Goal: Task Accomplishment & Management: Use online tool/utility

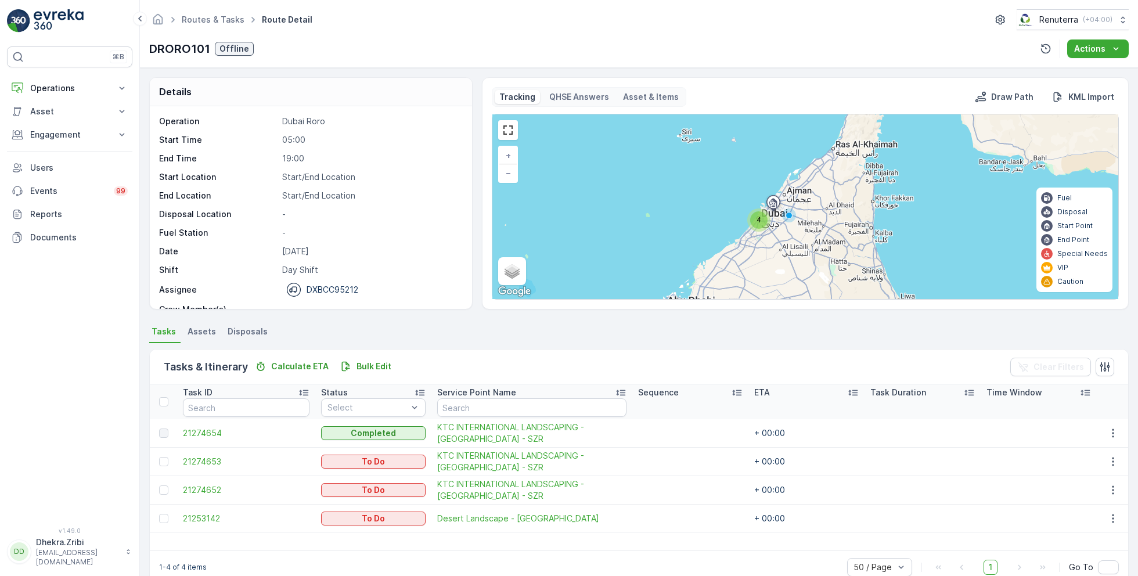
scroll to position [36, 0]
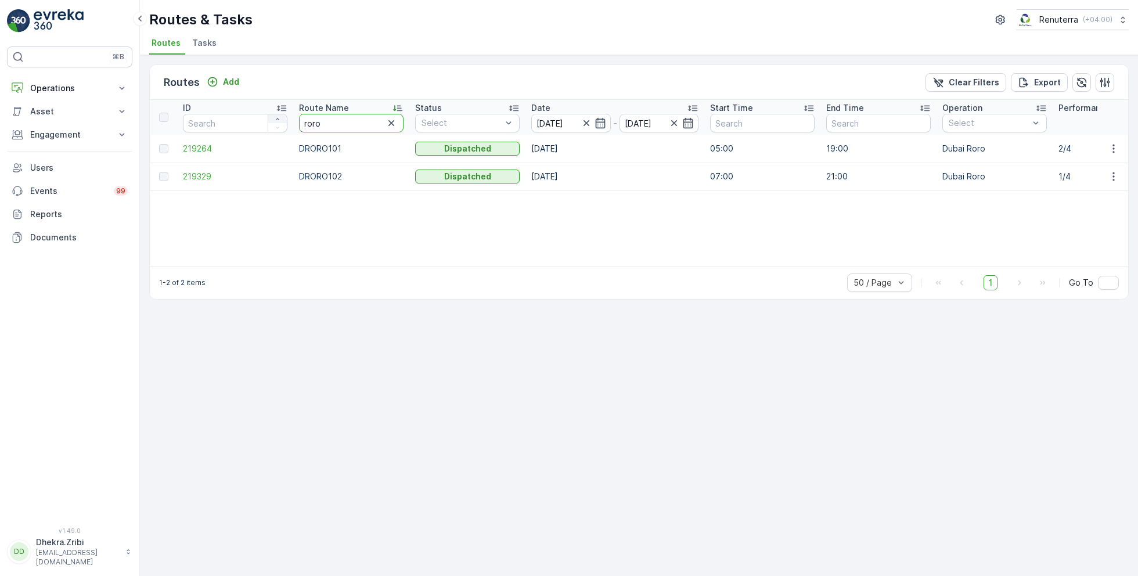
drag, startPoint x: 337, startPoint y: 120, endPoint x: 282, endPoint y: 118, distance: 55.8
type input "hat"
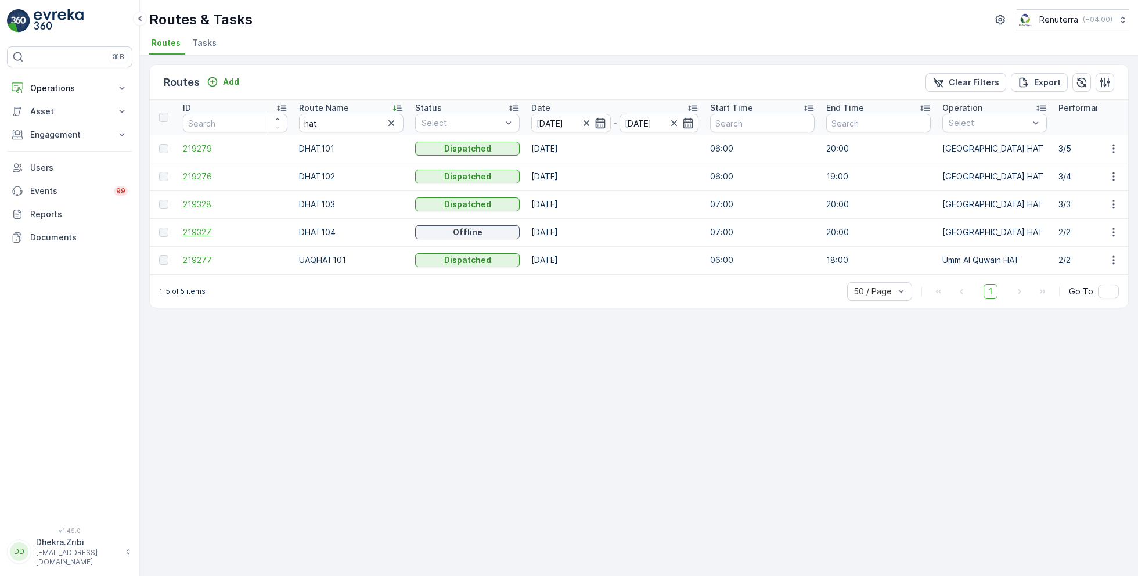
click at [207, 228] on span "219327" at bounding box center [235, 233] width 105 height 12
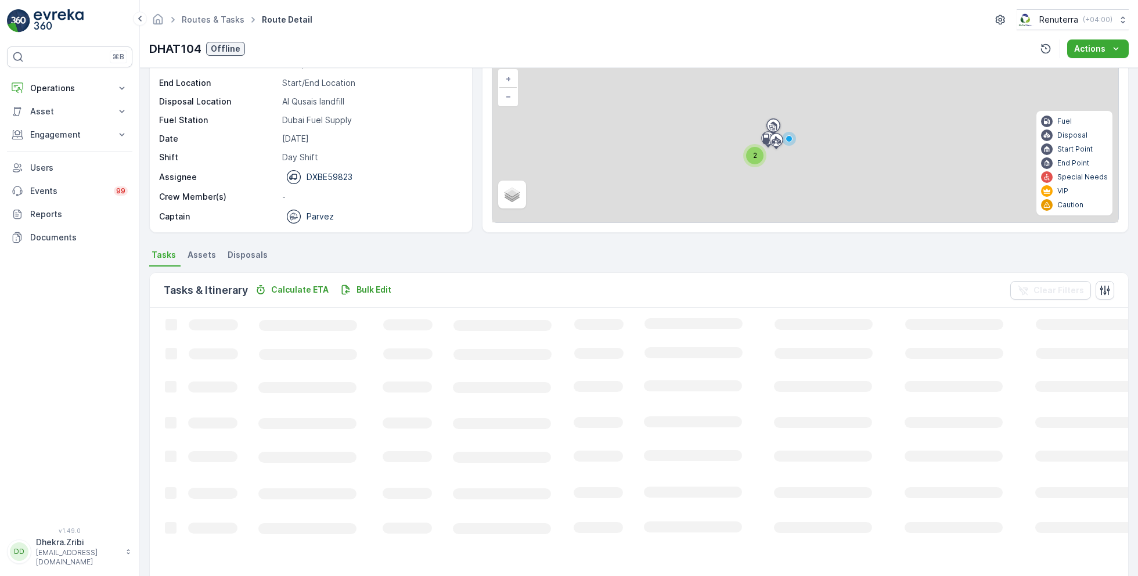
scroll to position [22, 0]
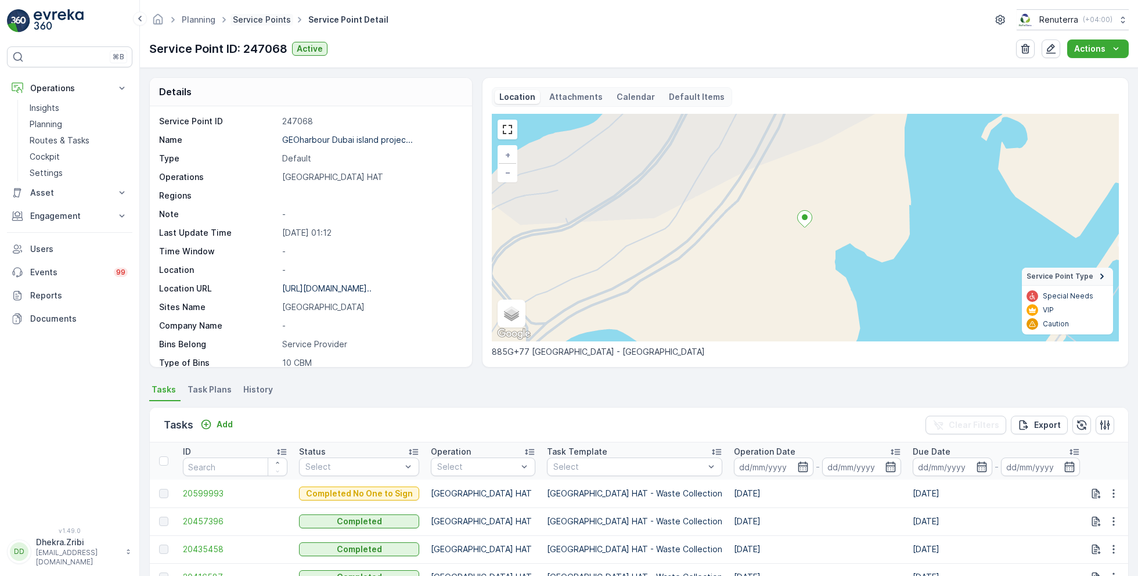
click at [259, 16] on link "Service Points" at bounding box center [262, 20] width 58 height 10
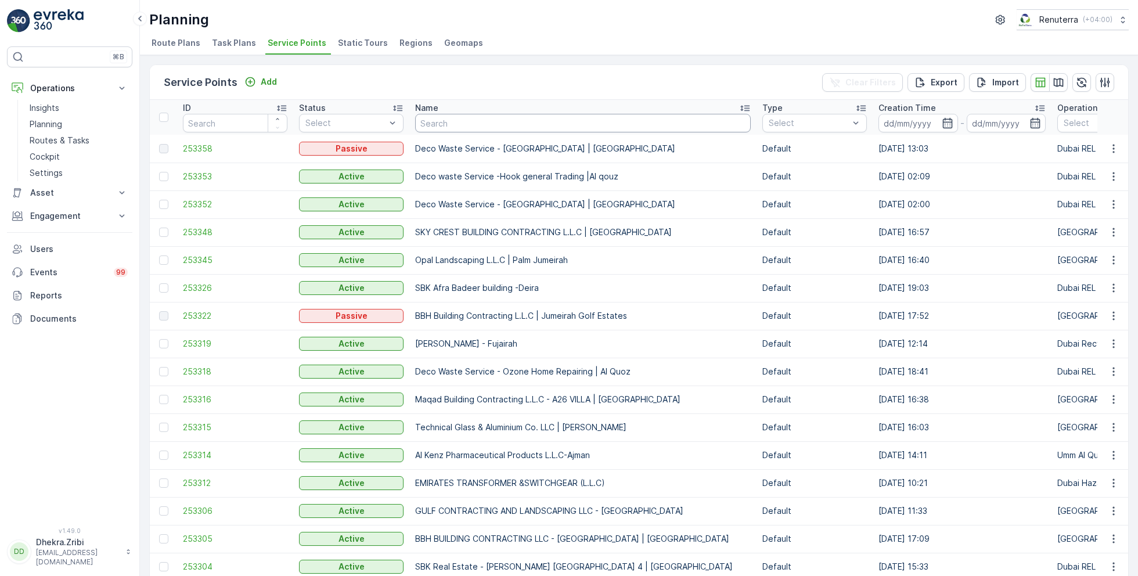
click at [467, 127] on input "text" at bounding box center [583, 123] width 336 height 19
type input "centera"
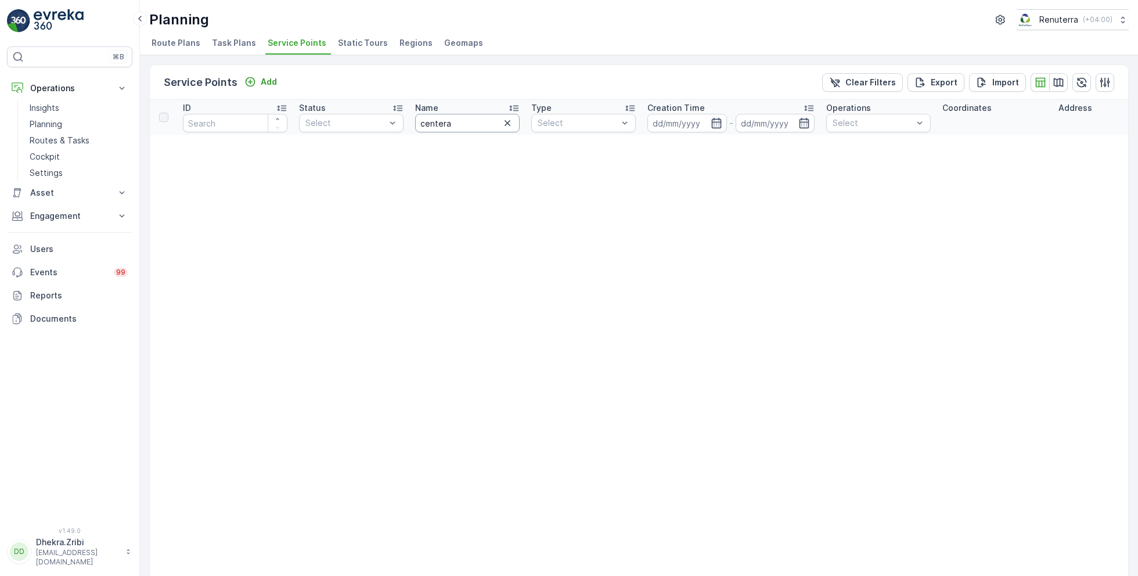
click at [456, 116] on input "centera" at bounding box center [467, 123] width 105 height 19
click at [461, 114] on input "centera" at bounding box center [467, 123] width 105 height 19
click at [461, 126] on input "centera" at bounding box center [467, 123] width 105 height 19
type input "cente"
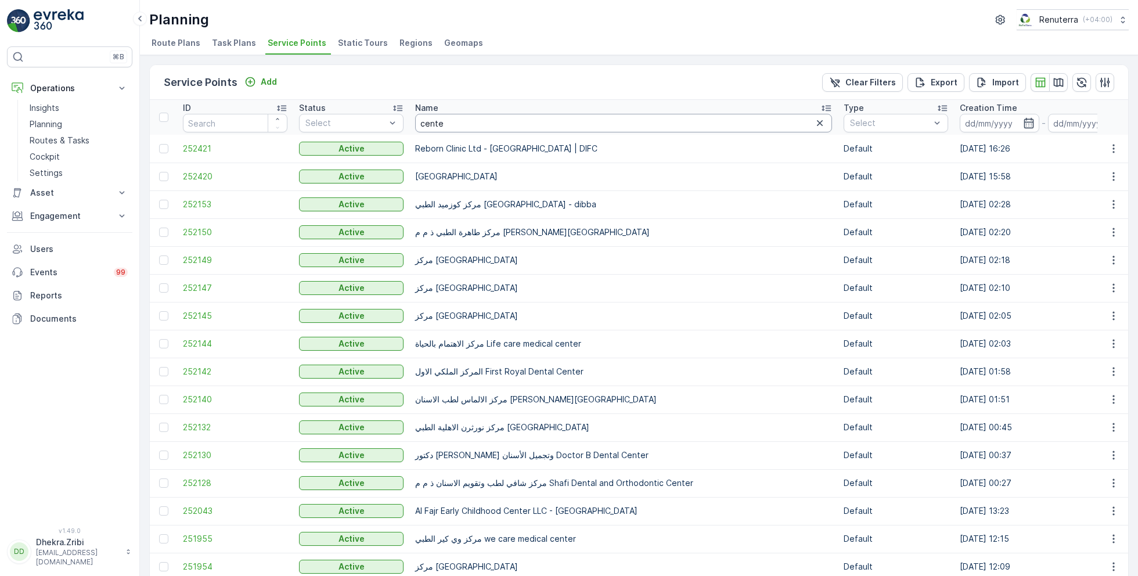
click at [474, 125] on input "cente" at bounding box center [623, 123] width 417 height 19
type input "centera"
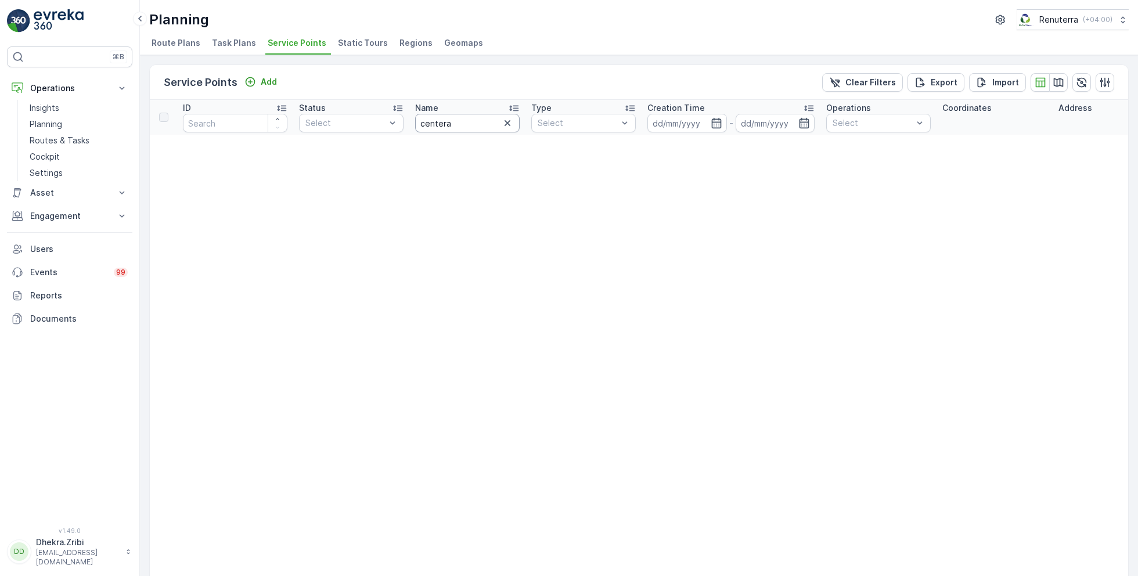
click at [468, 125] on input "centera" at bounding box center [467, 123] width 105 height 19
type input "cent"
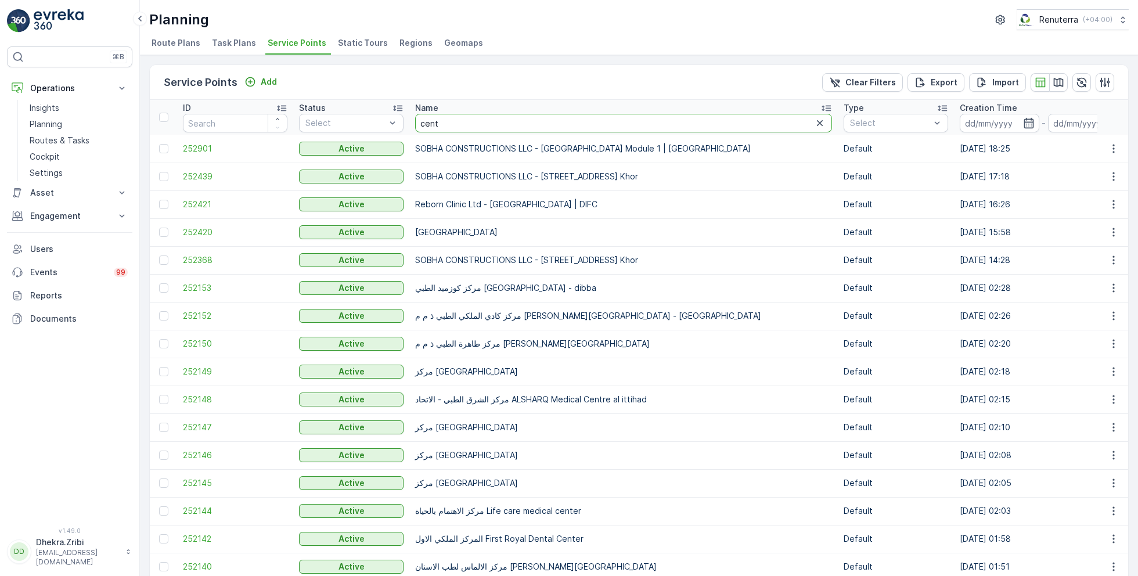
click at [450, 124] on input "cent" at bounding box center [623, 123] width 417 height 19
type input "centara"
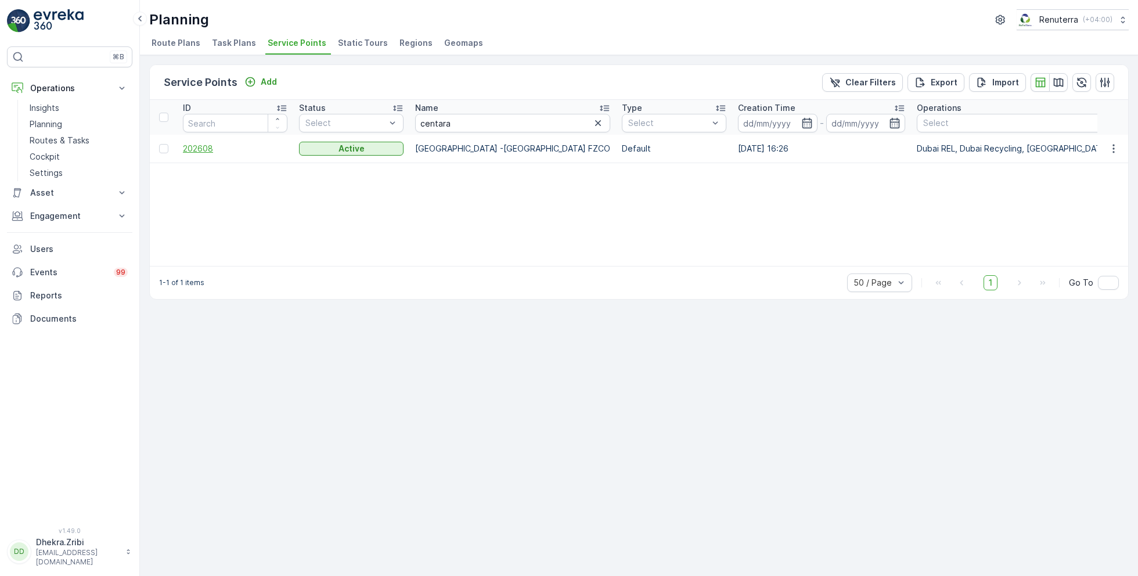
click at [195, 148] on span "202608" at bounding box center [235, 149] width 105 height 12
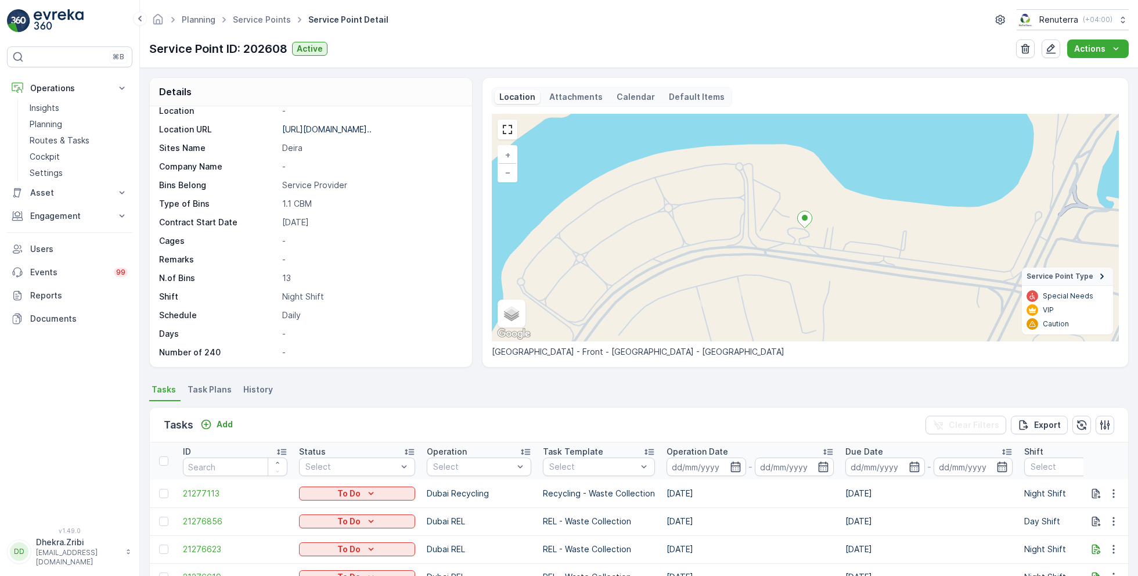
scroll to position [114, 0]
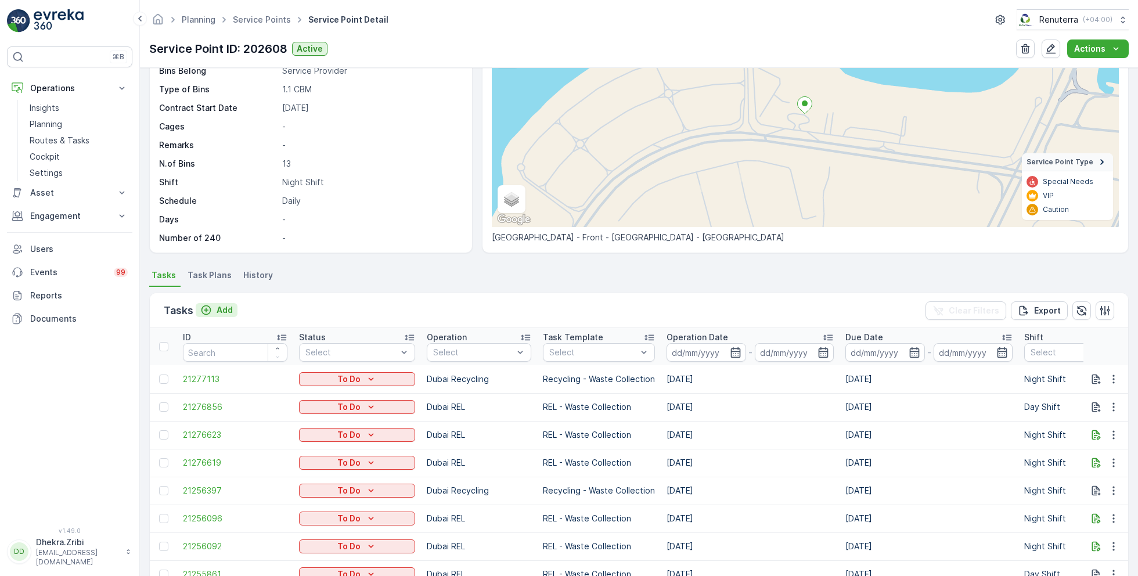
click at [227, 309] on p "Add" at bounding box center [225, 310] width 16 height 12
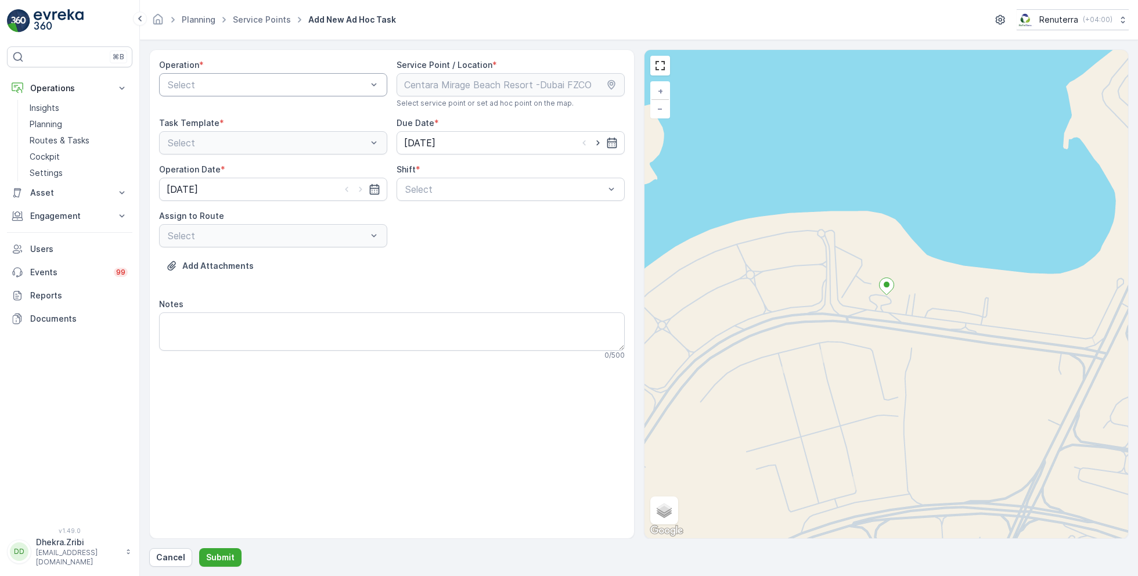
click at [321, 83] on div at bounding box center [268, 85] width 202 height 10
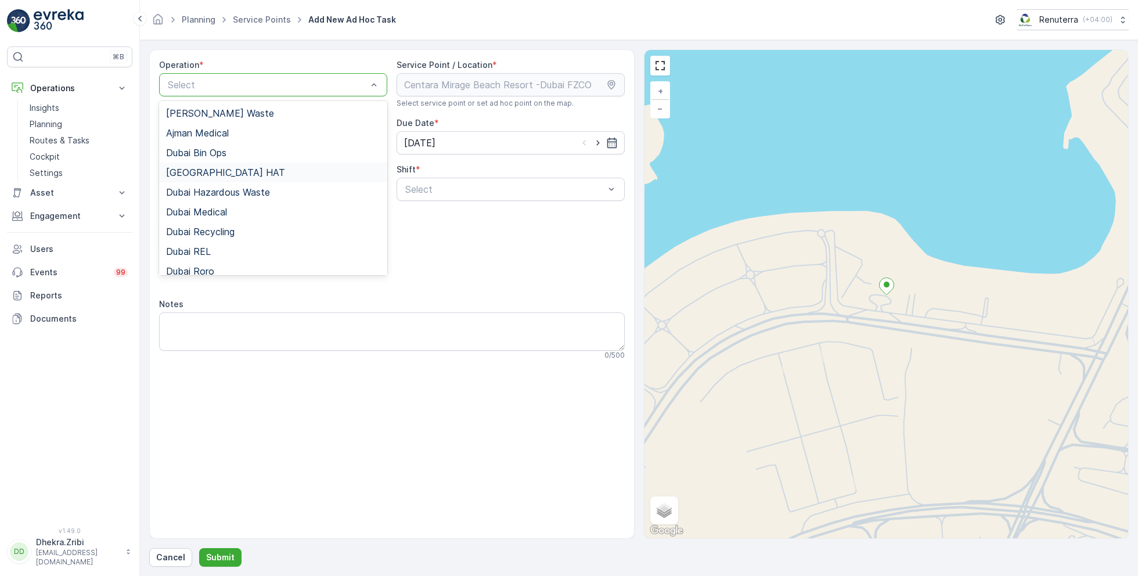
click at [217, 172] on div "[GEOGRAPHIC_DATA] HAT" at bounding box center [273, 172] width 214 height 10
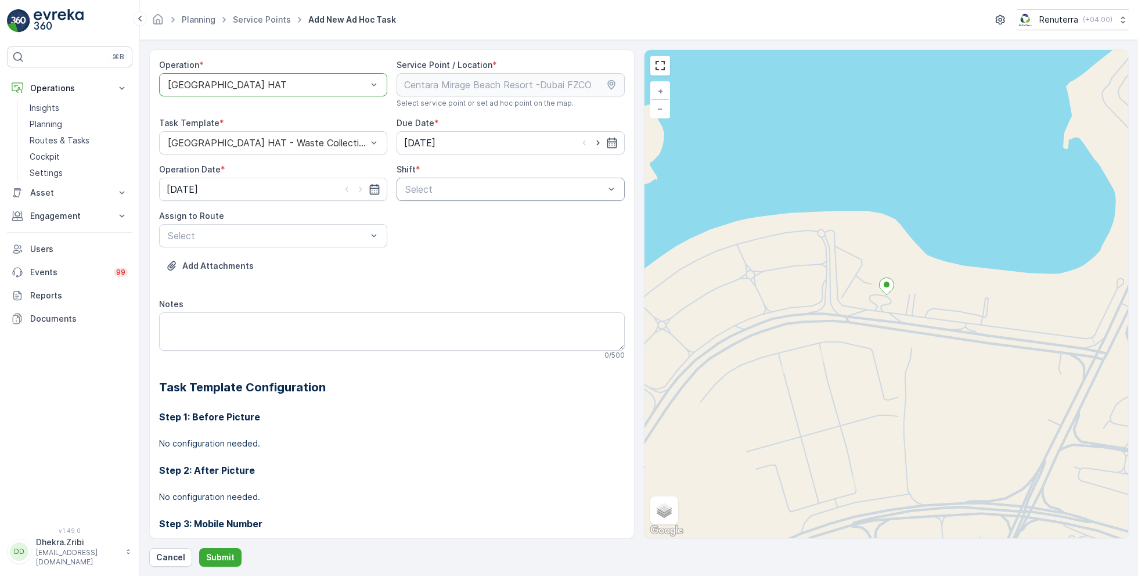
click at [510, 188] on div at bounding box center [505, 189] width 202 height 10
click at [423, 220] on span "Day Shift" at bounding box center [424, 218] width 41 height 10
click at [267, 240] on div at bounding box center [268, 236] width 202 height 10
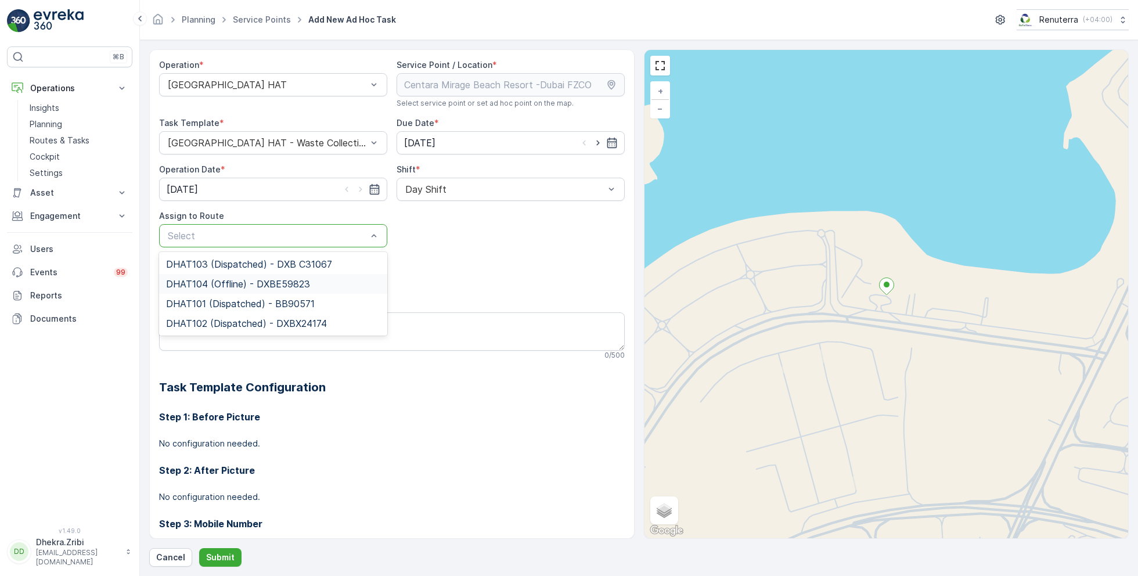
click at [227, 282] on span "DHAT104 (Offline) - DXBE59823" at bounding box center [238, 284] width 144 height 10
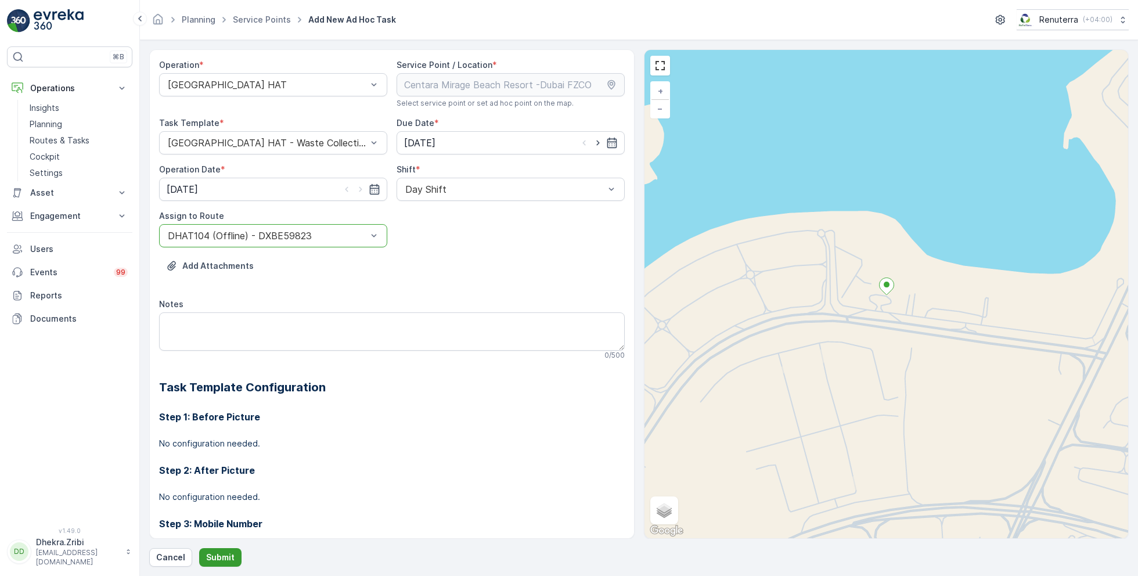
click at [219, 556] on p "Submit" at bounding box center [220, 558] width 28 height 12
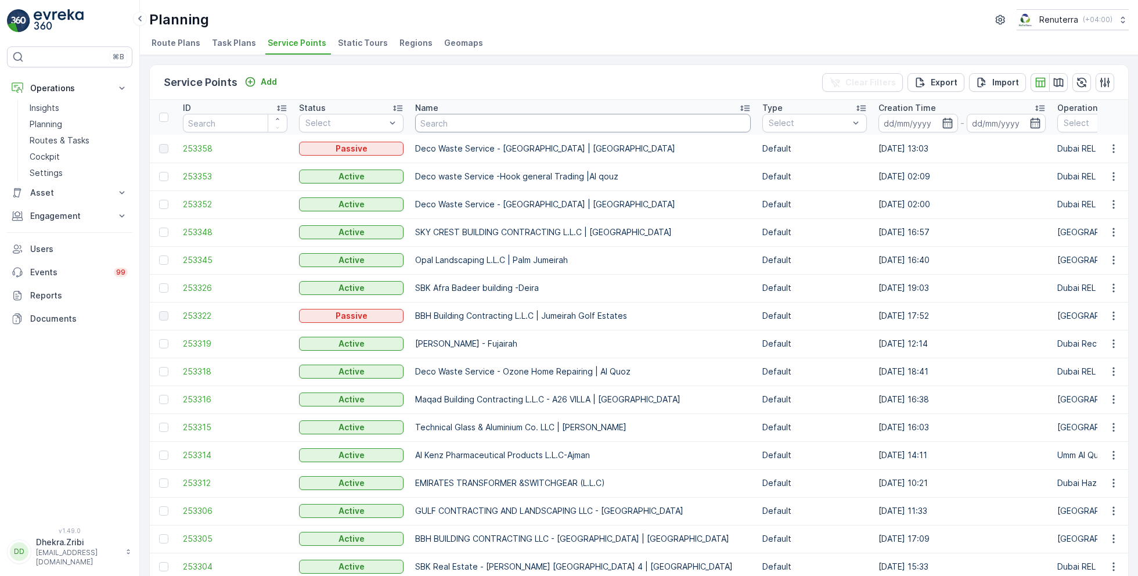
click at [457, 122] on input "text" at bounding box center [583, 123] width 336 height 19
type input "ktc"
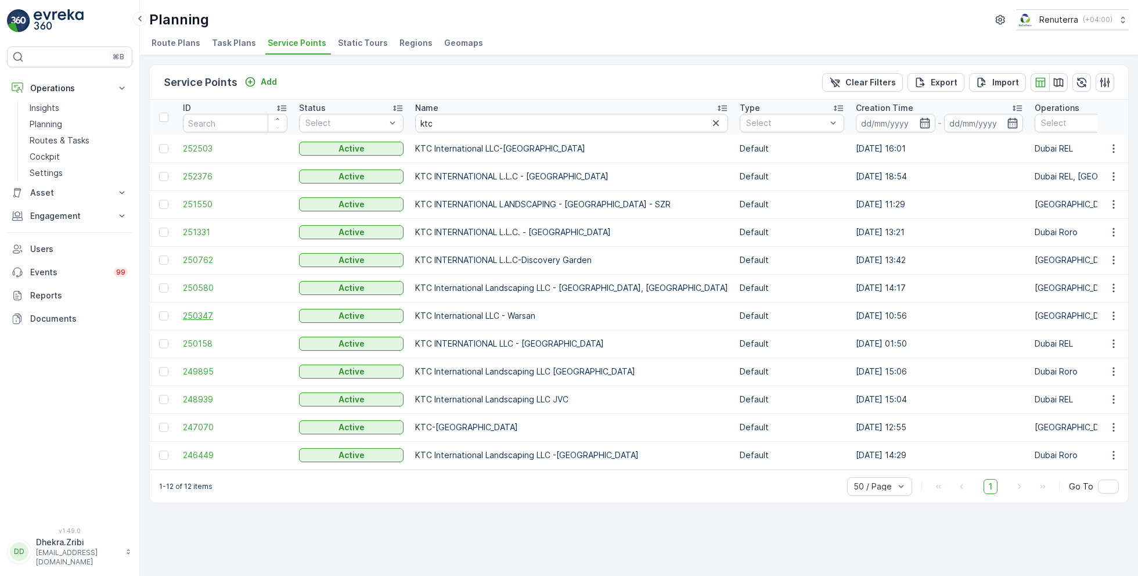
click at [208, 313] on span "250347" at bounding box center [235, 316] width 105 height 12
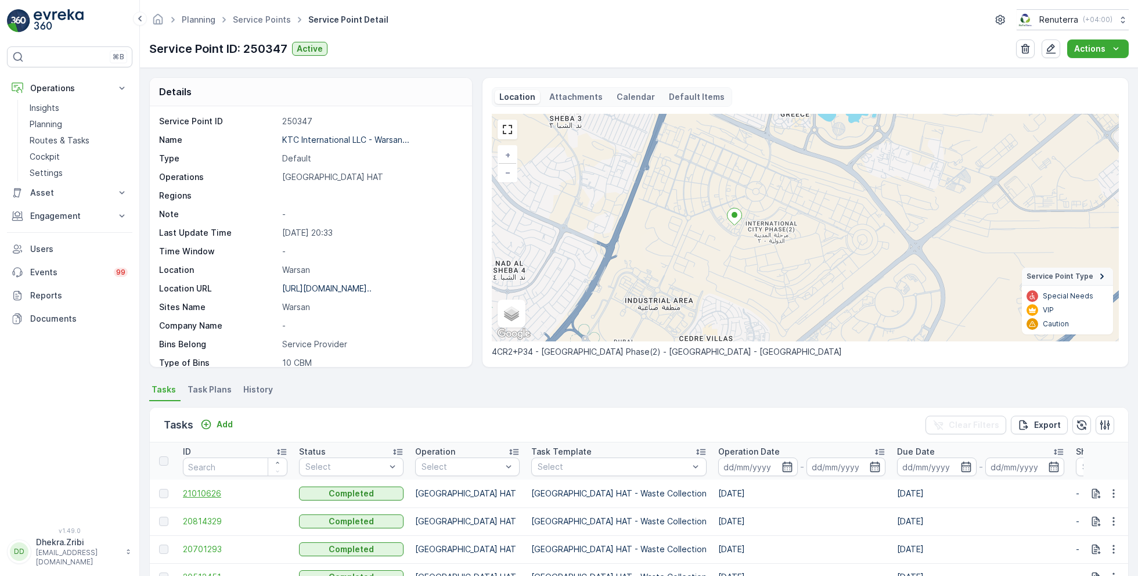
click at [199, 497] on span "21010626" at bounding box center [235, 494] width 105 height 12
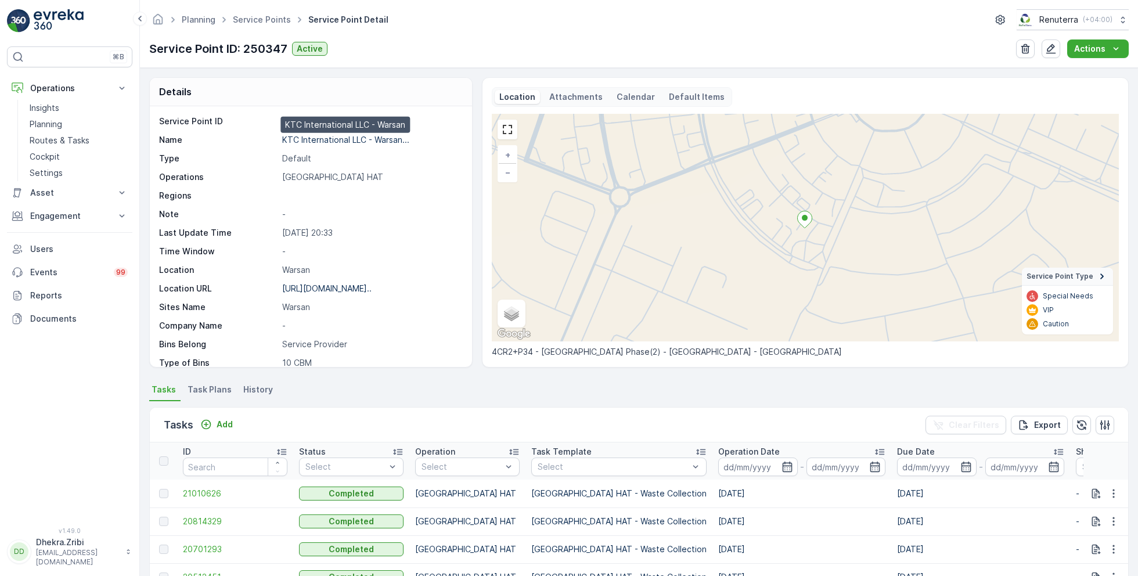
click at [351, 135] on p "KTC International LLC - Warsan..." at bounding box center [345, 140] width 127 height 10
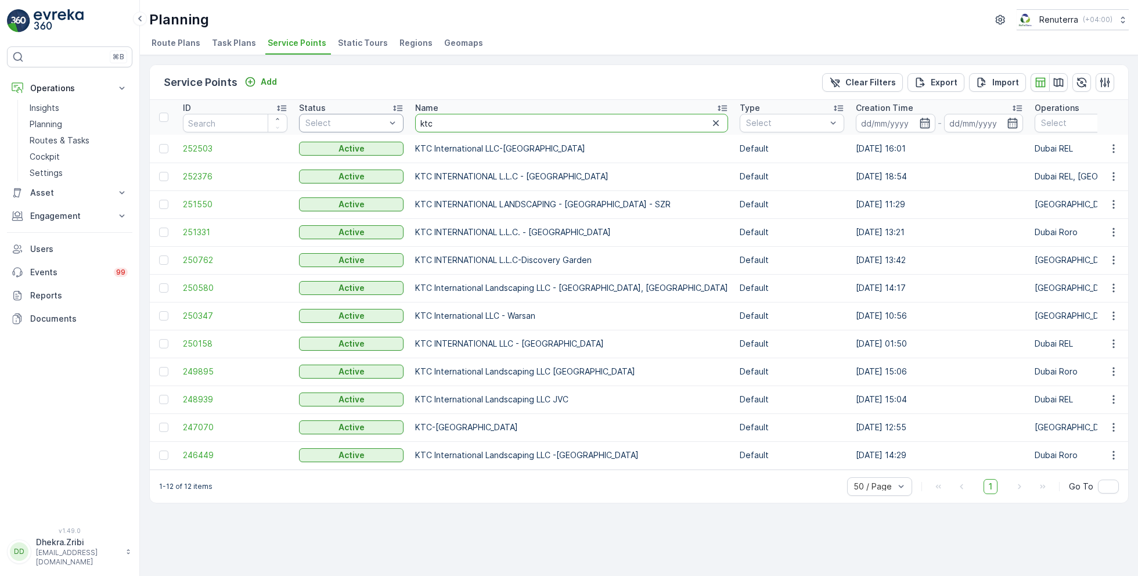
drag, startPoint x: 449, startPoint y: 119, endPoint x: 388, endPoint y: 118, distance: 61.0
type input "besix"
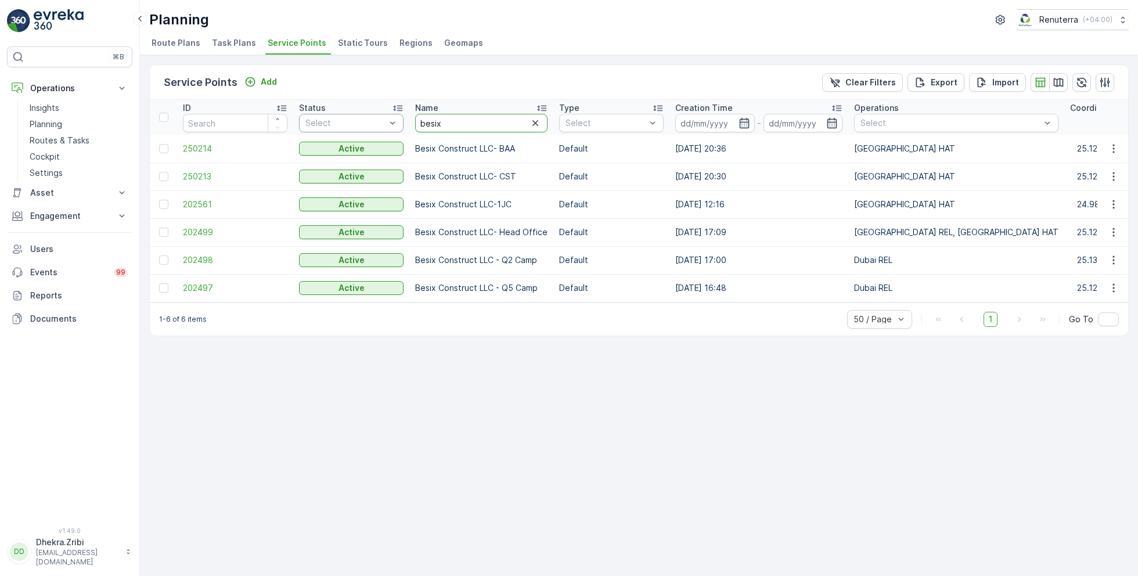
drag, startPoint x: 448, startPoint y: 124, endPoint x: 403, endPoint y: 121, distance: 45.4
type input "roto"
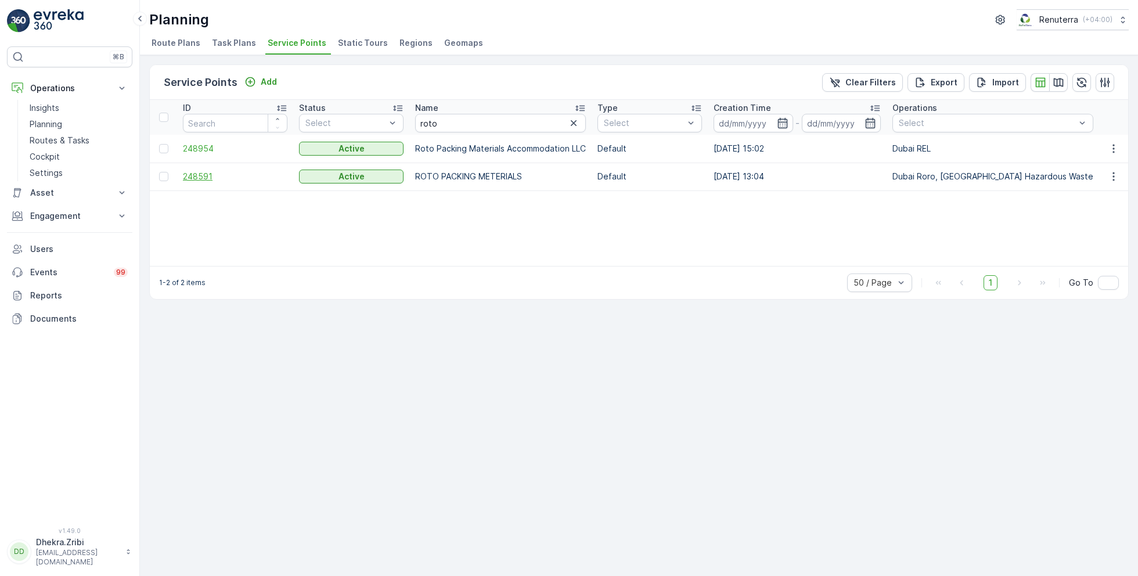
click at [197, 179] on span "248591" at bounding box center [235, 177] width 105 height 12
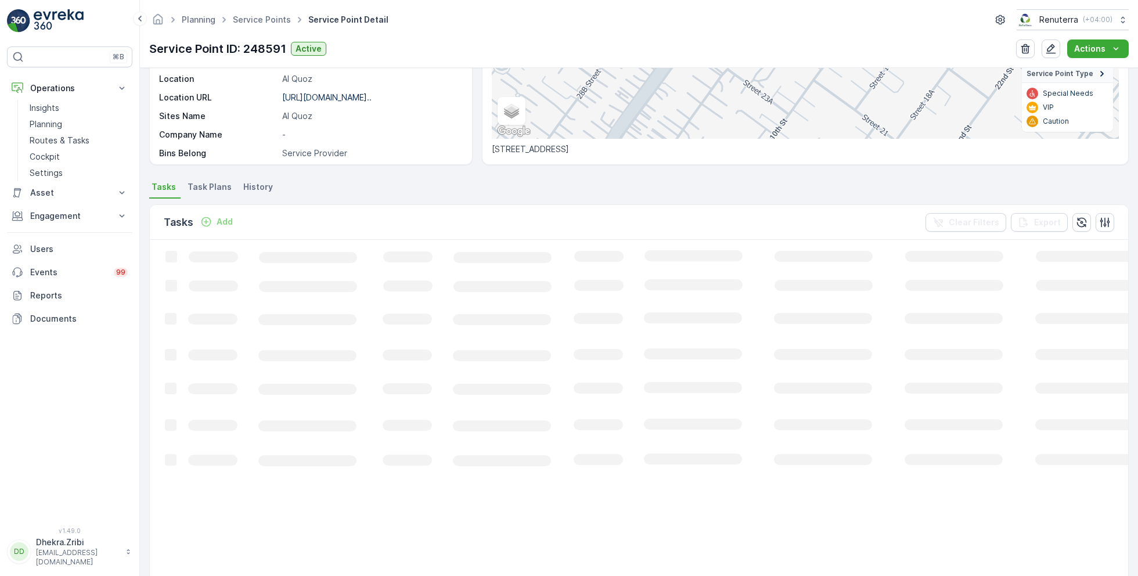
scroll to position [207, 0]
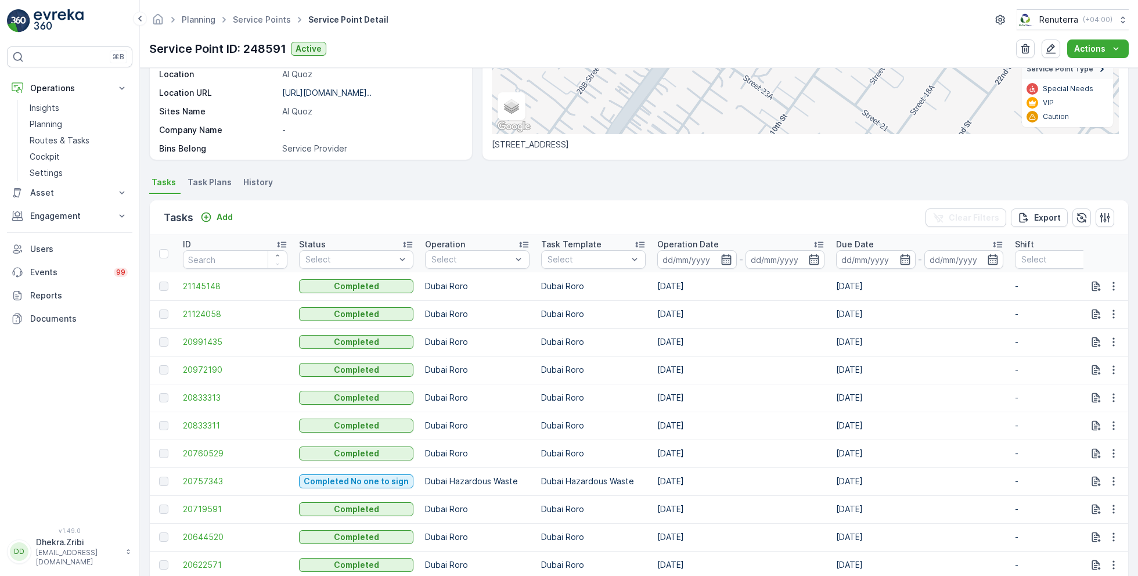
click at [724, 258] on icon "button" at bounding box center [727, 260] width 12 height 12
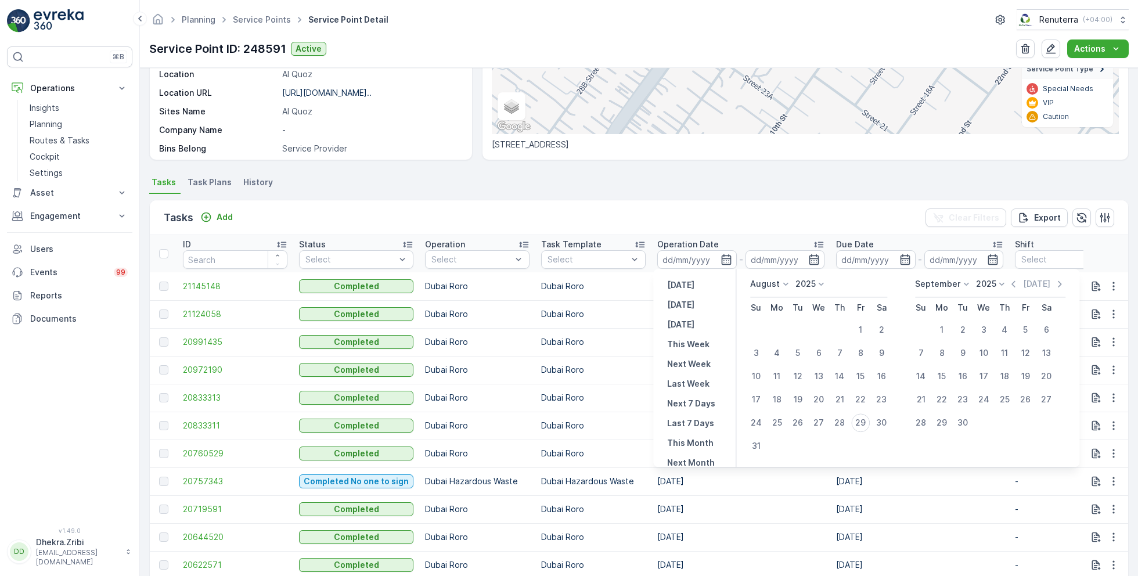
click at [775, 289] on p "August" at bounding box center [765, 284] width 30 height 12
click at [771, 362] on span "May" at bounding box center [765, 365] width 16 height 12
click at [988, 260] on icon "button" at bounding box center [993, 260] width 12 height 12
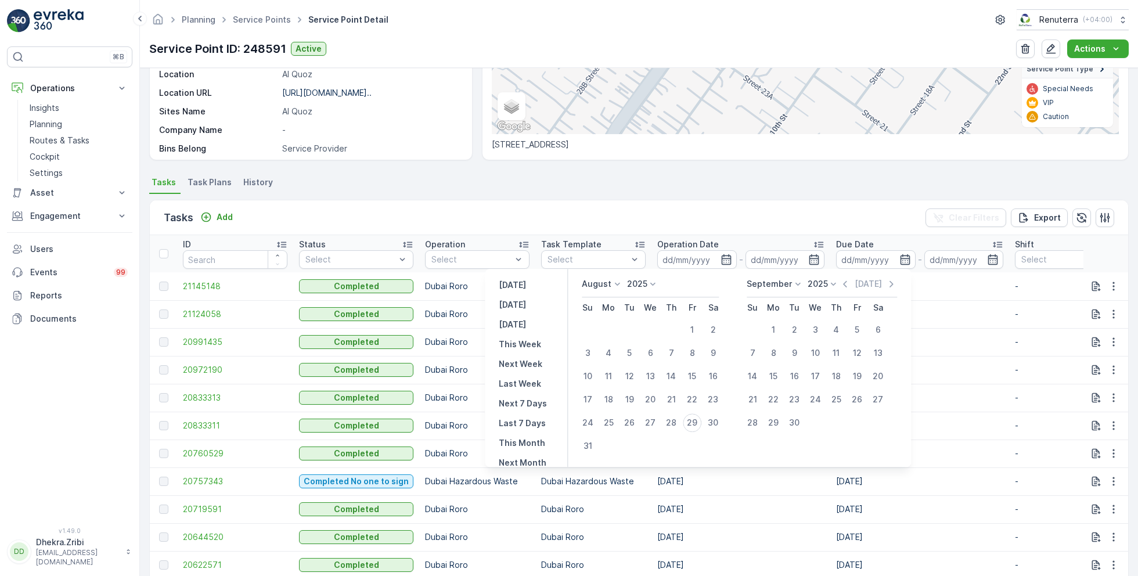
click at [616, 284] on icon at bounding box center [618, 284] width 12 height 12
click at [610, 360] on div "May" at bounding box center [597, 365] width 26 height 16
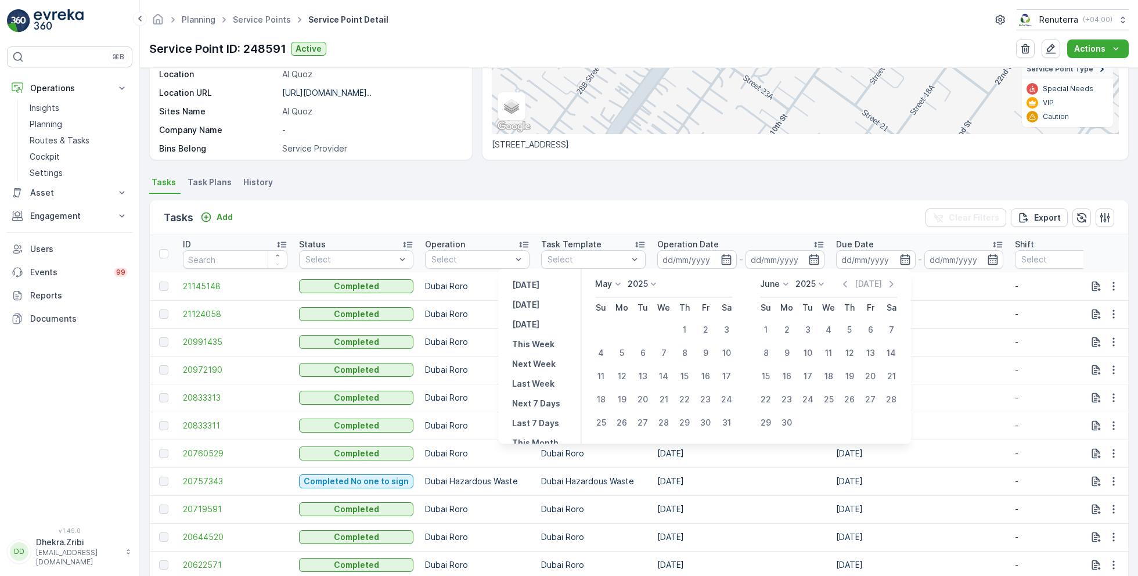
click at [711, 203] on div "Tasks Add Clear Filters Export" at bounding box center [639, 217] width 979 height 35
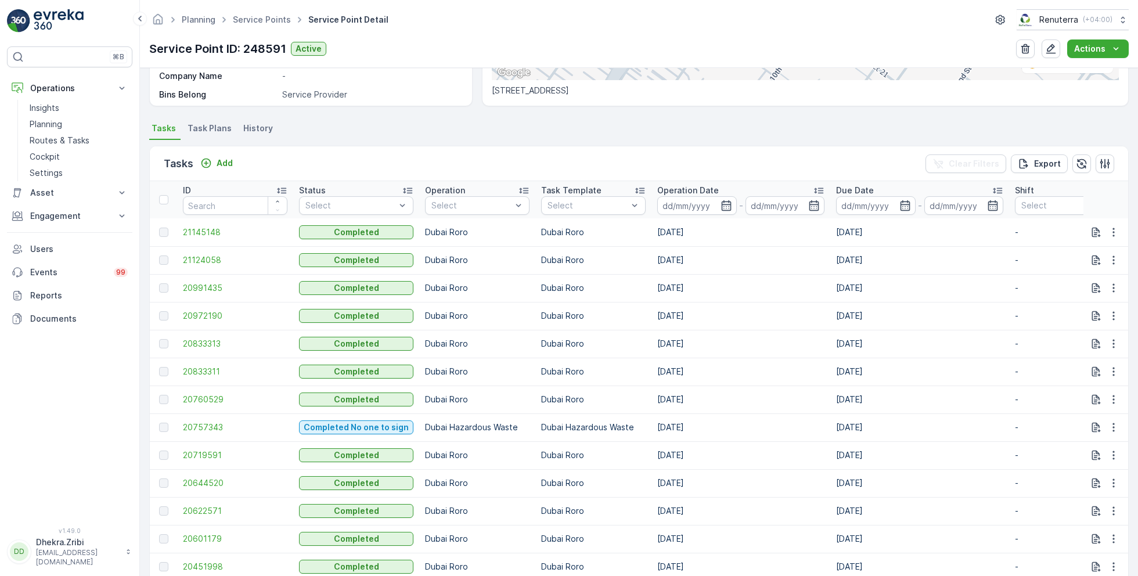
scroll to position [280, 0]
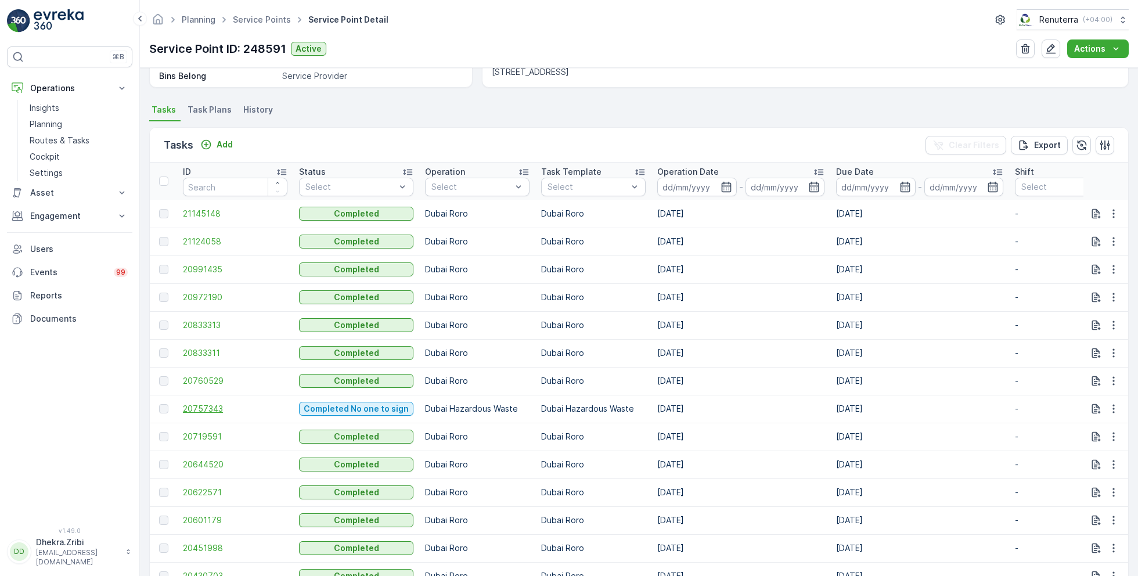
click at [216, 406] on span "20757343" at bounding box center [235, 409] width 105 height 12
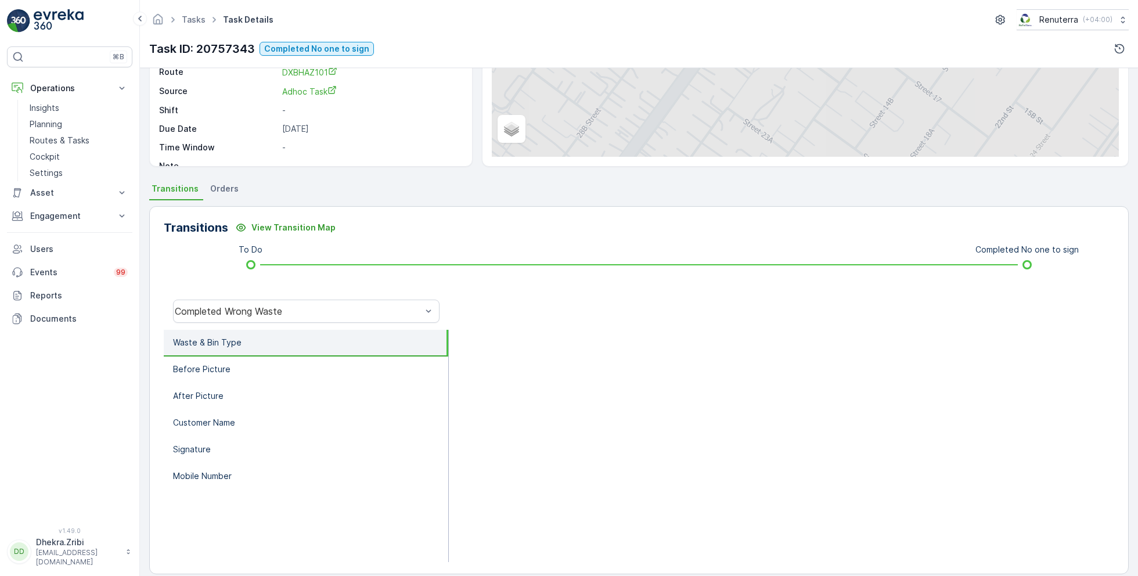
scroll to position [155, 0]
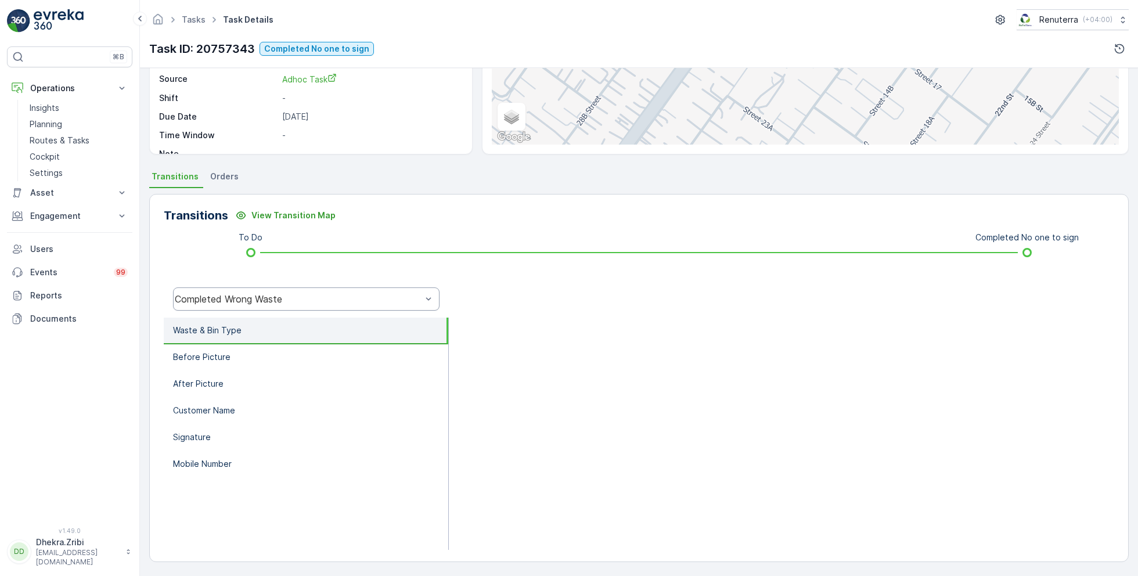
click at [303, 300] on div "Completed Wrong Waste" at bounding box center [298, 299] width 247 height 10
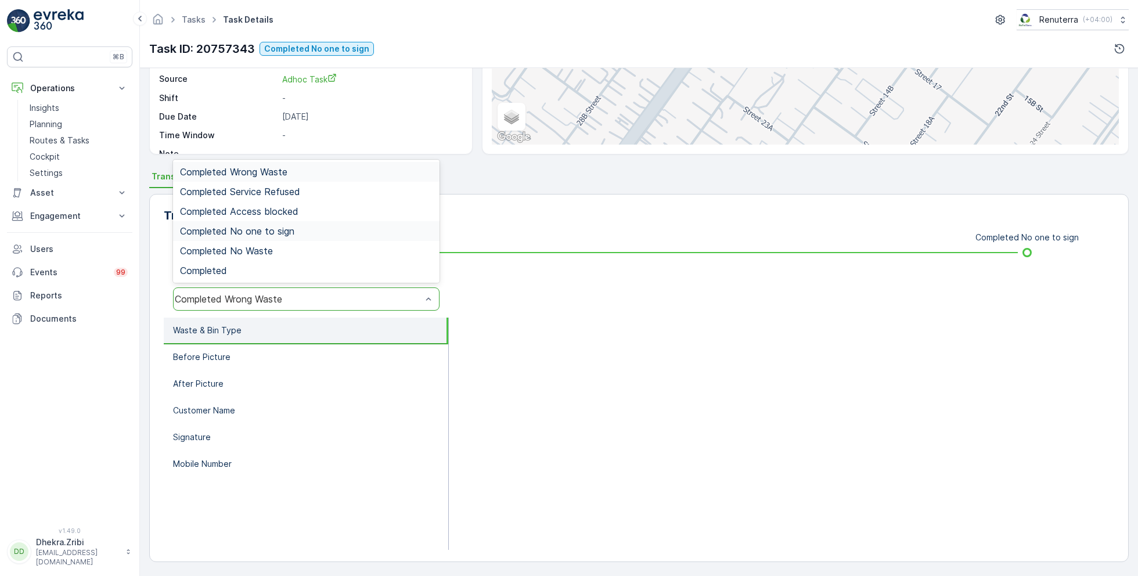
click at [282, 229] on span "Completed No one to sign" at bounding box center [237, 231] width 114 height 10
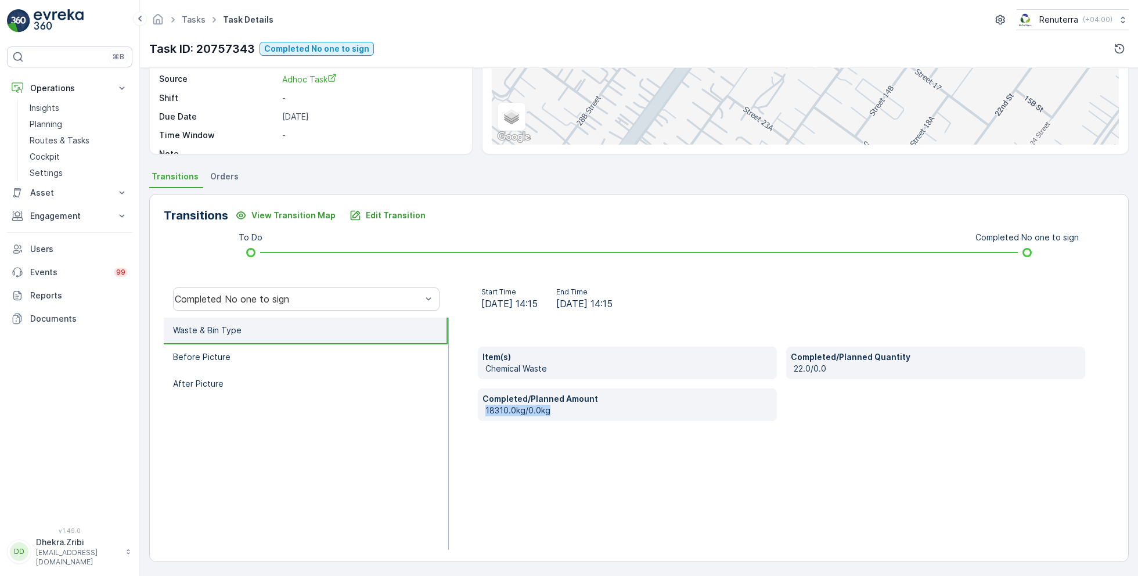
drag, startPoint x: 486, startPoint y: 409, endPoint x: 569, endPoint y: 414, distance: 83.2
click at [570, 415] on p "18310.0kg/0.0kg" at bounding box center [629, 411] width 287 height 12
click at [612, 451] on div "Item(s) Chemical Waste Completed/Planned Quantity 22.0/0.0 Completed/Planned Am…" at bounding box center [782, 434] width 666 height 232
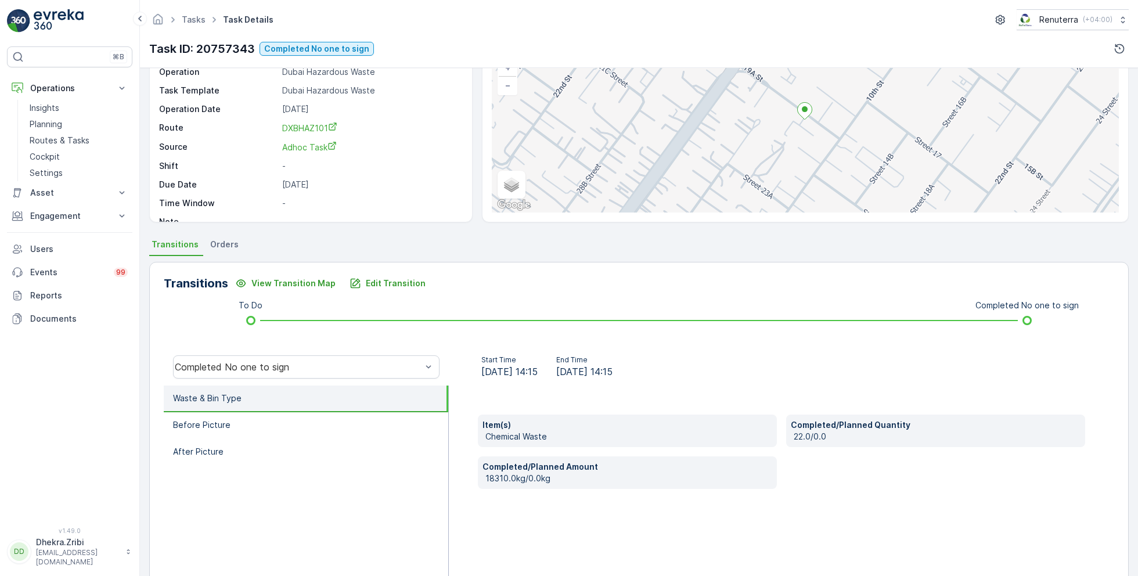
scroll to position [100, 0]
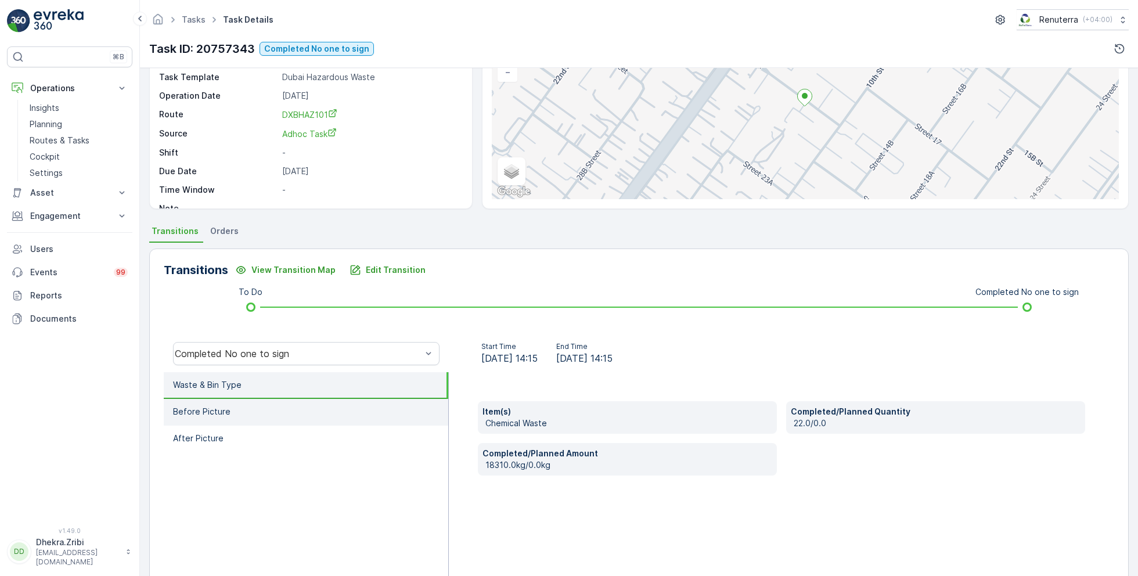
click at [289, 417] on li "Before Picture" at bounding box center [306, 412] width 285 height 27
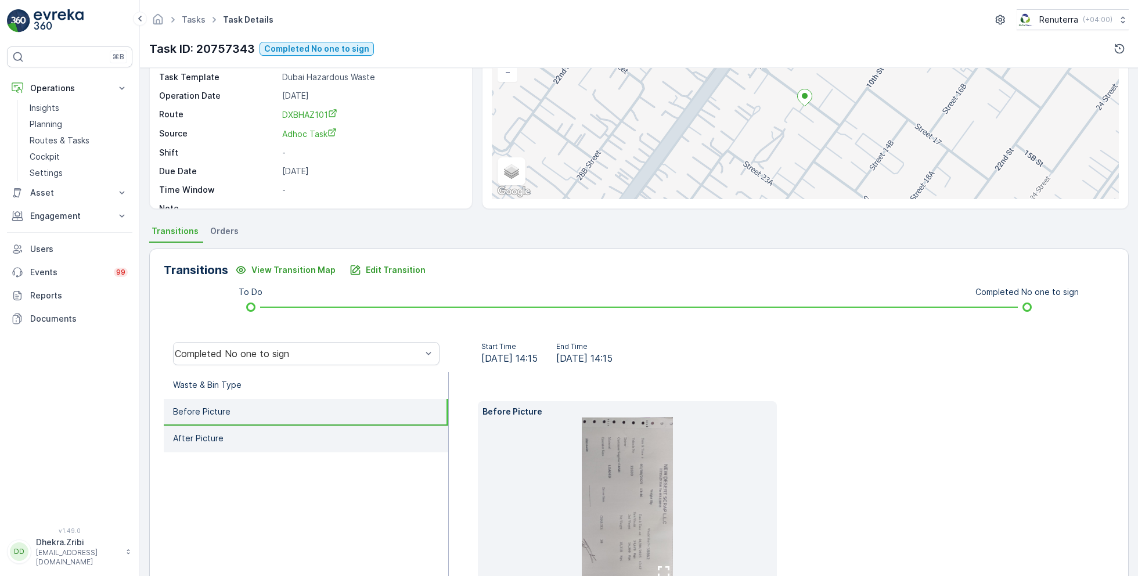
click at [264, 437] on li "After Picture" at bounding box center [306, 439] width 285 height 27
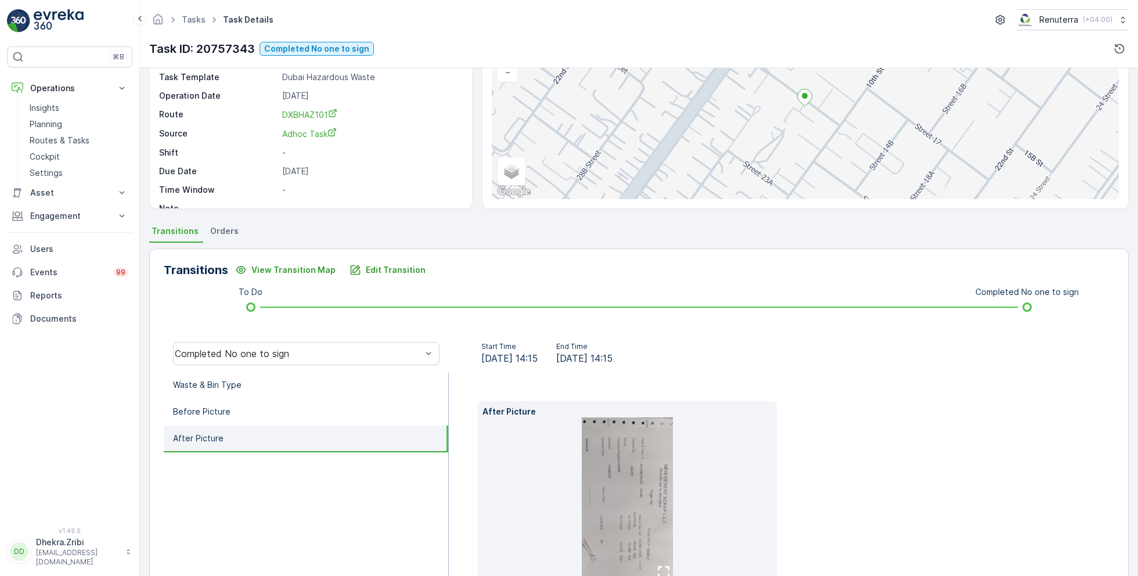
click at [663, 466] on img at bounding box center [628, 499] width 92 height 163
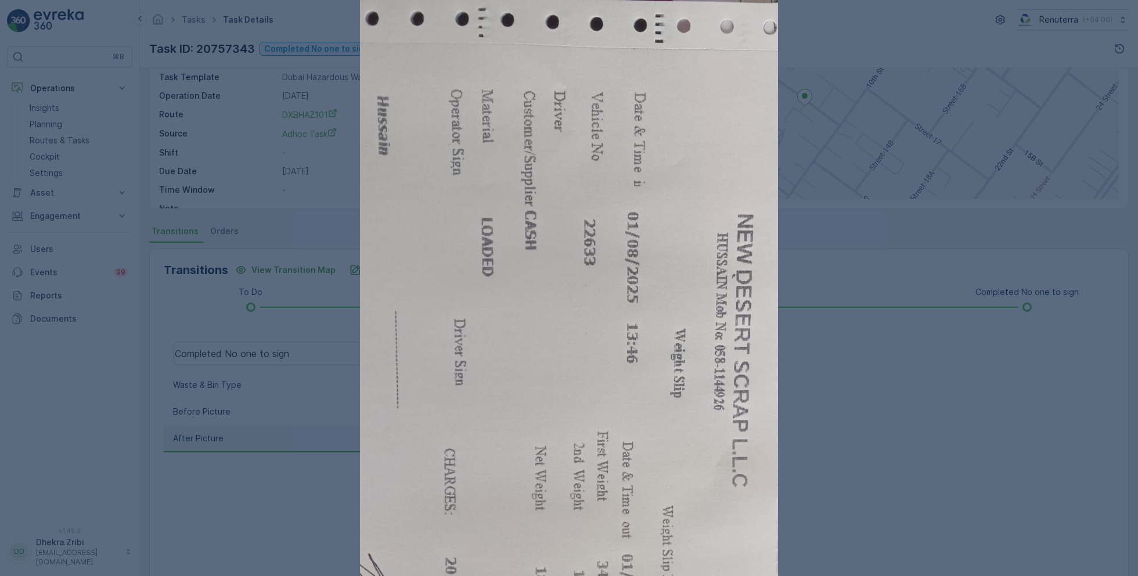
click at [862, 410] on div at bounding box center [569, 288] width 1138 height 576
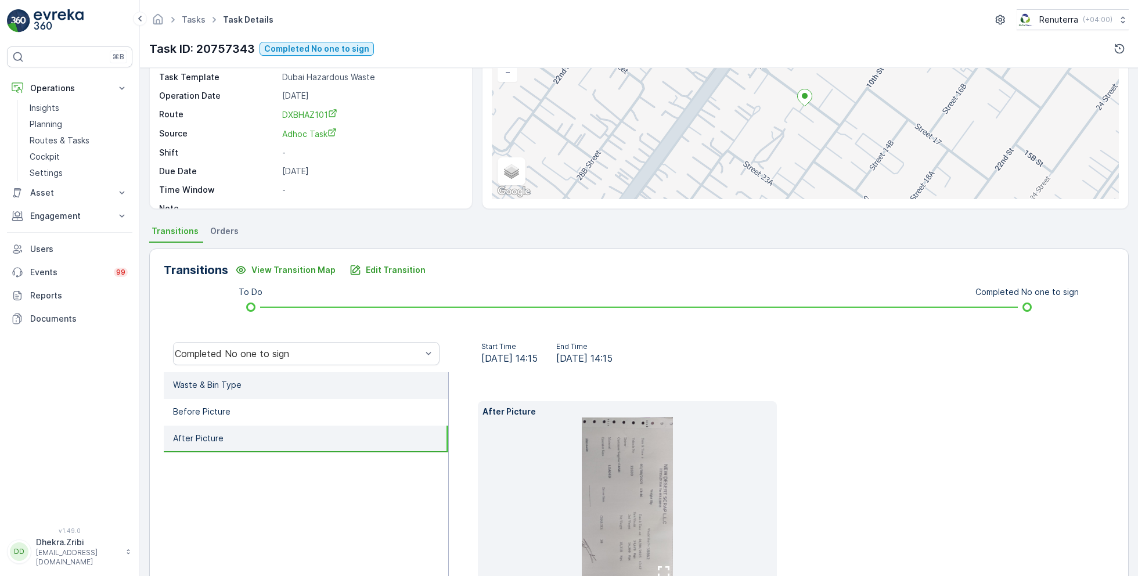
click at [238, 380] on p "Waste & Bin Type" at bounding box center [207, 385] width 69 height 12
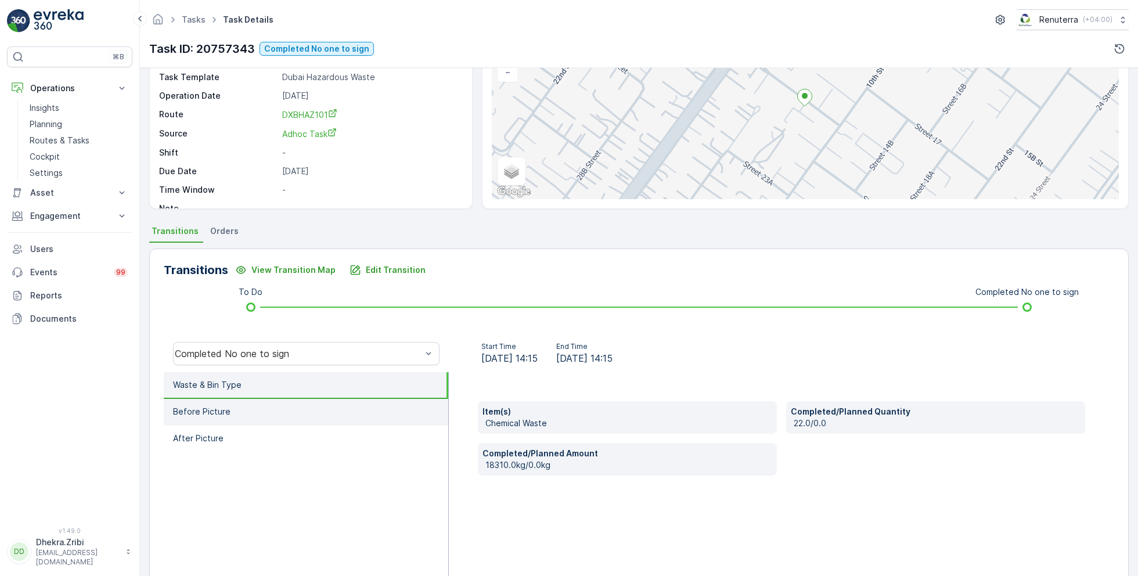
click at [241, 401] on li "Before Picture" at bounding box center [306, 412] width 285 height 27
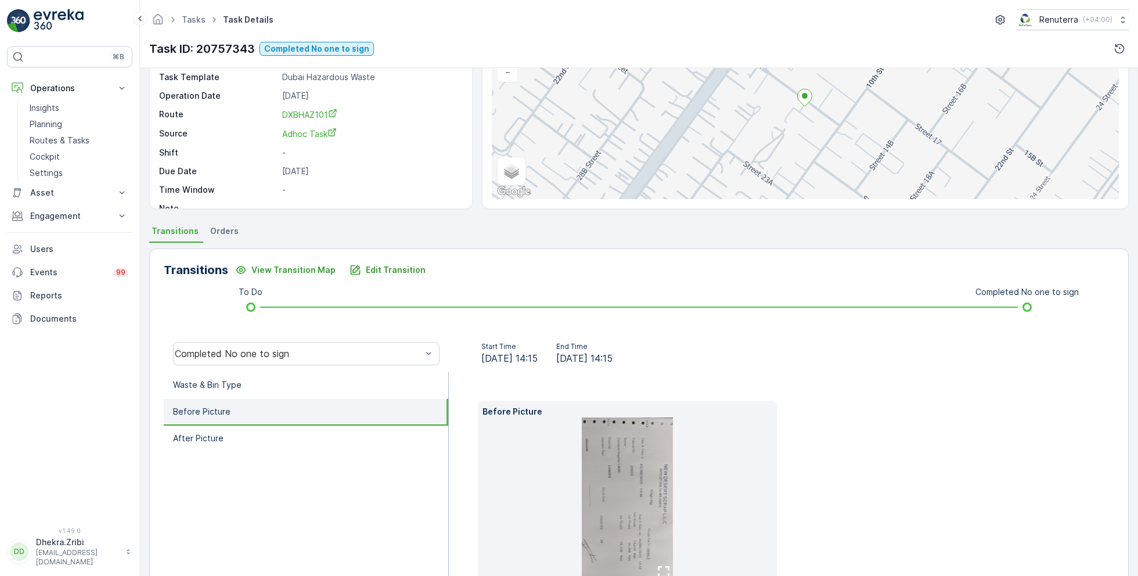
click at [625, 452] on img at bounding box center [628, 499] width 92 height 163
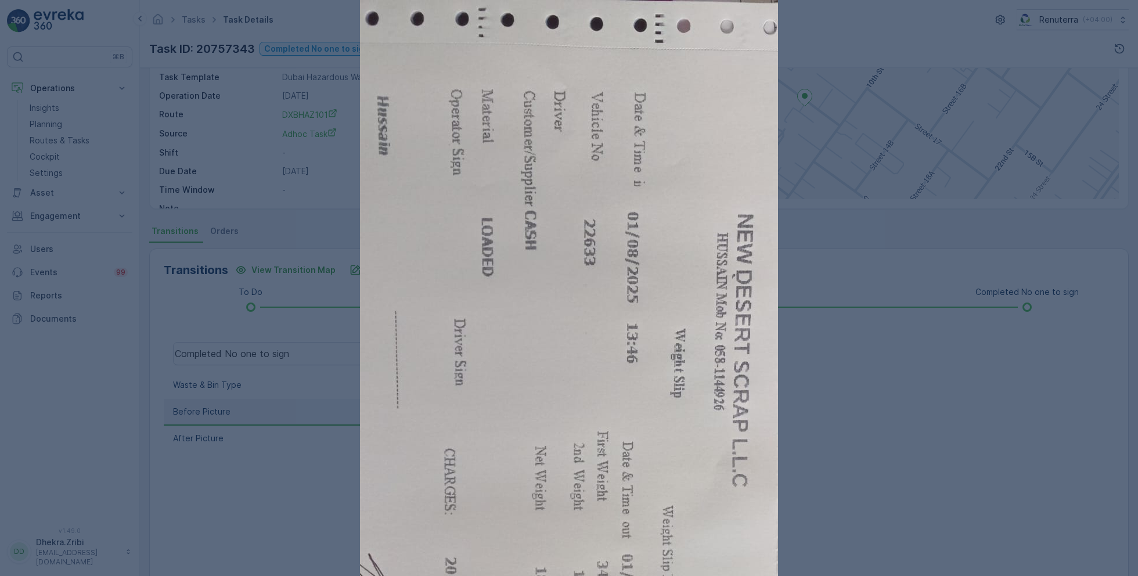
click at [873, 453] on div at bounding box center [569, 288] width 1138 height 576
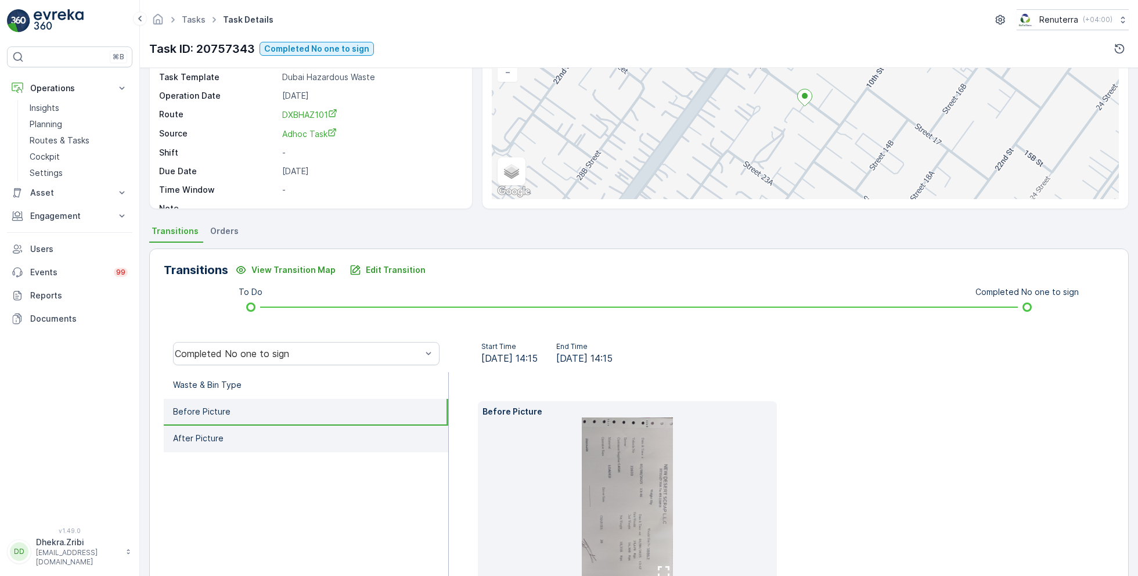
click at [248, 434] on li "After Picture" at bounding box center [306, 439] width 285 height 27
click at [286, 409] on li "Before Picture" at bounding box center [306, 412] width 285 height 27
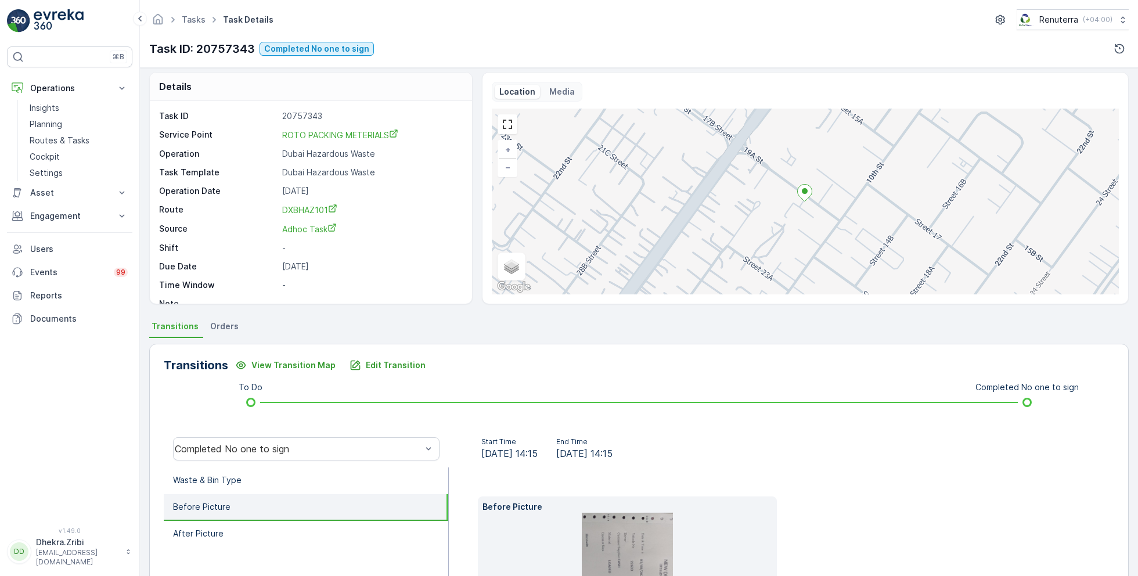
scroll to position [0, 0]
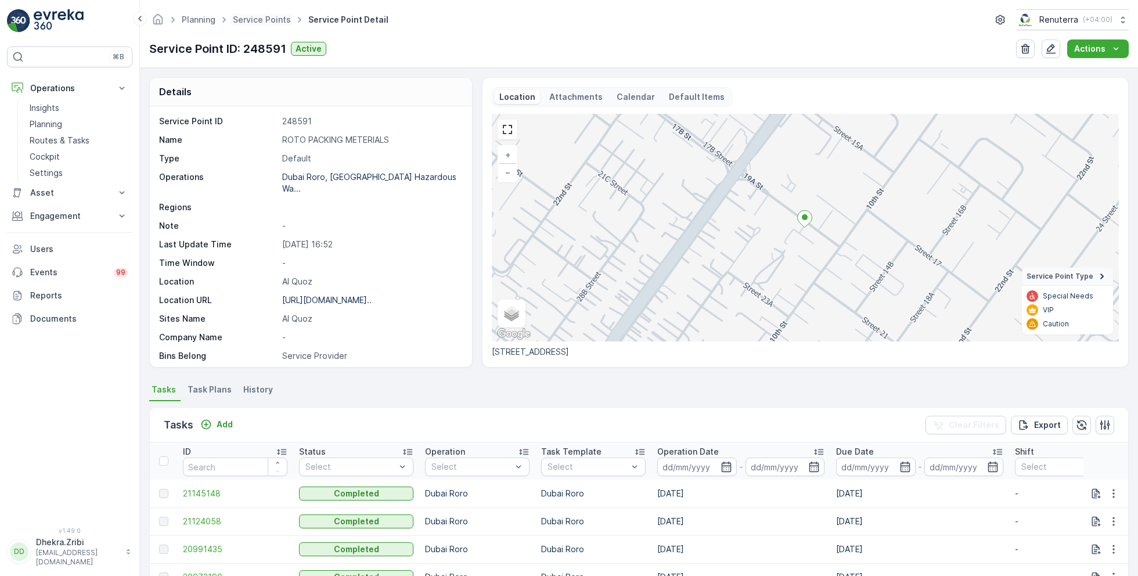
click at [257, 14] on span "Service Points" at bounding box center [262, 20] width 63 height 12
click at [259, 15] on link "Service Points" at bounding box center [262, 20] width 58 height 10
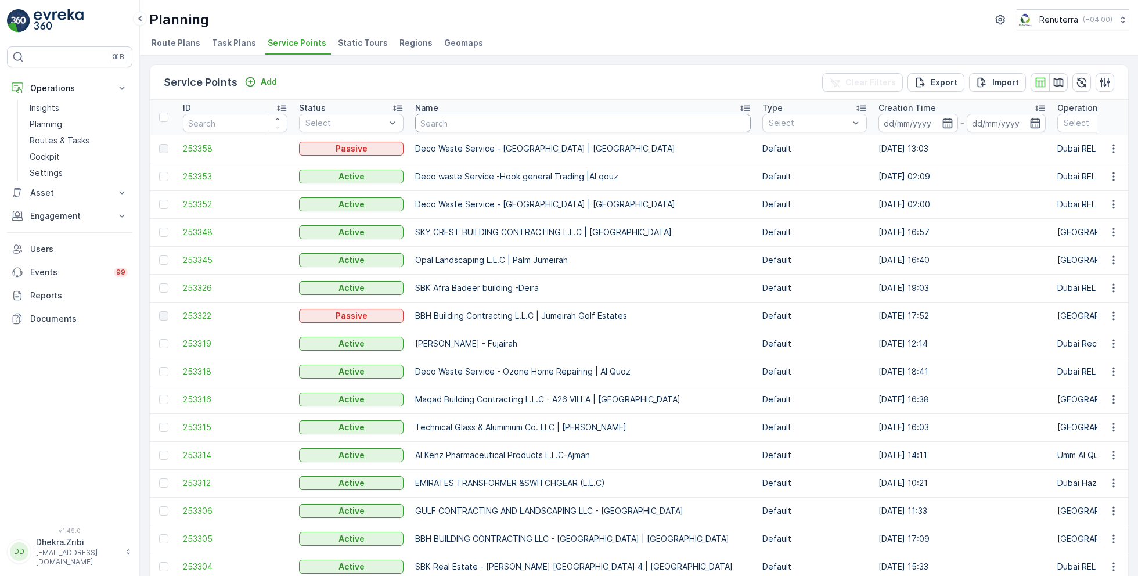
click at [470, 123] on input "text" at bounding box center [583, 123] width 336 height 19
type input "besix"
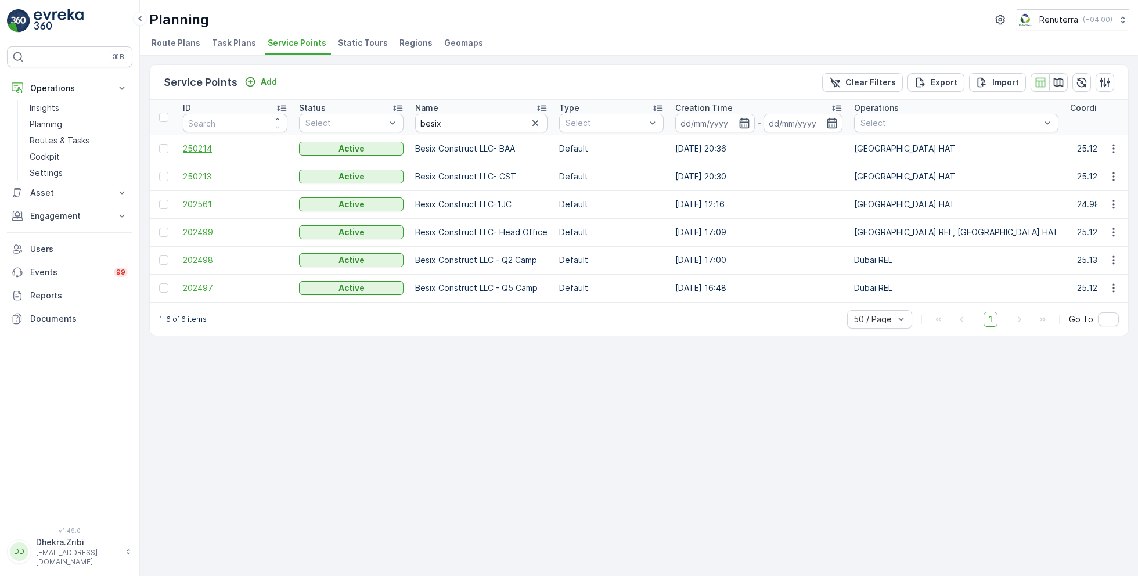
click at [210, 147] on span "250214" at bounding box center [235, 149] width 105 height 12
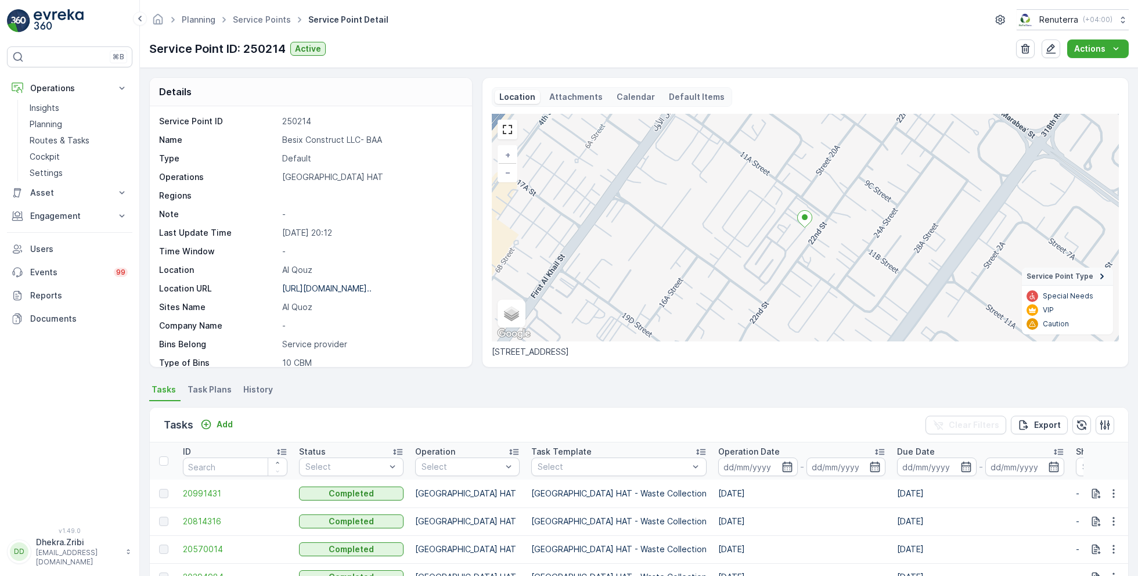
click at [315, 141] on p "Besix Construct LLC- BAA" at bounding box center [371, 140] width 178 height 12
copy p "Besix Construct LLC- BAA"
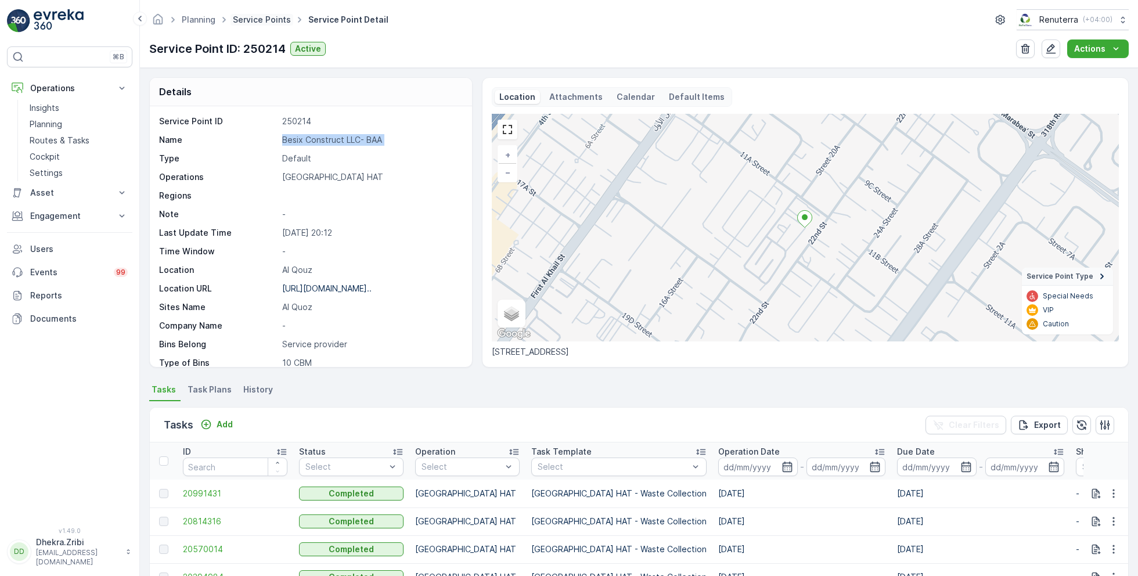
click at [278, 22] on link "Service Points" at bounding box center [262, 20] width 58 height 10
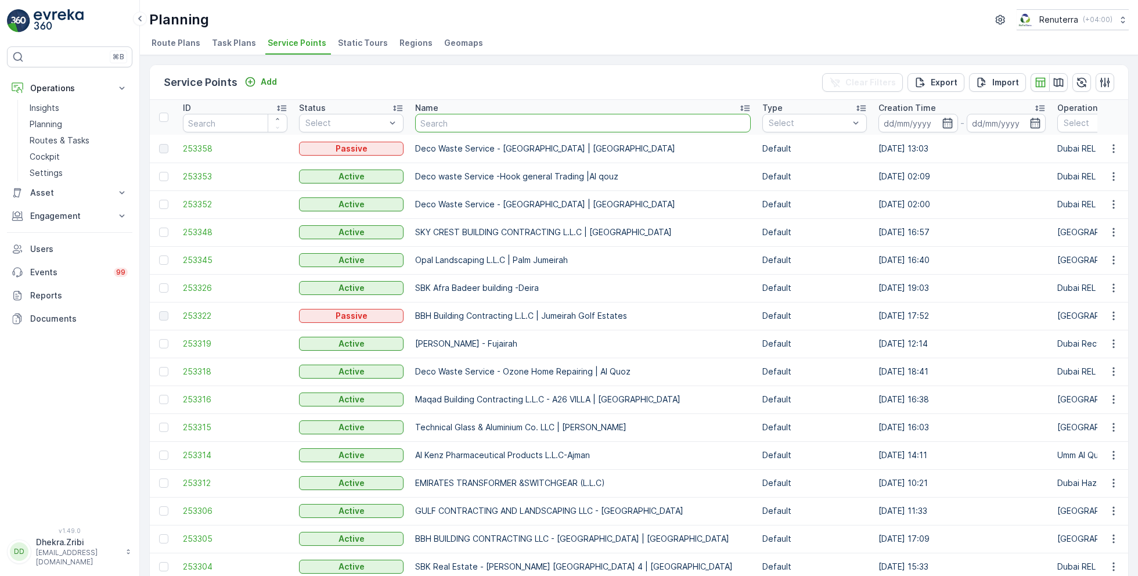
click at [480, 117] on input "text" at bounding box center [583, 123] width 336 height 19
type input "tec"
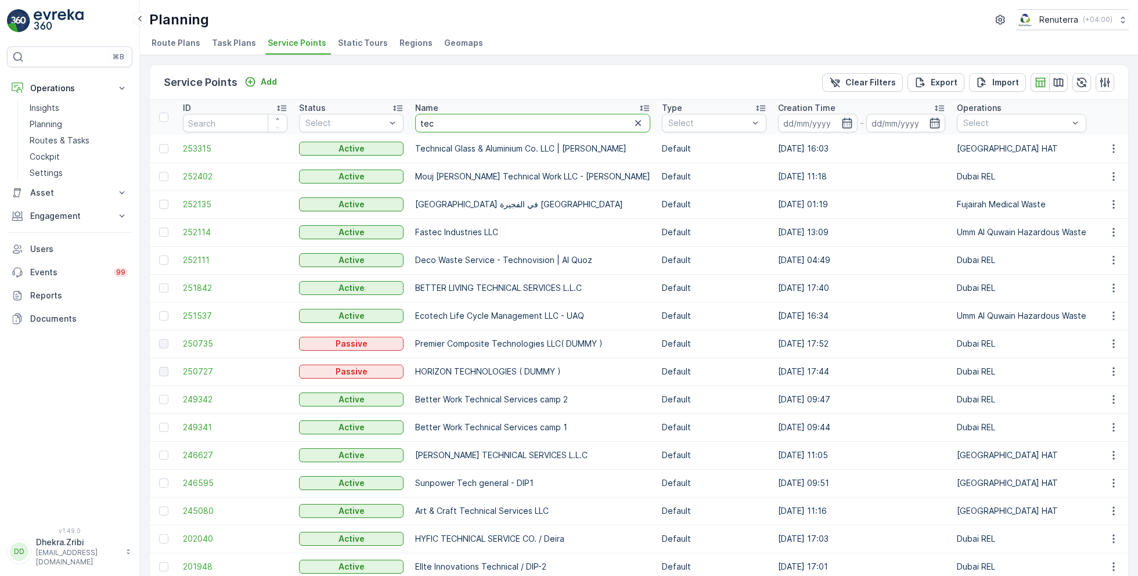
click at [462, 121] on input "tec" at bounding box center [532, 123] width 235 height 19
type input "techno"
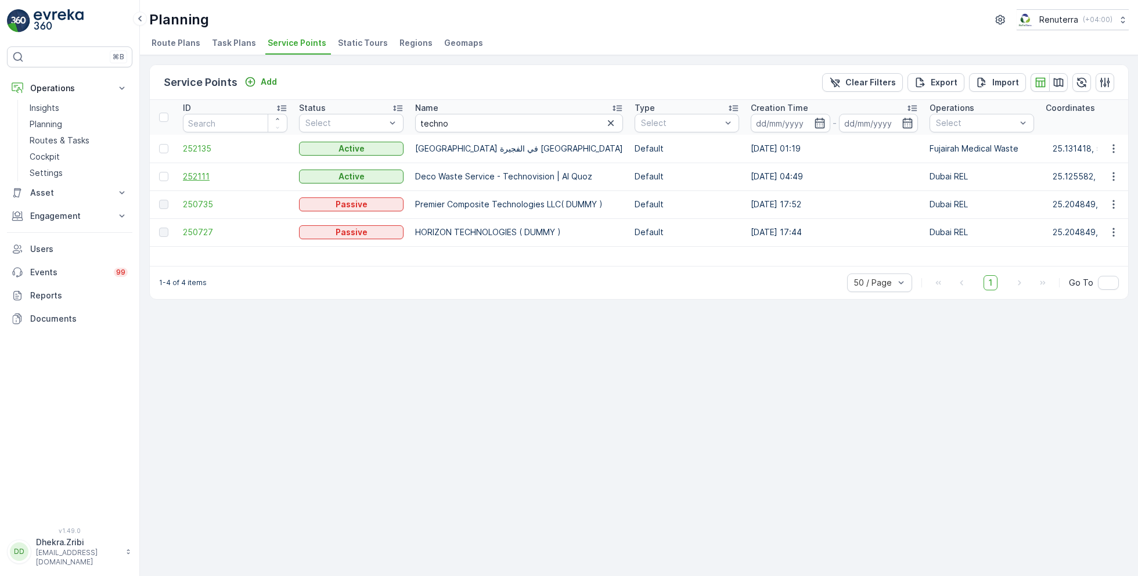
click at [204, 172] on span "252111" at bounding box center [235, 177] width 105 height 12
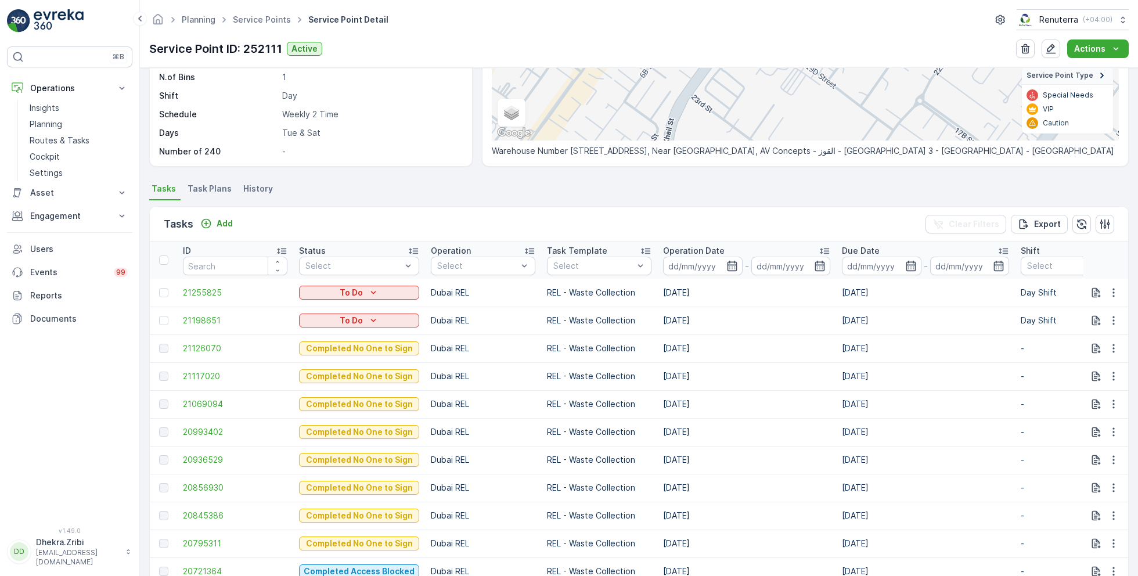
scroll to position [203, 0]
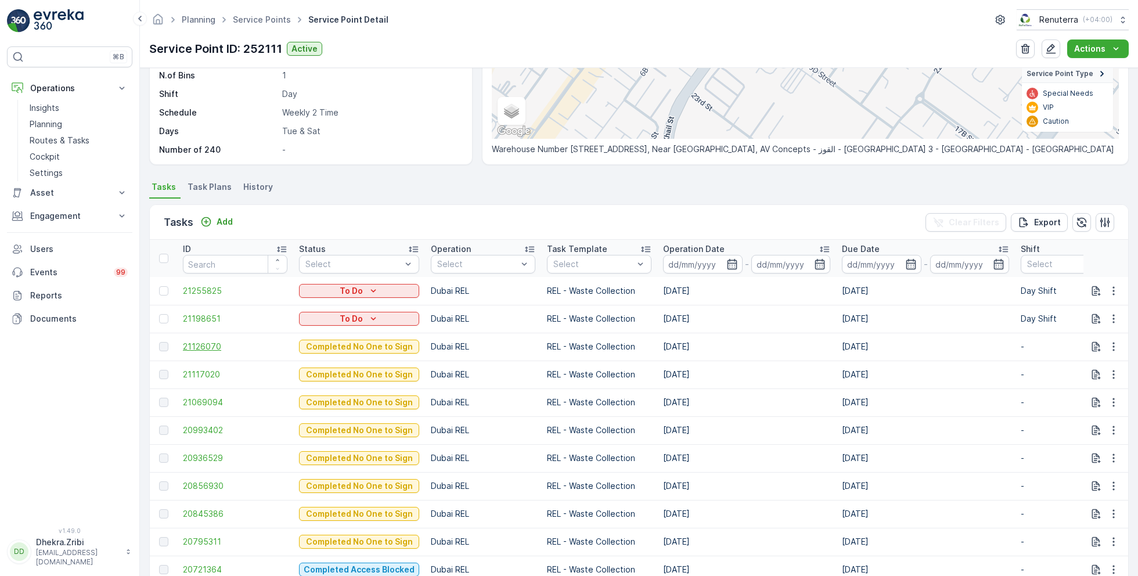
click at [198, 341] on span "21126070" at bounding box center [235, 347] width 105 height 12
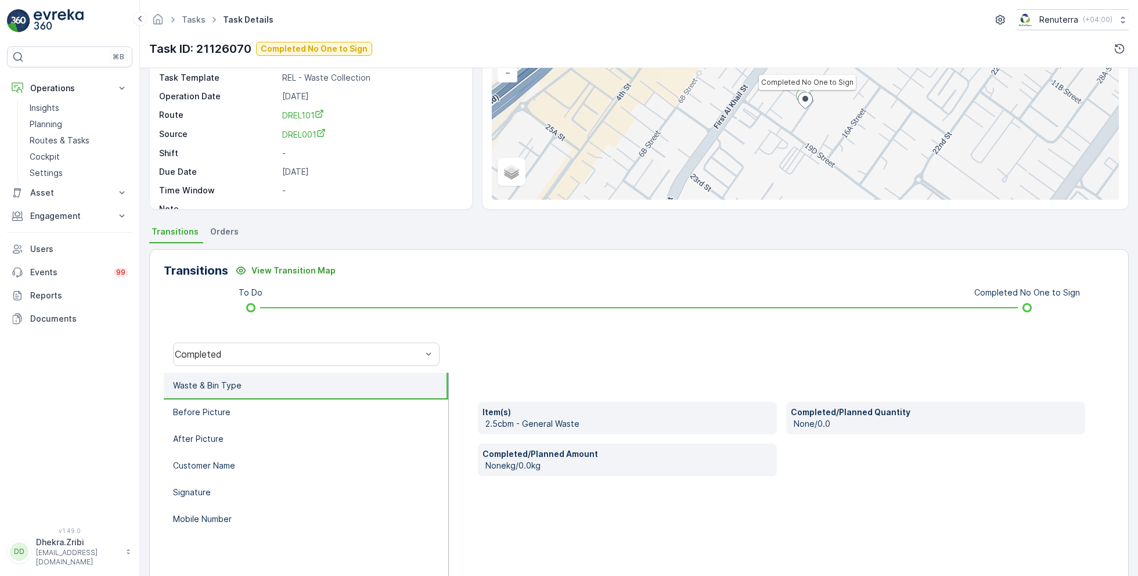
scroll to position [102, 0]
click at [258, 350] on div "Completed" at bounding box center [298, 352] width 247 height 10
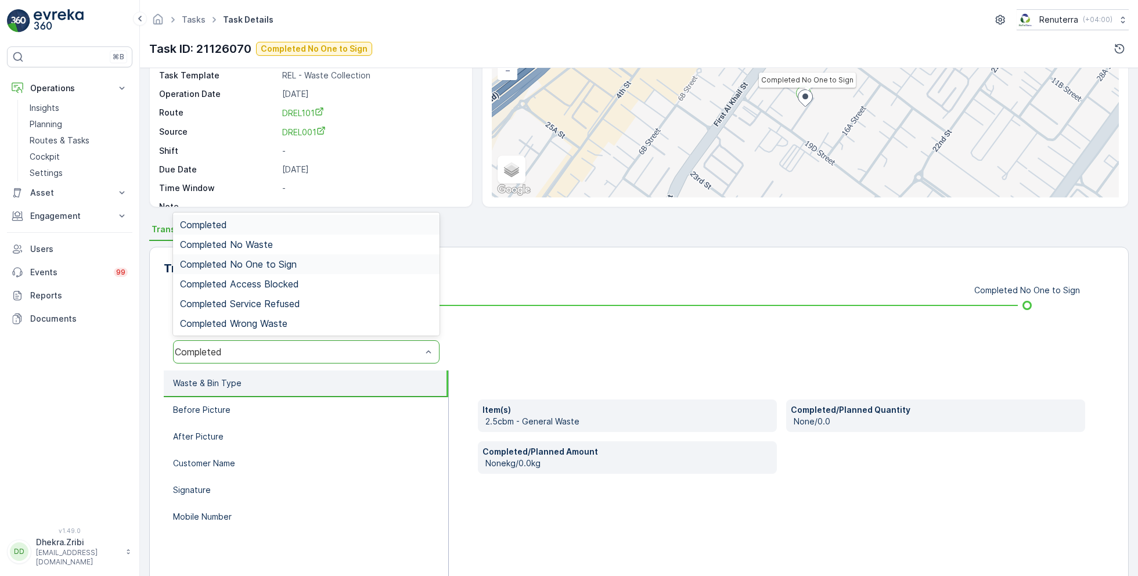
click at [279, 255] on div "Completed No One to Sign" at bounding box center [306, 264] width 267 height 20
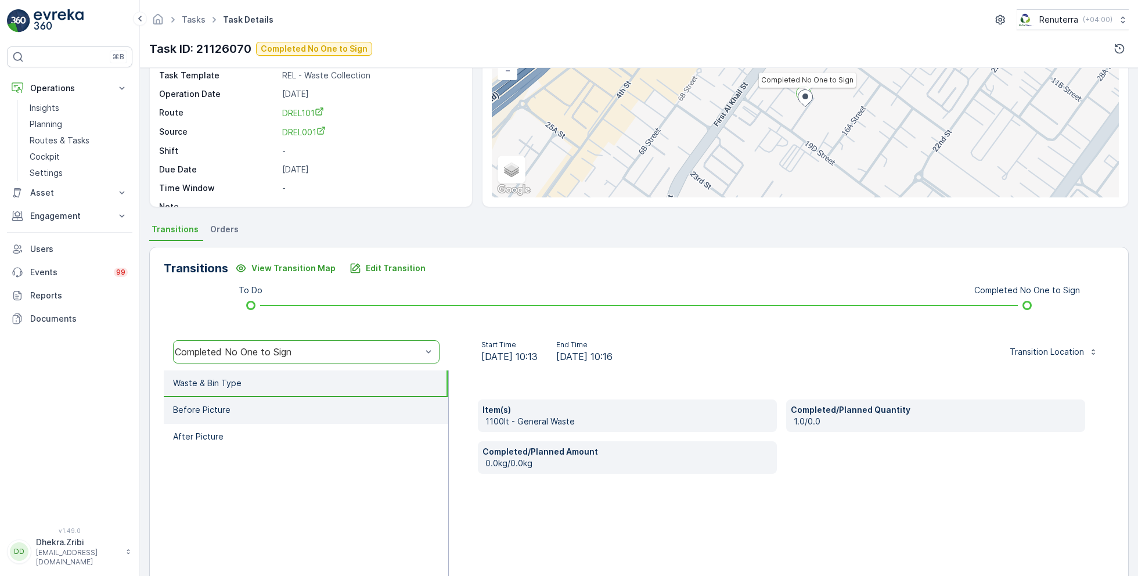
click at [240, 413] on li "Before Picture" at bounding box center [306, 410] width 285 height 27
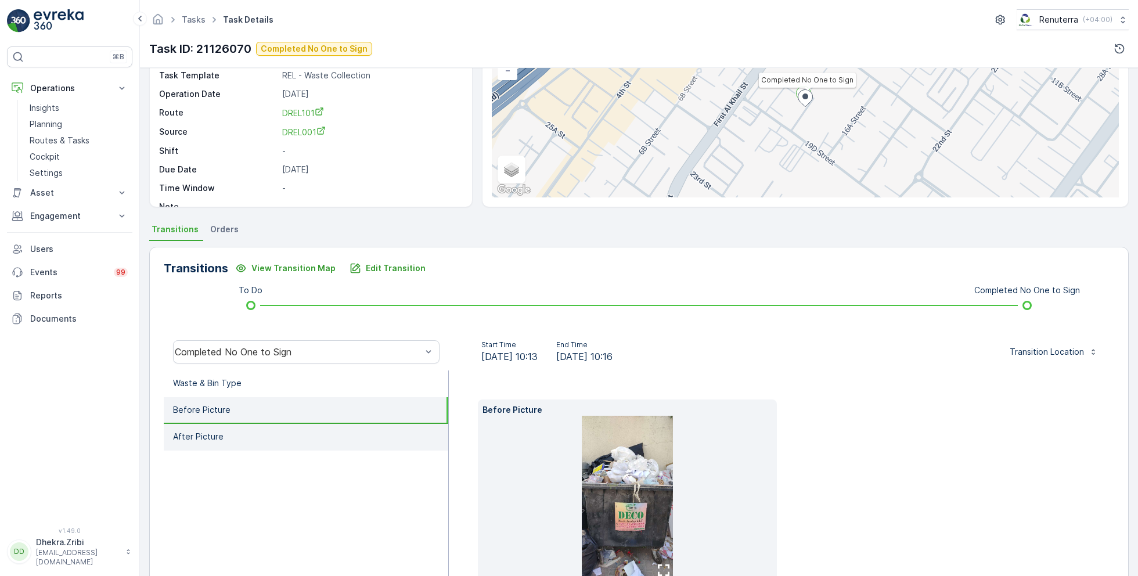
click at [238, 432] on li "After Picture" at bounding box center [306, 437] width 285 height 27
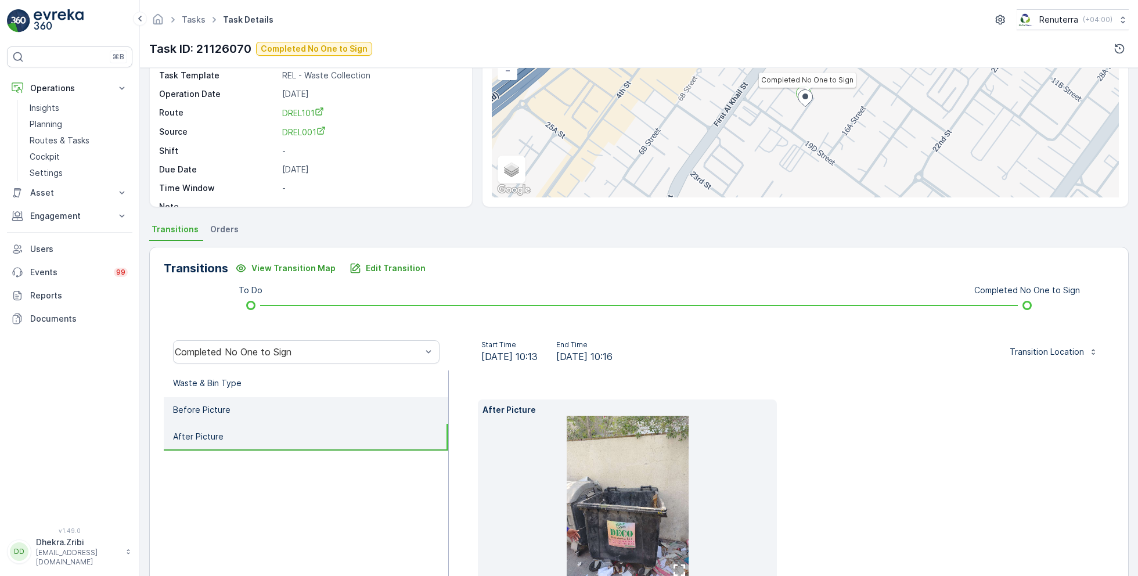
click at [254, 403] on li "Before Picture" at bounding box center [306, 410] width 285 height 27
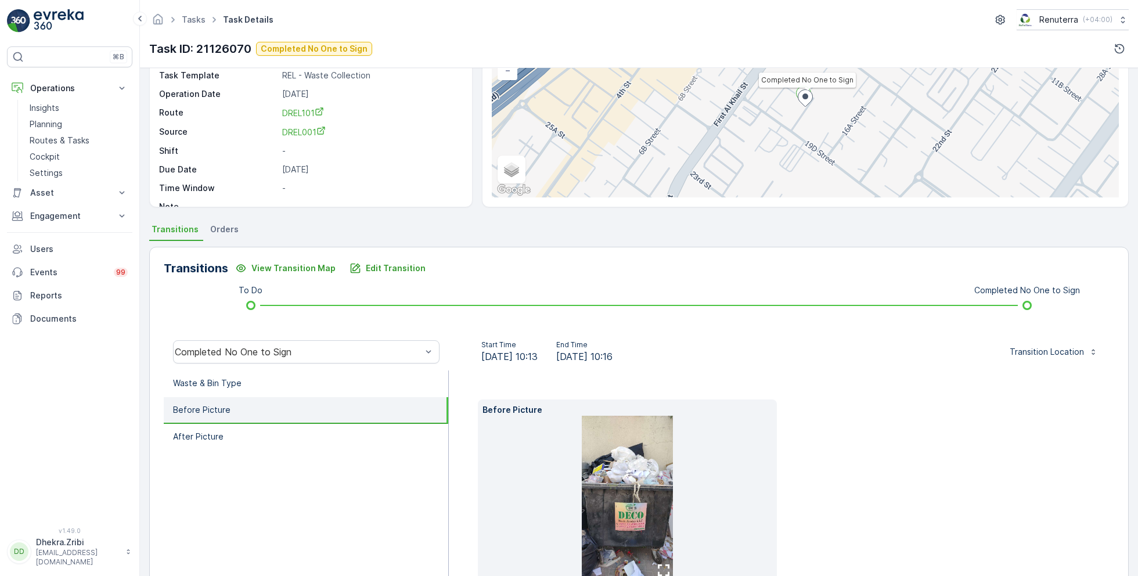
drag, startPoint x: 616, startPoint y: 463, endPoint x: 243, endPoint y: 10, distance: 587.1
click at [0, 0] on div "⌘B Operations Insights Planning Routes & Tasks Cockpit Settings Asset Assets En…" at bounding box center [569, 288] width 1138 height 576
click at [282, 436] on li "After Picture" at bounding box center [306, 437] width 285 height 27
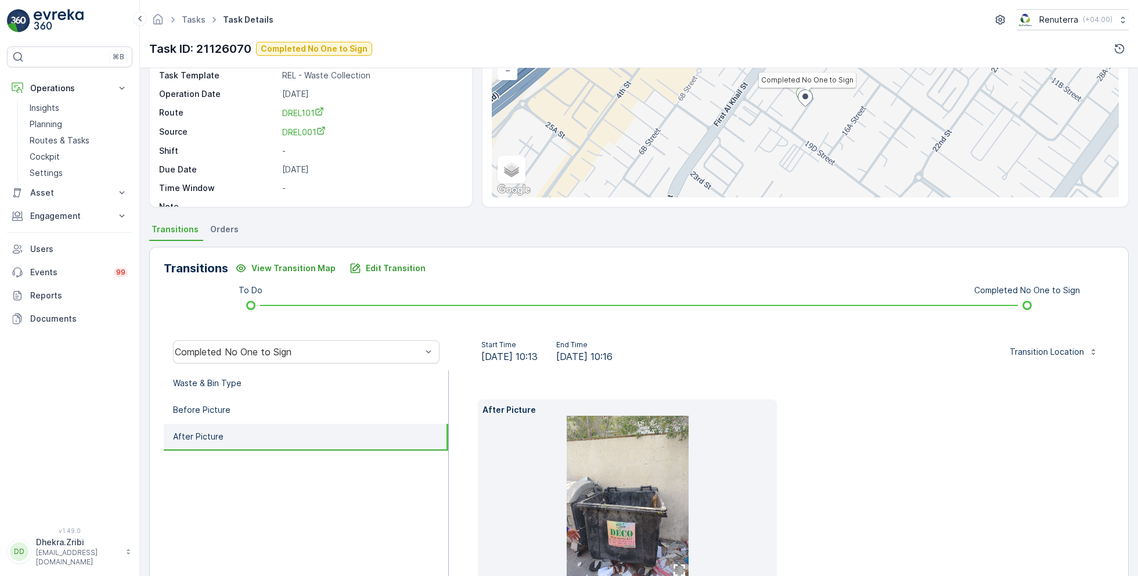
drag, startPoint x: 632, startPoint y: 465, endPoint x: 369, endPoint y: 8, distance: 527.6
click at [0, 0] on div "⌘B Operations Insights Planning Routes & Tasks Cockpit Settings Asset Assets En…" at bounding box center [569, 288] width 1138 height 576
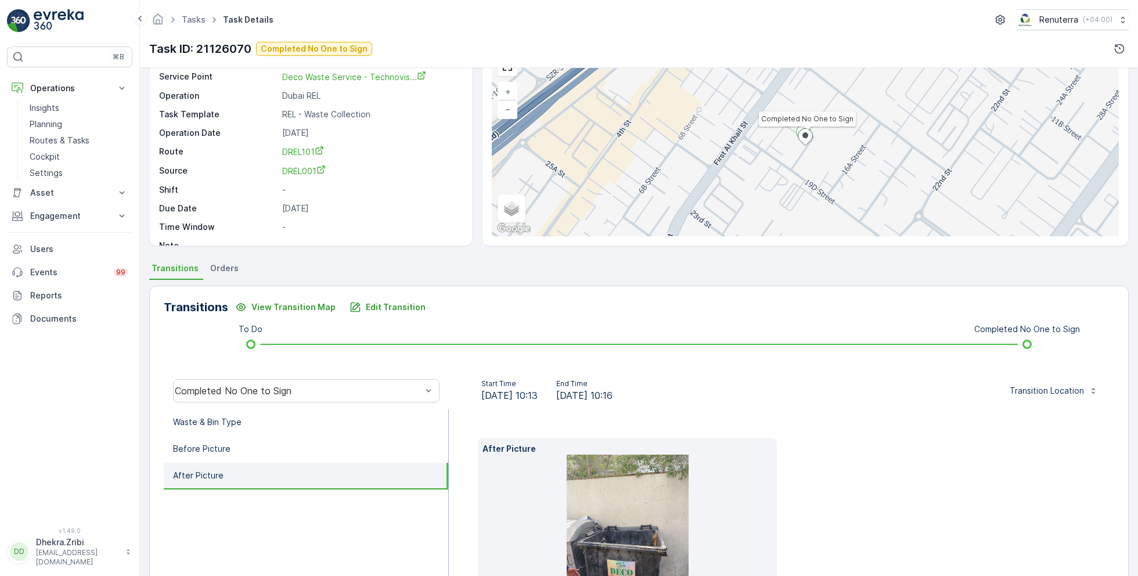
scroll to position [65, 0]
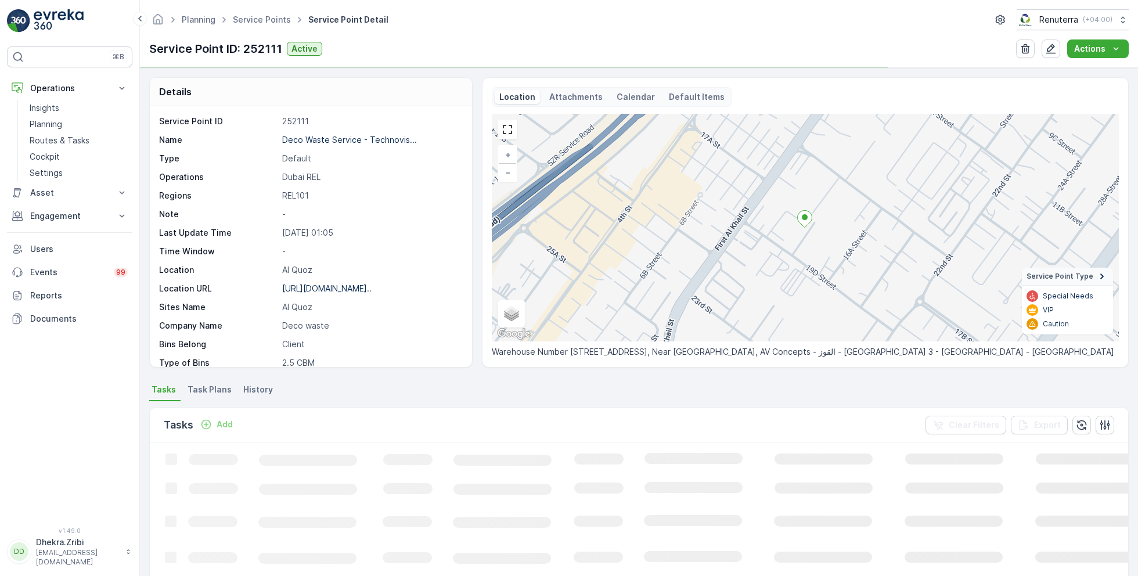
click at [203, 389] on span "Task Plans" at bounding box center [210, 390] width 44 height 12
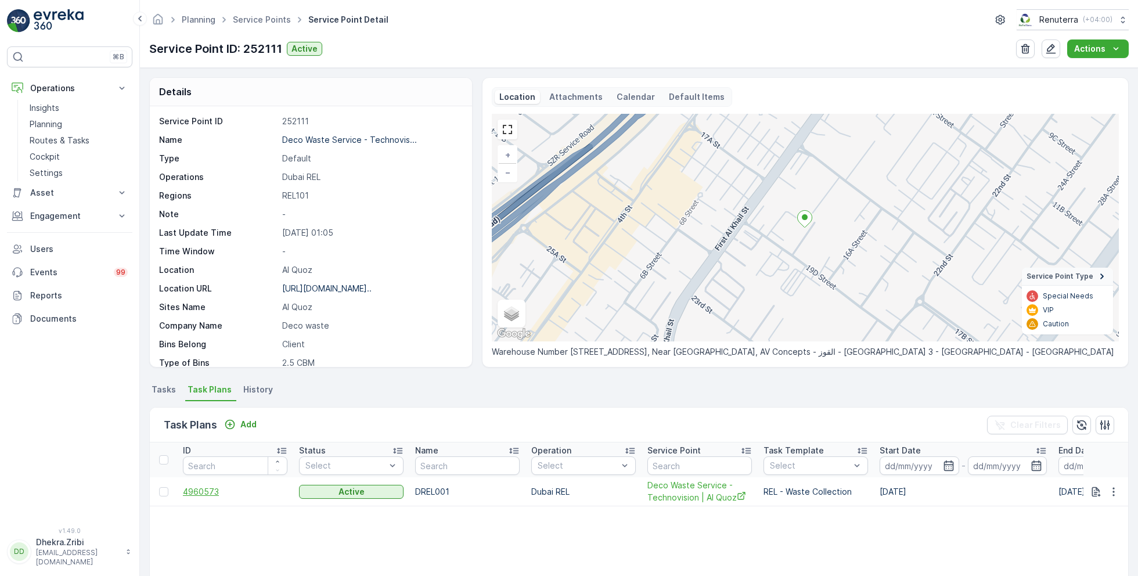
click at [204, 492] on span "4960573" at bounding box center [235, 492] width 105 height 12
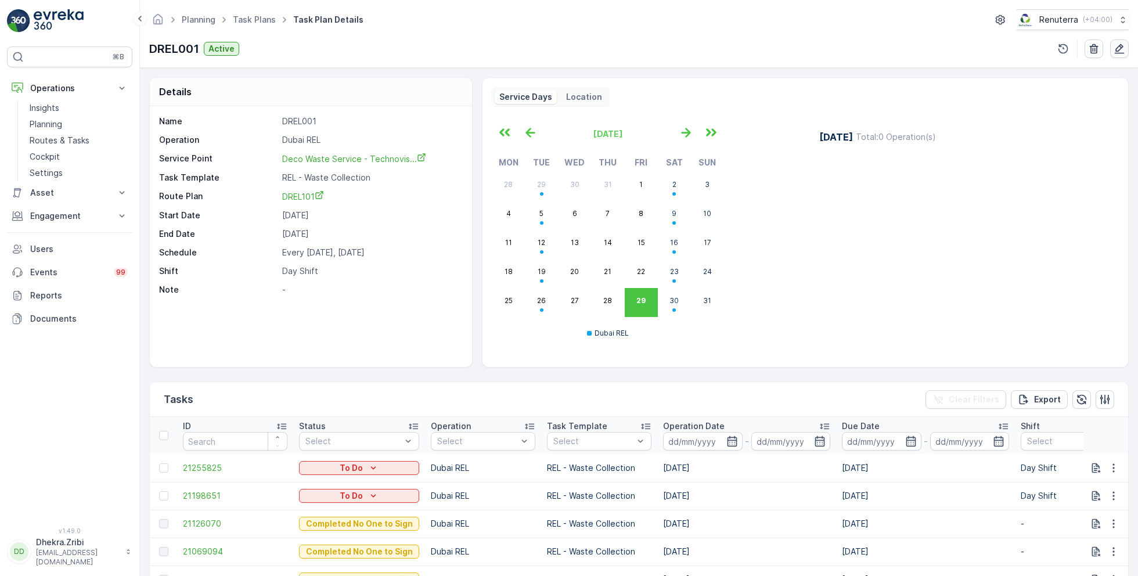
click at [1122, 49] on icon "button" at bounding box center [1120, 49] width 12 height 12
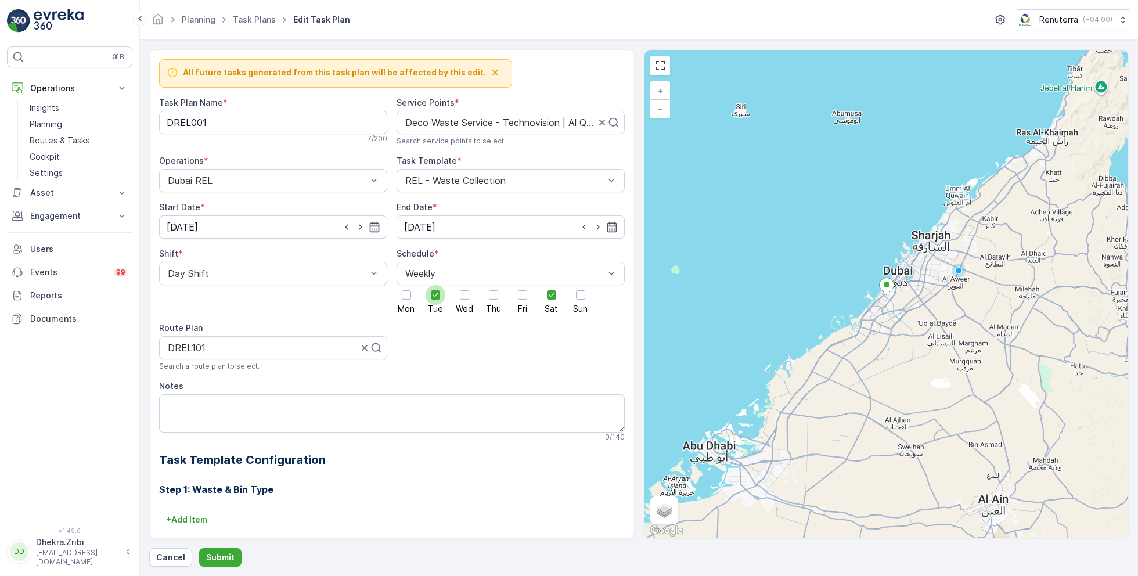
click at [435, 296] on icon at bounding box center [436, 295] width 8 height 8
click at [436, 285] on input "Tue" at bounding box center [436, 285] width 0 height 0
click at [405, 294] on div at bounding box center [406, 294] width 9 height 9
click at [407, 285] on input "Mon" at bounding box center [407, 285] width 0 height 0
click at [463, 296] on div at bounding box center [464, 294] width 9 height 9
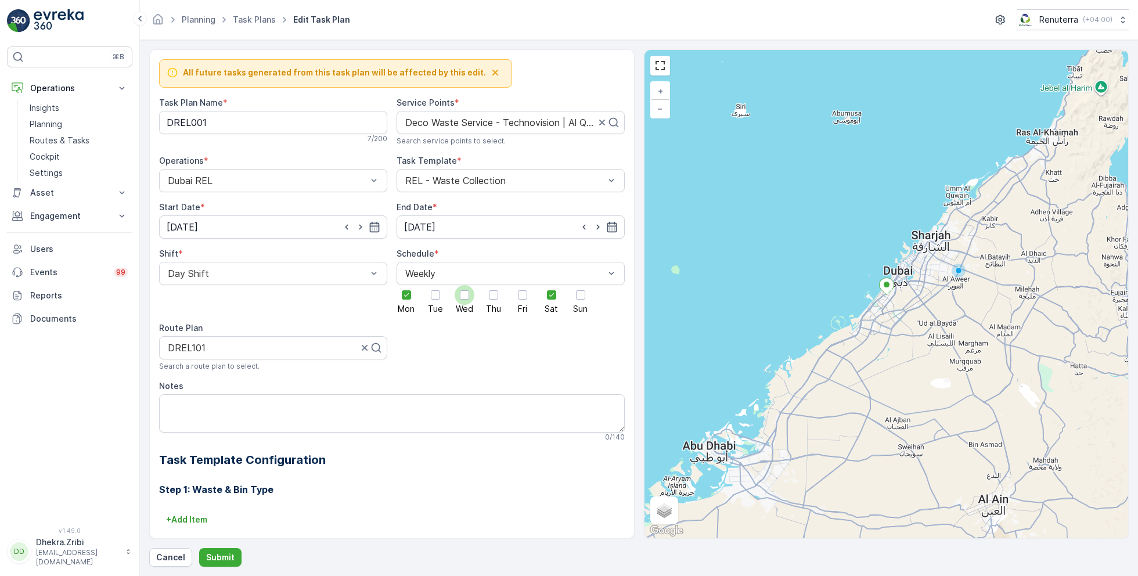
click at [465, 285] on input "Wed" at bounding box center [465, 285] width 0 height 0
click at [300, 224] on input "16.07.2025" at bounding box center [273, 226] width 228 height 23
click at [185, 255] on p "July" at bounding box center [181, 254] width 17 height 12
click at [196, 318] on span "August" at bounding box center [193, 320] width 27 height 12
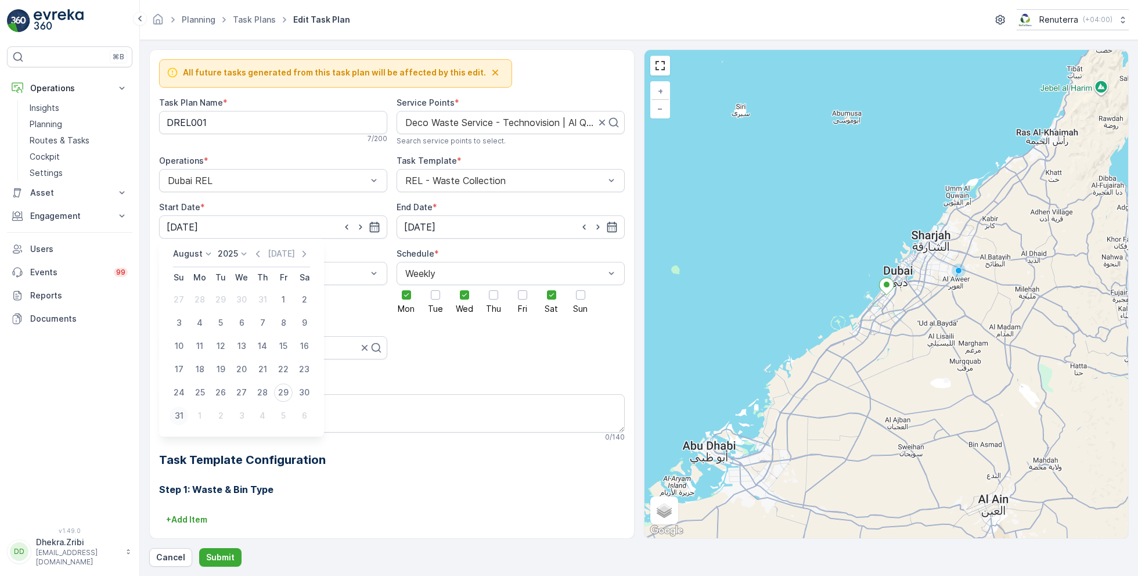
click at [180, 411] on div "31" at bounding box center [179, 416] width 19 height 19
type input "[DATE]"
click at [210, 559] on p "Submit" at bounding box center [220, 558] width 28 height 12
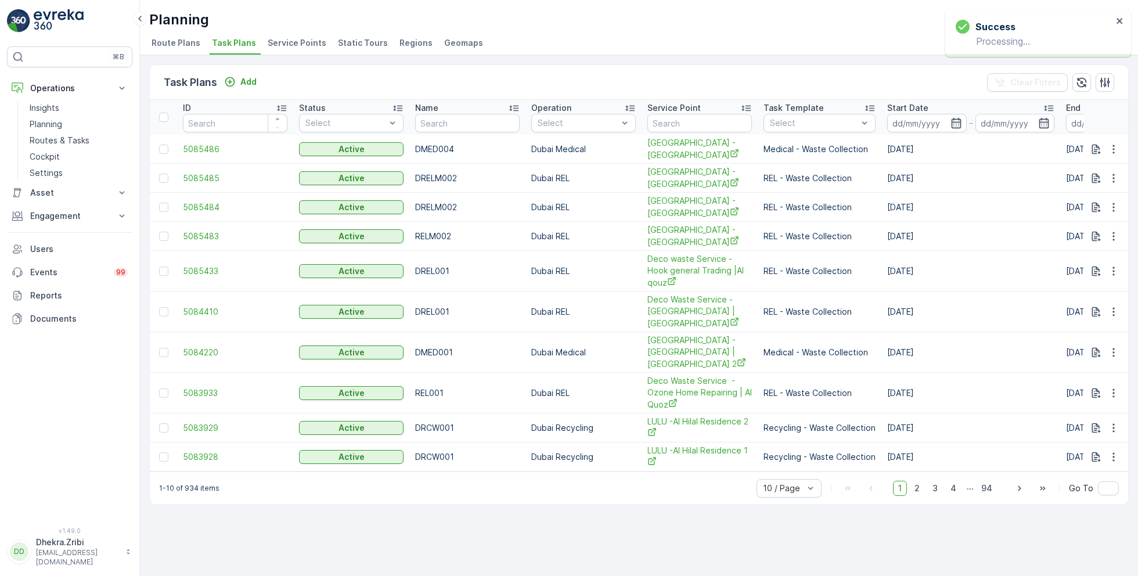
click at [287, 43] on span "Service Points" at bounding box center [297, 43] width 59 height 12
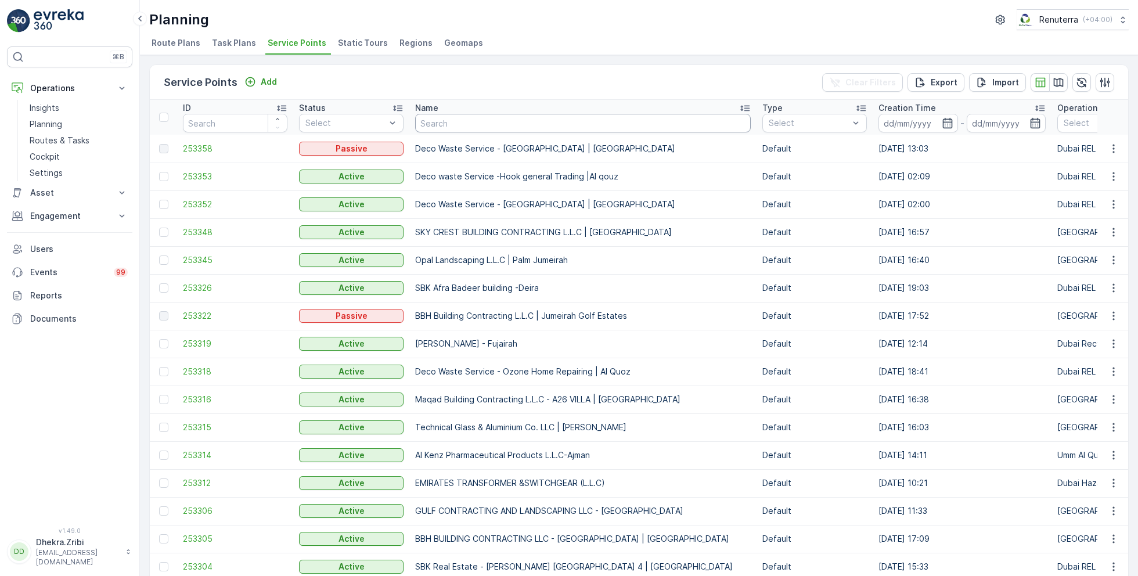
click at [433, 121] on input "text" at bounding box center [583, 123] width 336 height 19
type input "techno"
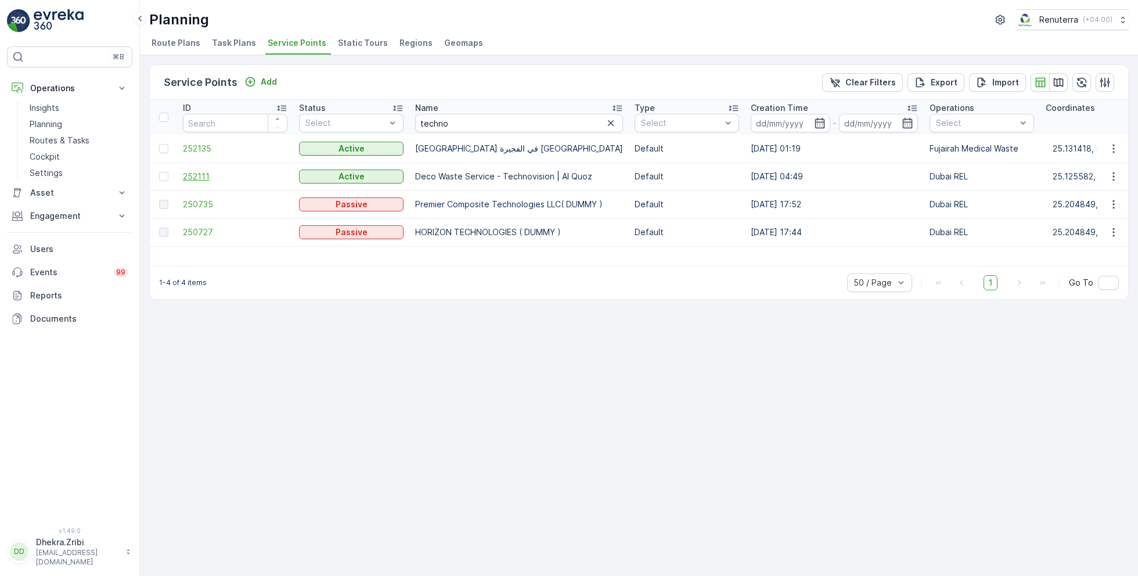
click at [199, 174] on span "252111" at bounding box center [235, 177] width 105 height 12
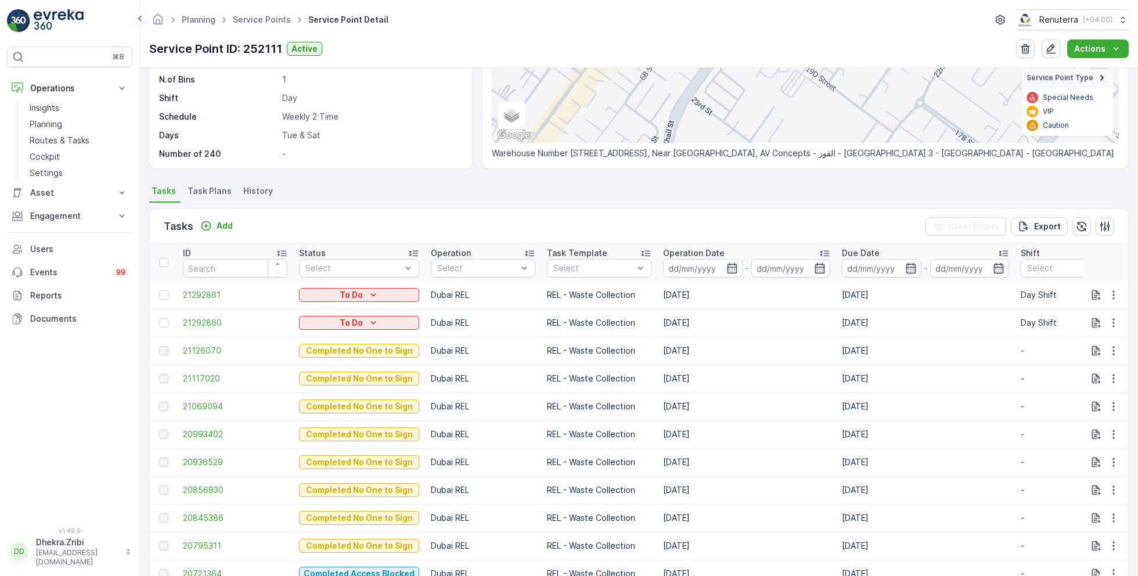
scroll to position [200, 0]
click at [220, 319] on span "21292860" at bounding box center [235, 322] width 105 height 12
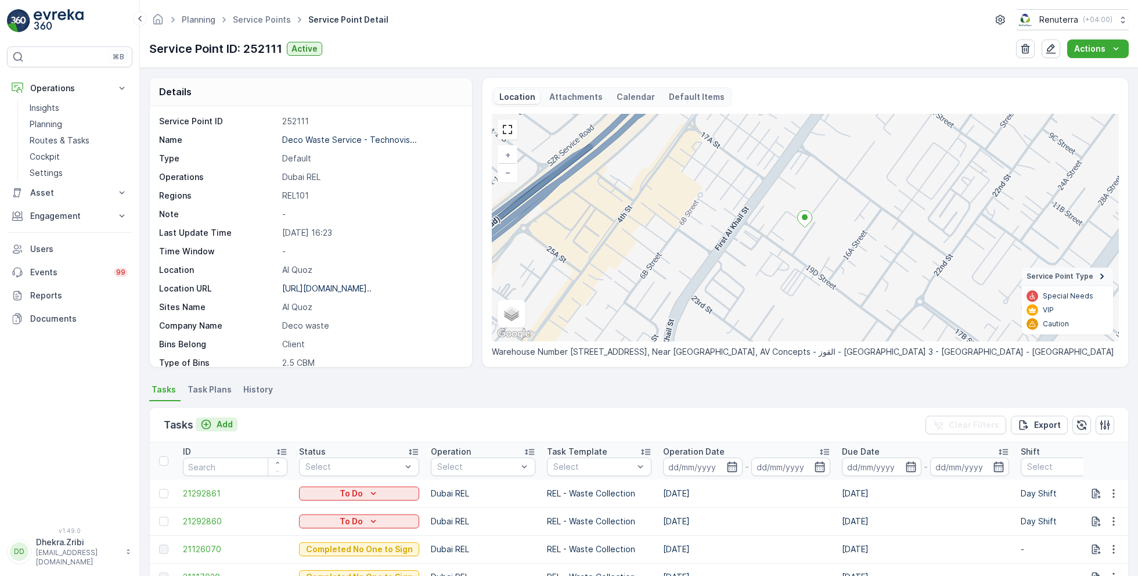
click at [223, 423] on p "Add" at bounding box center [225, 425] width 16 height 12
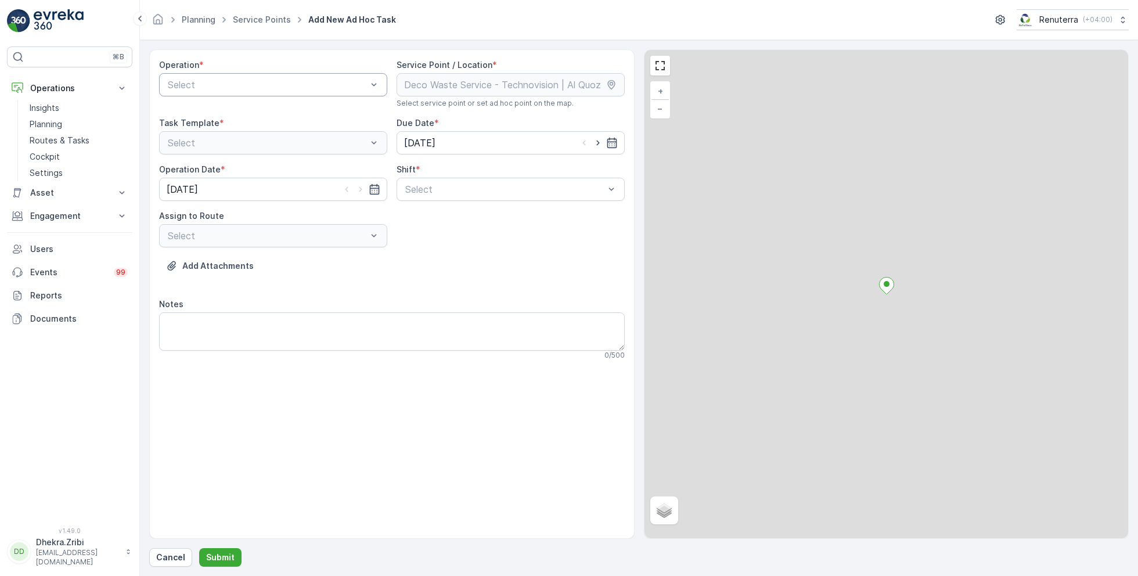
click at [286, 82] on div at bounding box center [268, 85] width 202 height 10
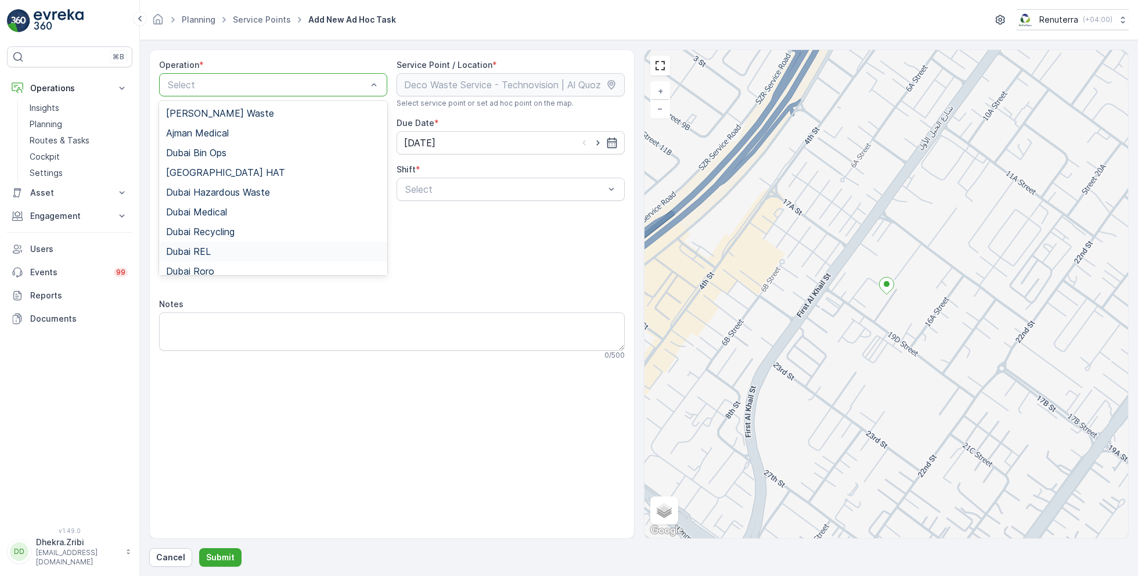
click at [220, 249] on div "Dubai REL" at bounding box center [273, 251] width 214 height 10
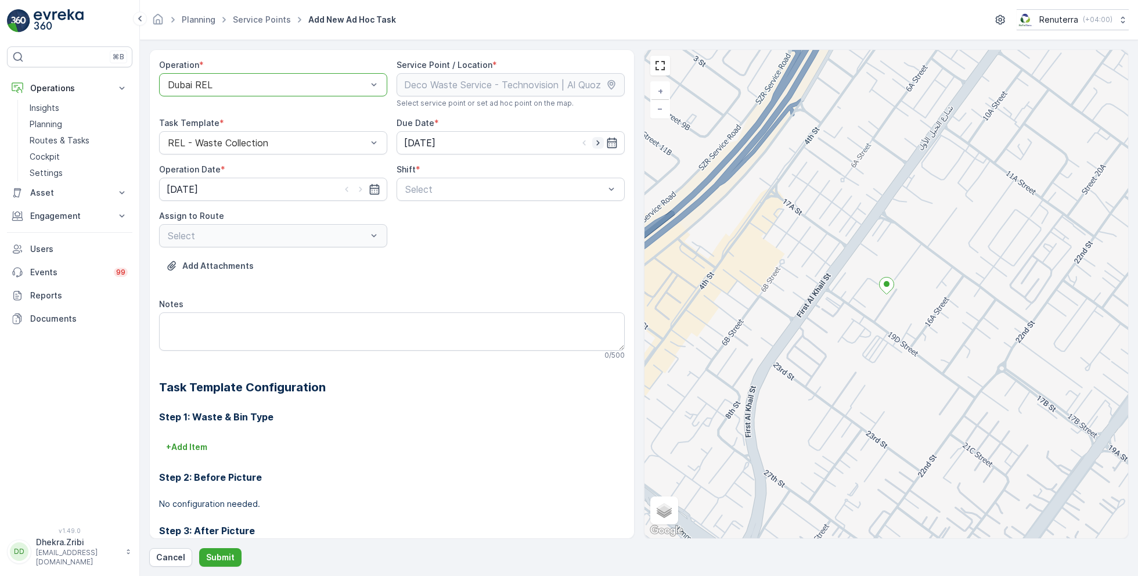
click at [602, 139] on div at bounding box center [597, 143] width 39 height 12
click at [592, 143] on icon "button" at bounding box center [598, 143] width 12 height 12
type input "30.08.2025"
click at [360, 190] on icon "button" at bounding box center [361, 190] width 12 height 12
type input "30.08.2025"
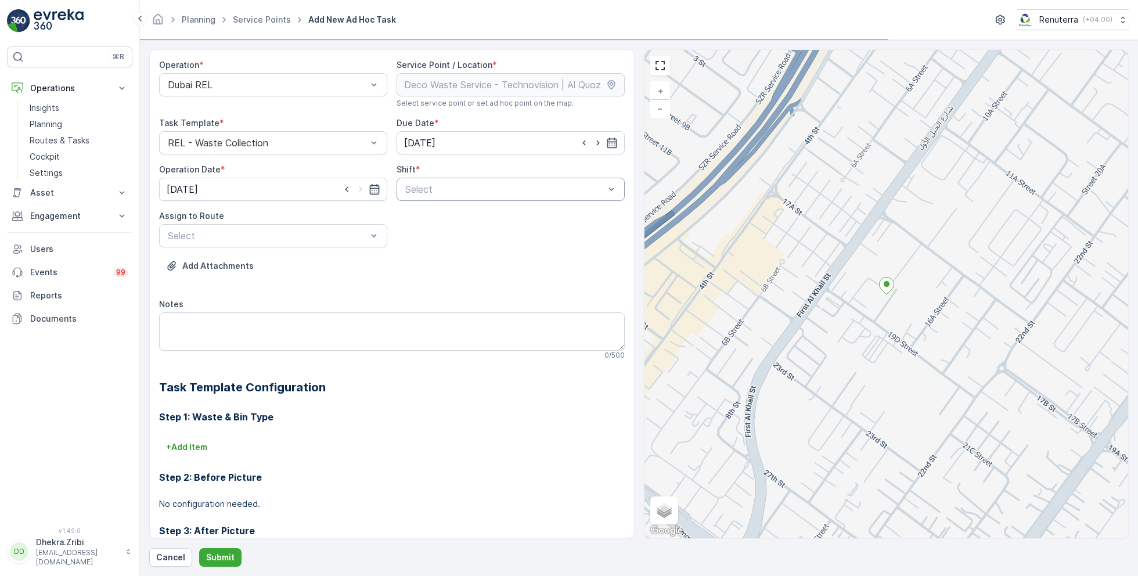
click at [453, 191] on div at bounding box center [505, 189] width 202 height 10
click at [429, 215] on span "Day Shift" at bounding box center [424, 218] width 41 height 10
click at [305, 238] on div at bounding box center [268, 236] width 202 height 10
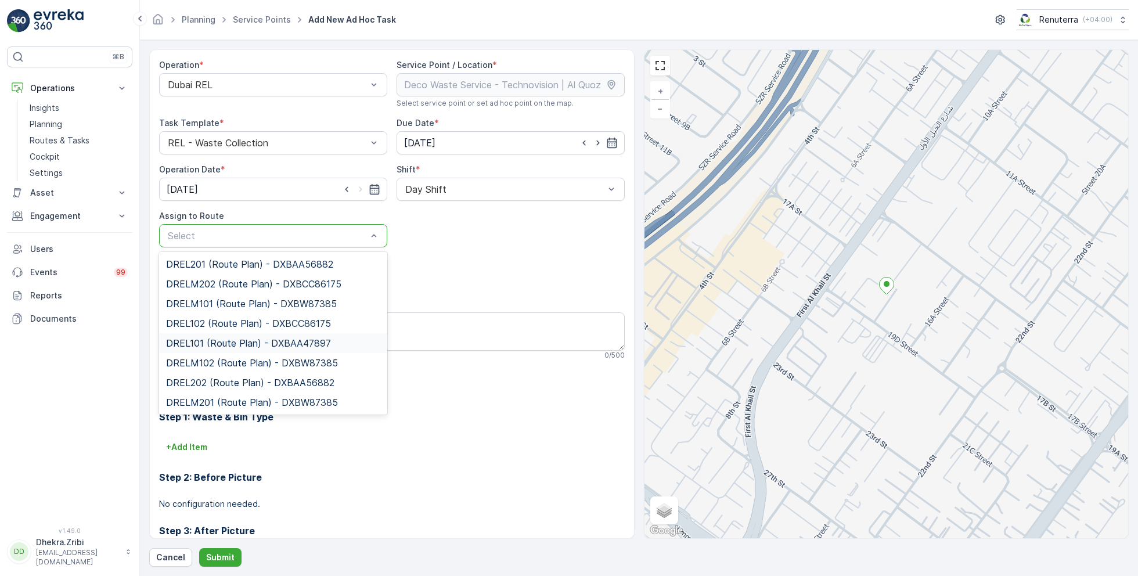
click at [221, 340] on span "DREL101 (Route Plan) - DXBAA47897" at bounding box center [248, 343] width 165 height 10
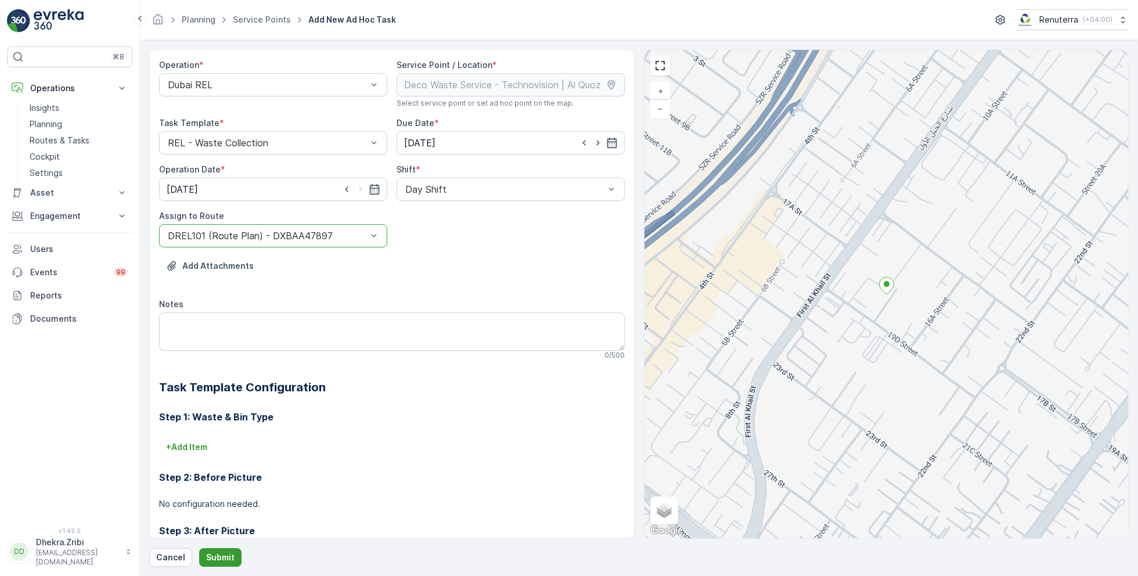
click at [223, 552] on p "Submit" at bounding box center [220, 558] width 28 height 12
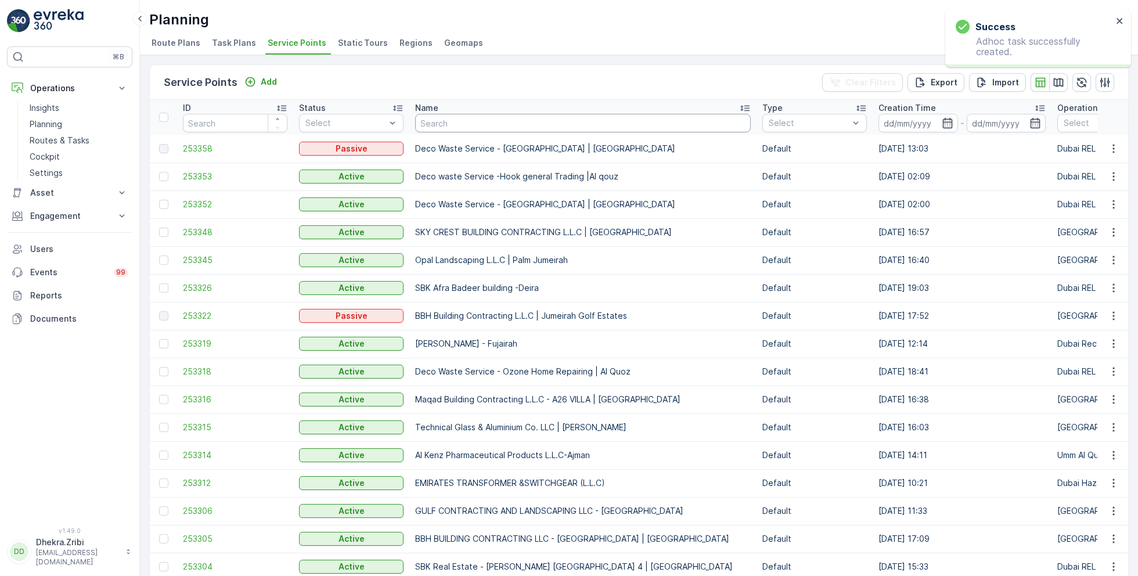
click at [463, 124] on input "text" at bounding box center [583, 123] width 336 height 19
type input "techno"
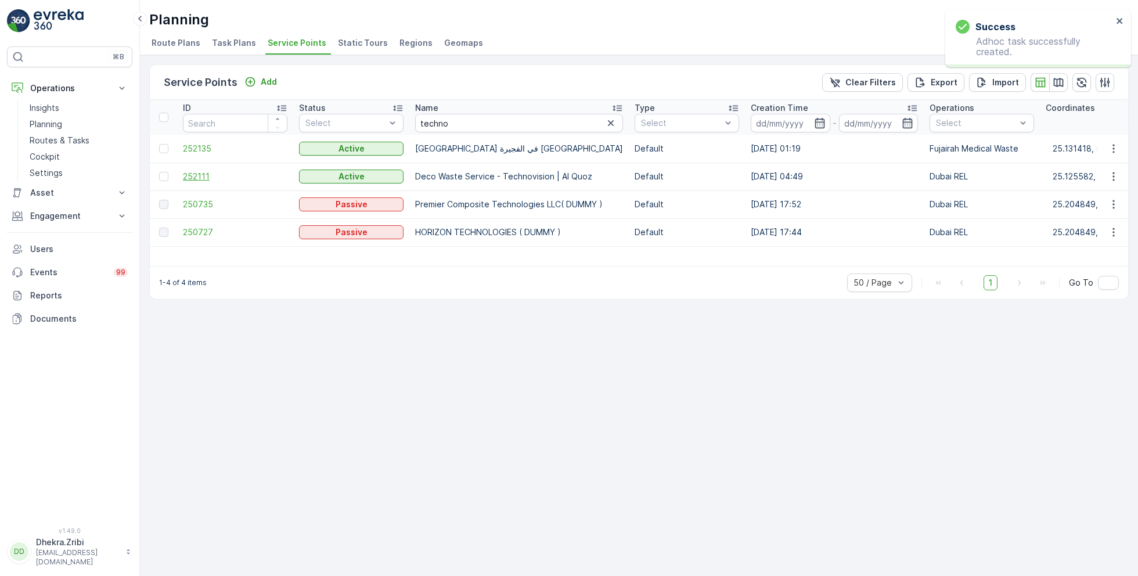
click at [202, 174] on span "252111" at bounding box center [235, 177] width 105 height 12
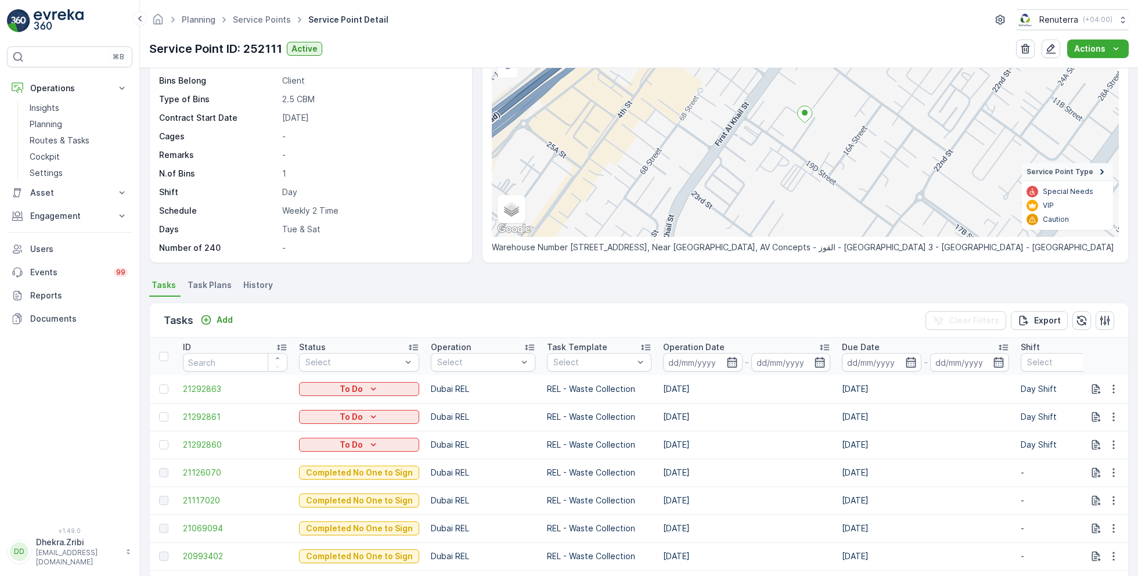
scroll to position [105, 0]
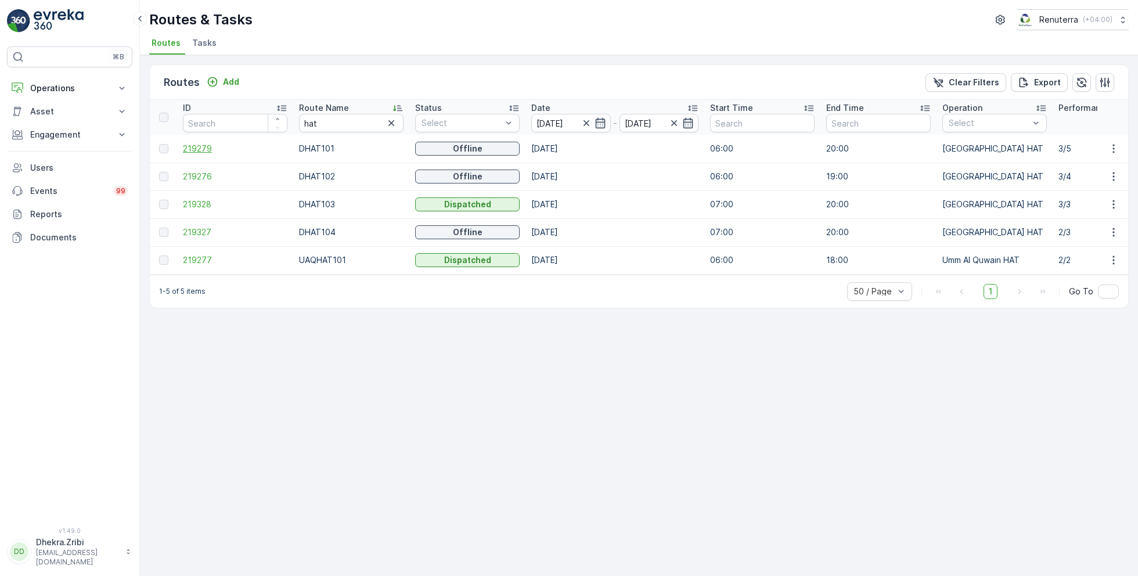
click at [203, 149] on span "219279" at bounding box center [235, 149] width 105 height 12
click at [202, 175] on span "219276" at bounding box center [235, 177] width 105 height 12
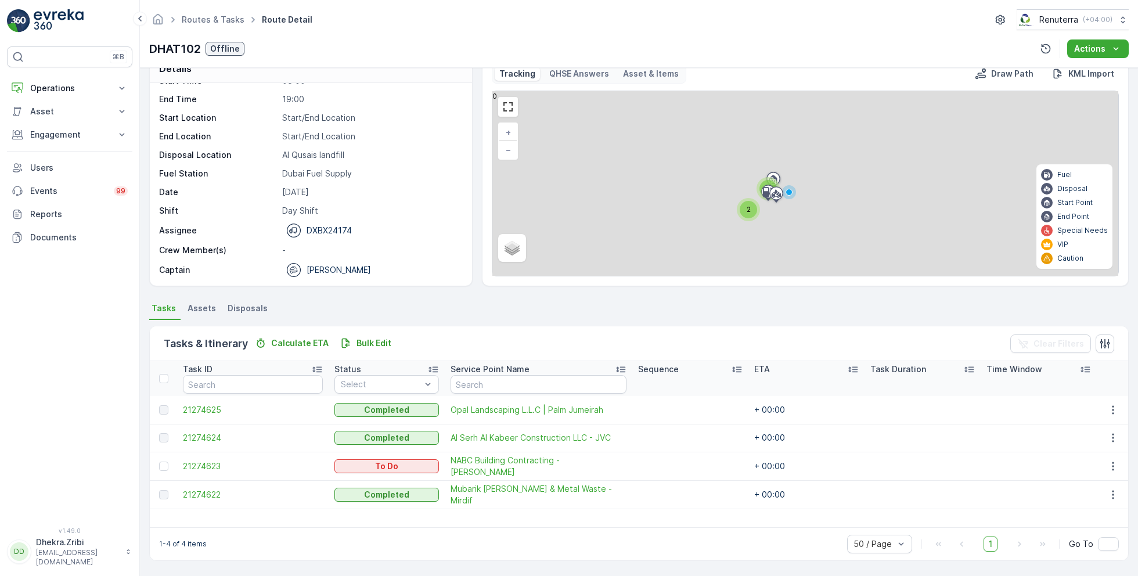
scroll to position [22, 0]
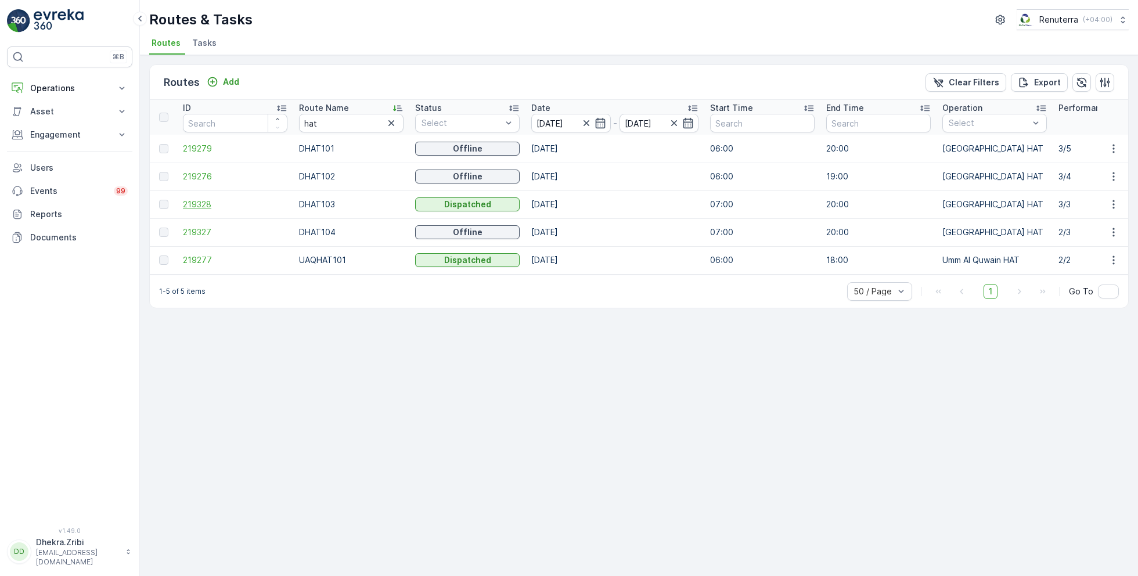
click at [192, 203] on span "219328" at bounding box center [235, 205] width 105 height 12
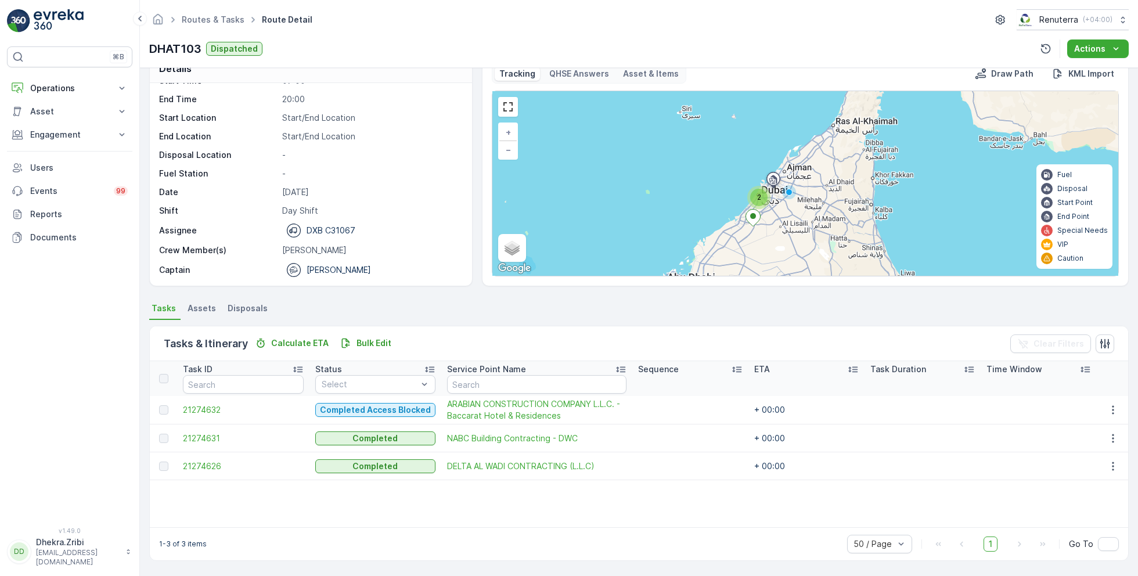
scroll to position [22, 0]
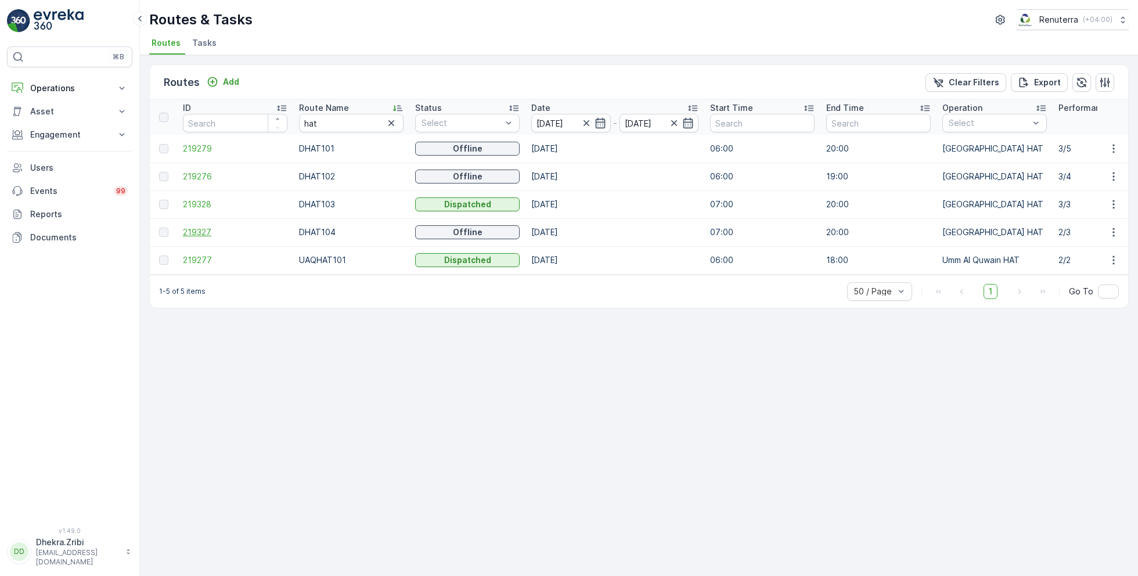
click at [204, 234] on span "219327" at bounding box center [235, 233] width 105 height 12
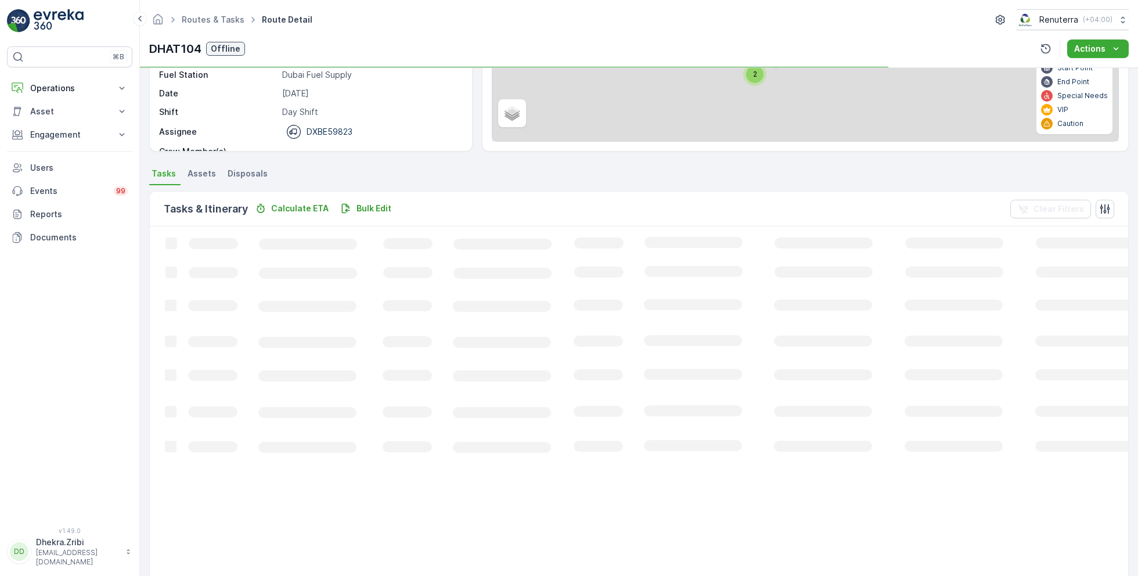
scroll to position [22, 0]
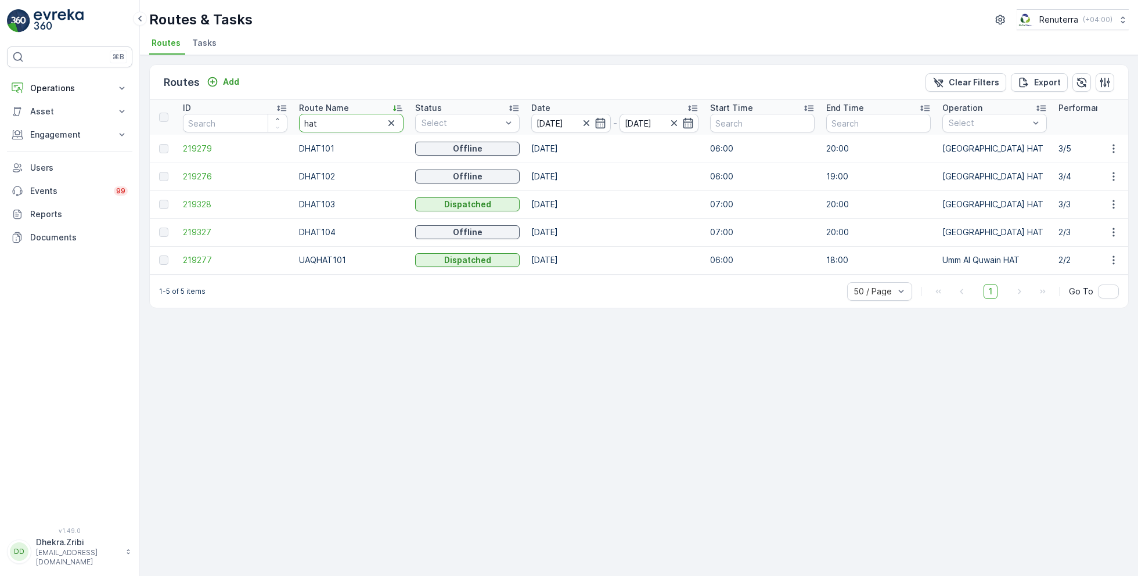
drag, startPoint x: 338, startPoint y: 127, endPoint x: 268, endPoint y: 127, distance: 70.3
type input "roro"
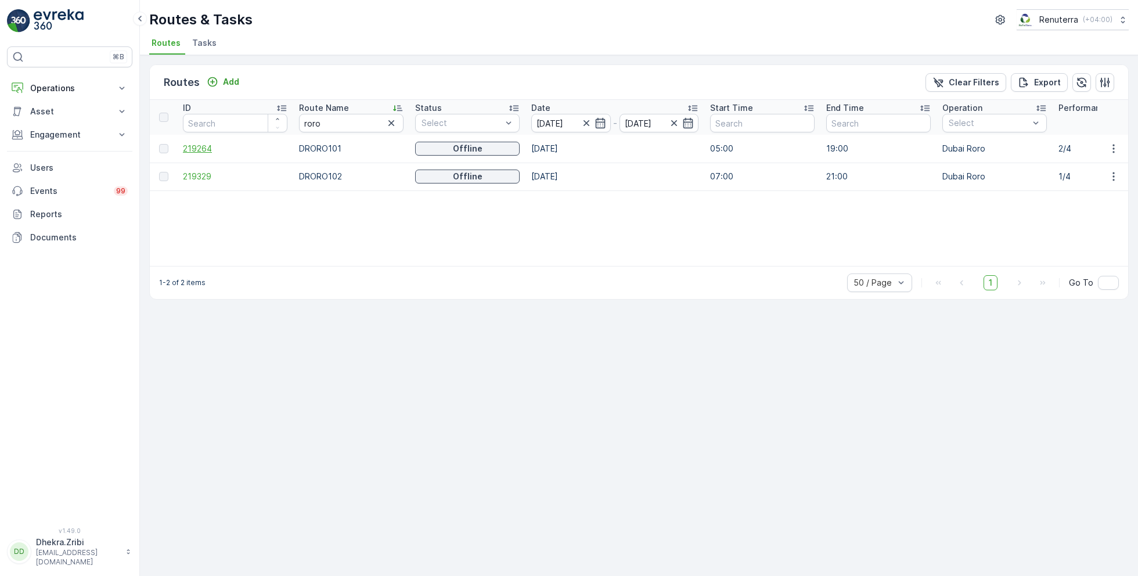
click at [204, 147] on span "219264" at bounding box center [235, 149] width 105 height 12
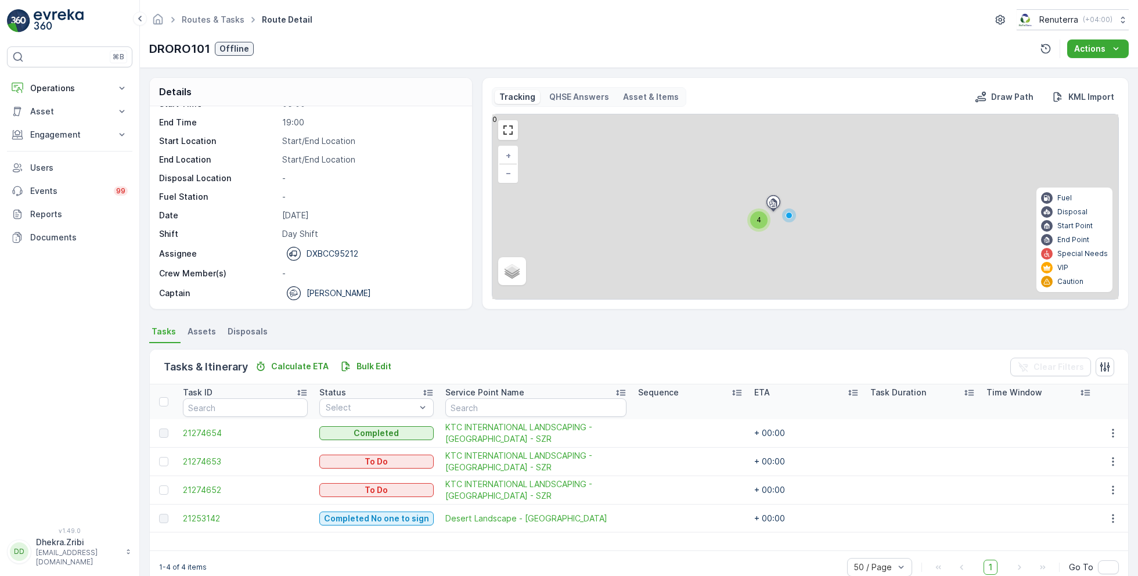
scroll to position [22, 0]
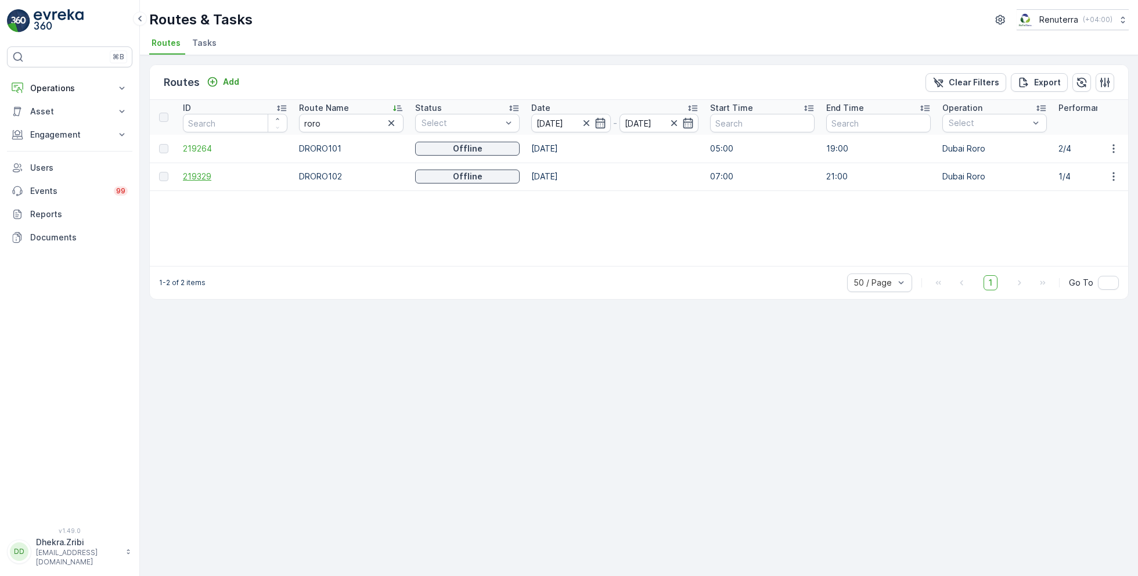
click at [198, 177] on span "219329" at bounding box center [235, 177] width 105 height 12
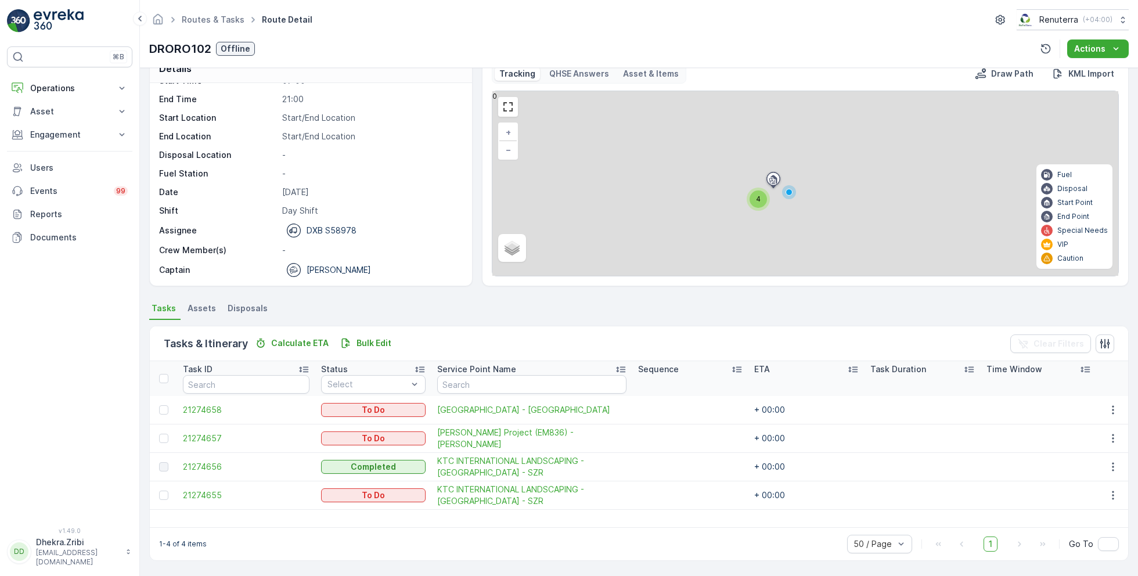
scroll to position [22, 0]
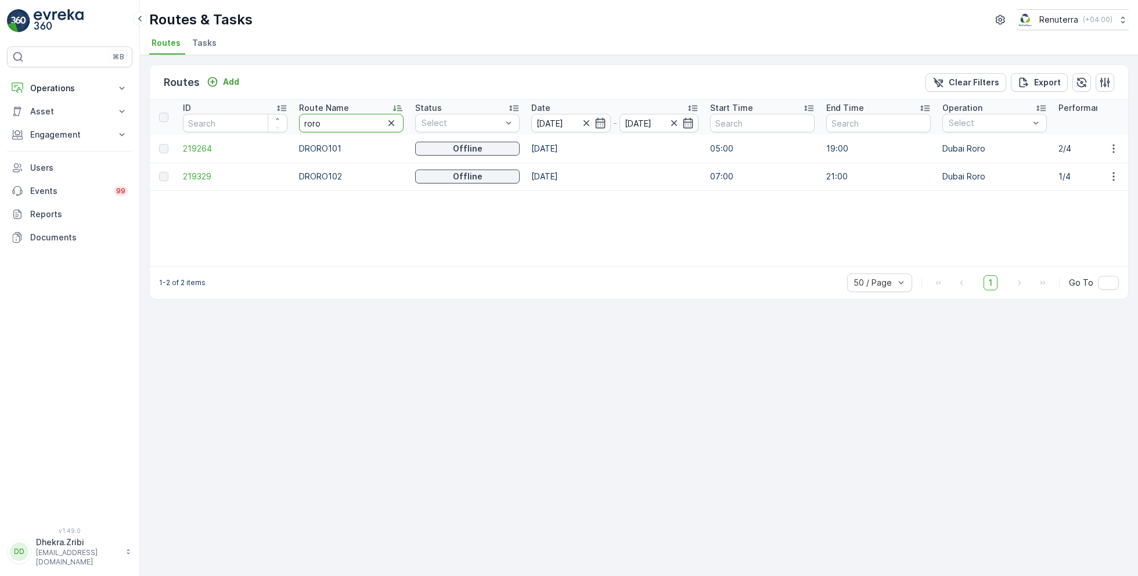
type input "hat"
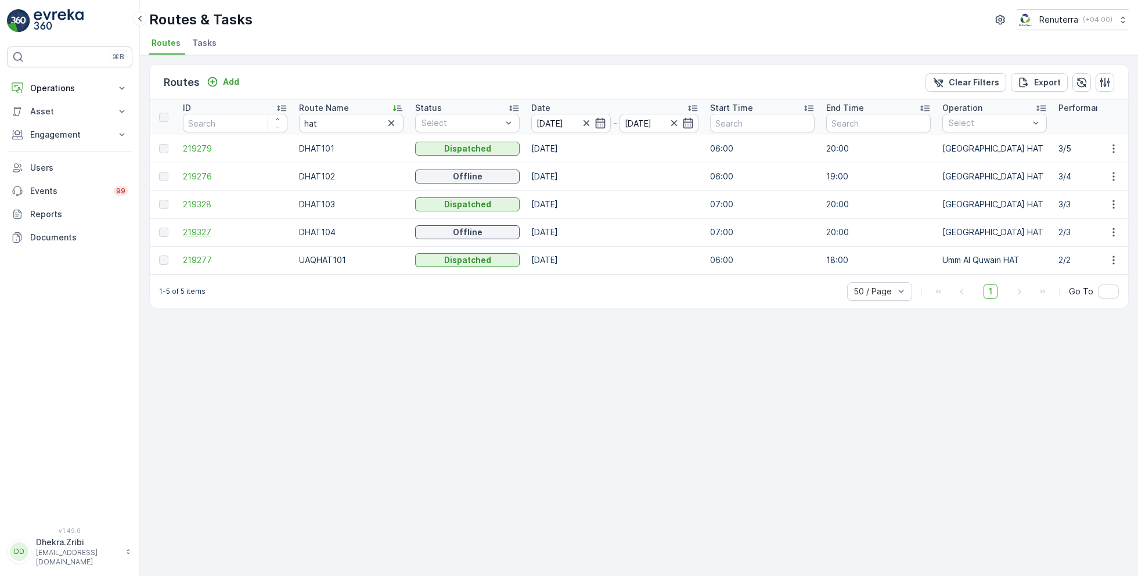
click at [203, 231] on span "219327" at bounding box center [235, 233] width 105 height 12
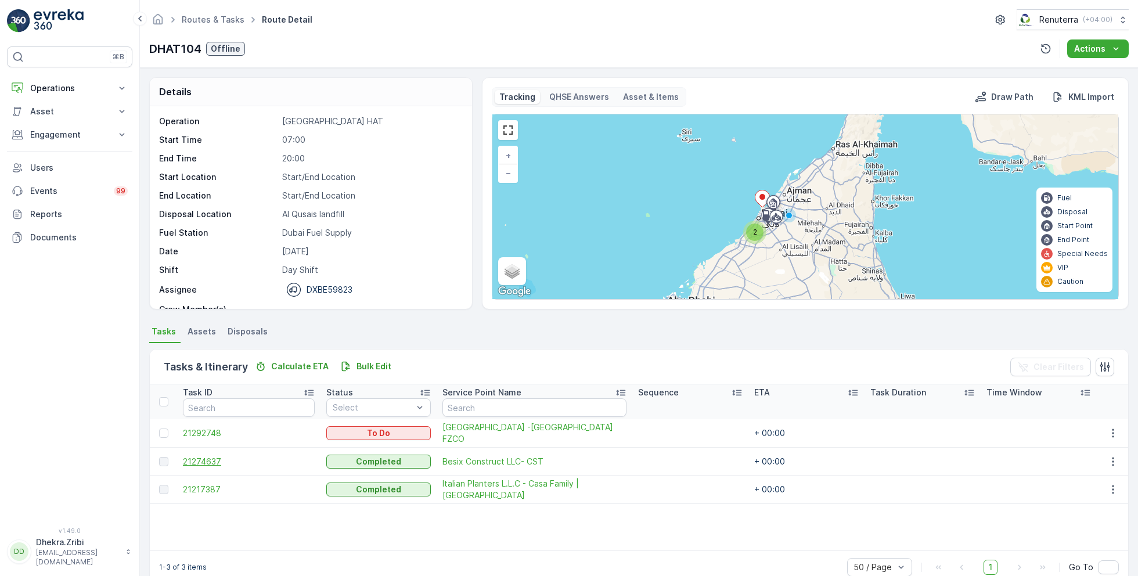
click at [210, 456] on span "21274637" at bounding box center [249, 462] width 132 height 12
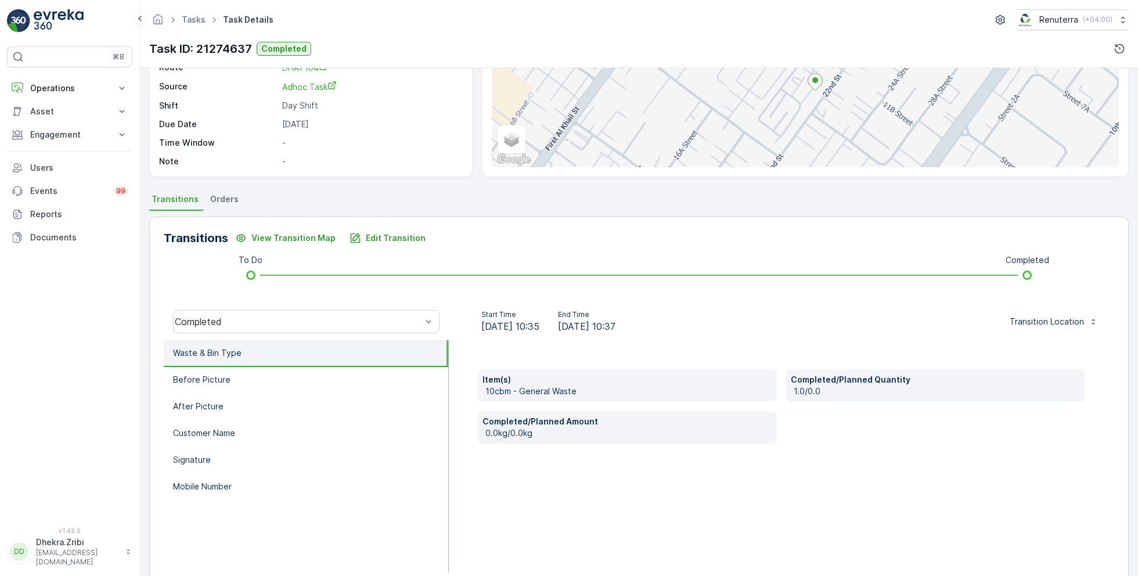
scroll to position [155, 0]
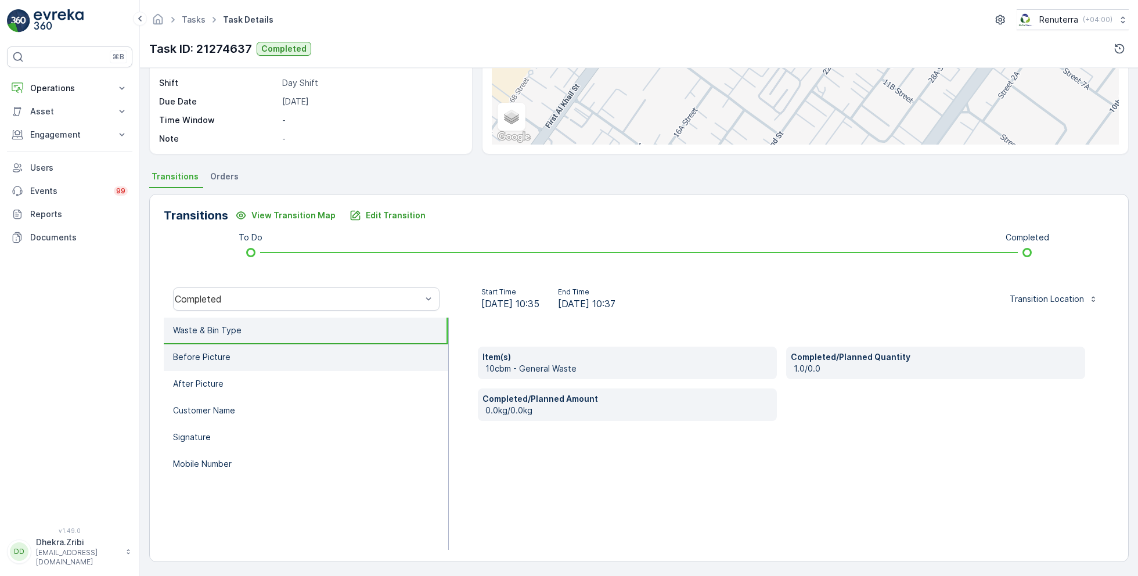
click at [253, 351] on li "Before Picture" at bounding box center [306, 357] width 285 height 27
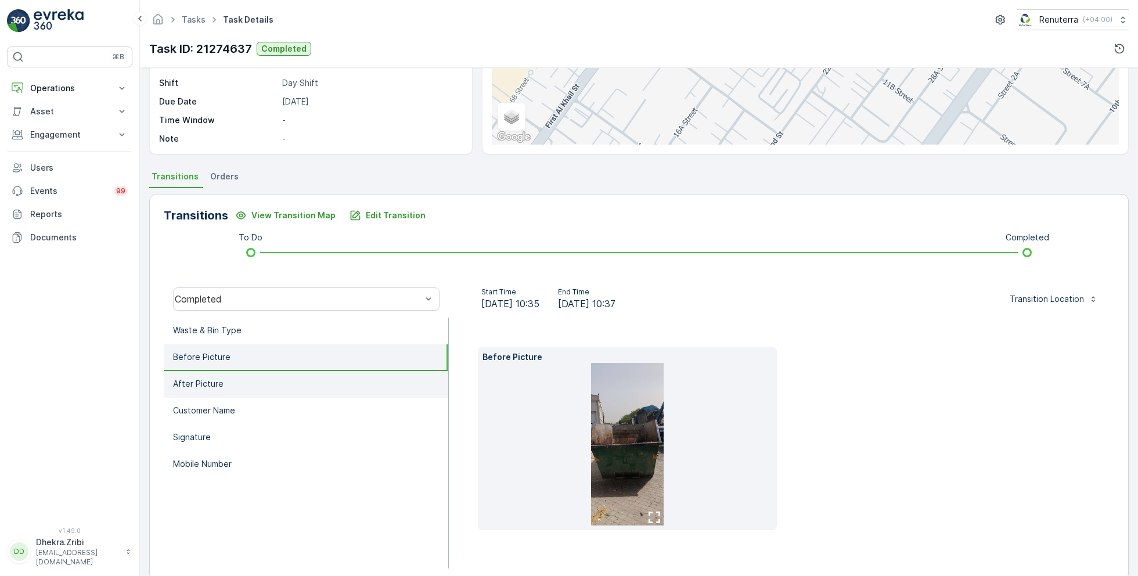
click at [239, 379] on li "After Picture" at bounding box center [306, 384] width 285 height 27
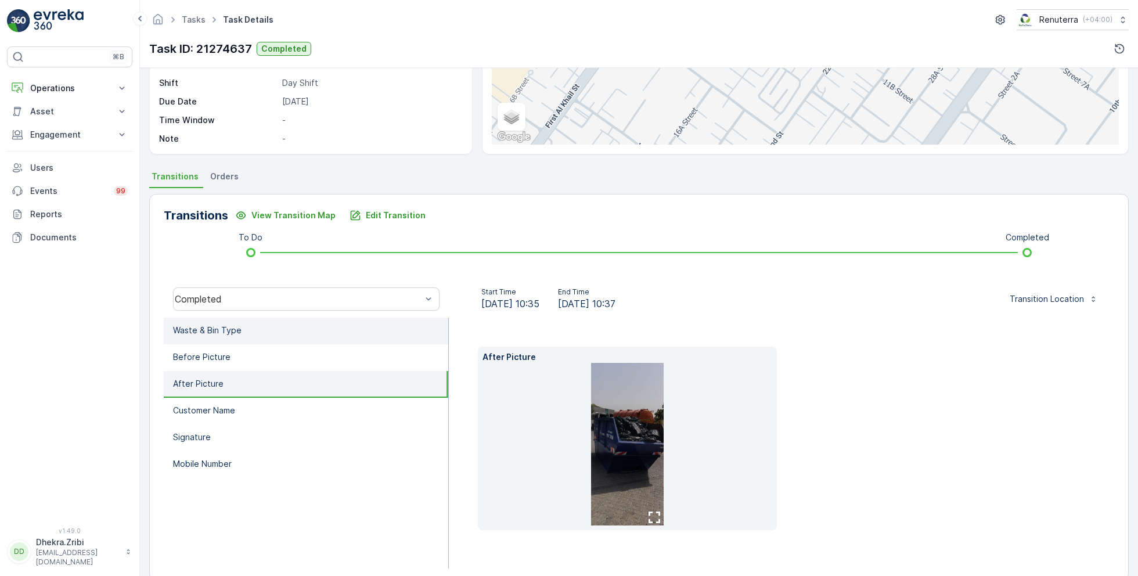
click at [259, 327] on li "Waste & Bin Type" at bounding box center [306, 331] width 285 height 27
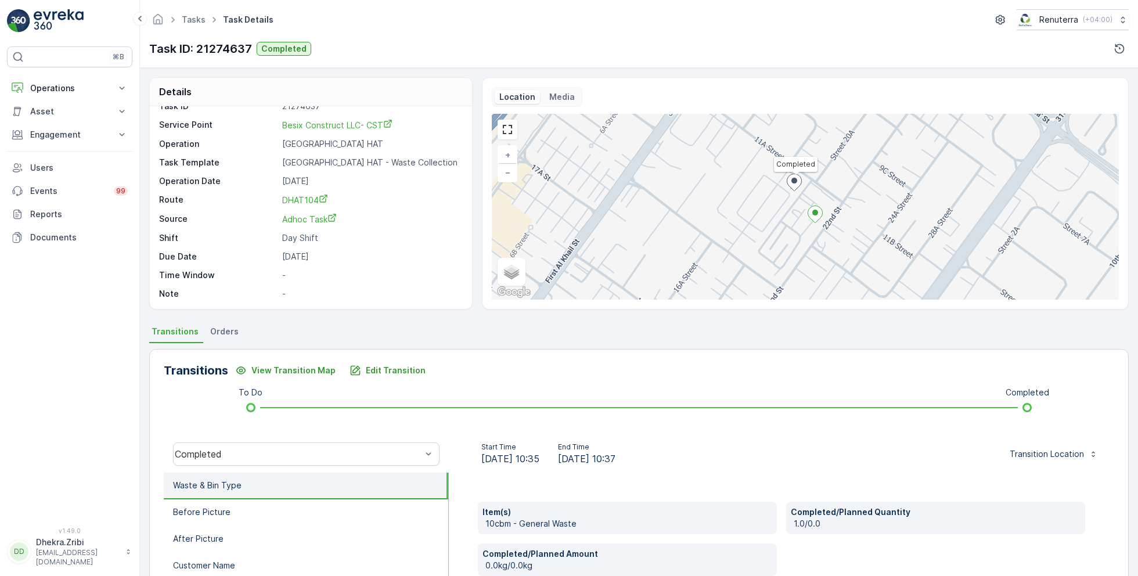
scroll to position [0, 0]
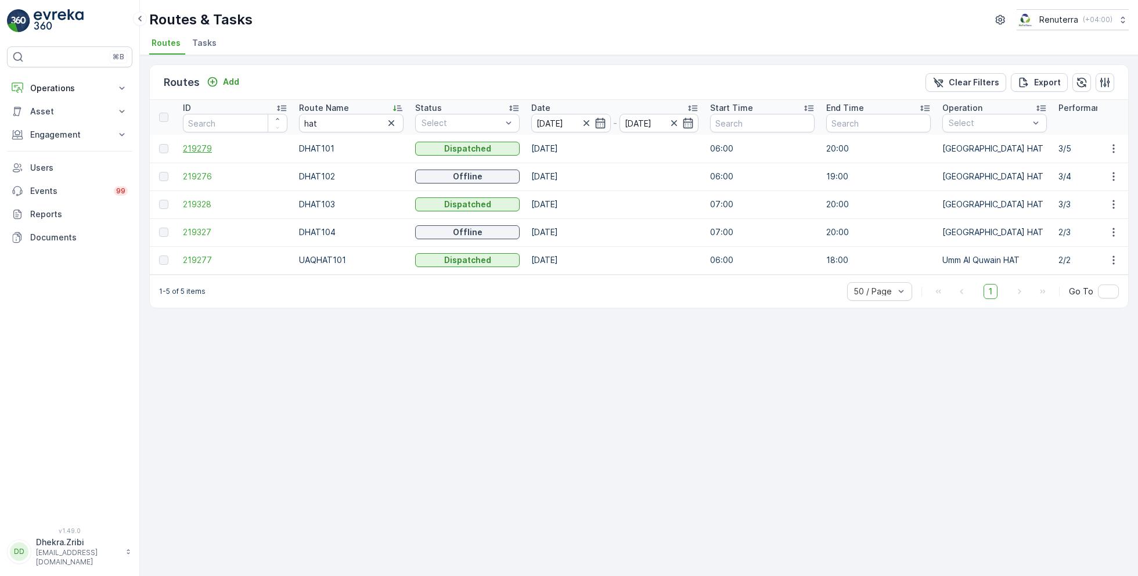
click at [204, 149] on span "219279" at bounding box center [235, 149] width 105 height 12
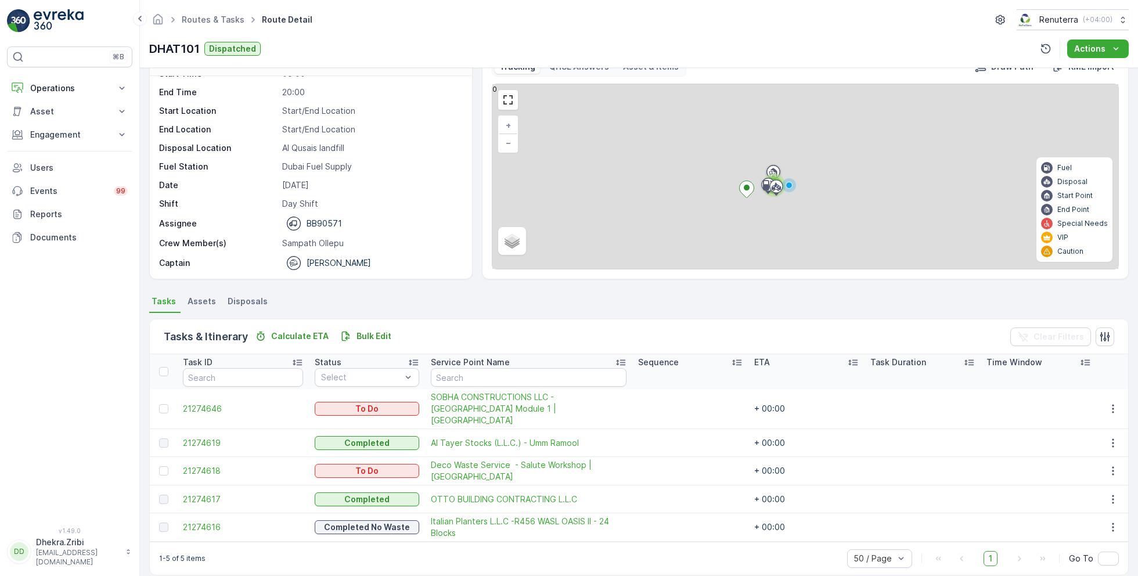
scroll to position [31, 0]
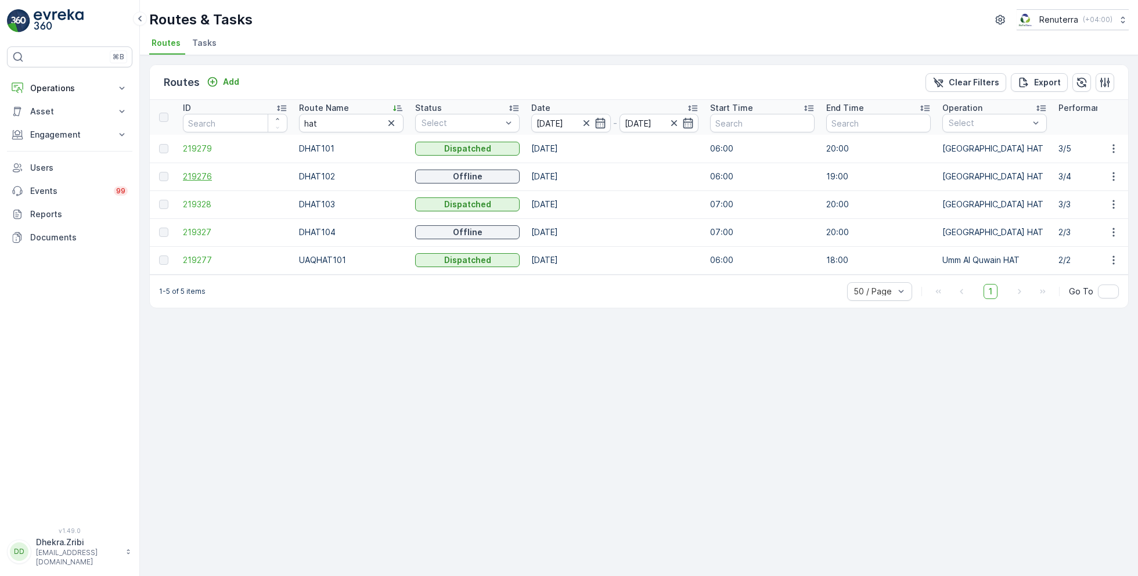
click at [203, 173] on span "219276" at bounding box center [235, 177] width 105 height 12
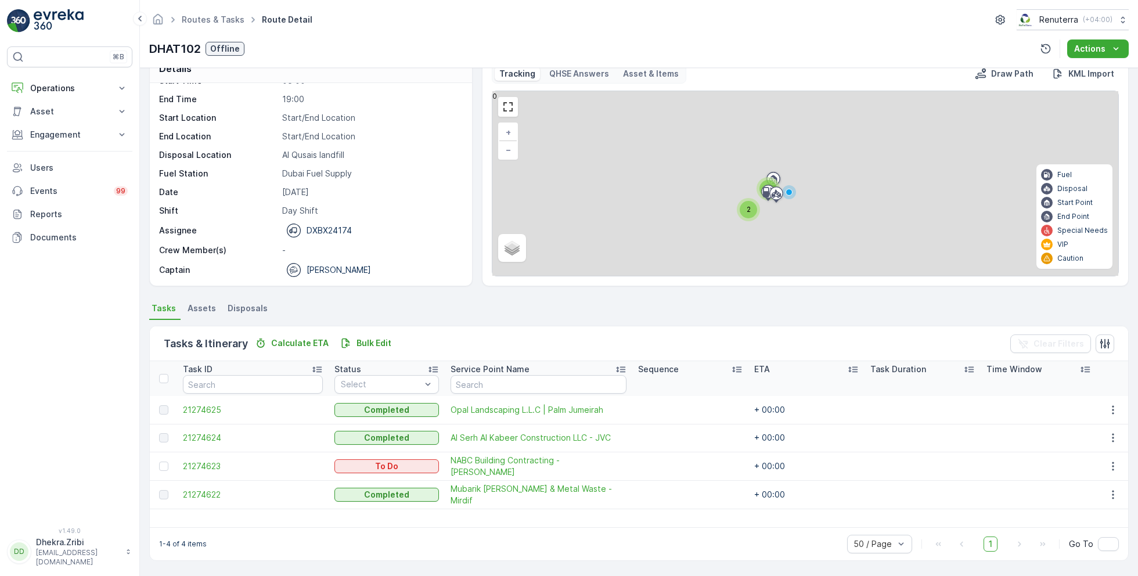
scroll to position [22, 0]
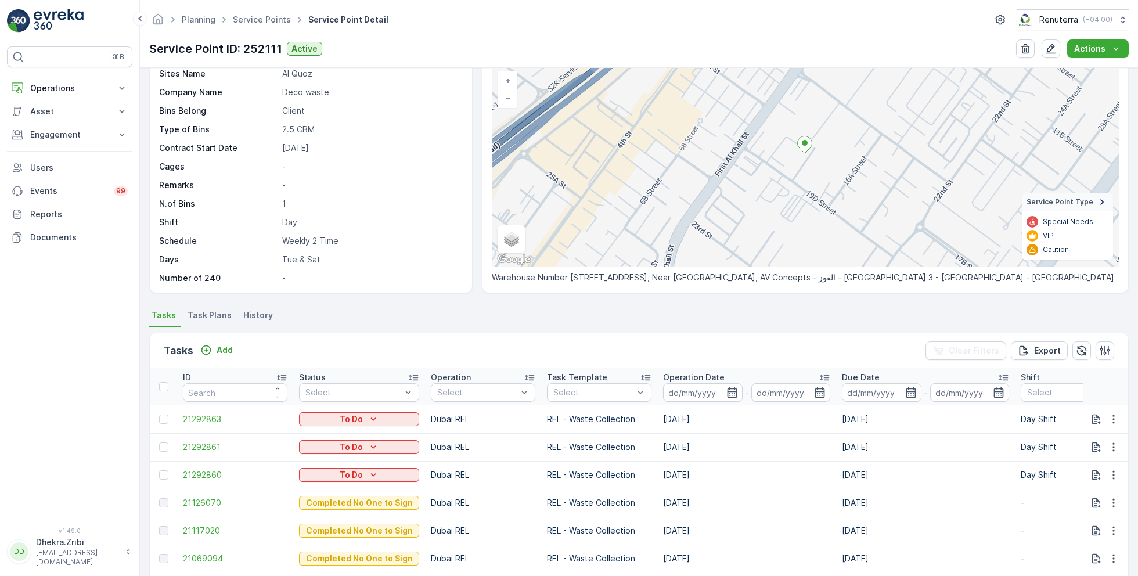
scroll to position [75, 0]
click at [1059, 55] on button "button" at bounding box center [1051, 48] width 19 height 19
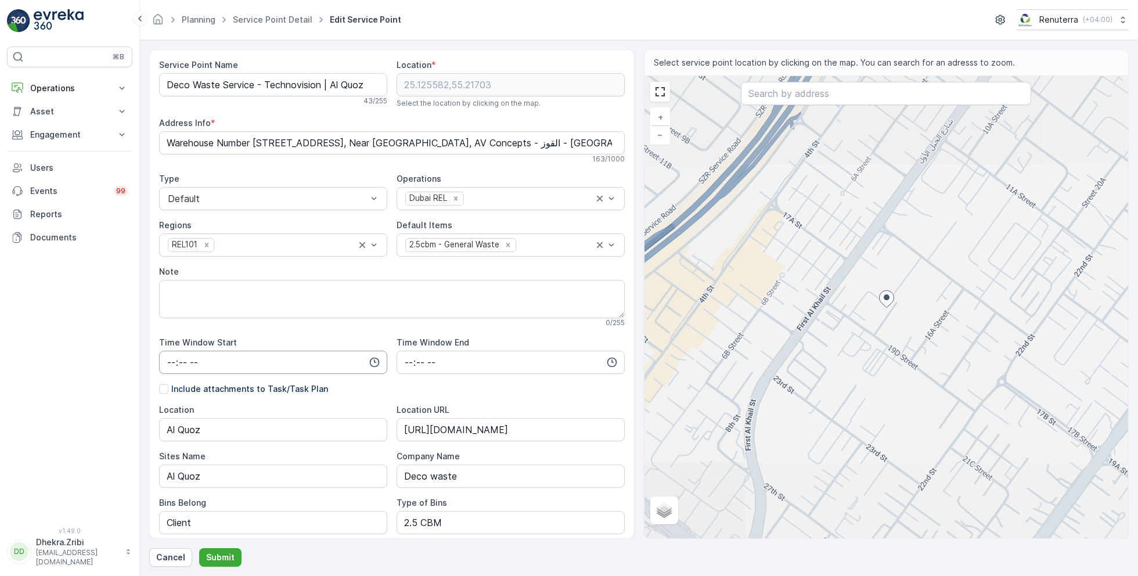
scroll to position [227, 0]
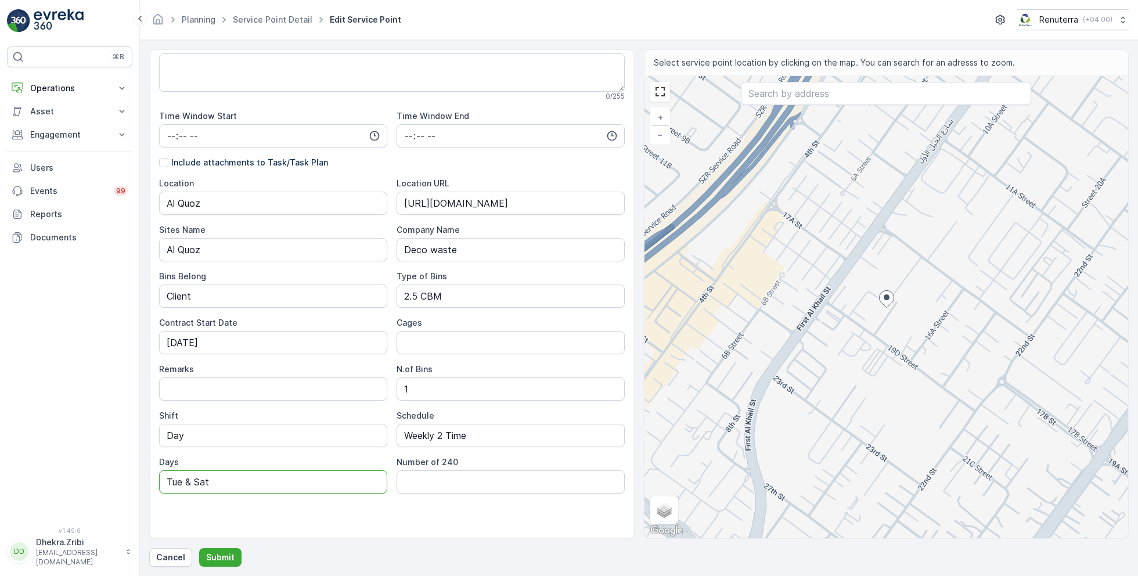
drag, startPoint x: 233, startPoint y: 486, endPoint x: 103, endPoint y: 469, distance: 130.6
click at [103, 469] on div "⌘B Operations Insights Planning Routes & Tasks Cockpit Settings Asset Assets En…" at bounding box center [569, 288] width 1138 height 576
type input "Mon, Wed & Sat"
click at [226, 556] on p "Submit" at bounding box center [220, 558] width 28 height 12
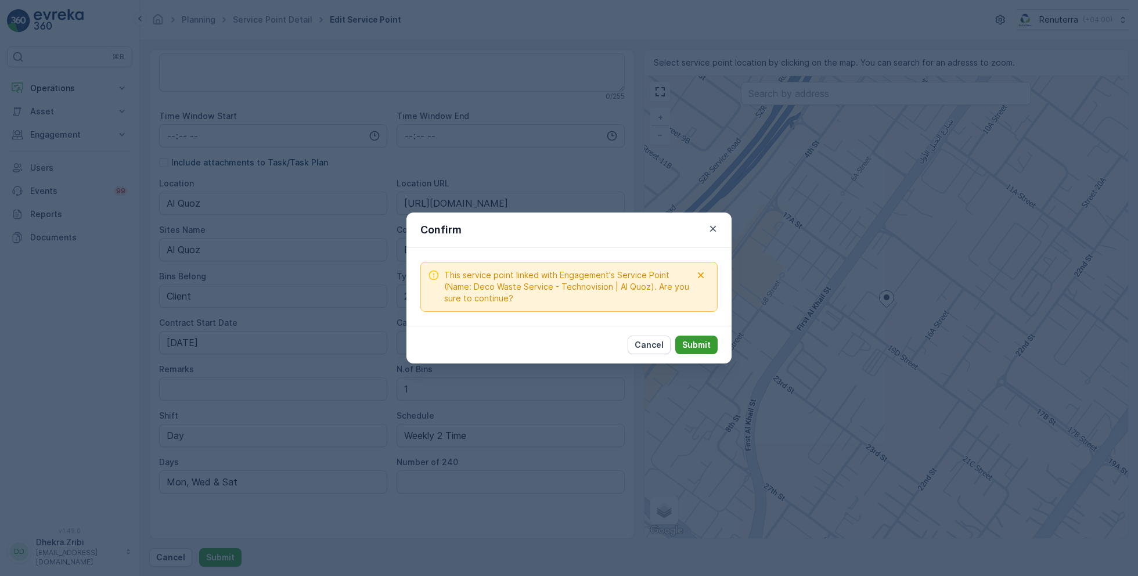
click at [712, 346] on button "Submit" at bounding box center [696, 345] width 42 height 19
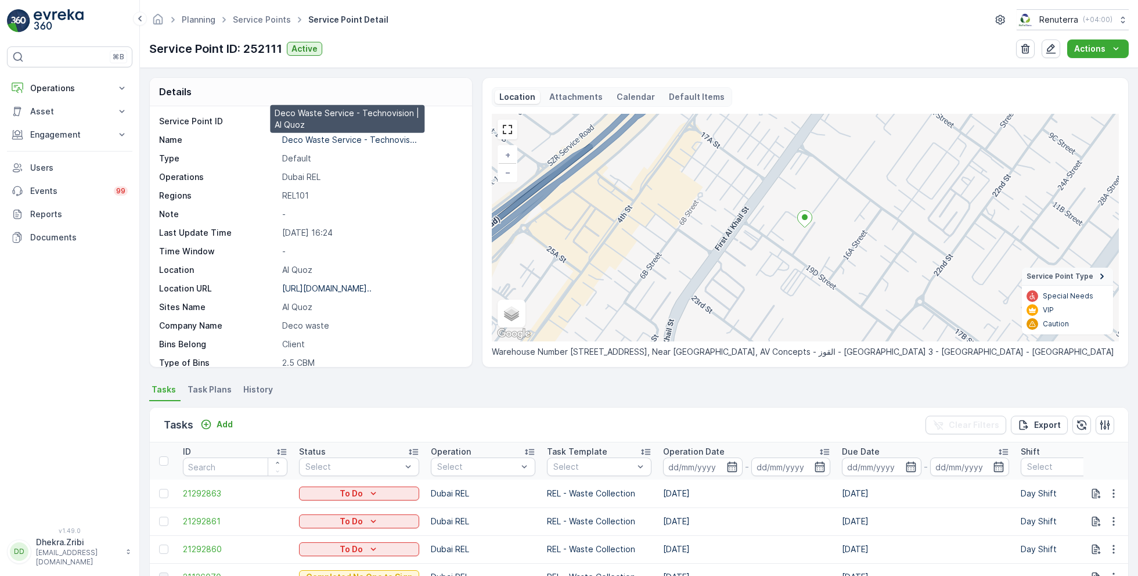
click at [326, 141] on p "Deco Waste Service - Technovis..." at bounding box center [349, 140] width 135 height 10
click at [200, 390] on span "Task Plans" at bounding box center [210, 390] width 44 height 12
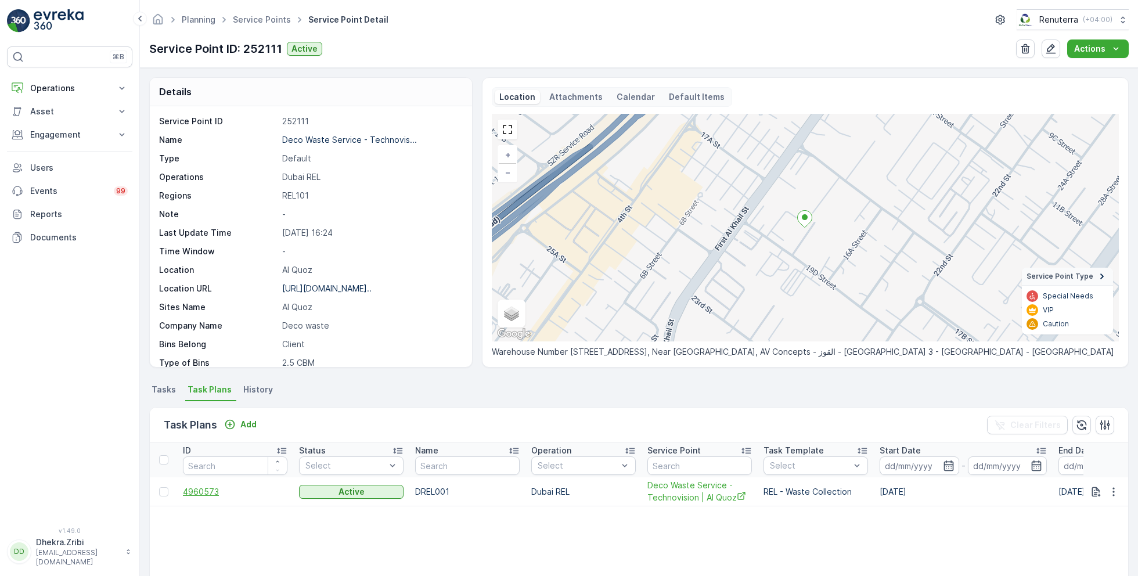
click at [209, 490] on span "4960573" at bounding box center [235, 492] width 105 height 12
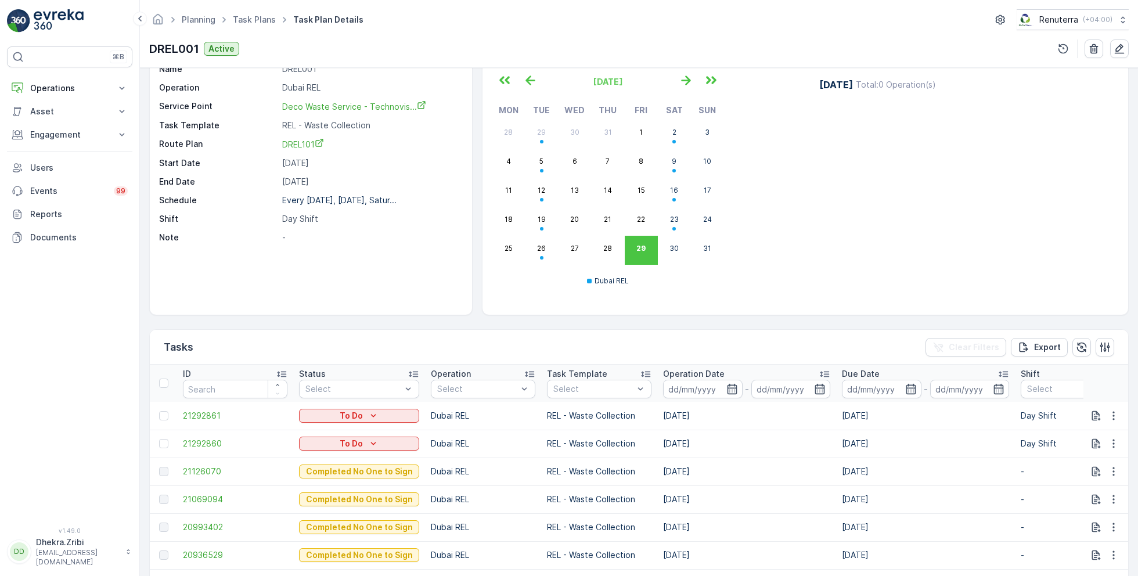
scroll to position [58, 0]
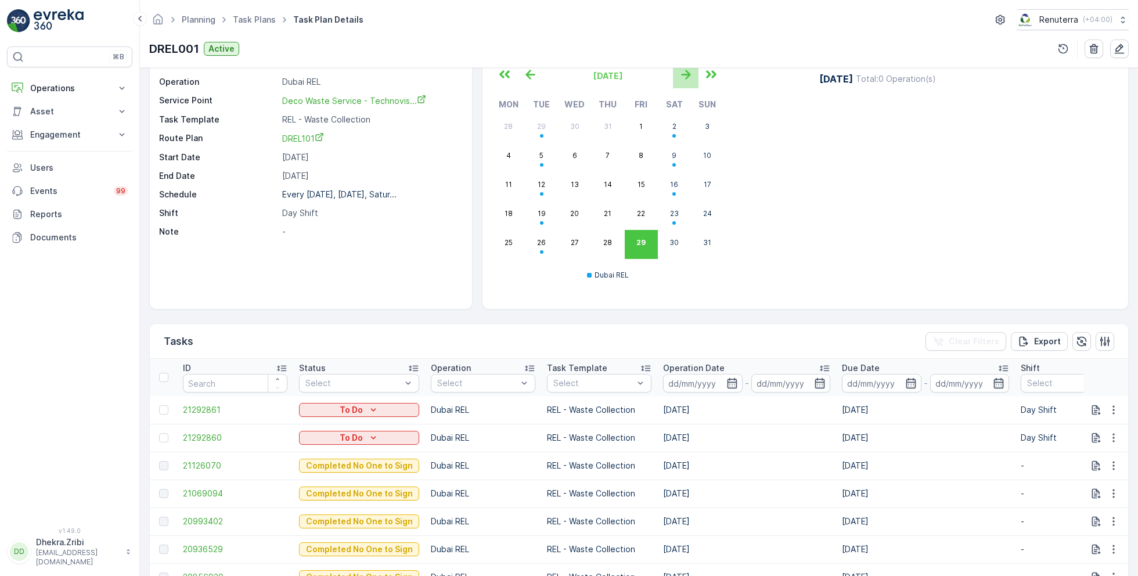
click at [686, 80] on icon "button" at bounding box center [686, 74] width 19 height 19
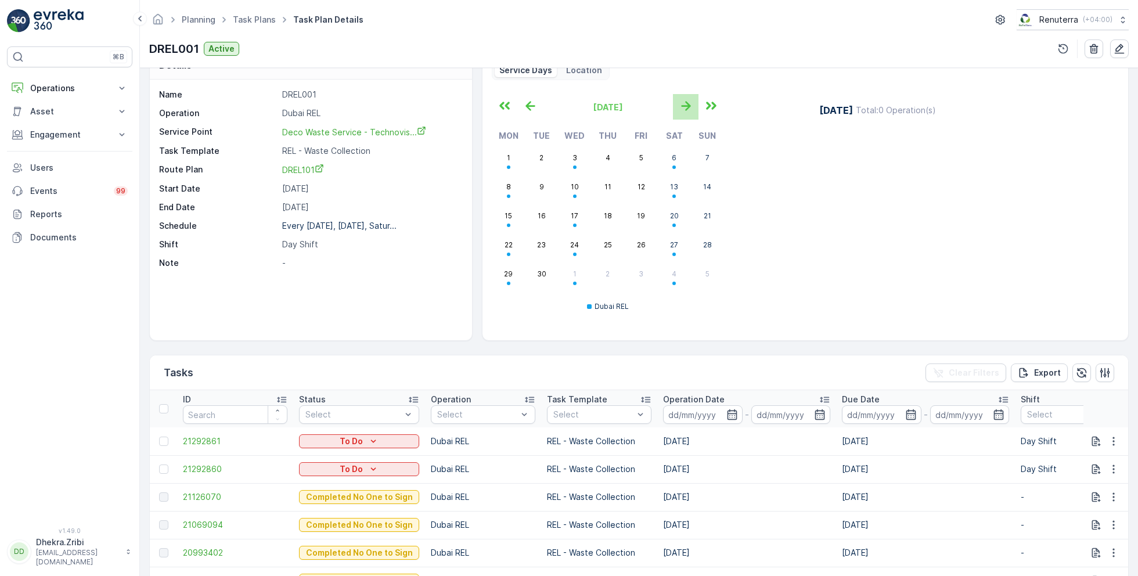
scroll to position [0, 0]
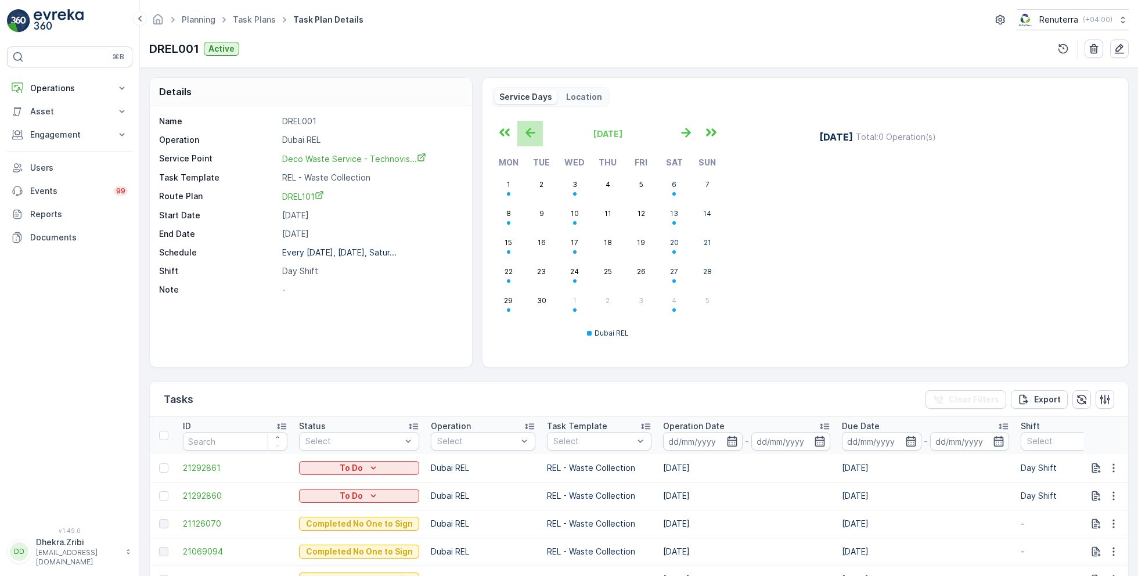
click at [531, 124] on icon "button" at bounding box center [530, 132] width 19 height 19
click at [678, 305] on button "30" at bounding box center [674, 302] width 33 height 29
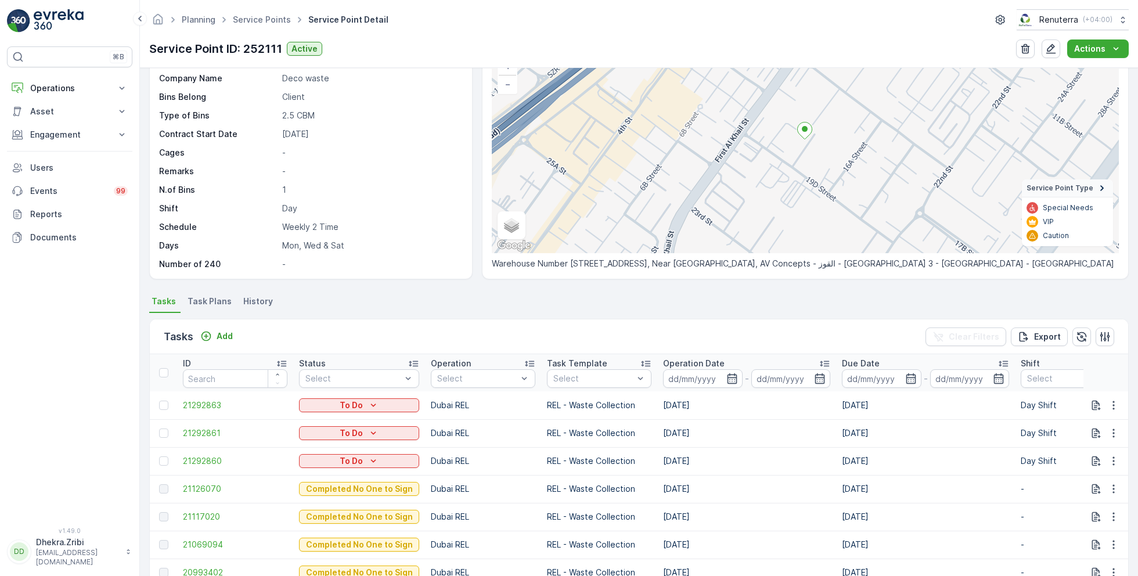
scroll to position [99, 0]
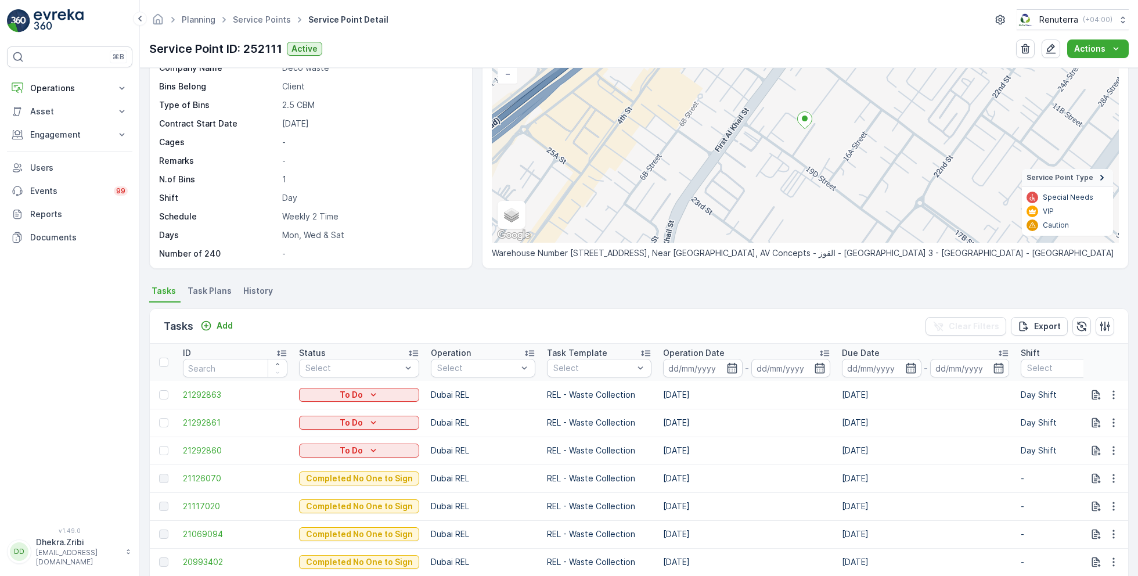
click at [254, 10] on div "Planning Service Points Service Point Detail Renuterra ( +04:00 )" at bounding box center [639, 19] width 980 height 21
click at [260, 38] on div "Planning Service Points Service Point Detail Renuterra ( +04:00 ) Service Point…" at bounding box center [639, 34] width 998 height 68
click at [261, 17] on link "Service Points" at bounding box center [262, 20] width 58 height 10
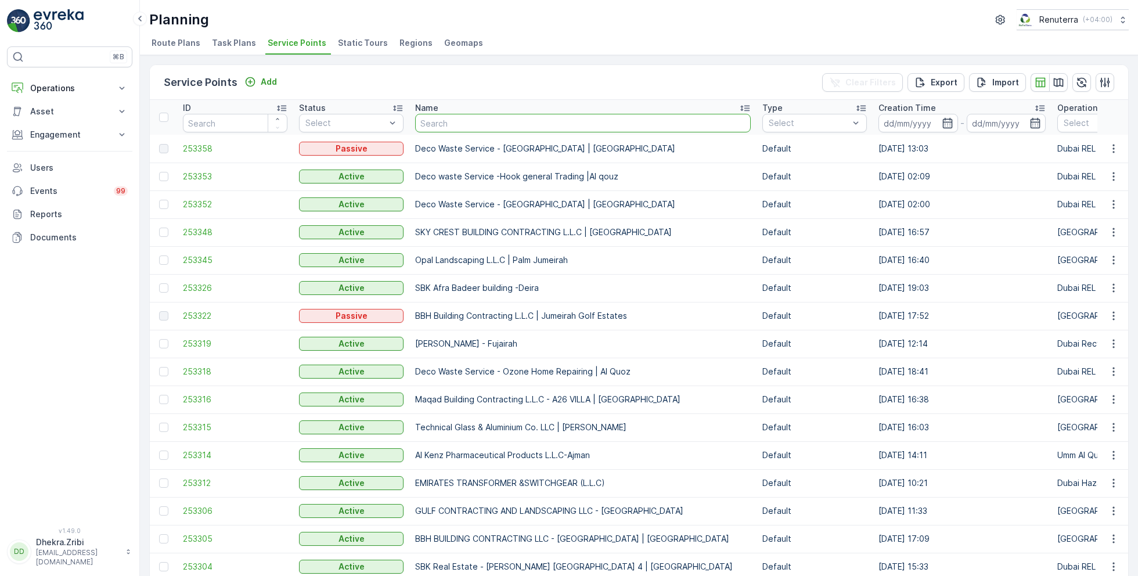
click at [454, 118] on input "text" at bounding box center [583, 123] width 336 height 19
paste input "Deco waste Dar al aman building - Karama"
type input "Deco waste Dar al aman building - Karama"
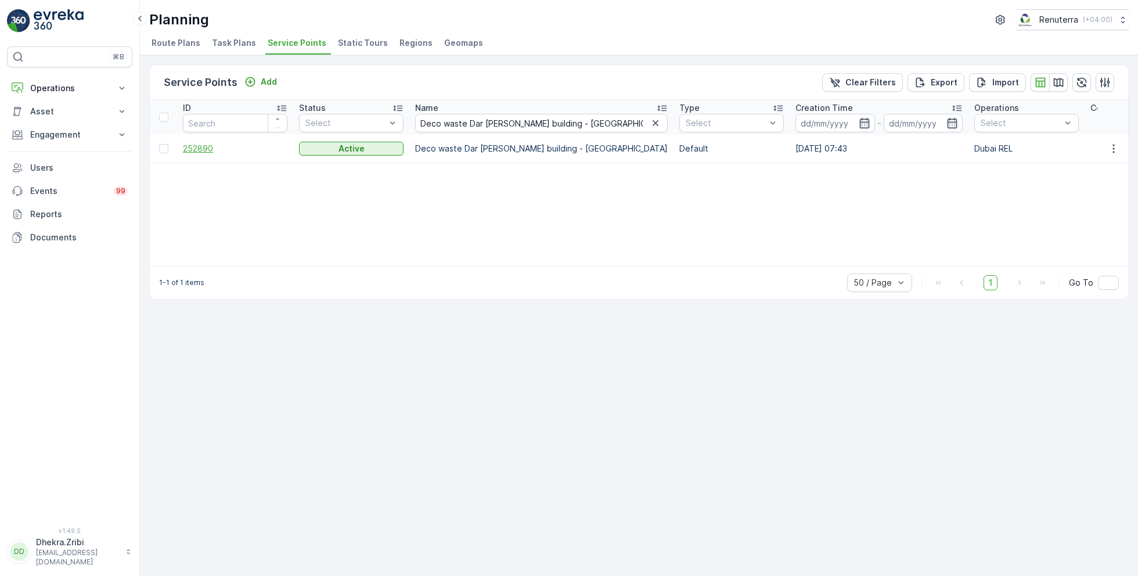
click at [204, 148] on span "252890" at bounding box center [235, 149] width 105 height 12
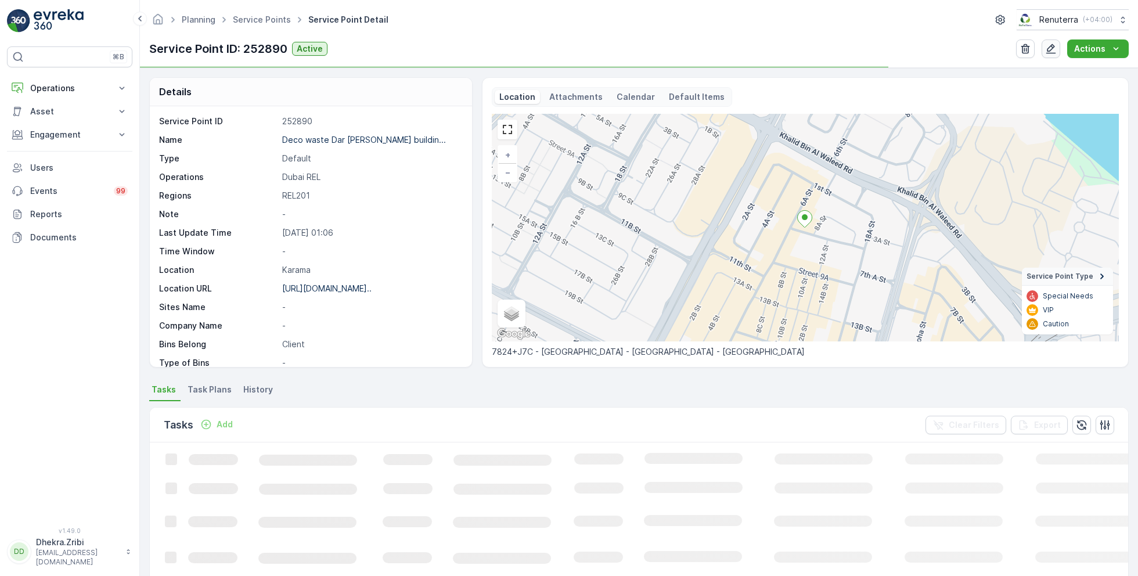
click at [1046, 48] on button "button" at bounding box center [1051, 48] width 19 height 19
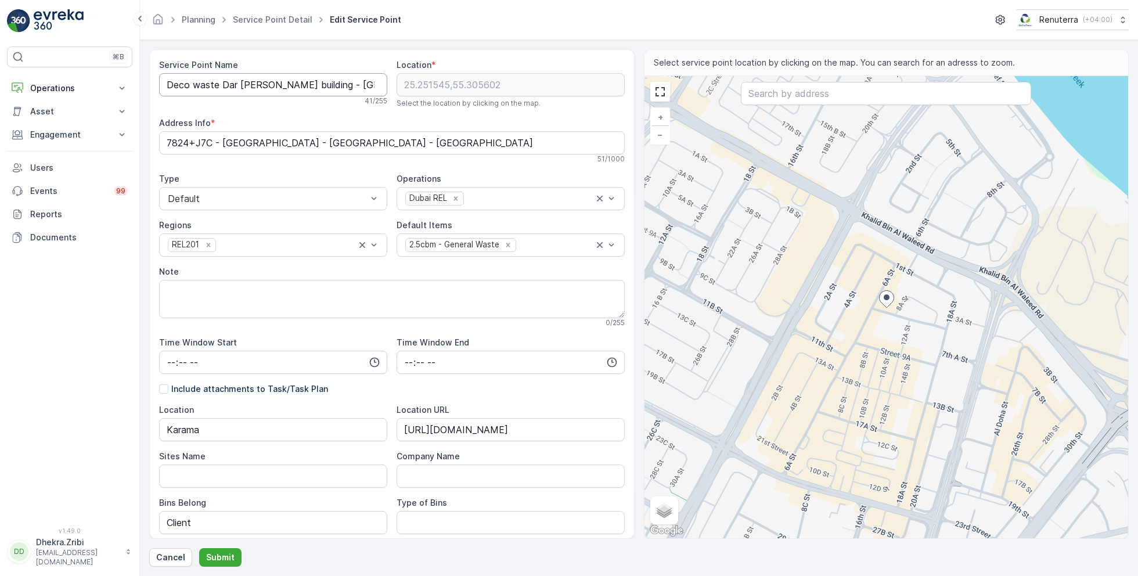
click at [199, 83] on Name "Deco waste Dar al aman building - Karama" at bounding box center [273, 84] width 228 height 23
type Name "Deco Waste Service - Dar Al Aman Building - Karama"
click at [225, 552] on p "Submit" at bounding box center [220, 558] width 28 height 12
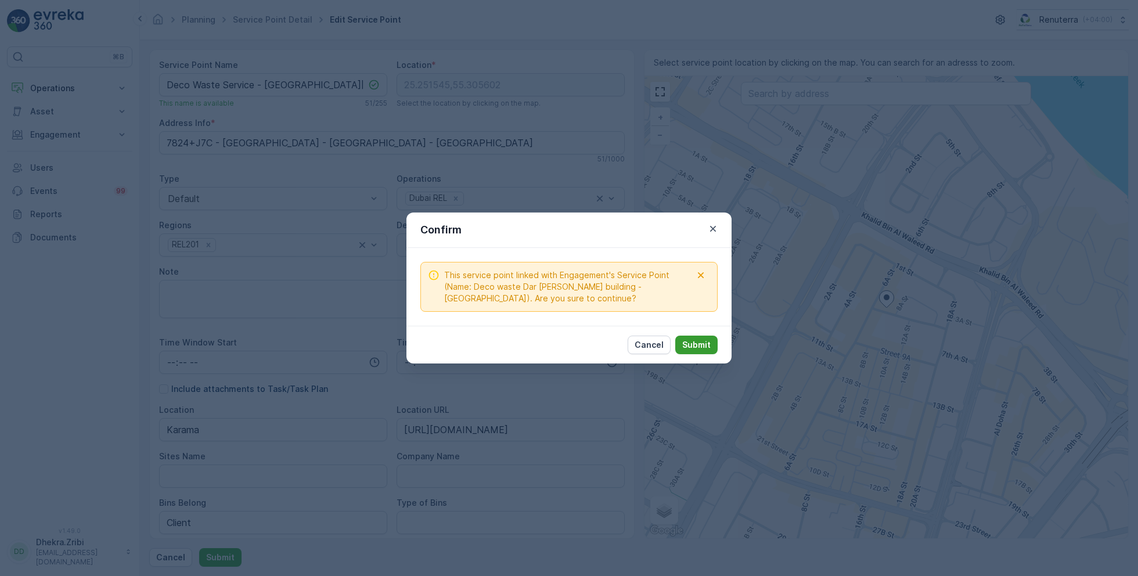
click at [695, 337] on button "Submit" at bounding box center [696, 345] width 42 height 19
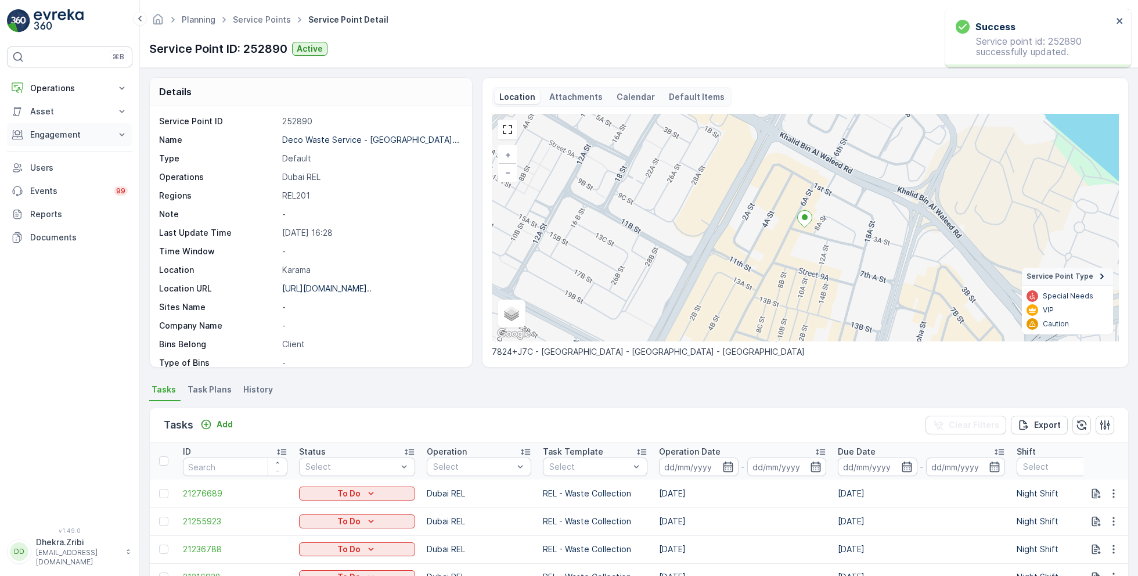
click at [74, 135] on p "Engagement" at bounding box center [69, 135] width 79 height 12
click at [57, 203] on p "Service Points" at bounding box center [58, 203] width 56 height 12
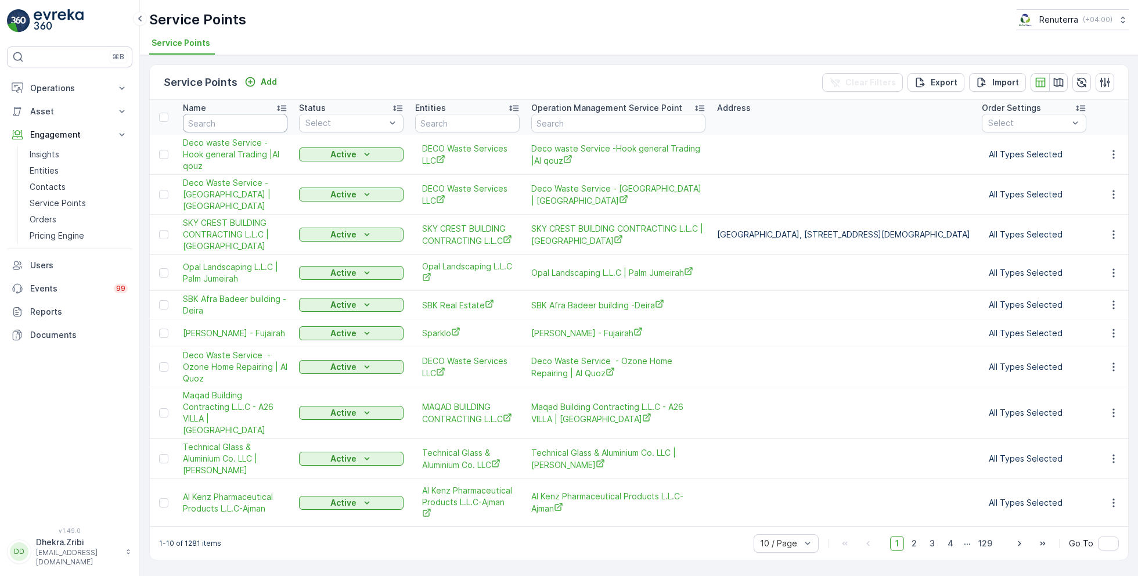
click at [230, 120] on input "text" at bounding box center [235, 123] width 105 height 19
type input "deco waste"
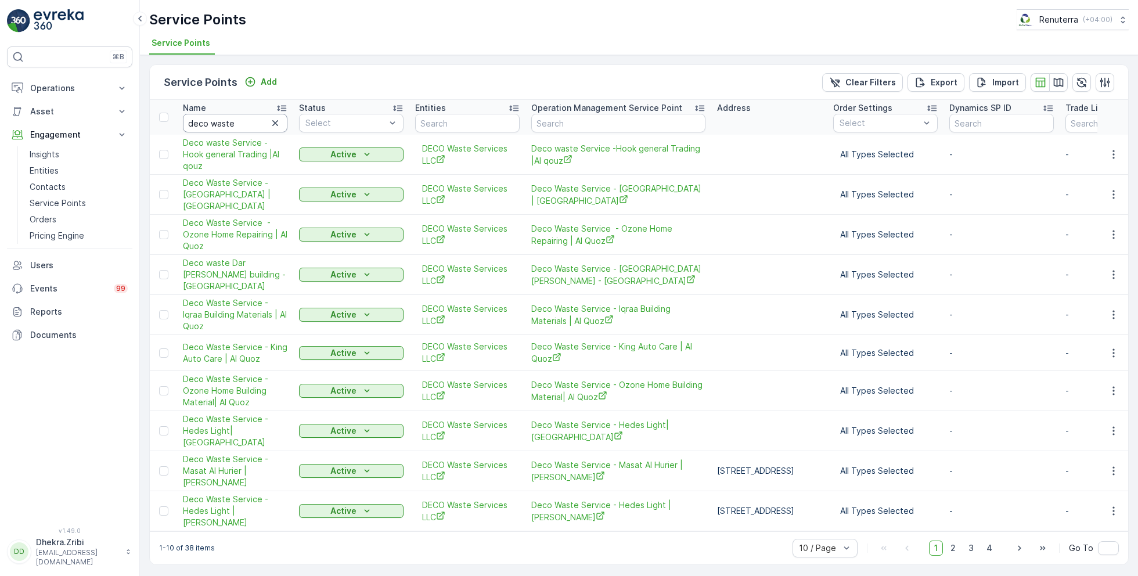
click at [249, 120] on input "deco waste" at bounding box center [235, 123] width 105 height 19
type input "deco waste dar"
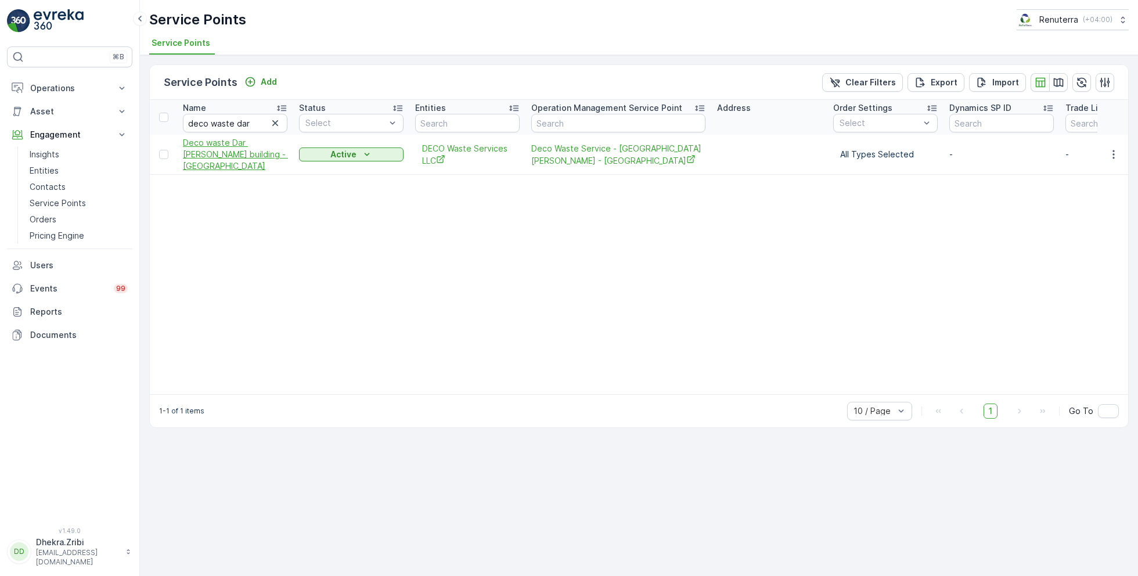
click at [214, 151] on span "Deco waste Dar al aman building - Karama" at bounding box center [235, 154] width 105 height 35
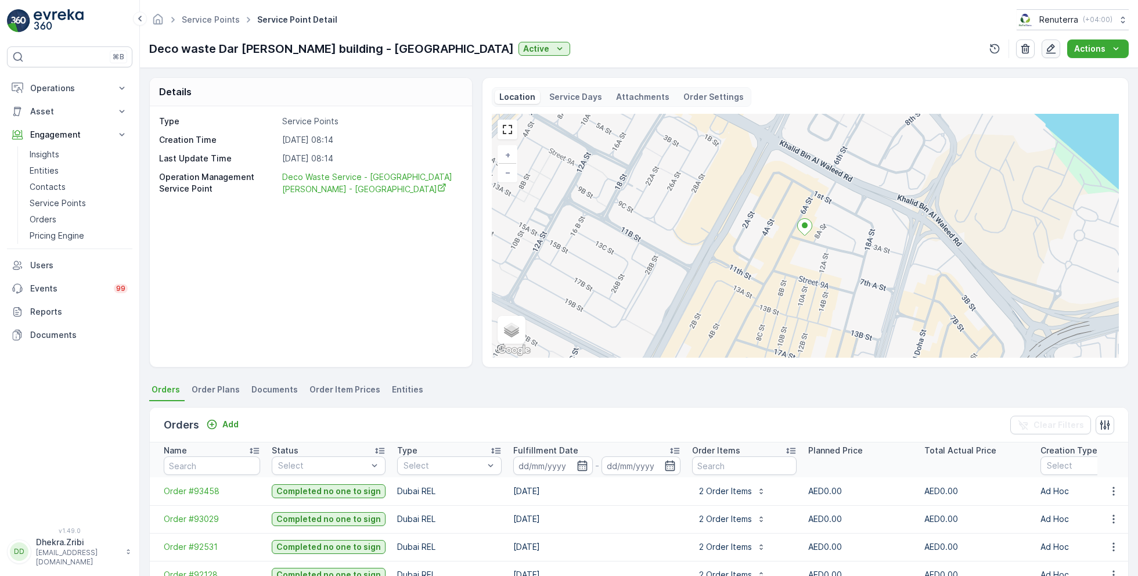
click at [1051, 48] on icon "button" at bounding box center [1051, 49] width 12 height 12
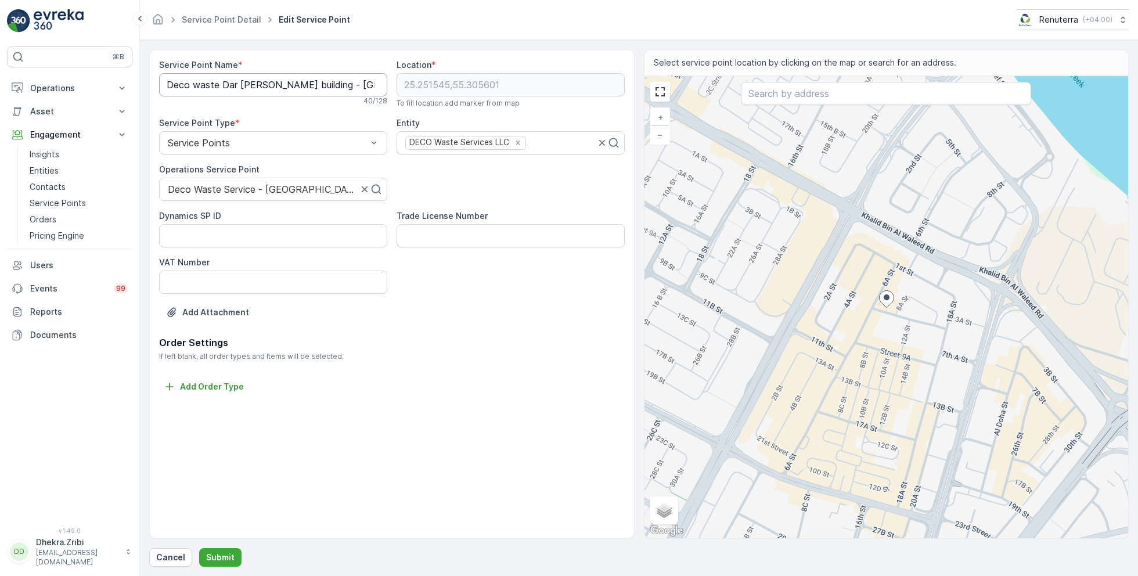
click at [291, 82] on Name "Deco waste Dar al aman building - Karama" at bounding box center [273, 84] width 228 height 23
paste Name "Waste Service - Dar Al Aman Building - Karama"
type Name "Deco Waste Service - Dar Al Aman Building - Karama"
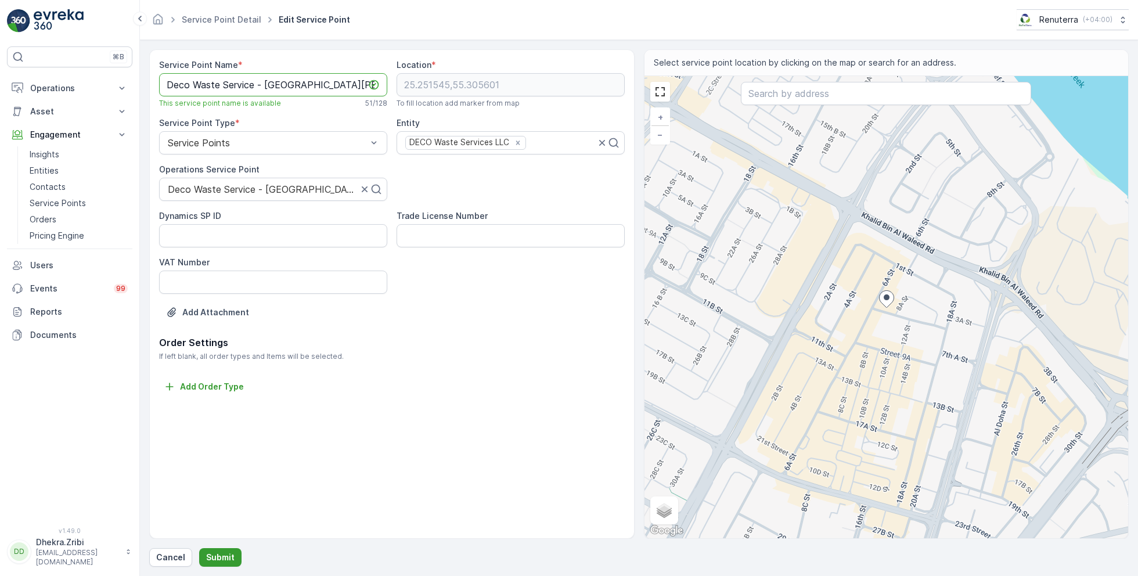
click at [219, 552] on p "Submit" at bounding box center [220, 558] width 28 height 12
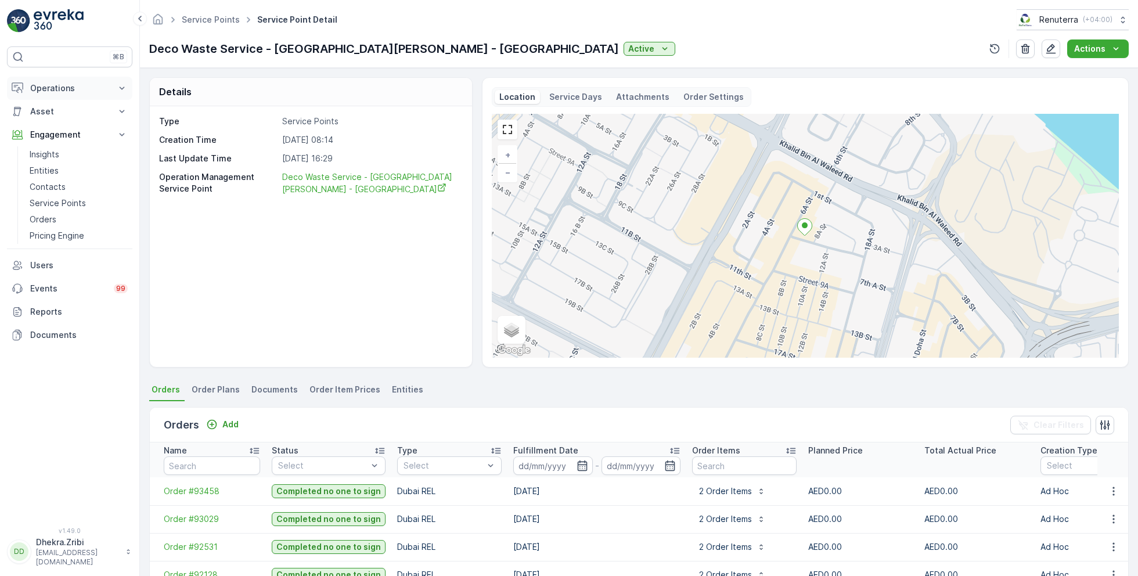
click at [56, 89] on p "Operations" at bounding box center [69, 88] width 79 height 12
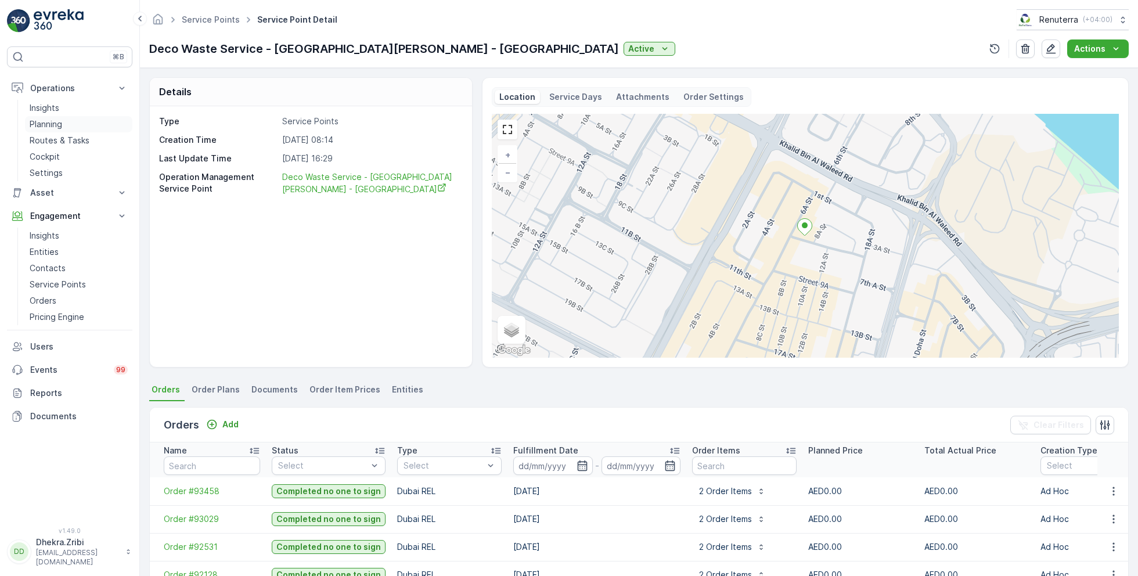
click at [57, 121] on p "Planning" at bounding box center [46, 124] width 33 height 12
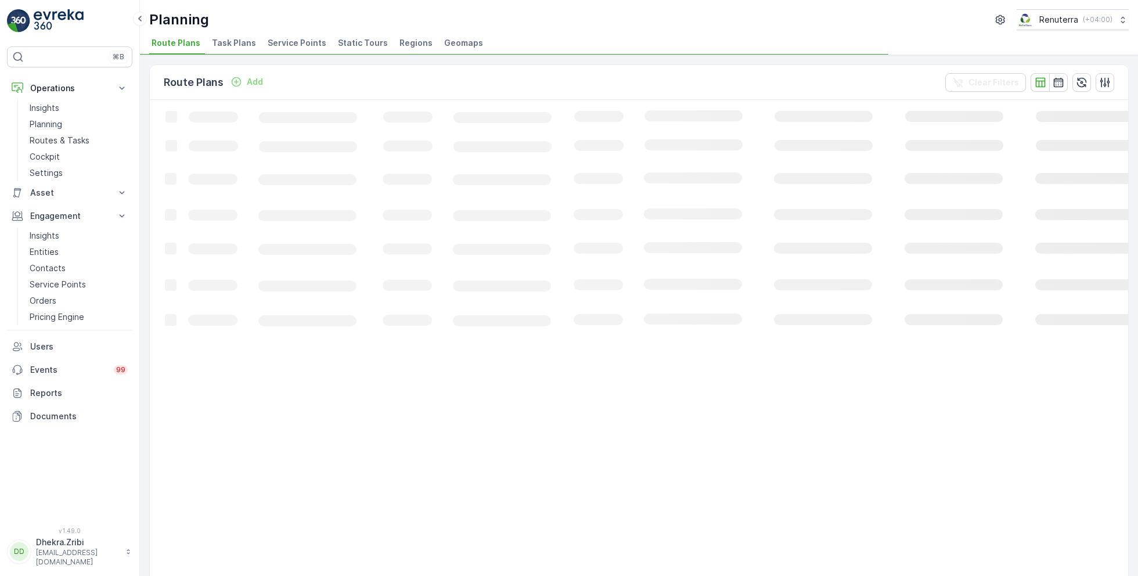
click at [281, 45] on span "Service Points" at bounding box center [297, 43] width 59 height 12
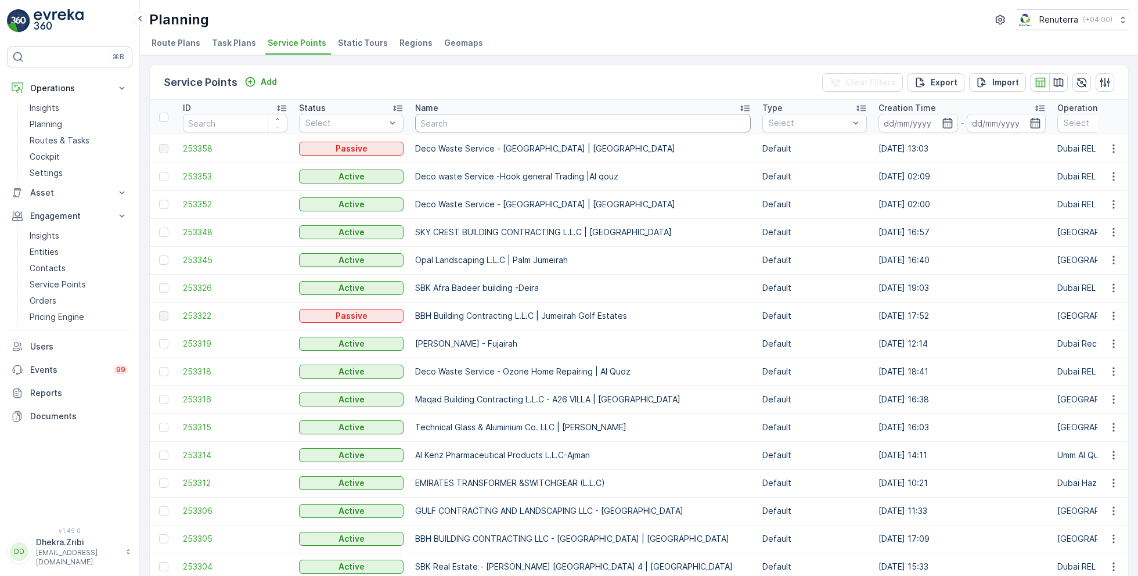
click at [456, 127] on input "text" at bounding box center [583, 123] width 336 height 19
type input "deco"
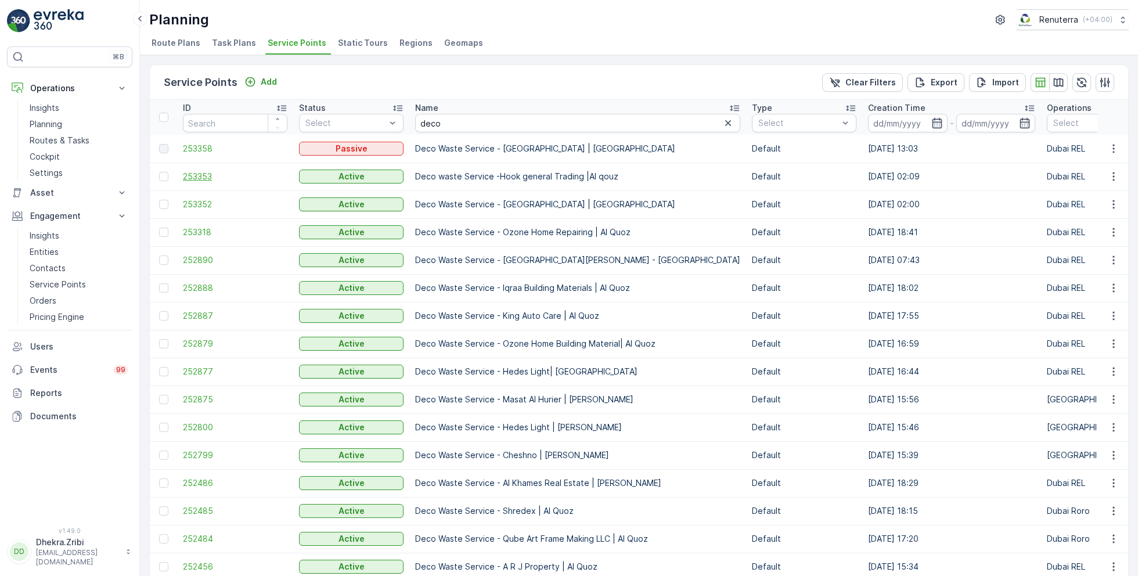
click at [206, 177] on span "253353" at bounding box center [235, 177] width 105 height 12
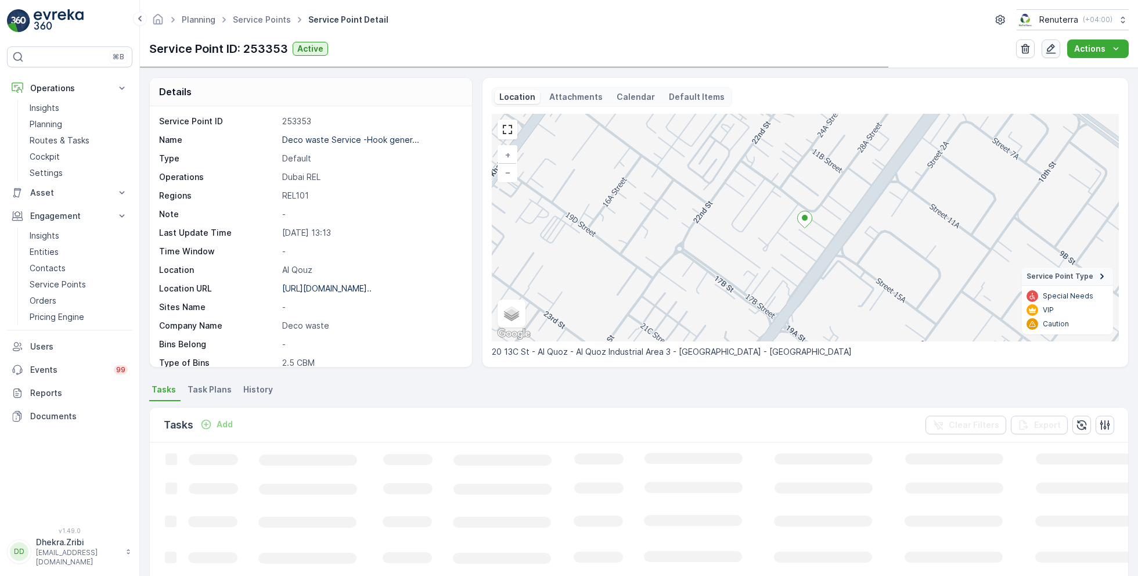
click at [1048, 43] on icon "button" at bounding box center [1051, 49] width 12 height 12
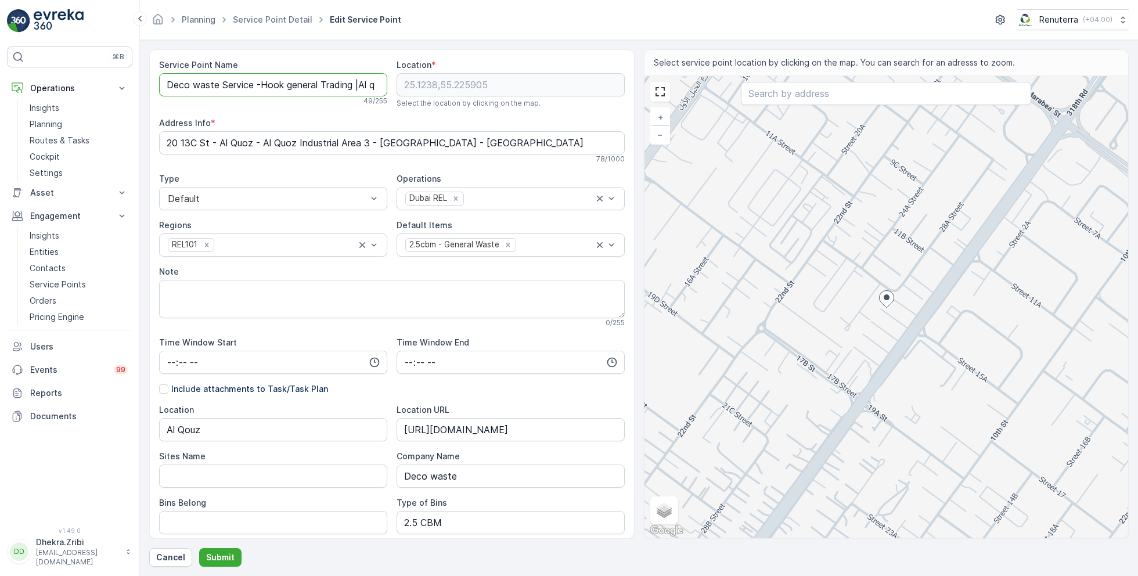
click at [195, 82] on Name "Deco waste Service -Hook general Trading |Al qouz" at bounding box center [273, 84] width 228 height 23
type Name "Deco Waste Service - Hook General Trading | Al Qouz"
click at [206, 558] on p "Submit" at bounding box center [220, 558] width 28 height 12
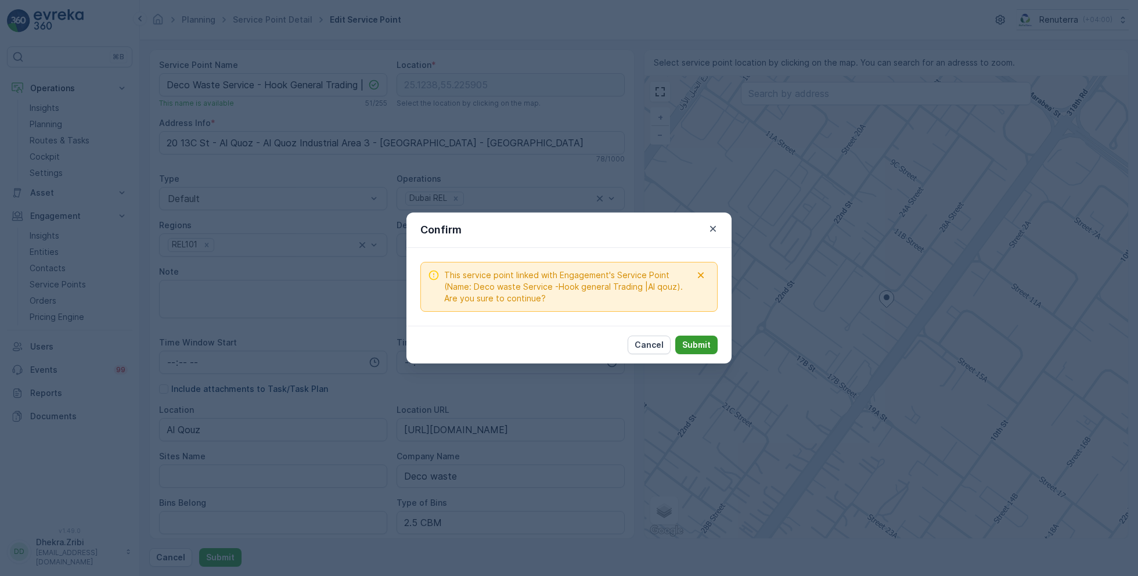
click at [689, 346] on p "Submit" at bounding box center [696, 345] width 28 height 12
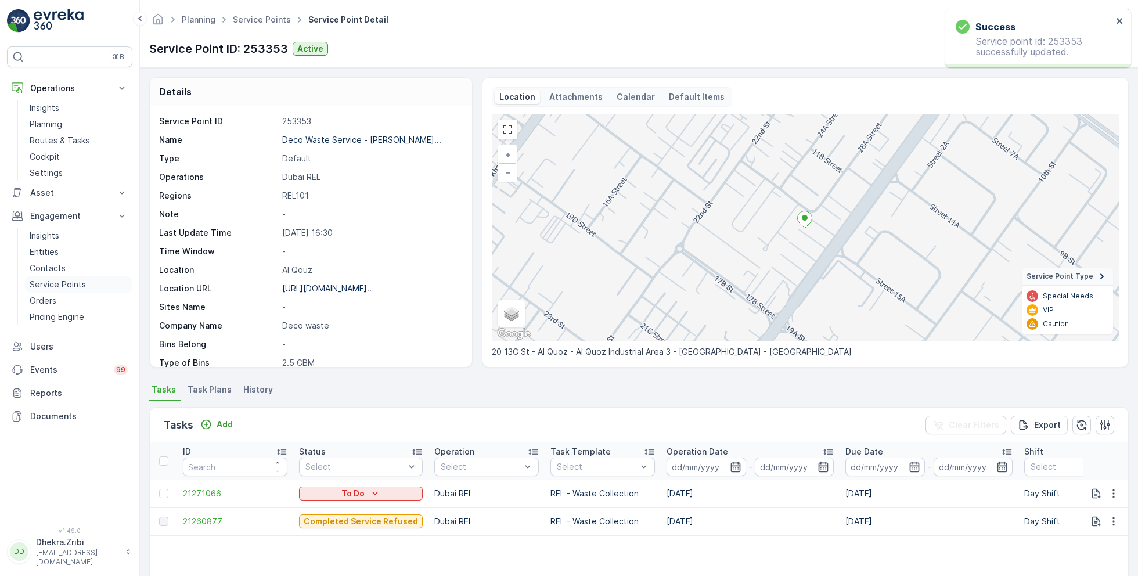
click at [61, 283] on p "Service Points" at bounding box center [58, 285] width 56 height 12
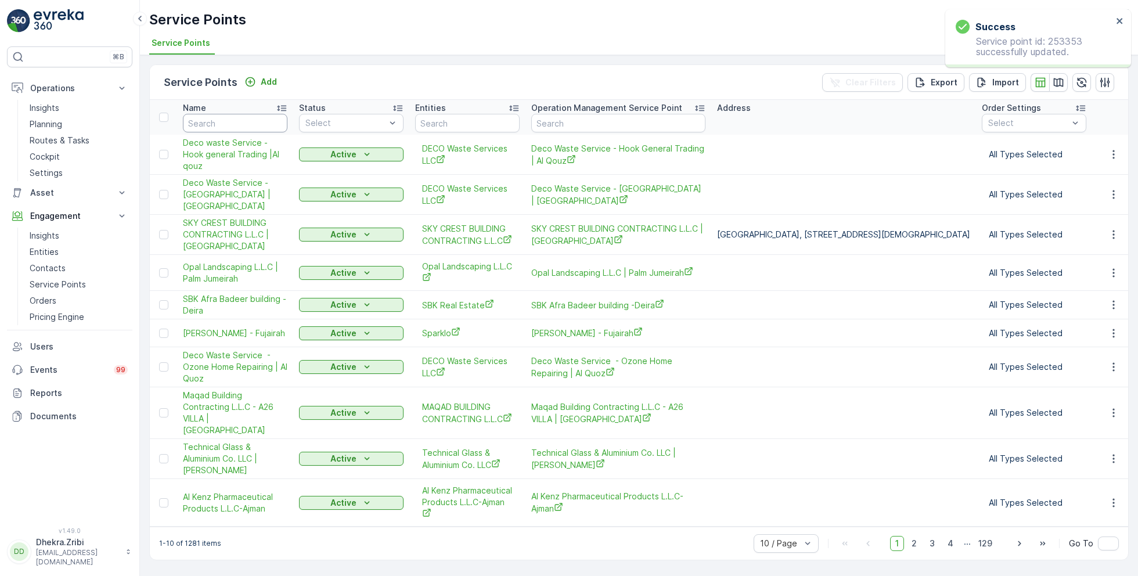
click at [218, 120] on input "text" at bounding box center [235, 123] width 105 height 19
type input "deco"
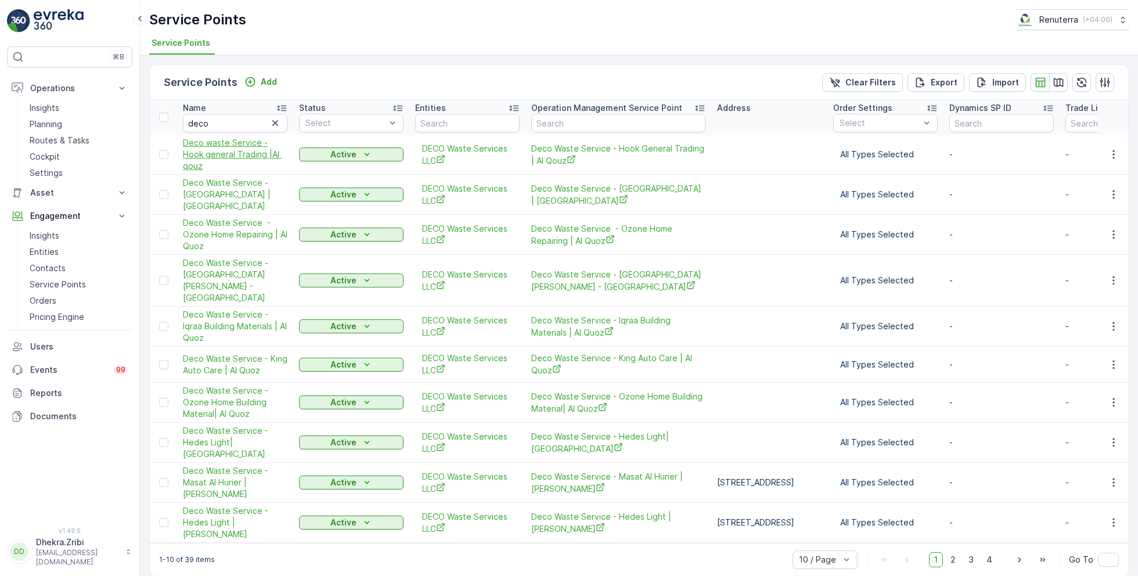
click at [222, 153] on span "Deco waste Service -Hook general Trading |Al qouz" at bounding box center [235, 154] width 105 height 35
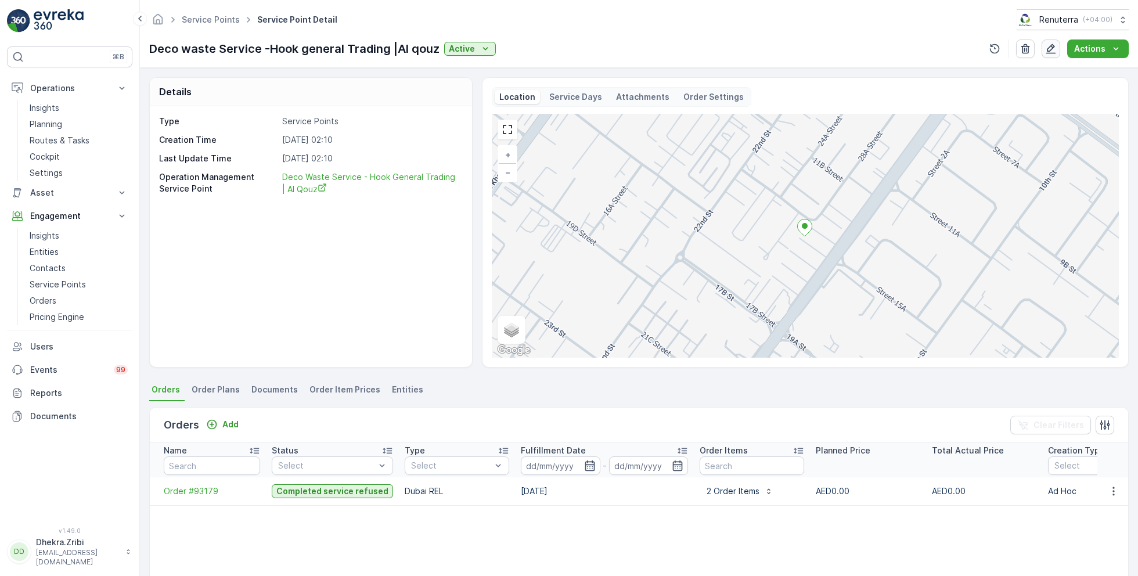
click at [1052, 53] on icon "button" at bounding box center [1051, 49] width 12 height 12
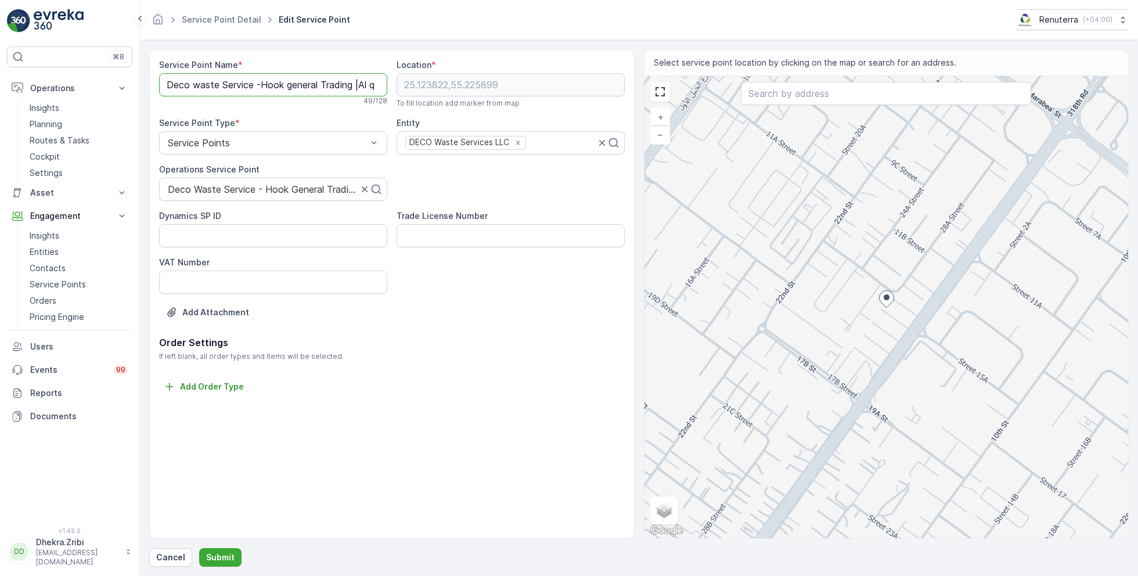
click at [298, 85] on Name "Deco waste Service -Hook general Trading |Al qouz" at bounding box center [273, 84] width 228 height 23
paste Name "Waste Service - Hook General Trading | Al Q"
type Name "Deco Waste Service - Hook General Trading | Al Qouz"
click at [220, 555] on p "Submit" at bounding box center [220, 558] width 28 height 12
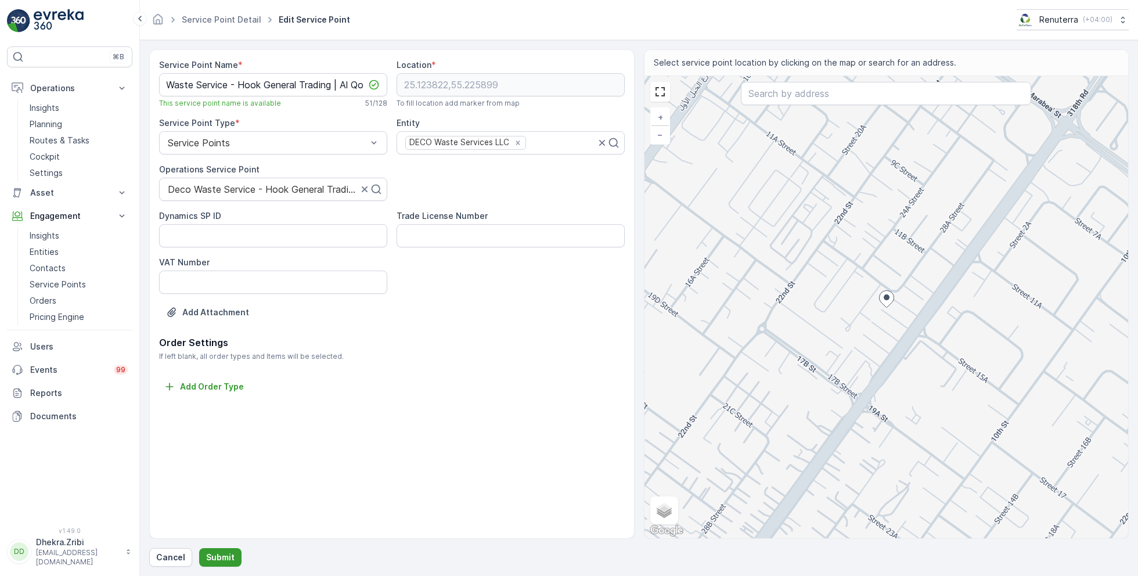
scroll to position [0, 0]
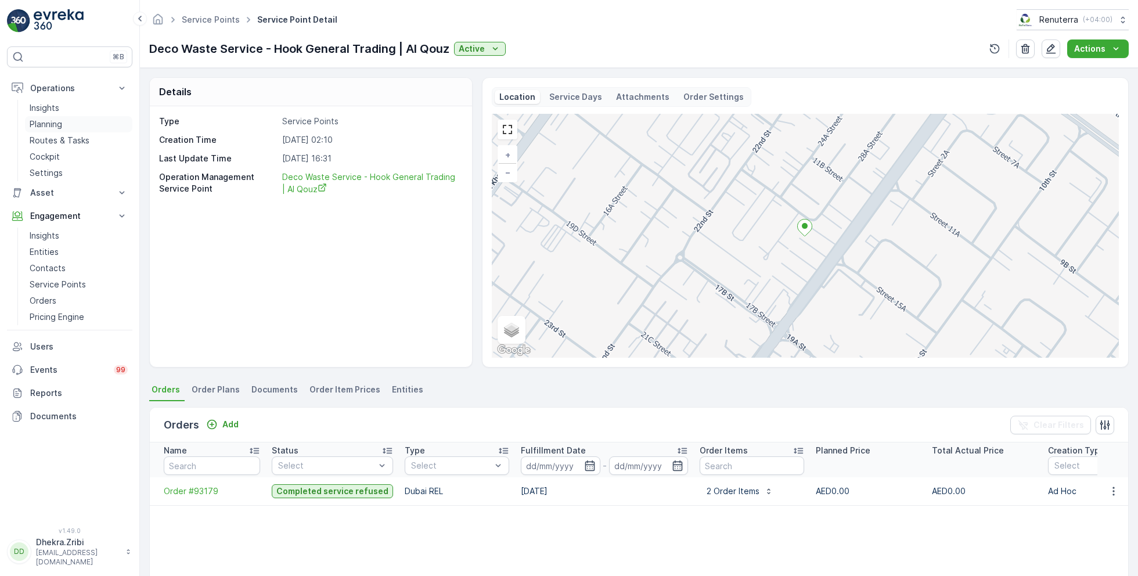
click at [51, 123] on p "Planning" at bounding box center [46, 124] width 33 height 12
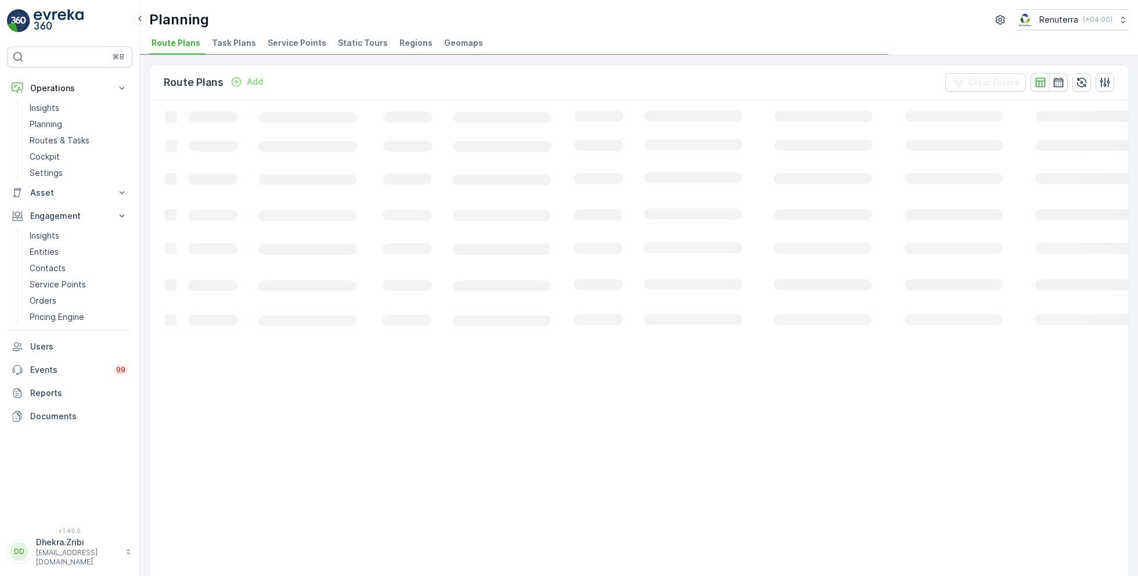
click at [288, 44] on span "Service Points" at bounding box center [297, 43] width 59 height 12
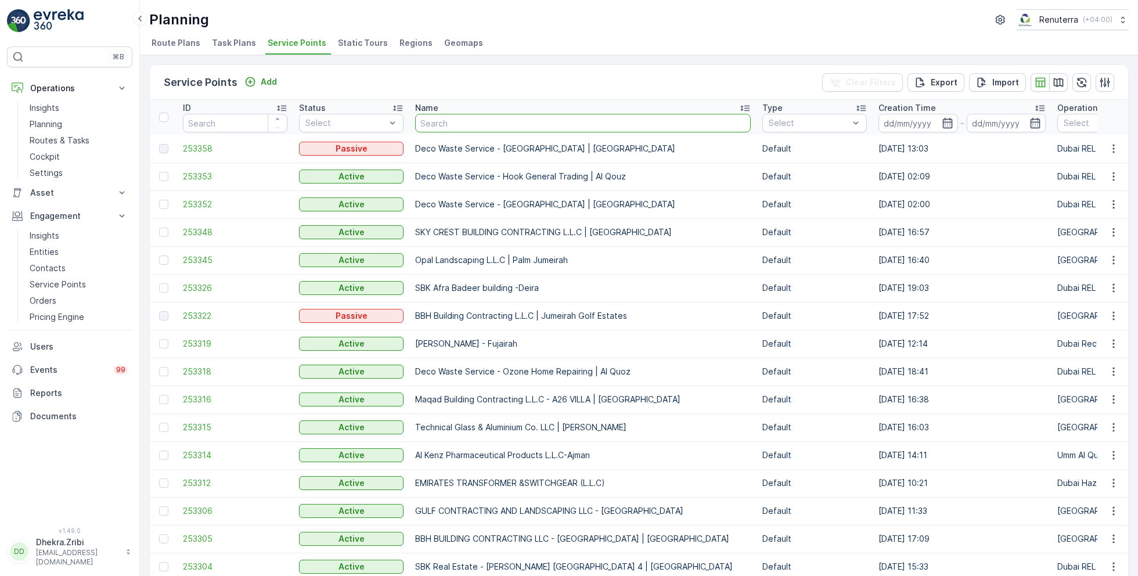
click at [516, 127] on input "text" at bounding box center [583, 123] width 336 height 19
click at [210, 288] on span "253326" at bounding box center [235, 288] width 105 height 12
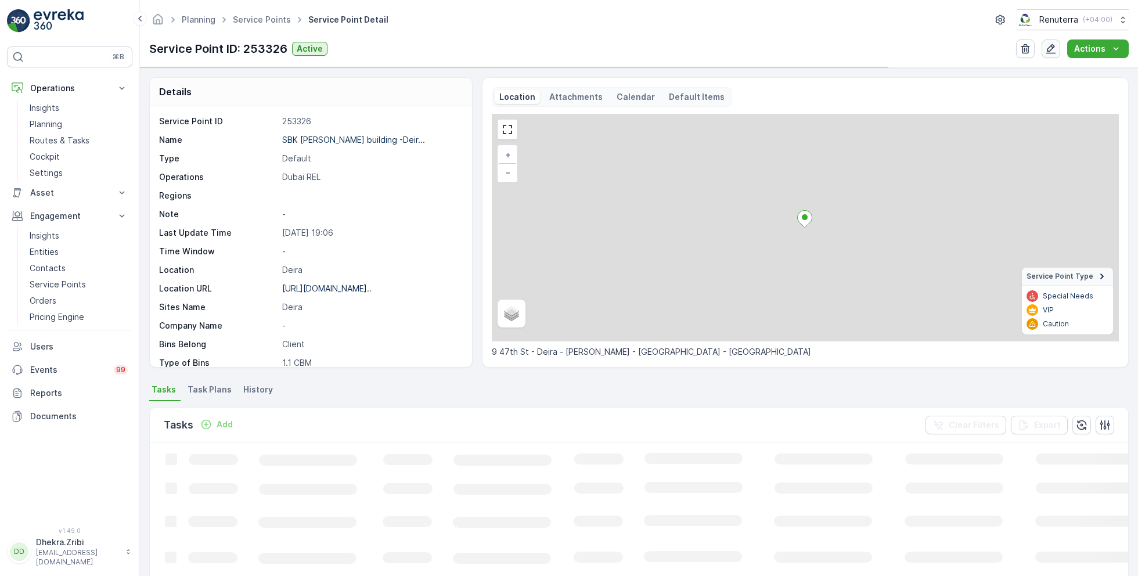
click at [1053, 50] on icon "button" at bounding box center [1051, 49] width 12 height 12
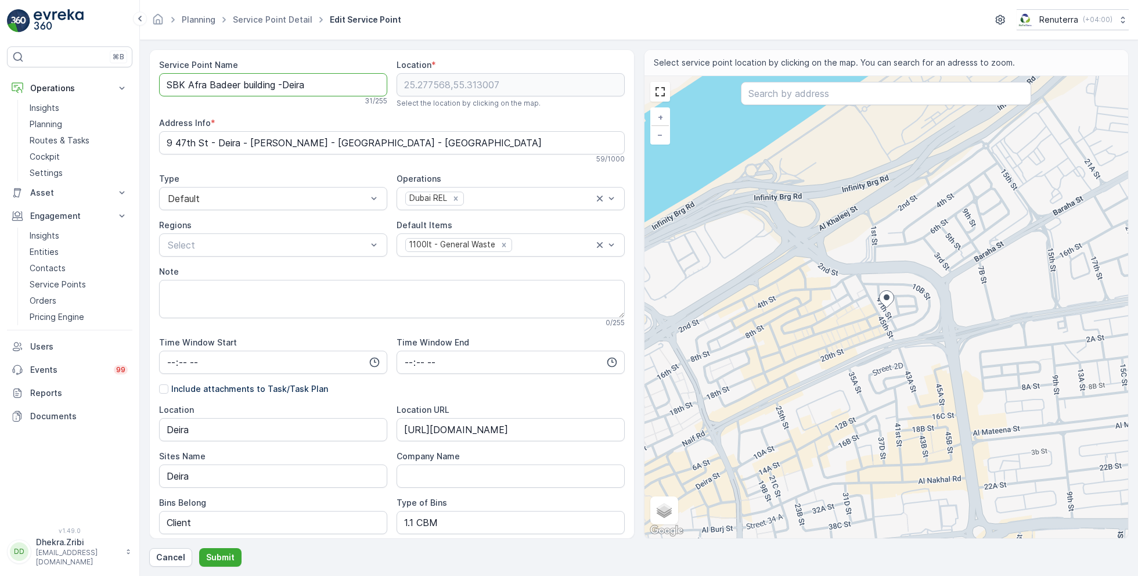
click at [247, 85] on Name "SBK Afra Badeer building -Deira" at bounding box center [273, 84] width 228 height 23
type Name "SBK Afra Badeer Building - Deira"
click at [269, 271] on div "Note" at bounding box center [392, 272] width 466 height 12
click at [219, 559] on p "Submit" at bounding box center [220, 558] width 28 height 12
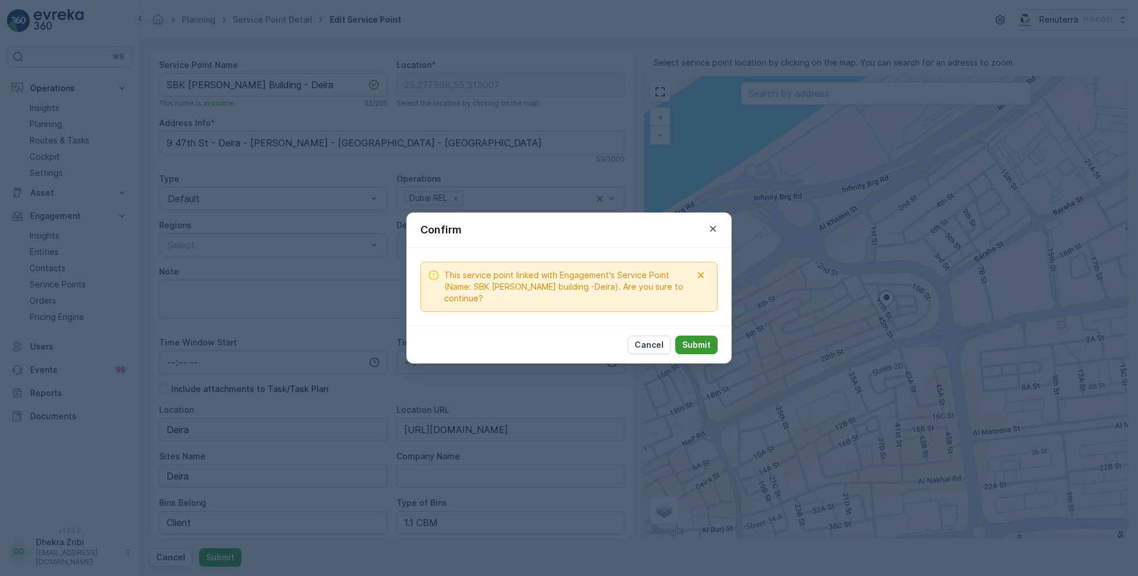
click at [707, 343] on p "Submit" at bounding box center [696, 345] width 28 height 12
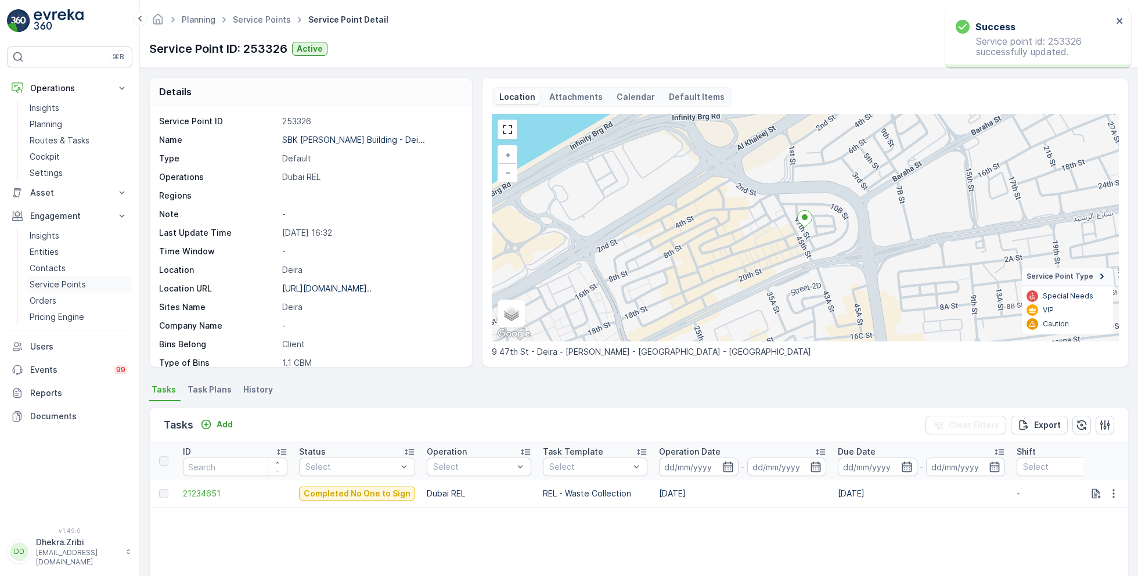
click at [69, 282] on p "Service Points" at bounding box center [58, 285] width 56 height 12
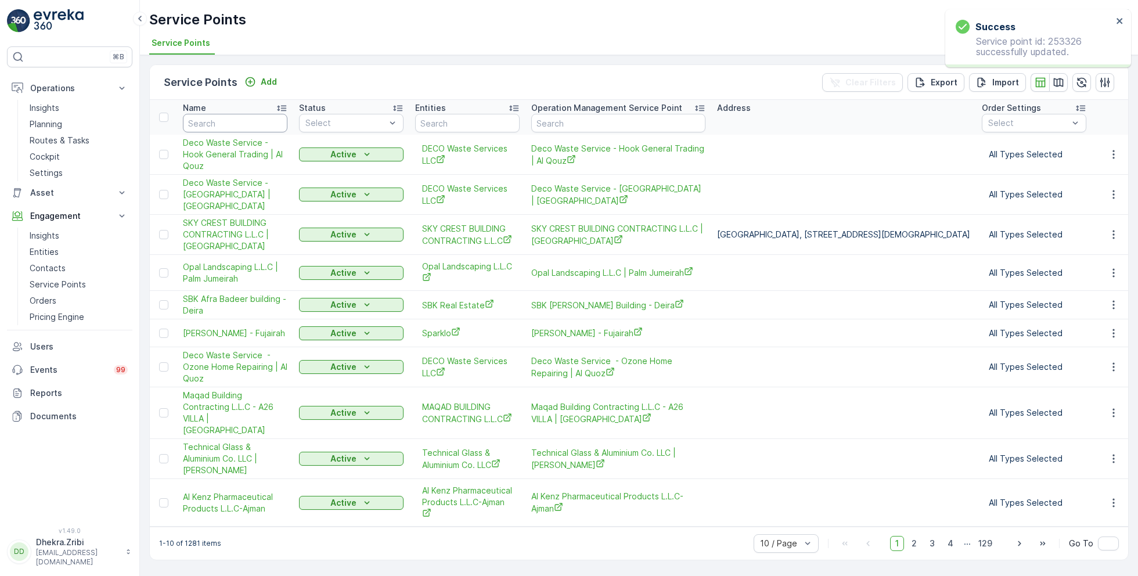
click at [238, 123] on input "text" at bounding box center [235, 123] width 105 height 19
paste input "SBK Afra Badeer Building - Deira"
type input "SBK Afra Badeer Building - Deira"
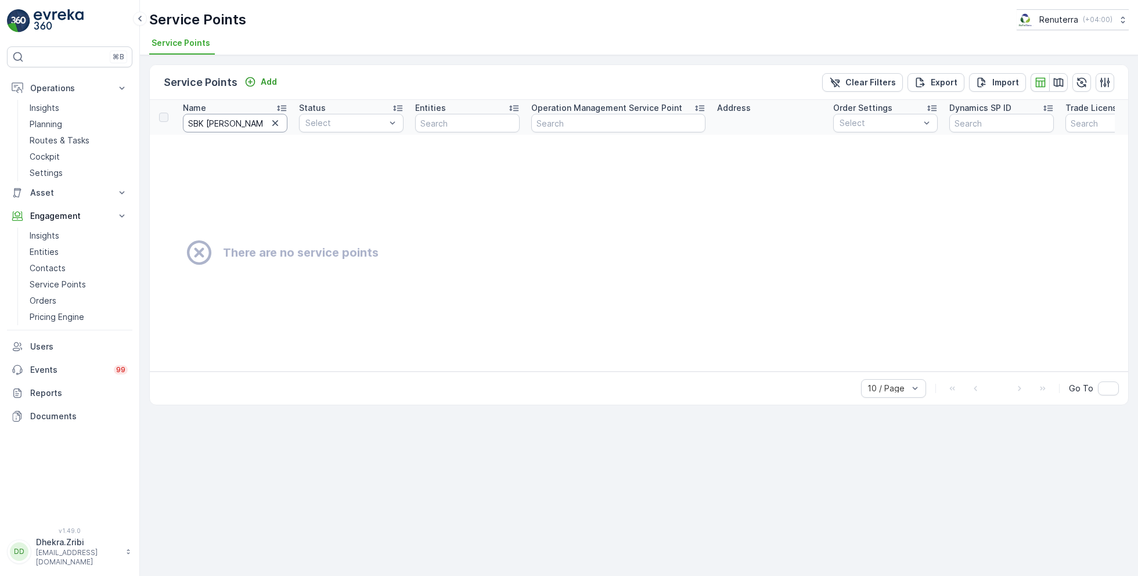
click at [229, 123] on input "SBK [PERSON_NAME] Building - Deira" at bounding box center [235, 123] width 105 height 19
type input "SBK Afra badeer Building - Deira"
click at [246, 114] on input "SBK Afra badeer Building - Deira" at bounding box center [235, 123] width 105 height 19
click at [249, 125] on input "SBK Afra badeer Building - Deira" at bounding box center [235, 123] width 105 height 19
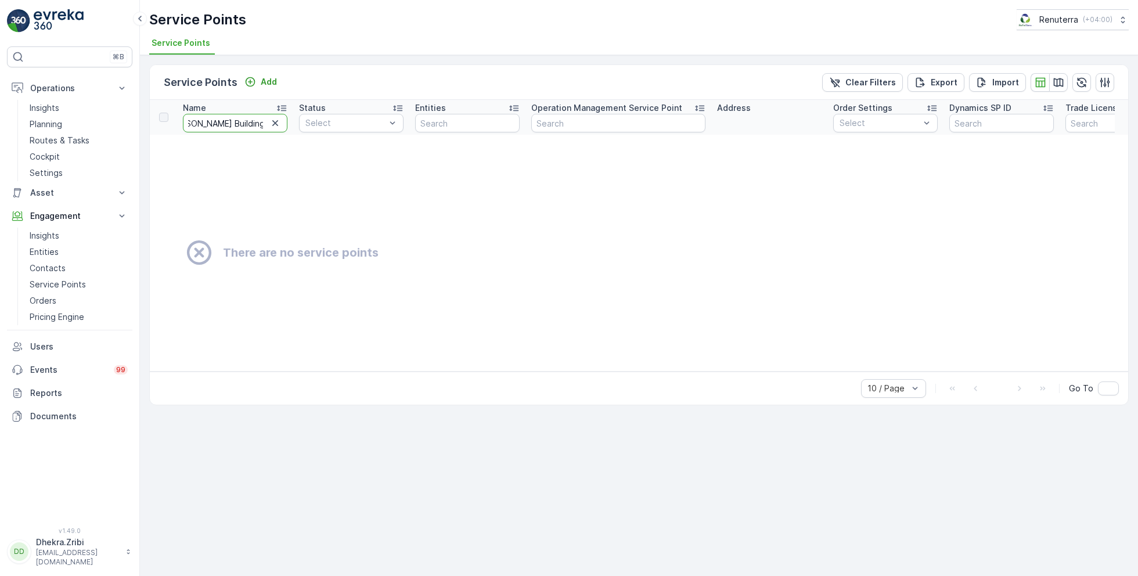
type input "SBK Afra badeer Building -Deira"
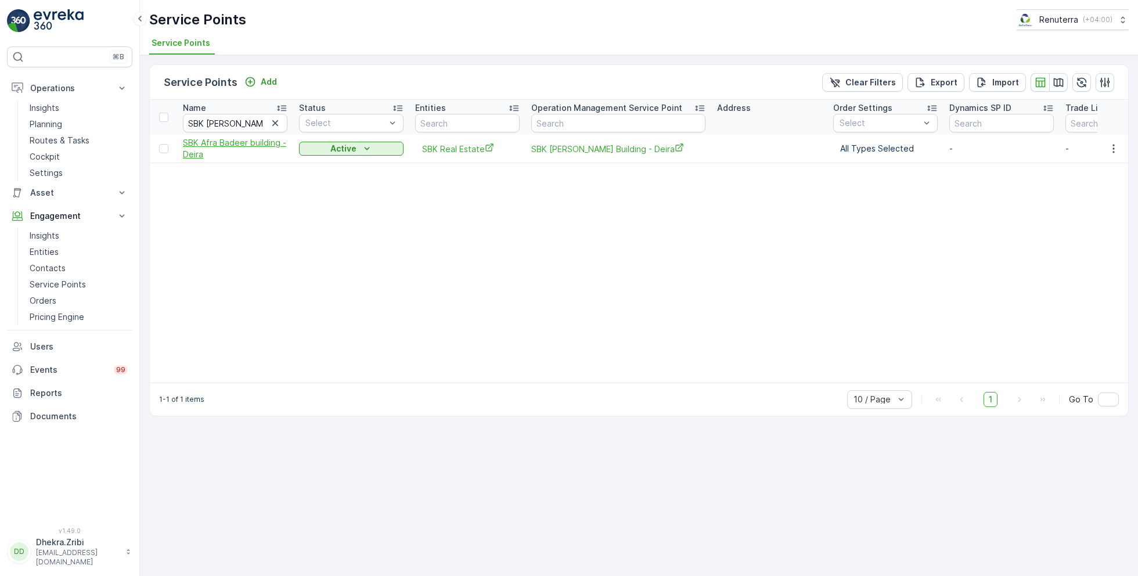
click at [211, 142] on span "SBK Afra Badeer building -Deira" at bounding box center [235, 148] width 105 height 23
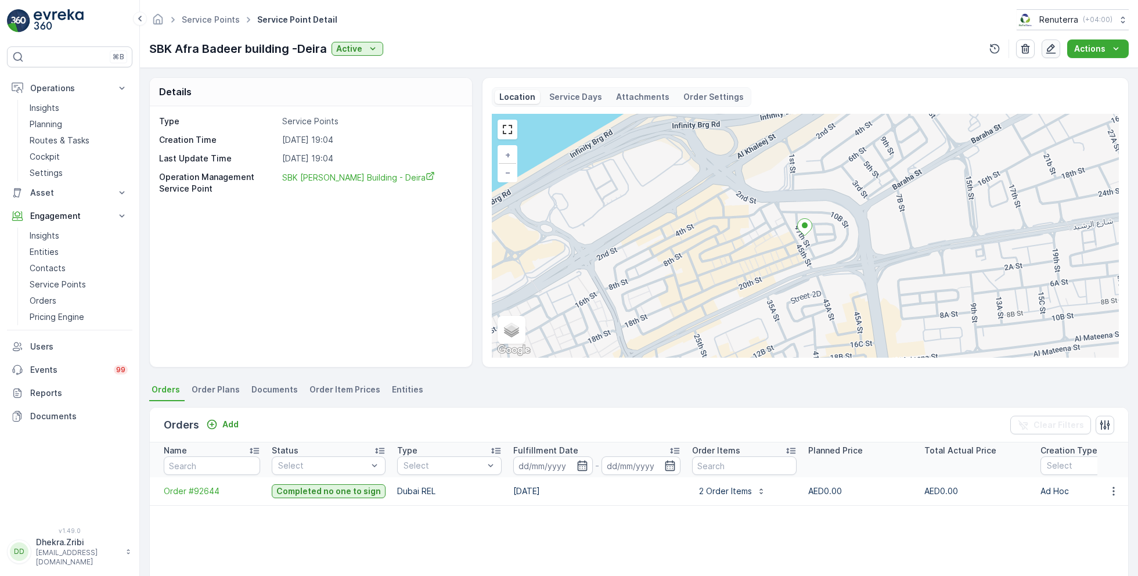
click at [1052, 47] on icon "button" at bounding box center [1051, 49] width 12 height 12
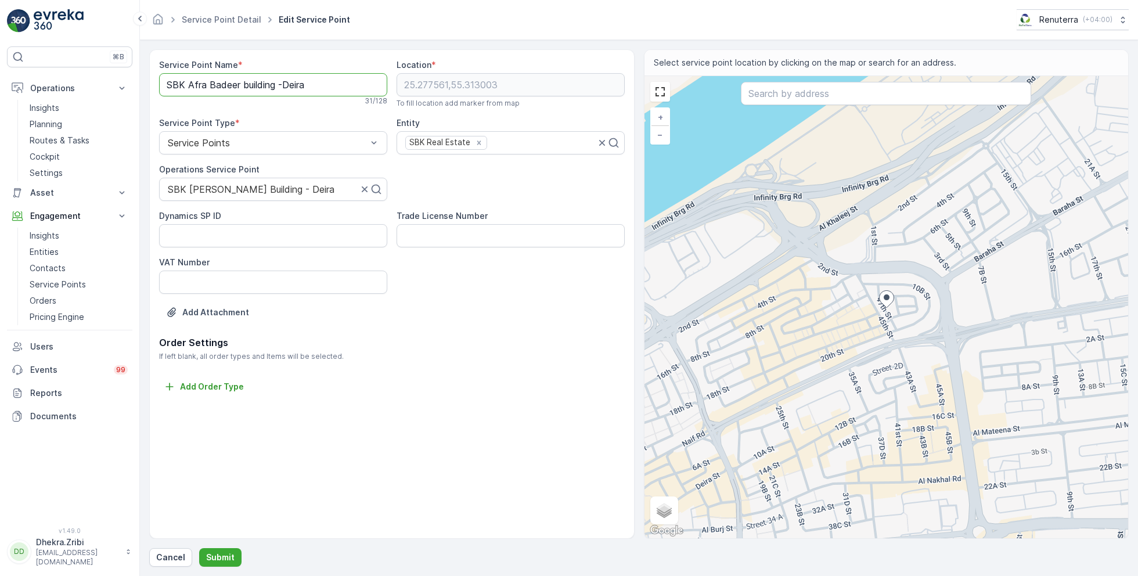
click at [320, 79] on Name "SBK Afra Badeer building -Deira" at bounding box center [273, 84] width 228 height 23
paste Name "Building -"
type Name "SBK [PERSON_NAME] Building - Deira"
click at [218, 558] on p "Submit" at bounding box center [220, 558] width 28 height 12
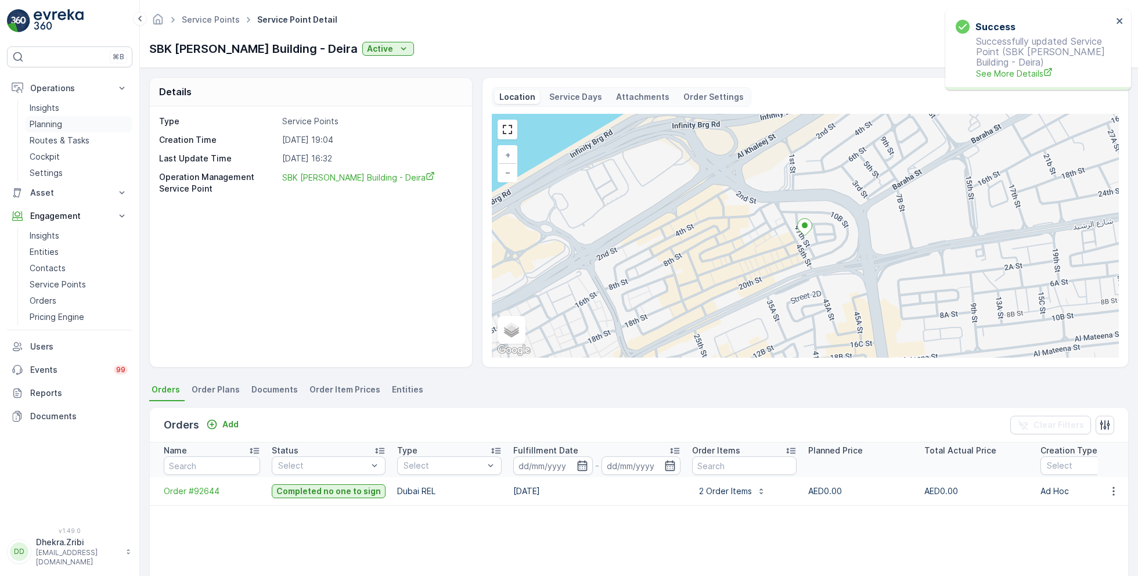
click at [71, 121] on link "Planning" at bounding box center [78, 124] width 107 height 16
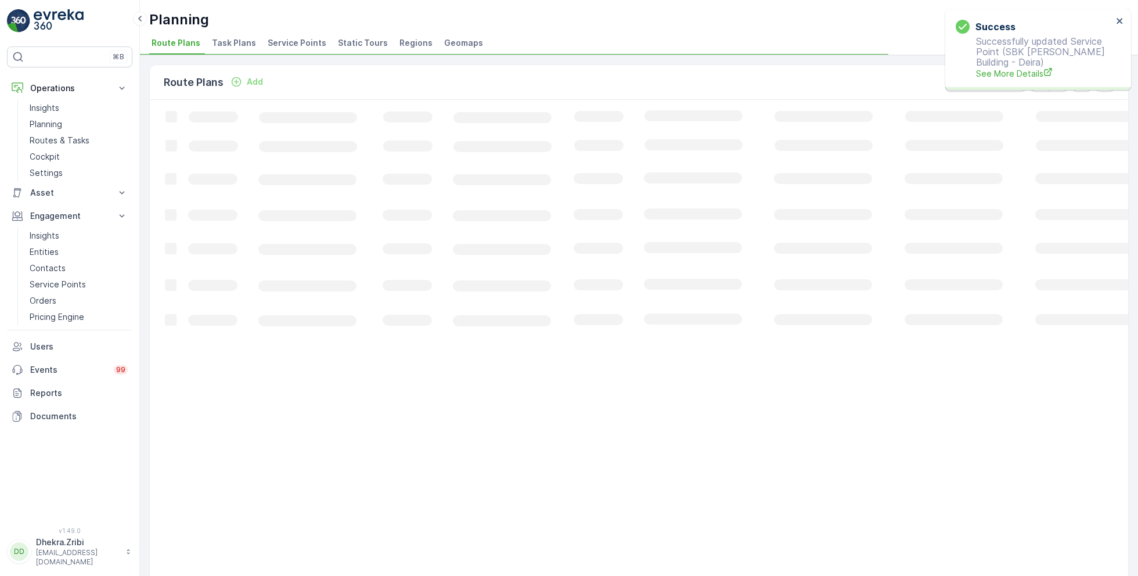
click at [278, 39] on span "Service Points" at bounding box center [297, 43] width 59 height 12
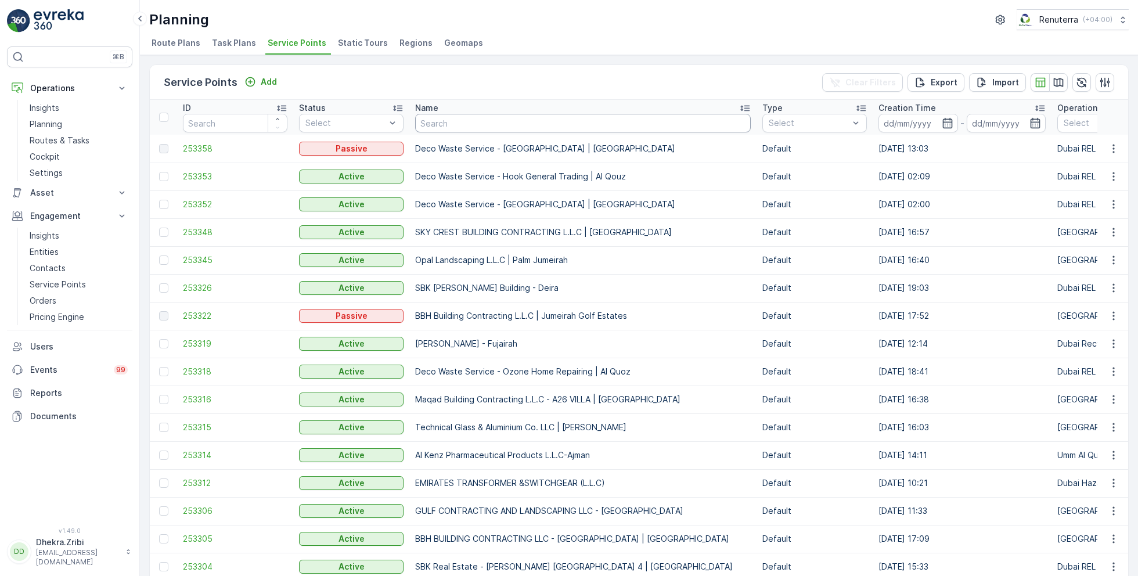
click at [439, 120] on input "text" at bounding box center [583, 123] width 336 height 19
type input "bayan"
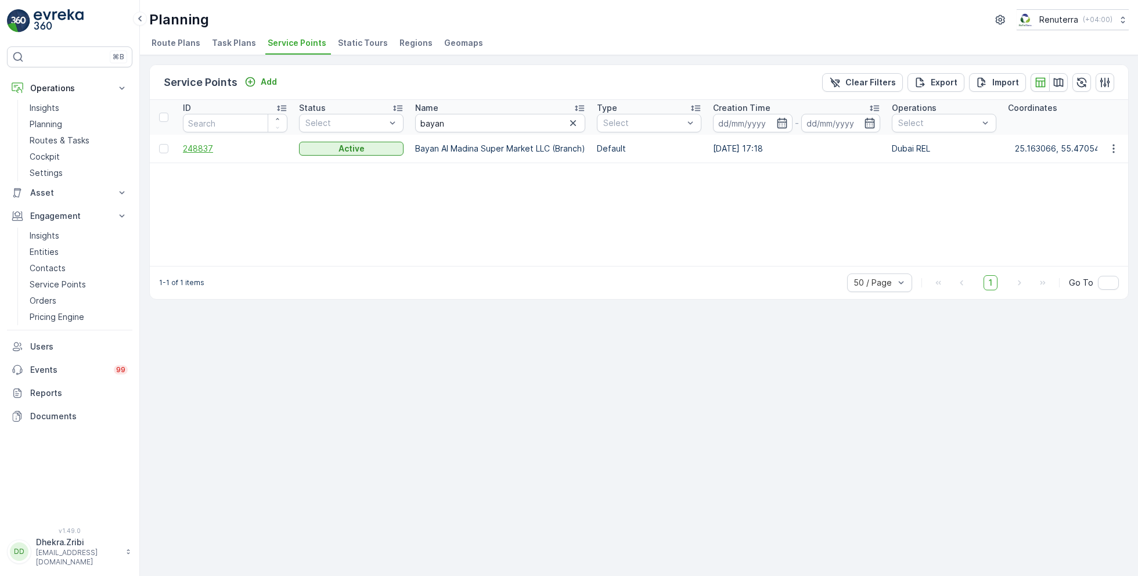
click at [199, 148] on span "248837" at bounding box center [235, 149] width 105 height 12
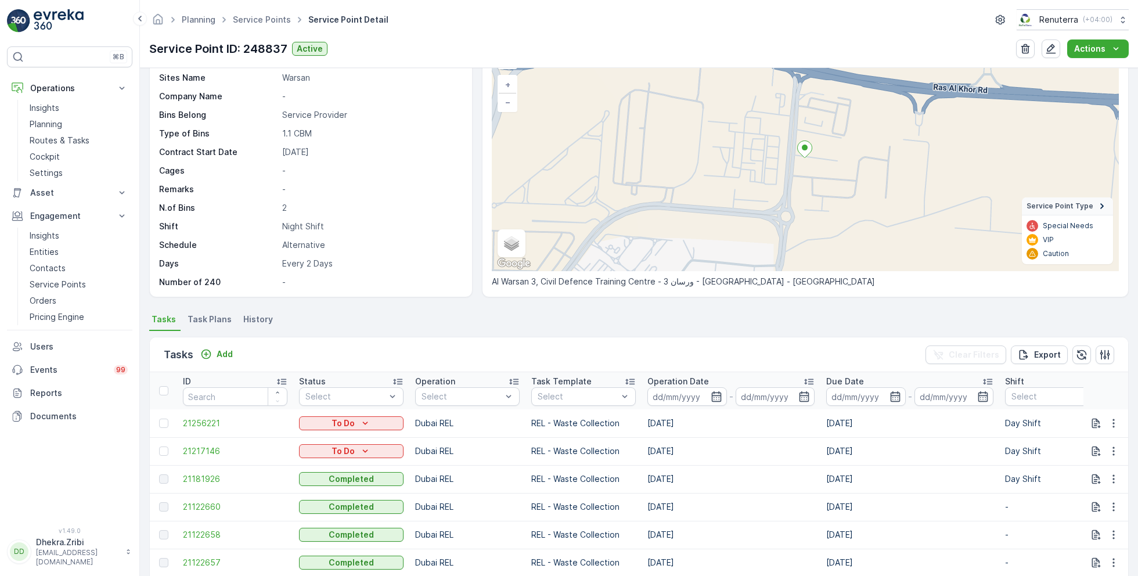
scroll to position [73, 0]
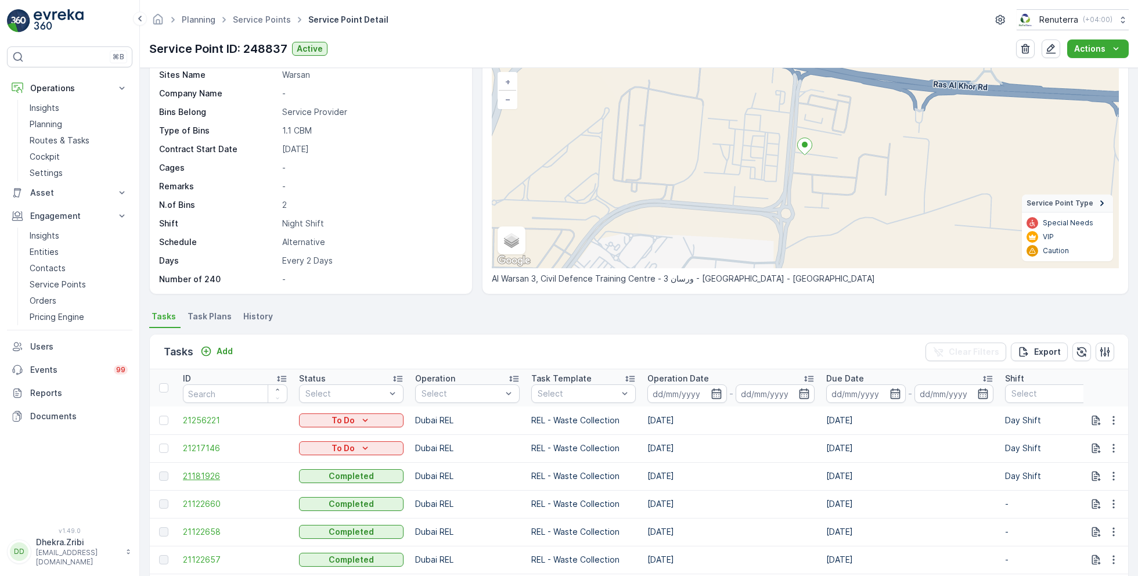
click at [203, 475] on span "21181926" at bounding box center [235, 476] width 105 height 12
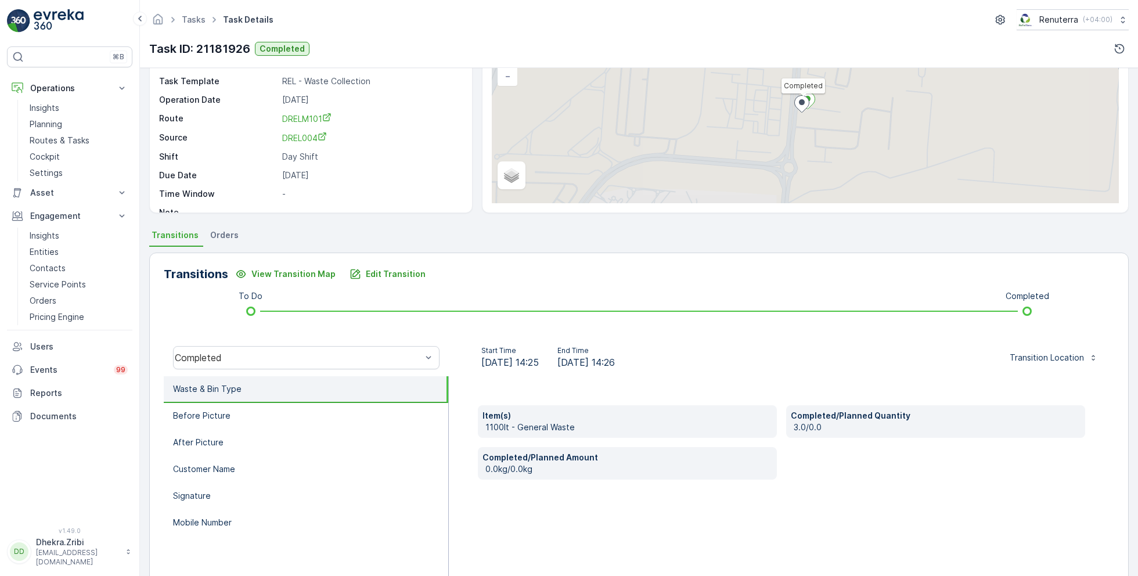
scroll to position [155, 0]
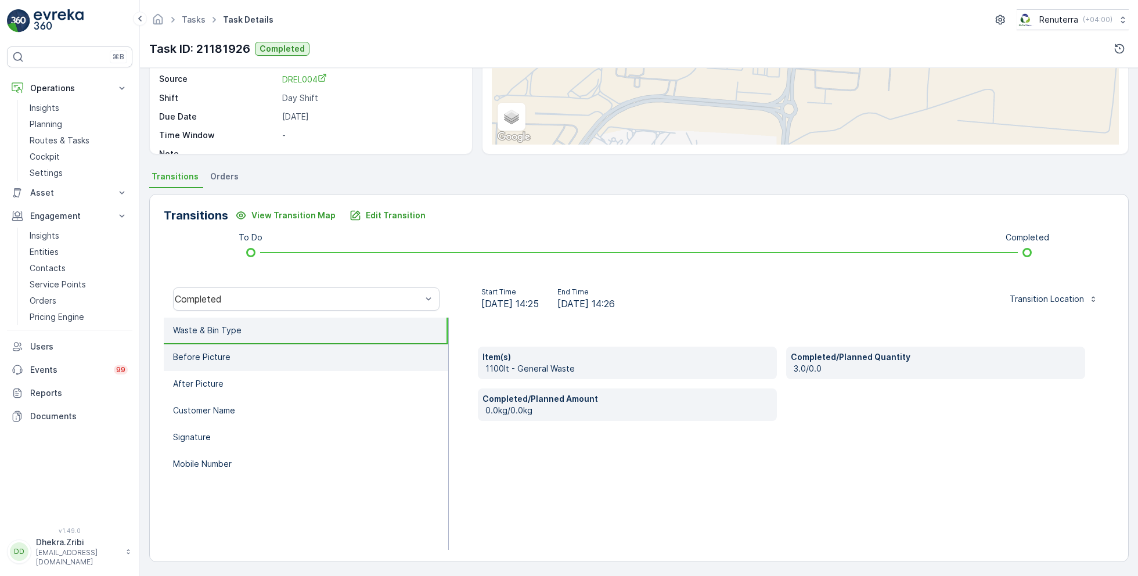
click at [220, 358] on p "Before Picture" at bounding box center [201, 357] width 57 height 12
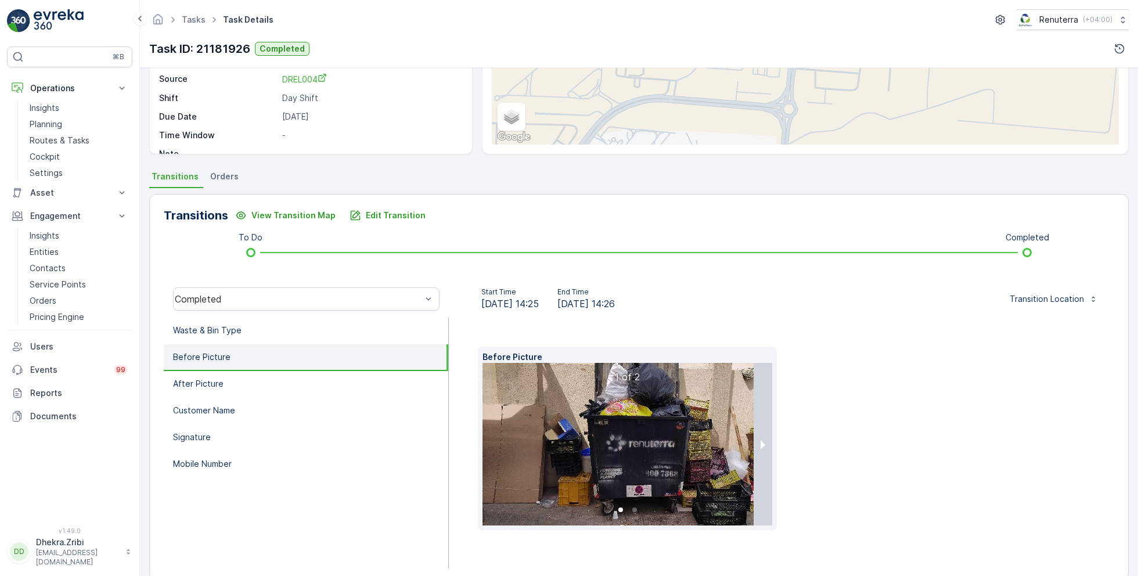
click at [225, 368] on li "Before Picture" at bounding box center [306, 357] width 285 height 27
click at [225, 384] on li "After Picture" at bounding box center [306, 384] width 285 height 27
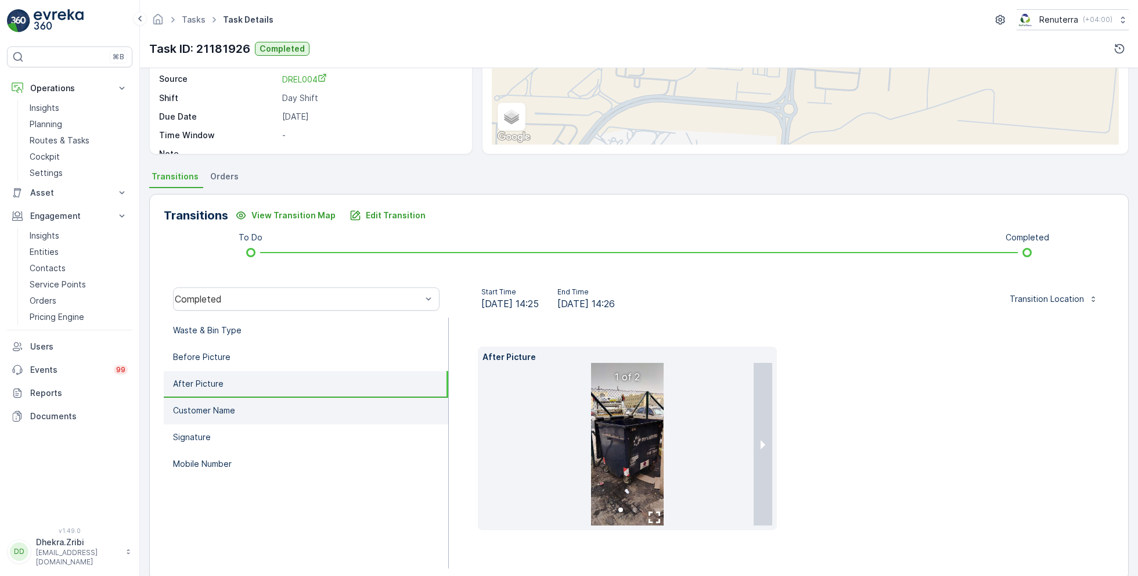
click at [228, 399] on li "Customer Name" at bounding box center [306, 411] width 285 height 27
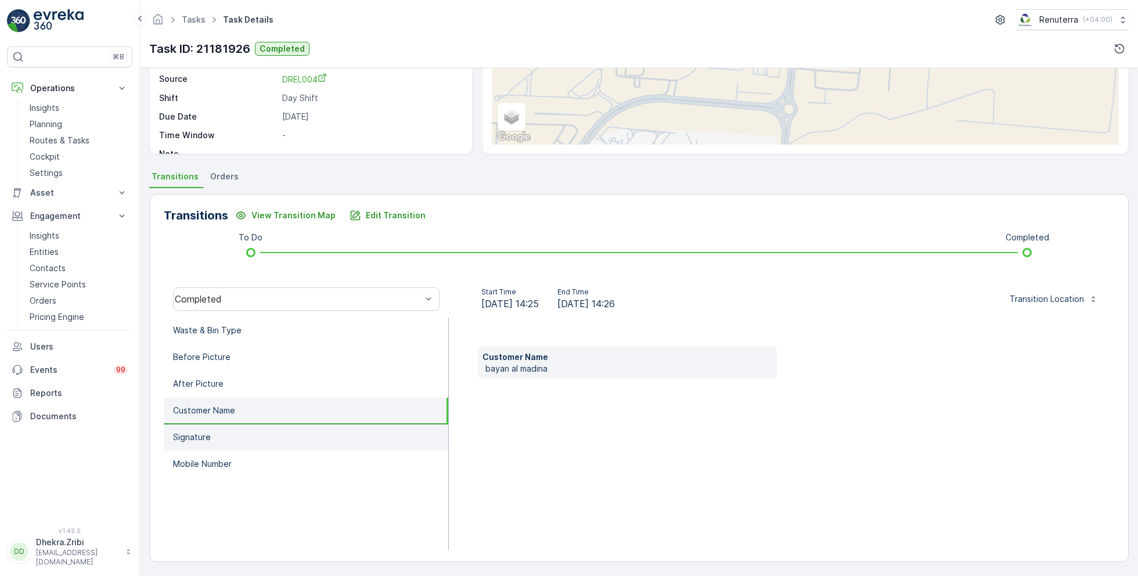
click at [226, 433] on li "Signature" at bounding box center [306, 438] width 285 height 27
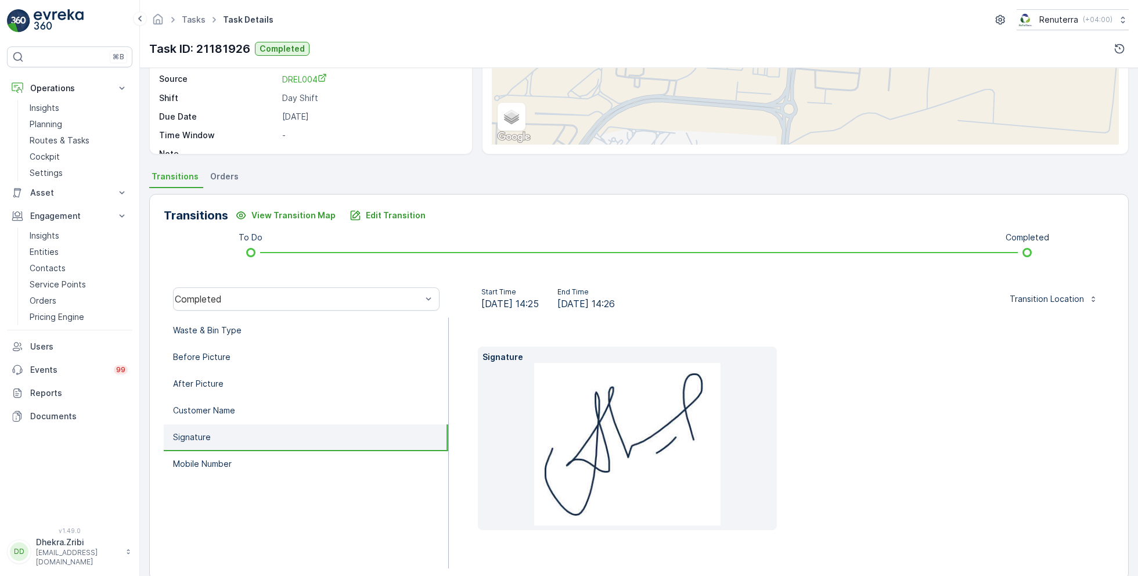
scroll to position [0, 0]
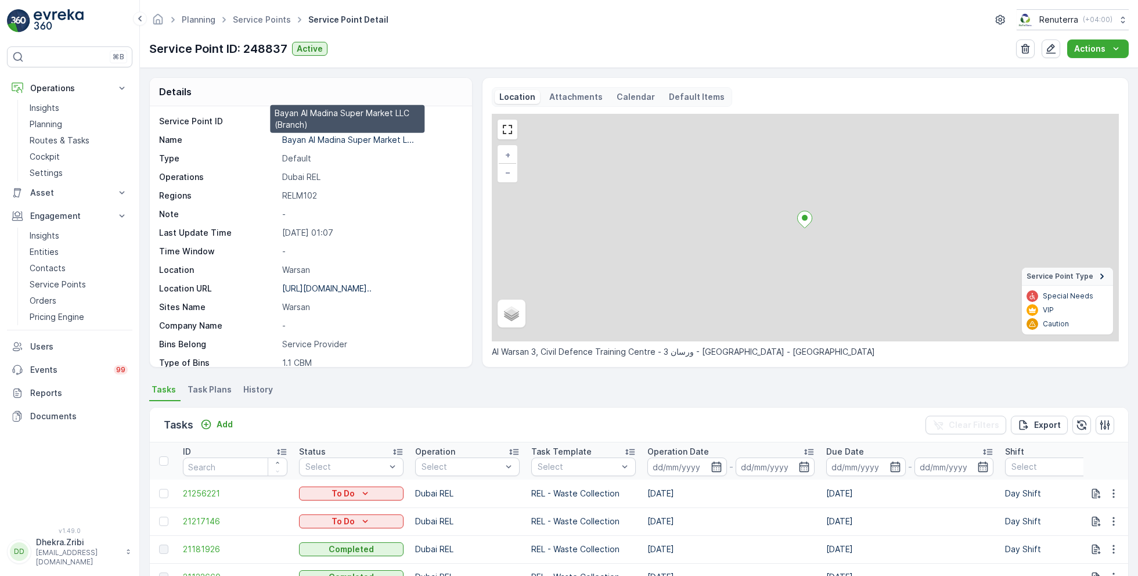
click at [322, 140] on p "Bayan Al Madina Super Market L..." at bounding box center [348, 140] width 132 height 10
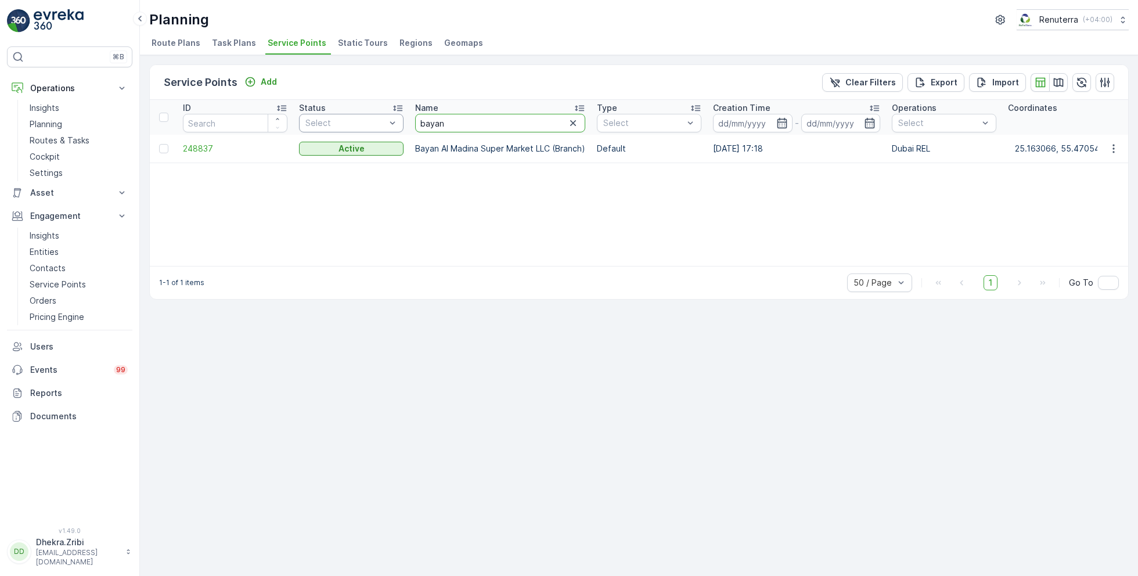
drag, startPoint x: 463, startPoint y: 127, endPoint x: 388, endPoint y: 121, distance: 75.1
type input "besix"
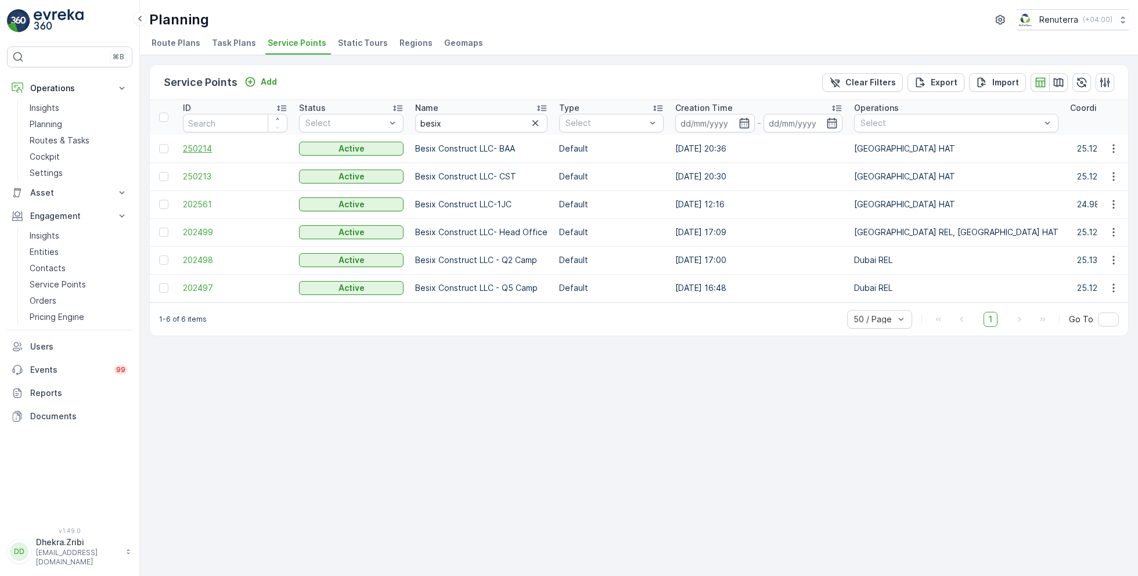
click at [205, 146] on span "250214" at bounding box center [235, 149] width 105 height 12
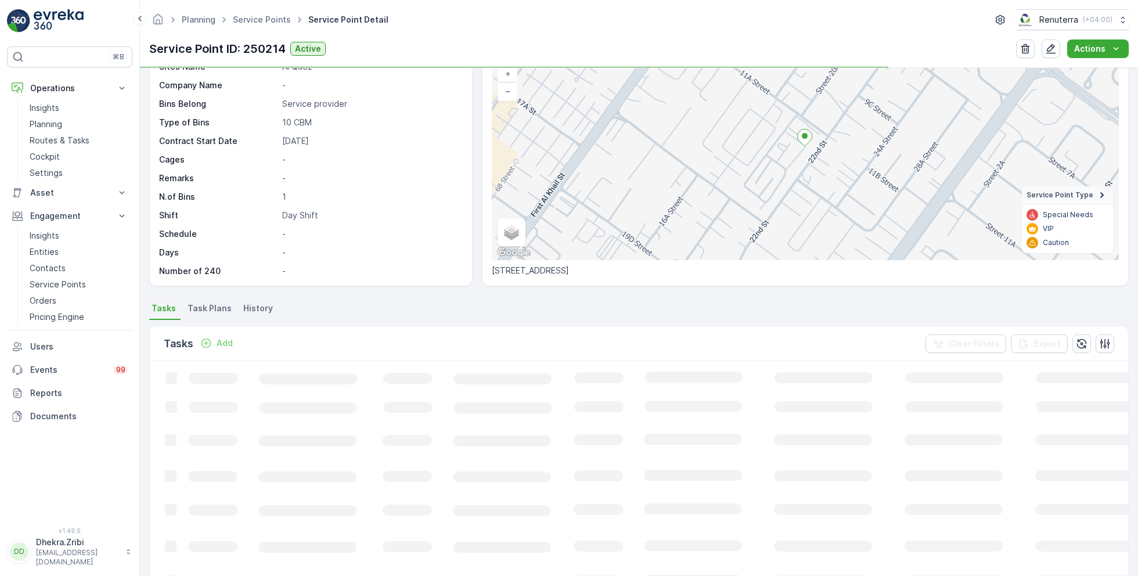
scroll to position [84, 0]
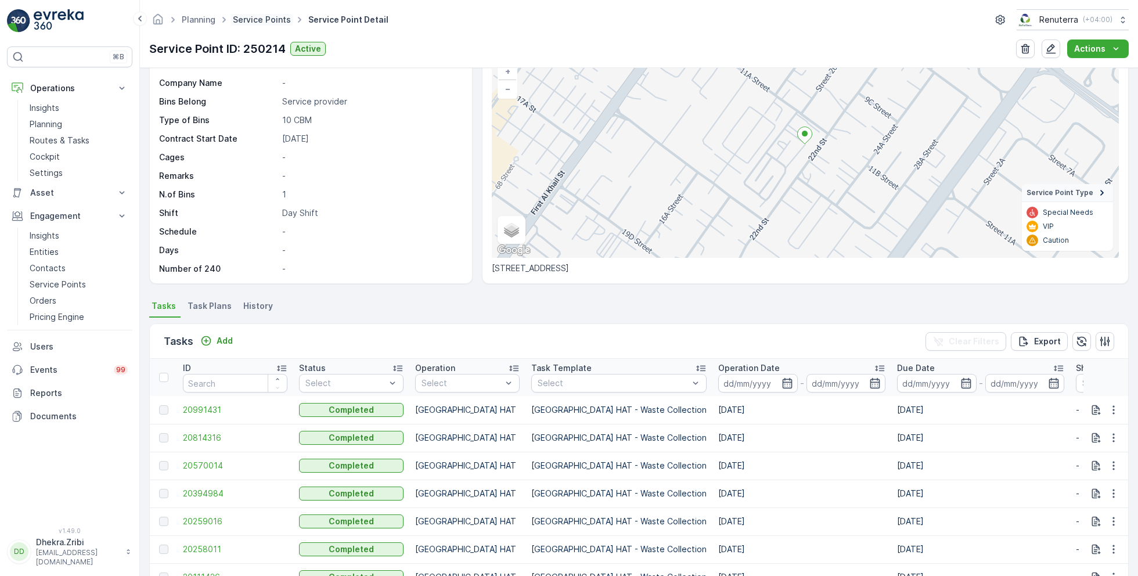
click at [260, 17] on link "Service Points" at bounding box center [262, 20] width 58 height 10
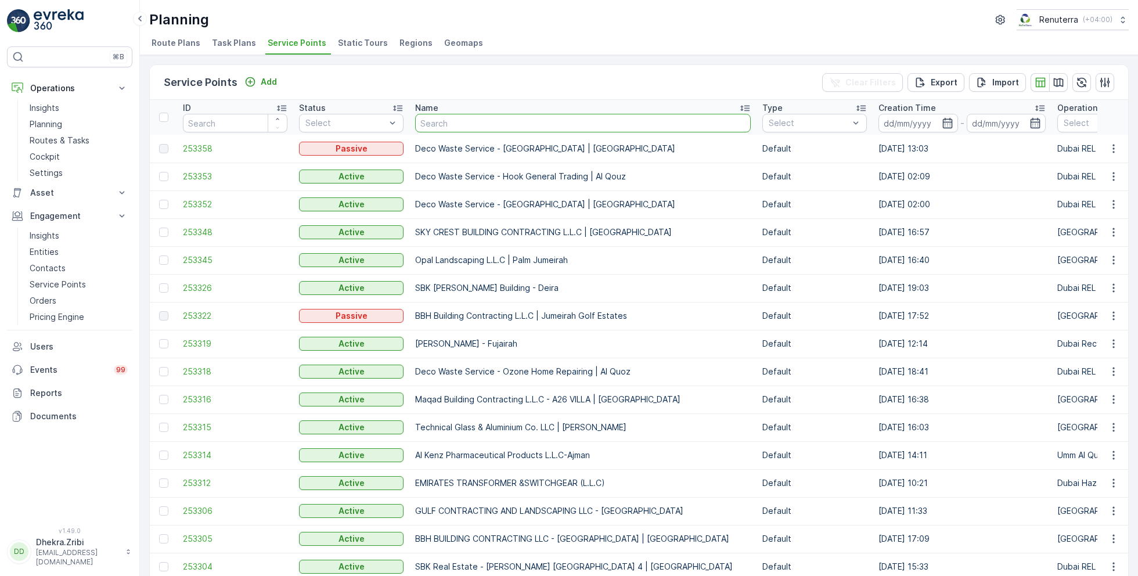
click at [483, 124] on input "text" at bounding box center [583, 123] width 336 height 19
type input "zabeel"
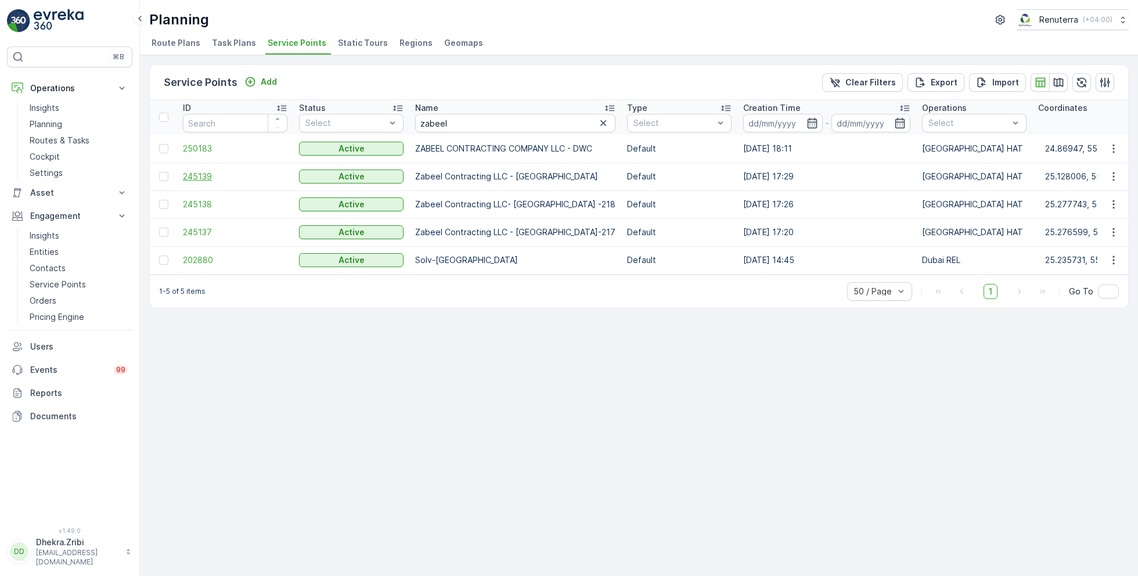
click at [196, 176] on span "245139" at bounding box center [235, 177] width 105 height 12
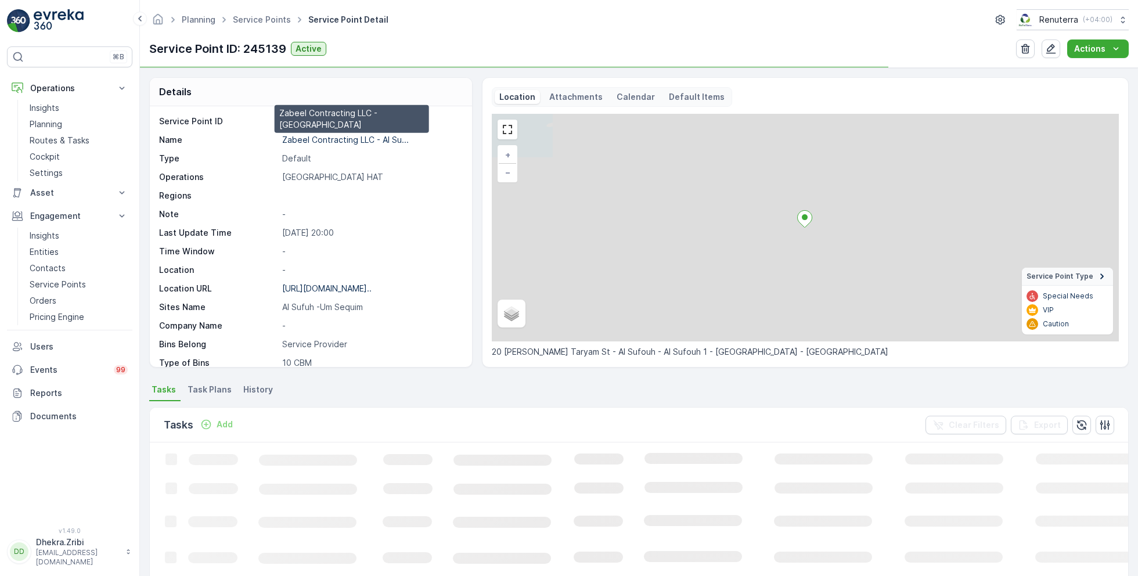
click at [308, 138] on p "Zabeel Contracting LLC - Al Su..." at bounding box center [345, 140] width 127 height 10
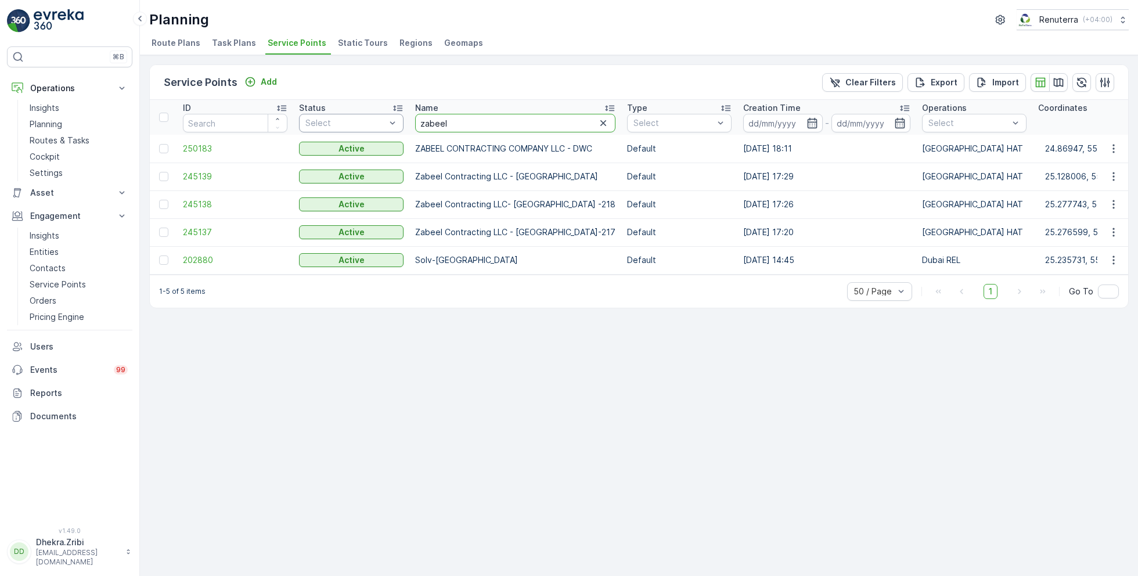
drag, startPoint x: 458, startPoint y: 120, endPoint x: 372, endPoint y: 117, distance: 86.6
type input "al tay"
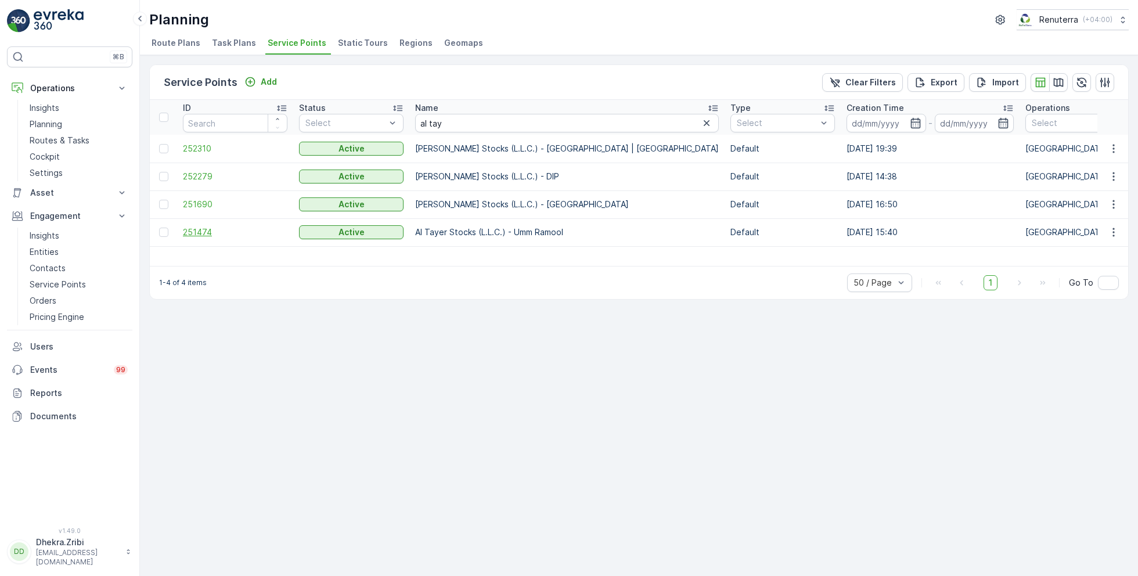
click at [213, 231] on span "251474" at bounding box center [235, 233] width 105 height 12
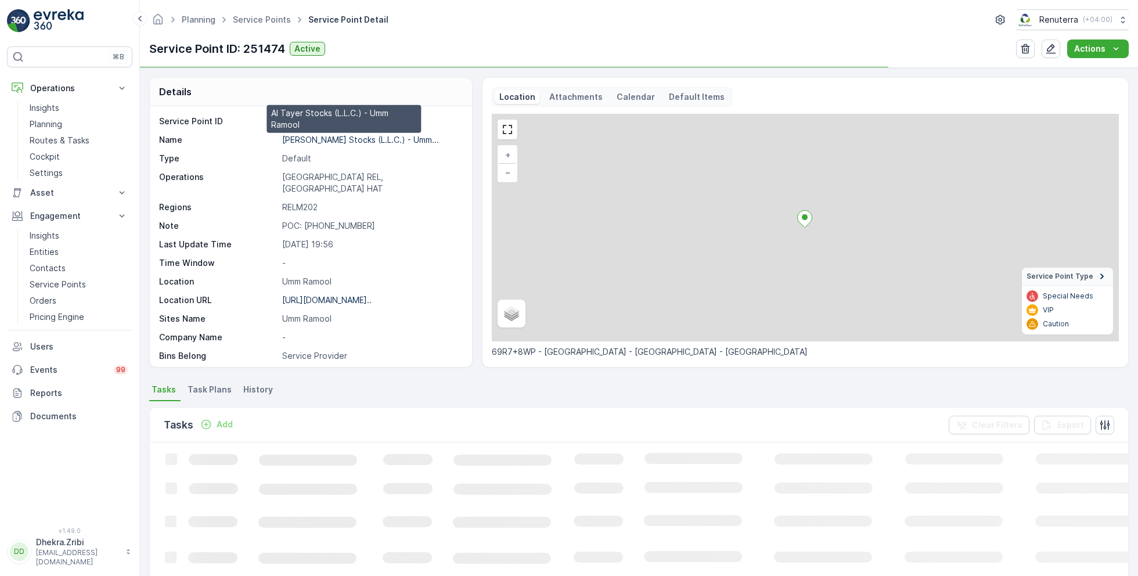
click at [351, 142] on p "Al Tayer Stocks (L.L.C.) - Umm..." at bounding box center [360, 140] width 157 height 10
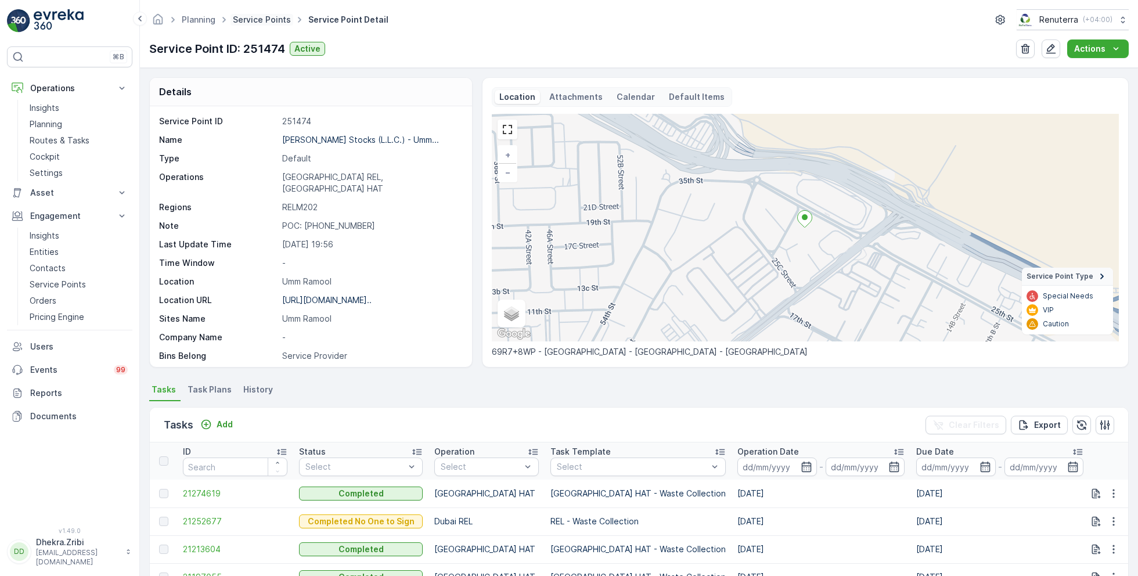
click at [265, 22] on link "Service Points" at bounding box center [262, 20] width 58 height 10
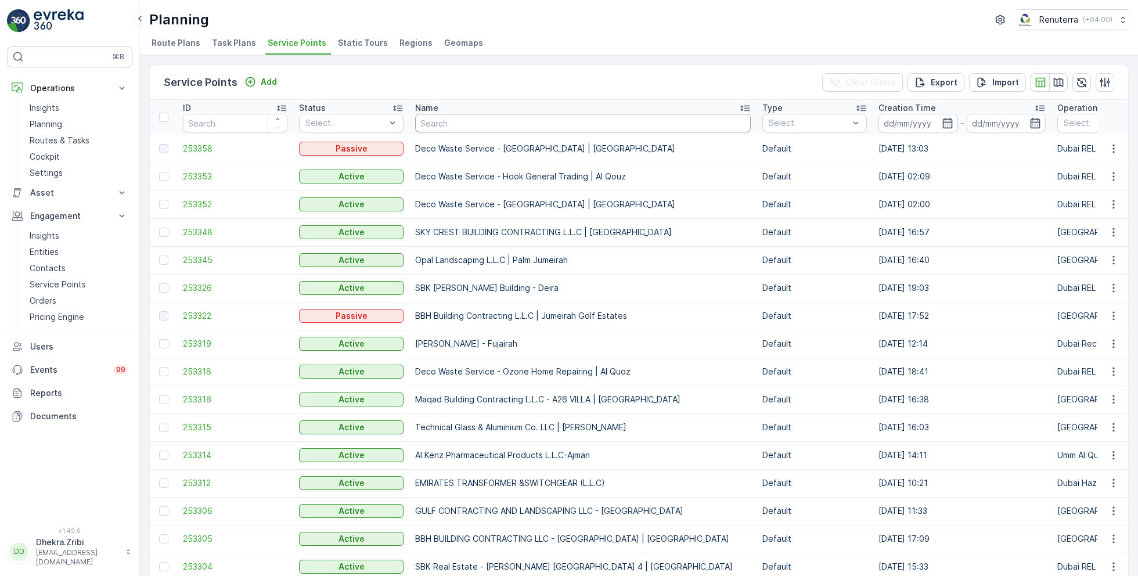
click at [458, 117] on input "text" at bounding box center [583, 123] width 336 height 19
type input "emirates"
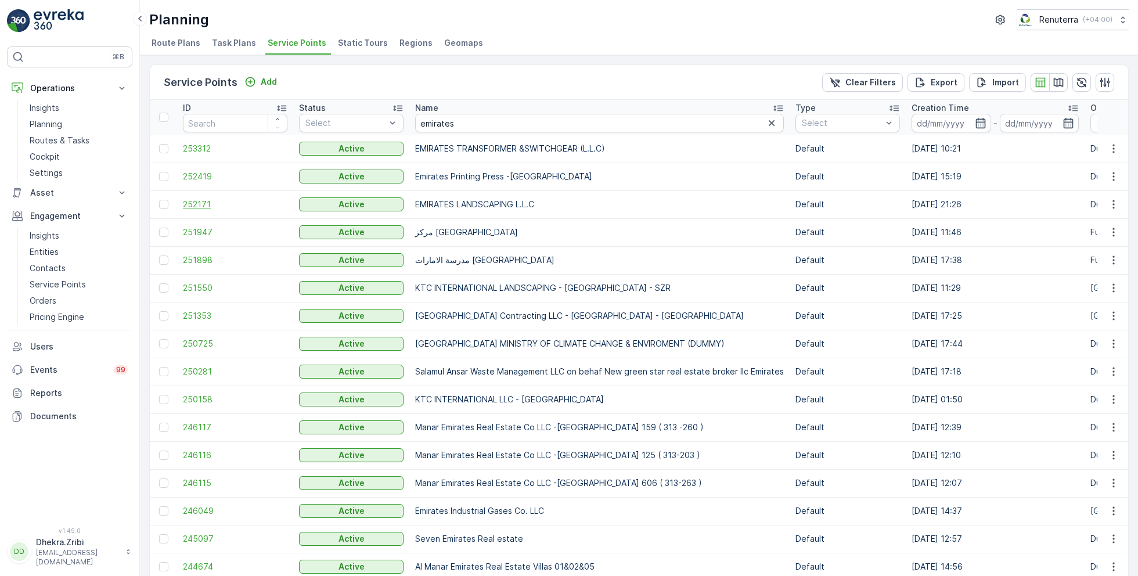
click at [210, 202] on span "252171" at bounding box center [235, 205] width 105 height 12
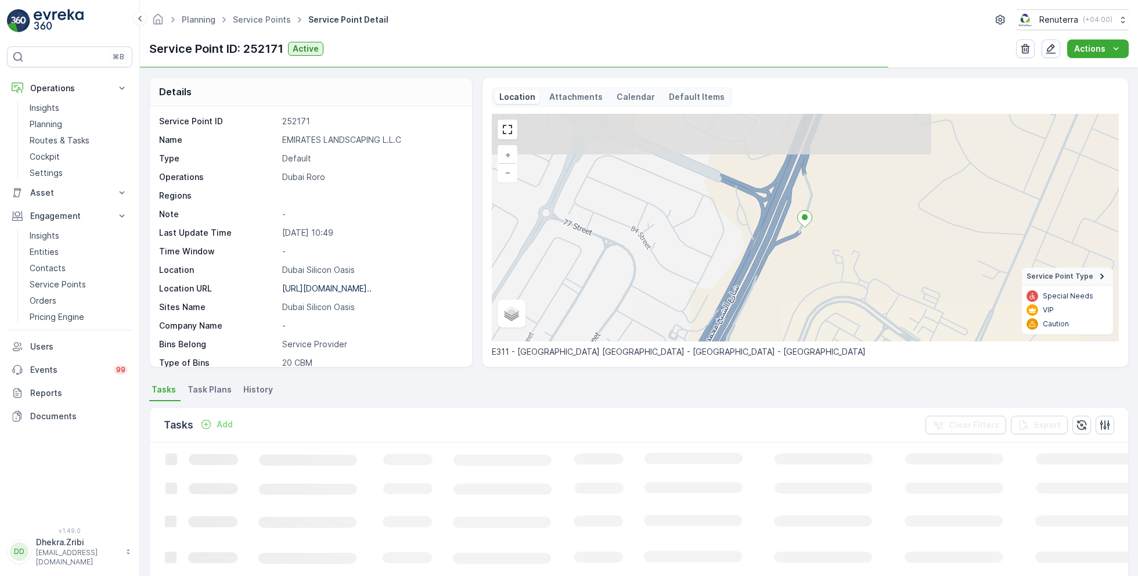
click at [321, 138] on p "EMIRATES LANDSCAPING L.L.C" at bounding box center [371, 140] width 178 height 12
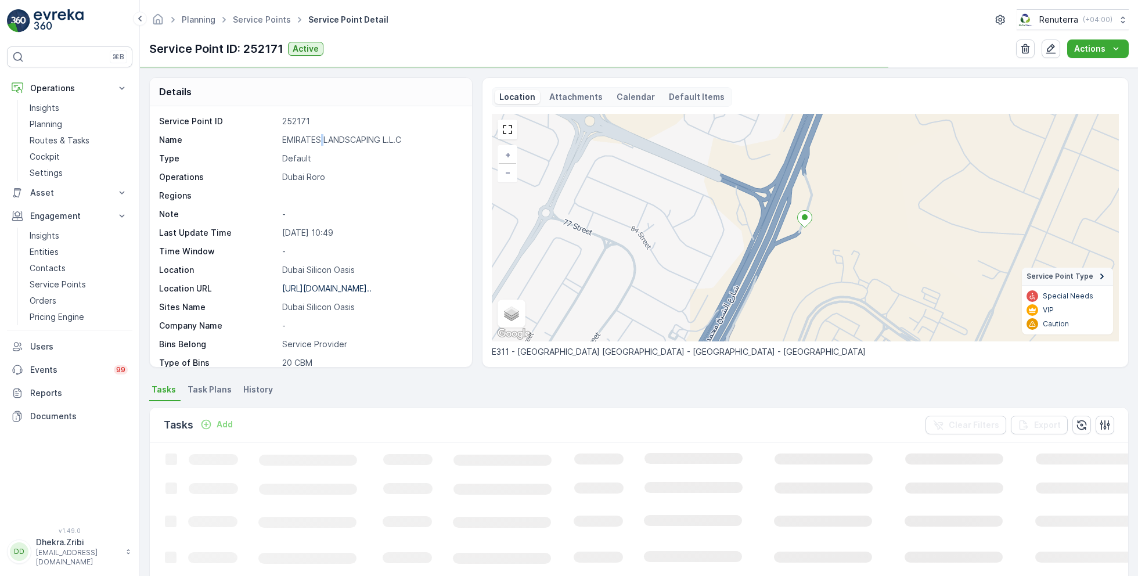
click at [321, 138] on p "EMIRATES LANDSCAPING L.L.C" at bounding box center [371, 140] width 178 height 12
copy p "EMIRATES LANDSCAPING L.L.C"
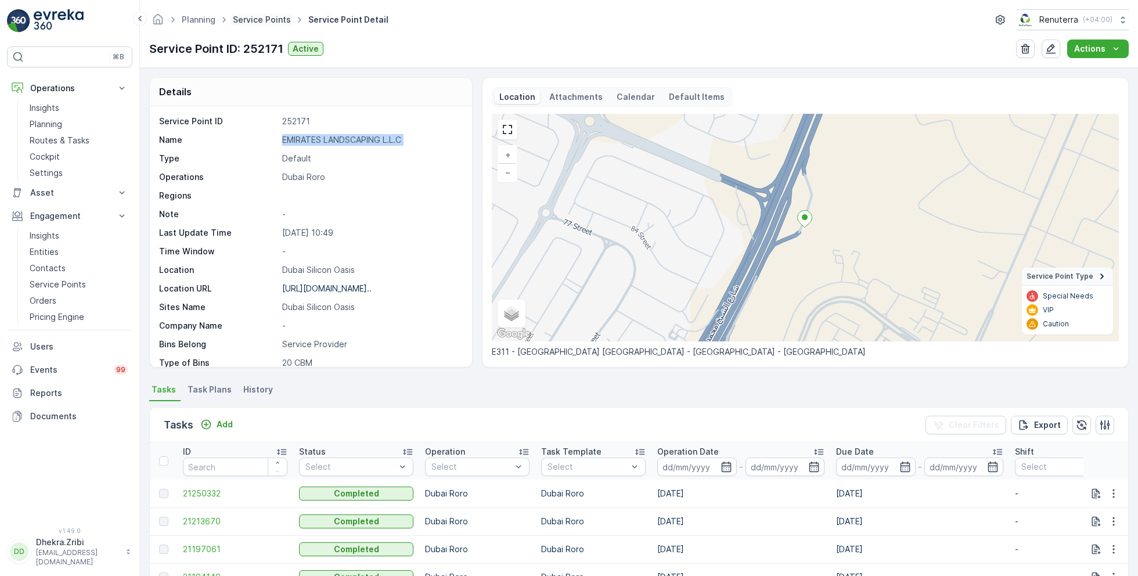
click at [261, 21] on link "Service Points" at bounding box center [262, 20] width 58 height 10
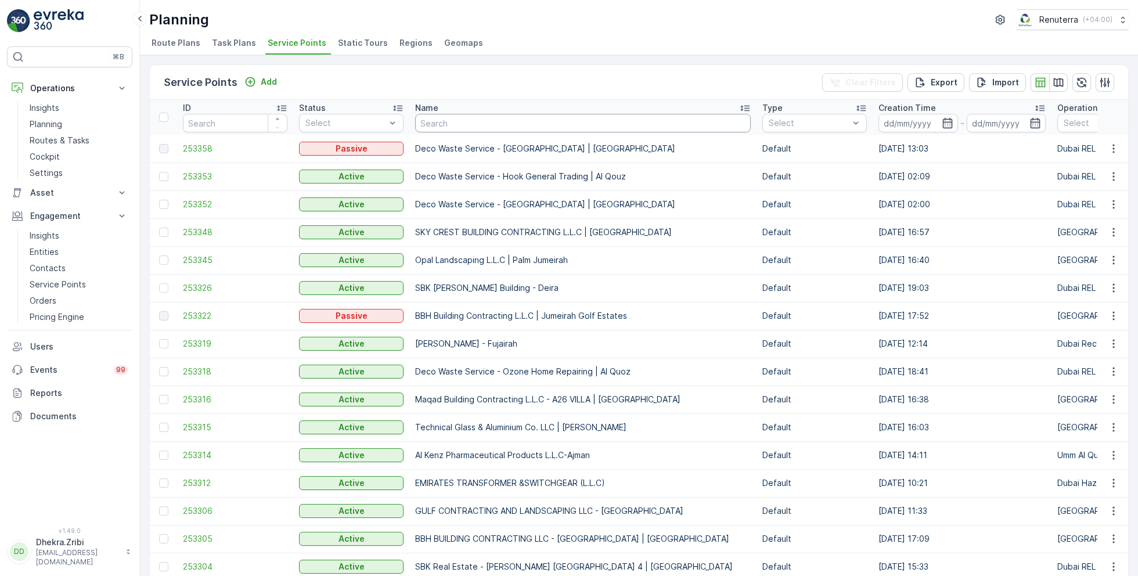
click at [457, 123] on input "text" at bounding box center [583, 123] width 336 height 19
type input "emirates"
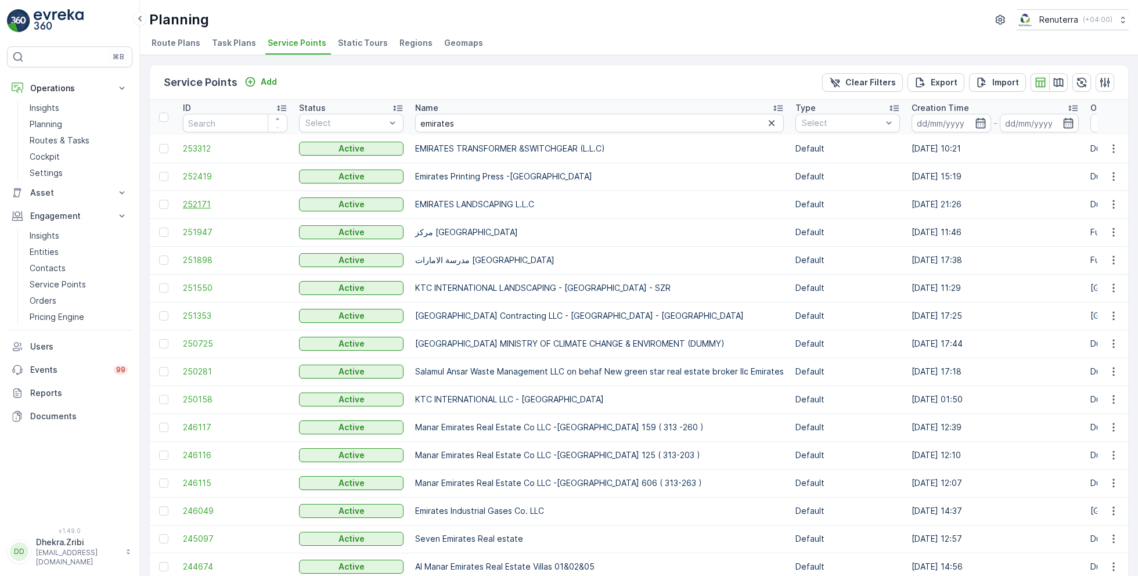
click at [195, 202] on span "252171" at bounding box center [235, 205] width 105 height 12
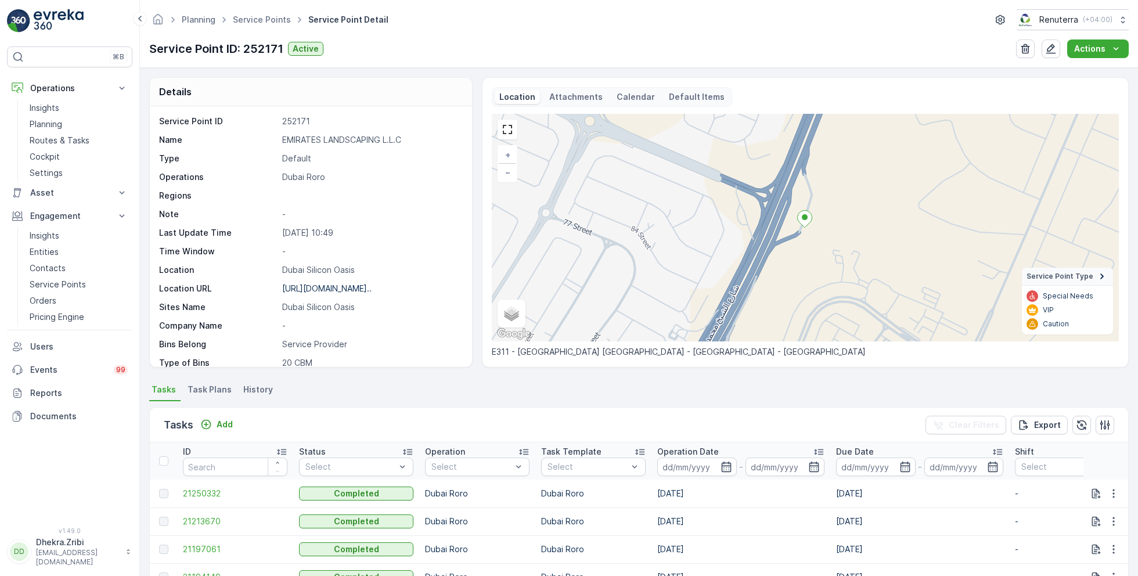
click at [317, 137] on p "EMIRATES LANDSCAPING L.L.C" at bounding box center [371, 140] width 178 height 12
copy p "EMIRATES LANDSCAPING L.L.C"
click at [254, 23] on link "Service Points" at bounding box center [262, 20] width 58 height 10
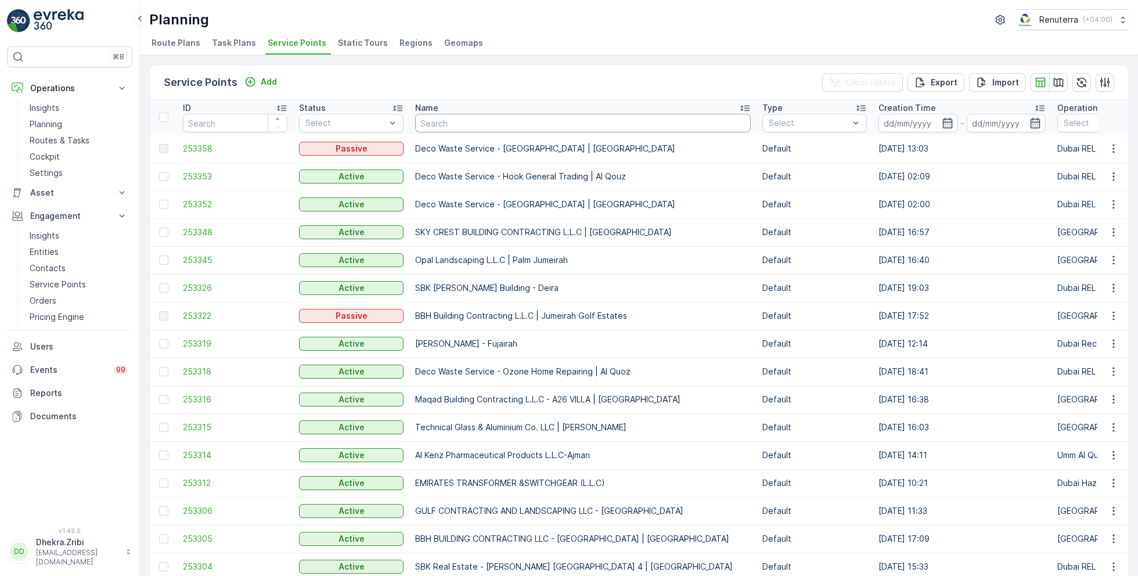
click at [454, 123] on input "text" at bounding box center [583, 123] width 336 height 19
type input "ches"
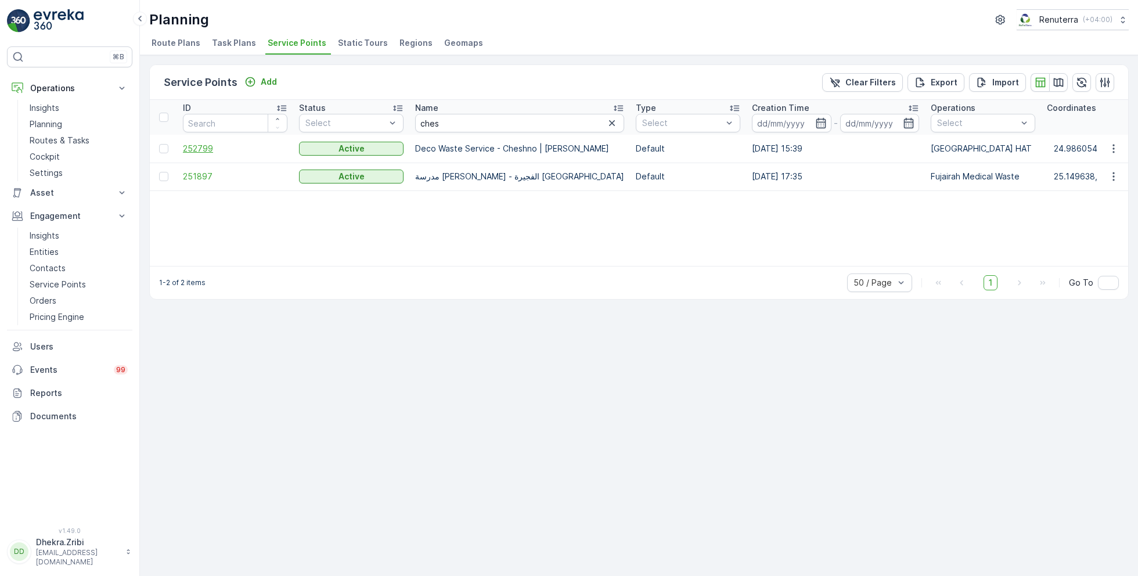
click at [199, 149] on span "252799" at bounding box center [235, 149] width 105 height 12
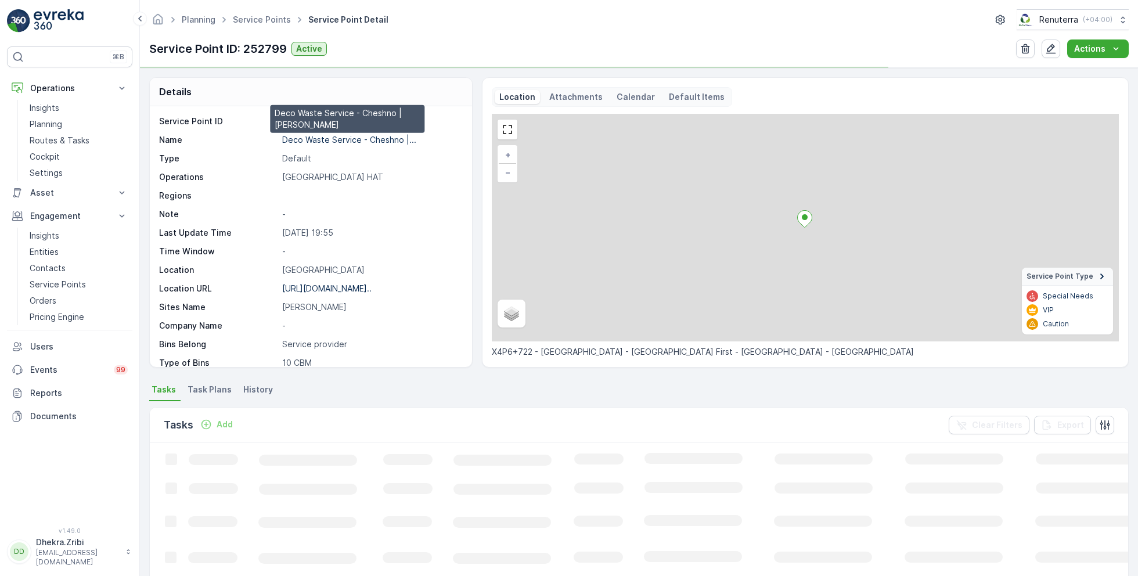
click at [325, 140] on p "Deco Waste Service - Cheshno |..." at bounding box center [349, 140] width 134 height 10
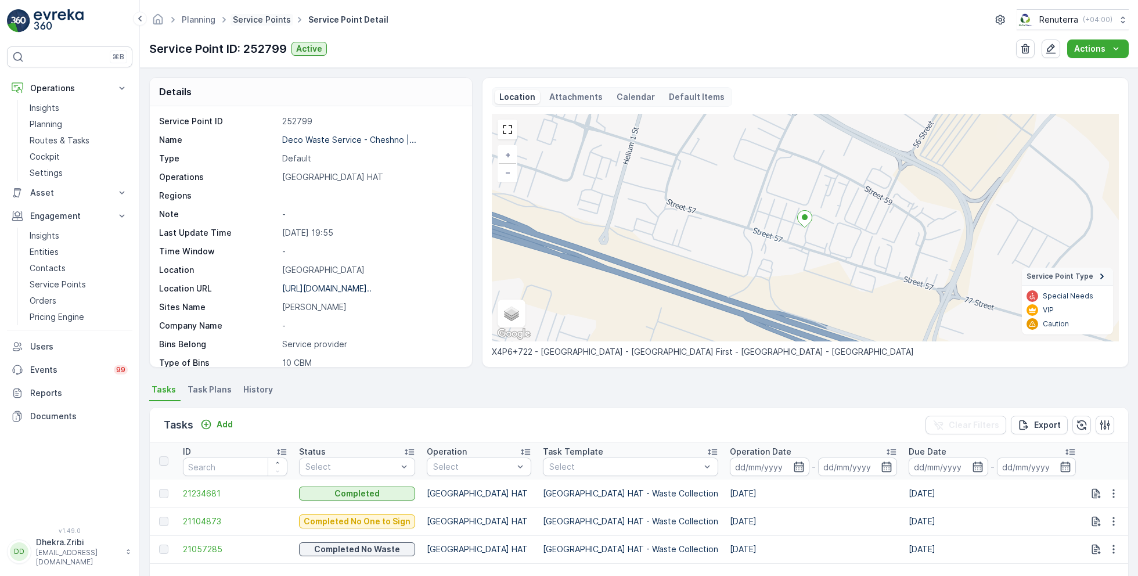
click at [269, 21] on link "Service Points" at bounding box center [262, 20] width 58 height 10
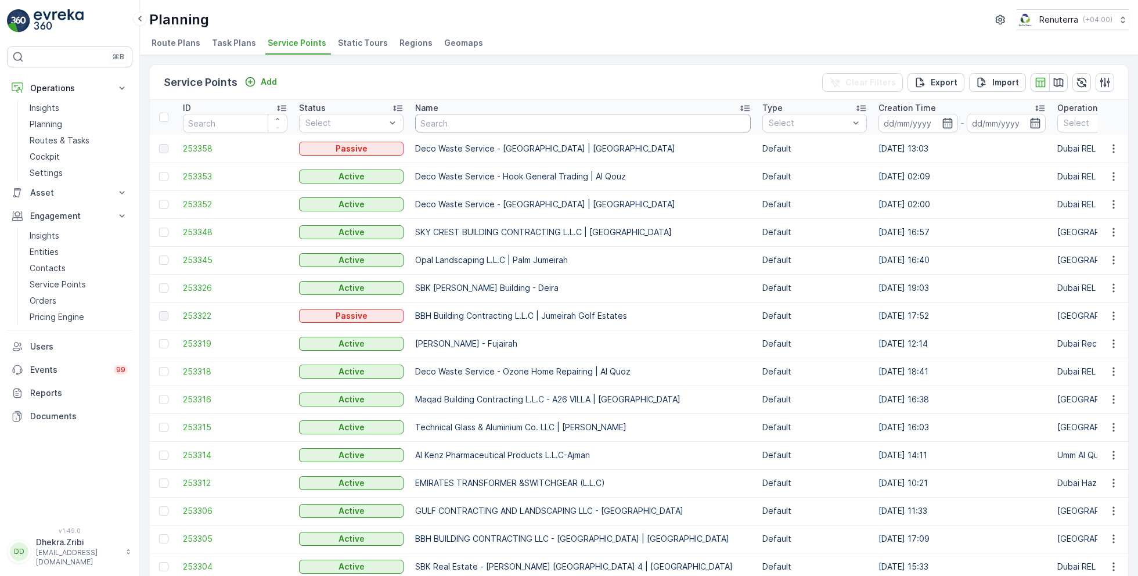
click at [457, 123] on input "text" at bounding box center [583, 123] width 336 height 19
type input "better"
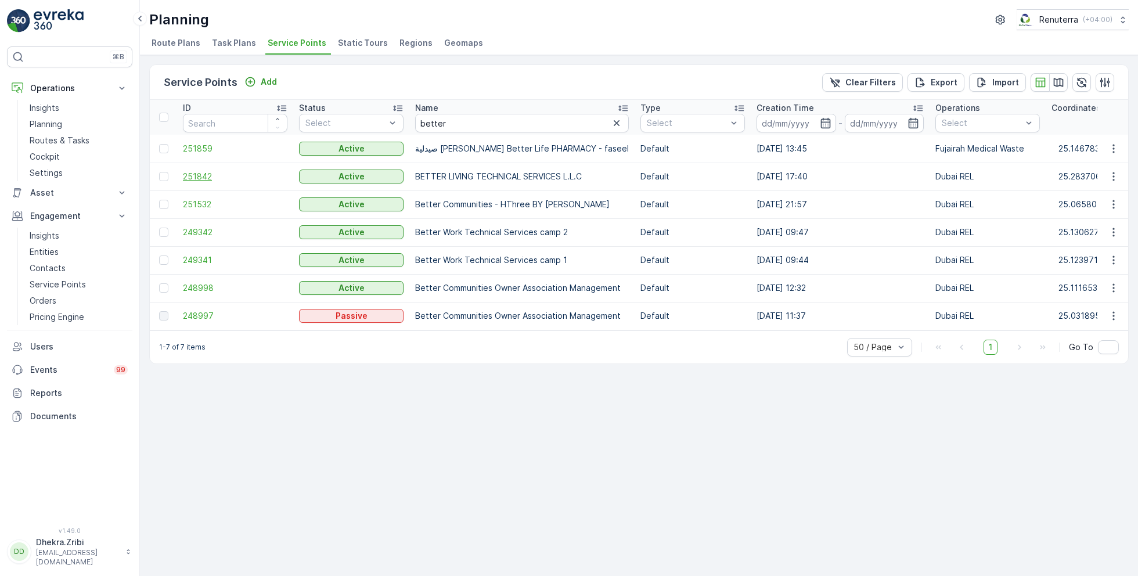
click at [195, 178] on span "251842" at bounding box center [235, 177] width 105 height 12
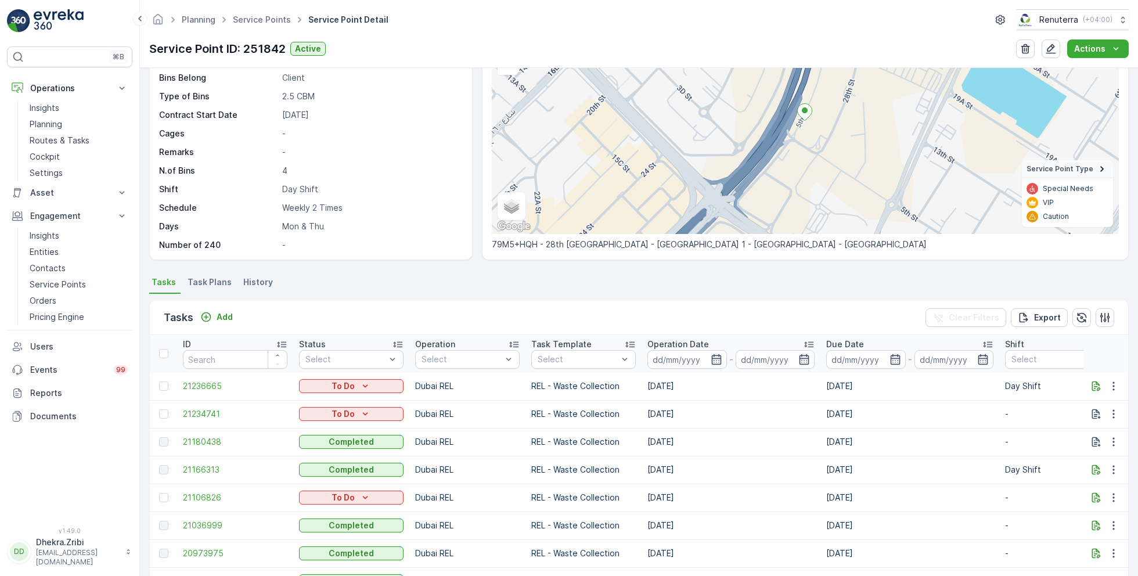
scroll to position [112, 0]
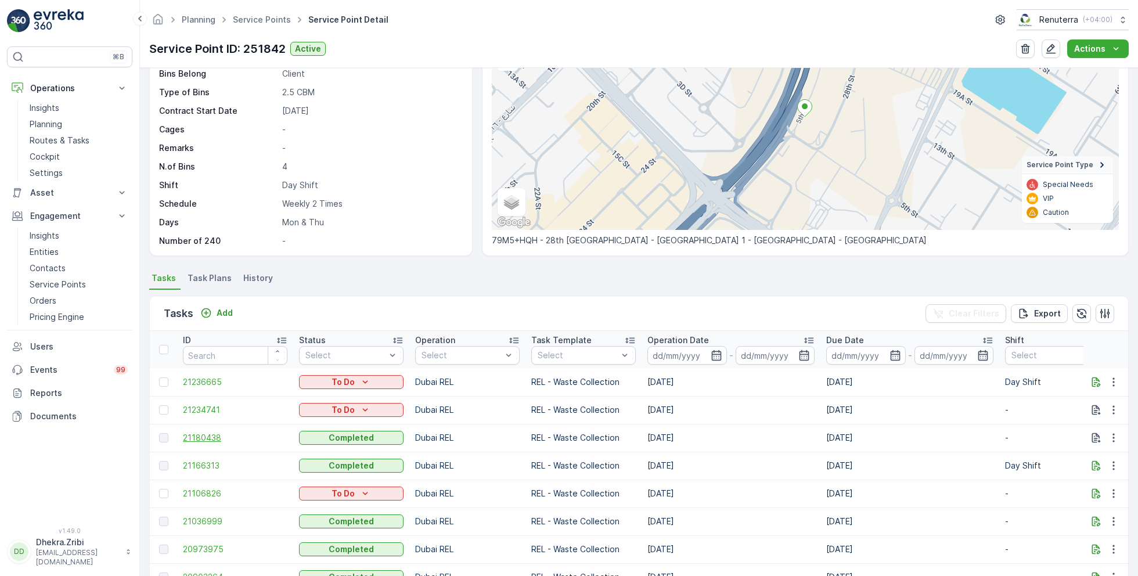
click at [211, 436] on span "21180438" at bounding box center [235, 438] width 105 height 12
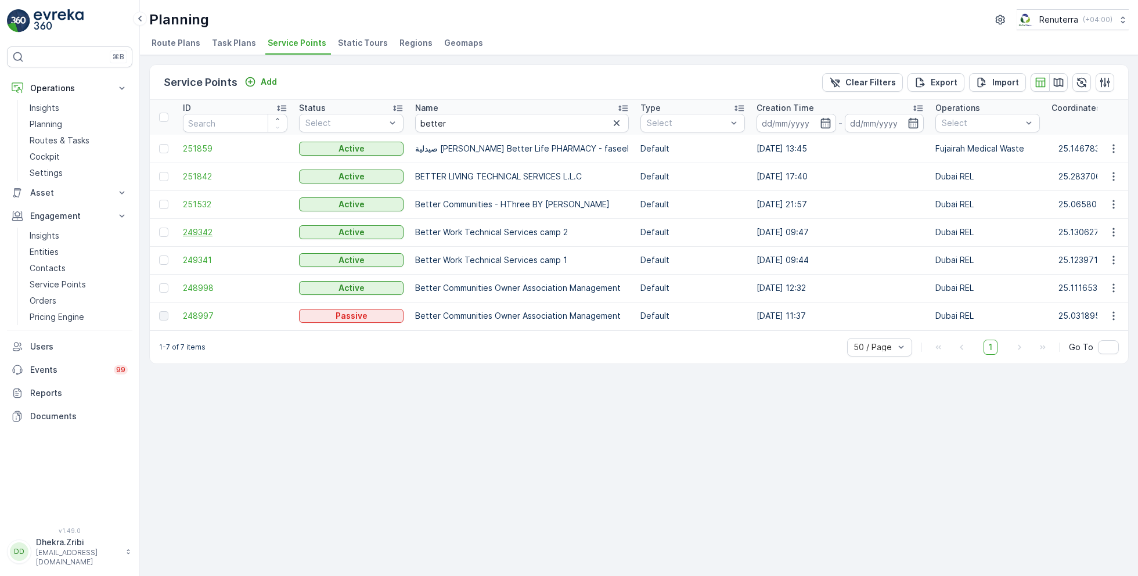
click at [201, 230] on span "249342" at bounding box center [235, 233] width 105 height 12
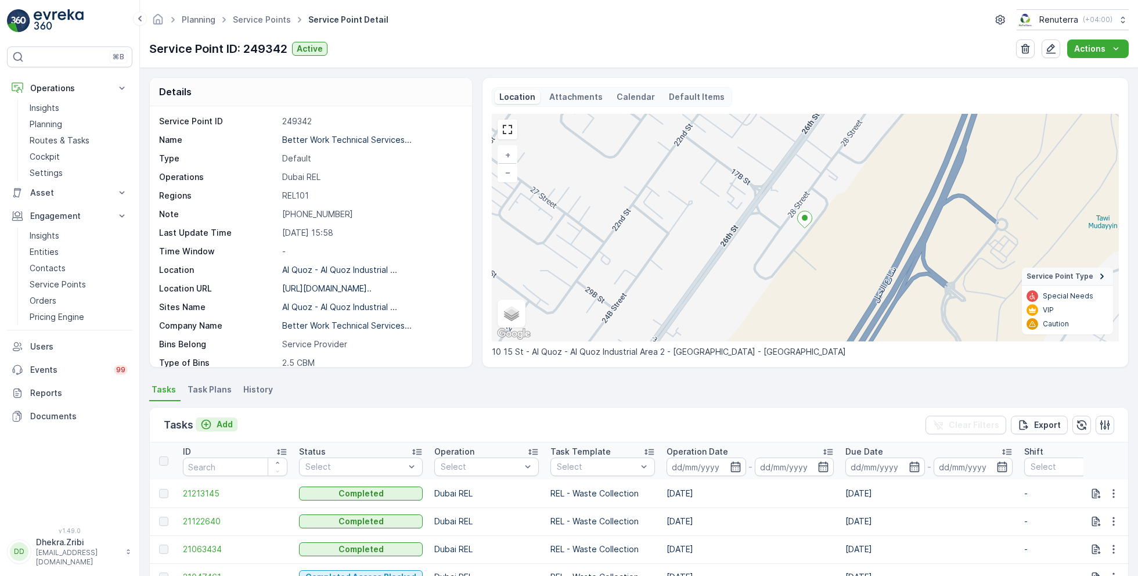
click at [217, 423] on p "Add" at bounding box center [225, 425] width 16 height 12
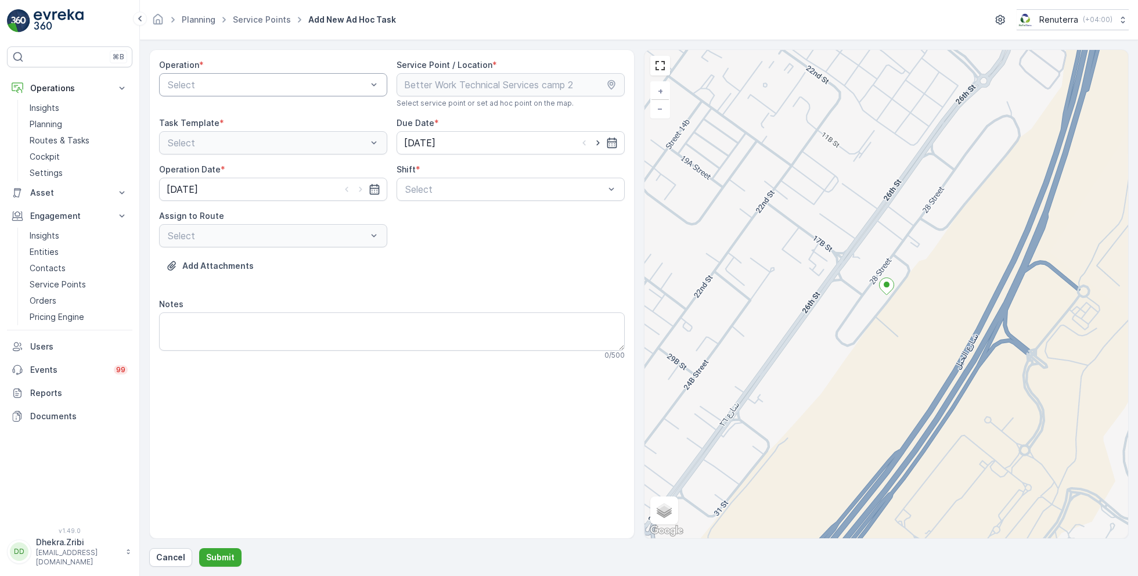
click at [278, 82] on div at bounding box center [268, 85] width 202 height 10
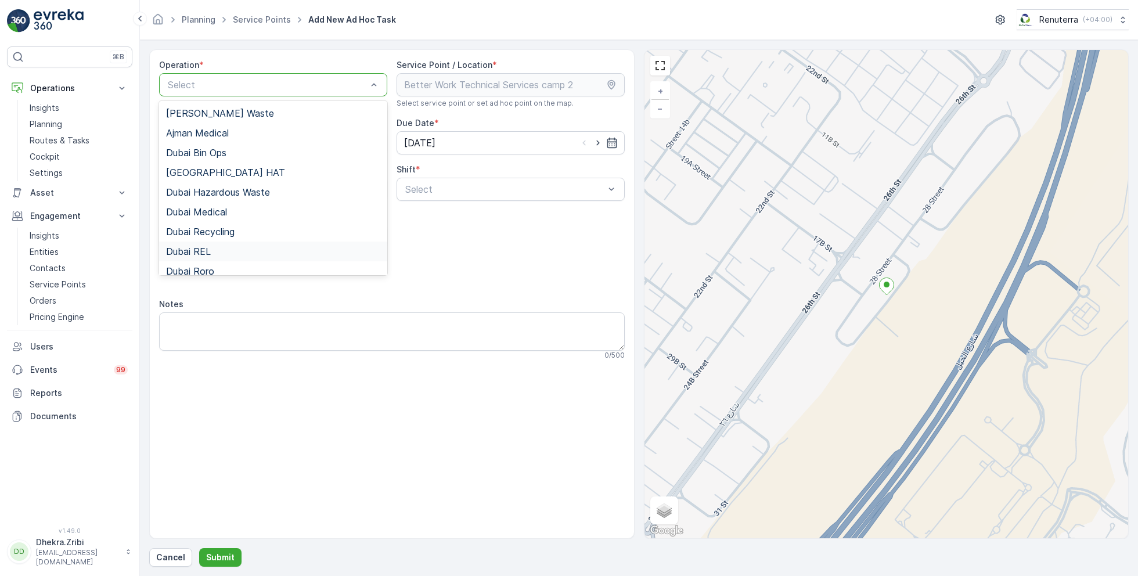
click at [210, 250] on span "Dubai REL" at bounding box center [188, 251] width 45 height 10
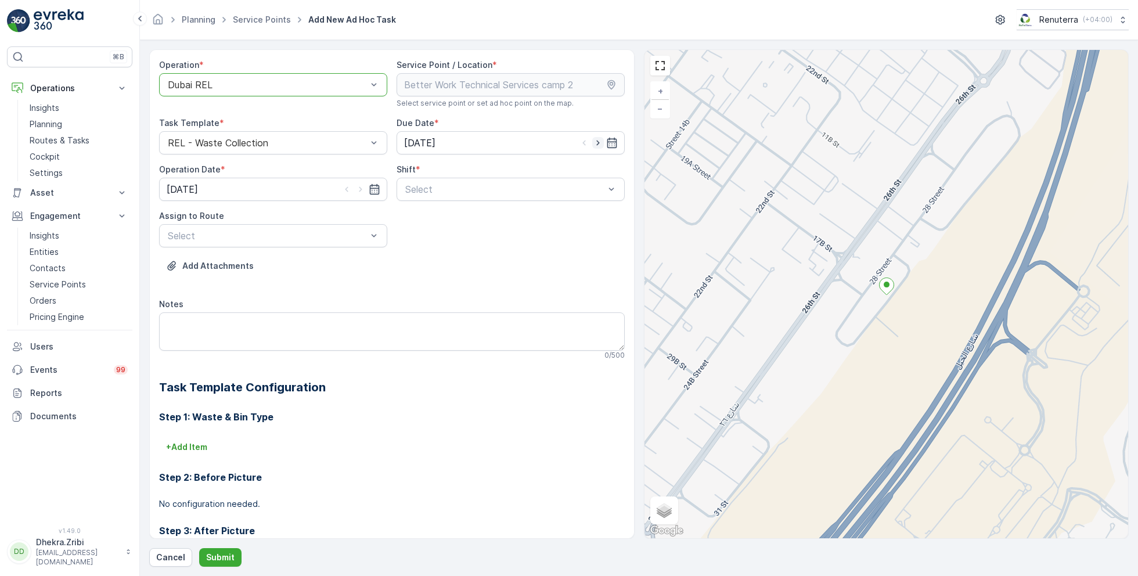
click at [599, 146] on icon "button" at bounding box center [598, 143] width 12 height 12
type input "30.08.2025"
click at [359, 191] on icon "button" at bounding box center [361, 190] width 12 height 12
type input "30.08.2025"
click at [440, 184] on div at bounding box center [505, 189] width 202 height 10
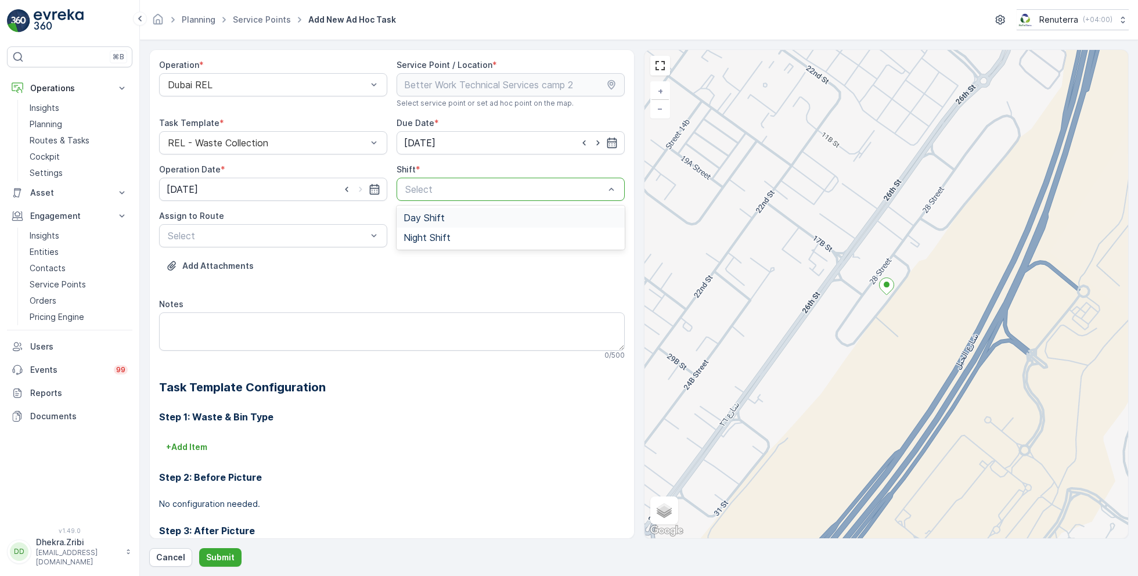
click at [424, 215] on span "Day Shift" at bounding box center [424, 218] width 41 height 10
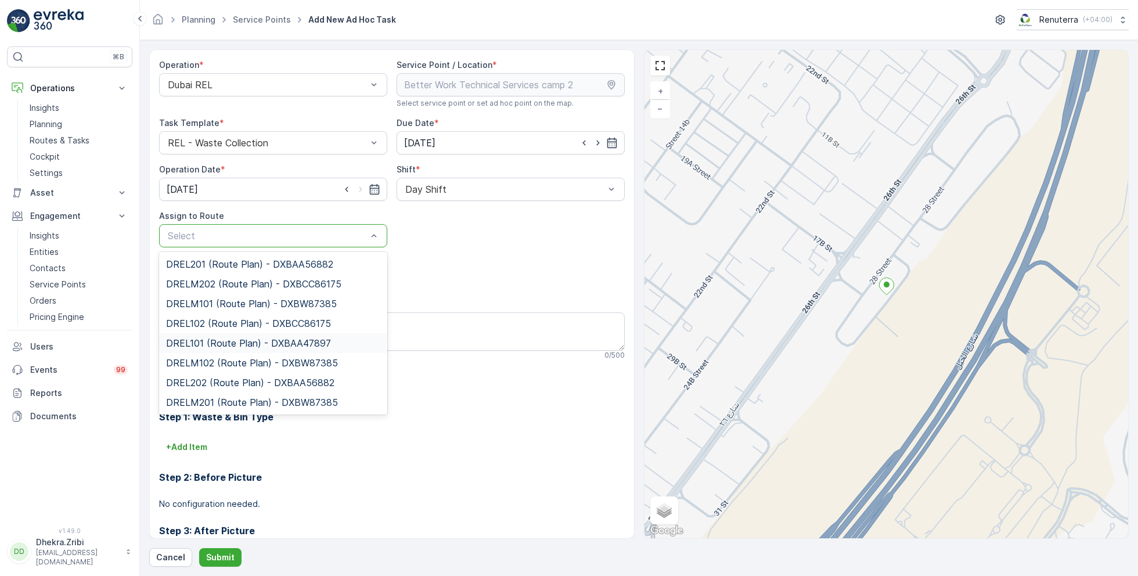
click at [215, 340] on span "DREL101 (Route Plan) - DXBAA47897" at bounding box center [248, 343] width 165 height 10
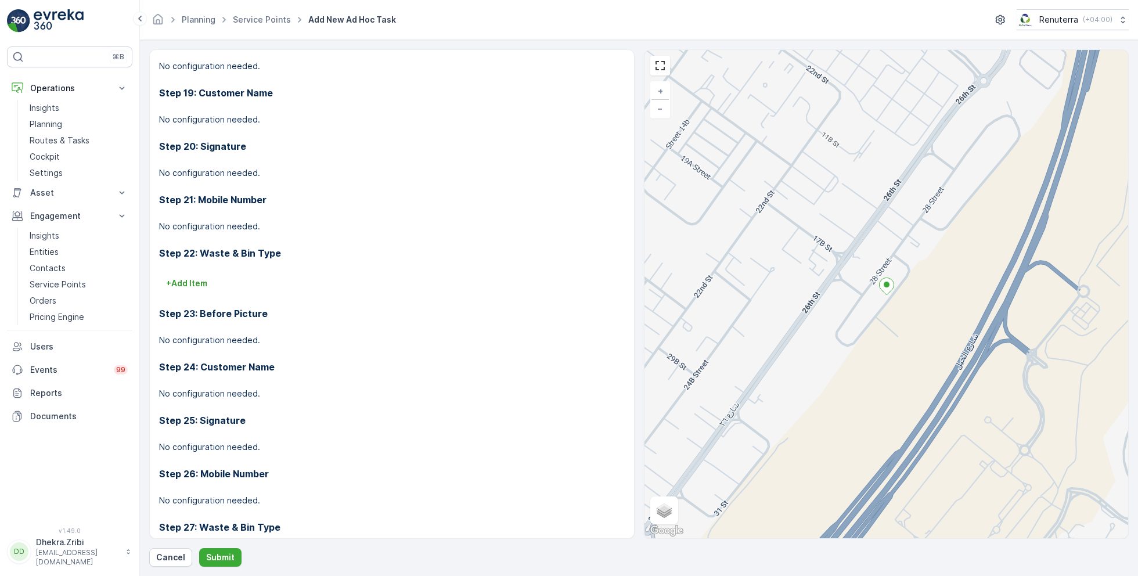
scroll to position [1410, 0]
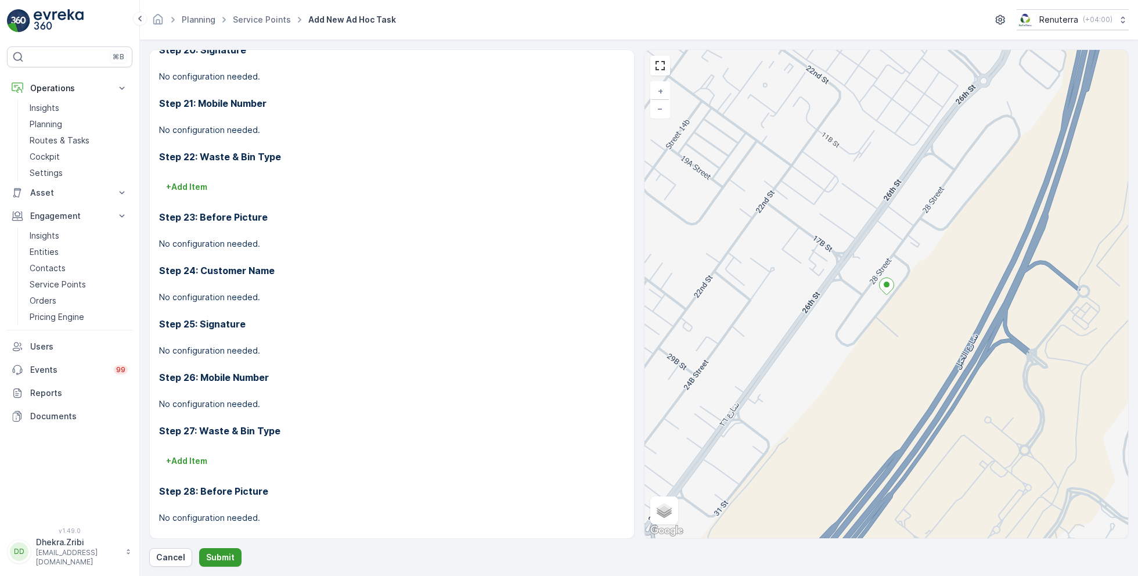
click at [216, 561] on p "Submit" at bounding box center [220, 558] width 28 height 12
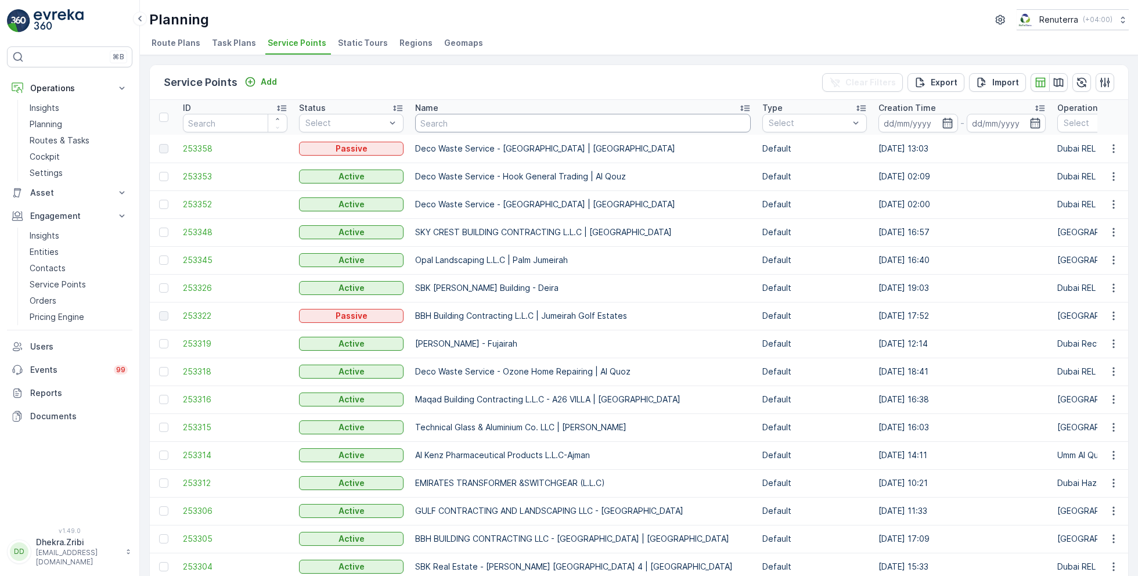
click at [443, 123] on input "text" at bounding box center [583, 123] width 336 height 19
type input "shre"
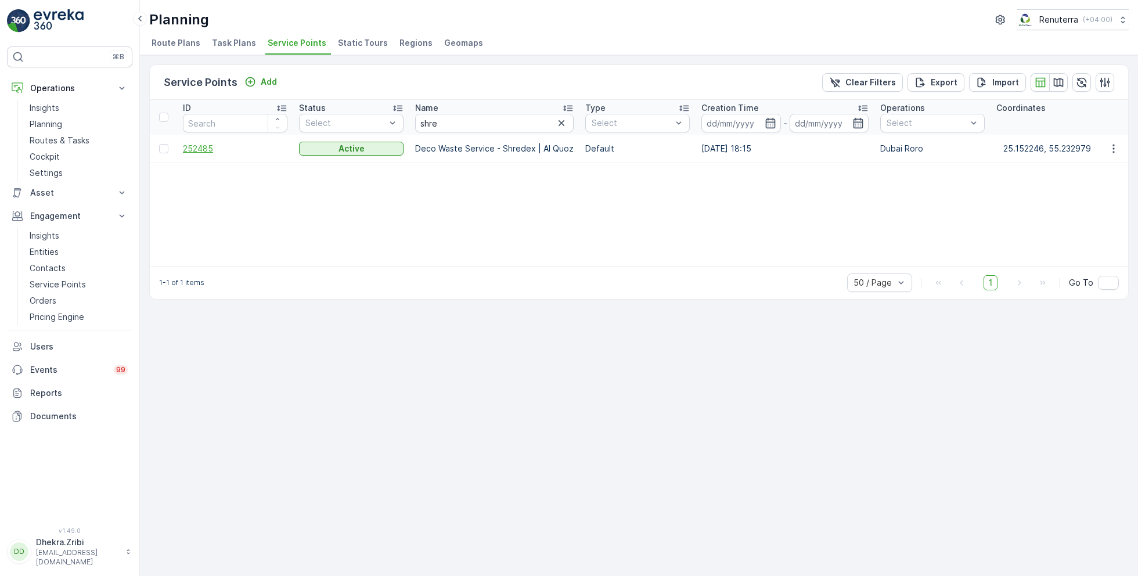
click at [208, 146] on span "252485" at bounding box center [235, 149] width 105 height 12
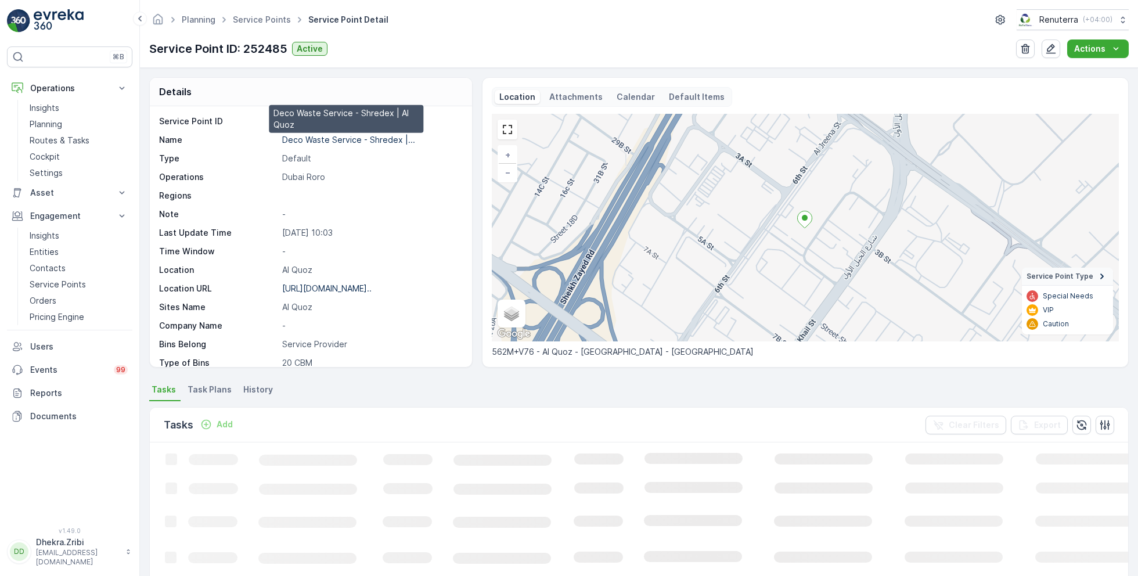
click at [355, 139] on p "Deco Waste Service - Shredex |..." at bounding box center [348, 140] width 133 height 10
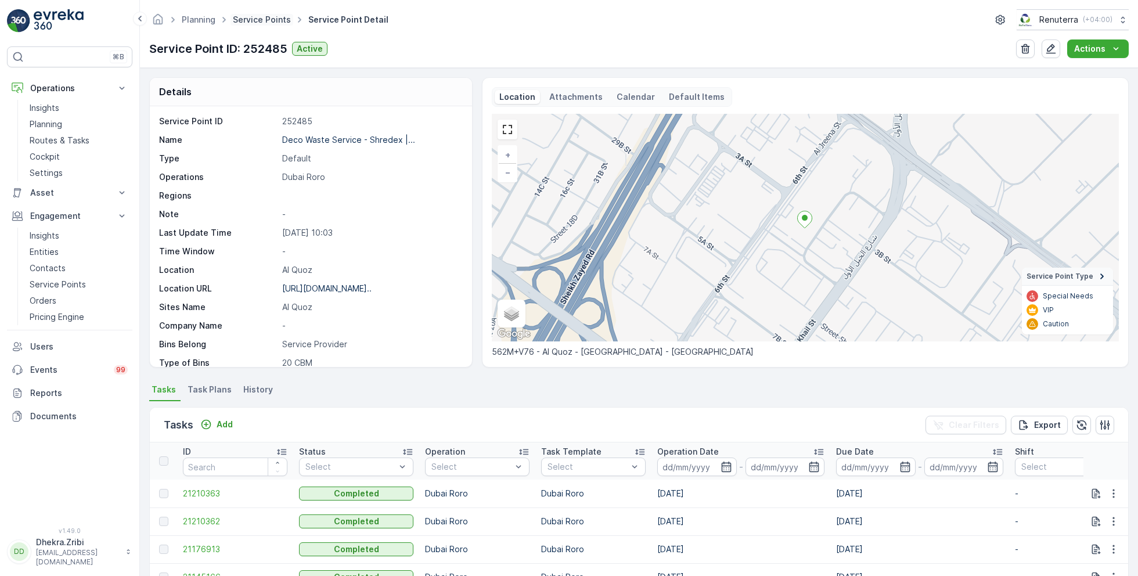
click at [263, 20] on link "Service Points" at bounding box center [262, 20] width 58 height 10
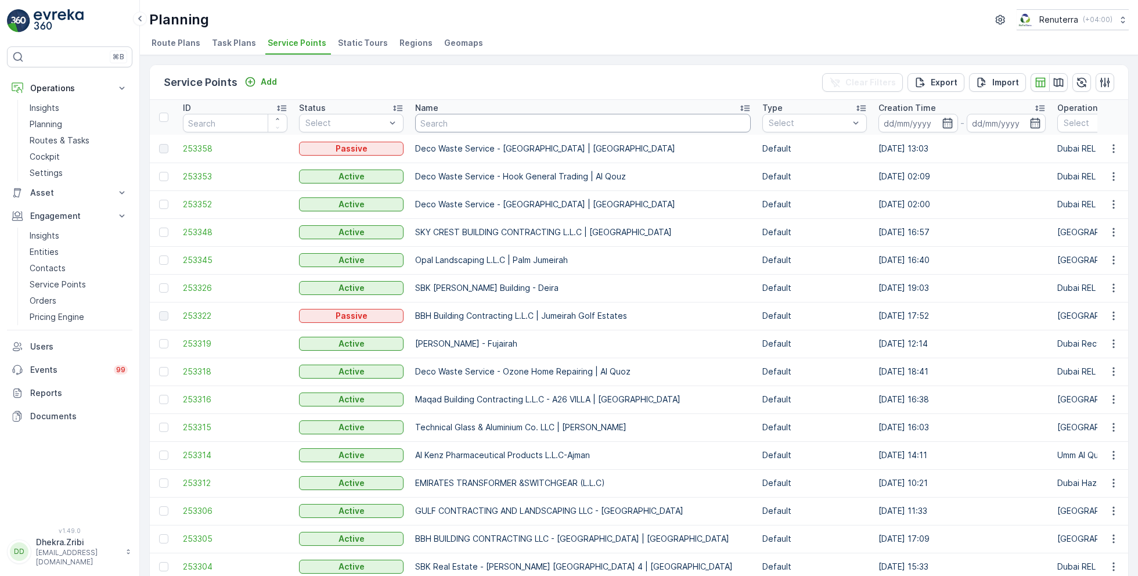
click at [469, 120] on input "text" at bounding box center [583, 123] width 336 height 19
paste input "Besix Construct LLC- BAA"
type input "Besix Construct LLC- BAA"
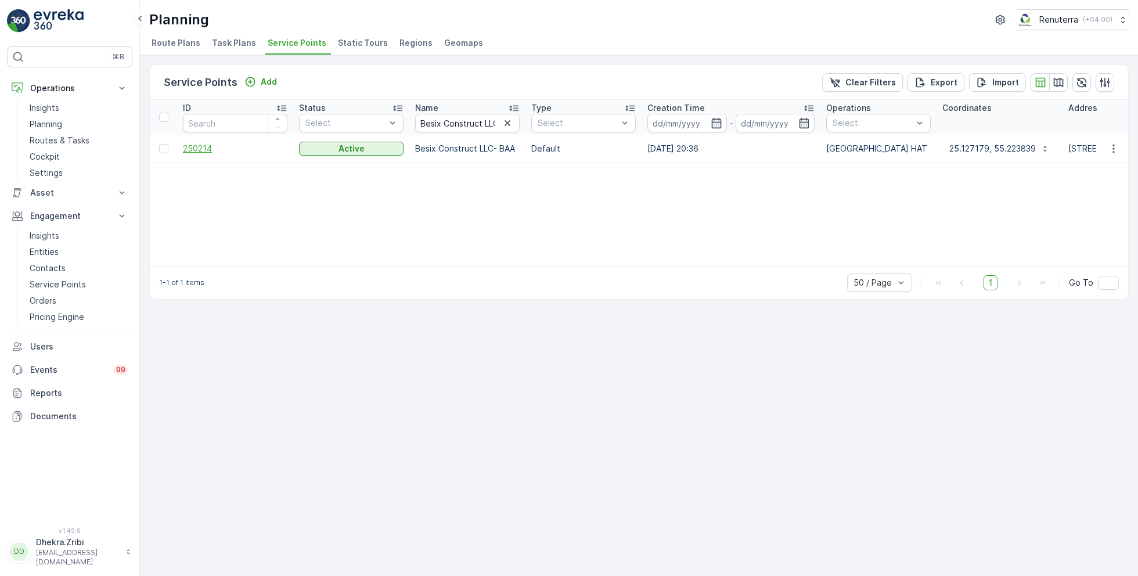
click at [202, 150] on span "250214" at bounding box center [235, 149] width 105 height 12
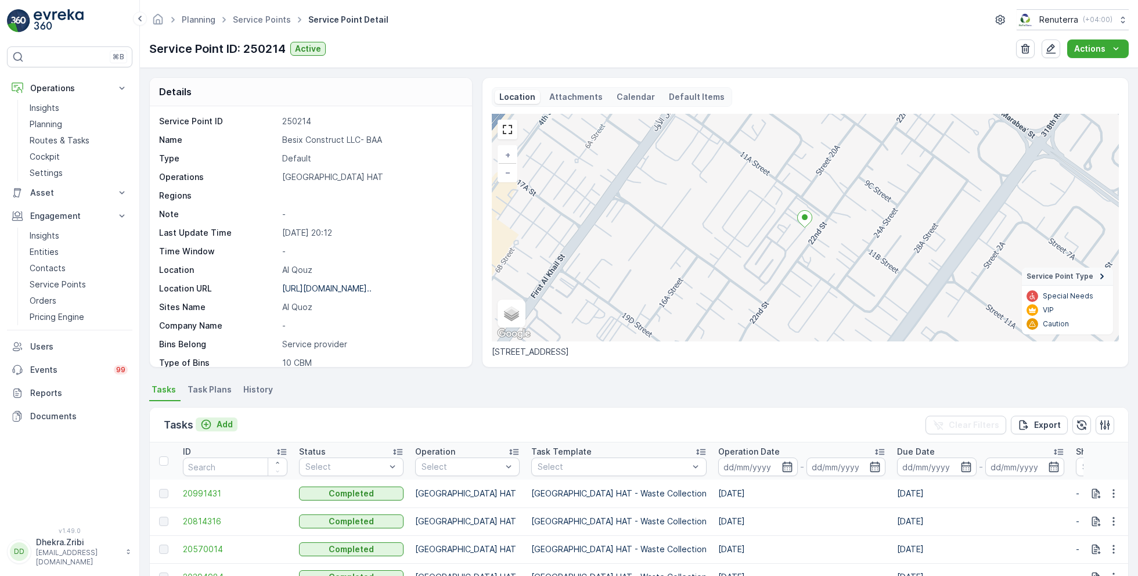
click at [221, 422] on p "Add" at bounding box center [225, 425] width 16 height 12
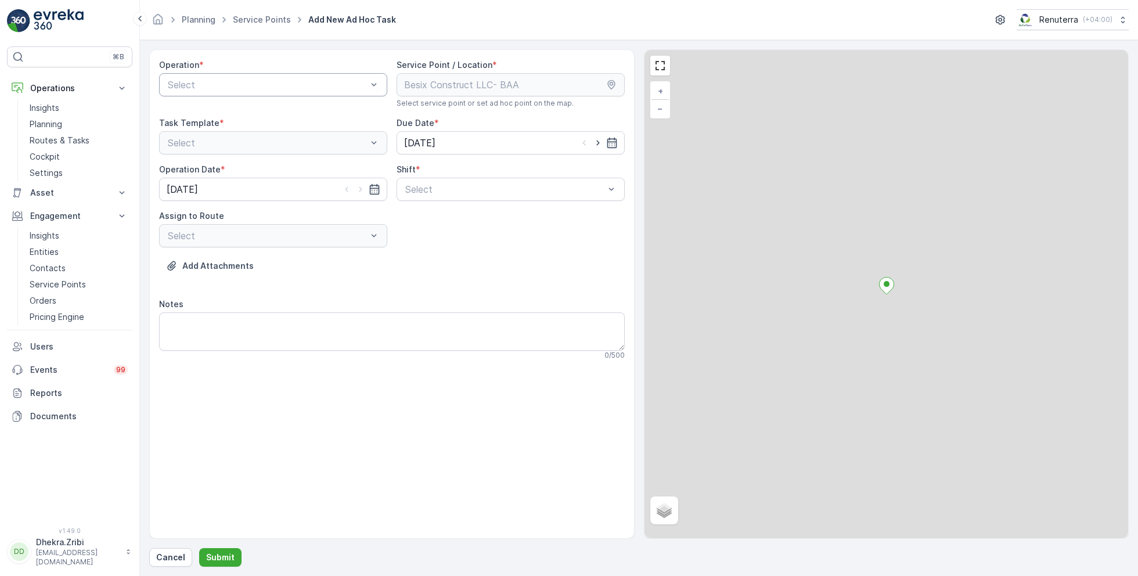
click at [275, 82] on div at bounding box center [268, 85] width 202 height 10
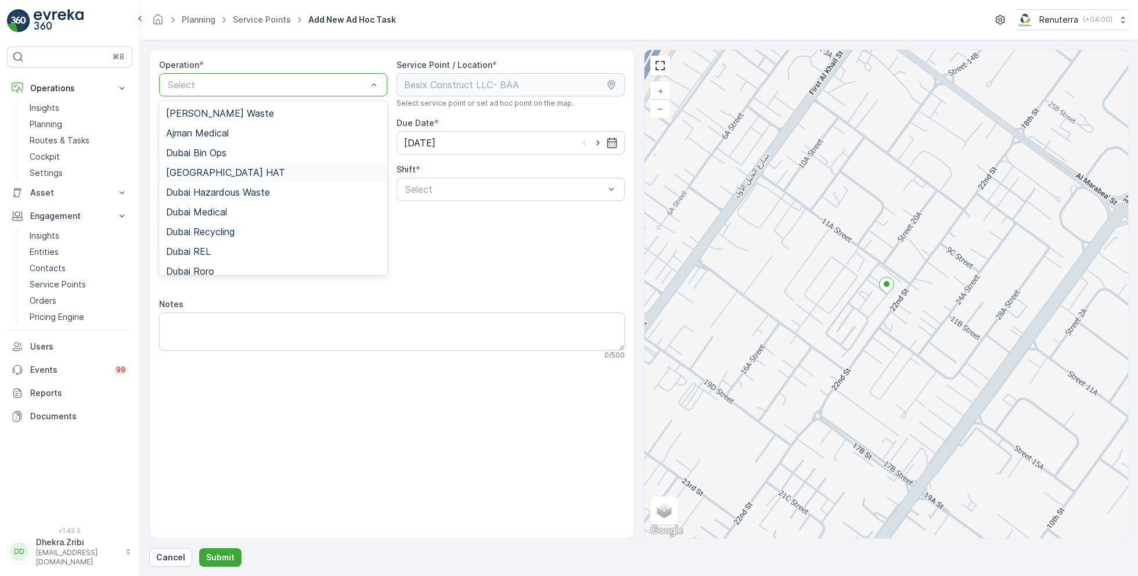
click at [243, 177] on div "Dubai HAT" at bounding box center [273, 172] width 214 height 10
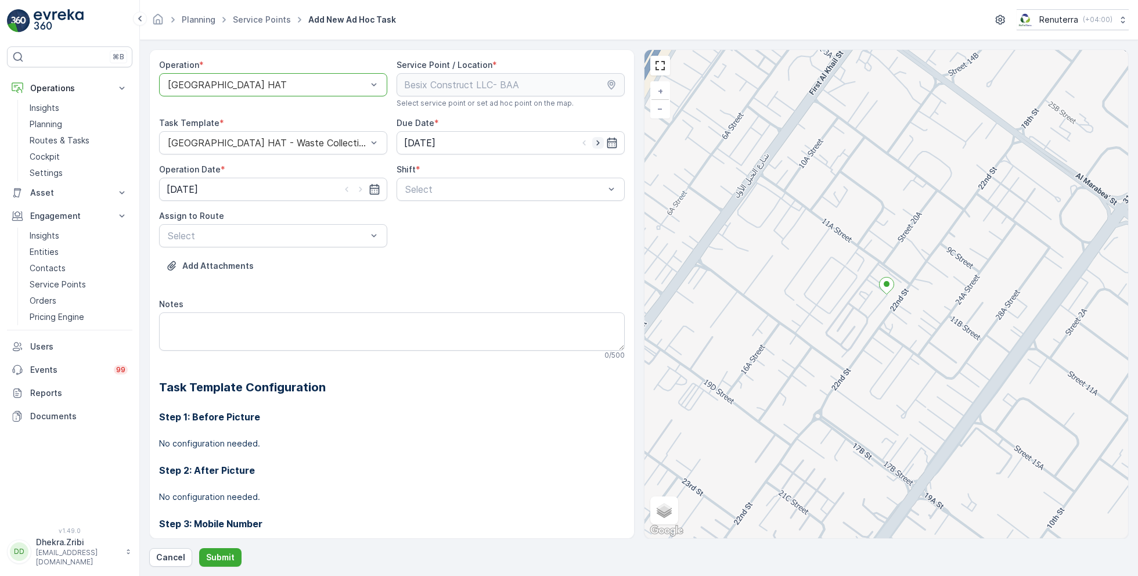
click at [598, 140] on icon "button" at bounding box center [598, 143] width 12 height 12
type input "30.08.2025"
click at [362, 186] on icon "button" at bounding box center [361, 190] width 12 height 12
type input "30.08.2025"
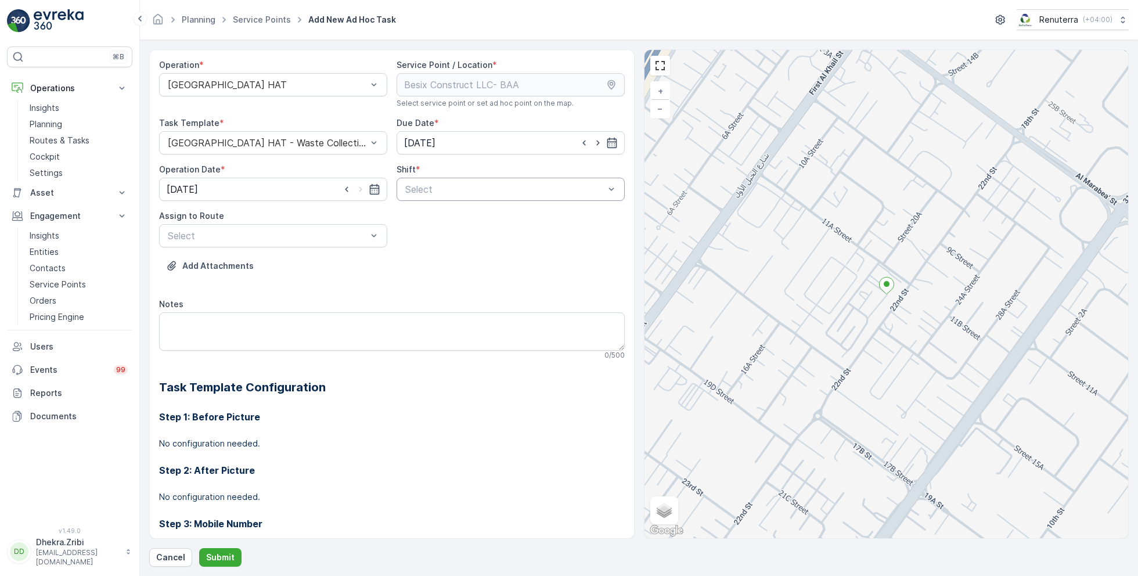
click at [450, 192] on div at bounding box center [505, 189] width 202 height 10
click at [416, 220] on span "Day Shift" at bounding box center [424, 218] width 41 height 10
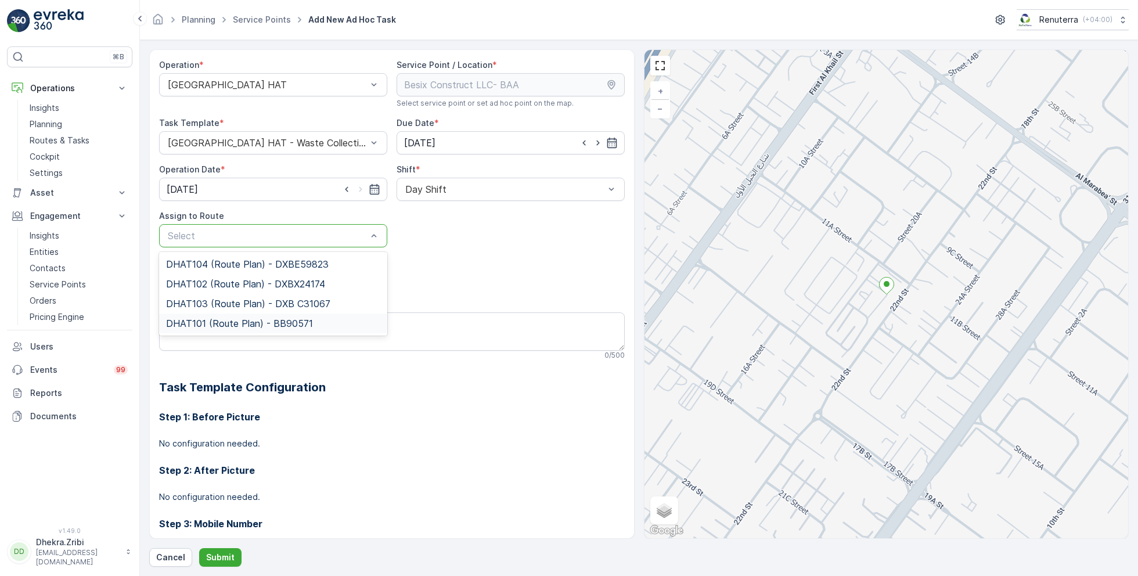
click at [224, 318] on span "DHAT101 (Route Plan) - BB90571" at bounding box center [239, 323] width 147 height 10
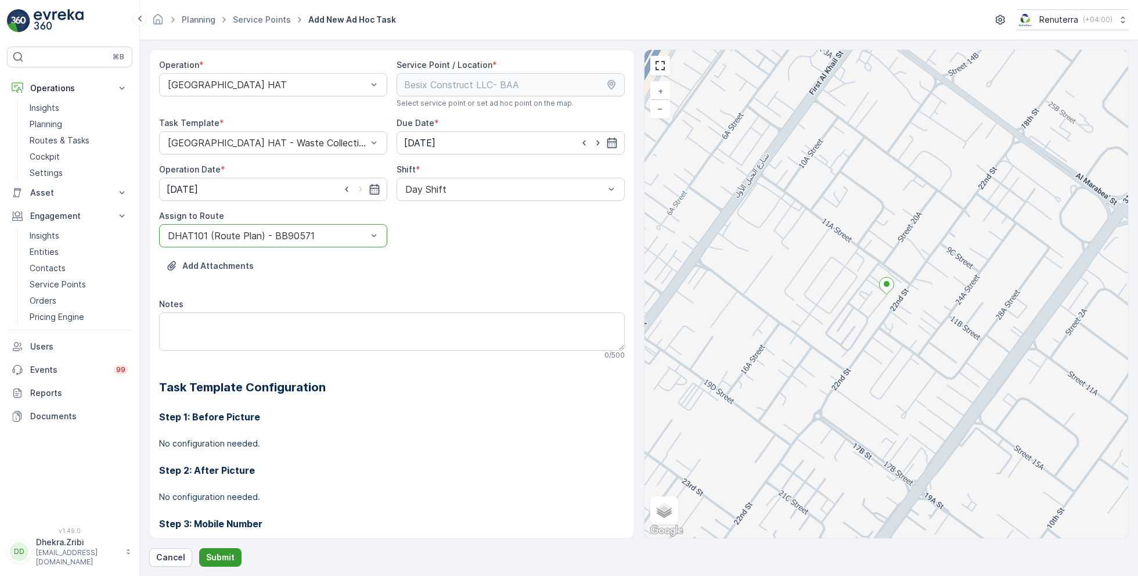
click at [218, 557] on p "Submit" at bounding box center [220, 558] width 28 height 12
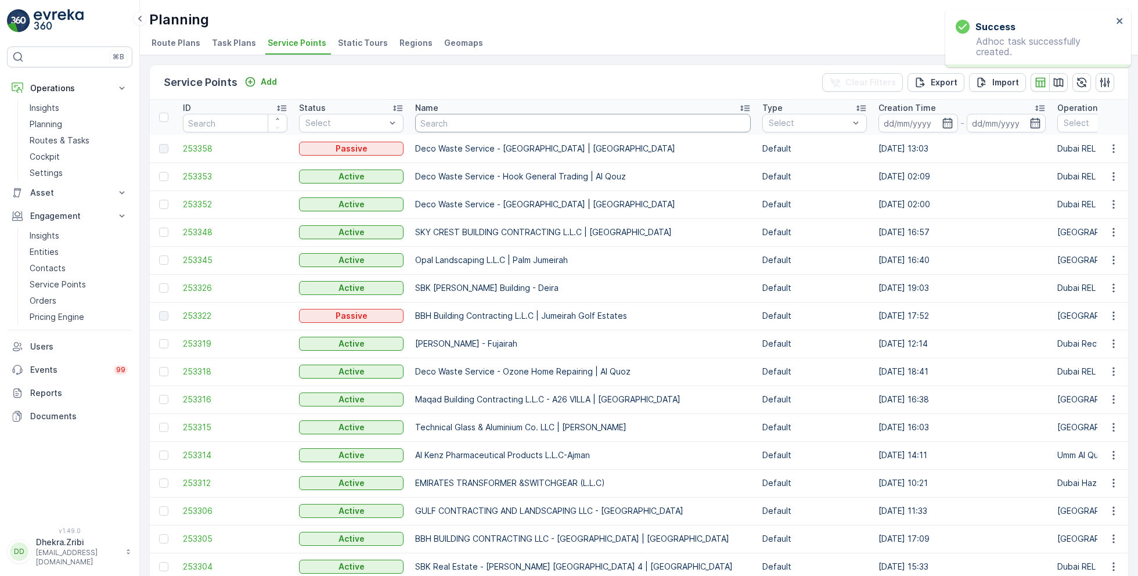
click at [505, 125] on input "text" at bounding box center [583, 123] width 336 height 19
paste input "BBH BUILDING CONTRACTING LLC - Villa 70 Sanctuary Falls | Jumeirah Golf Estates"
type input "BBH BUILDING CONTRACTING LLC - Villa 70 Sanctuary Falls | Jumeirah Golf Estates"
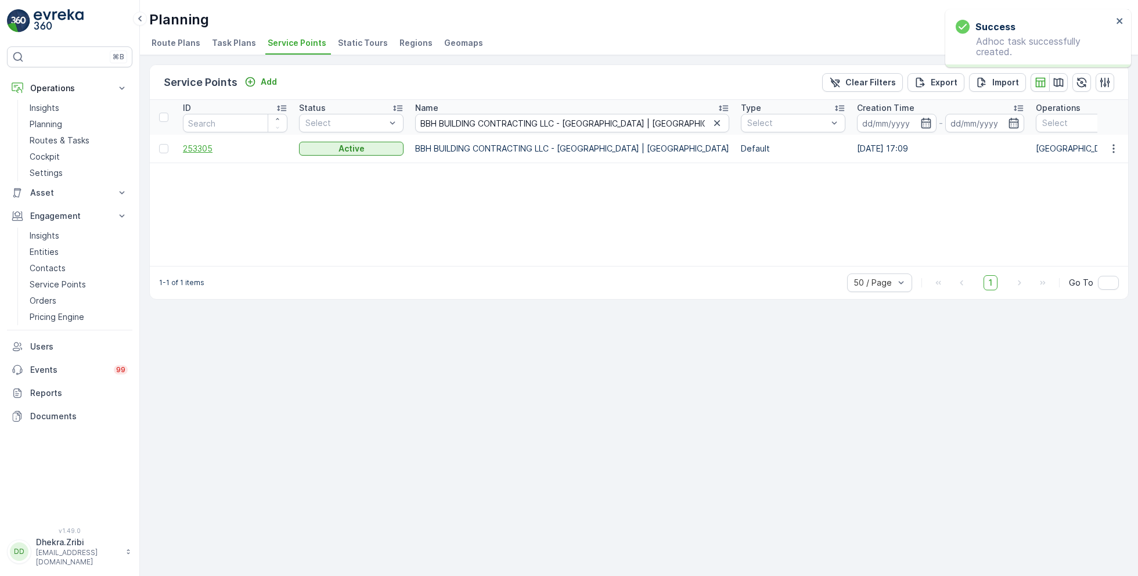
click at [206, 150] on span "253305" at bounding box center [235, 149] width 105 height 12
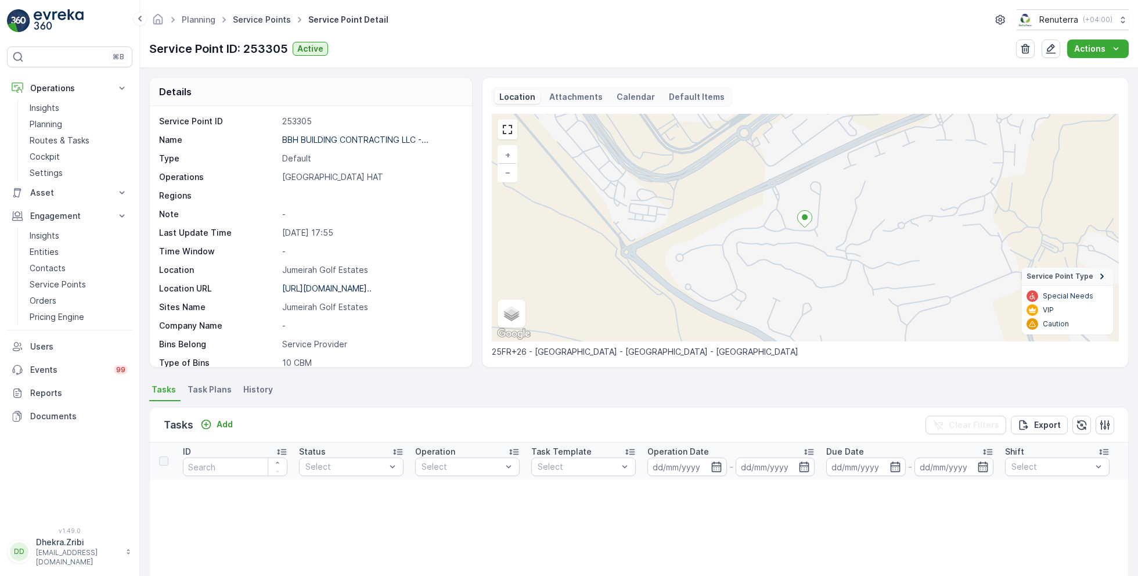
click at [271, 22] on link "Service Points" at bounding box center [262, 20] width 58 height 10
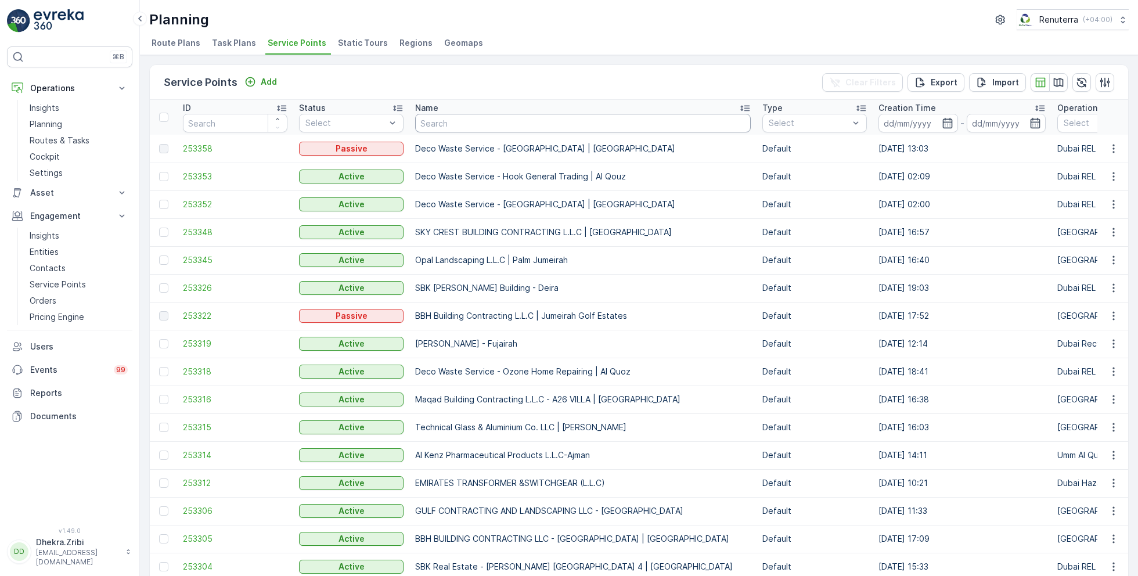
click at [473, 119] on input "text" at bounding box center [583, 123] width 336 height 19
type input "rixos"
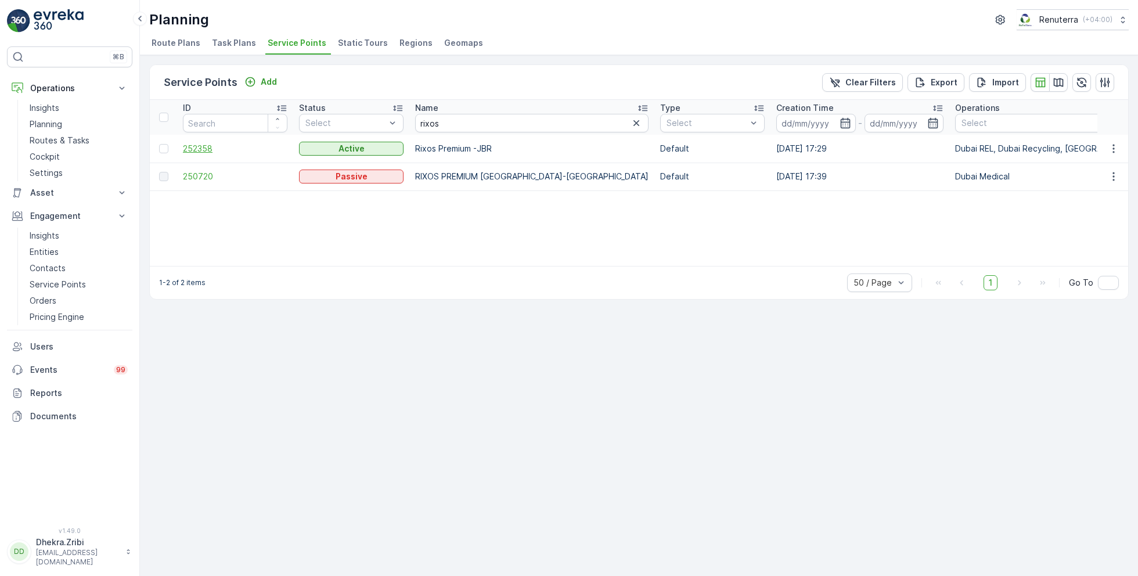
click at [217, 146] on span "252358" at bounding box center [235, 149] width 105 height 12
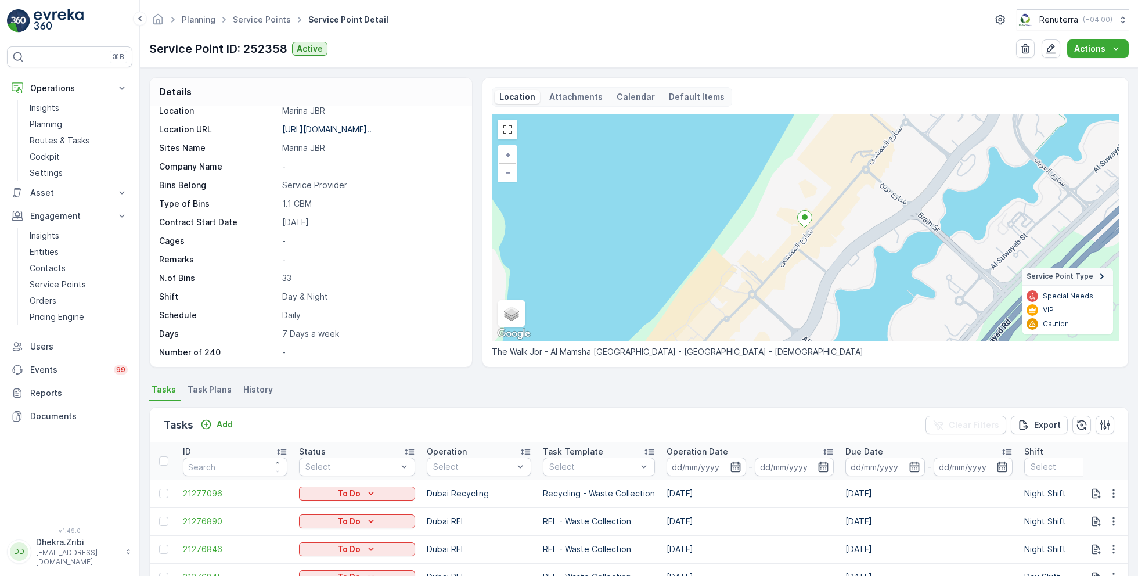
scroll to position [114, 0]
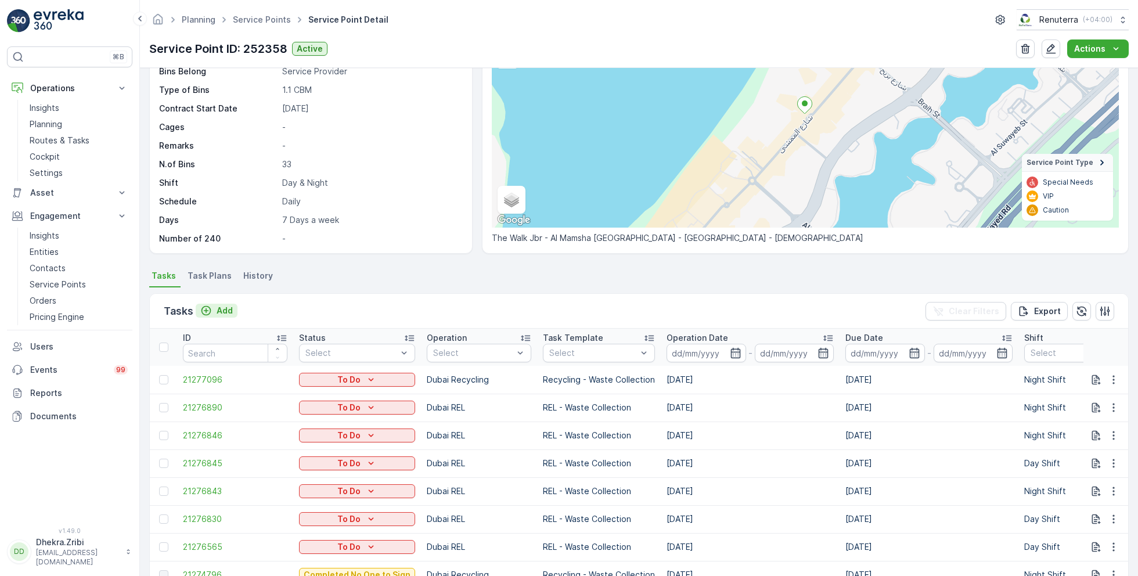
click at [217, 308] on p "Add" at bounding box center [225, 311] width 16 height 12
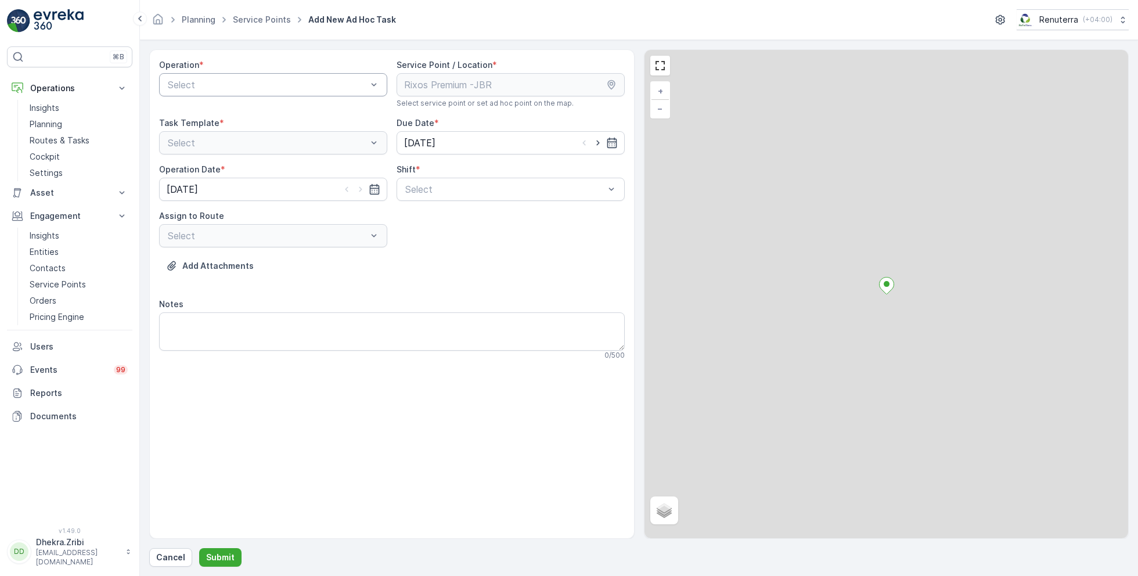
click at [297, 81] on div at bounding box center [268, 85] width 202 height 10
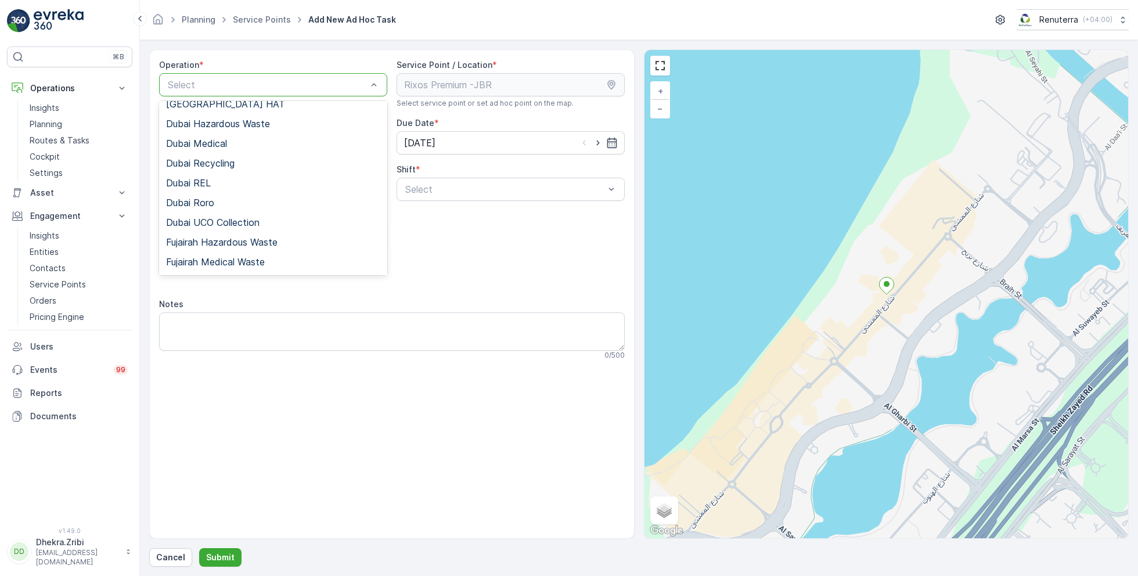
scroll to position [70, 0]
click at [245, 218] on span "Dubai UCO Collection" at bounding box center [213, 220] width 94 height 10
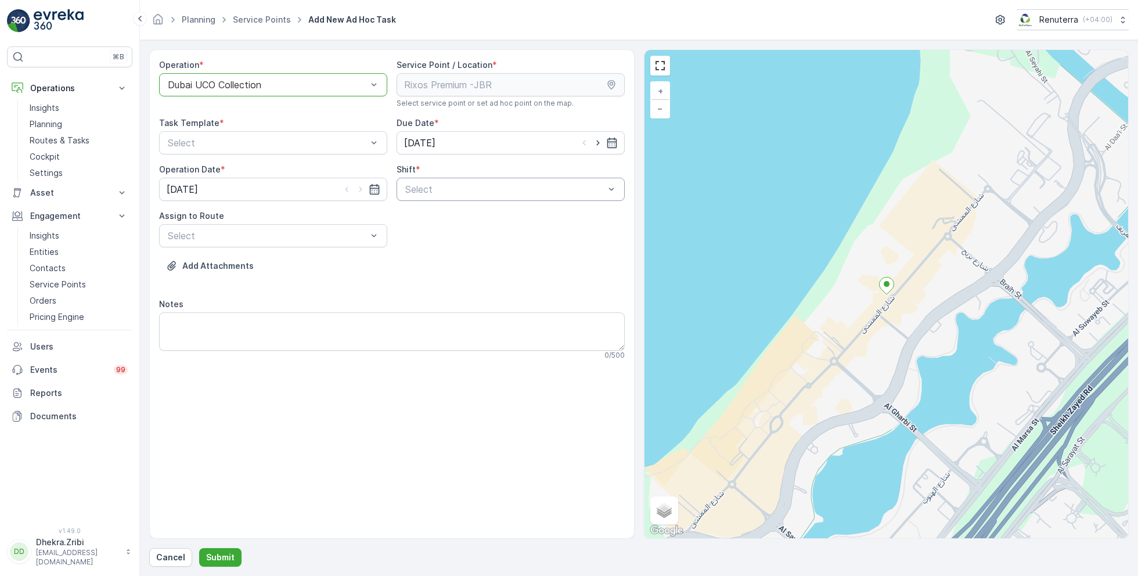
click at [499, 187] on div at bounding box center [505, 189] width 202 height 10
click at [437, 217] on span "Day Shift" at bounding box center [424, 218] width 41 height 10
click at [337, 234] on div at bounding box center [268, 236] width 202 height 10
click at [508, 199] on div "Day Shift" at bounding box center [511, 189] width 228 height 23
click at [458, 267] on div "Add Attachments" at bounding box center [392, 273] width 466 height 33
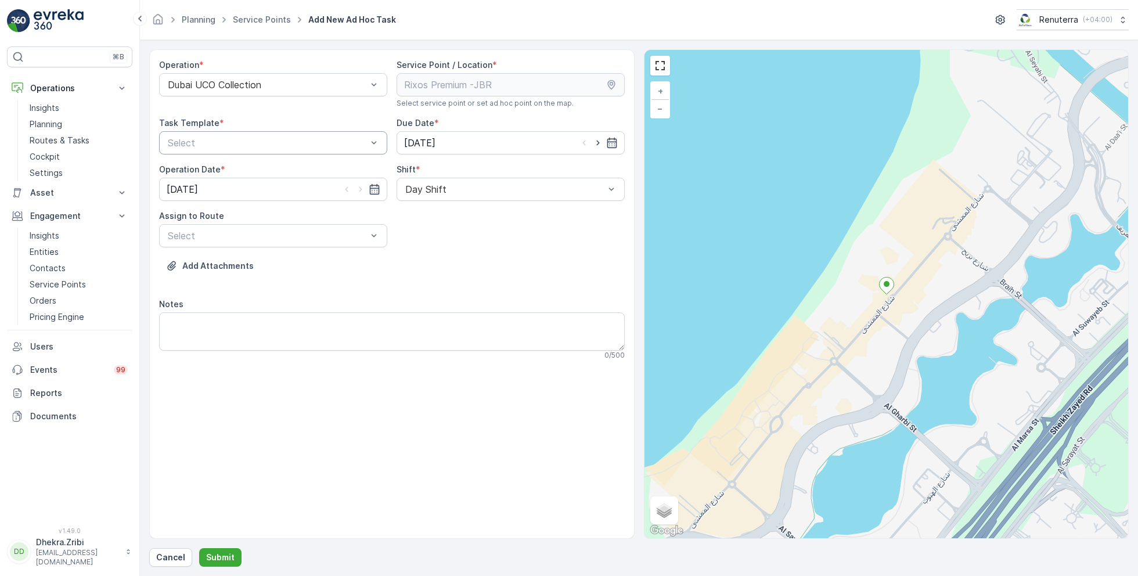
click at [325, 143] on div at bounding box center [268, 143] width 202 height 10
click at [465, 214] on div "Operation * Dubai UCO Collection Service Point / Location * Select service poin…" at bounding box center [392, 214] width 466 height 310
click at [42, 105] on p "Insights" at bounding box center [45, 108] width 30 height 12
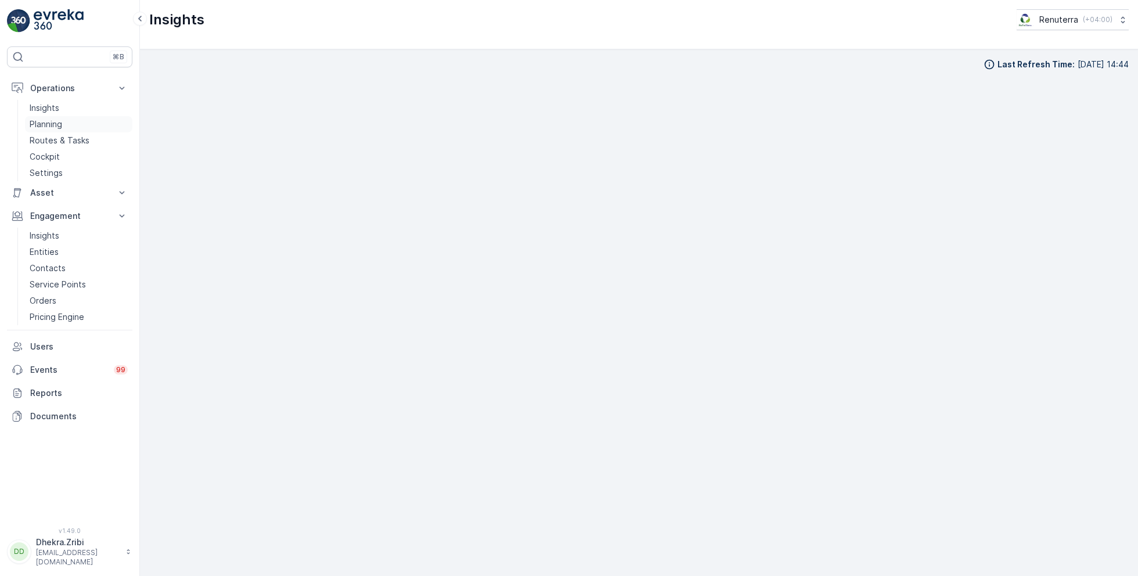
click at [76, 125] on link "Planning" at bounding box center [78, 124] width 107 height 16
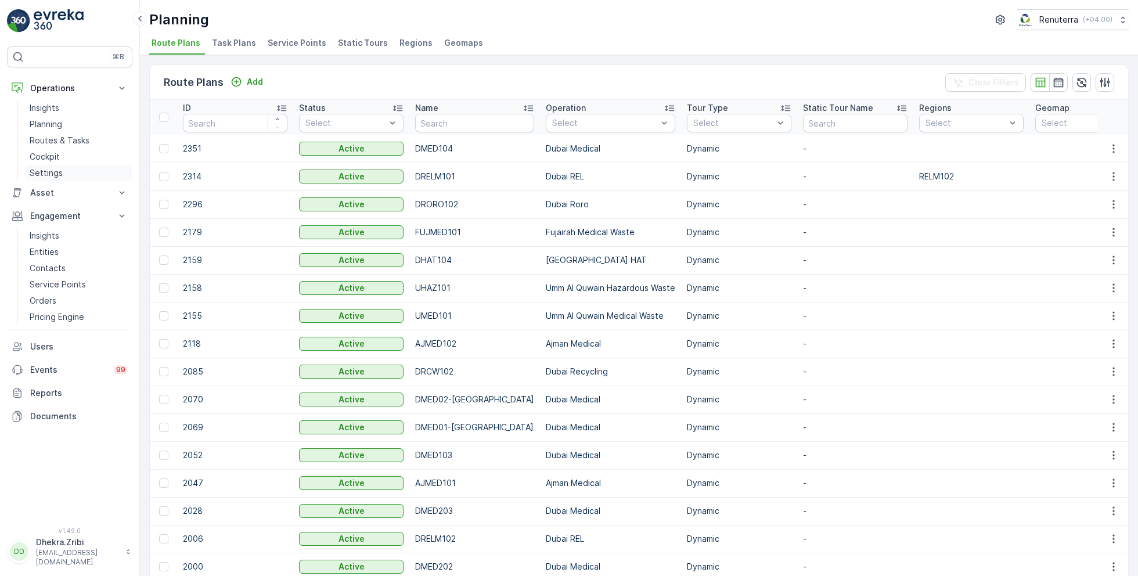
click at [63, 168] on link "Settings" at bounding box center [78, 173] width 107 height 16
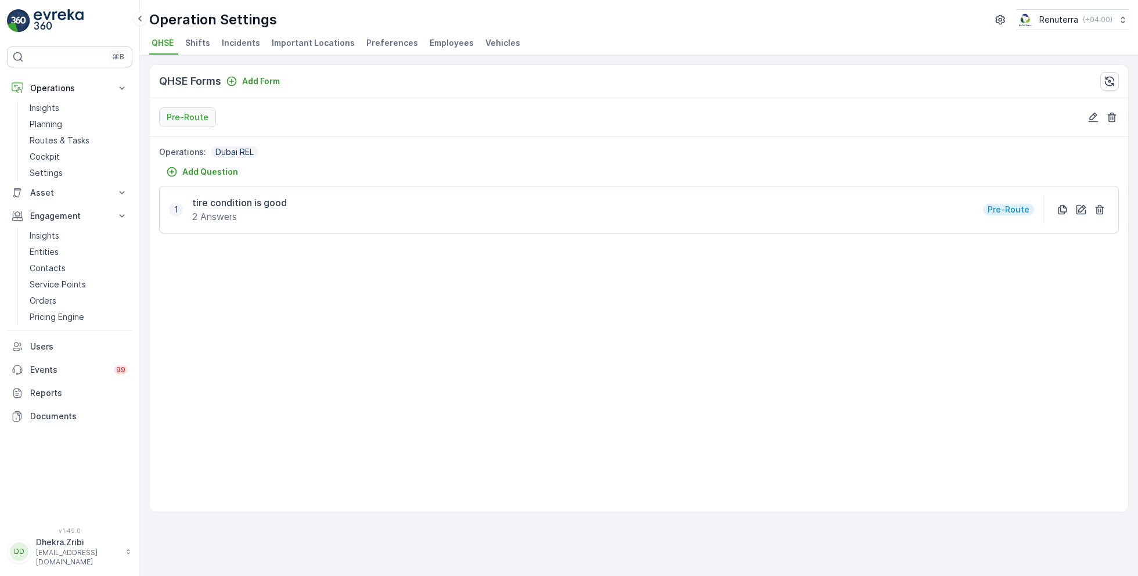
click at [203, 42] on span "Shifts" at bounding box center [197, 43] width 25 height 12
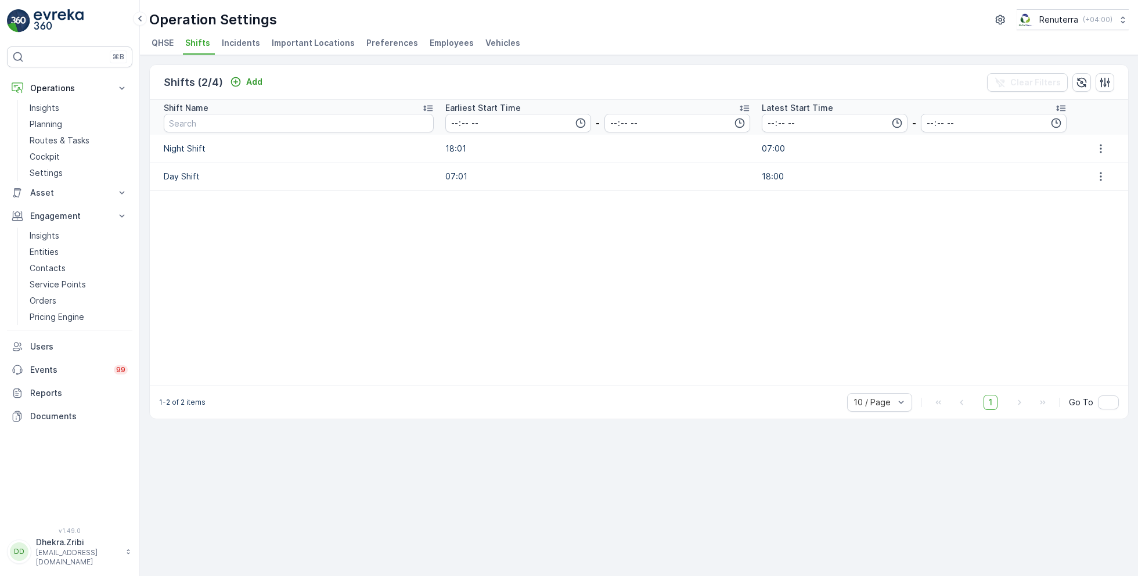
click at [487, 44] on span "Vehicles" at bounding box center [503, 43] width 35 height 12
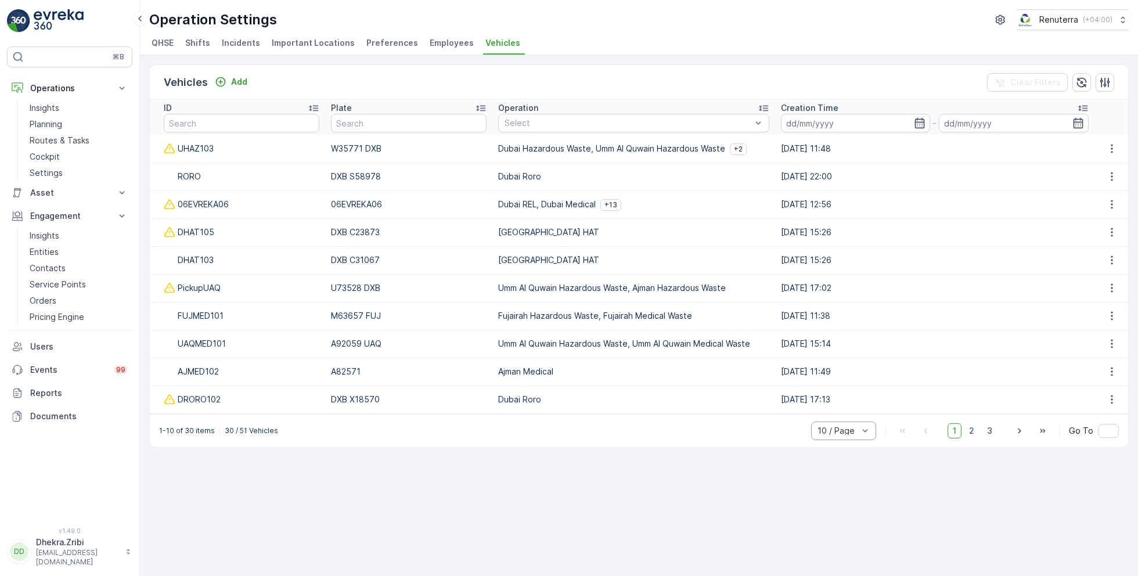
click at [843, 426] on div at bounding box center [838, 430] width 43 height 9
click at [850, 397] on div "50 / Page" at bounding box center [843, 405] width 65 height 19
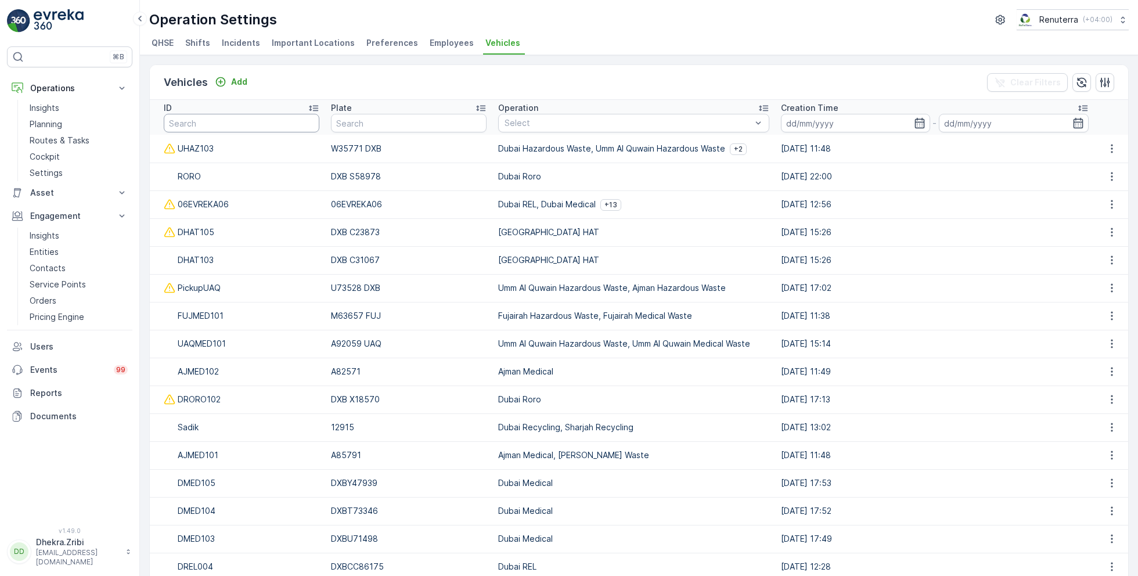
click at [249, 121] on input "text" at bounding box center [242, 123] width 156 height 19
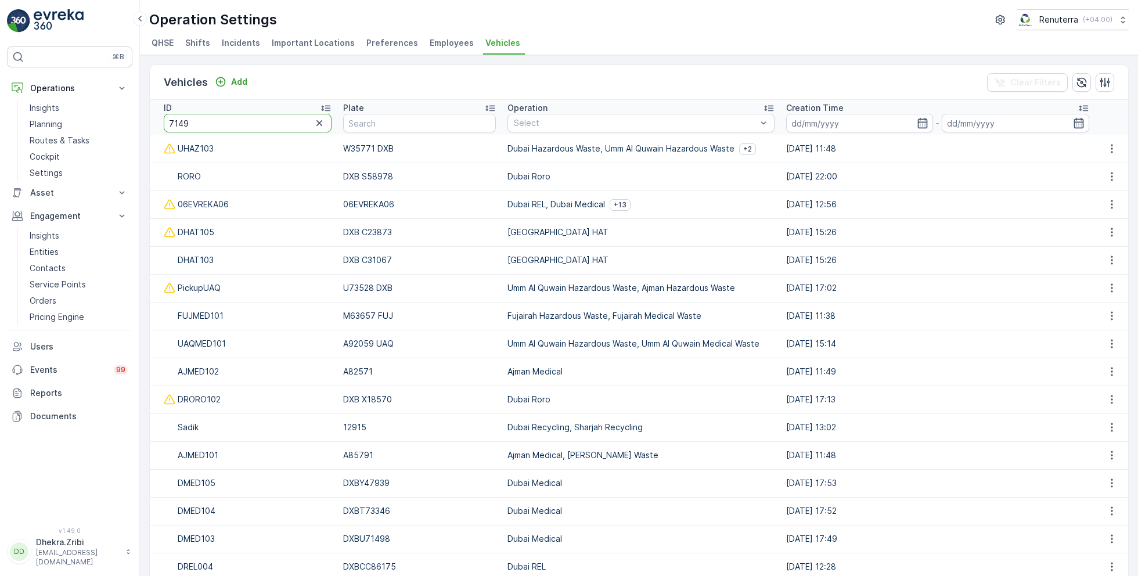
type input "71498"
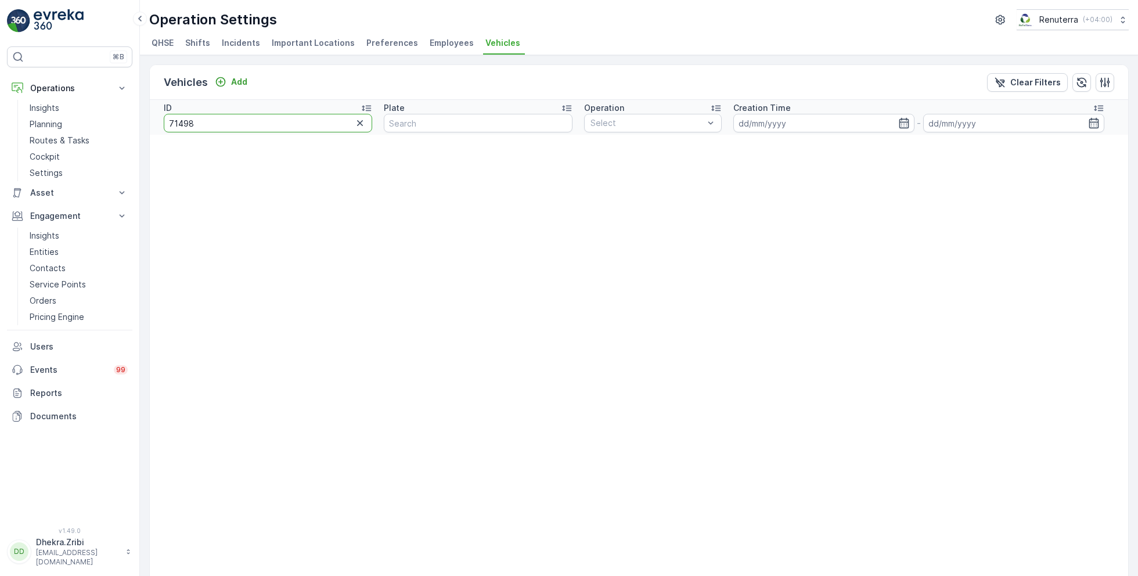
drag, startPoint x: 250, startPoint y: 115, endPoint x: 155, endPoint y: 114, distance: 94.7
click at [155, 114] on th "ID 71498" at bounding box center [264, 117] width 228 height 35
click at [189, 120] on input "71498" at bounding box center [268, 123] width 208 height 19
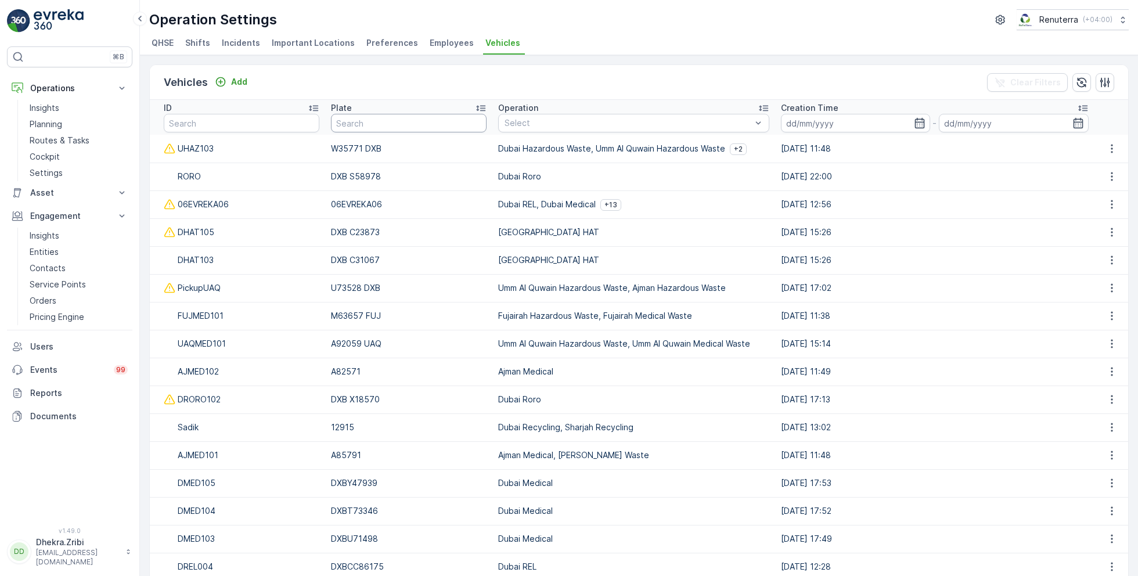
click at [384, 119] on input "text" at bounding box center [408, 123] width 155 height 19
type input "71498"
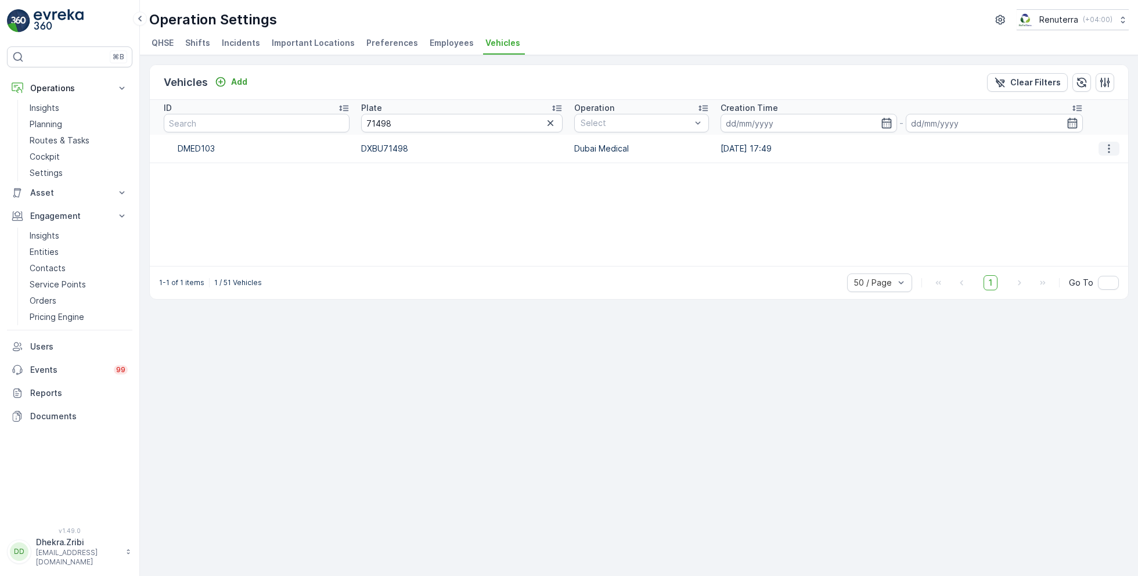
click at [1111, 142] on button "button" at bounding box center [1109, 149] width 21 height 14
click at [1110, 166] on span "Edit" at bounding box center [1108, 166] width 15 height 12
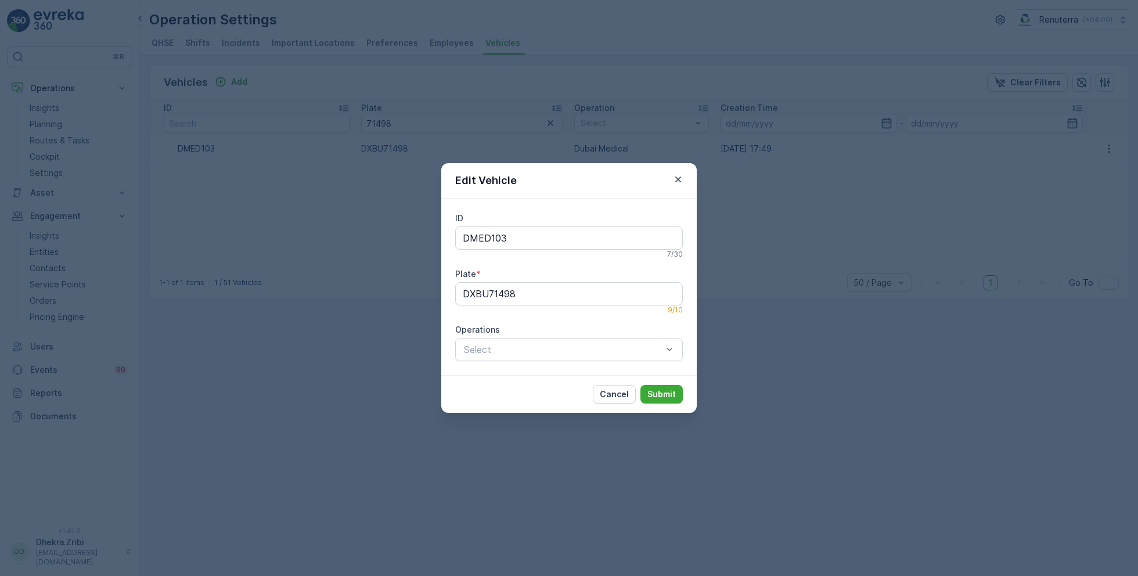
type input "DMED103"
type input "DXBU71498"
click at [558, 353] on div at bounding box center [563, 349] width 201 height 10
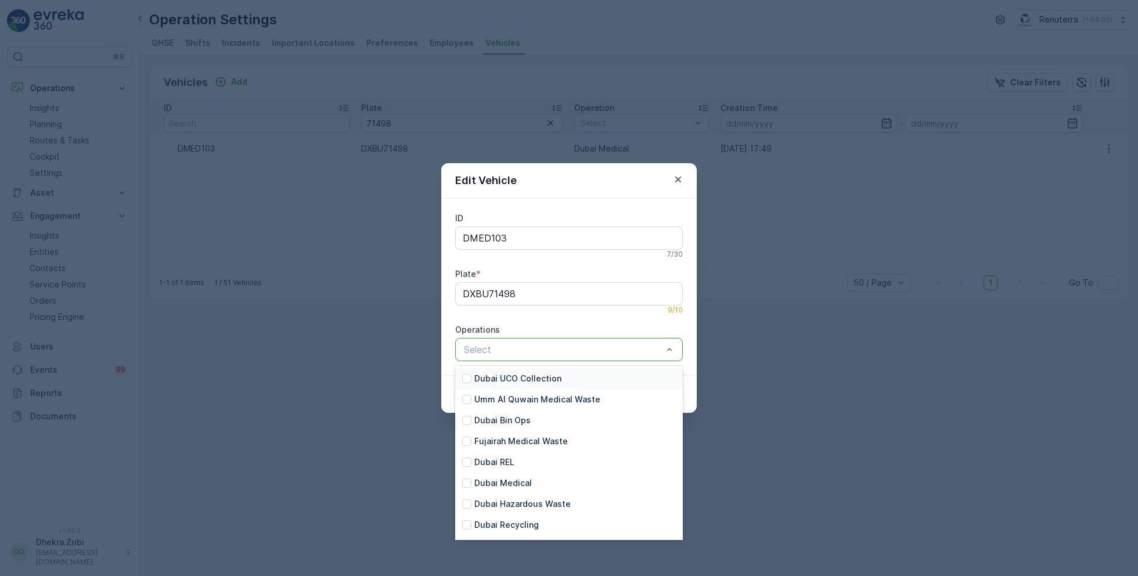
click at [569, 376] on div "Dubai UCO Collection" at bounding box center [569, 378] width 228 height 21
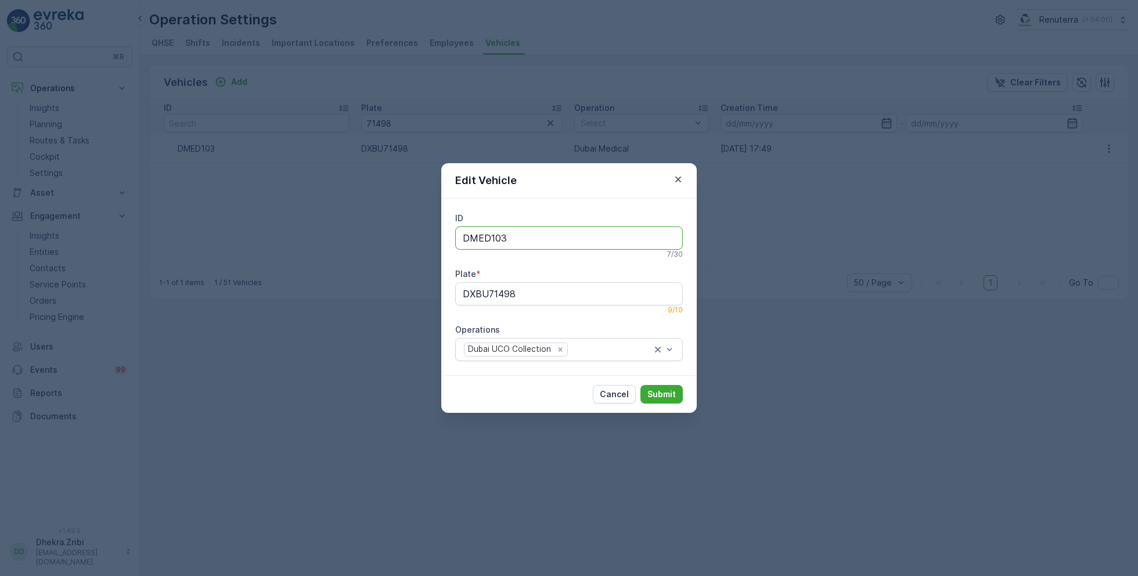
click at [569, 242] on input "DMED103" at bounding box center [569, 238] width 228 height 23
click at [617, 394] on p "Cancel" at bounding box center [614, 395] width 29 height 12
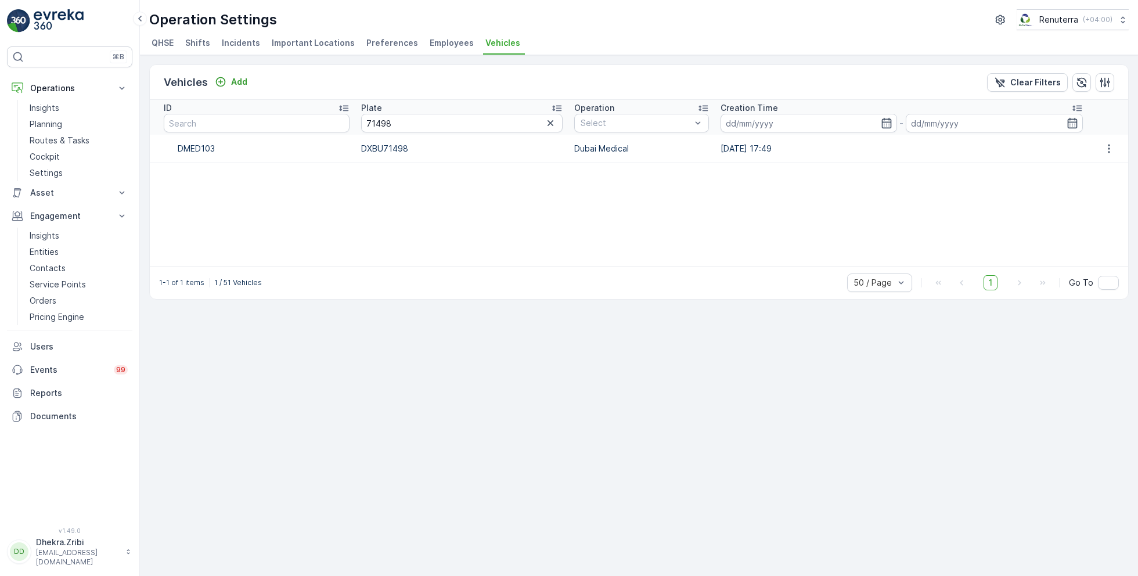
click at [630, 220] on div "ID Plate 71498 Operation Select Creation Time - DMED103 DXBU71498 Dubai Medical…" at bounding box center [639, 183] width 979 height 166
click at [548, 124] on icon "button" at bounding box center [551, 123] width 6 height 6
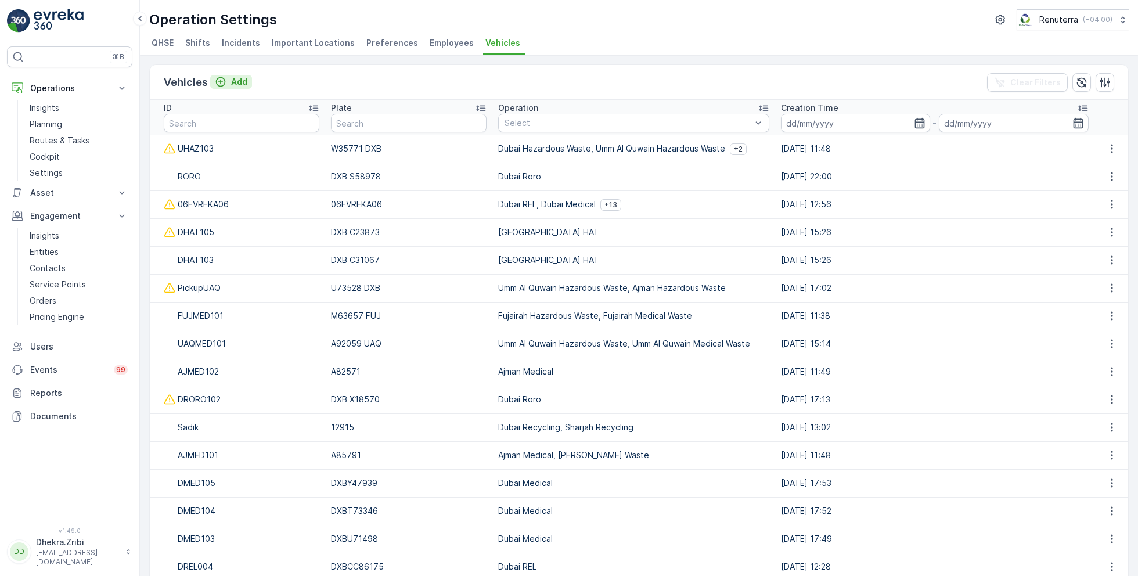
click at [240, 80] on p "Add" at bounding box center [239, 82] width 16 height 12
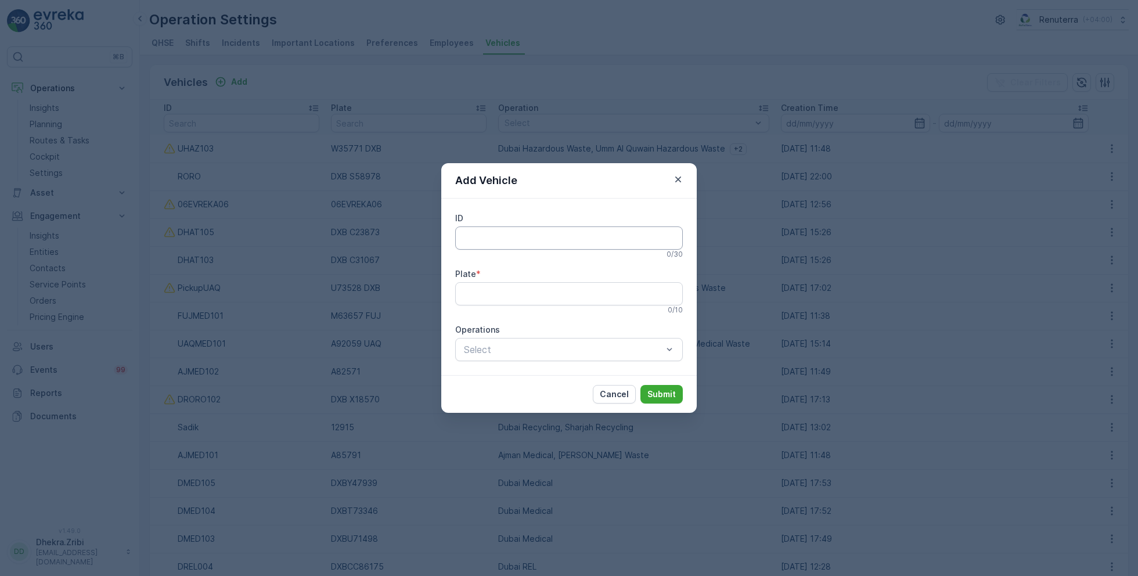
click at [501, 236] on input "ID" at bounding box center [569, 238] width 228 height 23
type input "D"
type input "Rental 68412"
click at [494, 296] on input "Plate" at bounding box center [569, 293] width 228 height 23
type input "D"
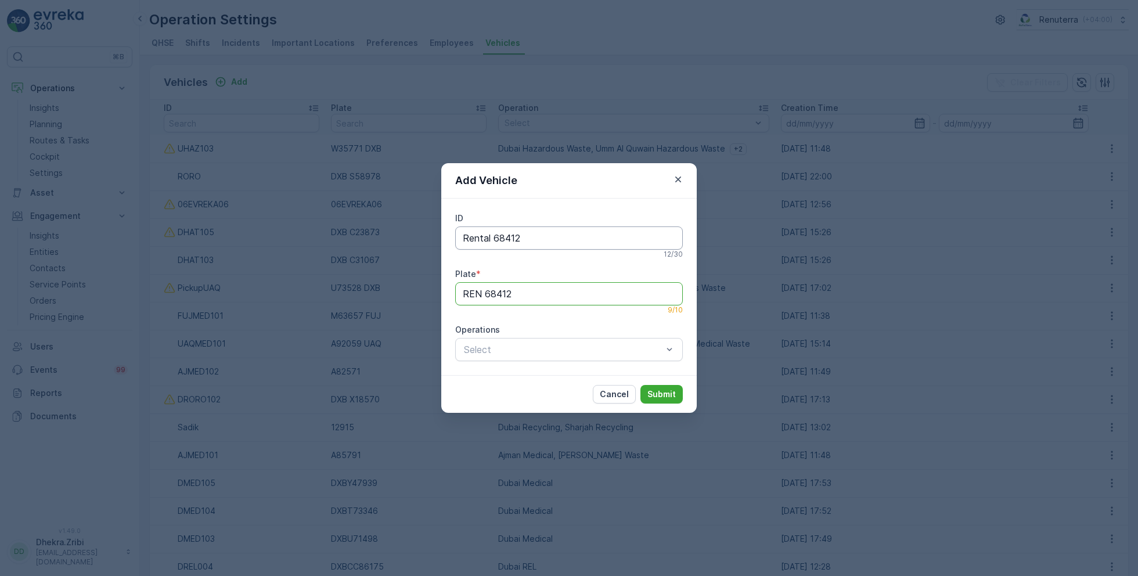
type input "REN 68412"
drag, startPoint x: 522, startPoint y: 238, endPoint x: 438, endPoint y: 234, distance: 83.1
click at [438, 234] on div "Add Vehicle ID Rental 68412 12 / 30 Plate * REN 68412 9 / 10 Operations Select …" at bounding box center [569, 288] width 1138 height 576
type input "UCO001"
click at [507, 346] on div at bounding box center [563, 349] width 201 height 10
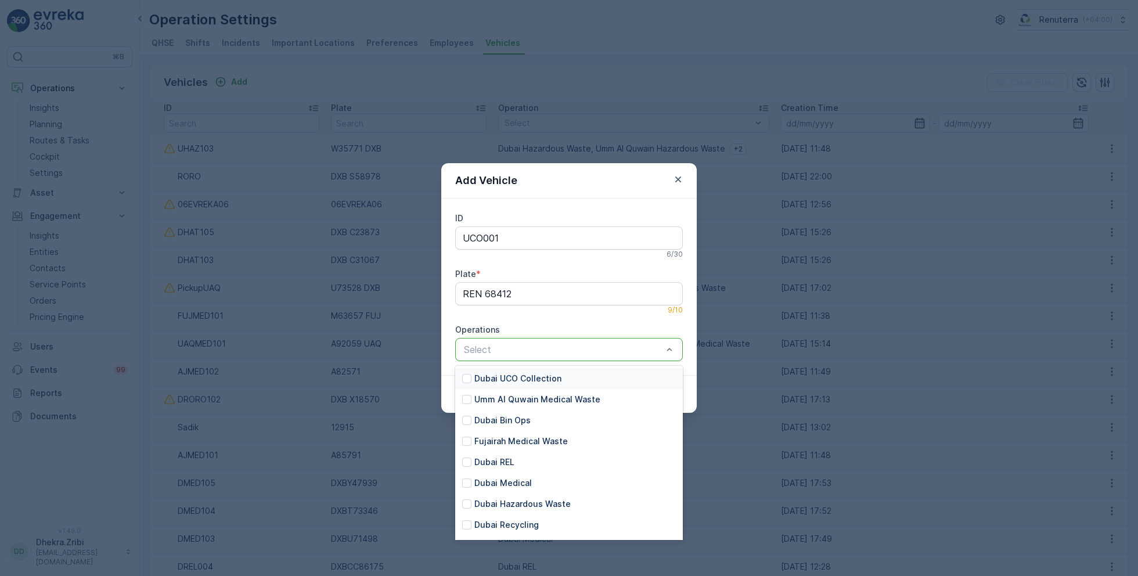
click at [515, 380] on p "Dubai UCO Collection" at bounding box center [517, 379] width 87 height 12
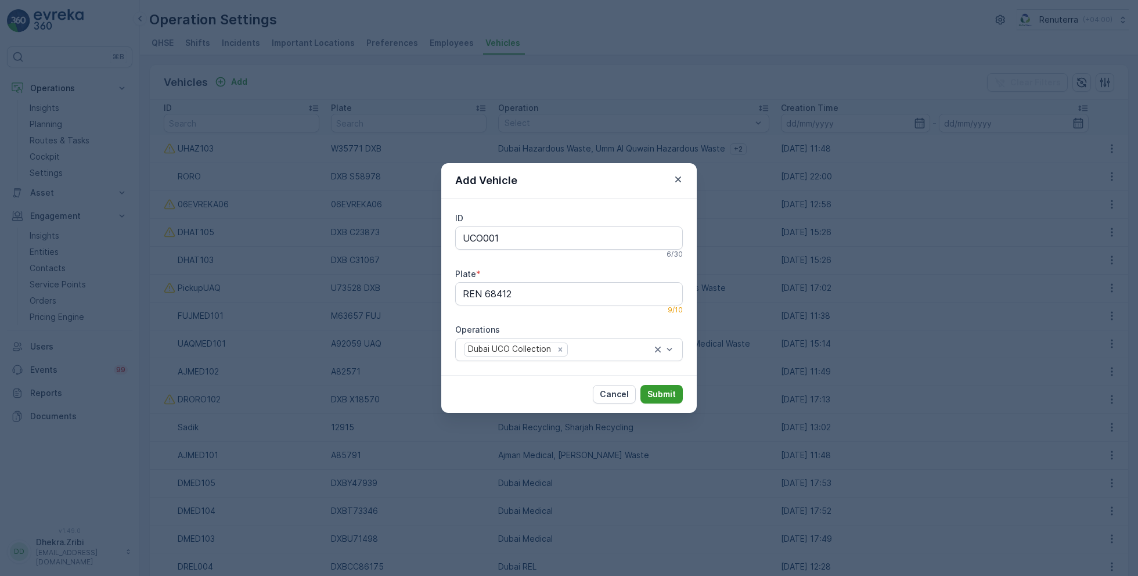
click at [653, 391] on p "Submit" at bounding box center [662, 395] width 28 height 12
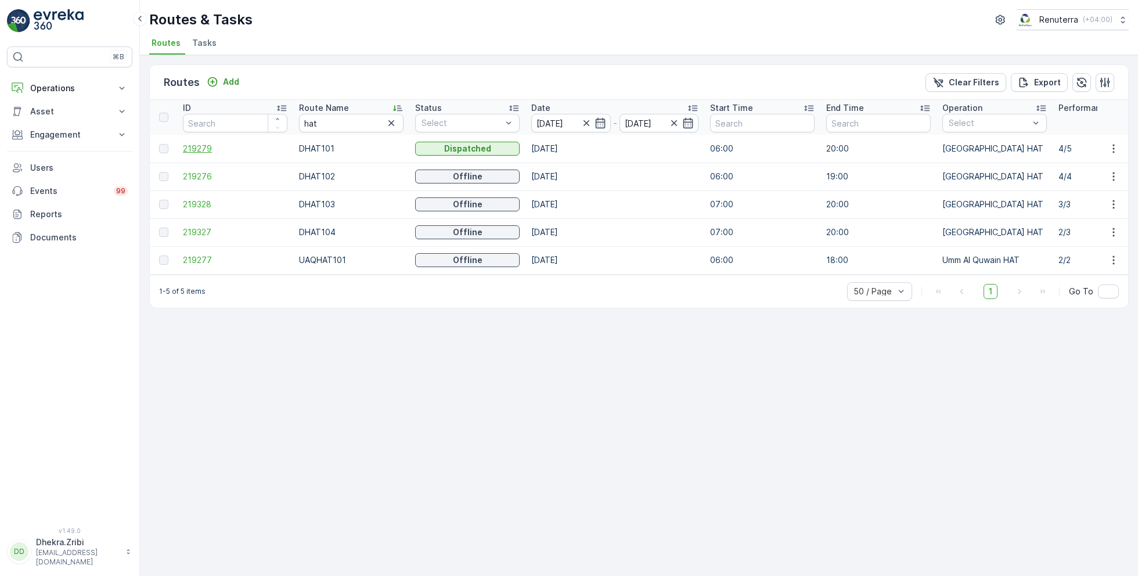
click at [199, 146] on span "219279" at bounding box center [235, 149] width 105 height 12
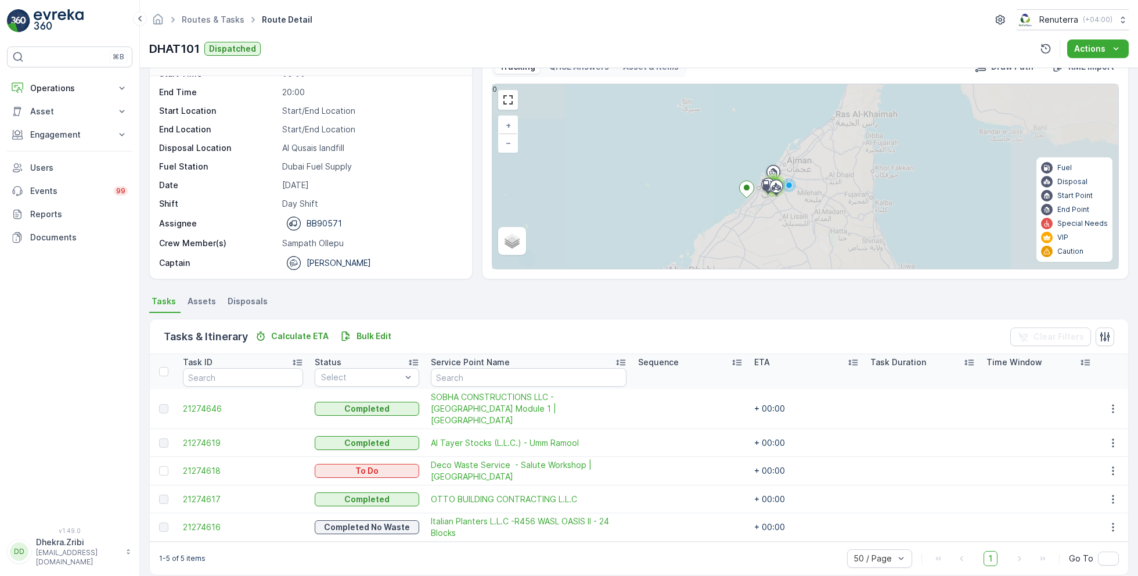
scroll to position [31, 0]
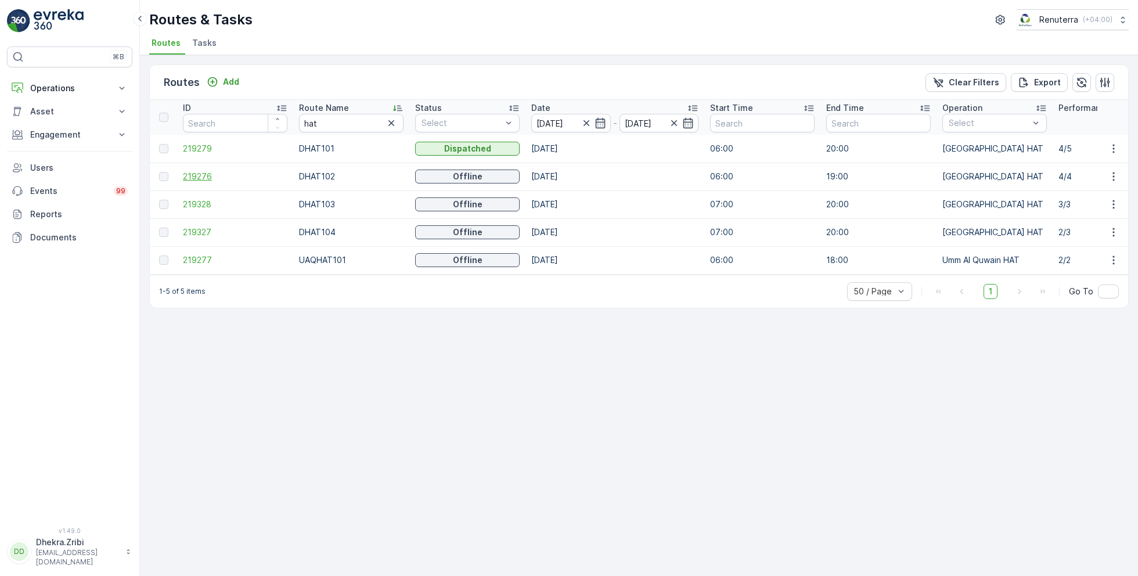
click at [210, 175] on span "219276" at bounding box center [235, 177] width 105 height 12
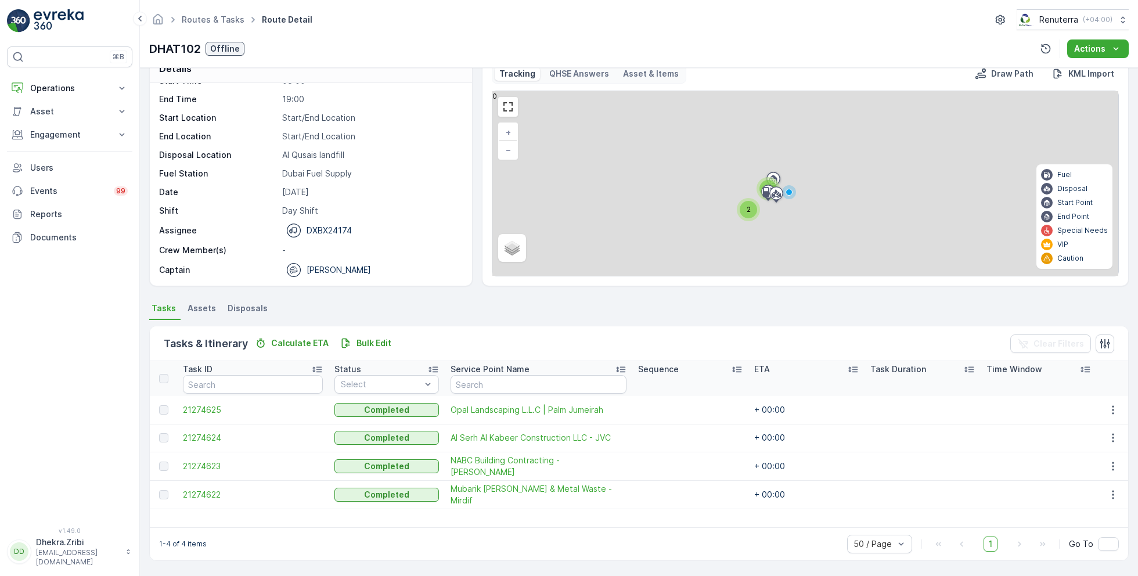
scroll to position [22, 0]
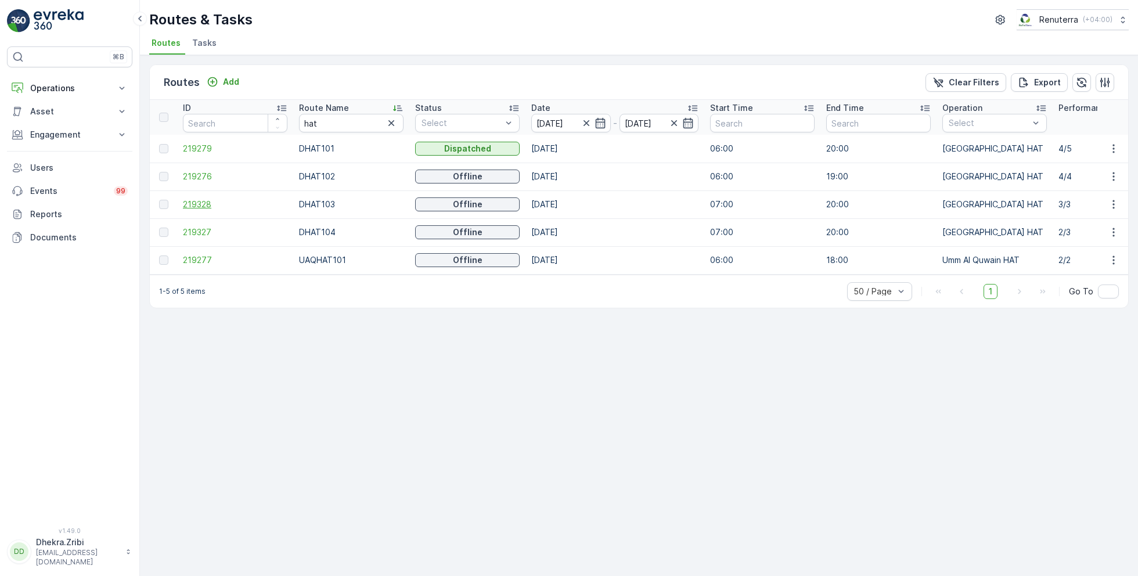
click at [185, 206] on span "219328" at bounding box center [235, 205] width 105 height 12
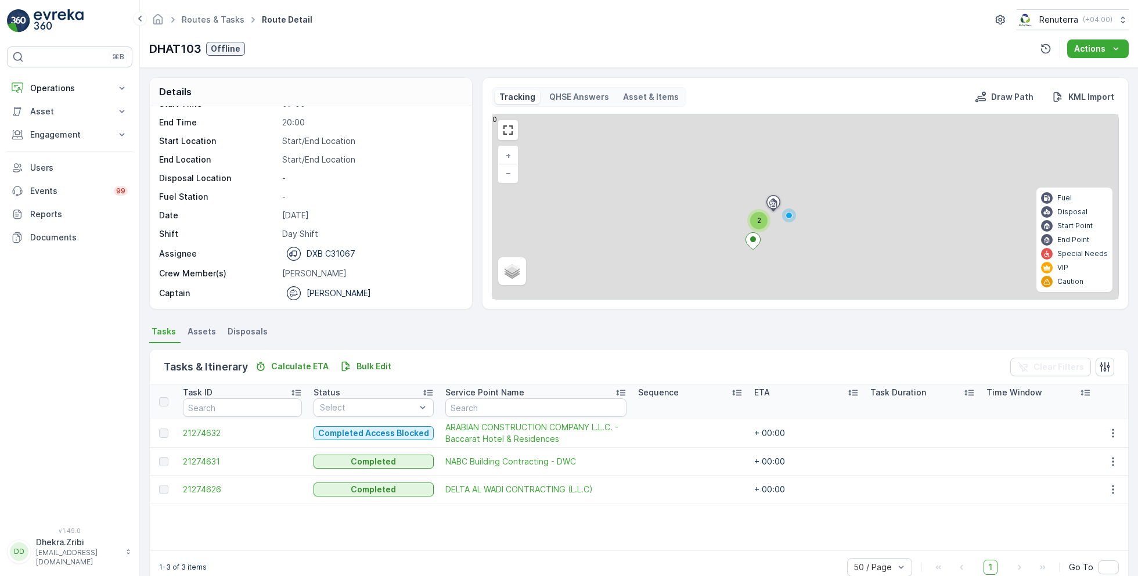
scroll to position [22, 0]
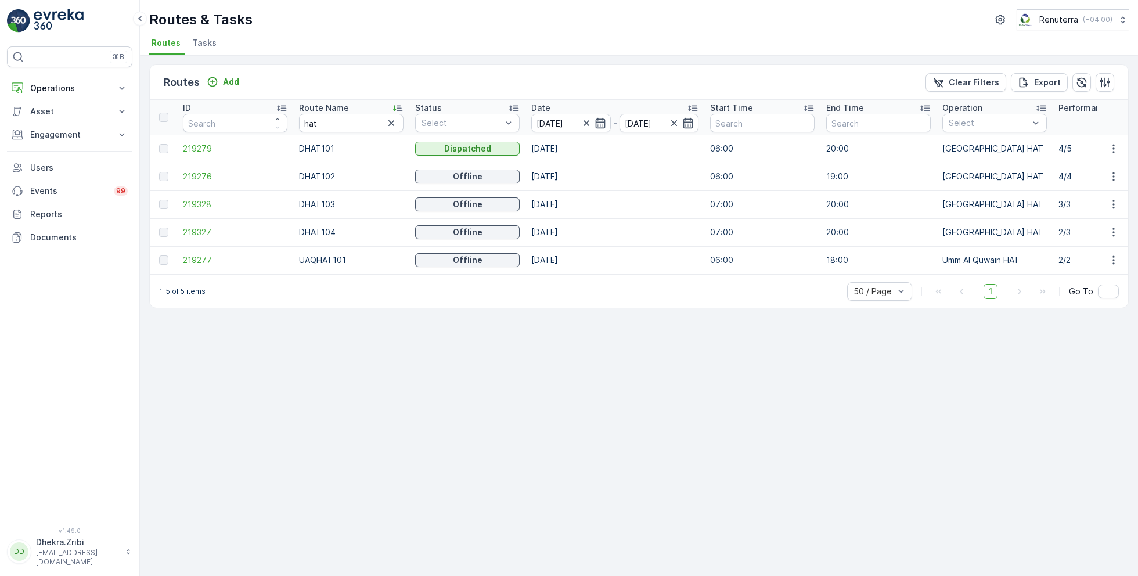
click at [203, 233] on span "219327" at bounding box center [235, 233] width 105 height 12
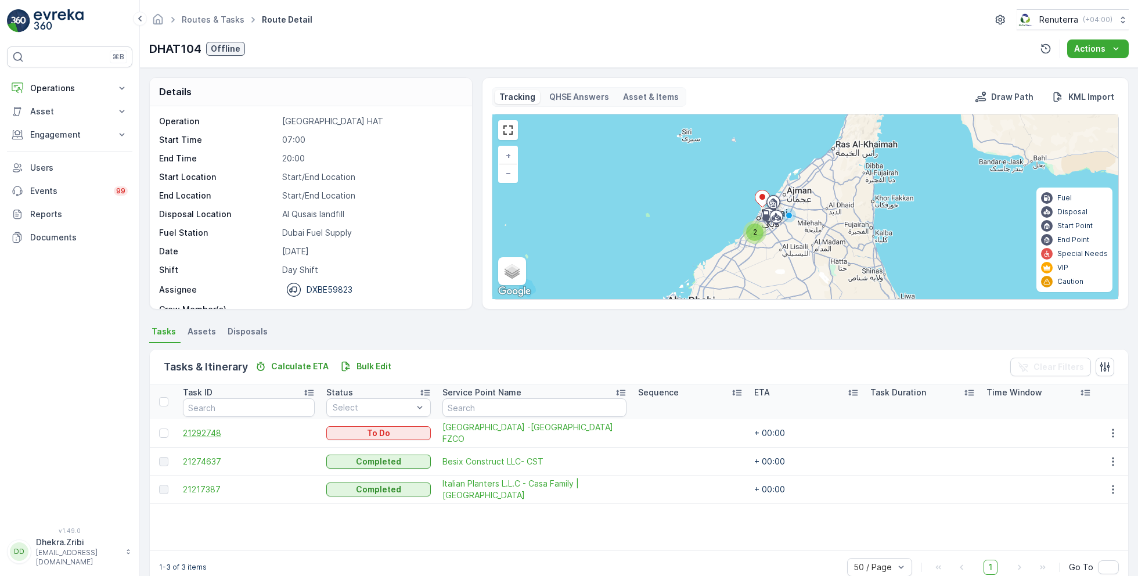
click at [206, 428] on span "21292748" at bounding box center [249, 433] width 132 height 12
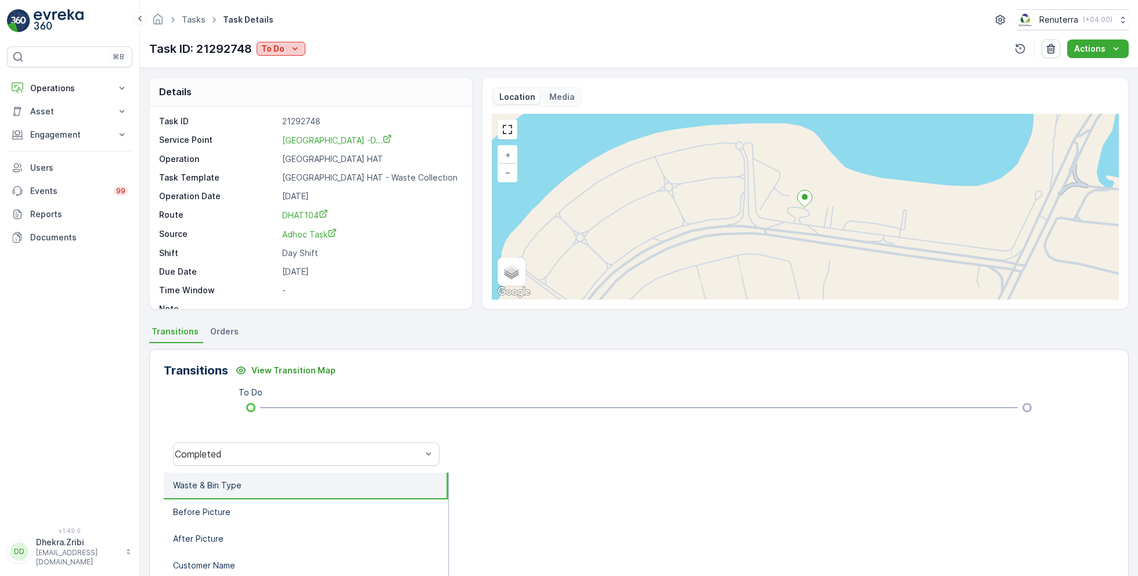
click at [288, 52] on div "To Do" at bounding box center [280, 49] width 39 height 12
click at [299, 64] on span "Completed" at bounding box center [286, 66] width 44 height 12
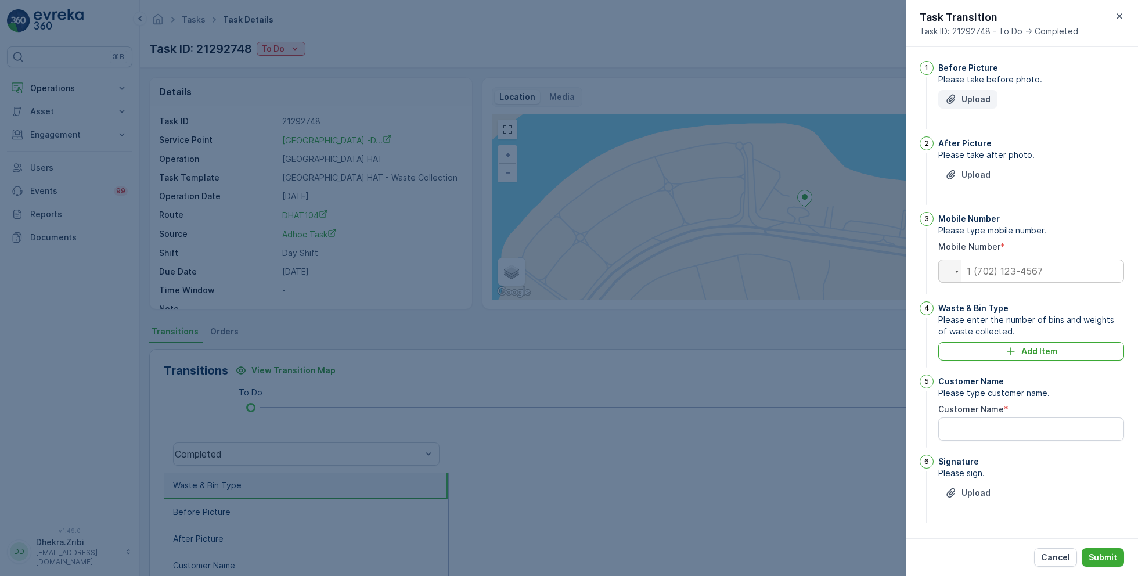
click at [971, 99] on p "Upload" at bounding box center [976, 100] width 29 height 12
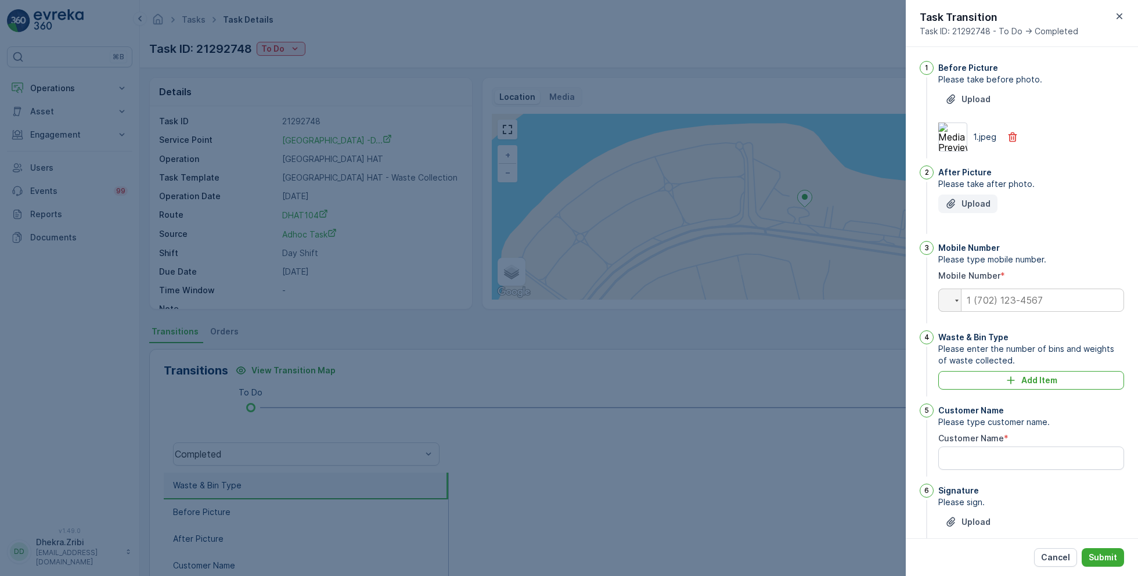
click at [980, 204] on p "Upload" at bounding box center [976, 204] width 29 height 12
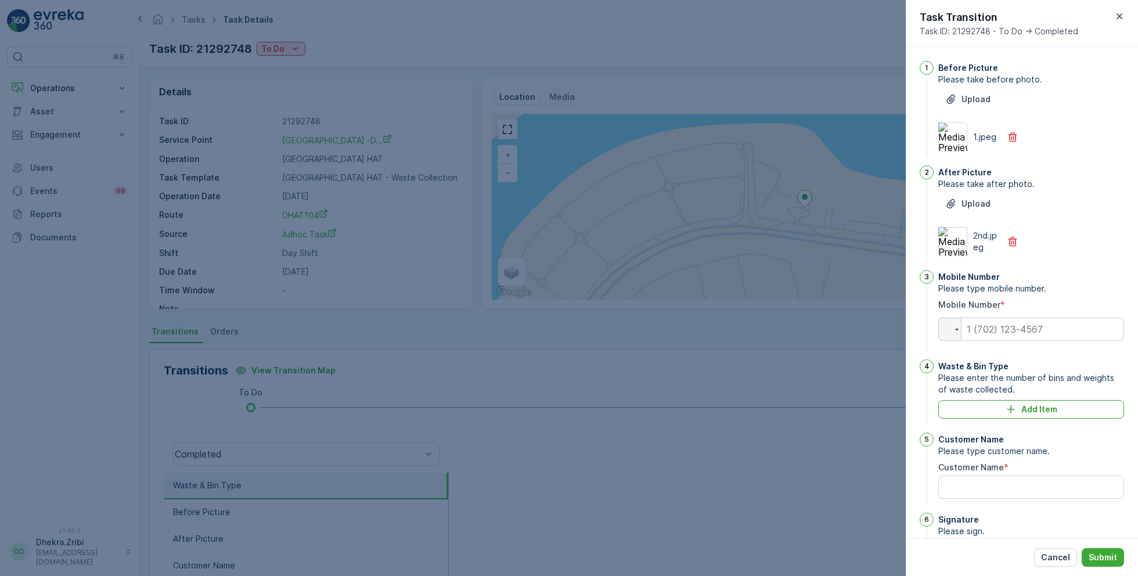
scroll to position [58, 0]
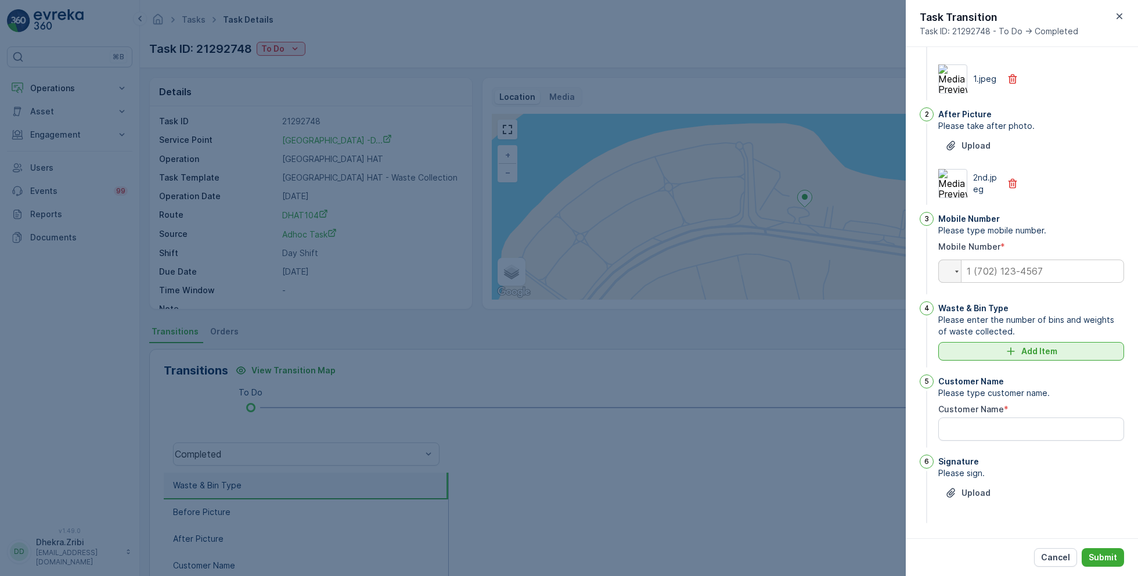
click at [1019, 346] on div "Add Item" at bounding box center [1031, 352] width 172 height 12
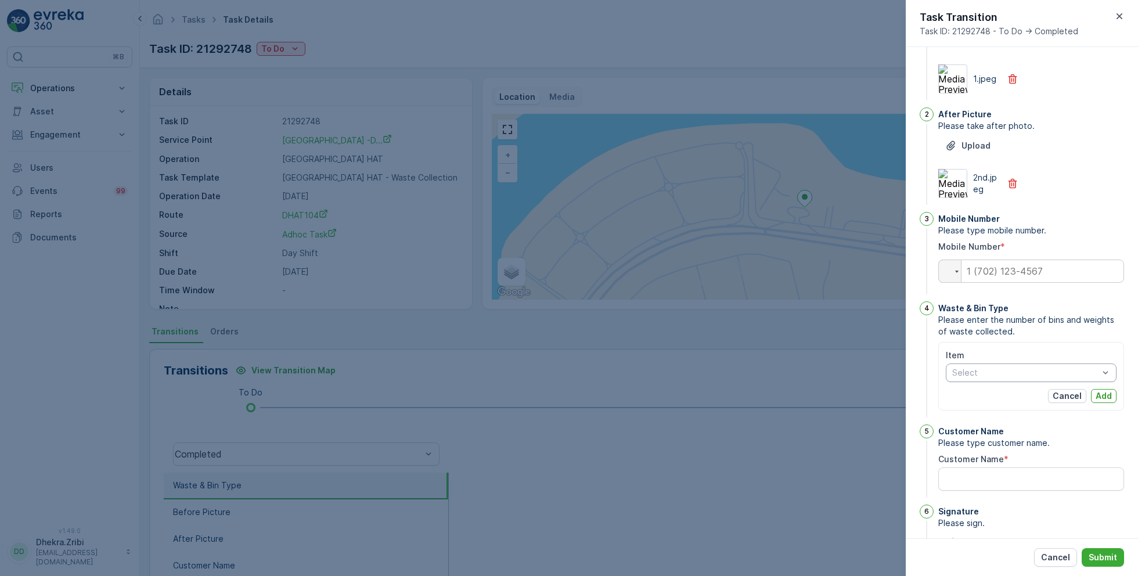
click at [1018, 375] on div at bounding box center [1025, 372] width 149 height 9
click at [1035, 415] on span "10cbm - Construction Waste" at bounding box center [1008, 416] width 111 height 9
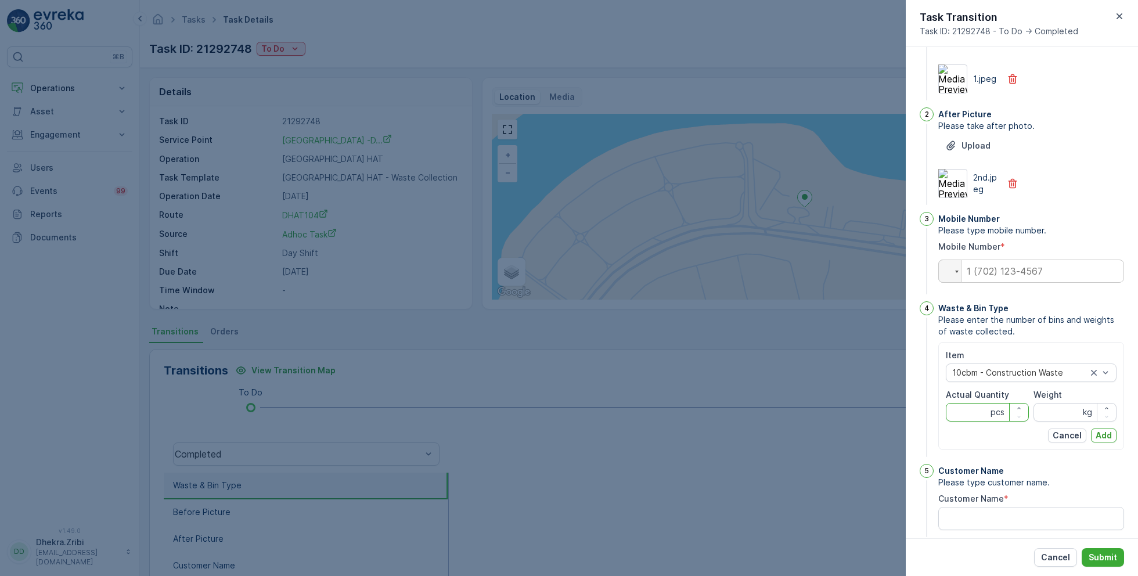
click at [965, 411] on Quantity "Actual Quantity" at bounding box center [987, 412] width 83 height 19
type Quantity "1"
click at [1053, 416] on input "Weight" at bounding box center [1075, 412] width 83 height 19
type input "0"
click at [1099, 430] on p "Add" at bounding box center [1104, 436] width 16 height 12
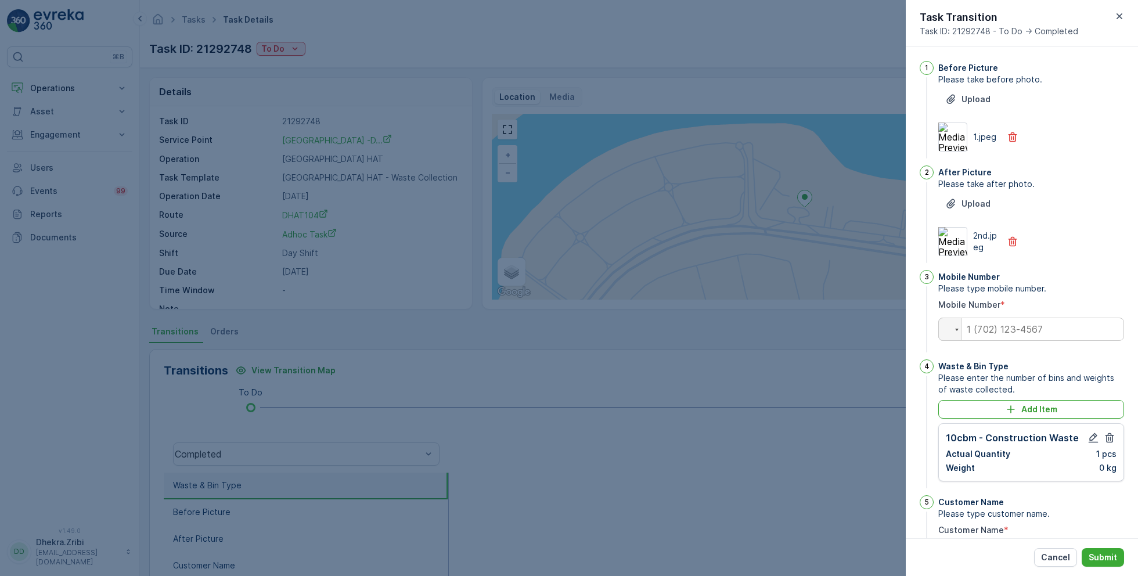
scroll to position [121, 0]
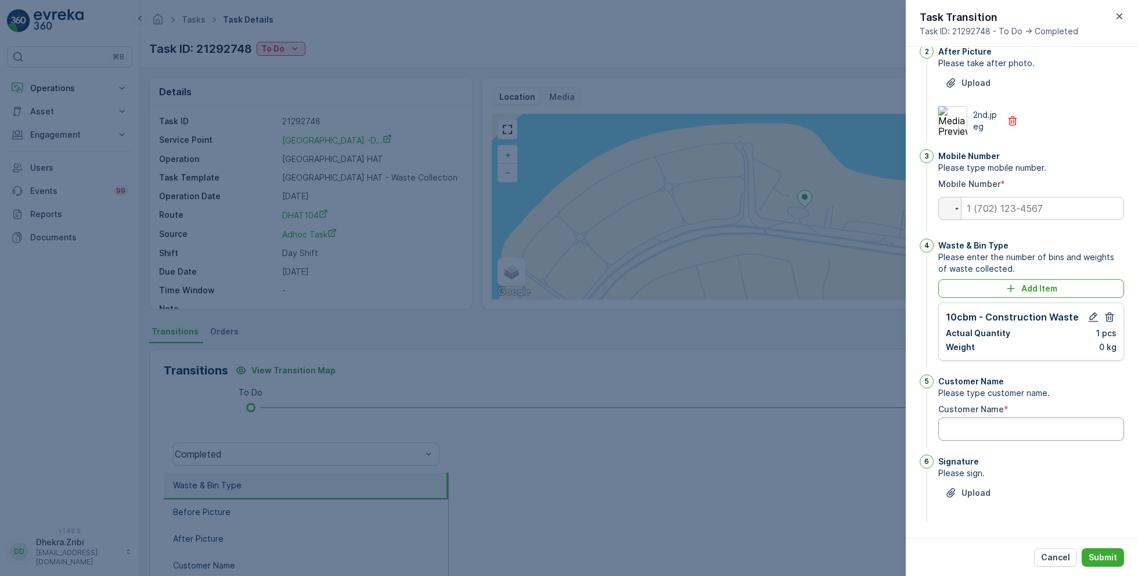
click at [981, 425] on Name "Customer Name" at bounding box center [1032, 429] width 186 height 23
drag, startPoint x: 1085, startPoint y: 429, endPoint x: 897, endPoint y: 417, distance: 188.6
click at [896, 417] on div "Tasks Task Details Renuterra ( +04:00 ) Task ID: 21292748 To Do Actions Details…" at bounding box center [639, 288] width 998 height 576
type Name "Kelvin"
click at [982, 493] on p "Upload" at bounding box center [976, 493] width 29 height 12
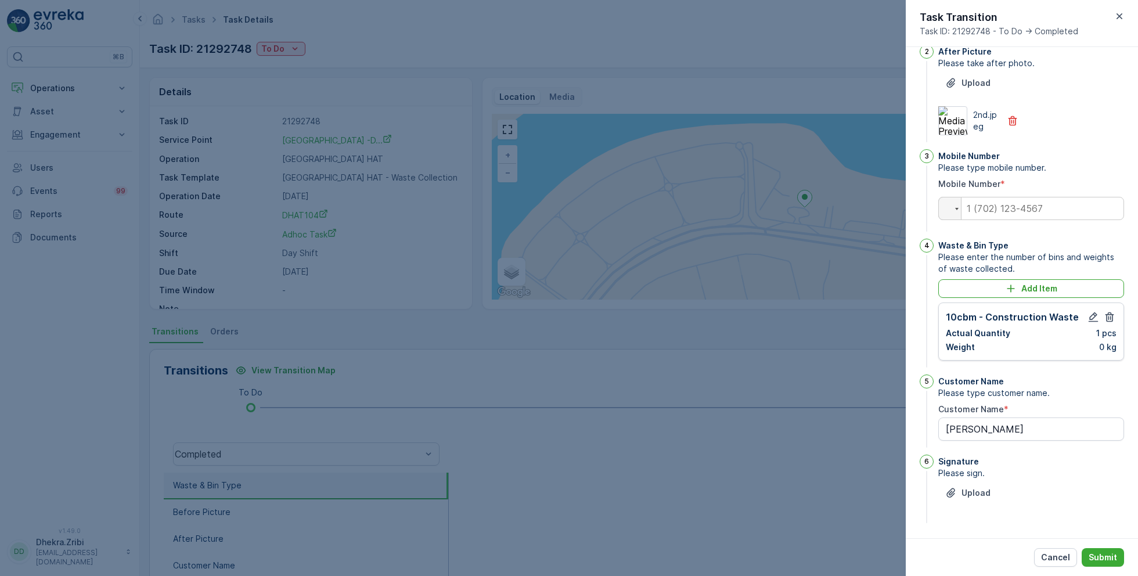
scroll to position [141, 0]
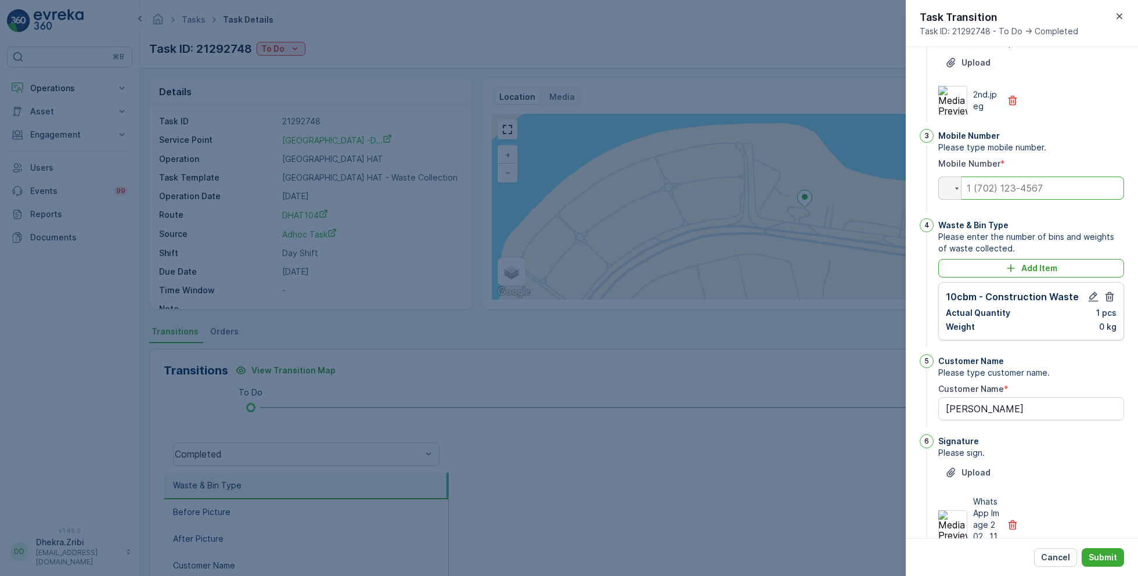
click at [998, 190] on input "tel" at bounding box center [1032, 188] width 186 height 23
type input "0"
click at [1085, 444] on div "Signature" at bounding box center [1032, 442] width 186 height 12
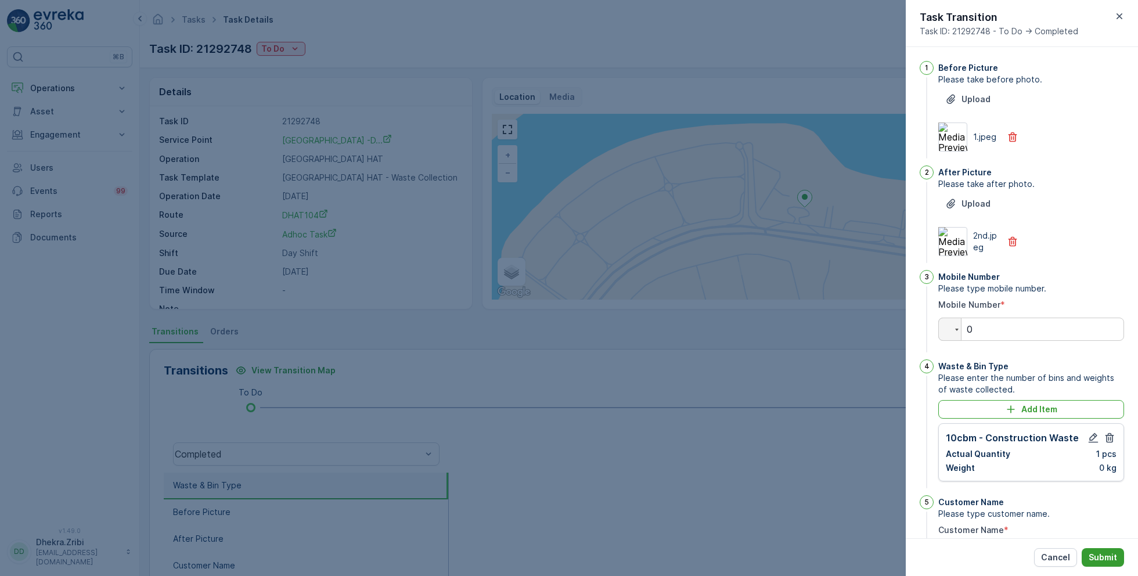
click at [1109, 563] on p "Submit" at bounding box center [1103, 558] width 28 height 12
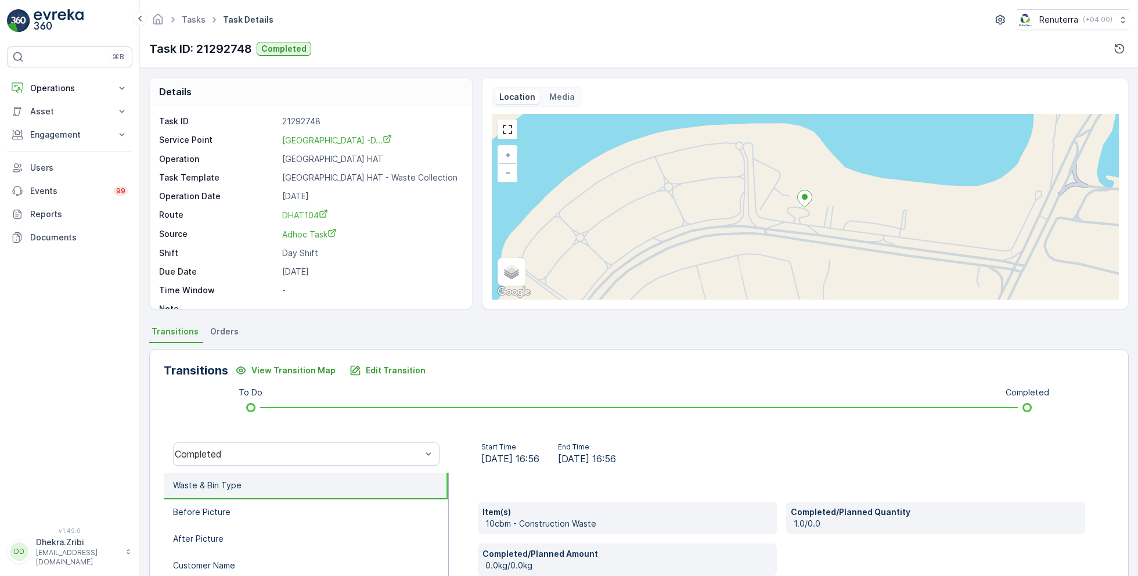
scroll to position [15, 0]
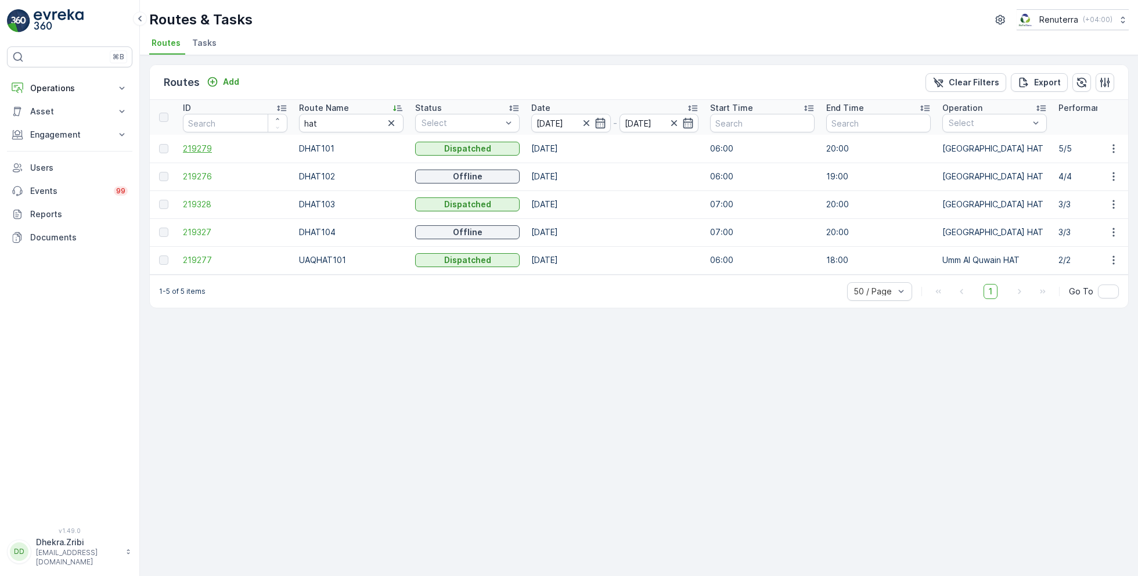
click at [206, 147] on span "219279" at bounding box center [235, 149] width 105 height 12
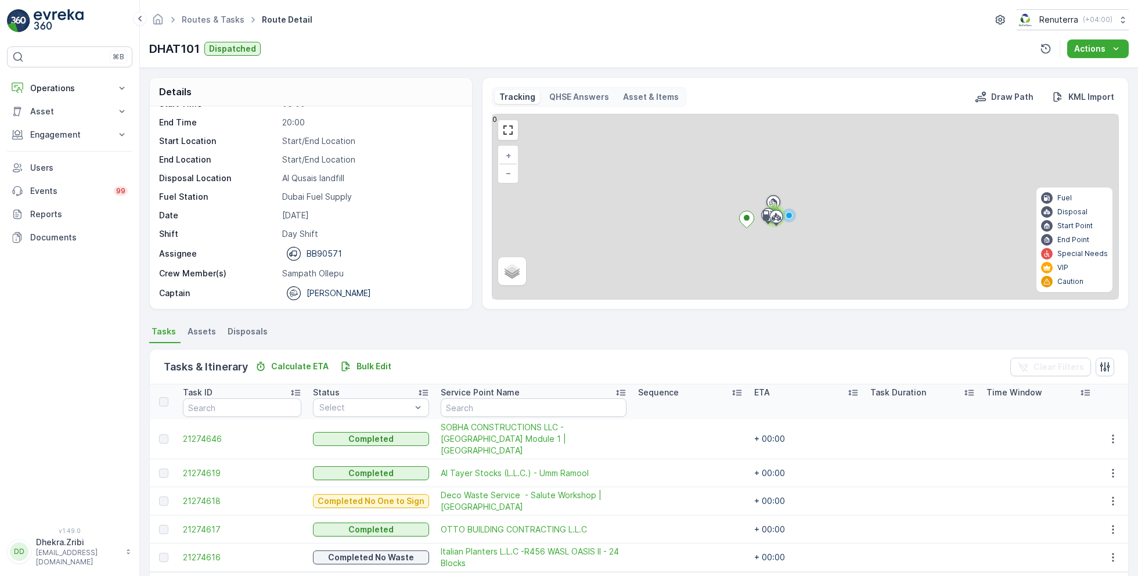
scroll to position [31, 0]
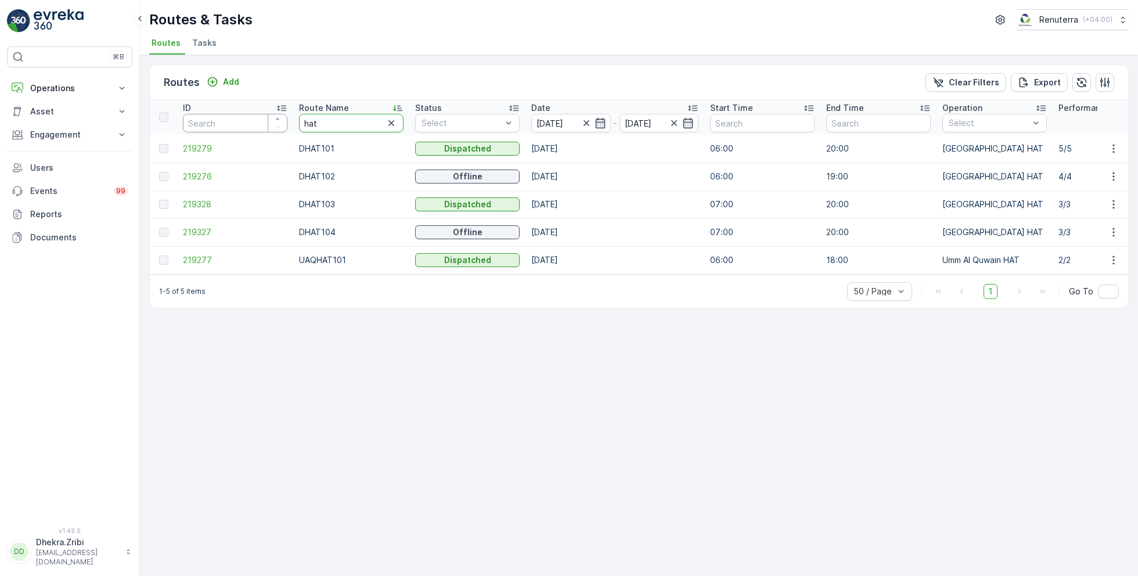
drag, startPoint x: 356, startPoint y: 118, endPoint x: 242, endPoint y: 117, distance: 114.4
type input "roro"
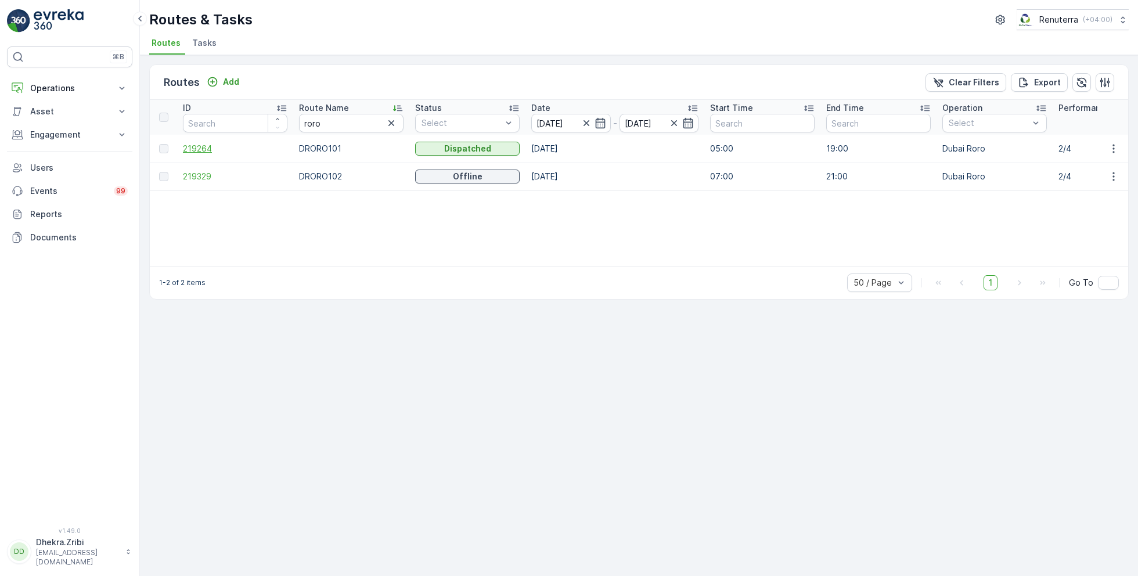
click at [196, 148] on span "219264" at bounding box center [235, 149] width 105 height 12
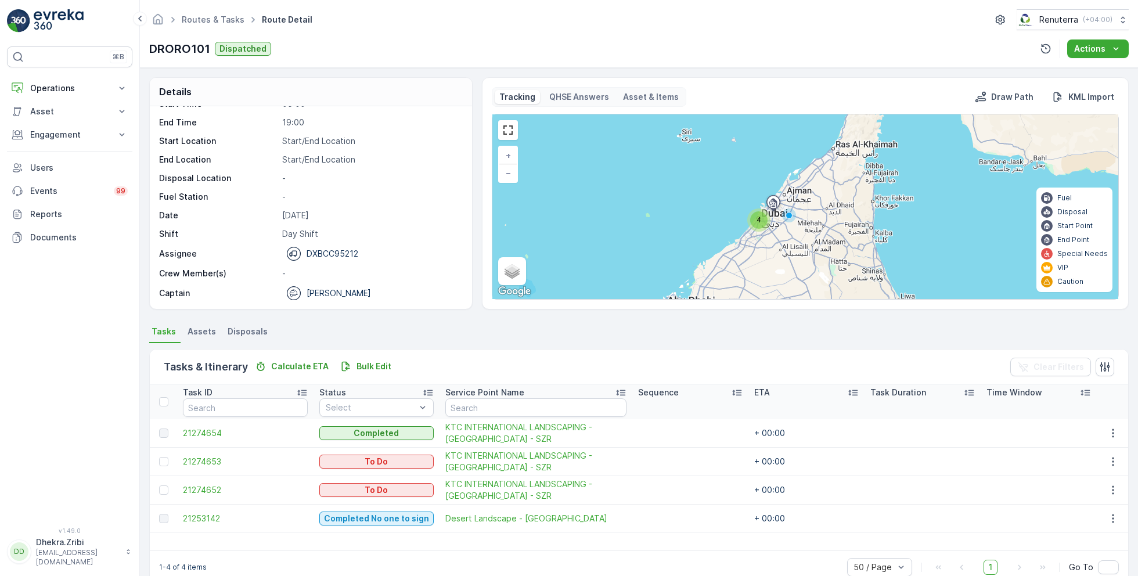
scroll to position [22, 0]
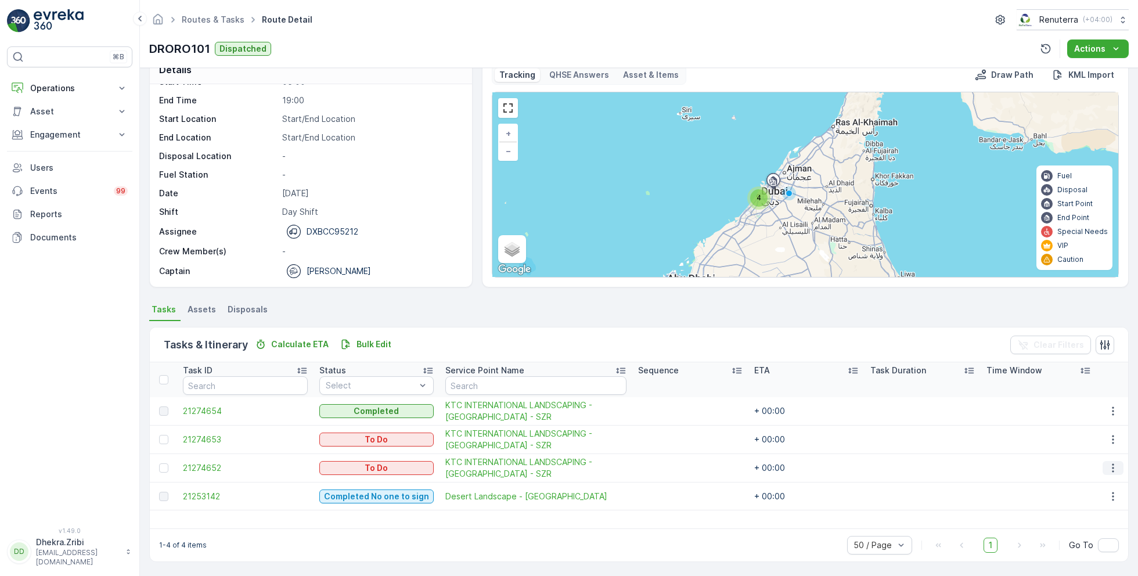
click at [1108, 468] on icon "button" at bounding box center [1114, 468] width 12 height 12
click at [706, 540] on div "1-4 of 4 items 50 / Page 1 Go To" at bounding box center [639, 545] width 979 height 33
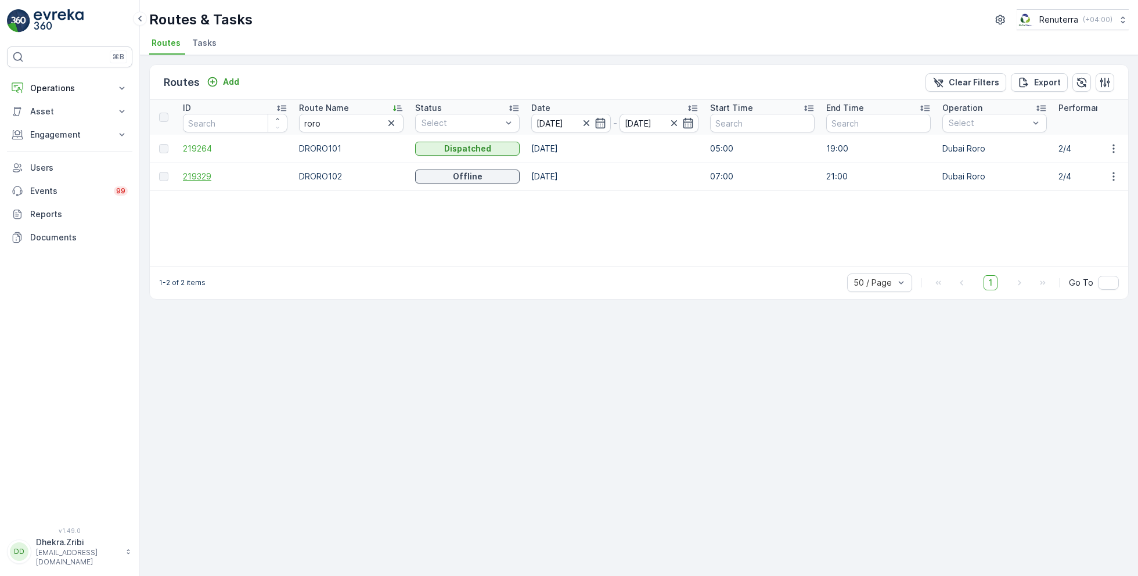
click at [203, 174] on span "219329" at bounding box center [235, 177] width 105 height 12
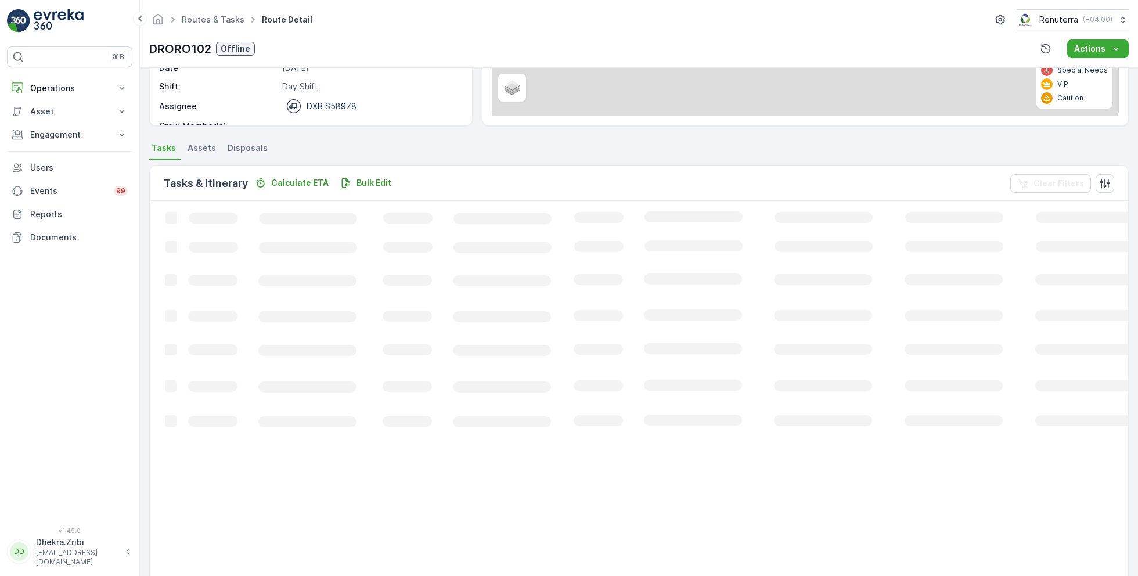
scroll to position [22, 0]
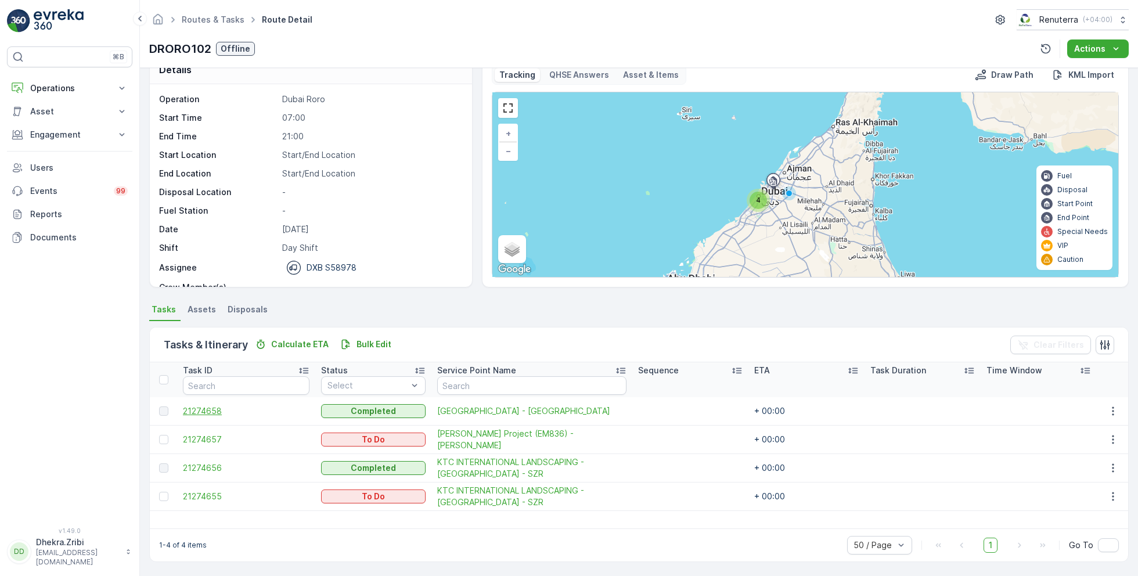
click at [211, 408] on span "21274658" at bounding box center [246, 411] width 127 height 12
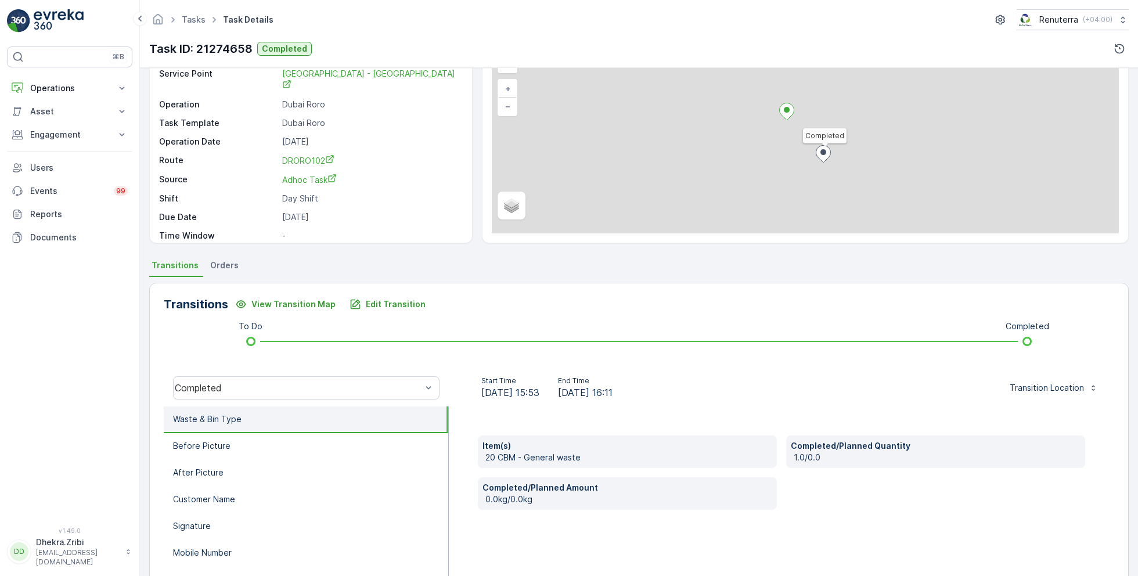
scroll to position [89, 0]
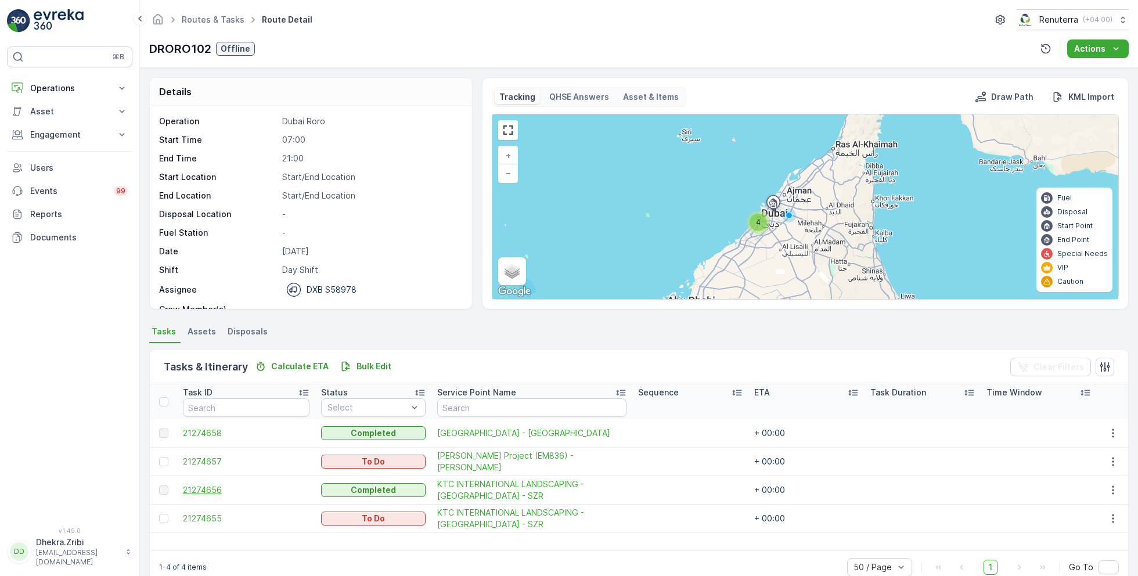
click at [204, 486] on span "21274656" at bounding box center [246, 490] width 127 height 12
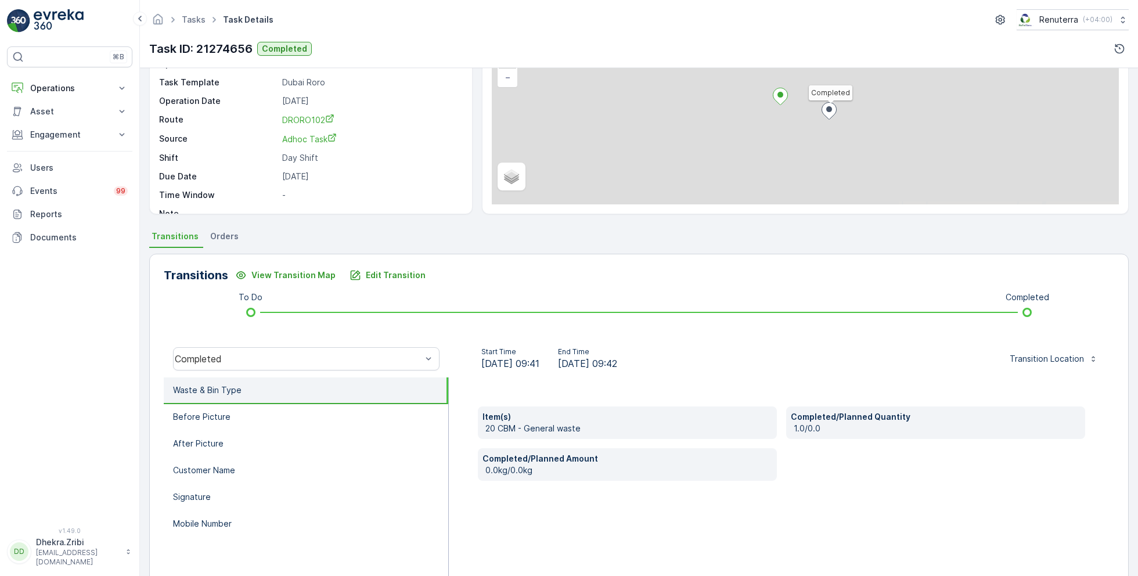
scroll to position [155, 0]
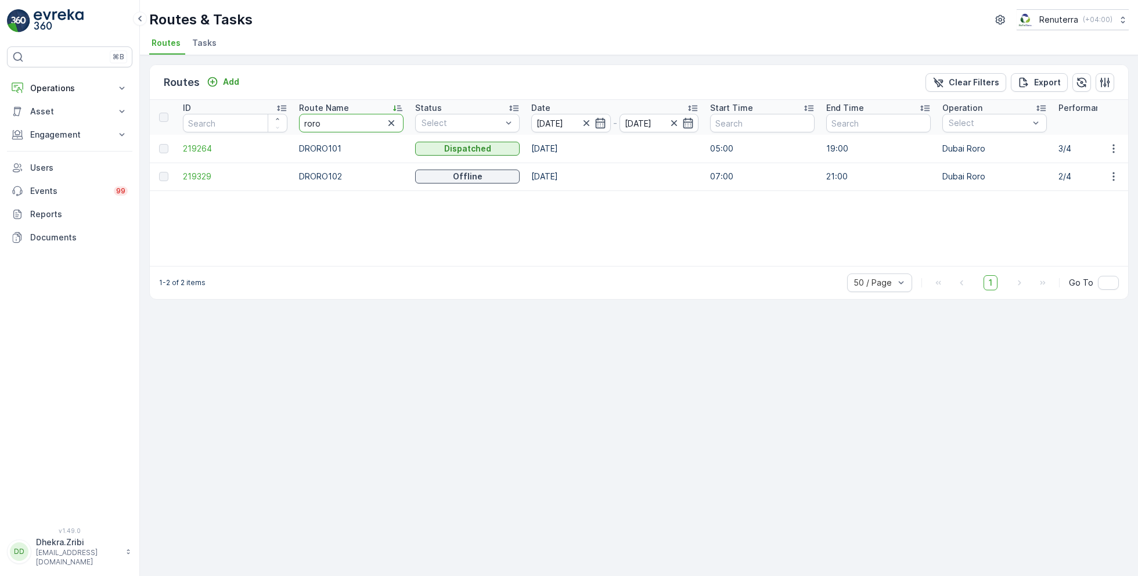
drag, startPoint x: 342, startPoint y: 120, endPoint x: 289, endPoint y: 121, distance: 52.9
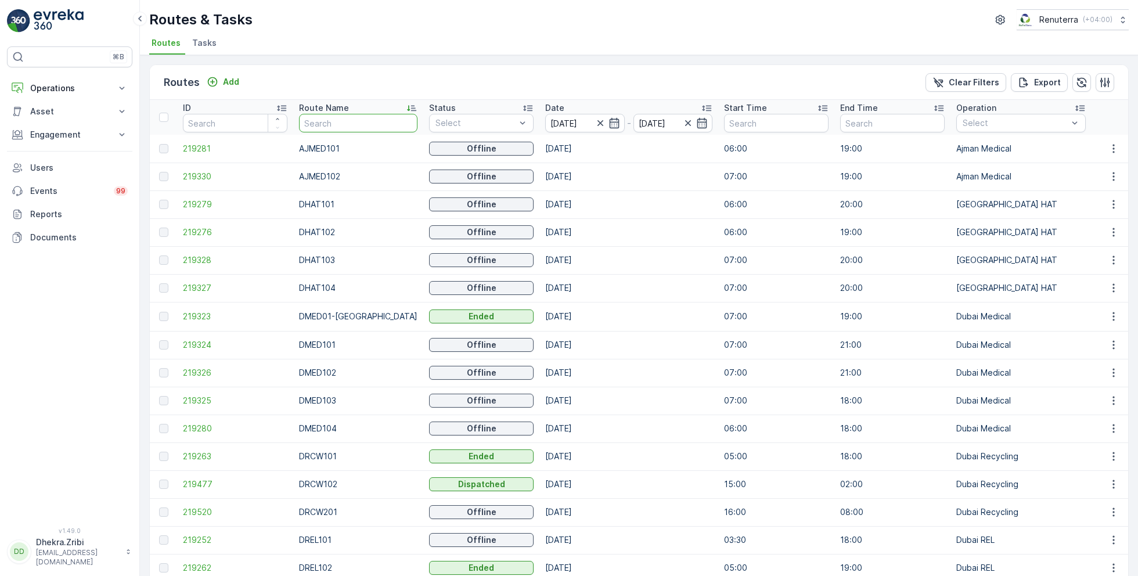
click at [360, 123] on input "text" at bounding box center [358, 123] width 118 height 19
type input "hat"
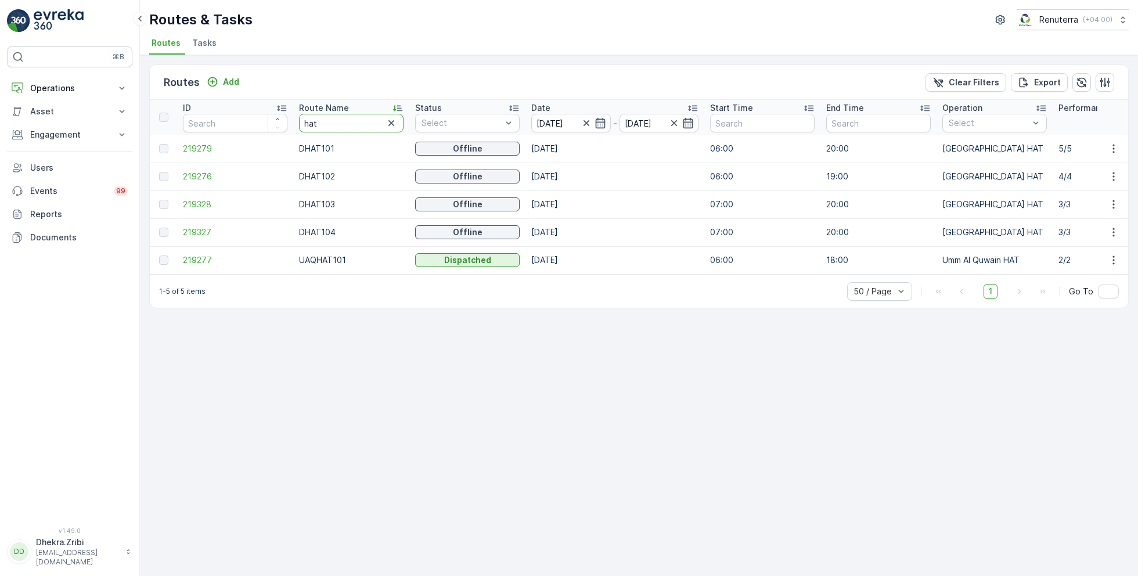
type input "roro"
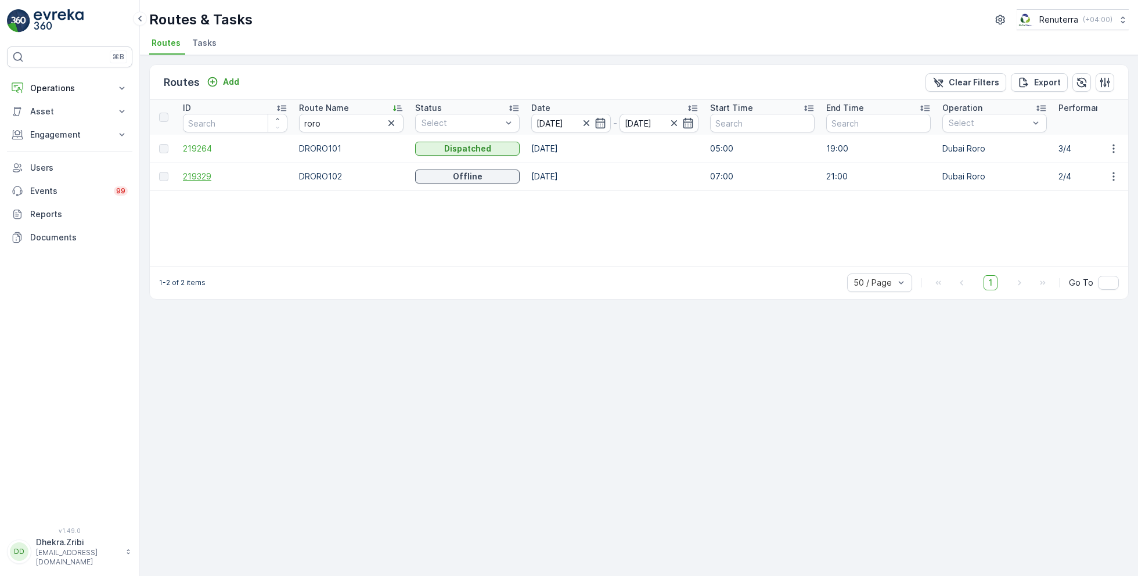
click at [204, 176] on span "219329" at bounding box center [235, 177] width 105 height 12
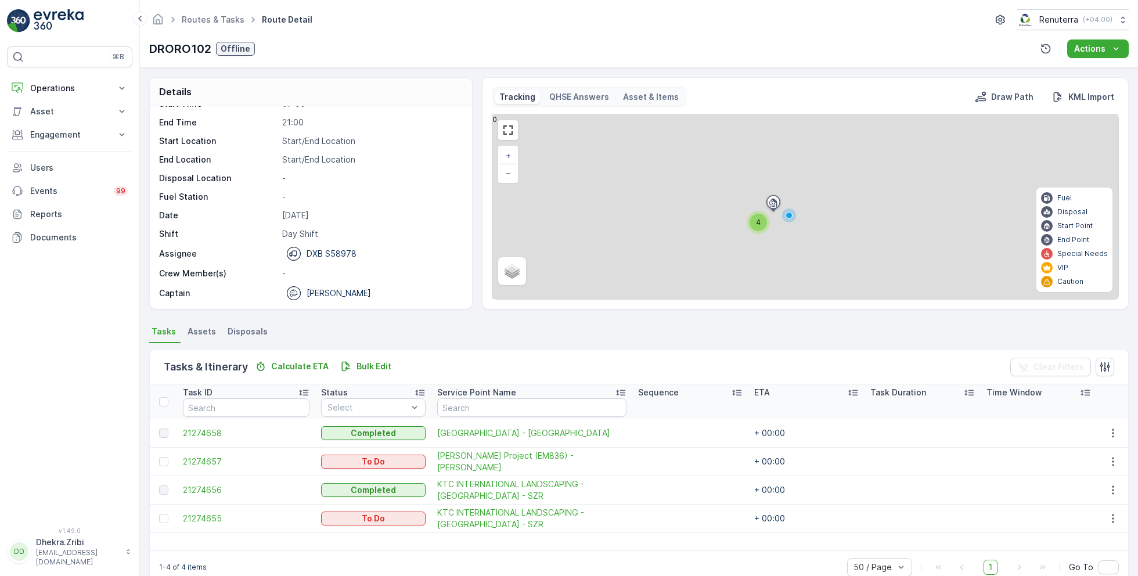
scroll to position [22, 0]
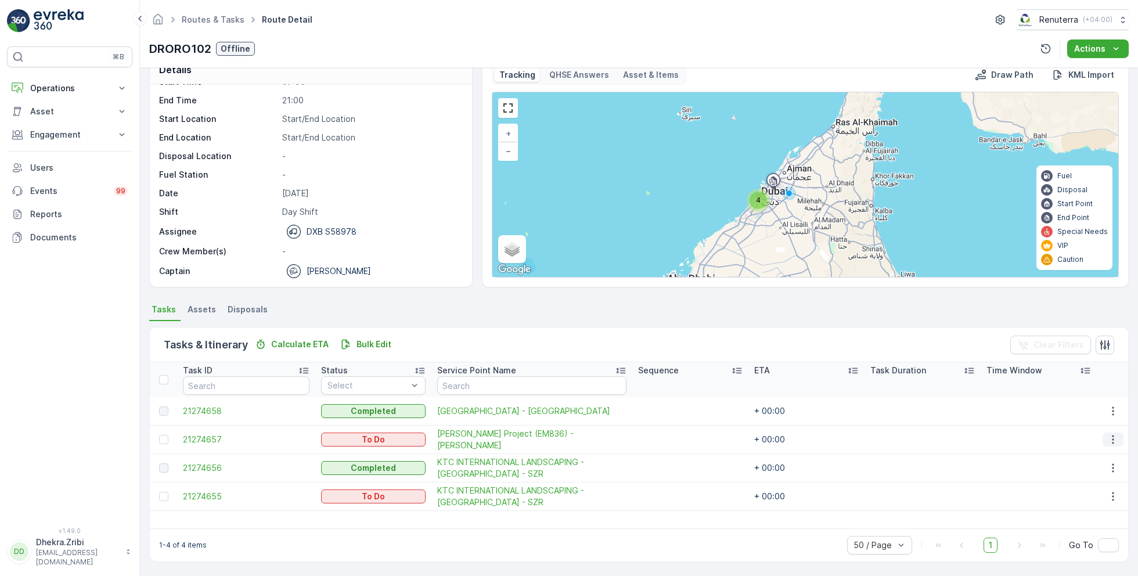
click at [1113, 438] on icon "button" at bounding box center [1114, 440] width 12 height 12
click at [1079, 491] on span "Change Route" at bounding box center [1084, 489] width 56 height 12
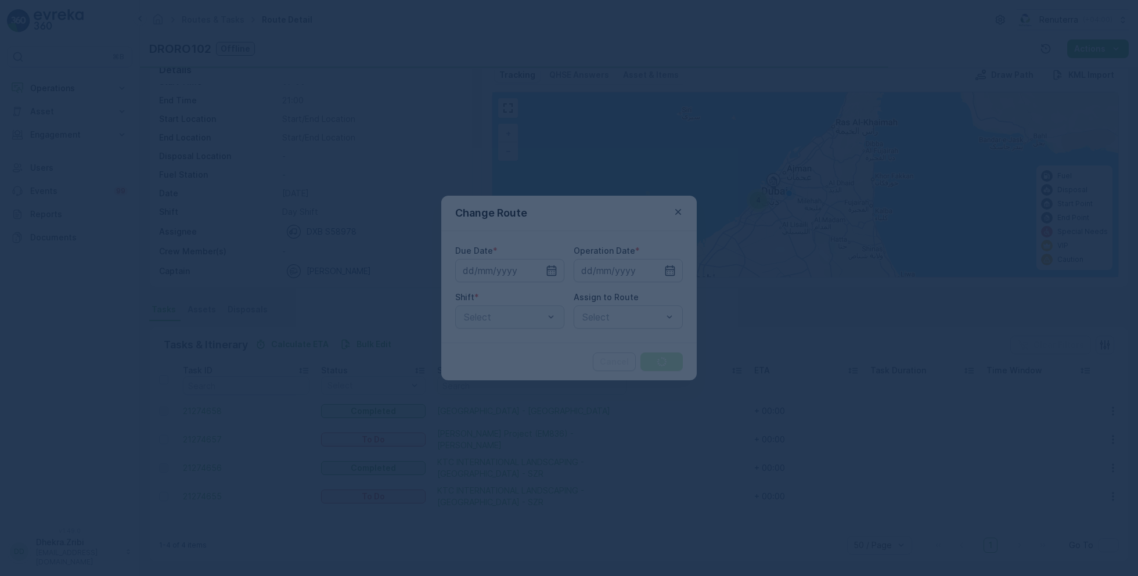
type input "[DATE]"
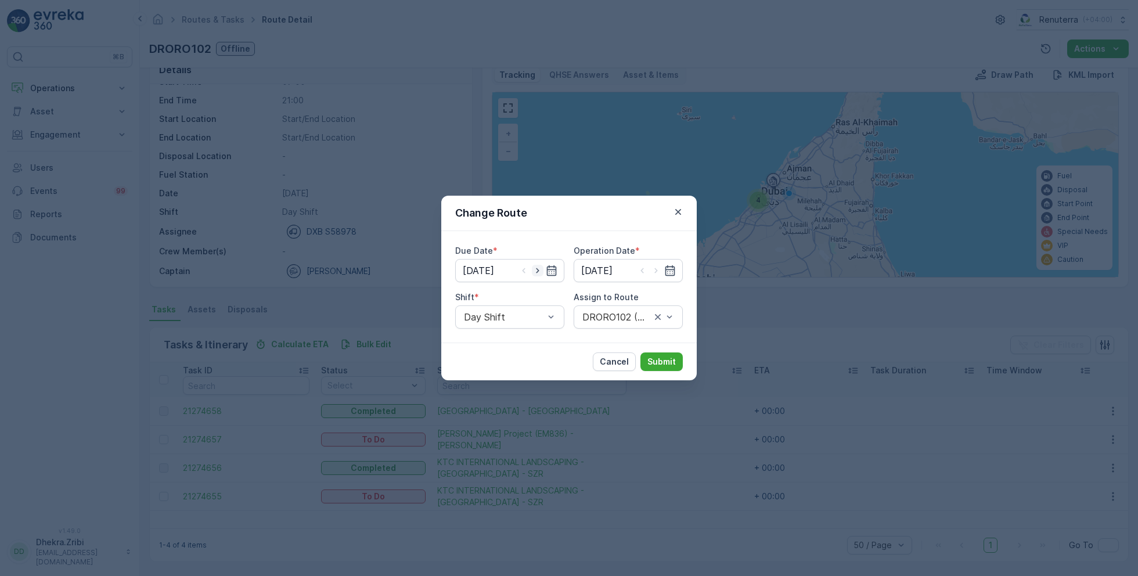
click at [541, 272] on icon "button" at bounding box center [538, 271] width 12 height 12
type input "[DATE]"
click at [659, 268] on icon "button" at bounding box center [656, 271] width 12 height 12
type input "[DATE]"
click at [610, 316] on div at bounding box center [622, 317] width 82 height 10
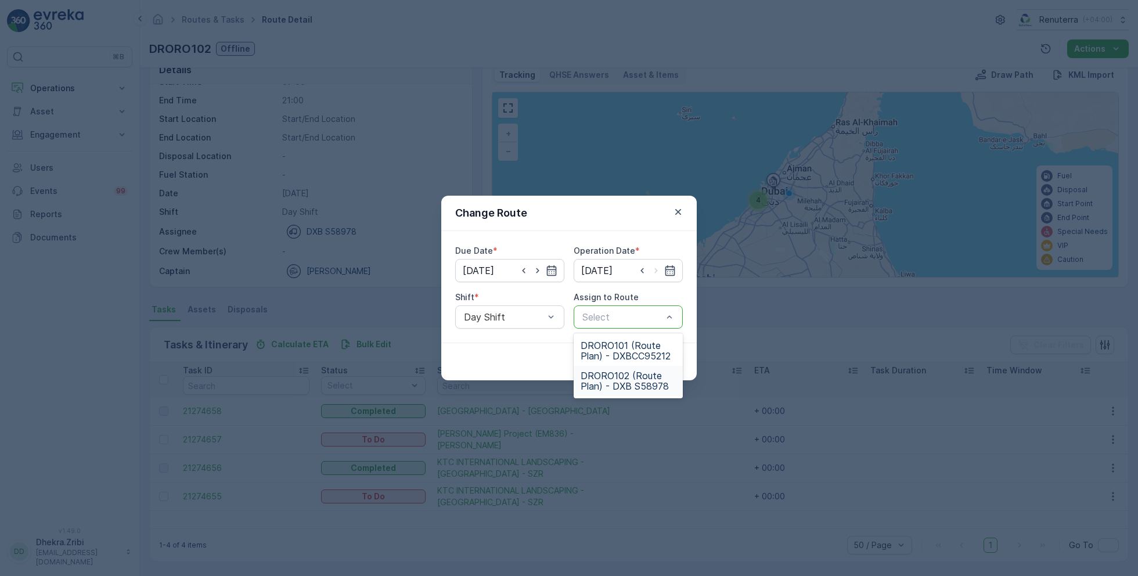
click at [604, 377] on span "DRORO102 (Route Plan) - DXB S58978" at bounding box center [628, 381] width 95 height 21
click at [660, 363] on p "Submit" at bounding box center [662, 362] width 28 height 12
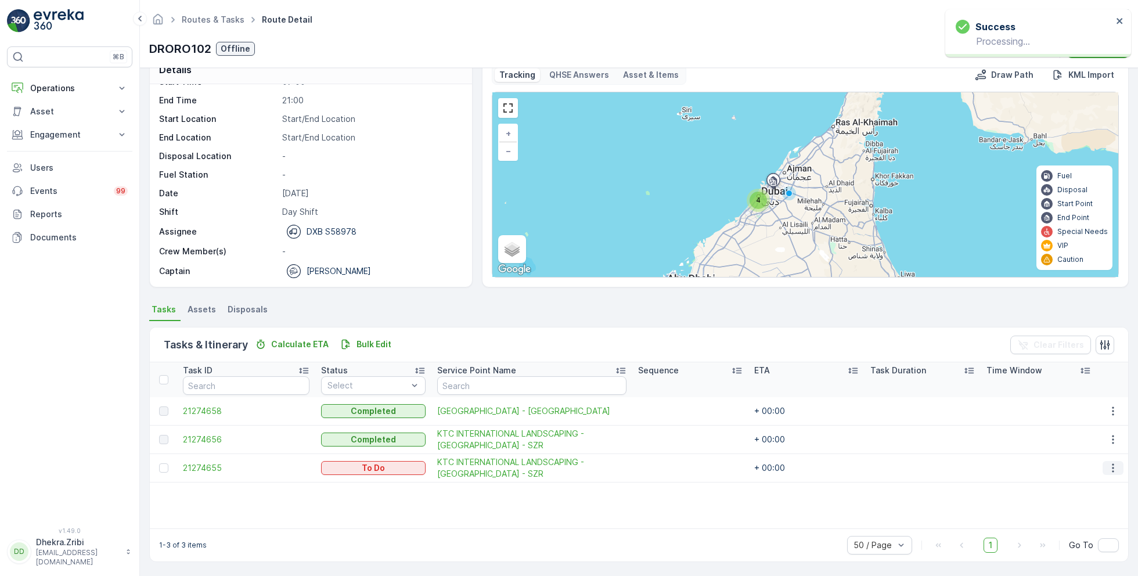
click at [1103, 466] on button "button" at bounding box center [1113, 468] width 21 height 14
click at [1074, 517] on span "Change Route" at bounding box center [1084, 517] width 56 height 12
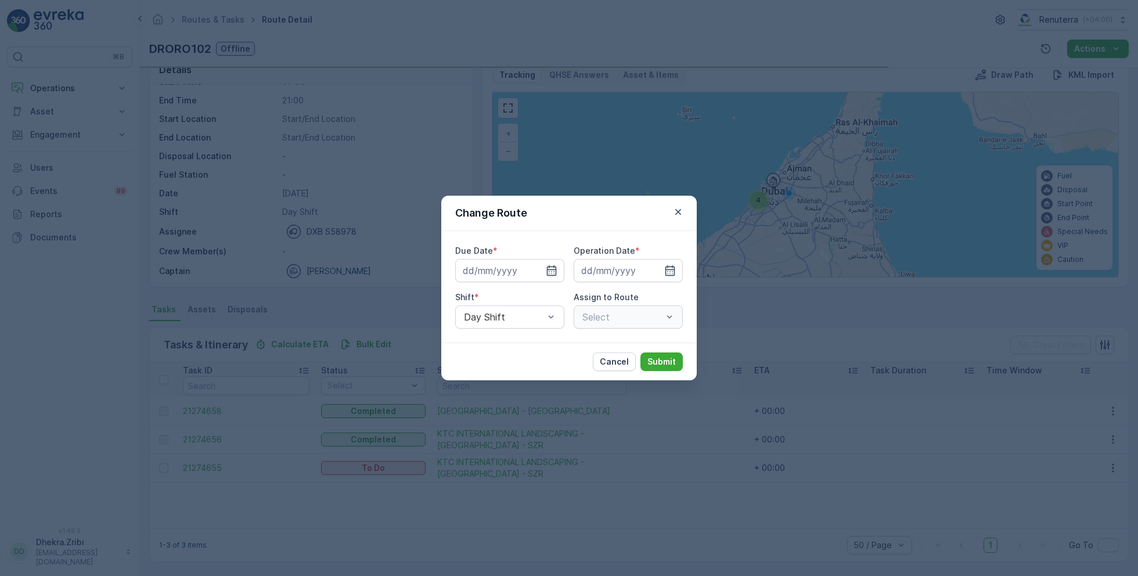
type input "[DATE]"
click at [540, 269] on icon "button" at bounding box center [538, 271] width 12 height 12
type input "[DATE]"
click at [660, 269] on icon "button" at bounding box center [656, 271] width 12 height 12
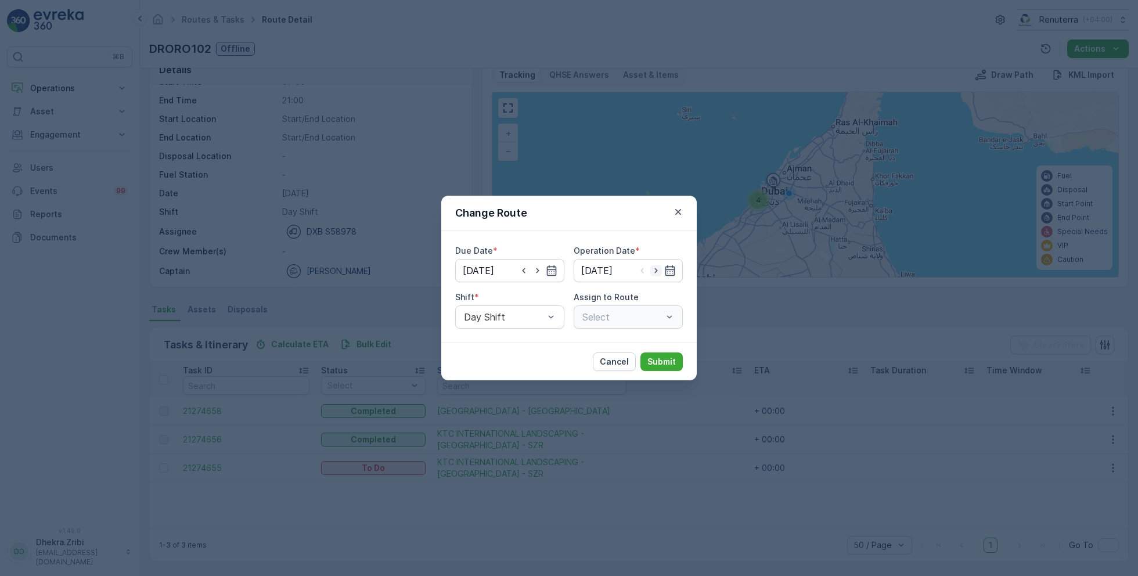
type input "[DATE]"
click at [609, 314] on div "Select" at bounding box center [628, 316] width 109 height 23
click at [609, 314] on div at bounding box center [622, 317] width 82 height 10
click at [614, 373] on span "DRORO102 (Route Plan) - DXB S58978" at bounding box center [628, 381] width 95 height 21
click at [661, 359] on p "Submit" at bounding box center [662, 362] width 28 height 12
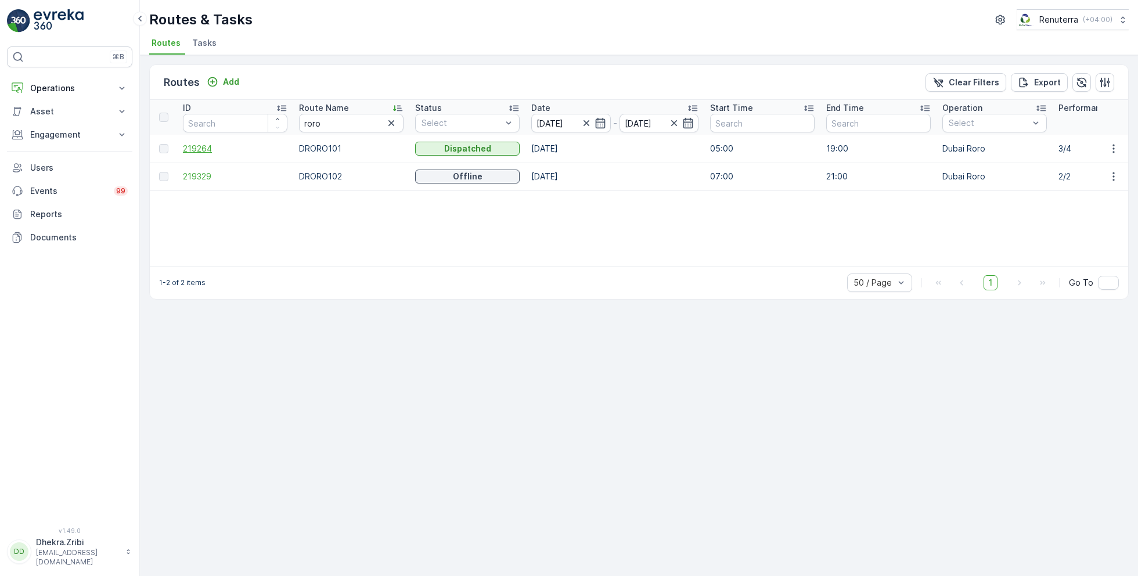
click at [194, 146] on span "219264" at bounding box center [235, 149] width 105 height 12
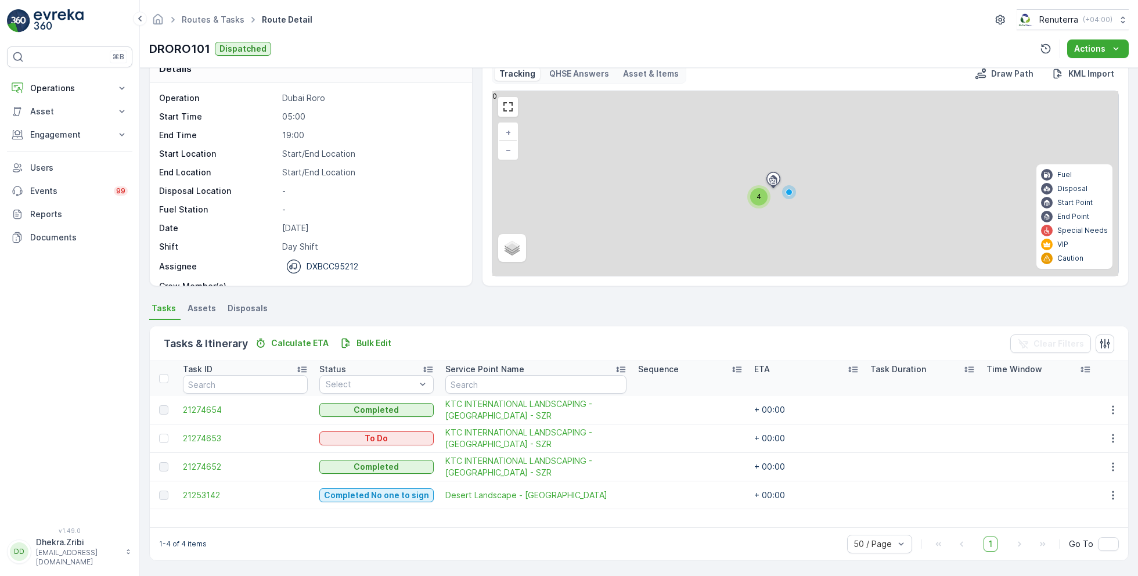
scroll to position [22, 0]
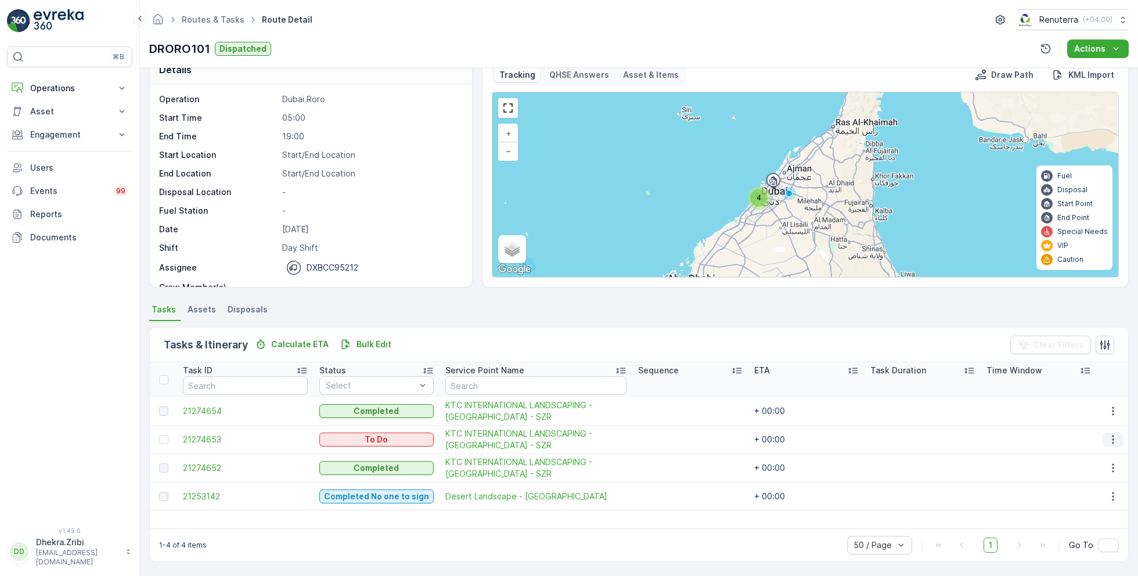
click at [1112, 436] on icon "button" at bounding box center [1113, 440] width 2 height 9
click at [1085, 486] on span "Change Route" at bounding box center [1084, 489] width 56 height 12
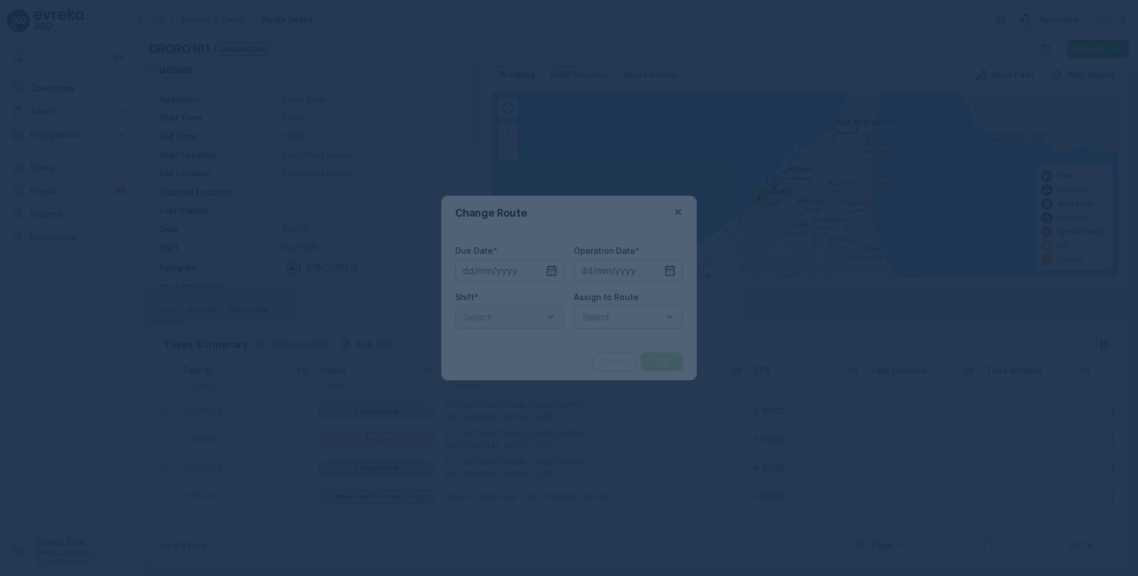
type input "[DATE]"
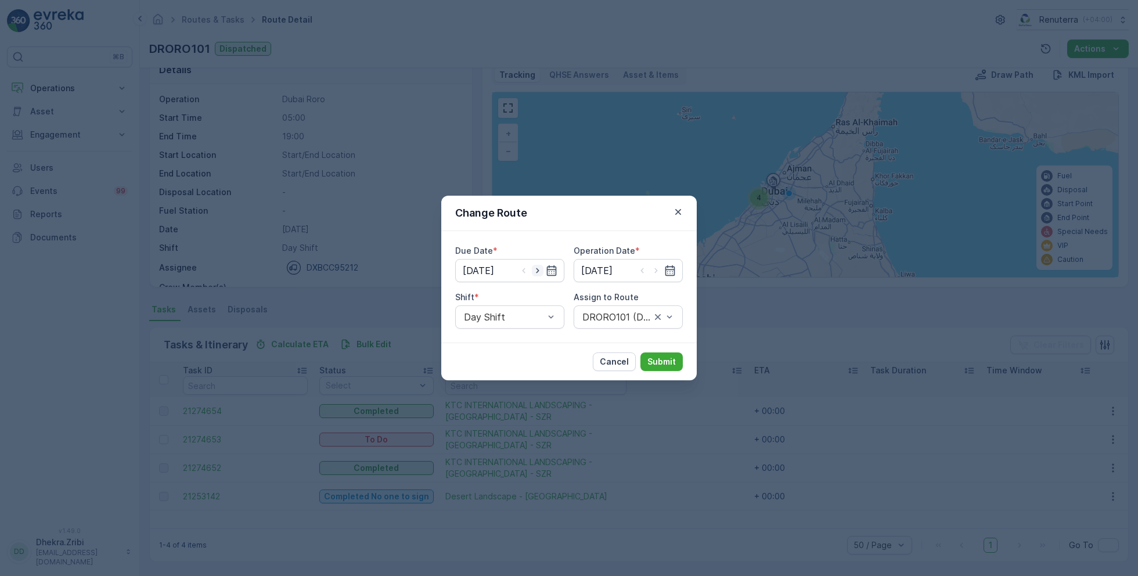
click at [537, 266] on icon "button" at bounding box center [538, 271] width 12 height 12
type input "[DATE]"
click at [657, 269] on icon "button" at bounding box center [656, 271] width 12 height 12
type input "[DATE]"
click at [594, 319] on div at bounding box center [622, 317] width 82 height 10
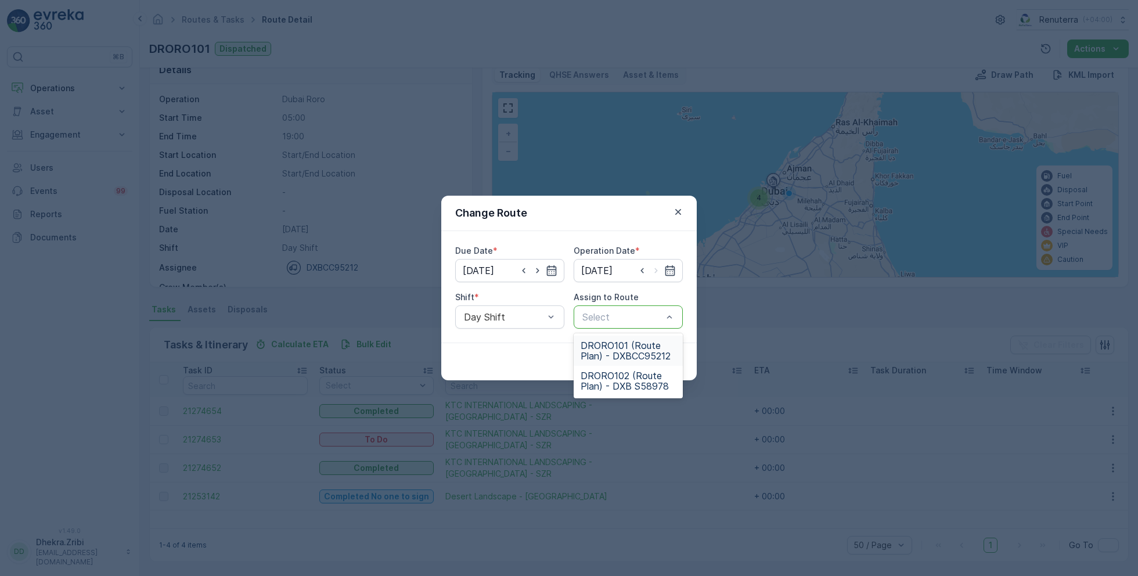
click at [621, 351] on span "DRORO101 (Route Plan) - DXBCC95212" at bounding box center [628, 350] width 95 height 21
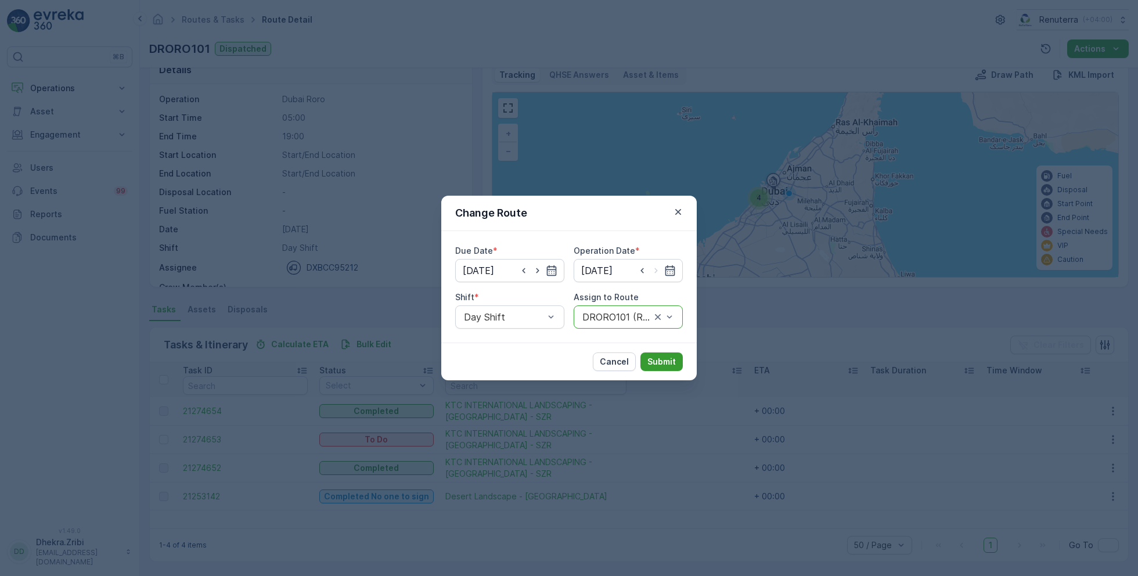
click at [665, 359] on p "Submit" at bounding box center [662, 362] width 28 height 12
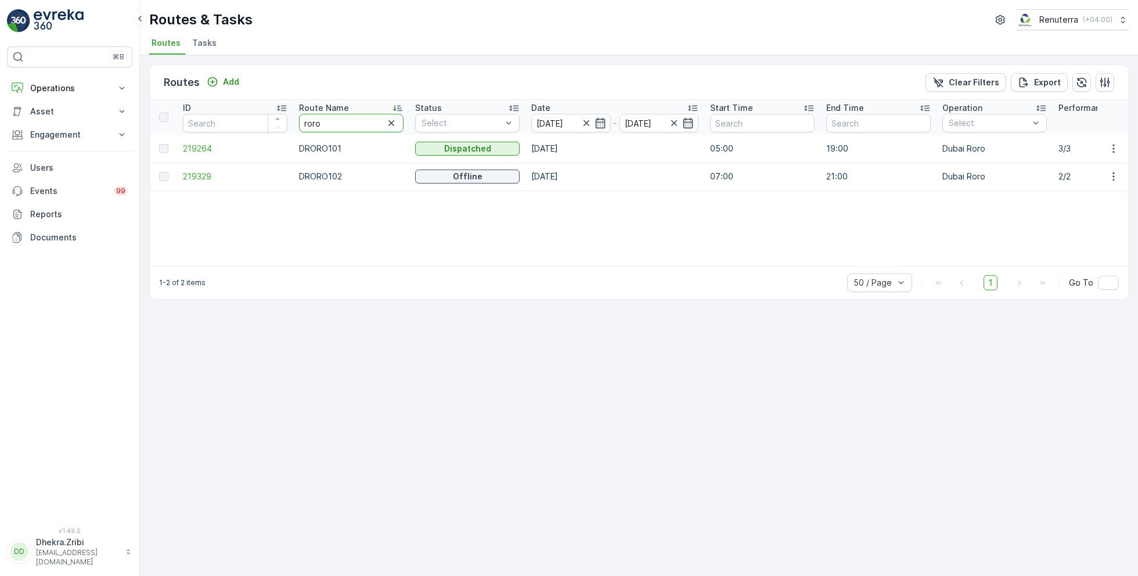
type input "rel"
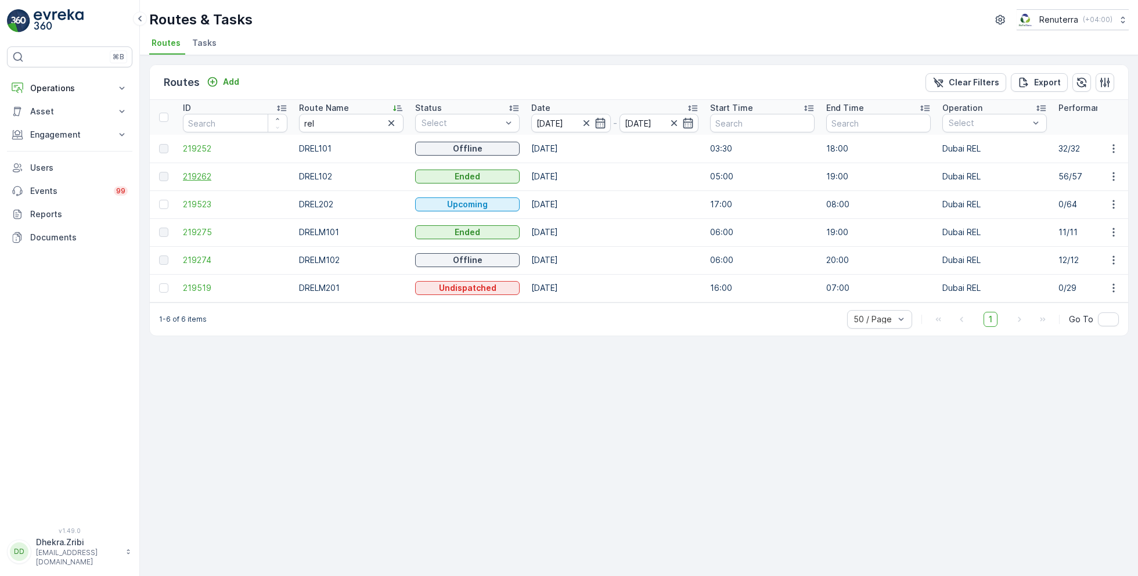
click at [196, 177] on span "219262" at bounding box center [235, 177] width 105 height 12
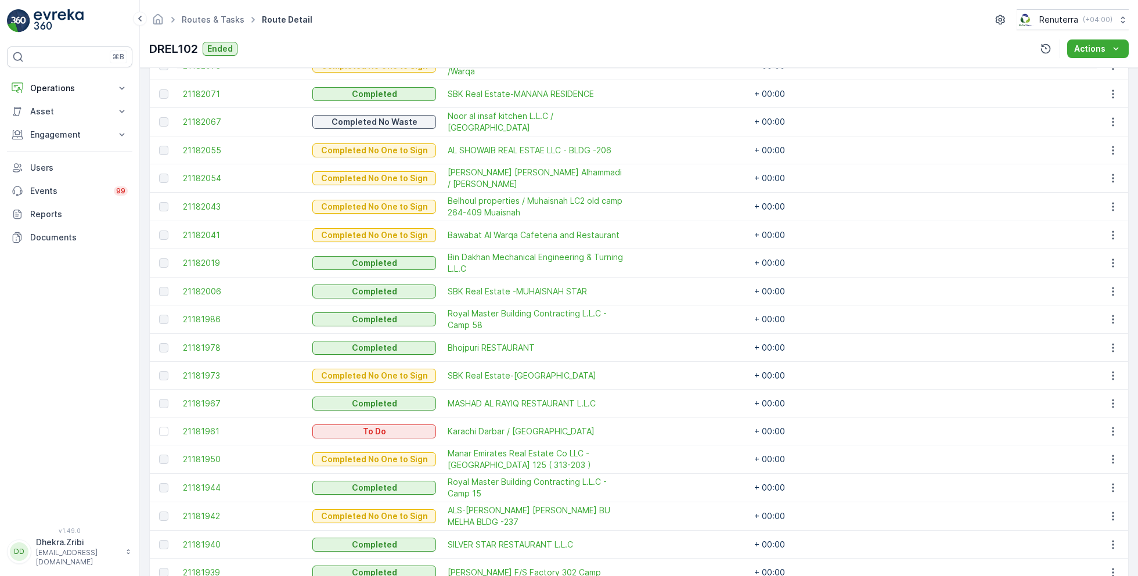
scroll to position [827, 0]
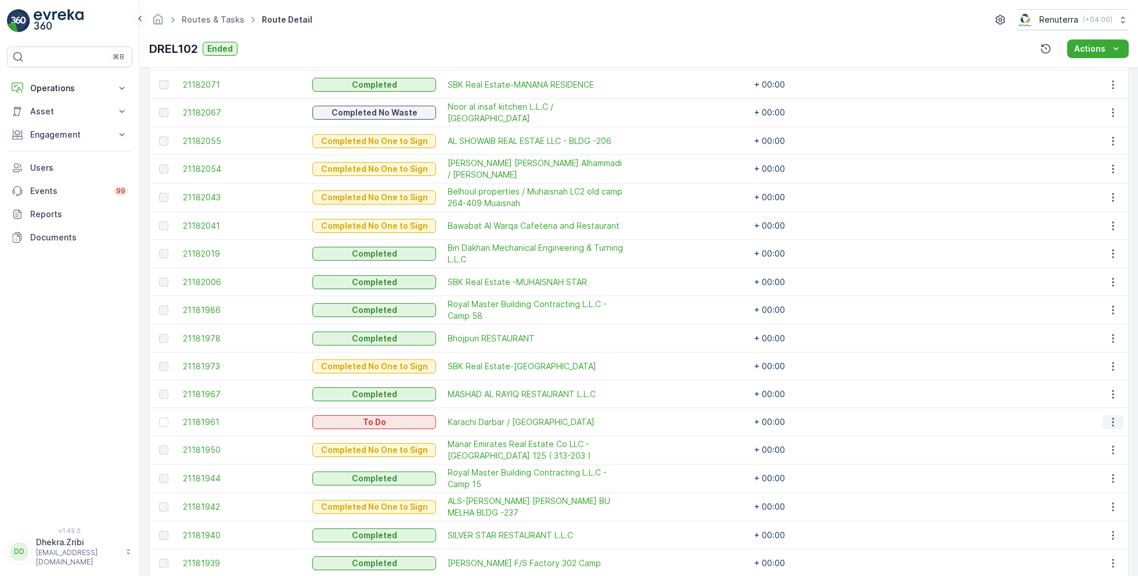
click at [1112, 419] on icon "button" at bounding box center [1114, 422] width 12 height 12
click at [1073, 483] on span "Remove from Route" at bounding box center [1095, 483] width 78 height 12
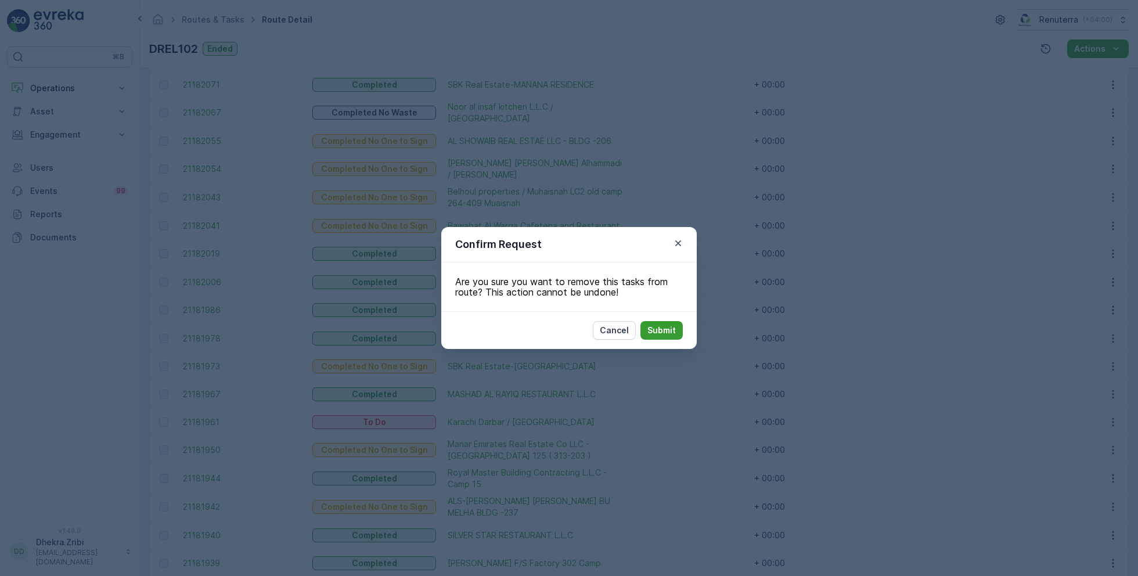
click at [655, 328] on p "Submit" at bounding box center [662, 331] width 28 height 12
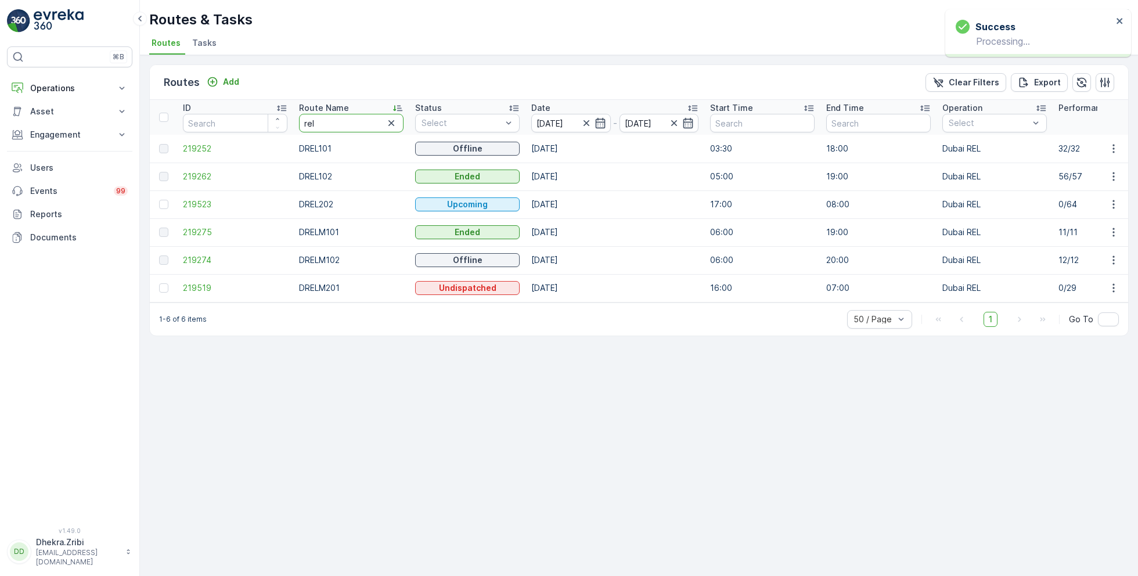
drag, startPoint x: 338, startPoint y: 120, endPoint x: 263, endPoint y: 120, distance: 74.9
type input "med"
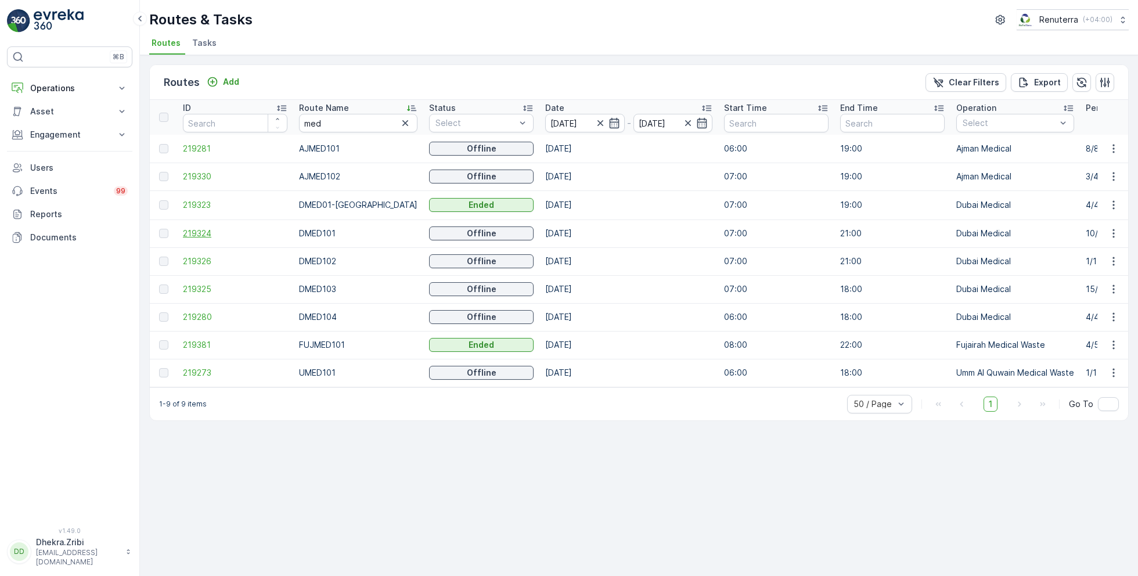
click at [204, 233] on span "219324" at bounding box center [235, 234] width 105 height 12
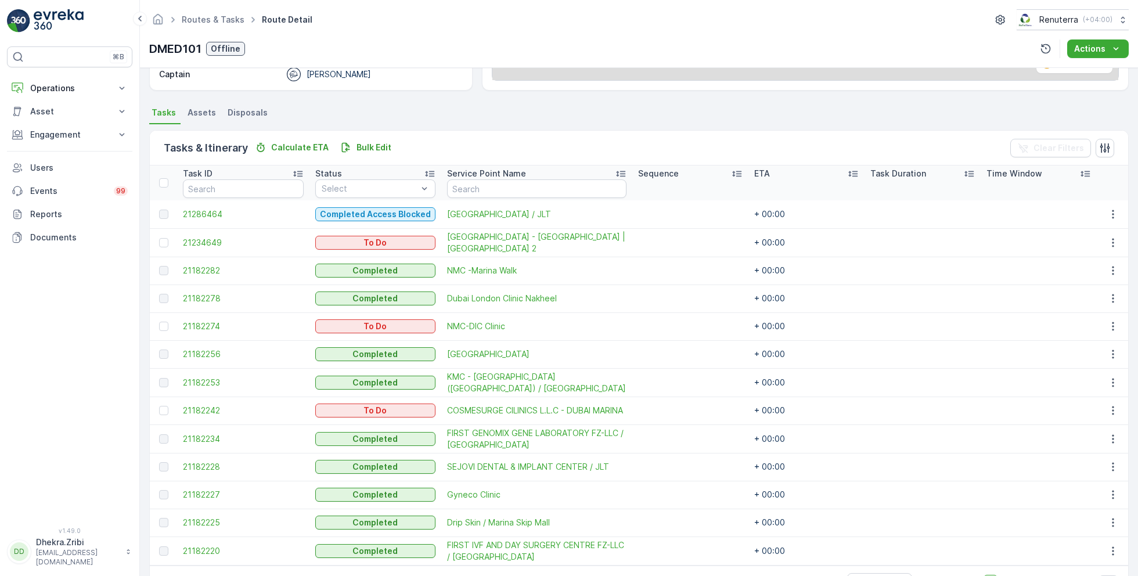
scroll to position [217, 0]
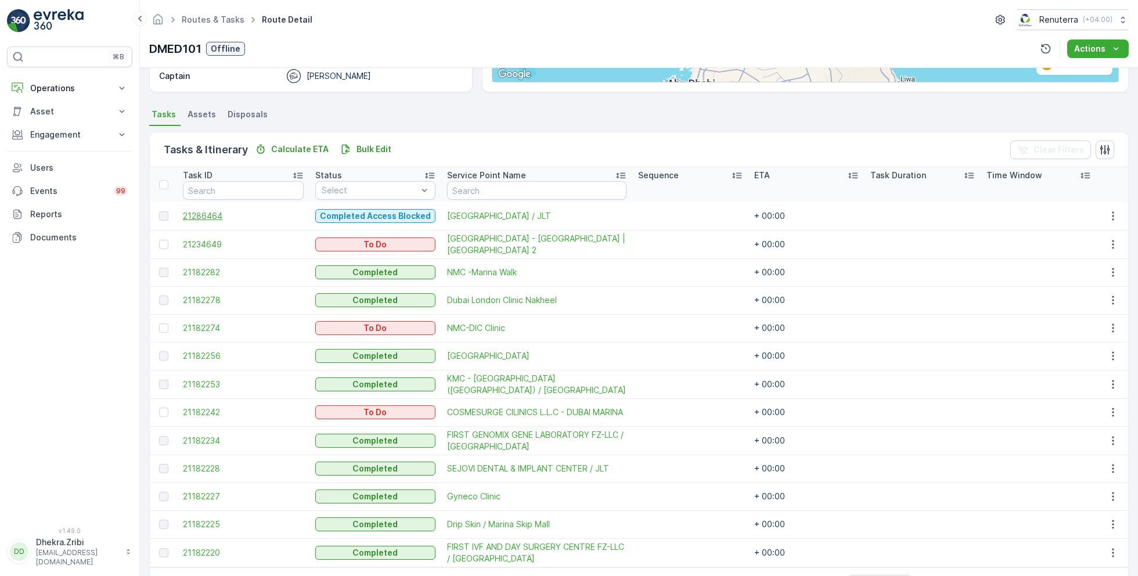
click at [211, 218] on span "21286464" at bounding box center [243, 216] width 121 height 12
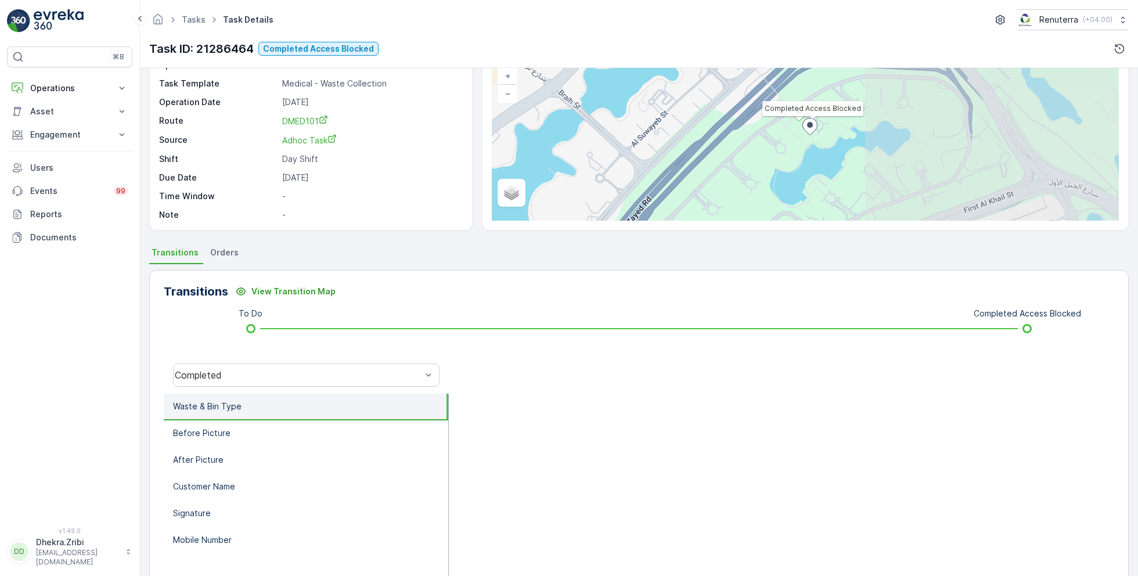
scroll to position [80, 0]
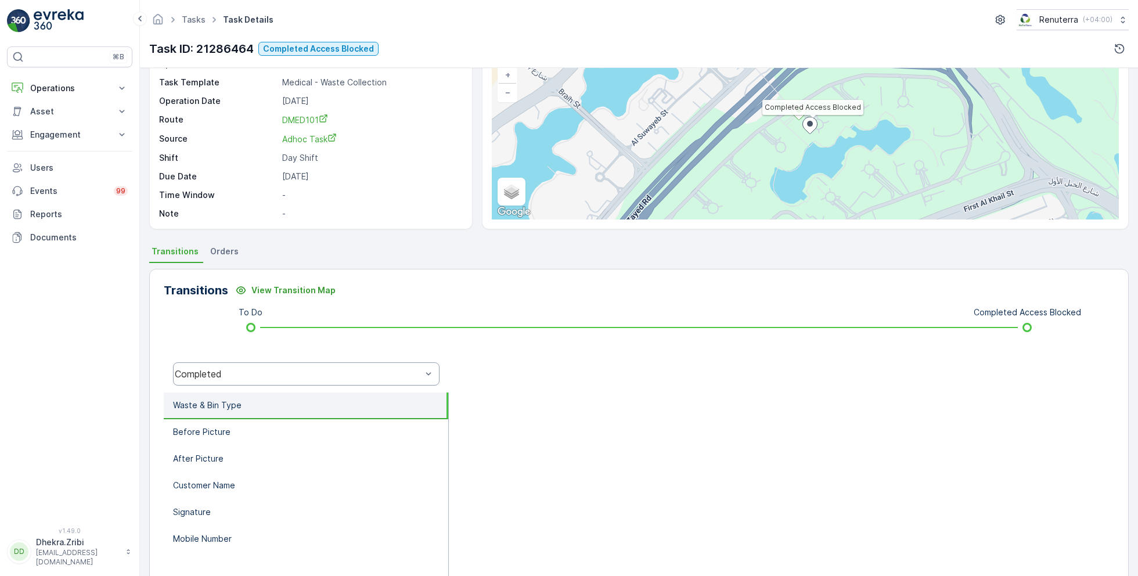
click at [279, 377] on div "Completed" at bounding box center [298, 374] width 247 height 10
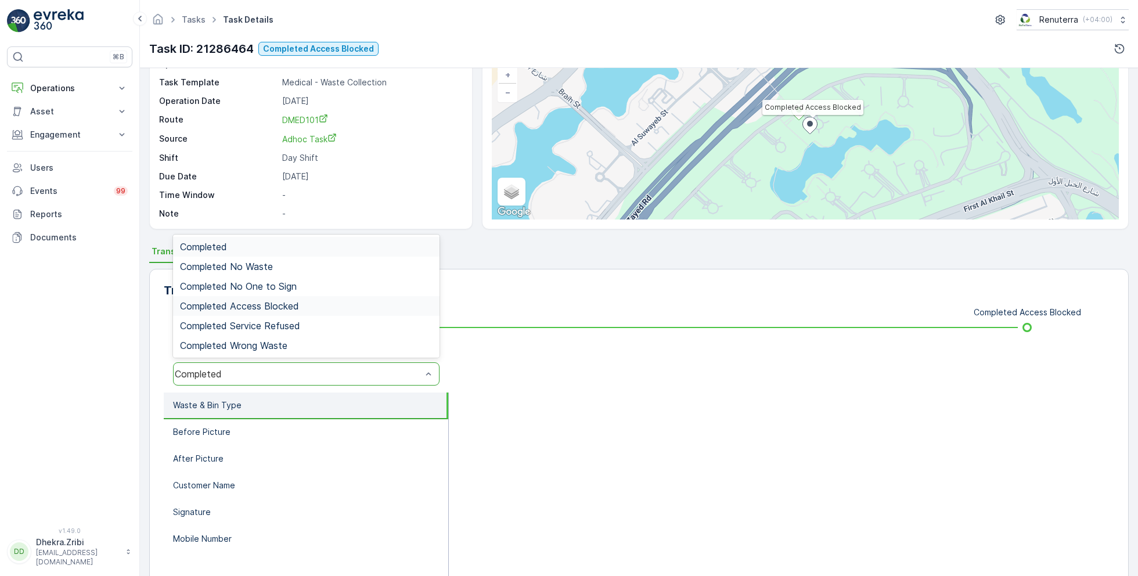
click at [292, 304] on span "Completed Access Blocked" at bounding box center [239, 306] width 119 height 10
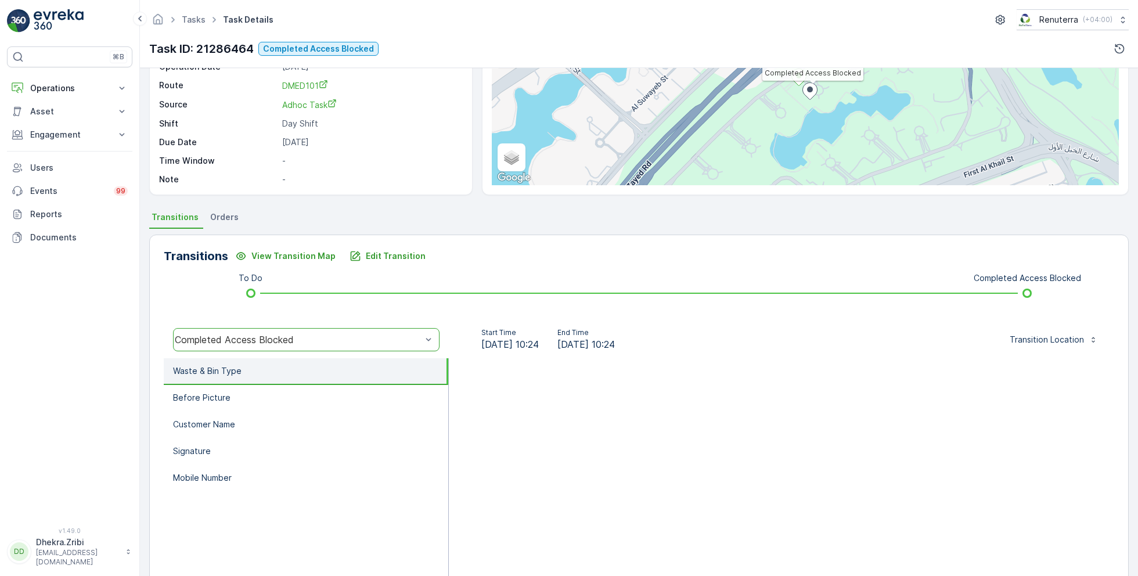
scroll to position [155, 0]
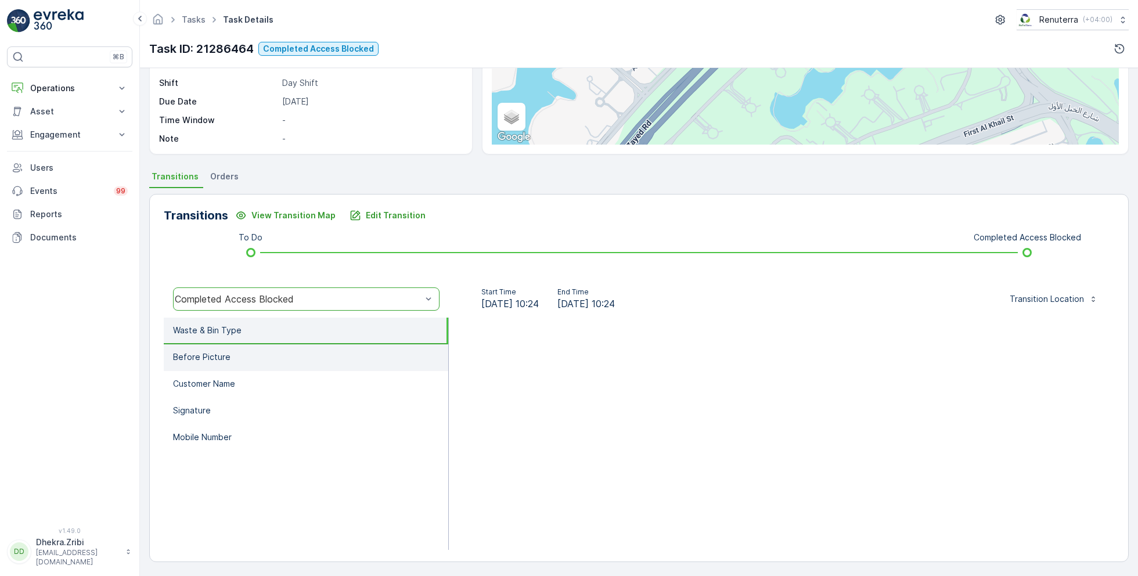
click at [299, 353] on li "Before Picture" at bounding box center [306, 357] width 285 height 27
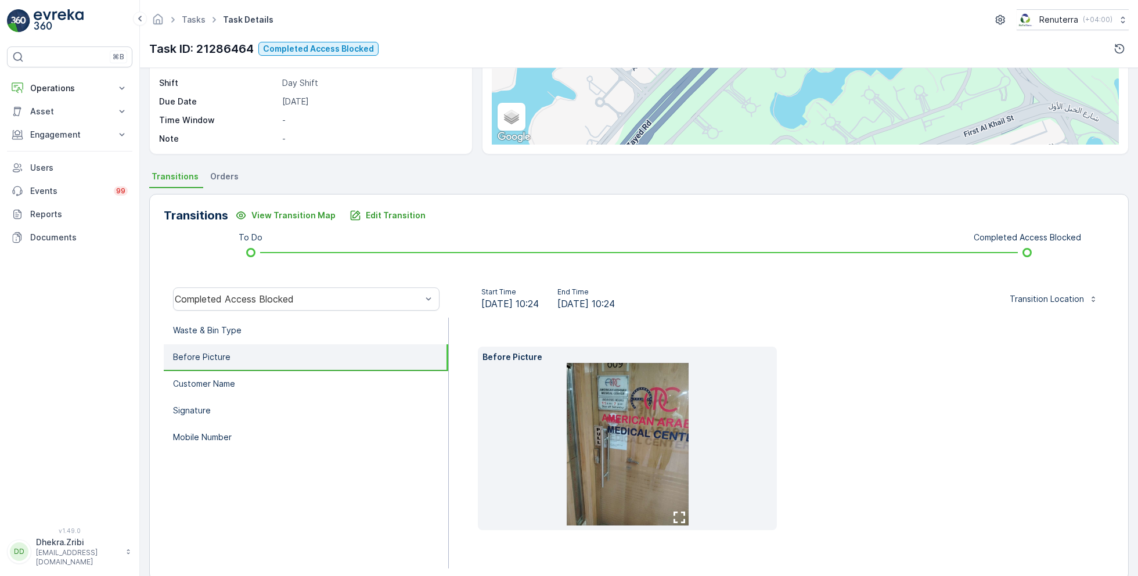
scroll to position [174, 0]
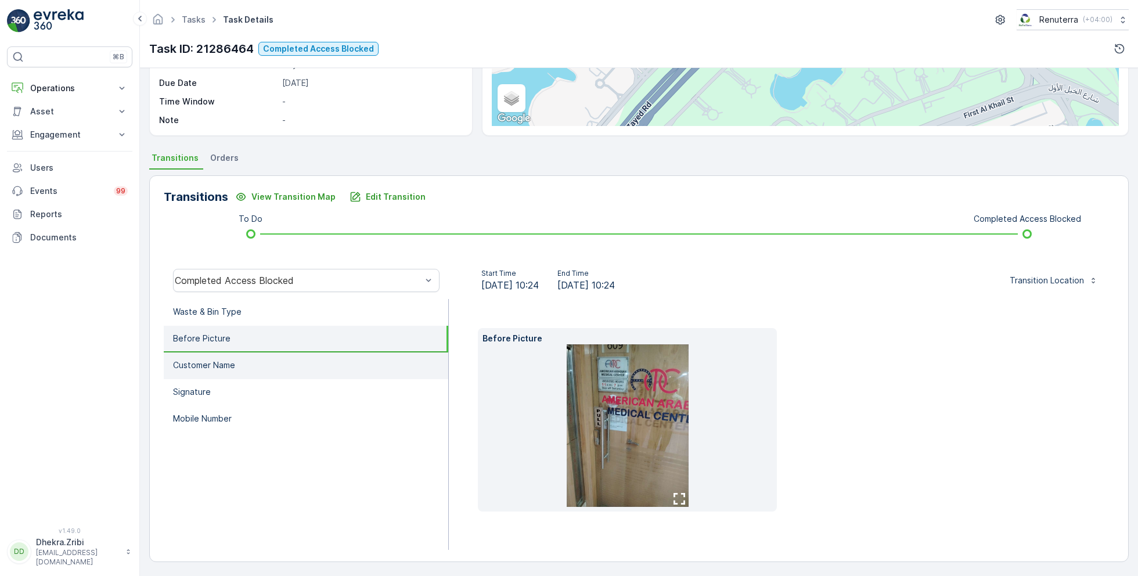
click at [249, 374] on li "Customer Name" at bounding box center [306, 366] width 285 height 27
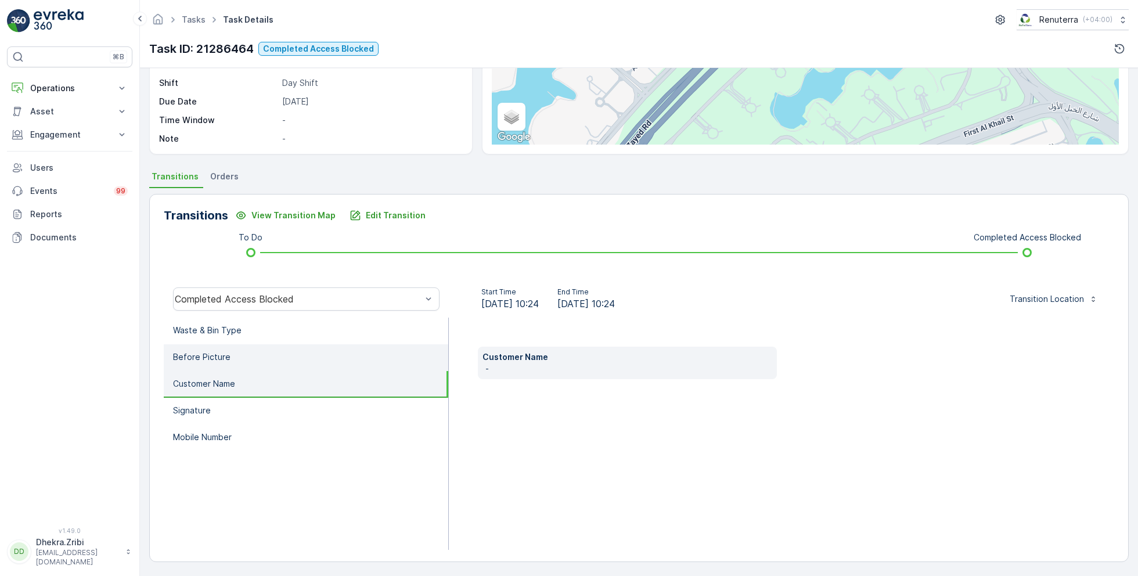
click at [231, 350] on li "Before Picture" at bounding box center [306, 357] width 285 height 27
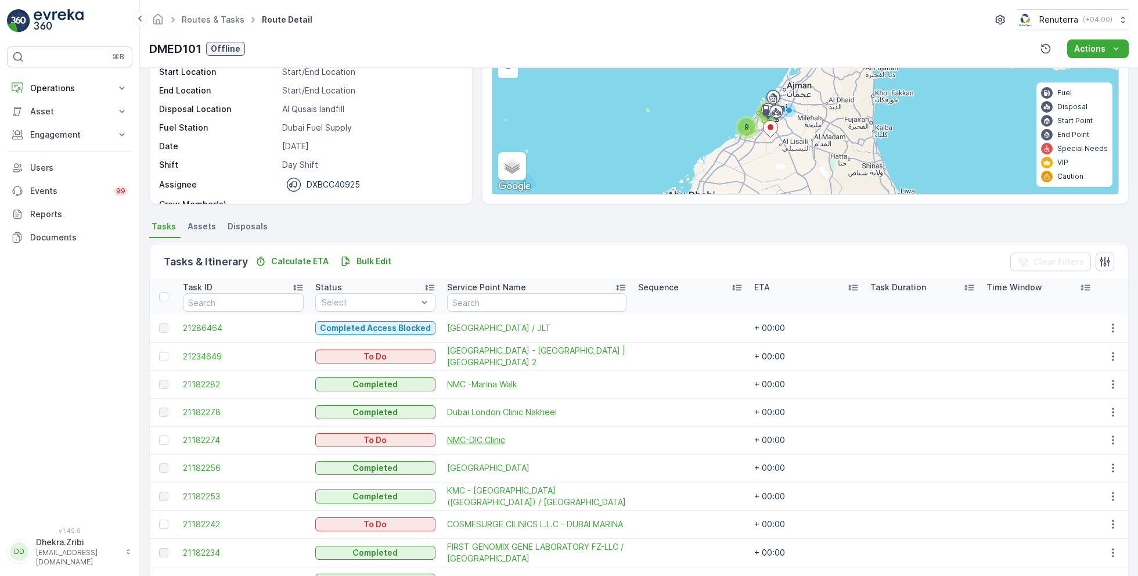
scroll to position [107, 0]
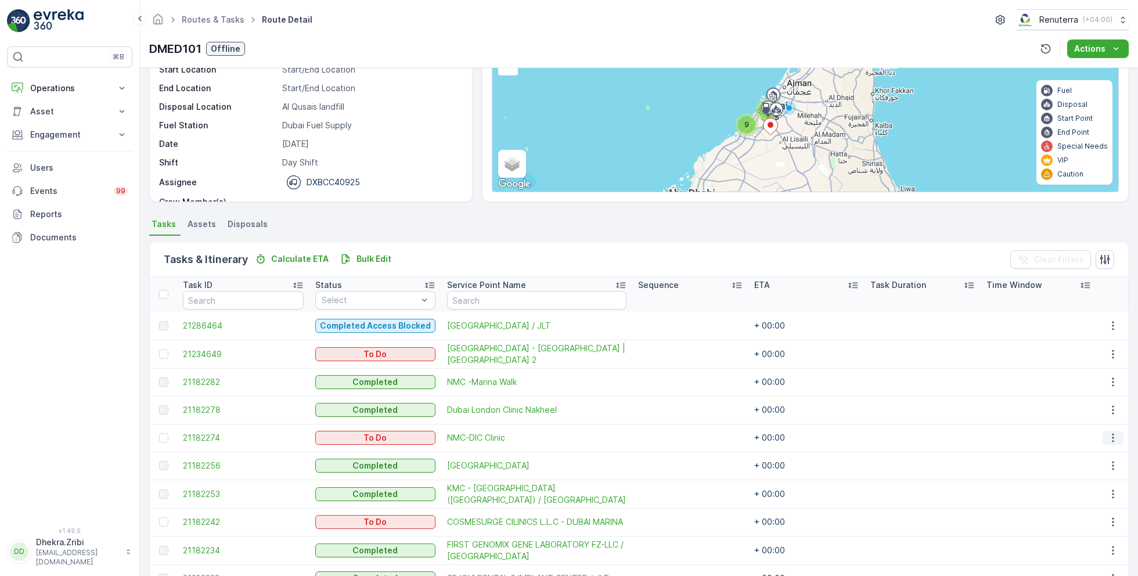
click at [1110, 441] on icon "button" at bounding box center [1114, 438] width 12 height 12
click at [1080, 495] on div "Remove from Route" at bounding box center [1095, 502] width 88 height 16
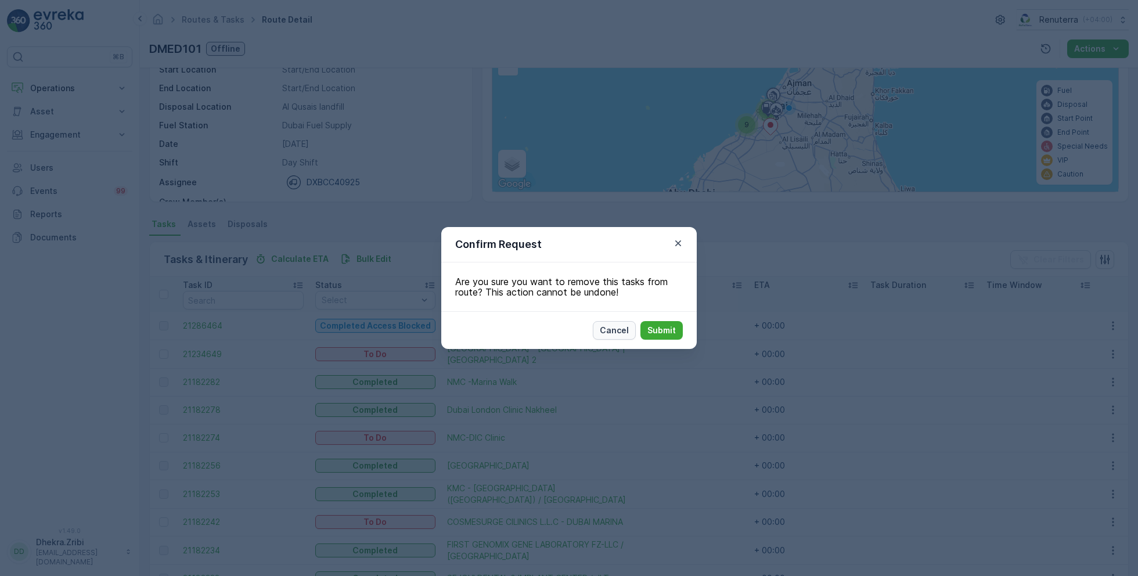
click at [619, 328] on p "Cancel" at bounding box center [614, 331] width 29 height 12
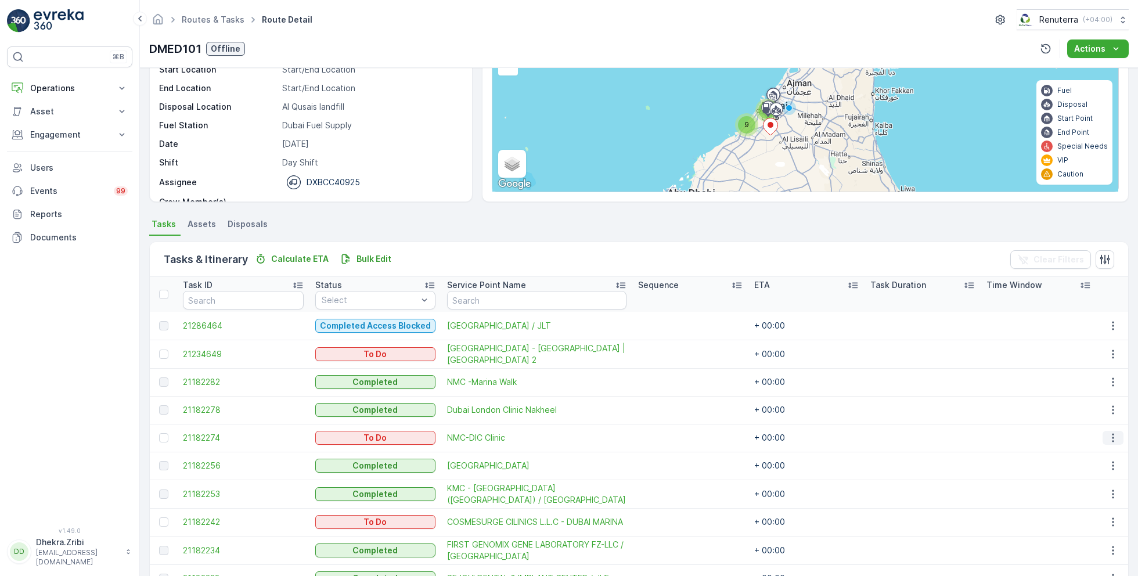
click at [1112, 436] on icon "button" at bounding box center [1114, 438] width 12 height 12
click at [1087, 487] on span "Change Route" at bounding box center [1084, 486] width 56 height 12
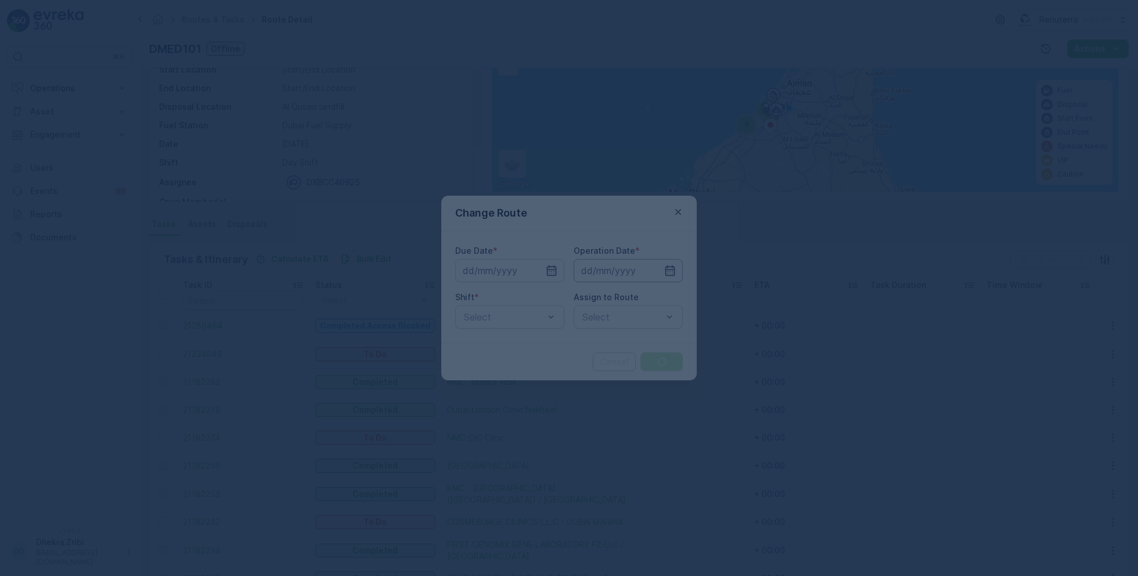
type input "[DATE]"
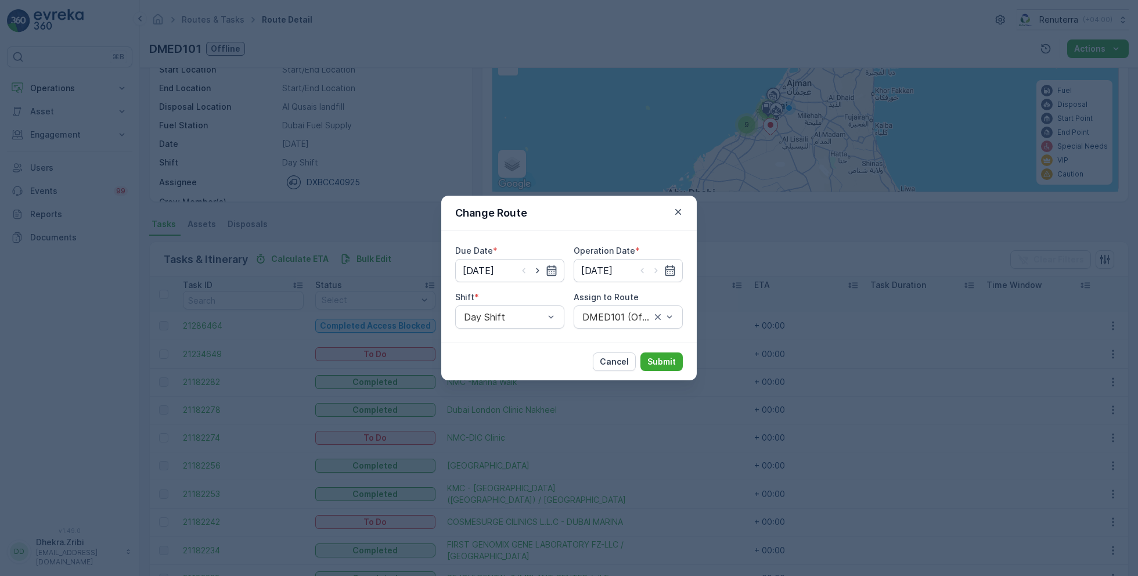
click at [552, 271] on icon "button" at bounding box center [552, 271] width 12 height 12
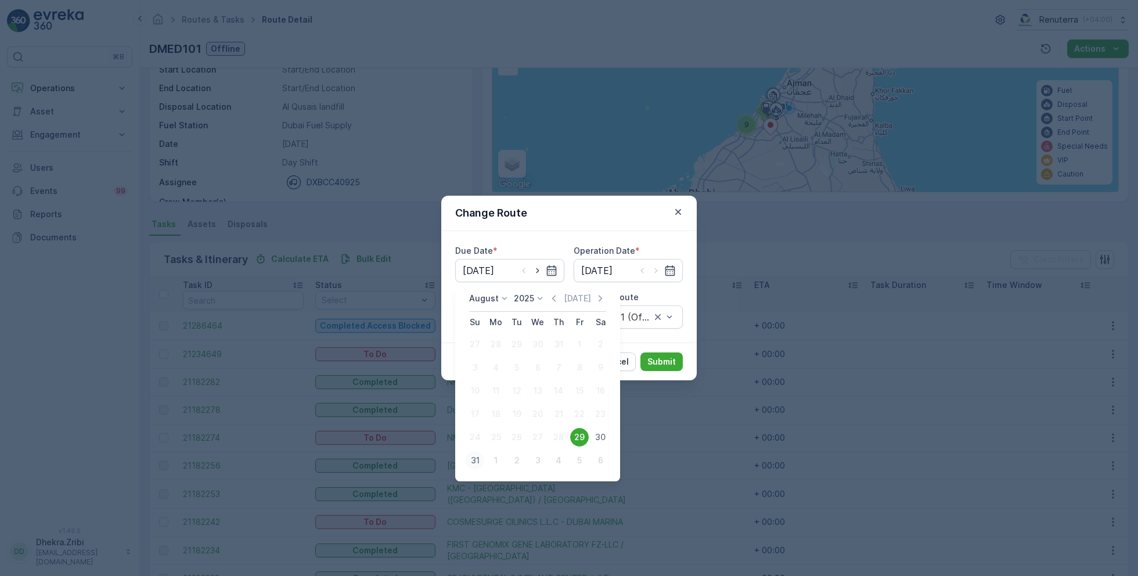
click at [472, 466] on div "31" at bounding box center [475, 460] width 19 height 19
type input "31.08.2025"
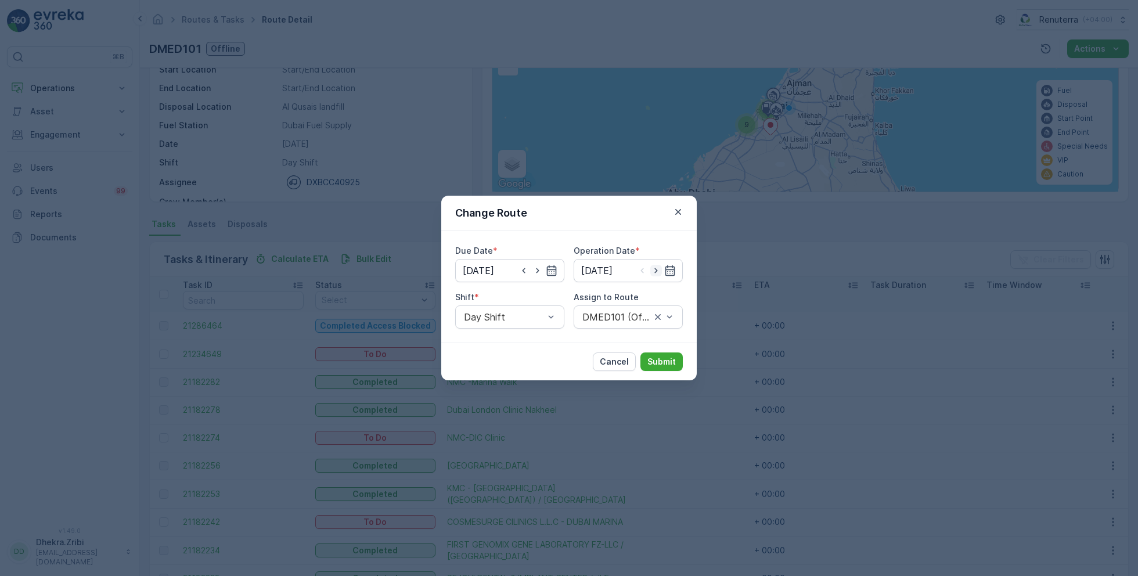
click at [658, 270] on icon "button" at bounding box center [656, 271] width 12 height 12
type input "31.08.2025"
click at [620, 321] on div at bounding box center [622, 317] width 82 height 10
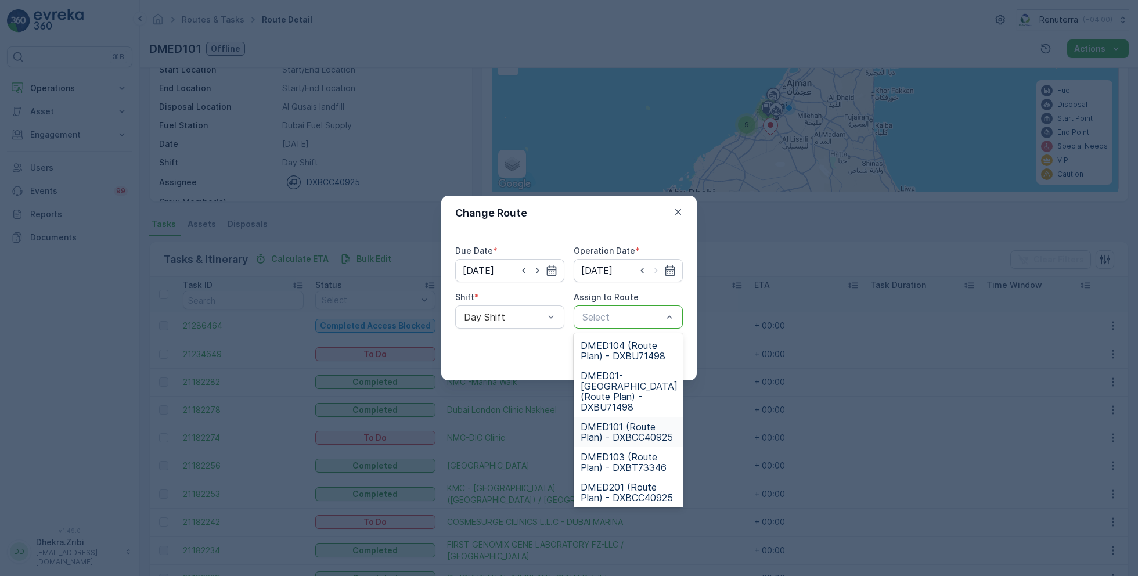
click at [628, 422] on span "DMED101 (Route Plan) - DXBCC40925" at bounding box center [628, 432] width 95 height 21
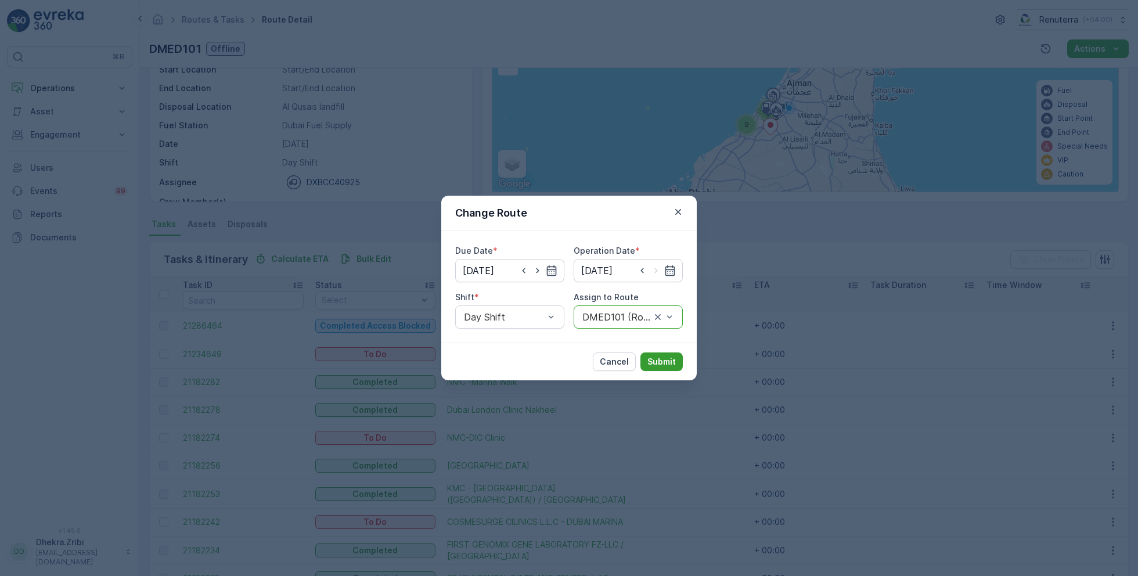
click at [670, 359] on p "Submit" at bounding box center [662, 362] width 28 height 12
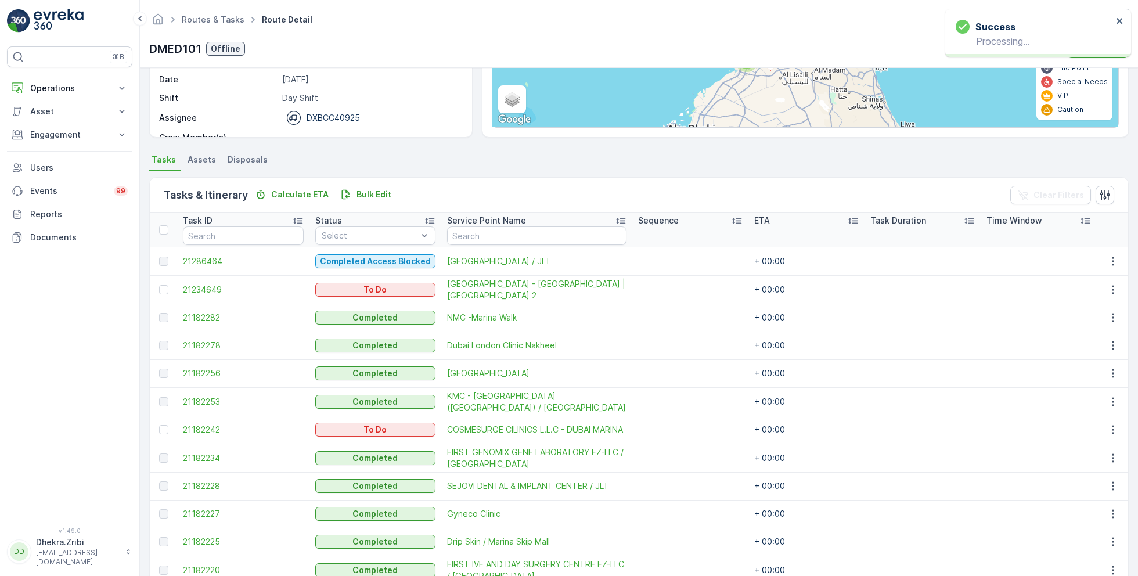
scroll to position [227, 0]
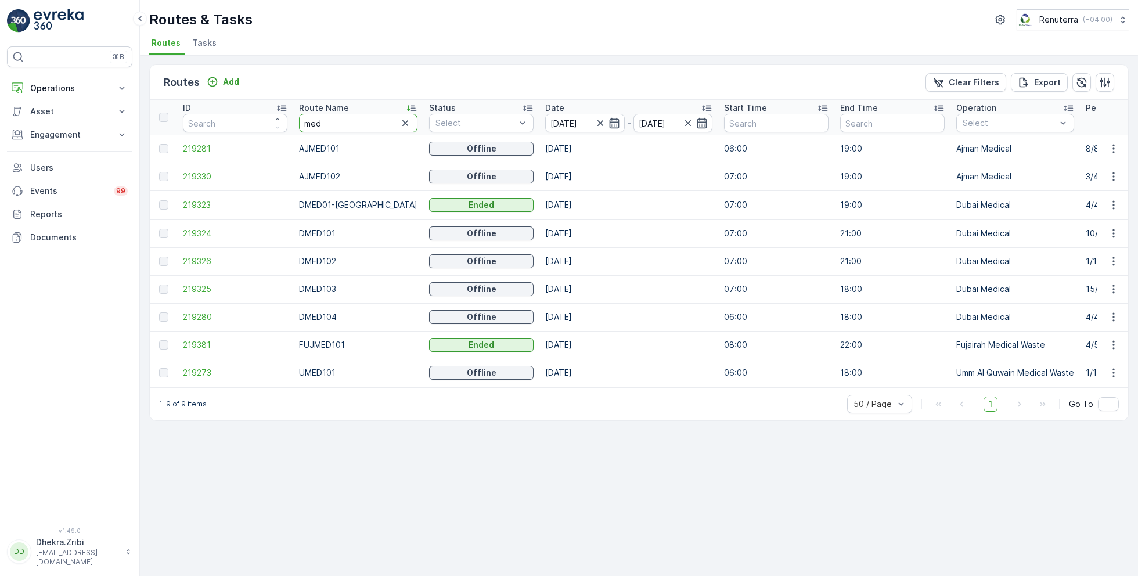
drag, startPoint x: 332, startPoint y: 124, endPoint x: 259, endPoint y: 122, distance: 73.2
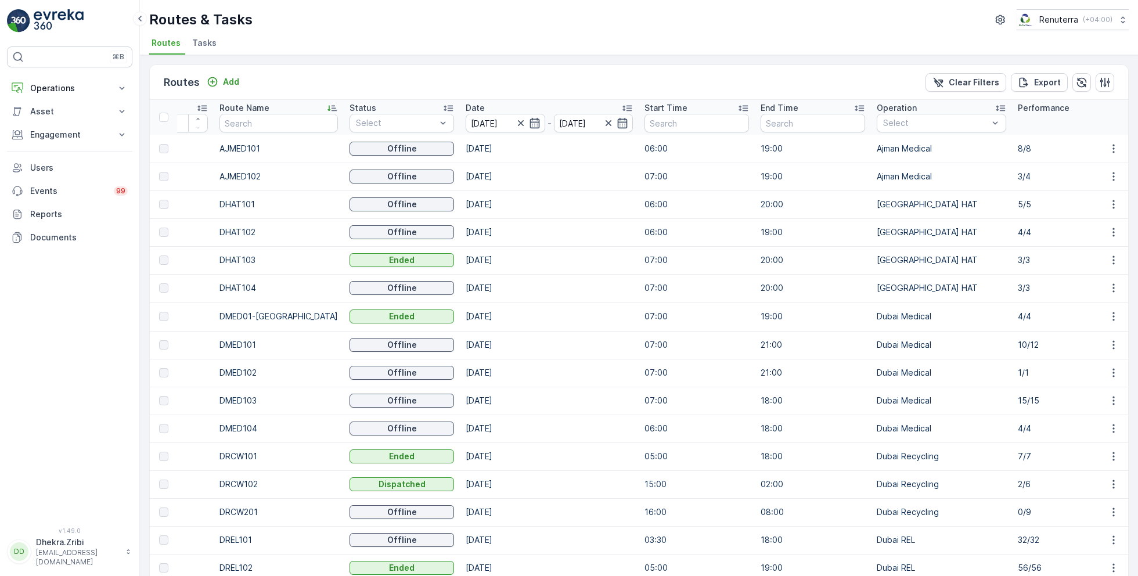
click at [199, 48] on span "Tasks" at bounding box center [204, 43] width 24 height 12
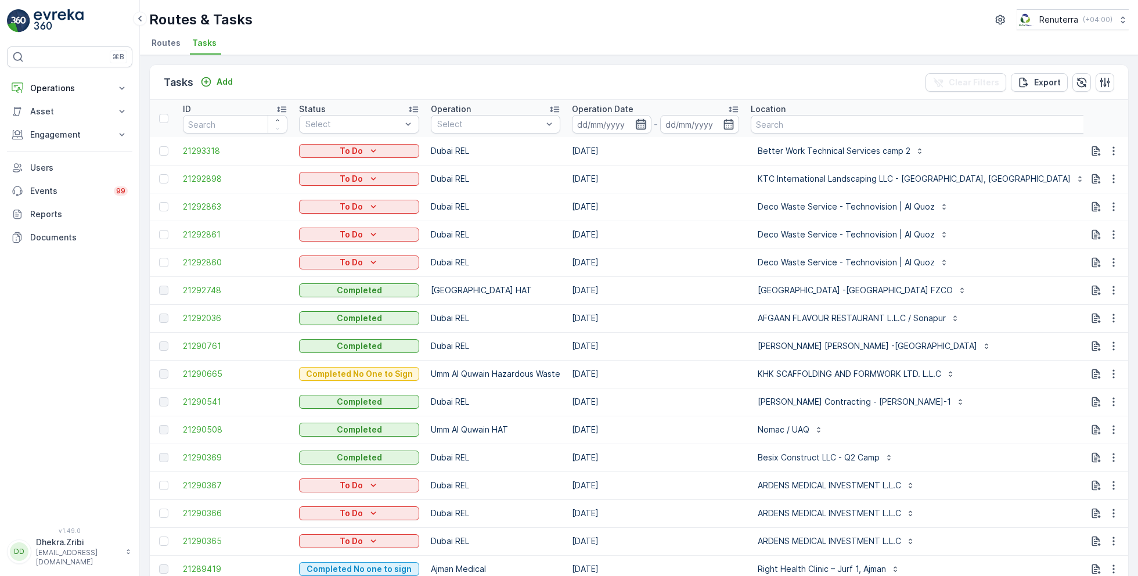
click at [639, 121] on icon "button" at bounding box center [641, 124] width 12 height 12
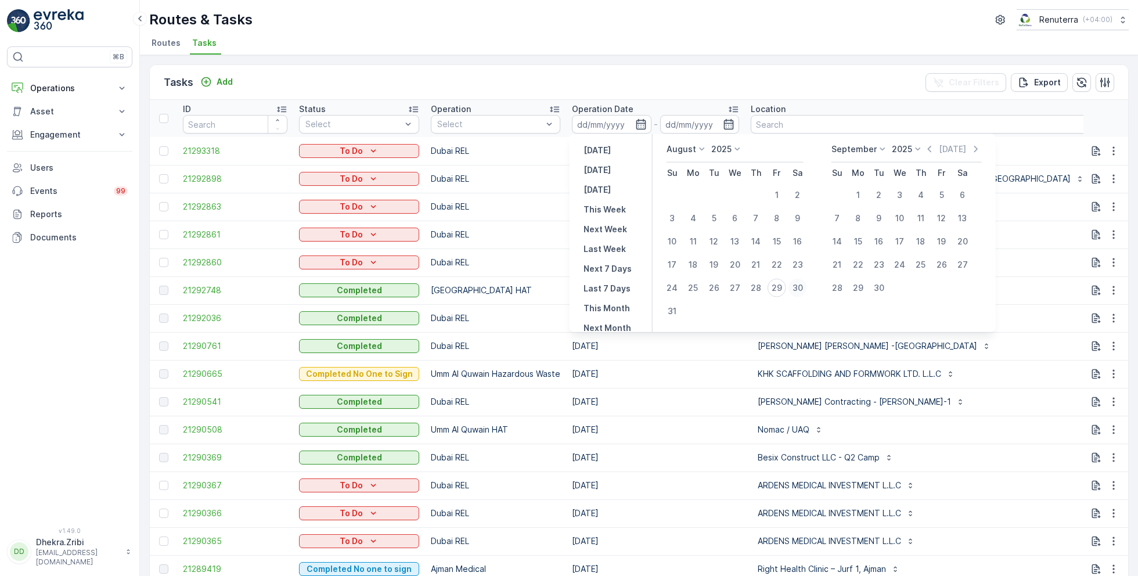
click at [800, 286] on div "30" at bounding box center [798, 288] width 19 height 19
type input "[DATE]"
click at [800, 286] on div "30" at bounding box center [798, 288] width 19 height 19
type input "[DATE]"
click at [654, 35] on ul "Routes Tasks" at bounding box center [634, 45] width 970 height 20
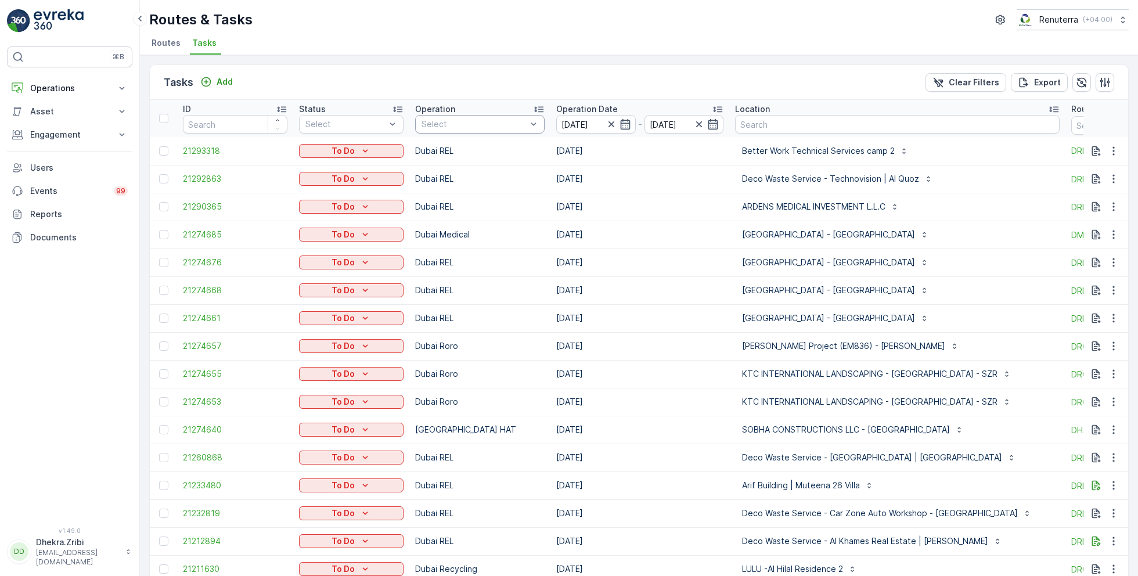
click at [460, 127] on div at bounding box center [473, 124] width 107 height 9
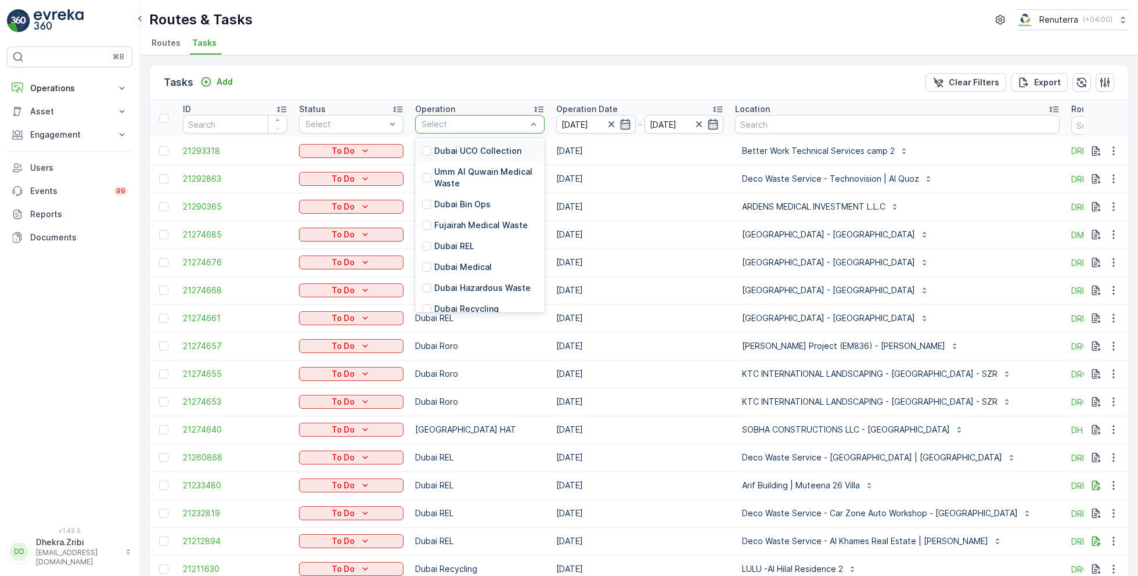
click at [524, 34] on div "Routes & Tasks Renuterra ( +04:00 ) Routes Tasks" at bounding box center [639, 27] width 998 height 55
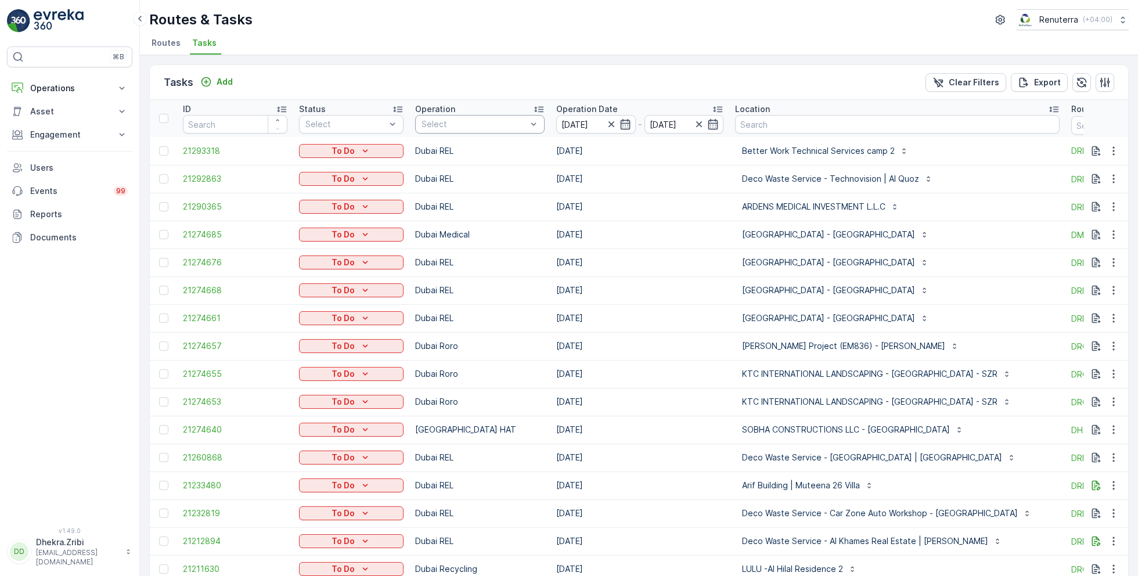
click at [488, 120] on div at bounding box center [473, 124] width 107 height 9
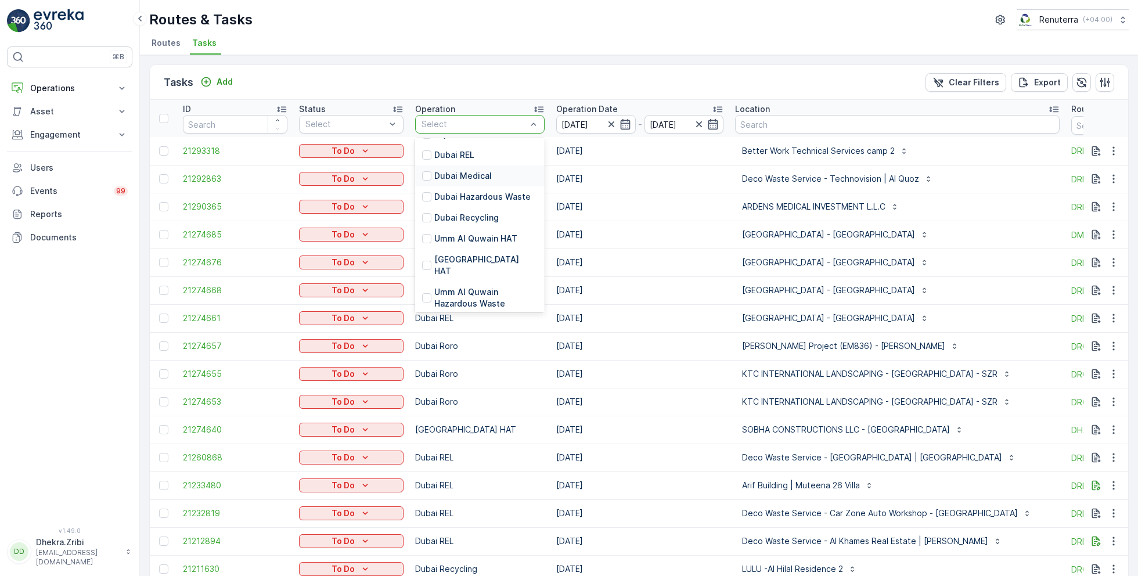
scroll to position [92, 0]
click at [461, 259] on p "[GEOGRAPHIC_DATA] HAT" at bounding box center [485, 264] width 103 height 23
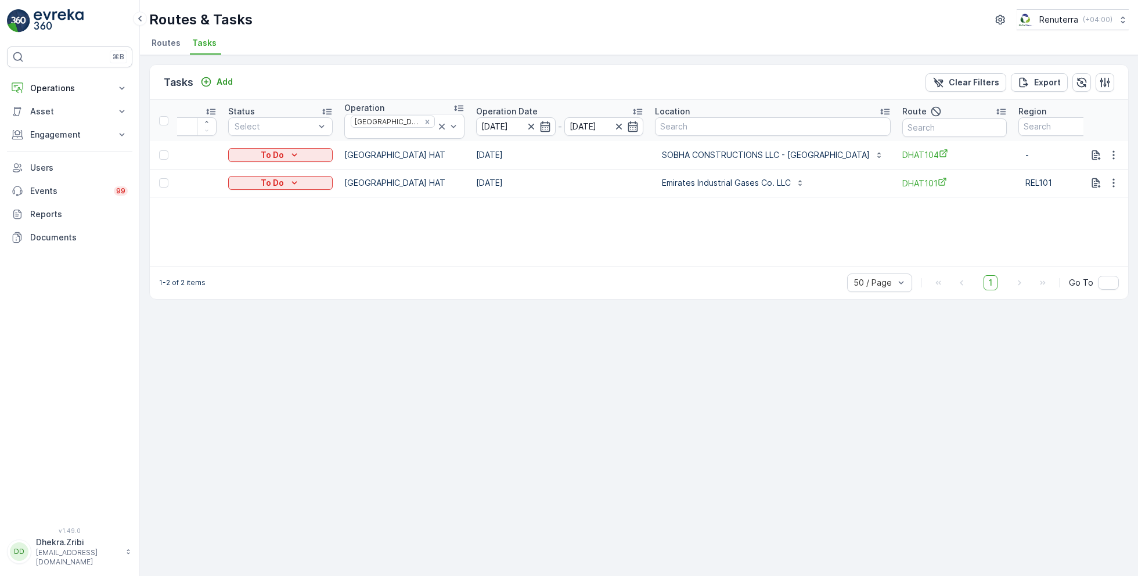
scroll to position [0, 109]
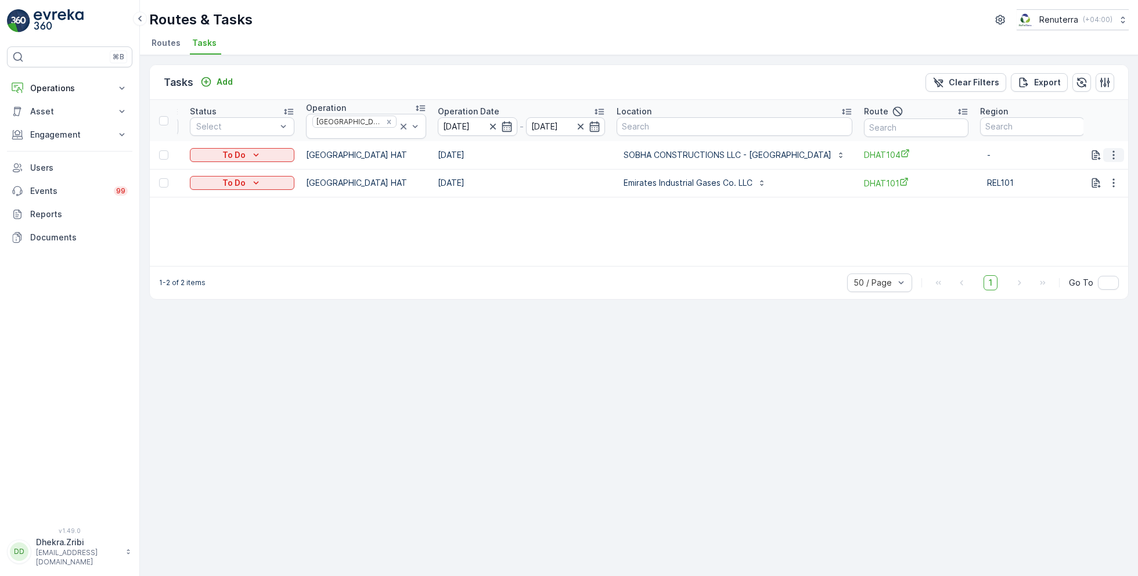
click at [1117, 157] on button "button" at bounding box center [1113, 155] width 21 height 14
click at [1084, 199] on span "Change Route" at bounding box center [1084, 201] width 56 height 12
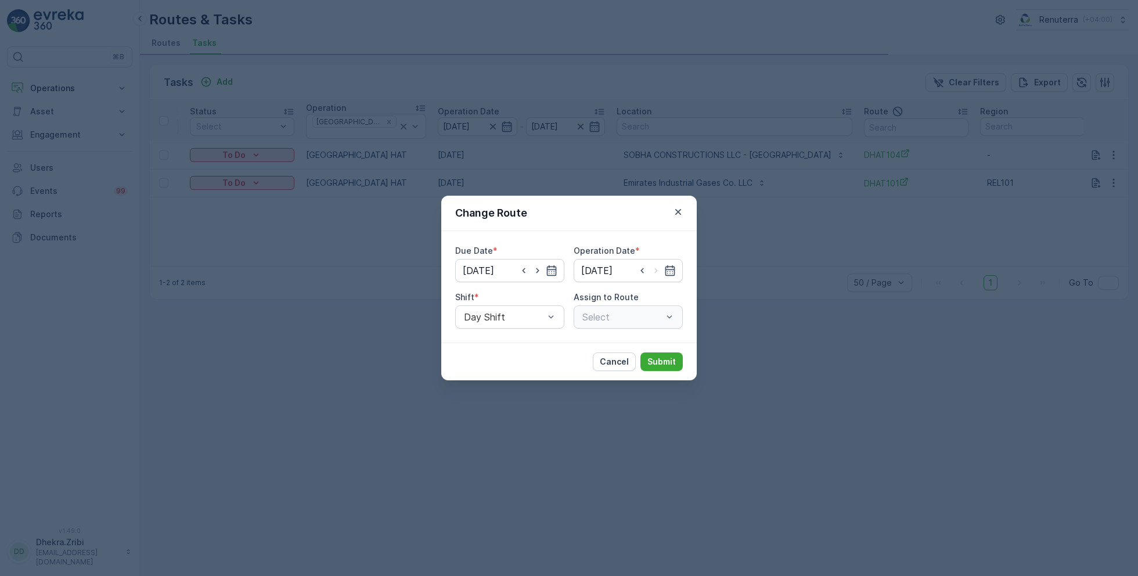
type input "[DATE]"
click at [612, 313] on div at bounding box center [616, 317] width 71 height 10
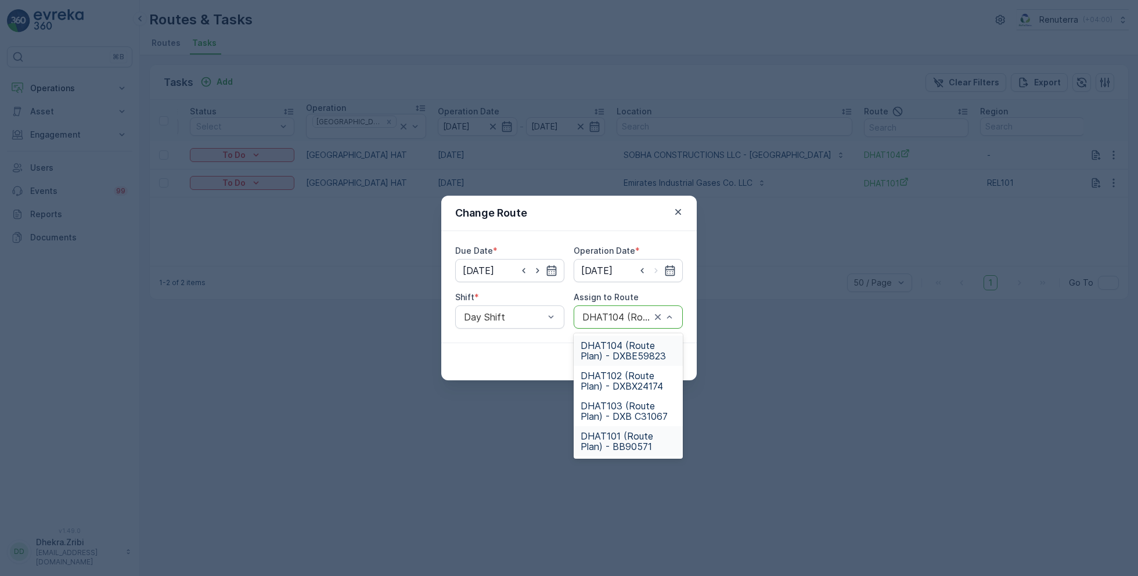
click at [607, 443] on span "DHAT101 (Route Plan) - BB90571" at bounding box center [628, 441] width 95 height 21
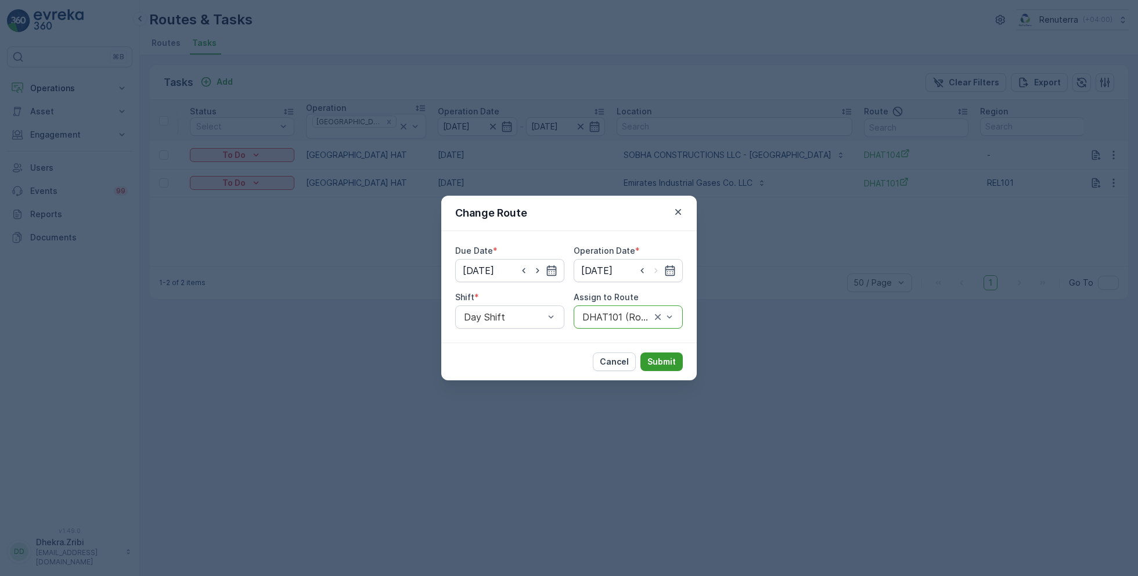
click at [663, 364] on p "Submit" at bounding box center [662, 362] width 28 height 12
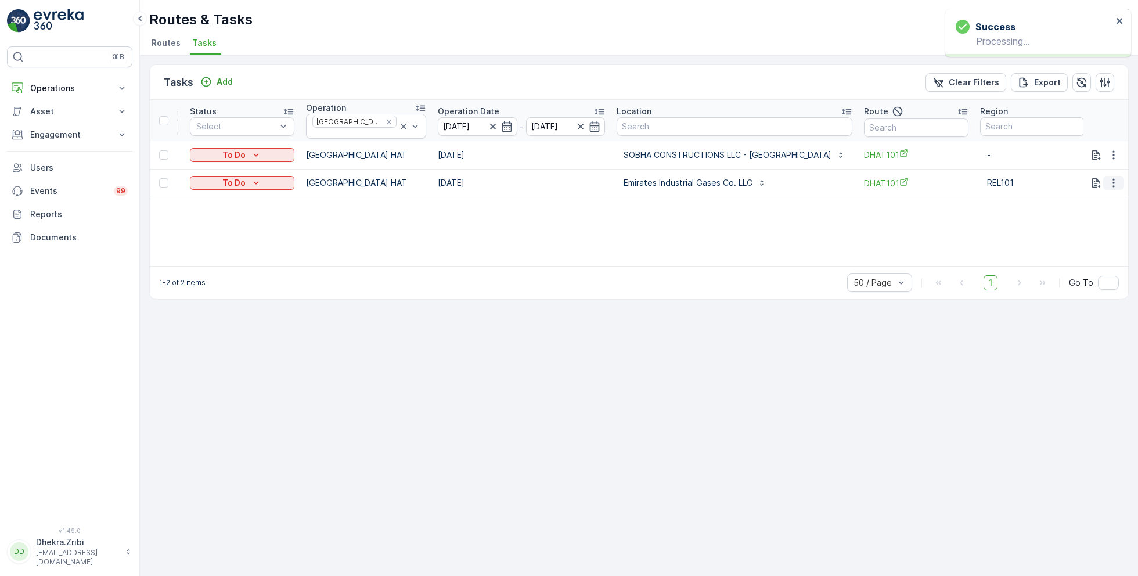
click at [1110, 180] on icon "button" at bounding box center [1114, 183] width 12 height 12
click at [1081, 246] on span "Remove from Route" at bounding box center [1095, 245] width 78 height 12
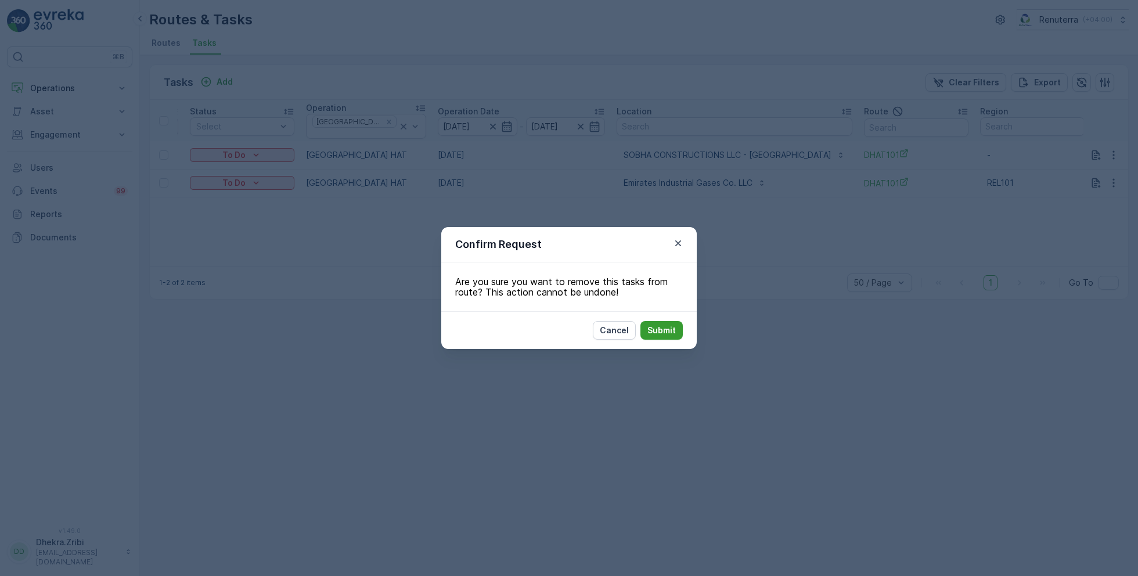
click at [666, 332] on p "Submit" at bounding box center [662, 331] width 28 height 12
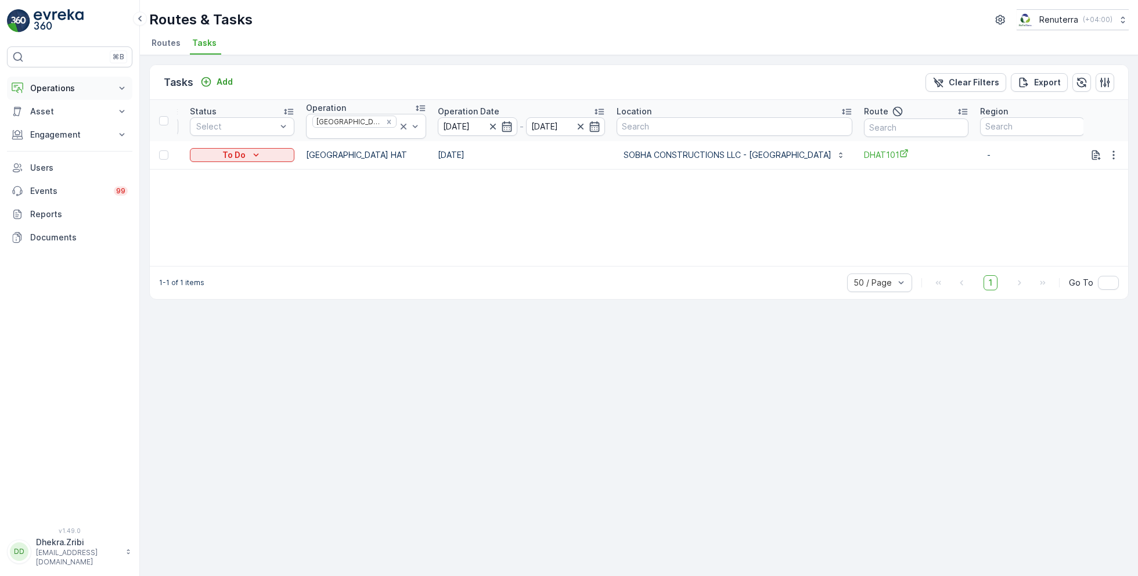
click at [57, 90] on p "Operations" at bounding box center [69, 88] width 79 height 12
click at [66, 136] on p "Routes & Tasks" at bounding box center [60, 141] width 60 height 12
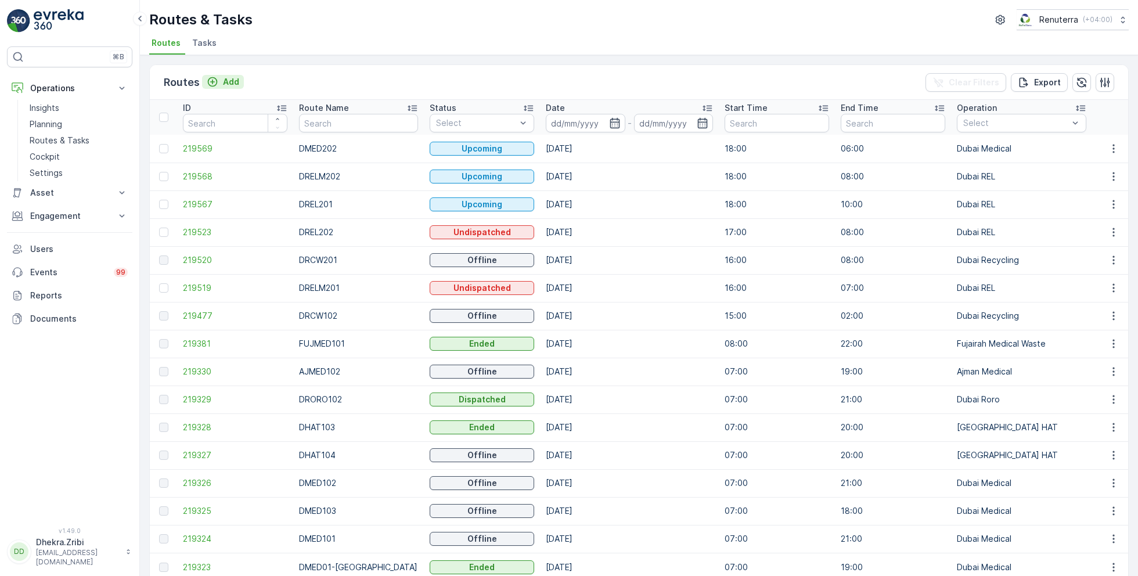
click at [226, 78] on p "Add" at bounding box center [231, 82] width 16 height 12
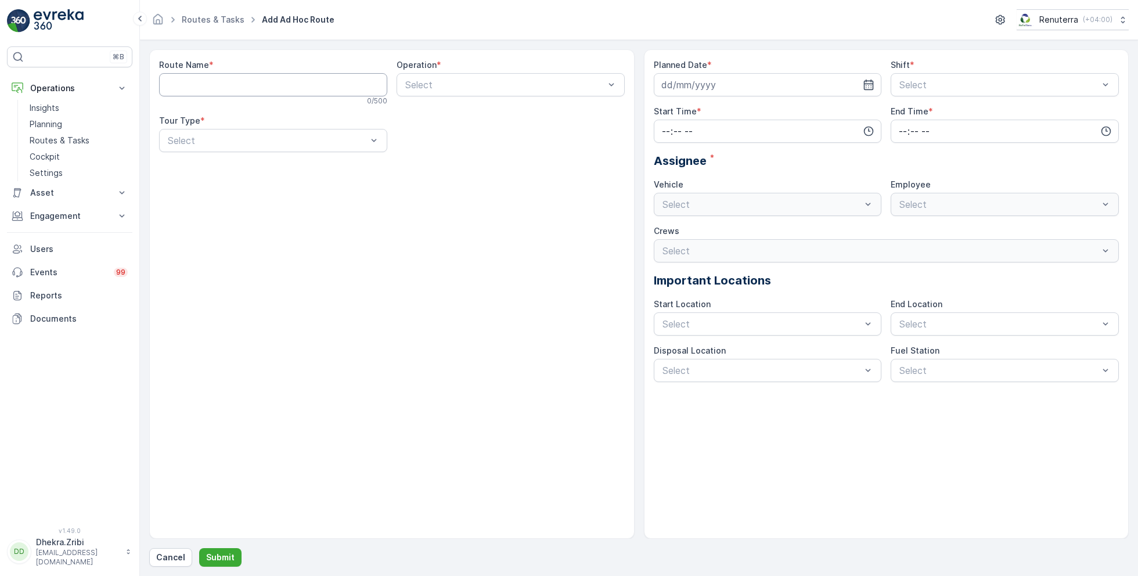
click at [283, 84] on Name "Route Name" at bounding box center [273, 84] width 228 height 23
type Name "DUCO001"
click at [429, 82] on div at bounding box center [505, 85] width 202 height 10
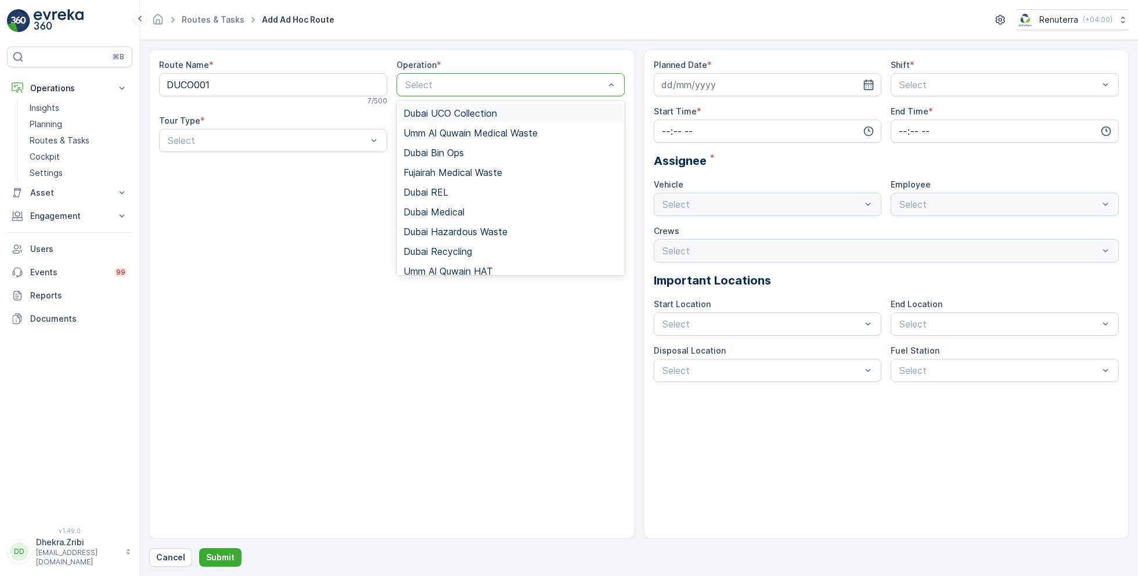
click at [448, 114] on span "Dubai UCO Collection" at bounding box center [451, 113] width 94 height 10
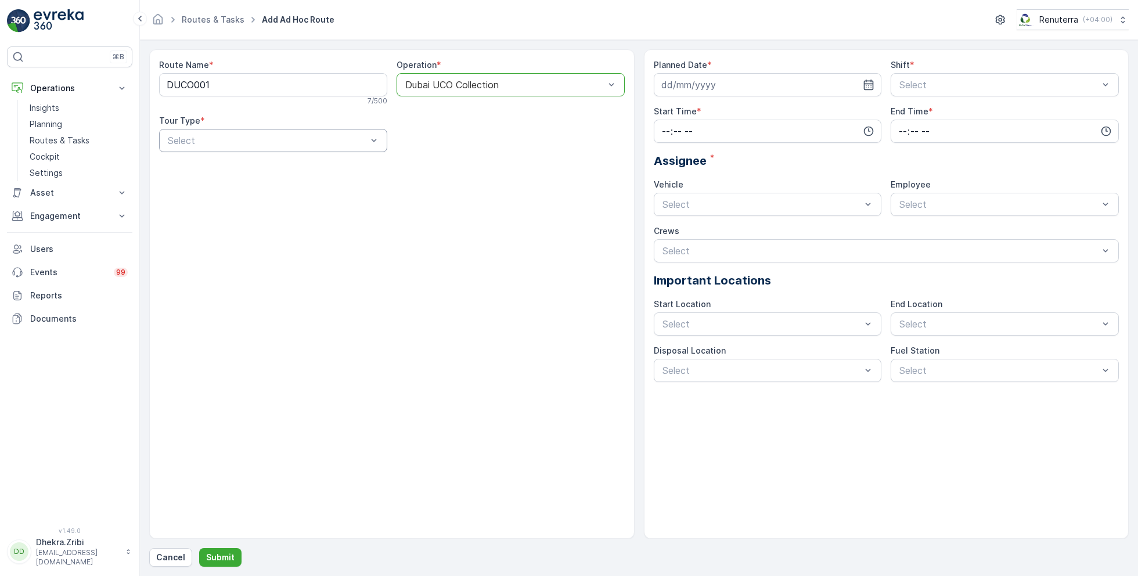
click at [333, 139] on div at bounding box center [268, 140] width 202 height 10
click at [211, 168] on div "Static" at bounding box center [273, 169] width 214 height 10
click at [326, 142] on div at bounding box center [268, 140] width 202 height 10
click at [221, 188] on div "Dynamic" at bounding box center [273, 189] width 214 height 10
click at [753, 82] on input at bounding box center [768, 84] width 228 height 23
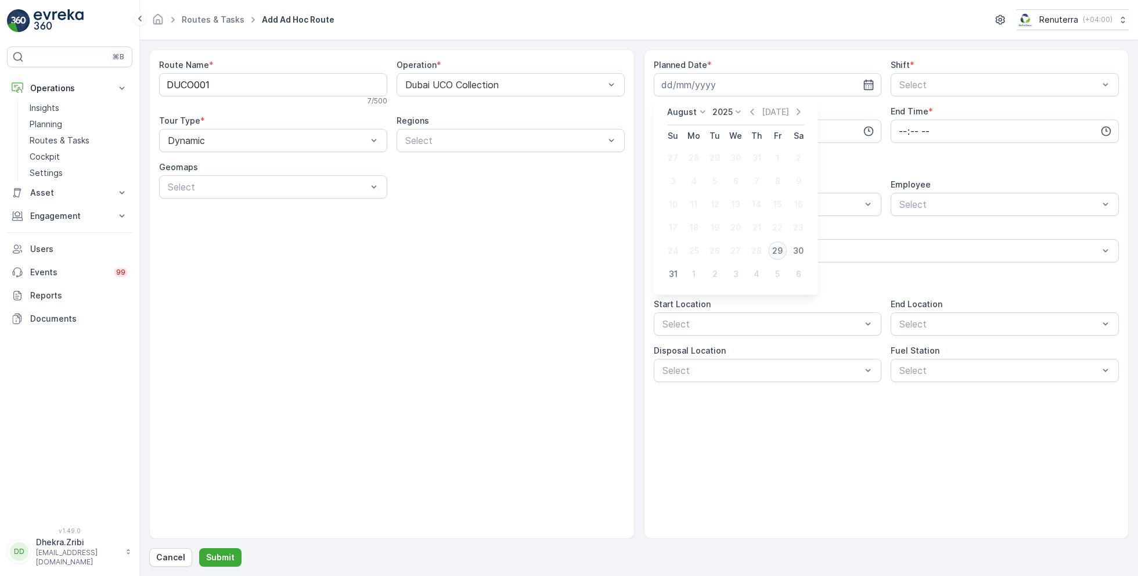
click at [778, 248] on div "29" at bounding box center [777, 251] width 19 height 19
type input "29.08.2025"
click at [957, 81] on div at bounding box center [999, 85] width 202 height 10
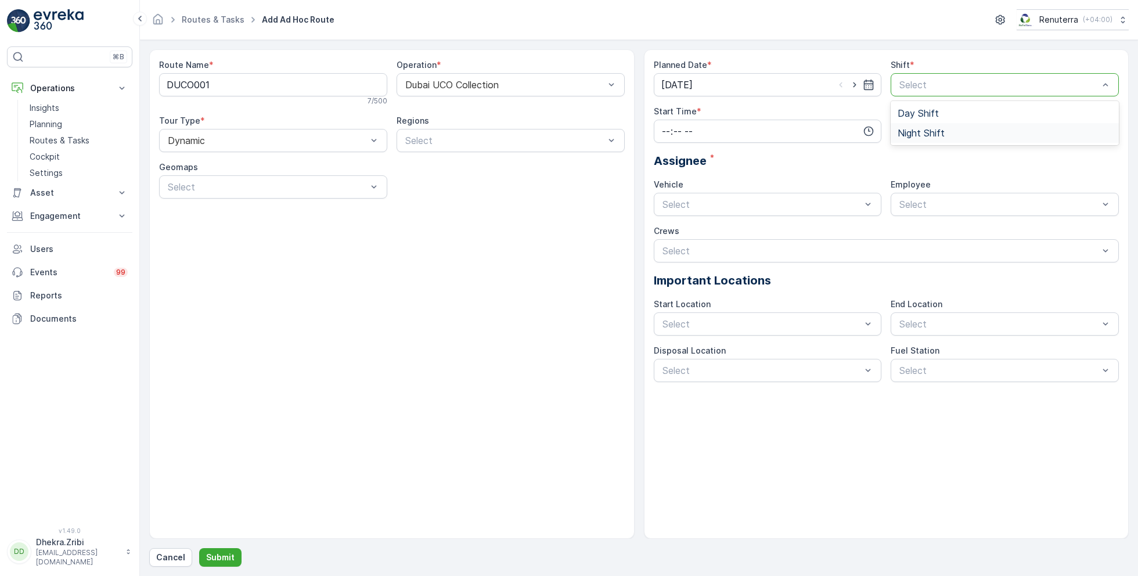
click at [923, 128] on span "Night Shift" at bounding box center [921, 133] width 47 height 10
click at [810, 130] on input "time" at bounding box center [768, 131] width 228 height 23
click at [666, 206] on span "18" at bounding box center [665, 211] width 9 height 12
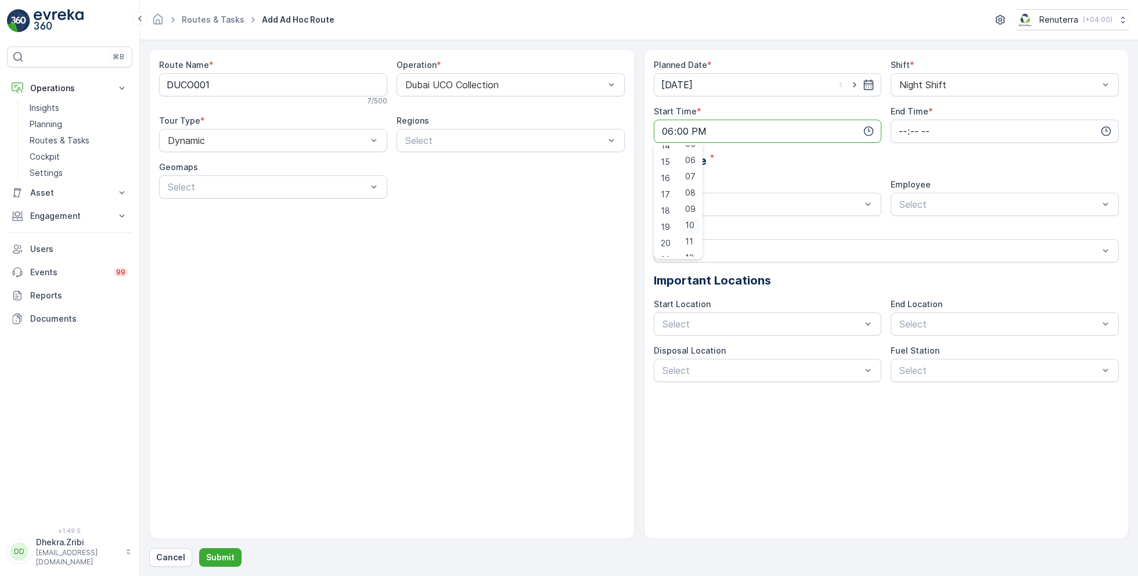
click at [692, 224] on span "10" at bounding box center [689, 226] width 9 height 12
type input "18:10"
click at [944, 129] on input "time" at bounding box center [1005, 131] width 228 height 23
click at [903, 180] on span "06" at bounding box center [903, 185] width 10 height 12
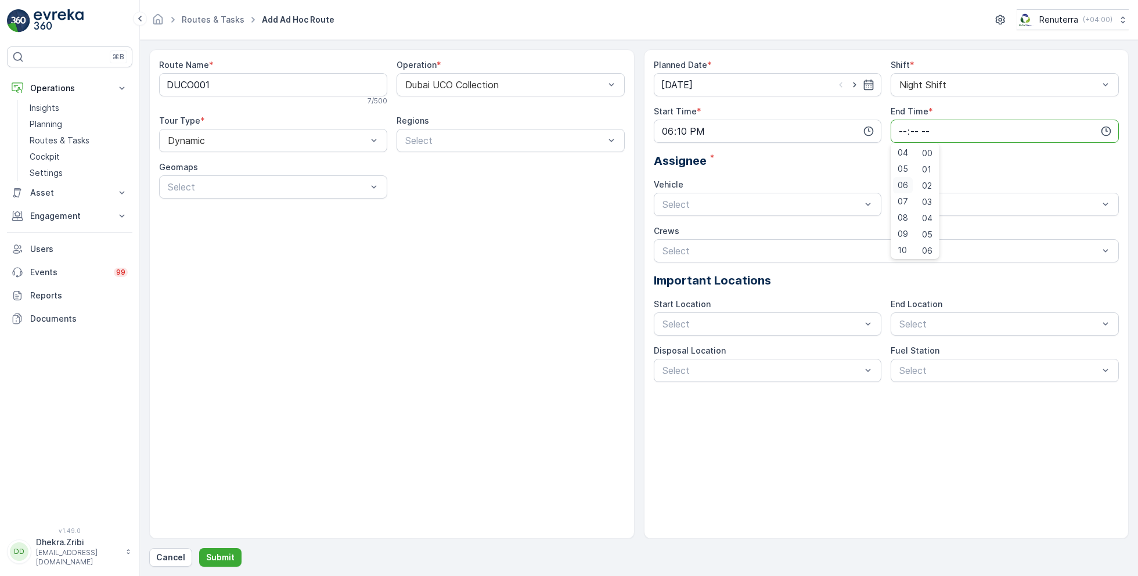
type input "06:00"
click at [930, 152] on span "00" at bounding box center [927, 154] width 10 height 12
click at [825, 203] on div at bounding box center [762, 204] width 202 height 10
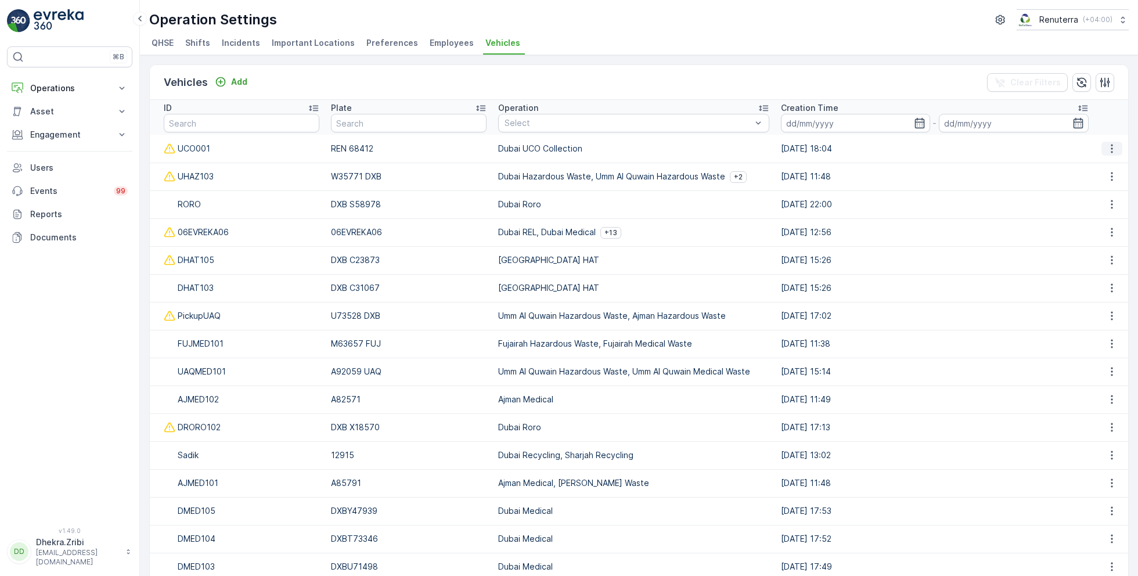
click at [1109, 146] on icon "button" at bounding box center [1112, 149] width 12 height 12
click at [1114, 167] on span "Edit" at bounding box center [1110, 166] width 15 height 12
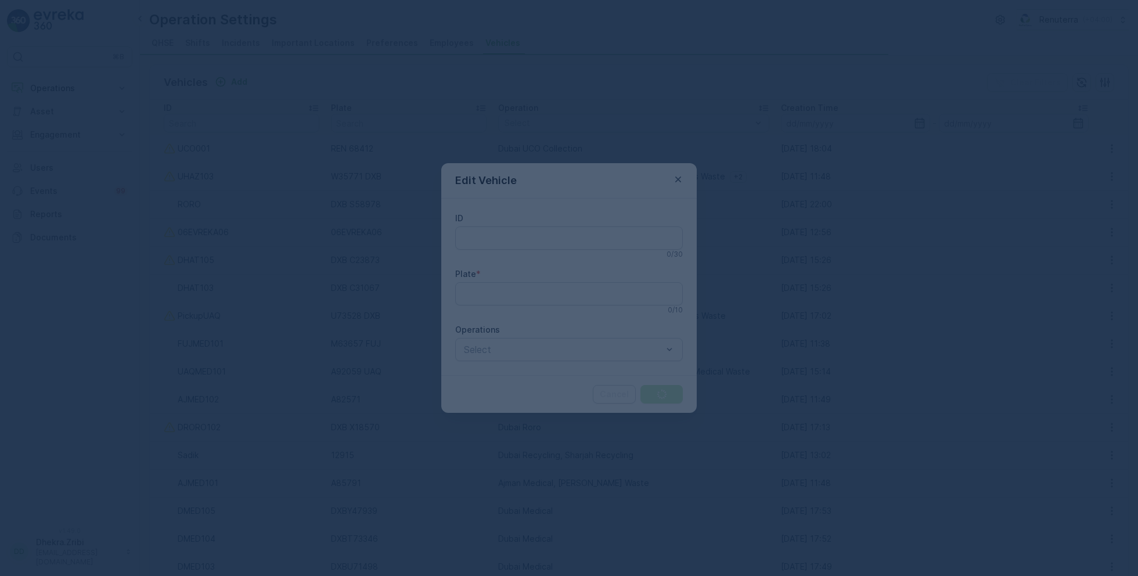
type input "UCO001"
type input "REN 68412"
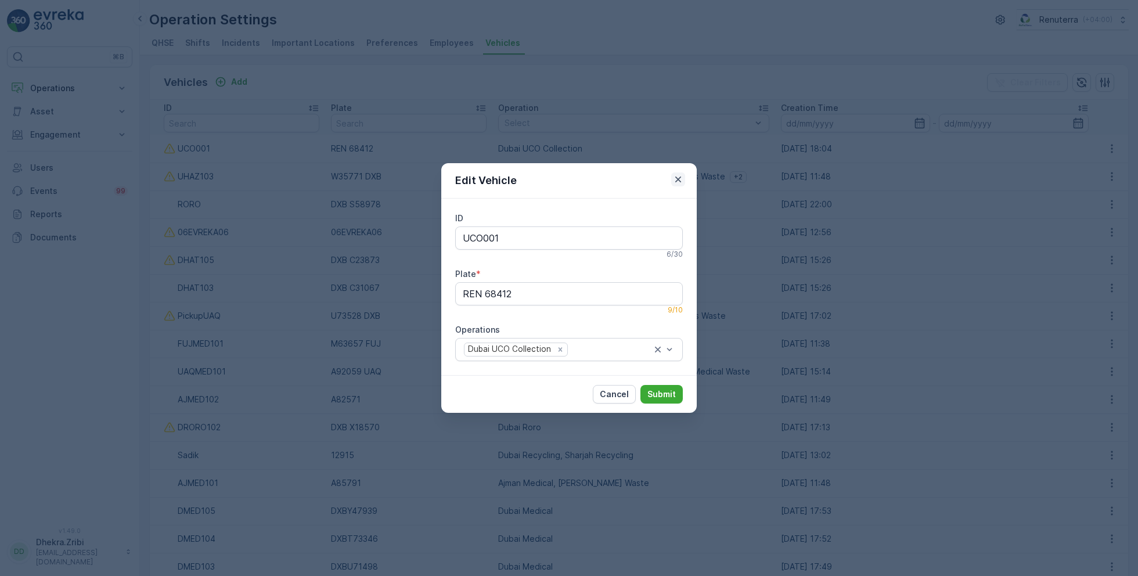
click at [678, 176] on icon "button" at bounding box center [679, 180] width 12 height 12
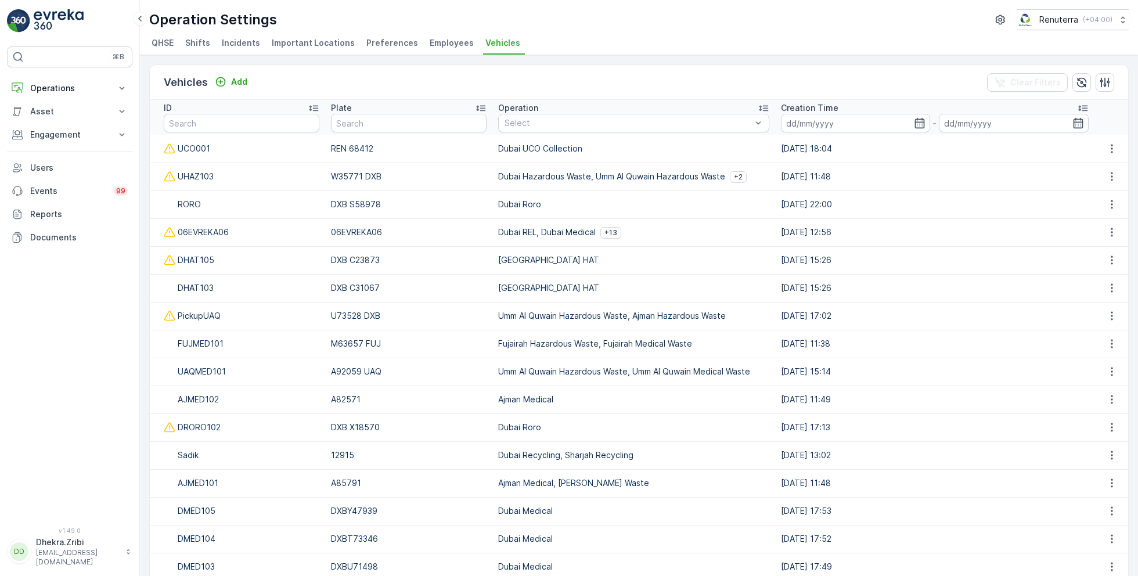
click at [438, 45] on span "Employees" at bounding box center [452, 43] width 44 height 12
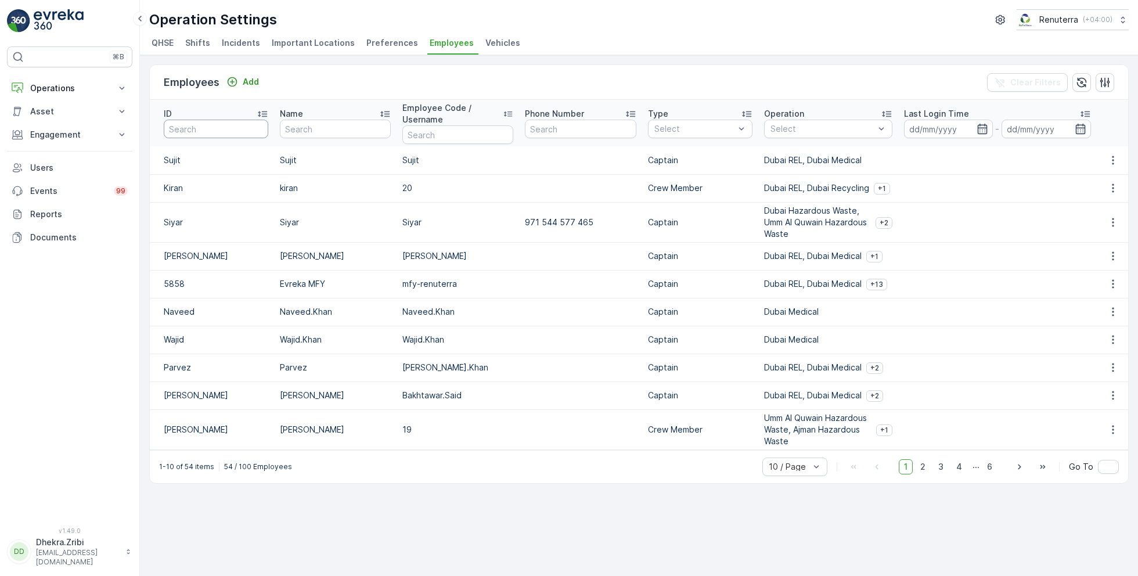
click at [205, 124] on input "text" at bounding box center [216, 129] width 105 height 19
type input "raz"
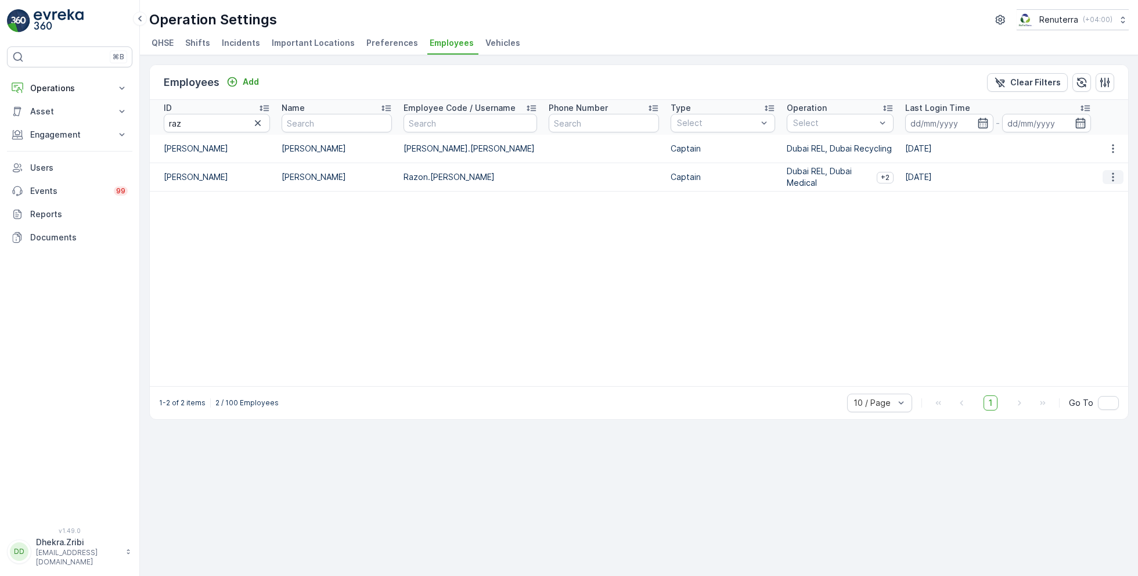
click at [1114, 183] on icon "button" at bounding box center [1114, 177] width 12 height 12
click at [1112, 207] on span "Edit" at bounding box center [1113, 205] width 15 height 12
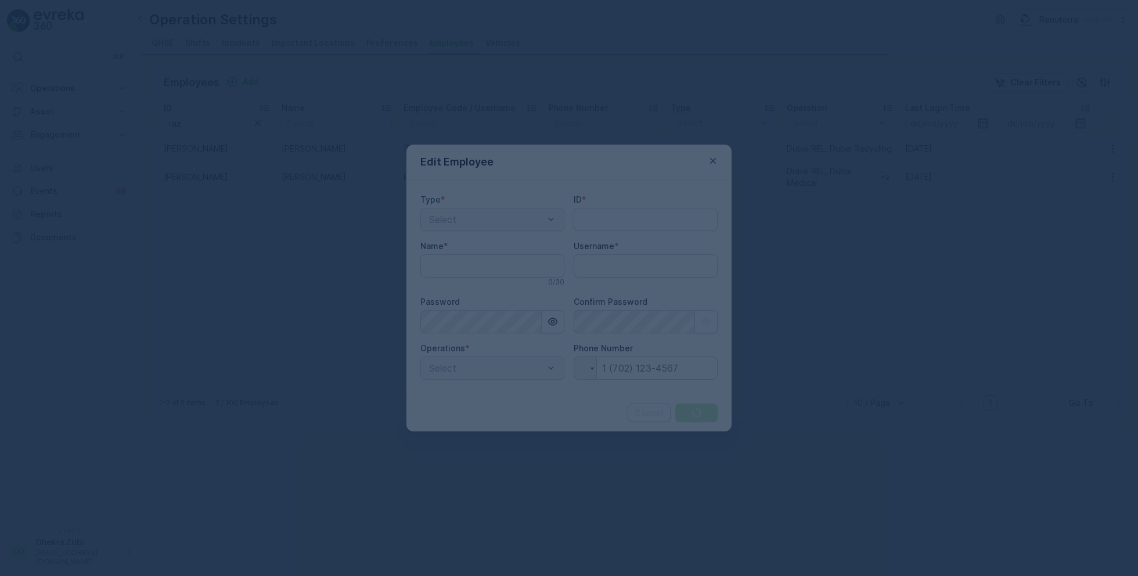
type input "[PERSON_NAME]"
type input "Razon.[PERSON_NAME]"
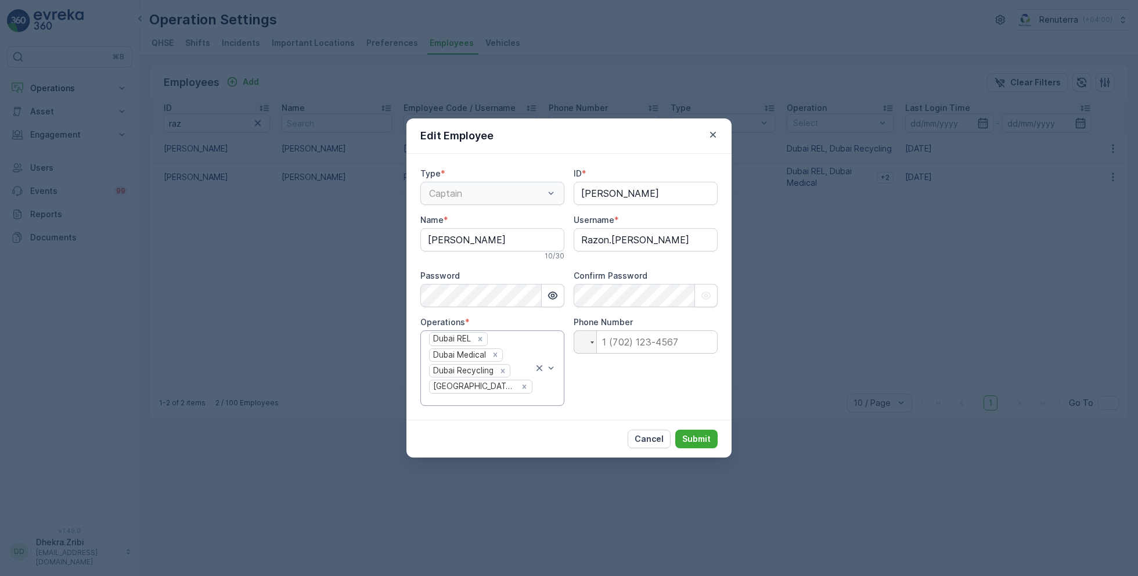
click at [523, 383] on div "[GEOGRAPHIC_DATA] REL [GEOGRAPHIC_DATA] Medical [GEOGRAPHIC_DATA] Recycling [GE…" at bounding box center [481, 368] width 106 height 74
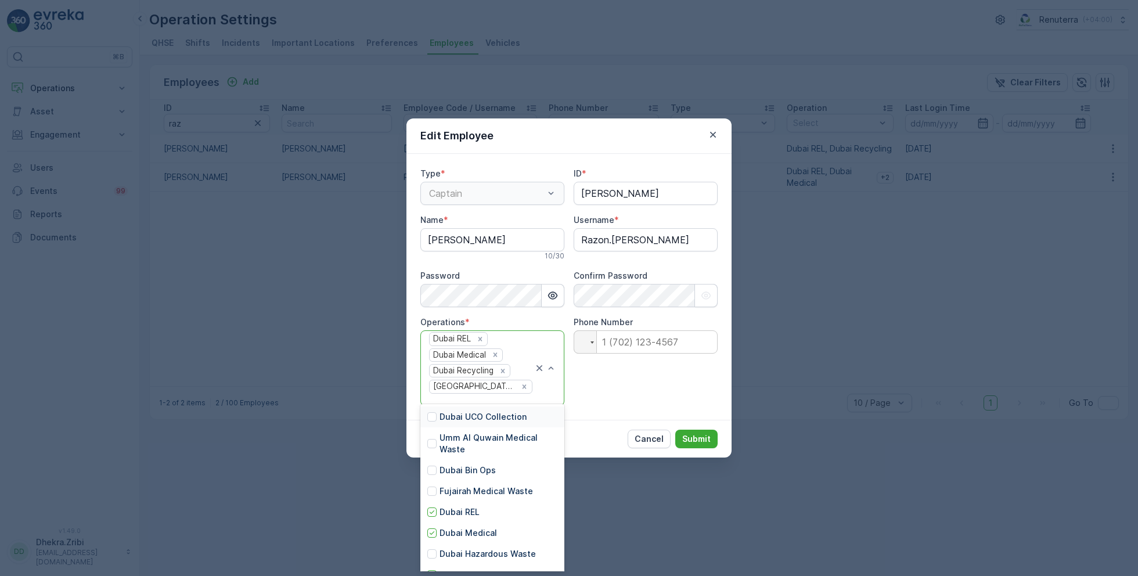
click at [478, 416] on p "Dubai UCO Collection" at bounding box center [483, 417] width 87 height 12
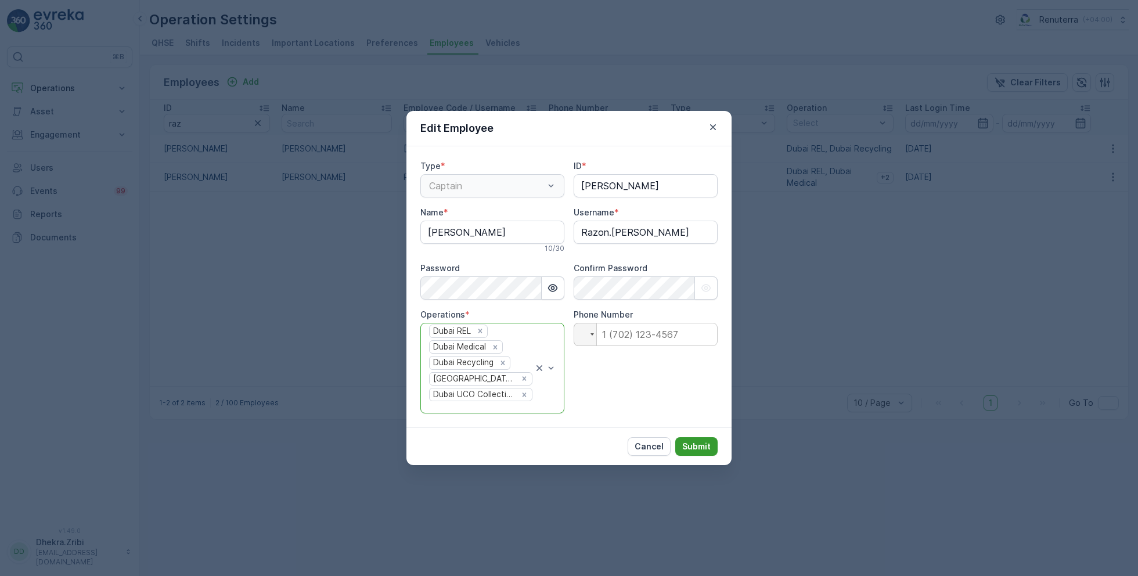
click at [699, 441] on p "Submit" at bounding box center [696, 447] width 28 height 12
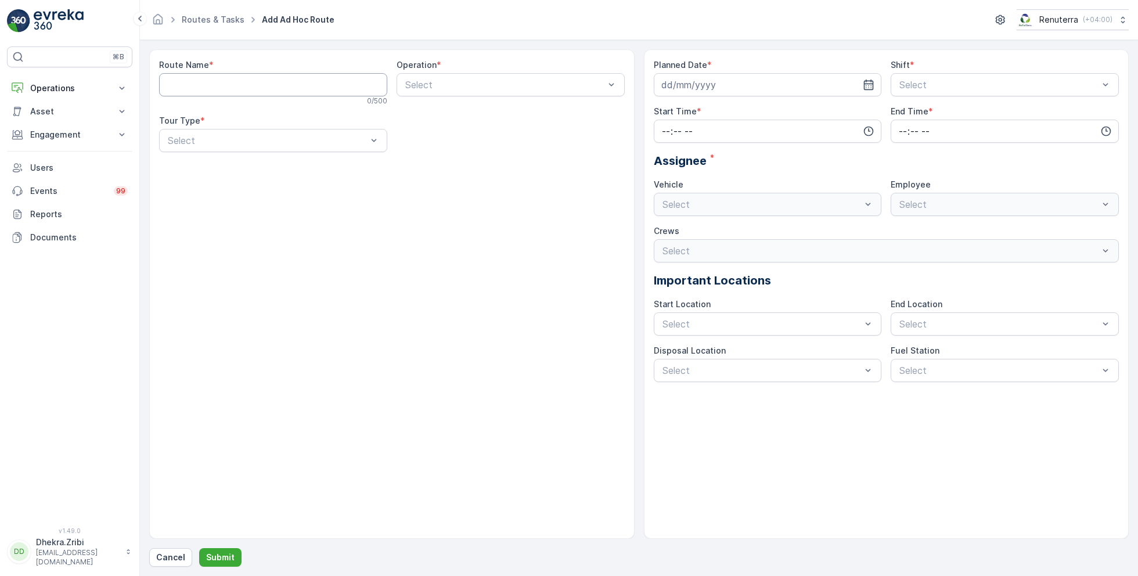
click at [301, 88] on Name "Route Name" at bounding box center [273, 84] width 228 height 23
type Name "UCO001"
click at [438, 87] on div at bounding box center [505, 85] width 202 height 10
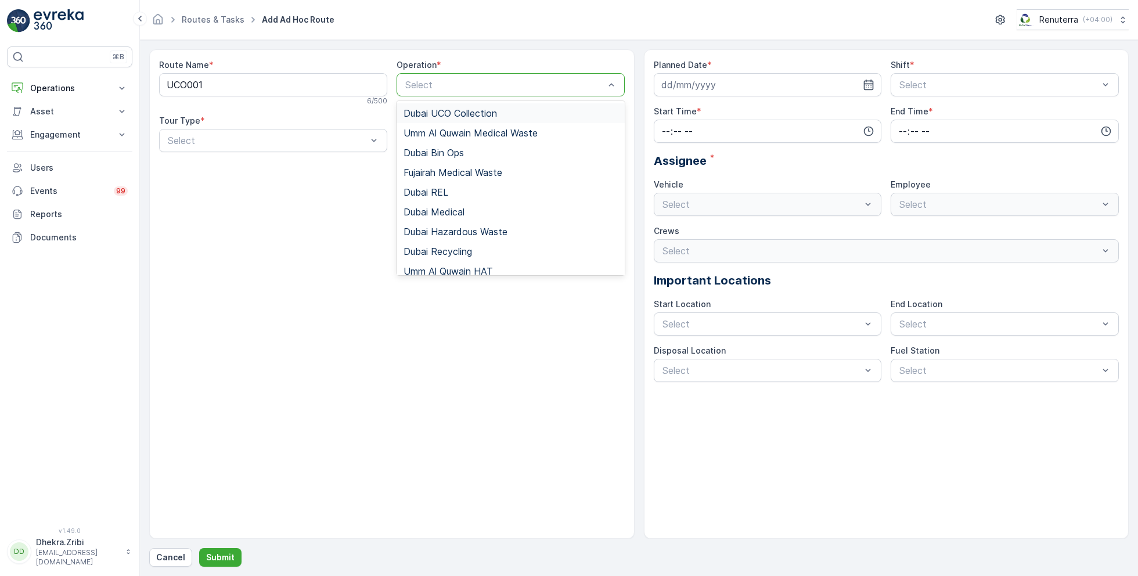
click at [438, 117] on span "Dubai UCO Collection" at bounding box center [451, 113] width 94 height 10
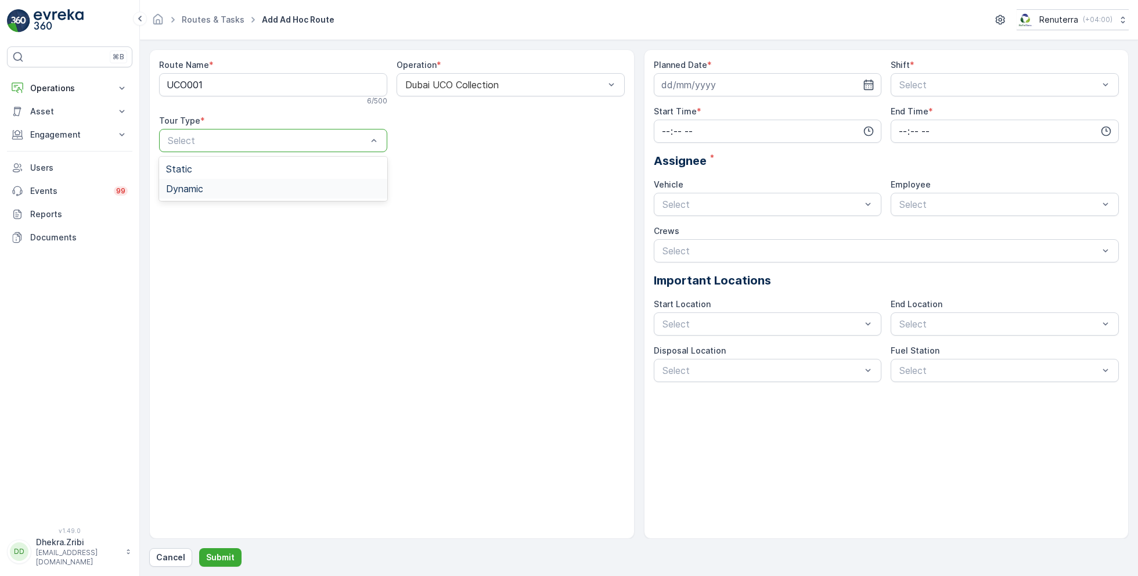
click at [217, 189] on div "Dynamic" at bounding box center [273, 189] width 214 height 10
click at [745, 92] on input at bounding box center [768, 84] width 228 height 23
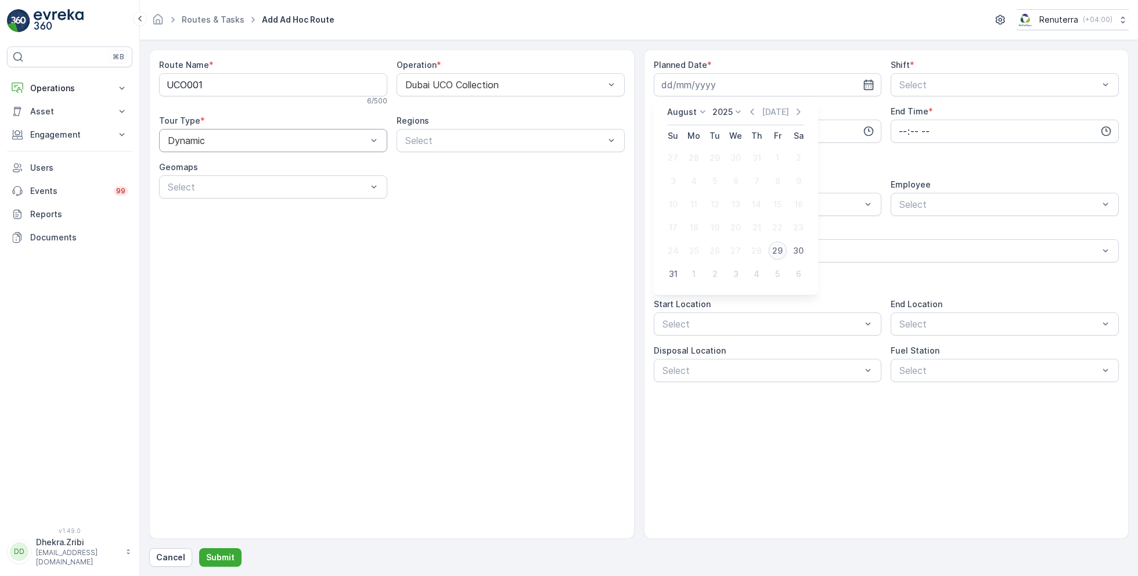
click at [777, 251] on div "29" at bounding box center [777, 251] width 19 height 19
type input "[DATE]"
click at [913, 76] on div "Select" at bounding box center [1005, 84] width 228 height 23
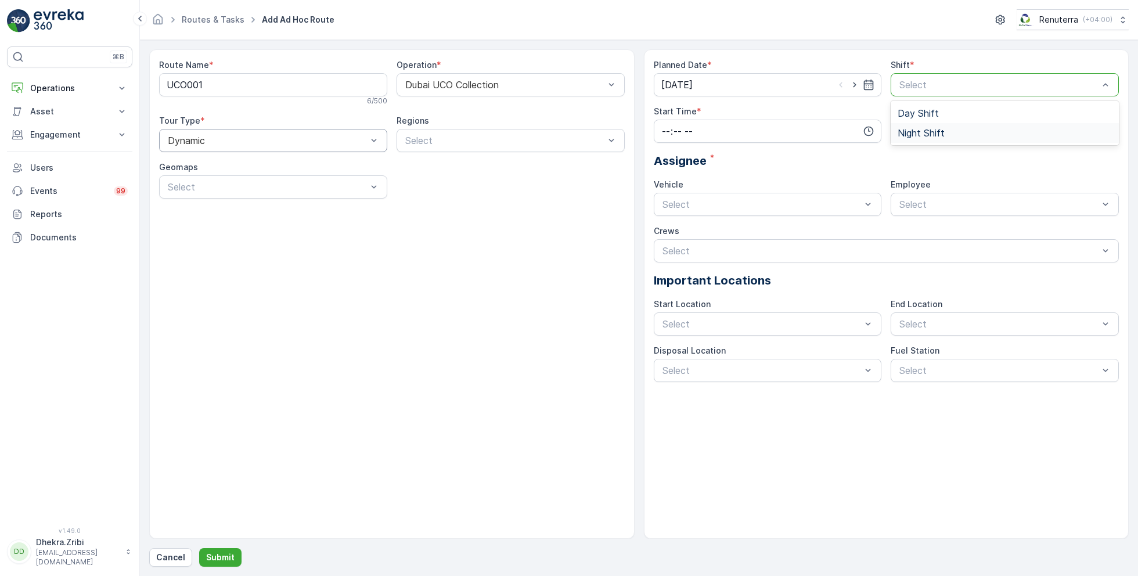
click at [929, 134] on span "Night Shift" at bounding box center [921, 133] width 47 height 10
click at [735, 204] on div at bounding box center [762, 204] width 202 height 10
click at [700, 234] on span "REN 68412" at bounding box center [685, 233] width 49 height 10
click at [933, 200] on div at bounding box center [999, 204] width 202 height 10
click at [769, 132] on input "time" at bounding box center [768, 131] width 228 height 23
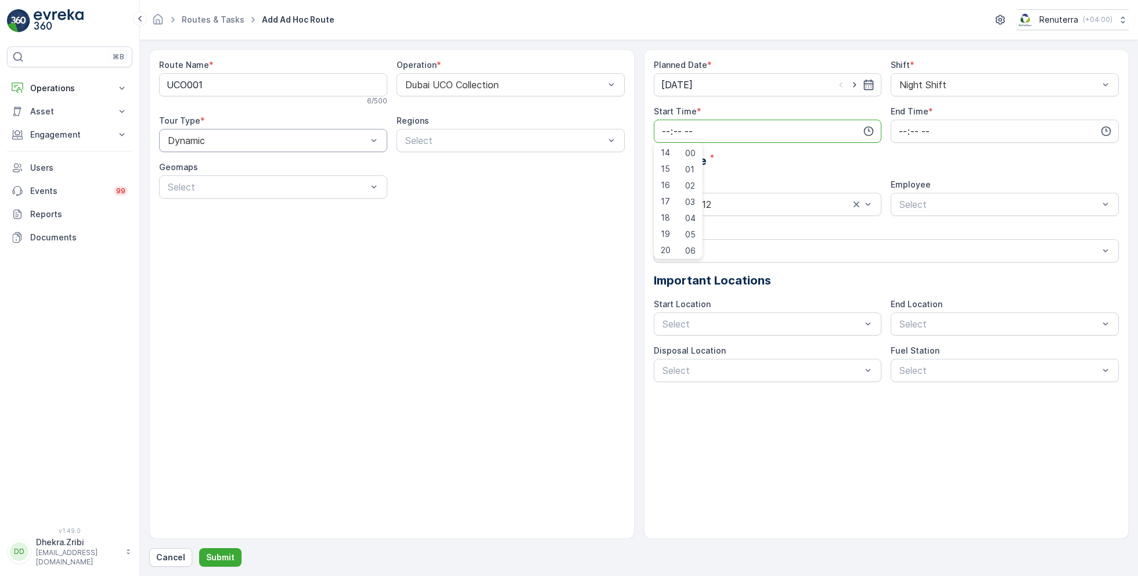
scroll to position [231, 0]
click at [759, 165] on div "Assignee *" at bounding box center [887, 160] width 466 height 17
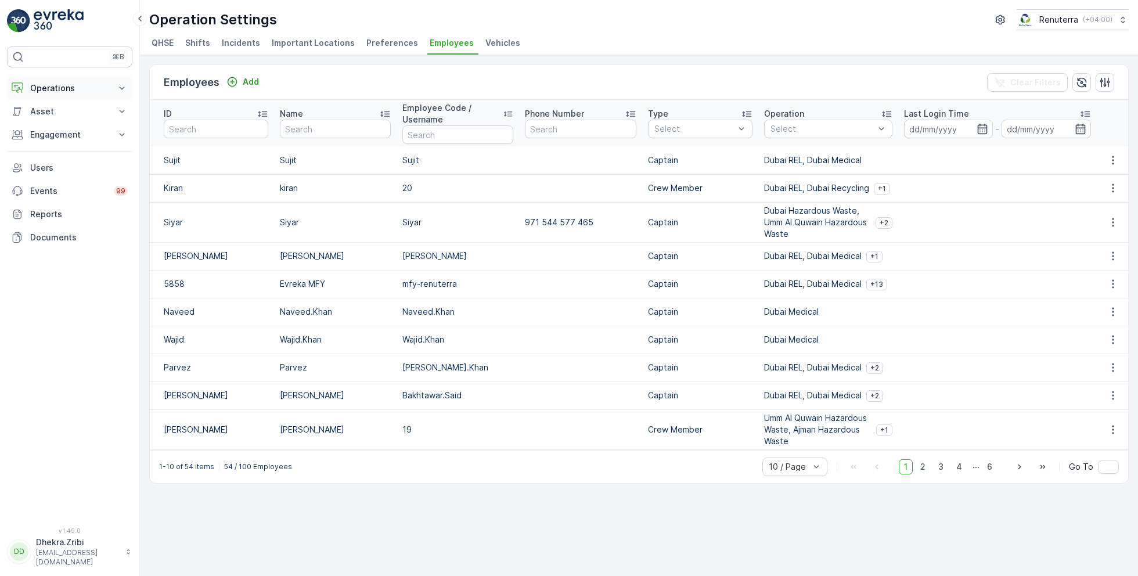
click at [77, 88] on p "Operations" at bounding box center [69, 88] width 79 height 12
click at [51, 124] on p "Planning" at bounding box center [46, 124] width 33 height 12
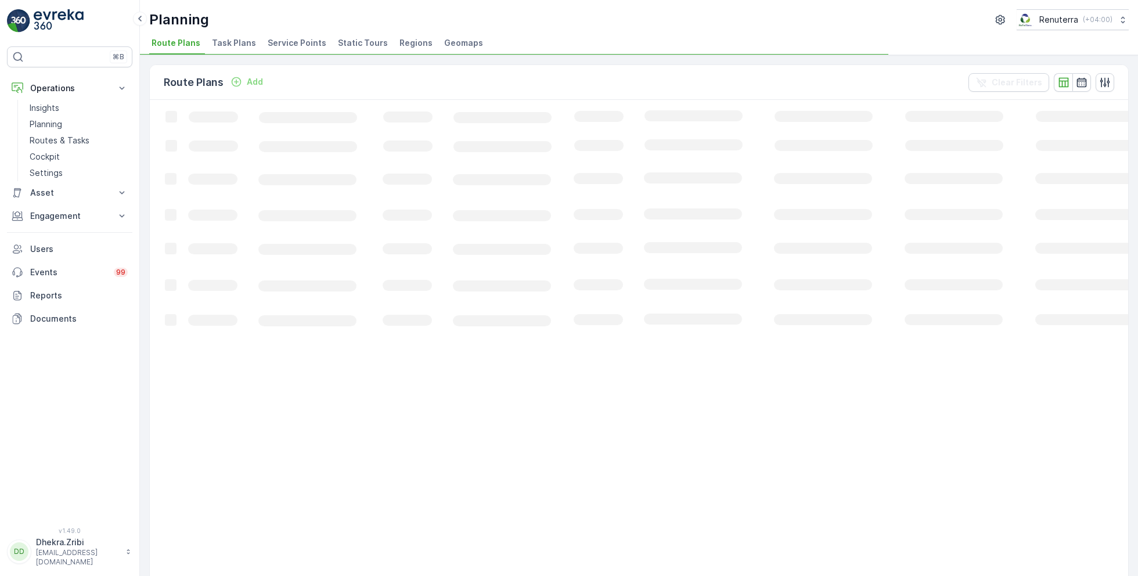
click at [286, 47] on span "Service Points" at bounding box center [297, 43] width 59 height 12
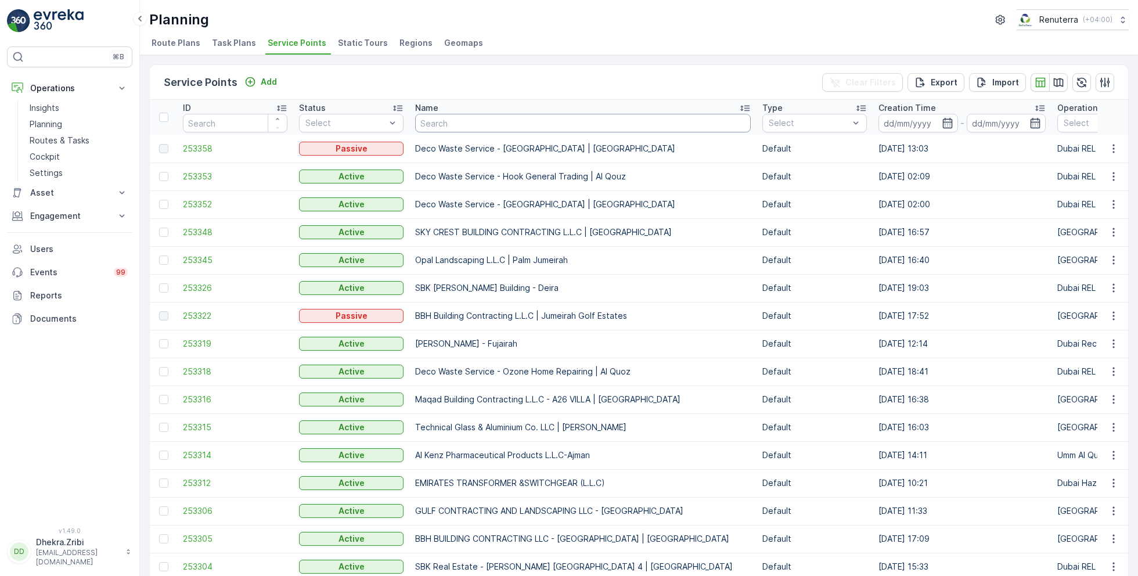
click at [450, 118] on input "text" at bounding box center [583, 123] width 336 height 19
type input "rixos"
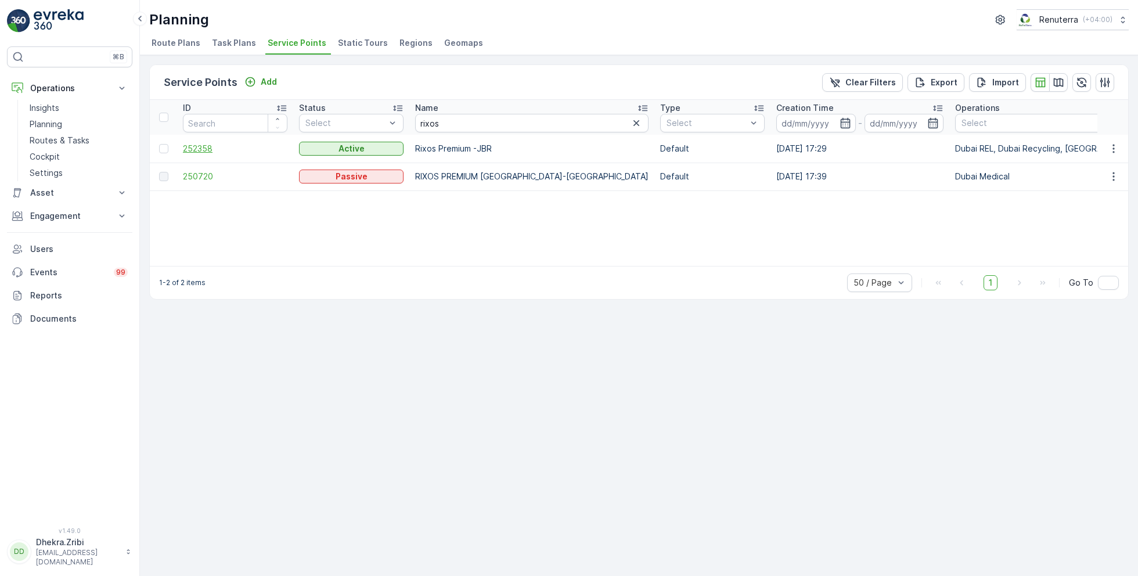
click at [195, 150] on span "252358" at bounding box center [235, 149] width 105 height 12
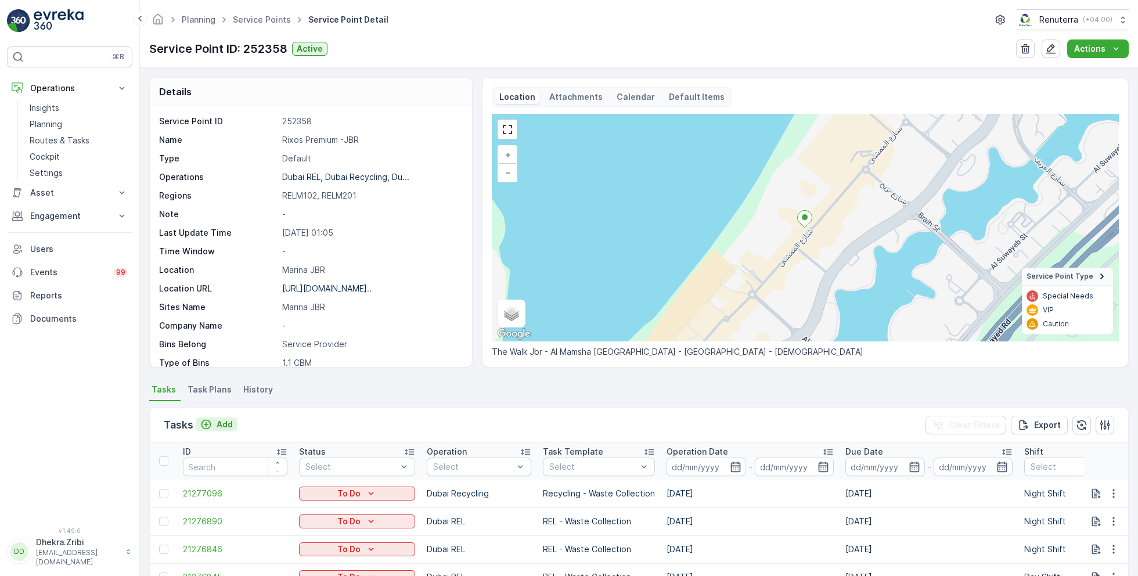
click at [218, 421] on p "Add" at bounding box center [225, 425] width 16 height 12
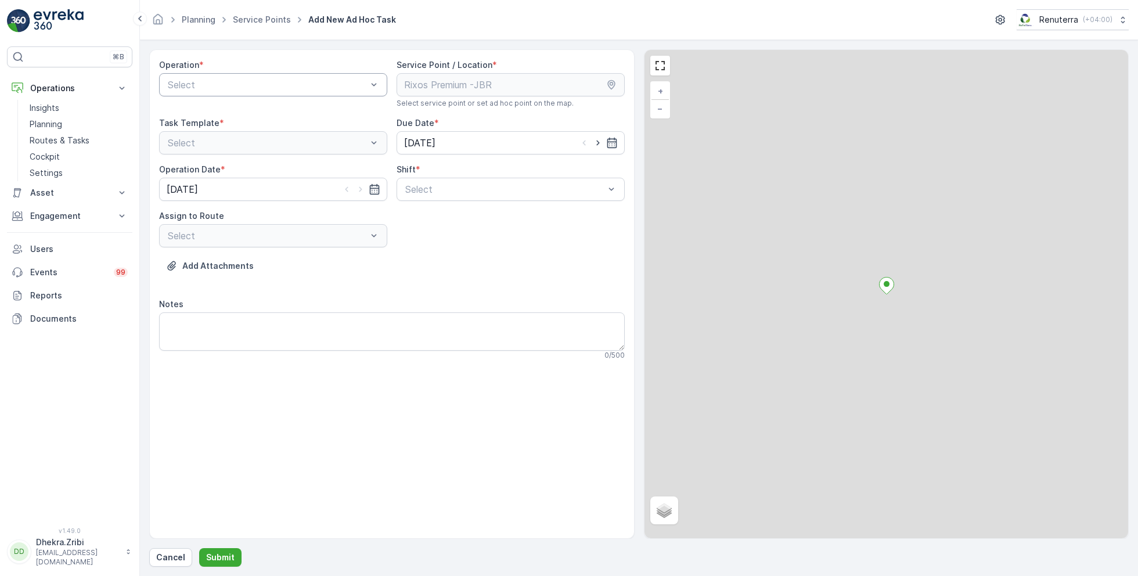
click at [321, 88] on div at bounding box center [268, 85] width 202 height 10
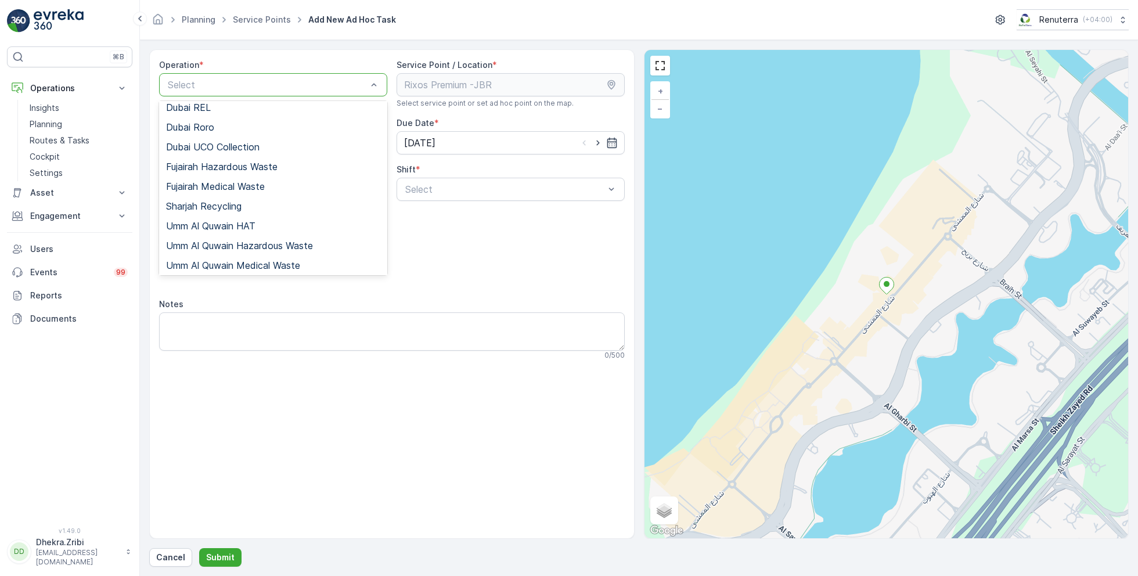
scroll to position [146, 0]
click at [246, 142] on span "Dubai UCO Collection" at bounding box center [213, 144] width 94 height 10
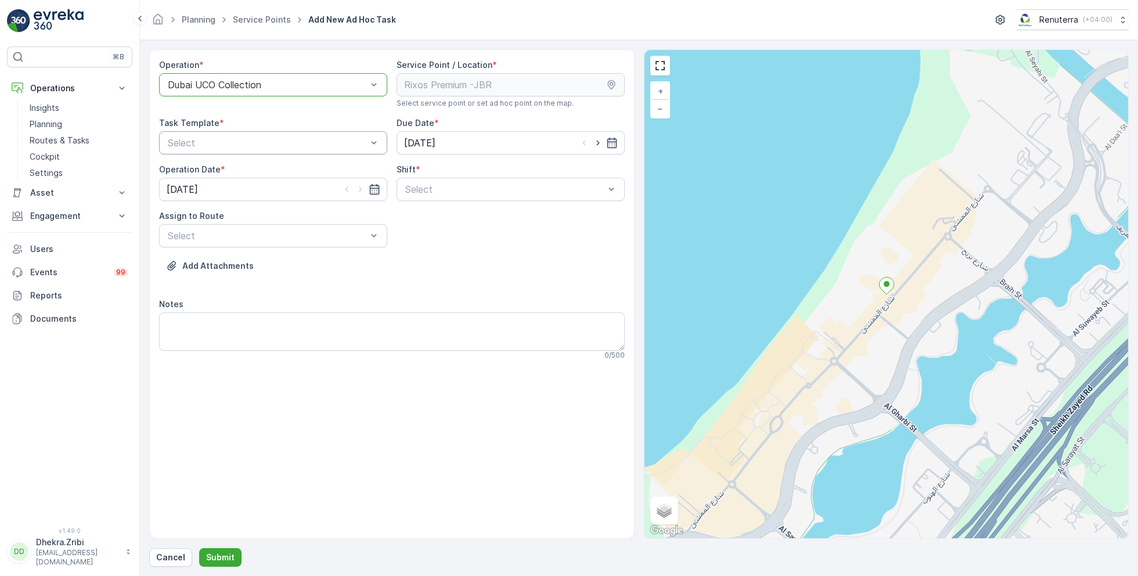
click at [309, 142] on div at bounding box center [268, 143] width 202 height 10
click at [309, 352] on div "0 / 500" at bounding box center [392, 355] width 466 height 9
click at [313, 148] on p "Select" at bounding box center [267, 143] width 199 height 14
click at [437, 188] on div at bounding box center [505, 189] width 202 height 10
click at [429, 238] on span "Night Shift" at bounding box center [427, 237] width 47 height 10
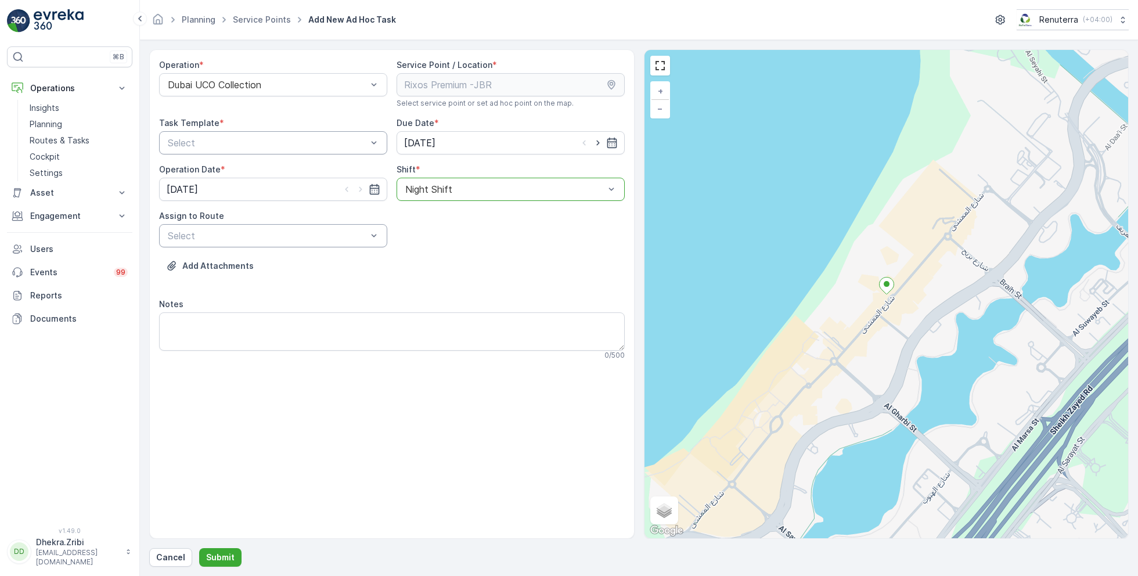
click at [282, 239] on div at bounding box center [268, 236] width 202 height 10
click at [250, 269] on span "UCO001 (Upcoming) - REN 68412" at bounding box center [240, 264] width 148 height 10
click at [327, 85] on div at bounding box center [268, 85] width 202 height 10
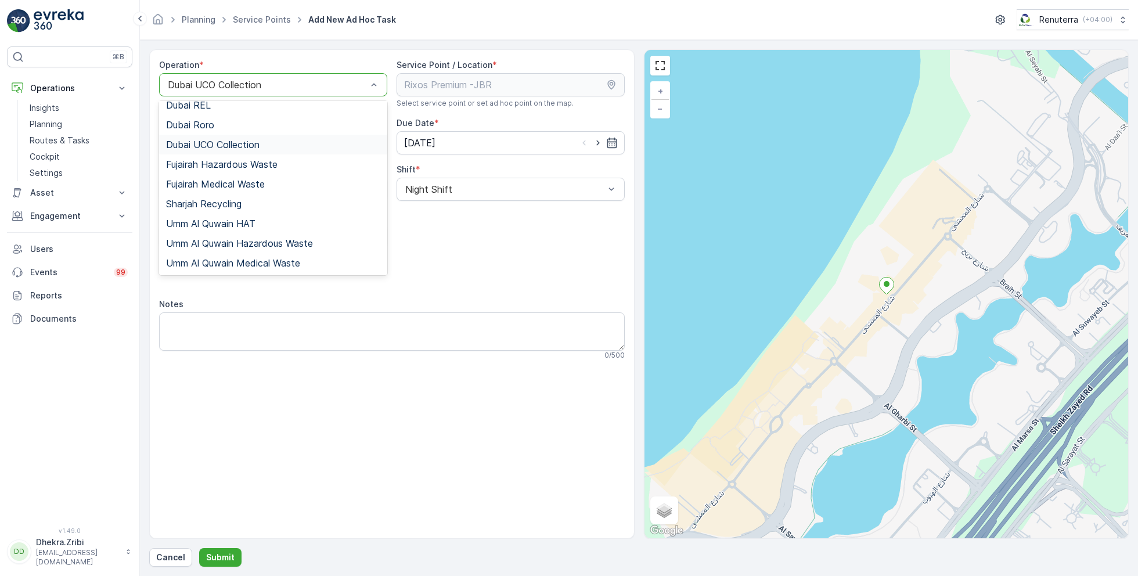
click at [247, 148] on span "Dubai UCO Collection" at bounding box center [213, 144] width 94 height 10
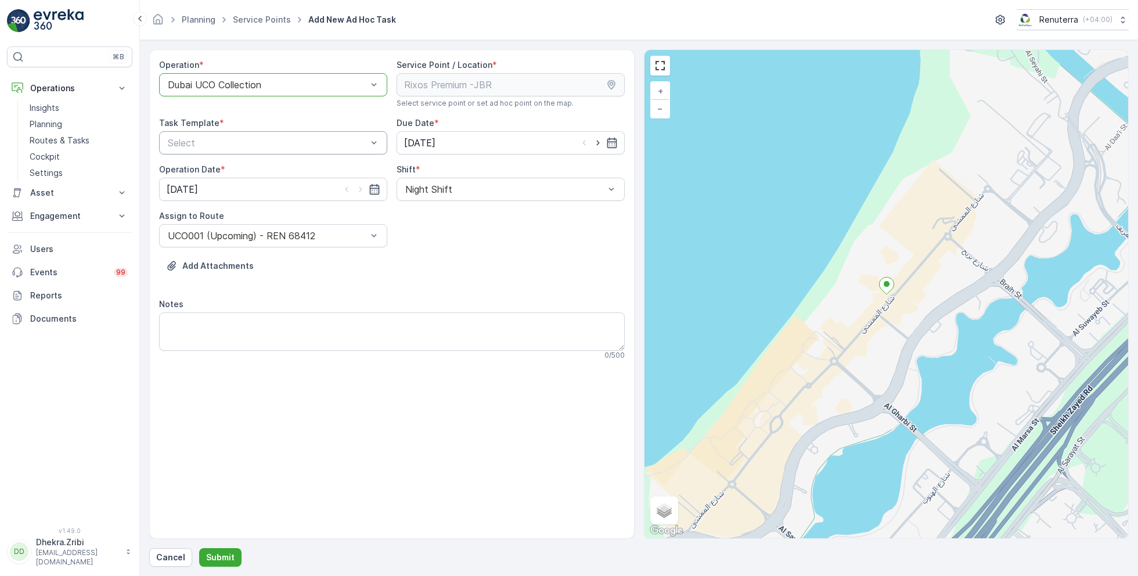
click at [274, 132] on div "Select" at bounding box center [273, 142] width 228 height 23
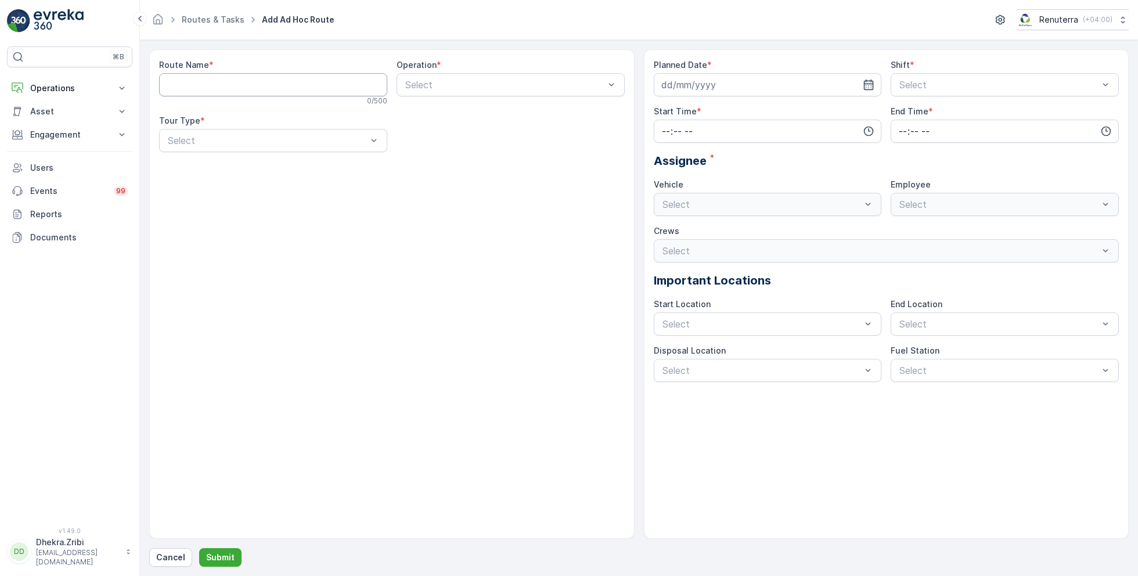
click at [283, 85] on Name "Route Name" at bounding box center [273, 84] width 228 height 23
type Name "UCO001"
click at [481, 80] on div at bounding box center [505, 85] width 202 height 10
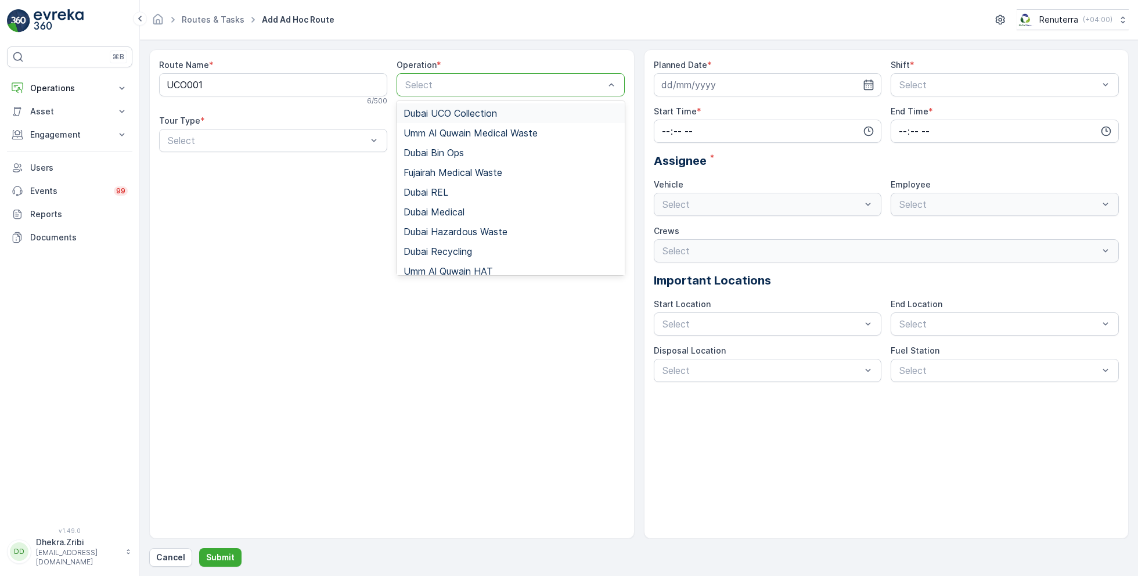
click at [463, 110] on span "Dubai UCO Collection" at bounding box center [451, 113] width 94 height 10
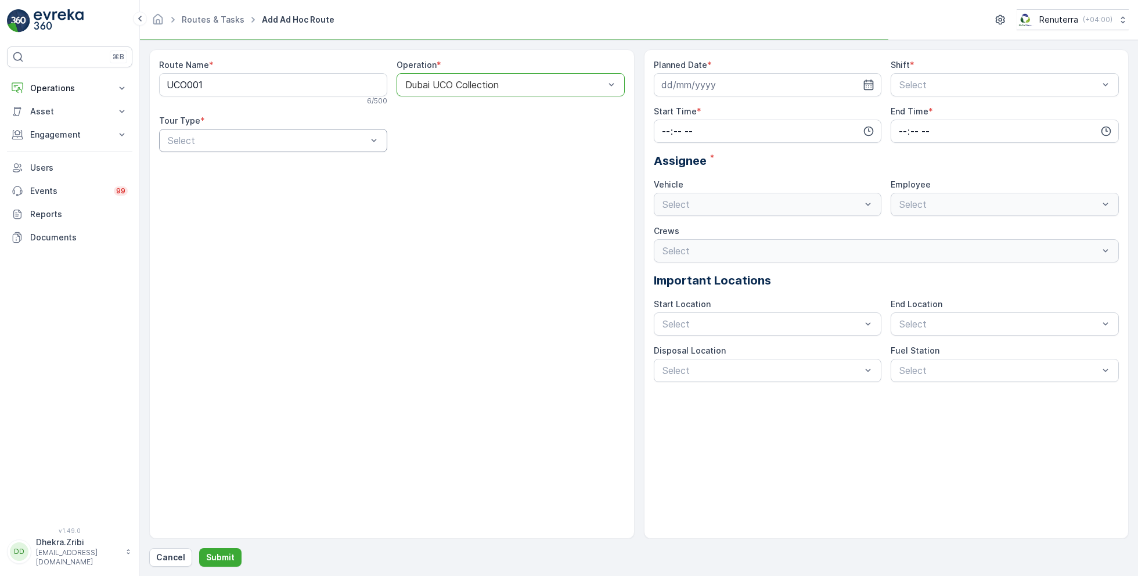
click at [303, 136] on div at bounding box center [268, 140] width 202 height 10
click at [204, 185] on div "Dynamic" at bounding box center [273, 189] width 214 height 10
click at [749, 83] on input at bounding box center [768, 84] width 228 height 23
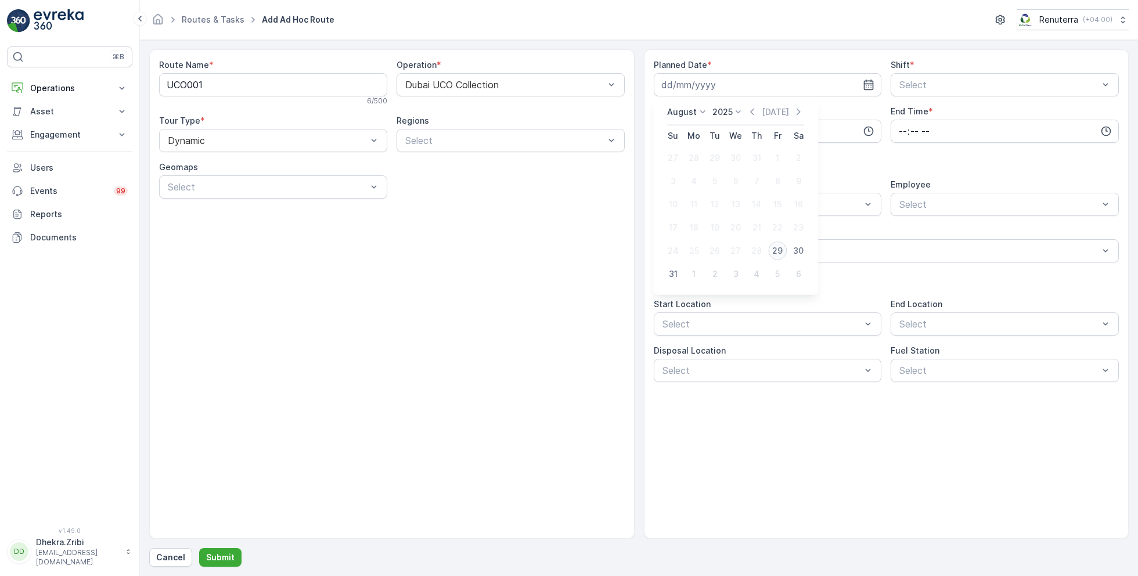
click at [783, 249] on div "29" at bounding box center [777, 251] width 19 height 19
type input "[DATE]"
click at [943, 73] on div "Select" at bounding box center [1005, 84] width 228 height 23
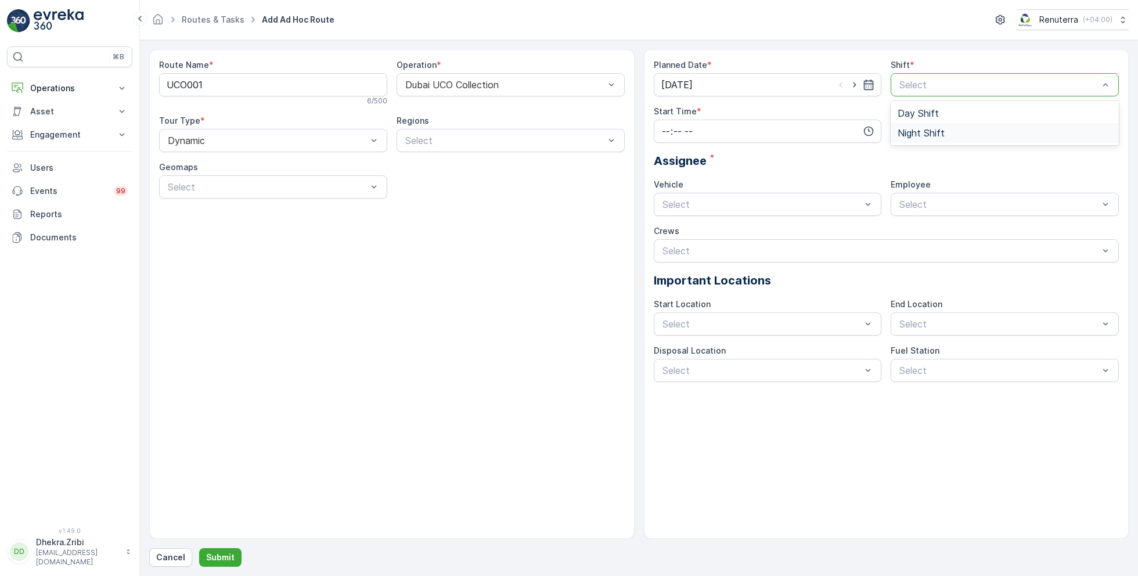
click at [911, 136] on span "Night Shift" at bounding box center [921, 133] width 47 height 10
click at [766, 135] on input "time" at bounding box center [768, 131] width 228 height 23
click at [667, 211] on span "18" at bounding box center [665, 214] width 9 height 12
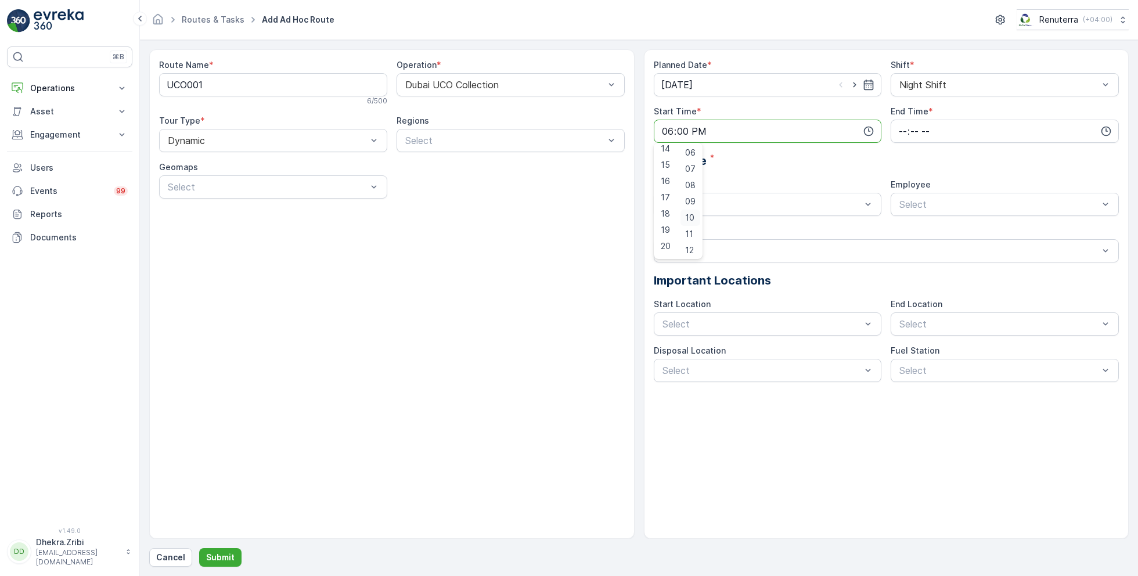
click at [692, 210] on div "10" at bounding box center [691, 218] width 20 height 16
type input "18:10"
click at [959, 128] on input "time" at bounding box center [1005, 131] width 228 height 23
click at [903, 166] on span "04" at bounding box center [903, 167] width 10 height 12
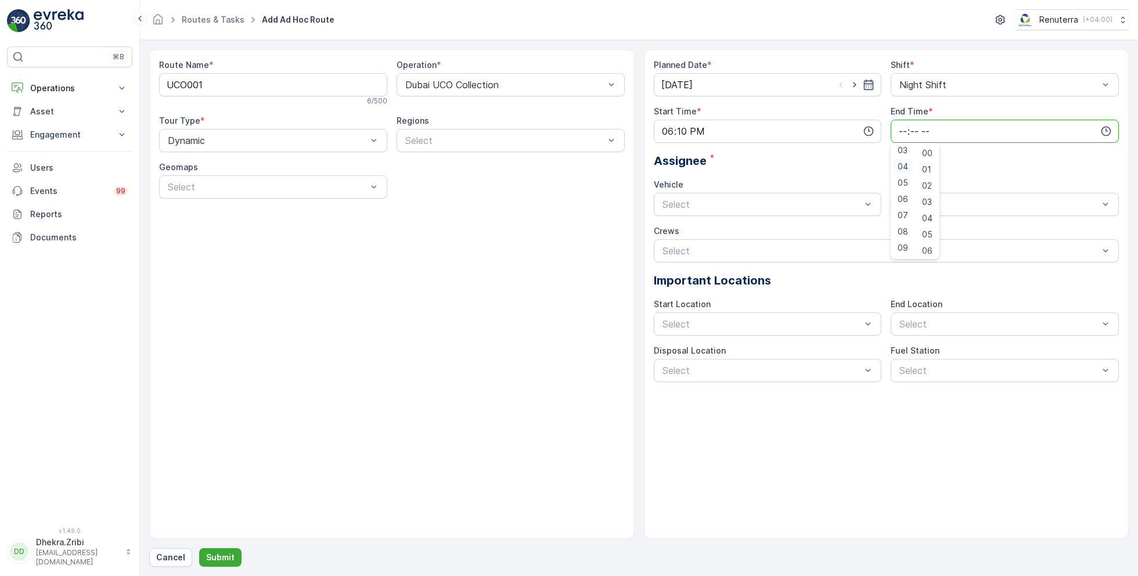
type input "04:00"
click at [929, 153] on span "00" at bounding box center [927, 154] width 10 height 12
click at [785, 203] on div at bounding box center [762, 204] width 202 height 10
click at [733, 228] on div "REN 68412" at bounding box center [768, 233] width 214 height 10
click at [921, 232] on span "Razon Miah" at bounding box center [937, 233] width 78 height 10
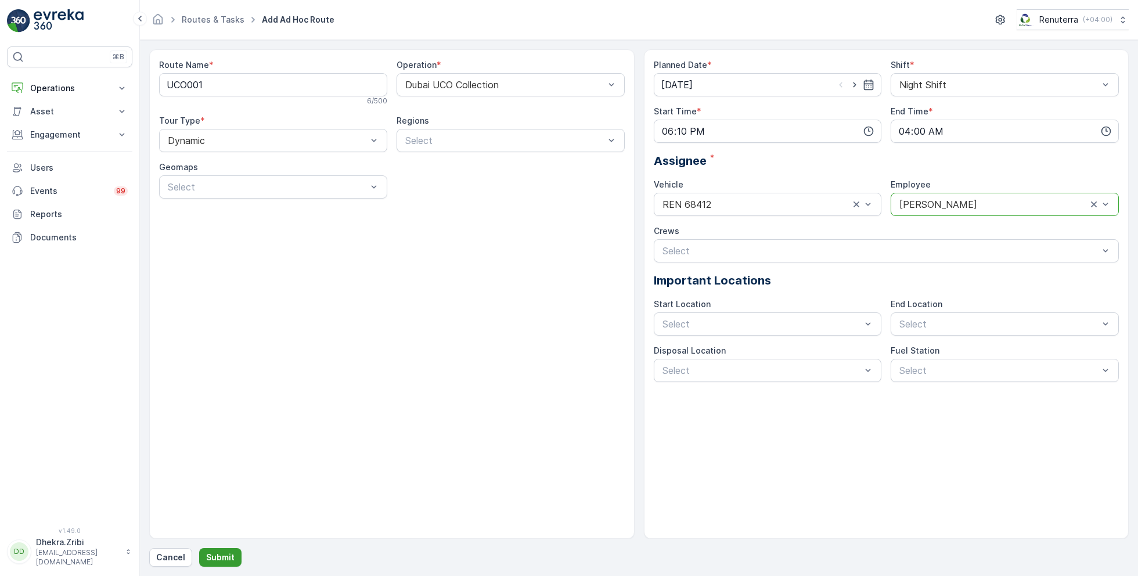
click at [221, 556] on p "Submit" at bounding box center [220, 558] width 28 height 12
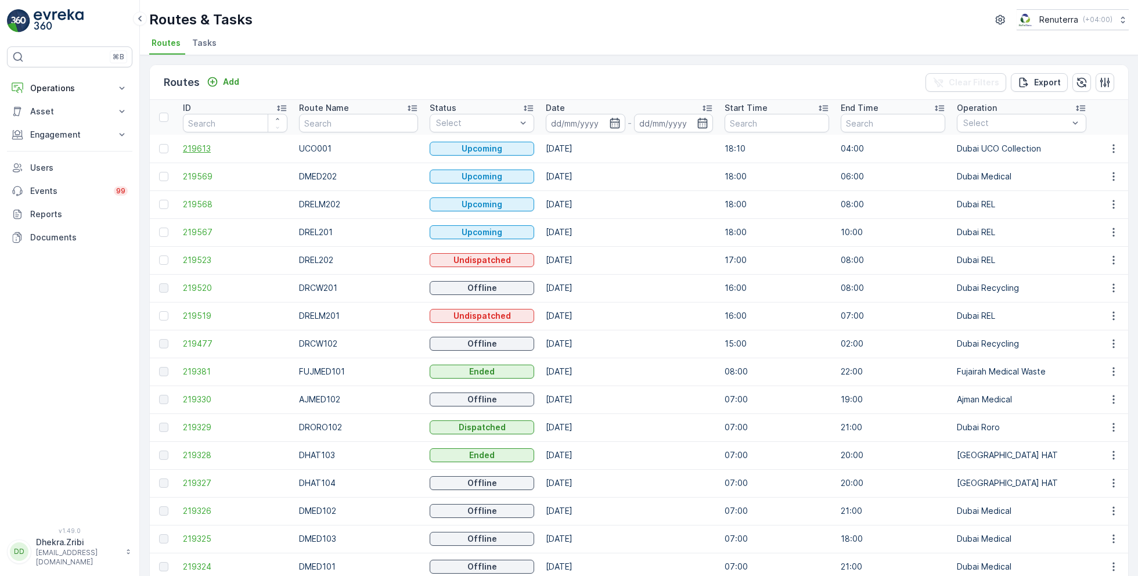
click at [206, 143] on span "219613" at bounding box center [235, 149] width 105 height 12
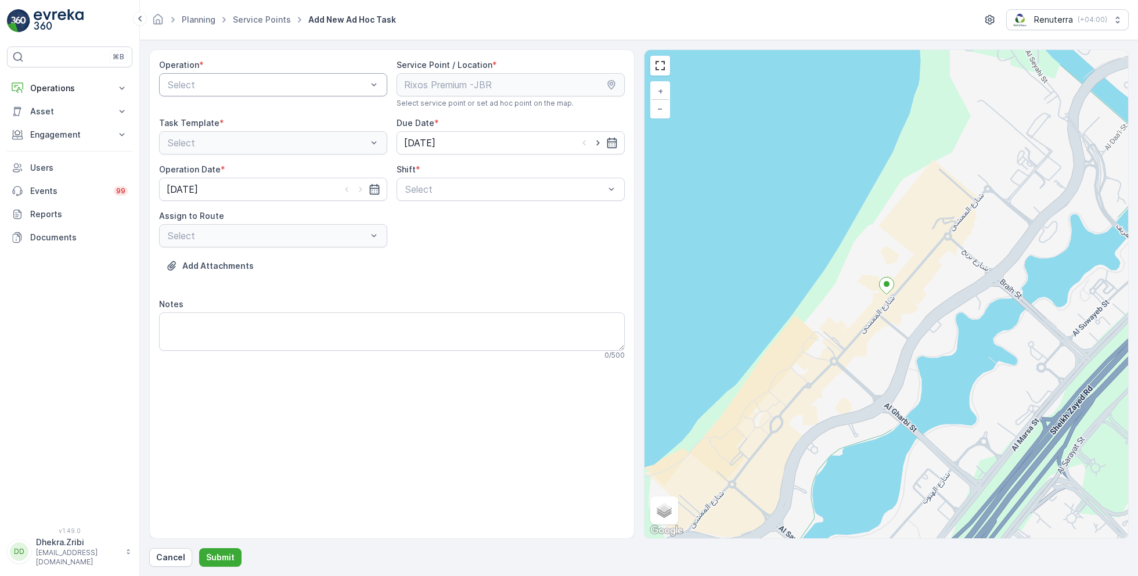
click at [320, 85] on div at bounding box center [268, 85] width 202 height 10
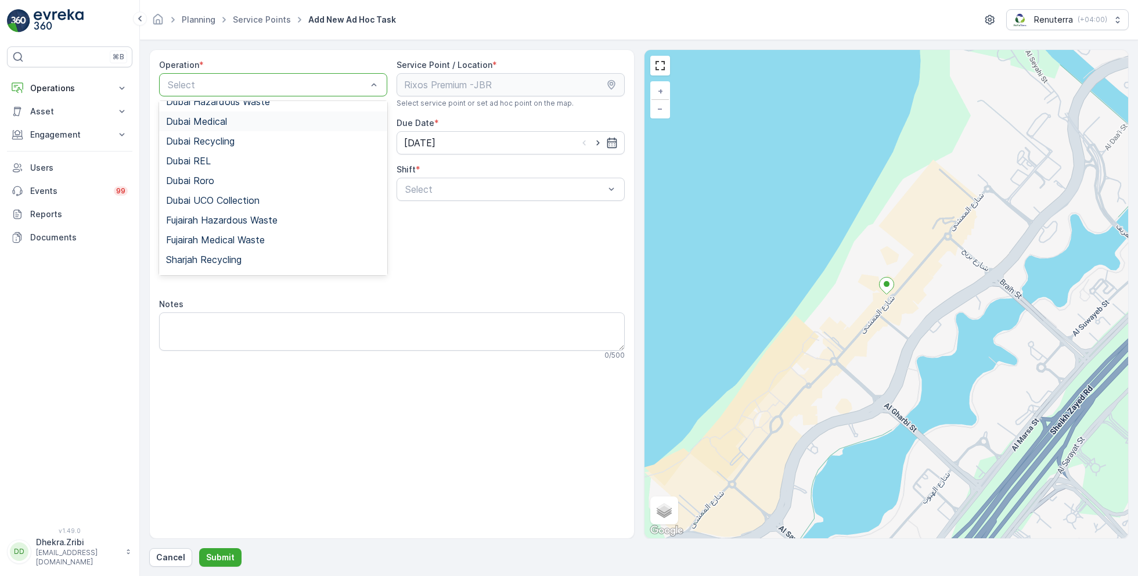
scroll to position [93, 0]
click at [239, 196] on span "Dubai UCO Collection" at bounding box center [213, 198] width 94 height 10
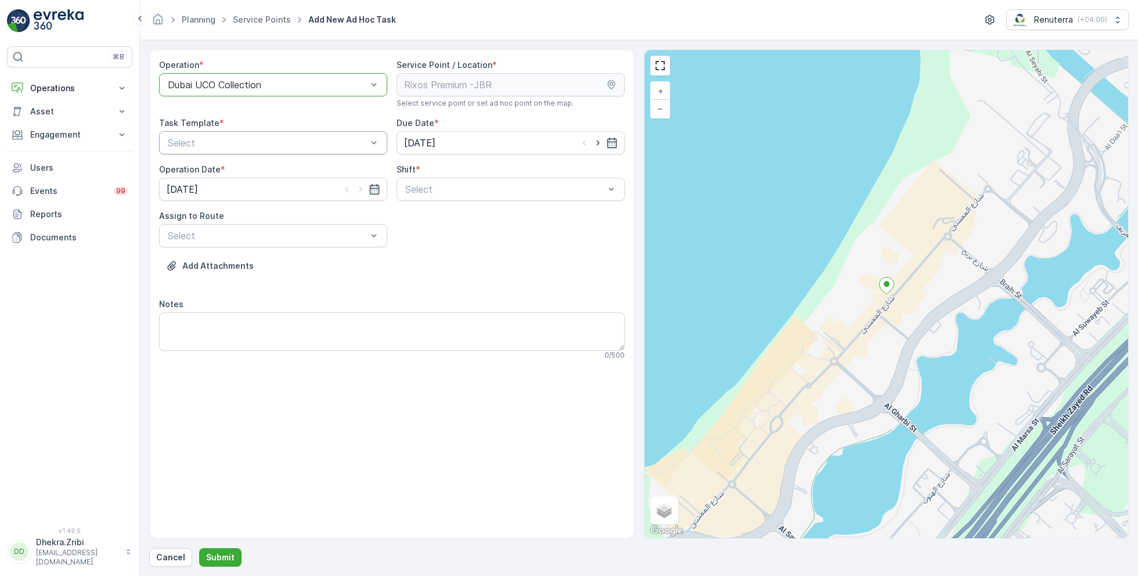
click at [296, 141] on div at bounding box center [268, 143] width 202 height 10
click at [454, 189] on div at bounding box center [505, 189] width 202 height 10
click at [445, 233] on span "Night Shift" at bounding box center [427, 237] width 47 height 10
click at [327, 236] on div at bounding box center [268, 236] width 202 height 10
click at [303, 263] on span "UCO001 (Upcoming) - REN 68412" at bounding box center [240, 264] width 148 height 10
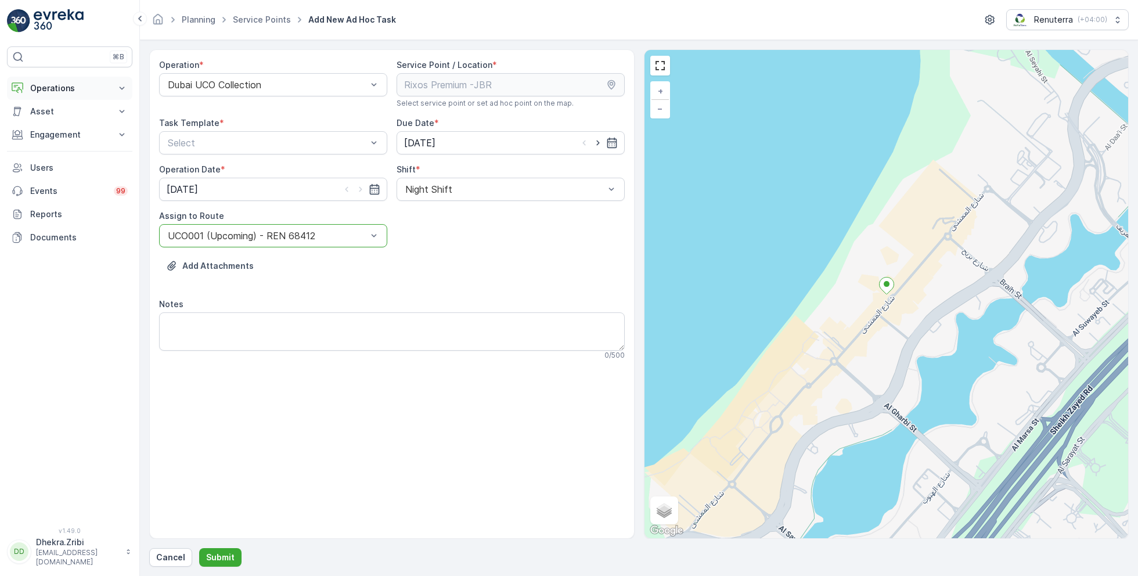
click at [39, 92] on p "Operations" at bounding box center [69, 88] width 79 height 12
click at [54, 126] on p "Planning" at bounding box center [46, 124] width 33 height 12
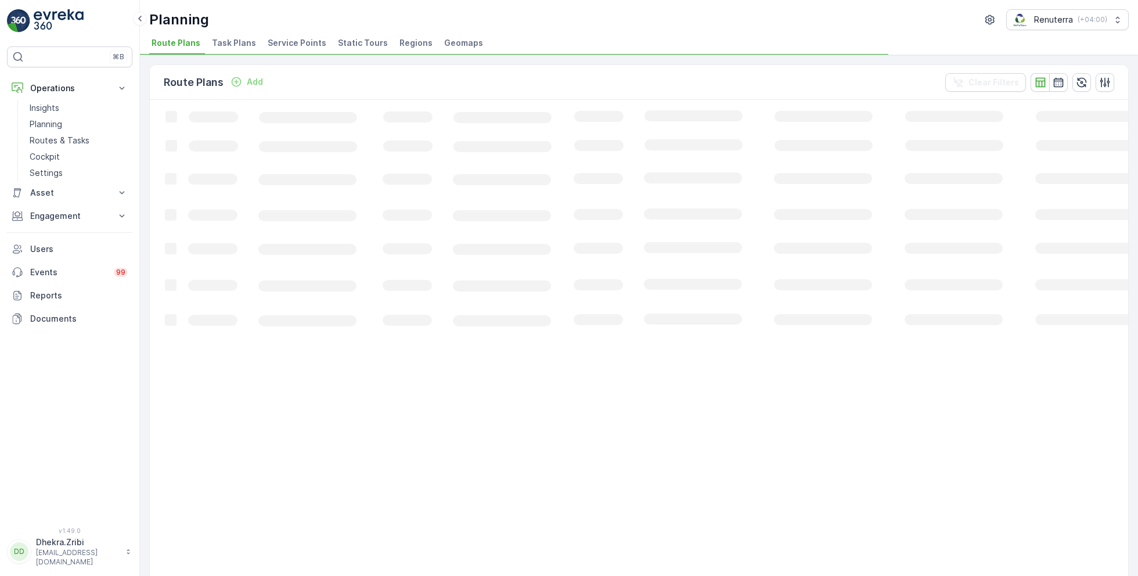
click at [301, 45] on span "Service Points" at bounding box center [297, 43] width 59 height 12
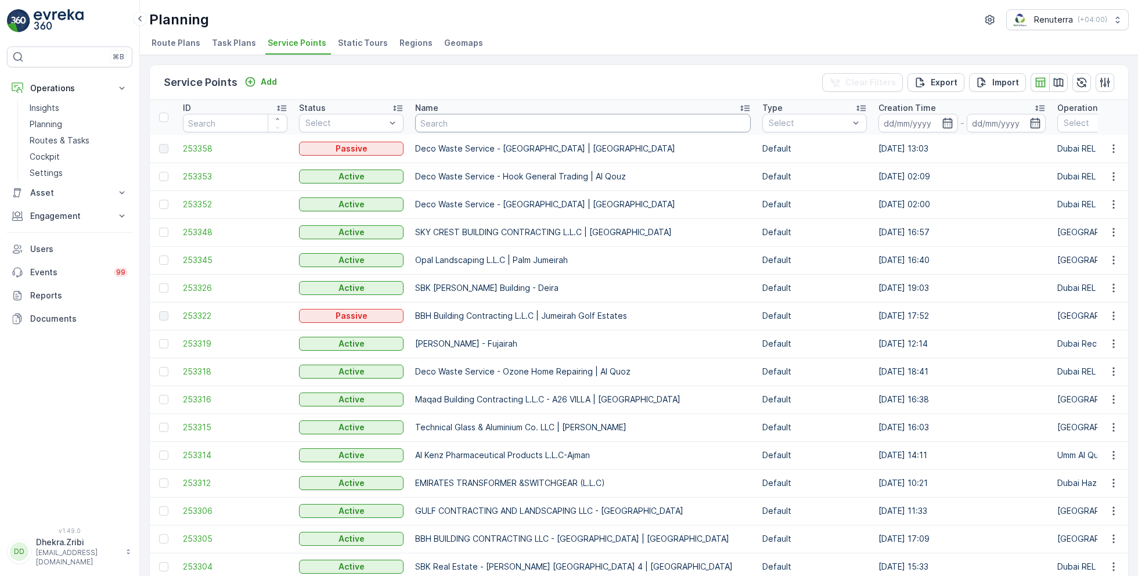
click at [445, 124] on input "text" at bounding box center [583, 123] width 336 height 19
type input "rixos"
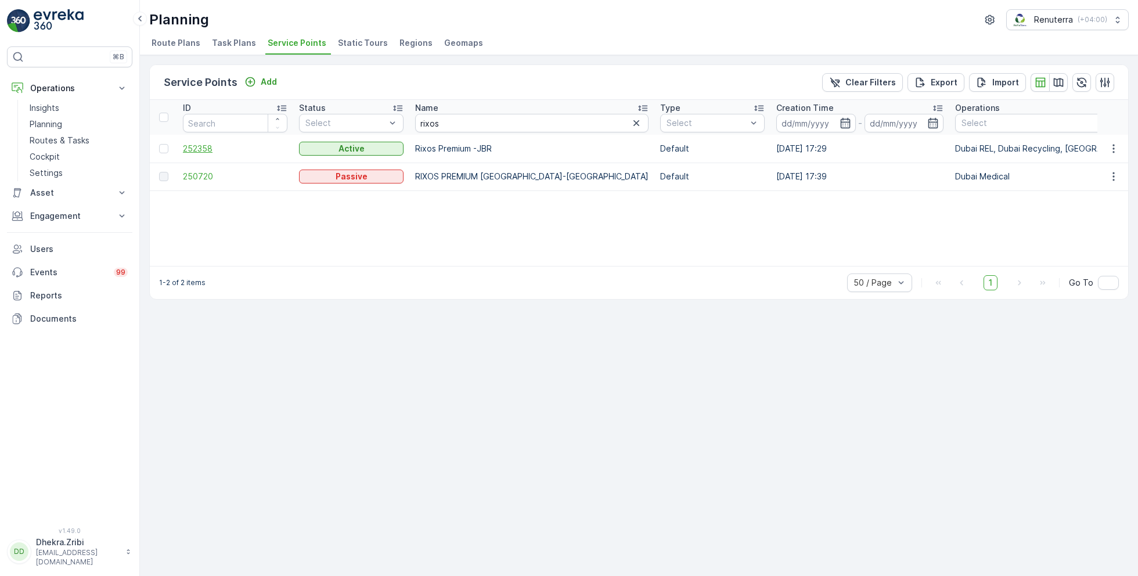
click at [197, 145] on span "252358" at bounding box center [235, 149] width 105 height 12
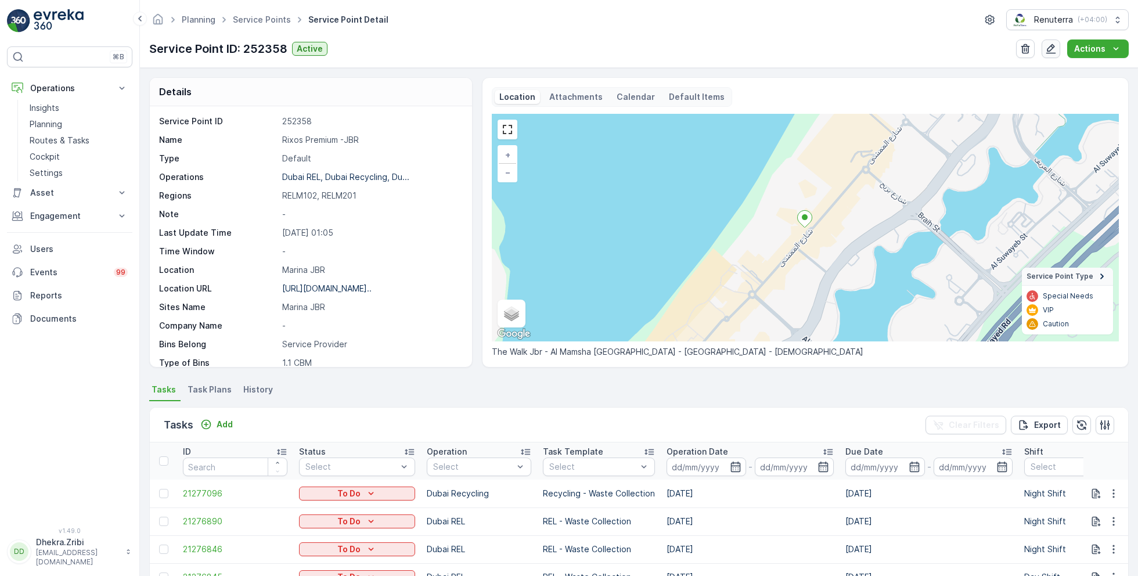
click at [1049, 49] on icon "button" at bounding box center [1052, 49] width 10 height 10
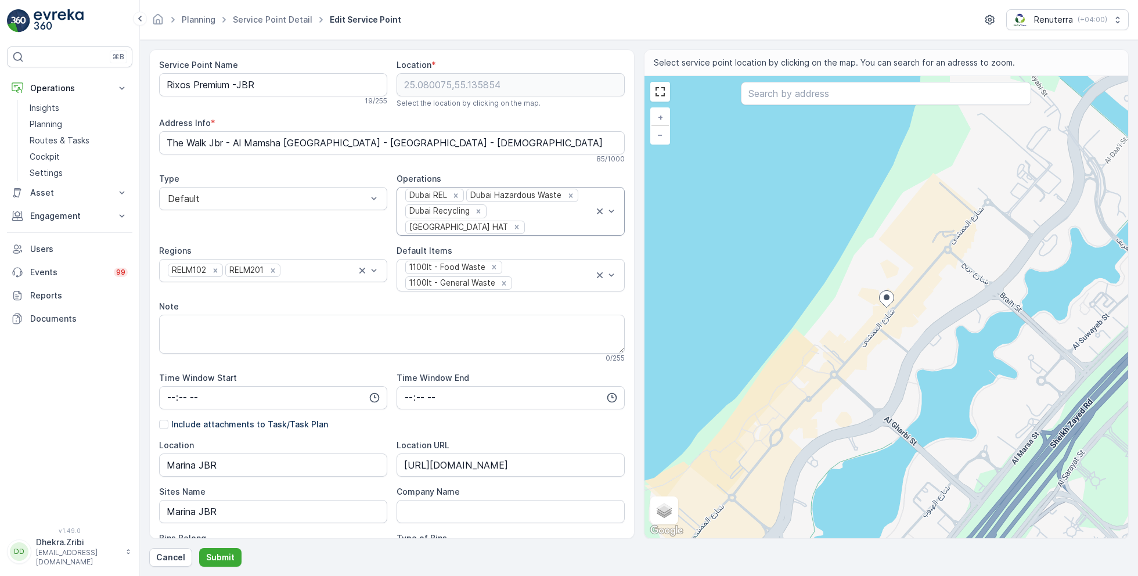
click at [561, 222] on div at bounding box center [560, 227] width 68 height 10
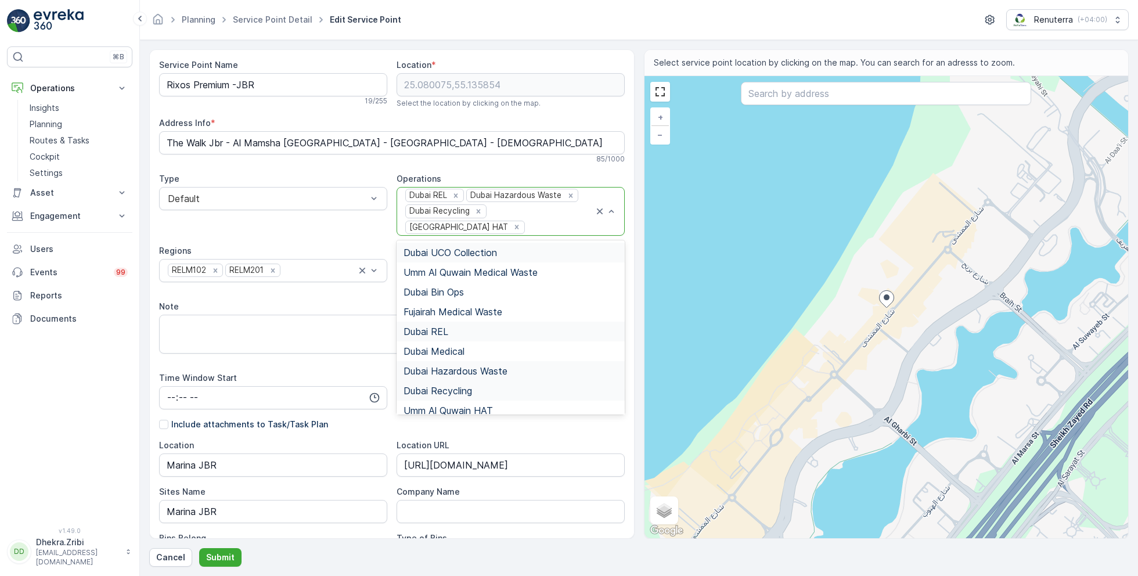
click at [473, 247] on span "Dubai UCO Collection" at bounding box center [451, 252] width 94 height 10
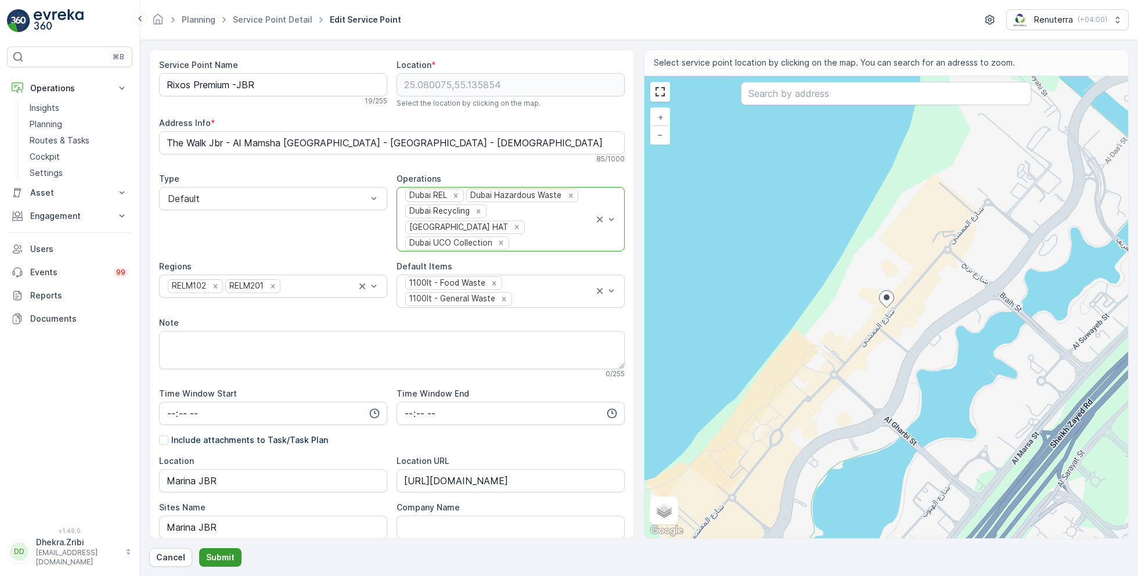
click at [221, 553] on p "Submit" at bounding box center [220, 558] width 28 height 12
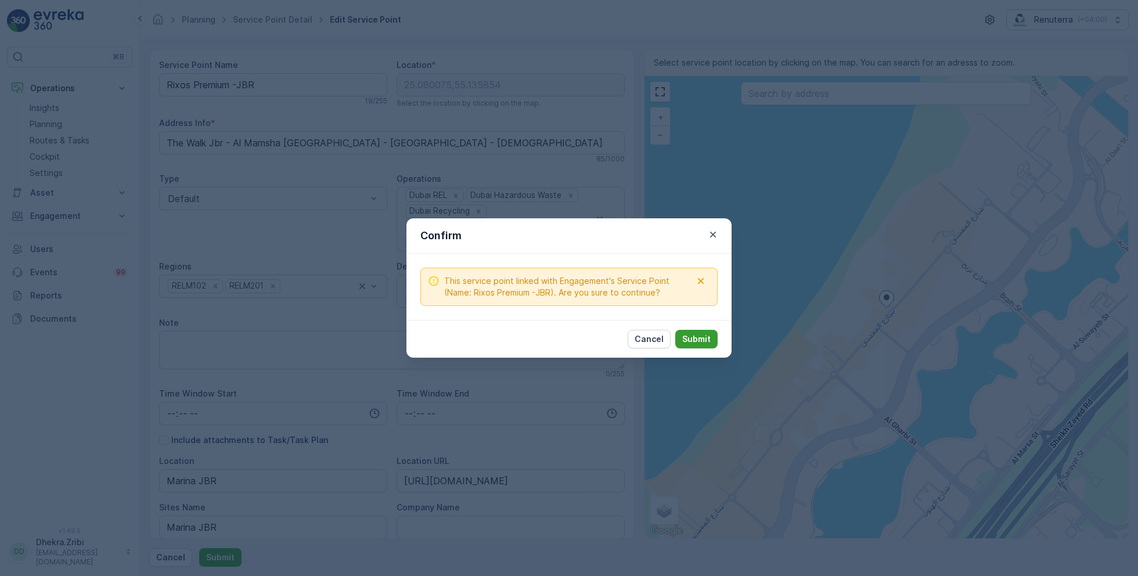
click at [699, 337] on p "Submit" at bounding box center [696, 339] width 28 height 12
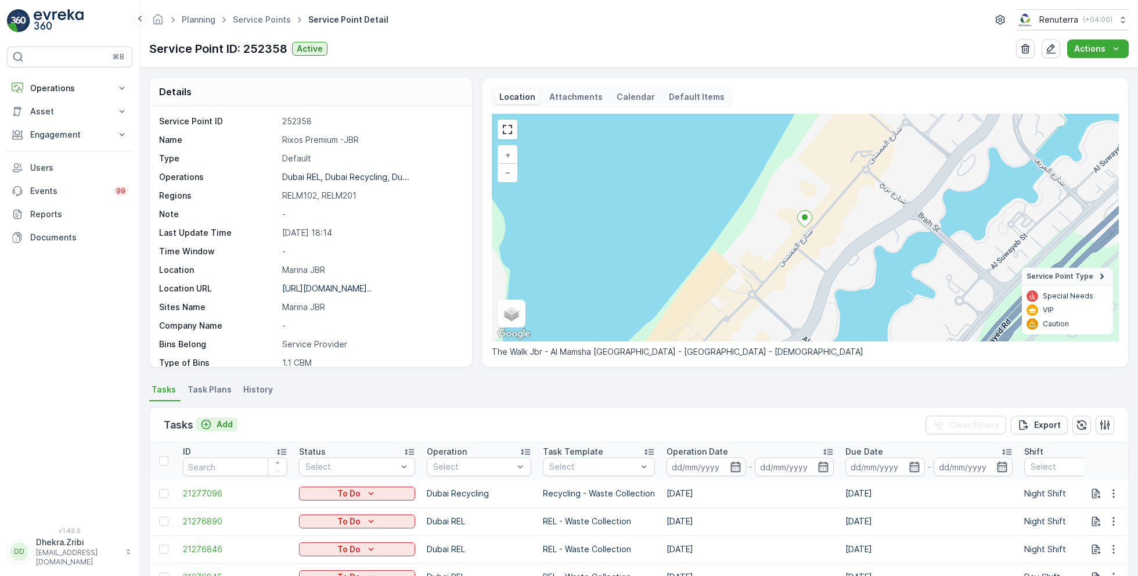
click at [217, 424] on p "Add" at bounding box center [225, 425] width 16 height 12
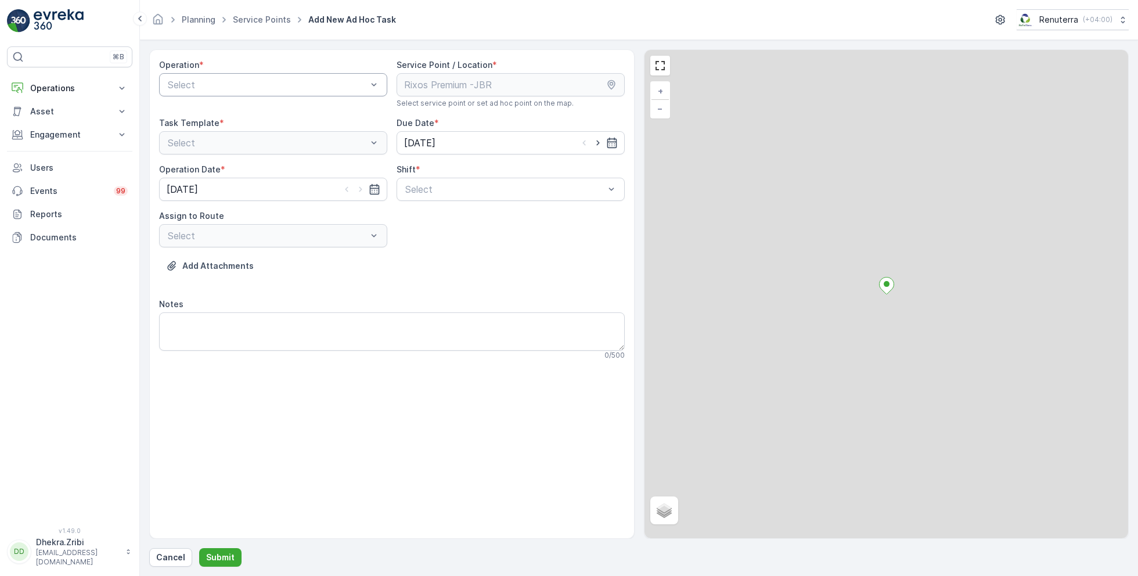
click at [239, 84] on div at bounding box center [268, 85] width 202 height 10
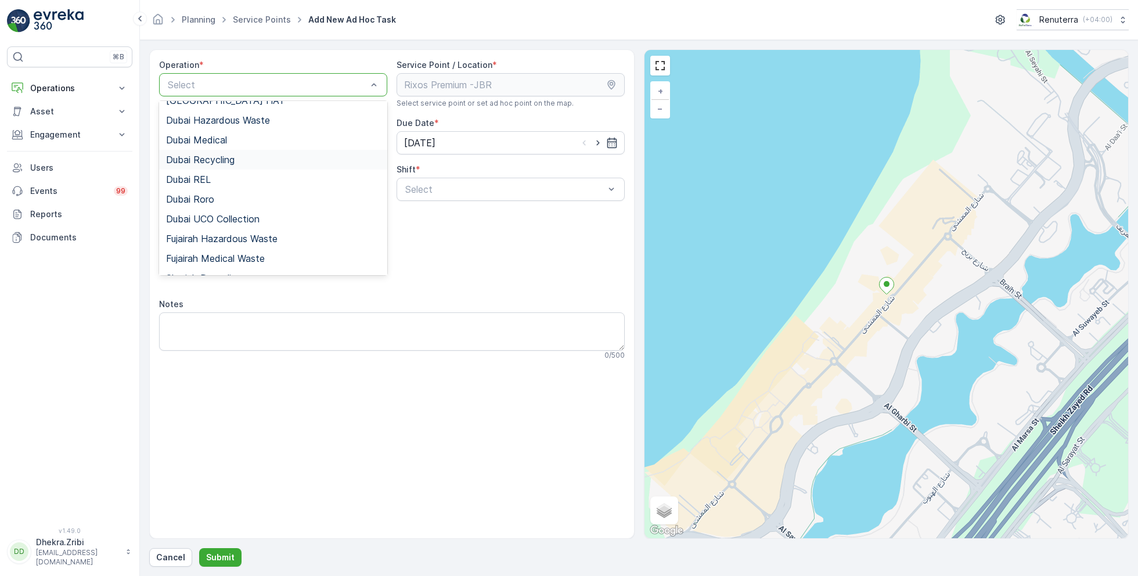
scroll to position [84, 0]
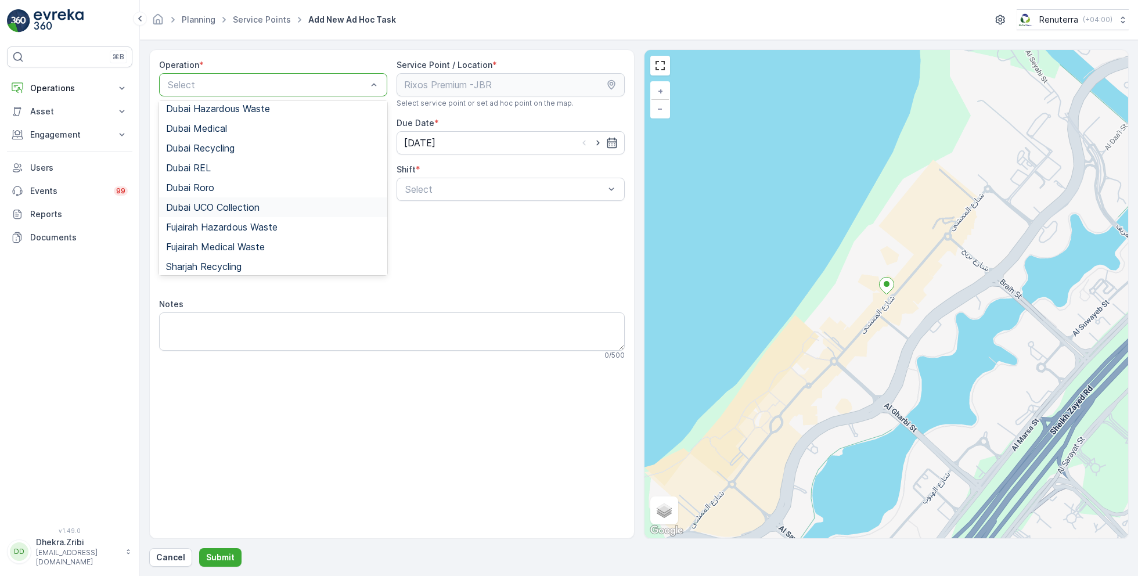
click at [223, 204] on span "Dubai UCO Collection" at bounding box center [213, 207] width 94 height 10
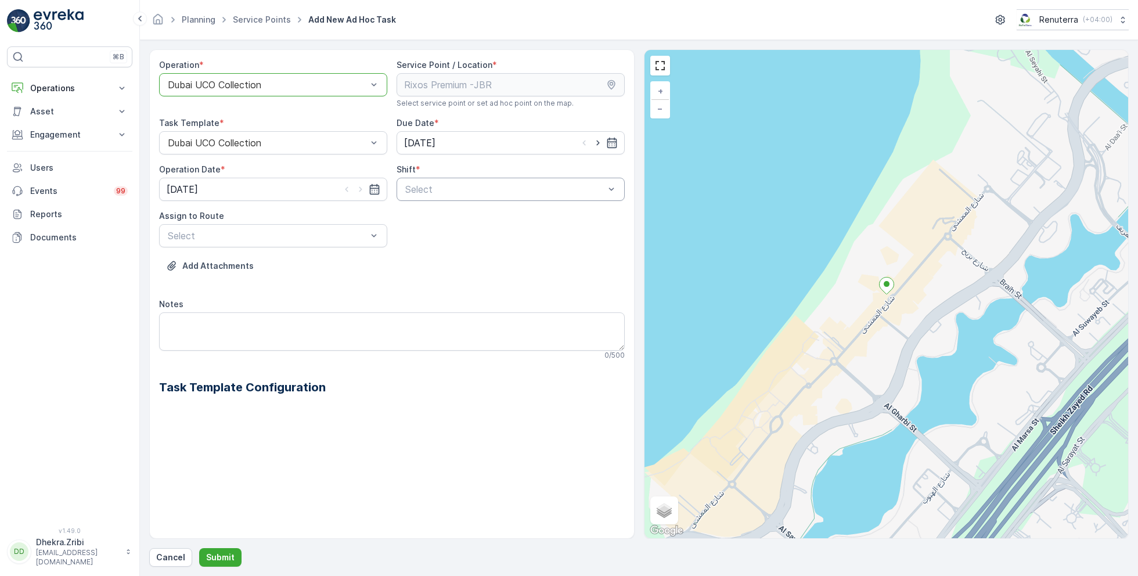
click at [433, 189] on div at bounding box center [505, 189] width 202 height 10
click at [445, 236] on span "Night Shift" at bounding box center [427, 237] width 47 height 10
click at [270, 263] on span "UCO001 (Upcoming) - REN 68412" at bounding box center [240, 264] width 148 height 10
click at [225, 555] on p "Submit" at bounding box center [220, 558] width 28 height 12
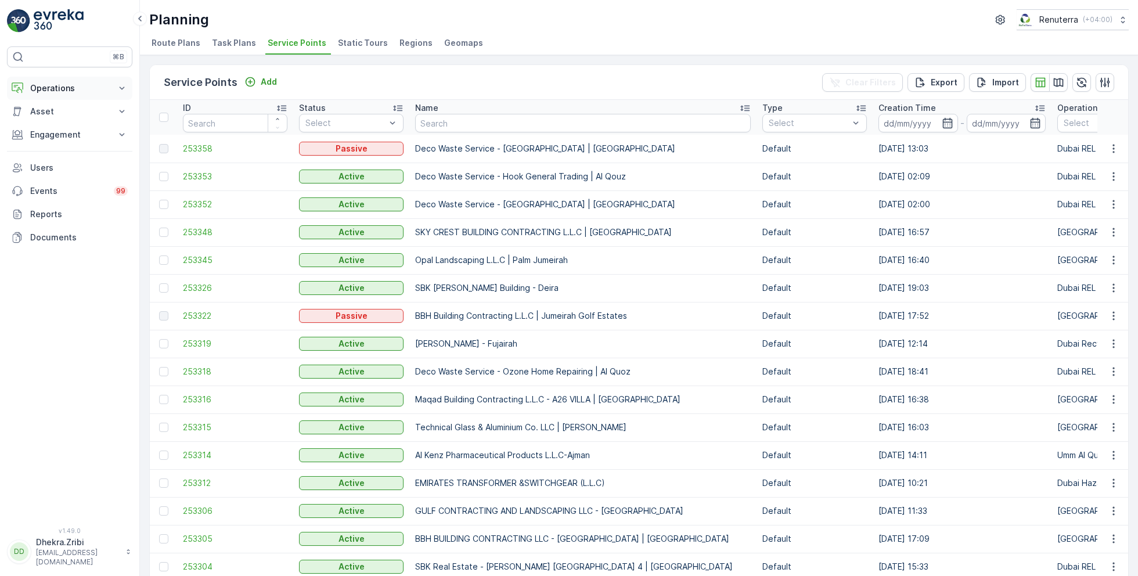
click at [43, 88] on p "Operations" at bounding box center [69, 88] width 79 height 12
click at [55, 120] on p "Planning" at bounding box center [46, 124] width 33 height 12
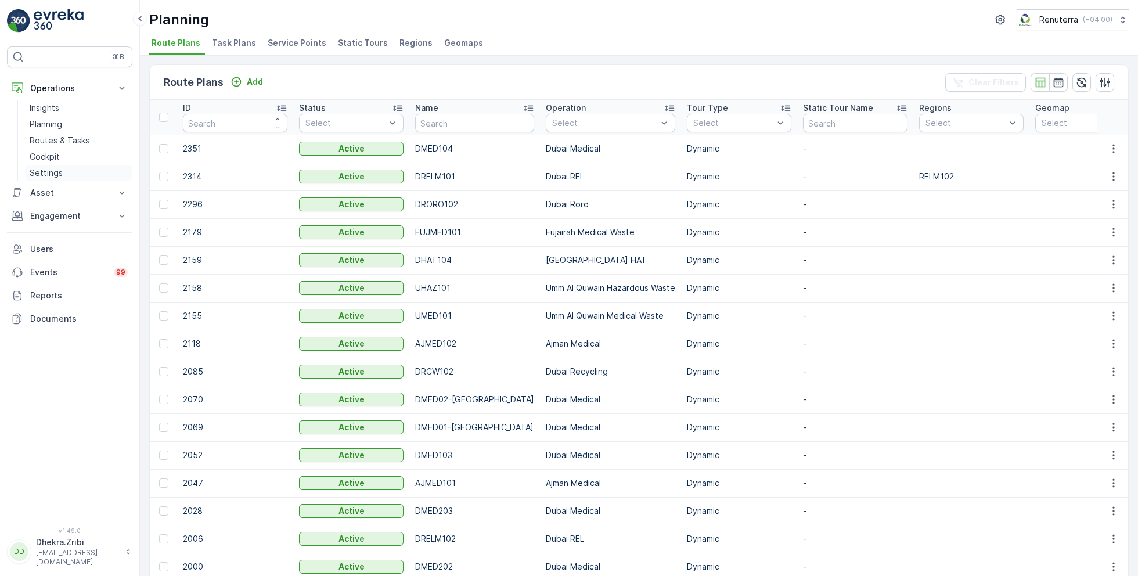
click at [55, 172] on p "Settings" at bounding box center [46, 173] width 33 height 12
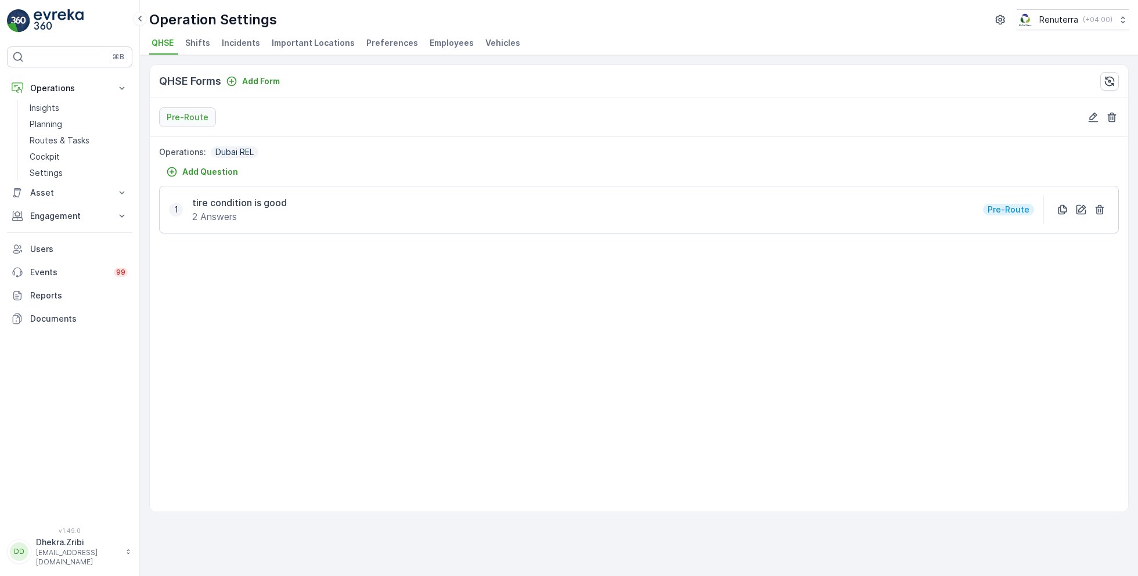
click at [433, 44] on span "Employees" at bounding box center [452, 43] width 44 height 12
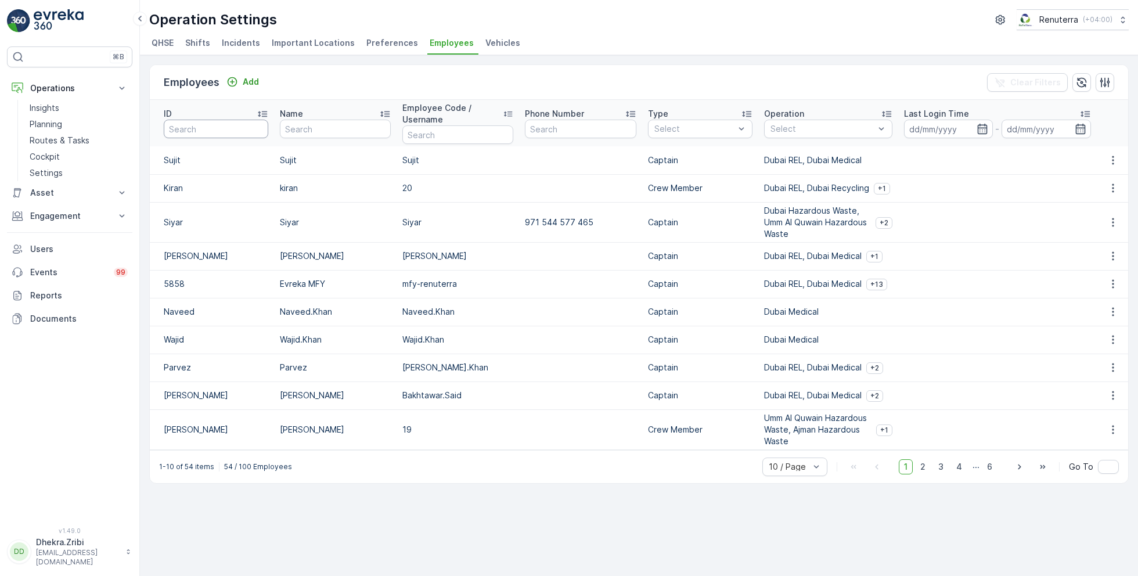
click at [218, 130] on input "text" at bounding box center [216, 129] width 105 height 19
type input "raz"
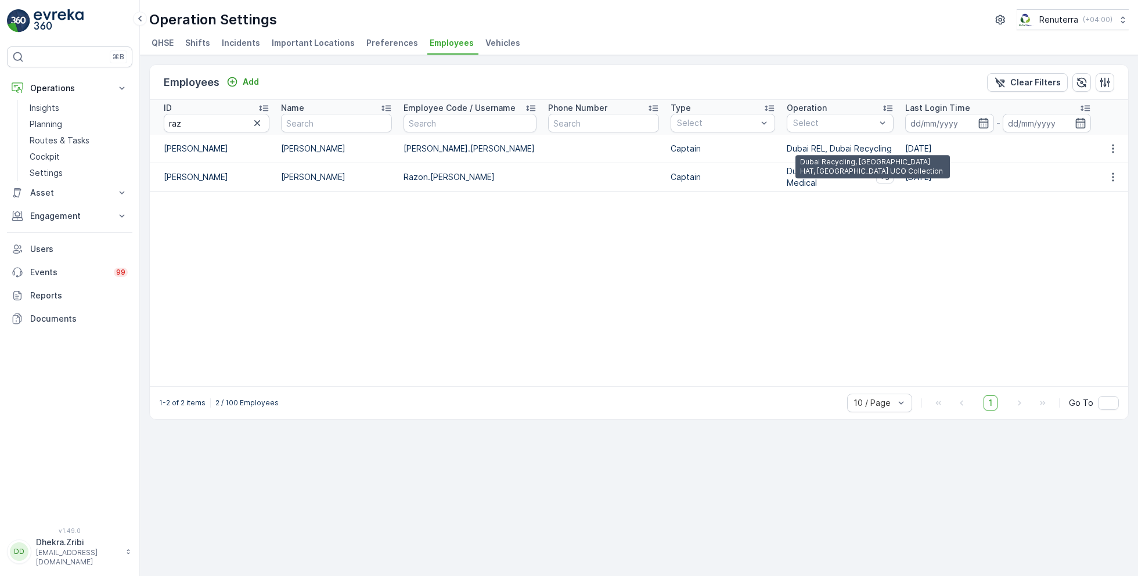
click at [880, 182] on span "+3" at bounding box center [884, 177] width 9 height 9
click at [1114, 182] on icon "button" at bounding box center [1114, 177] width 12 height 12
click at [1109, 206] on span "Edit" at bounding box center [1113, 205] width 15 height 12
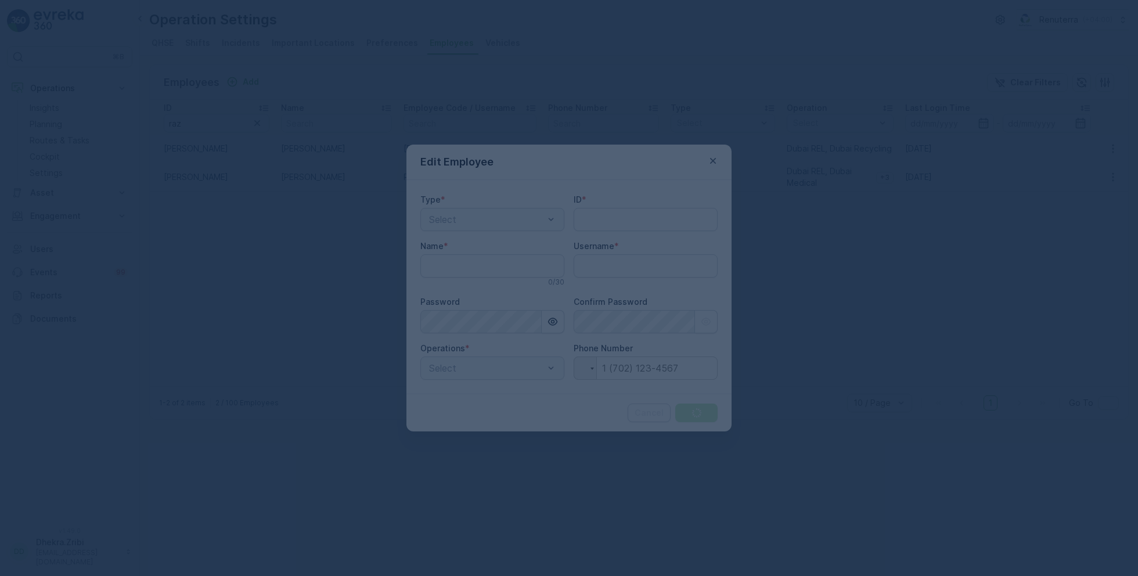
type input "[PERSON_NAME]"
type input "Razon.Miah"
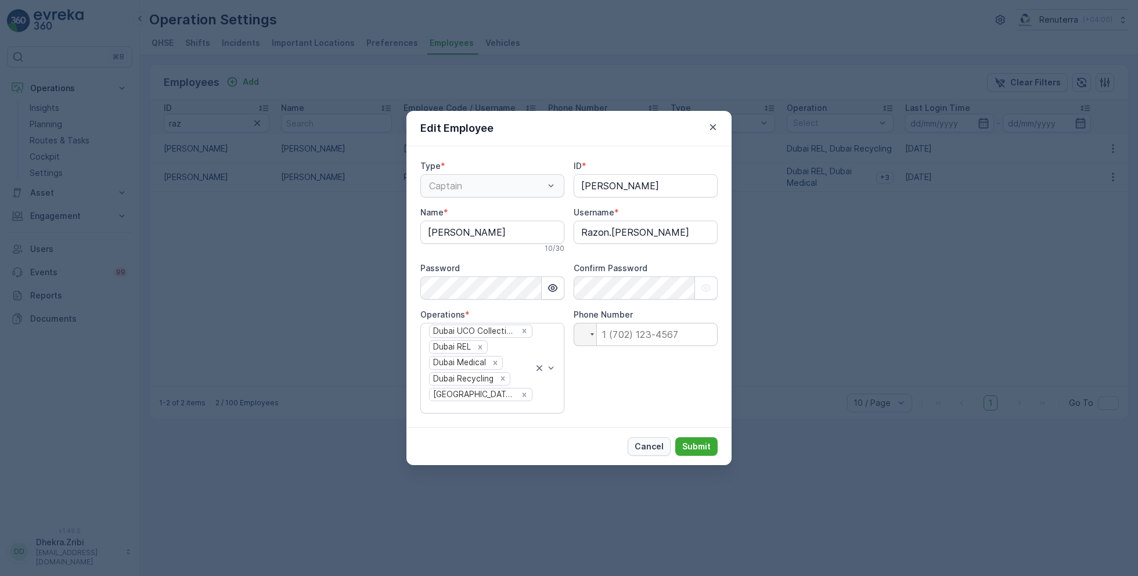
click at [645, 441] on p "Cancel" at bounding box center [649, 447] width 29 height 12
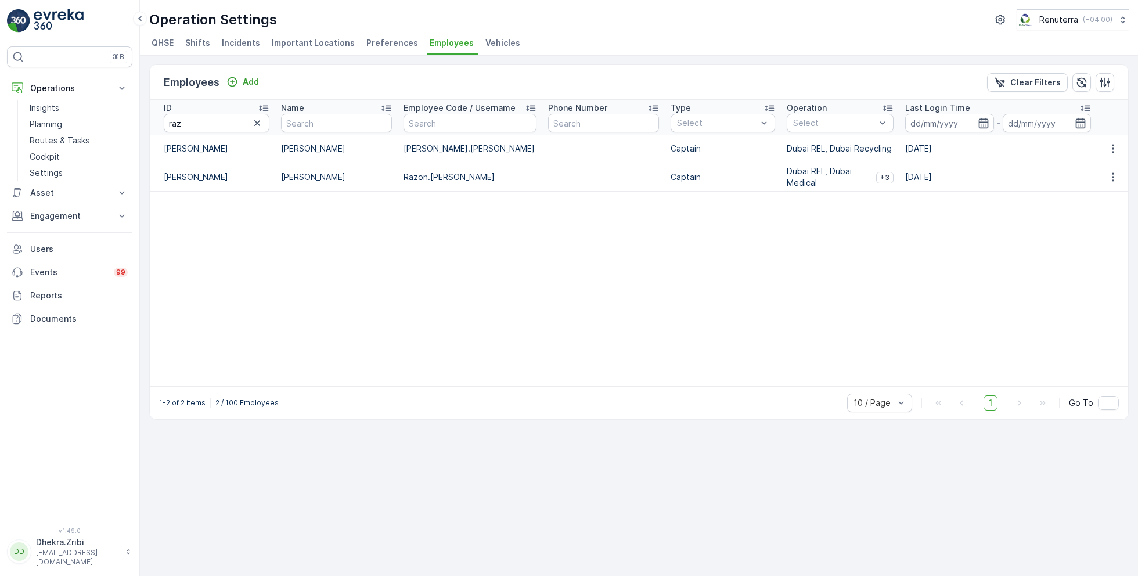
click at [595, 294] on table "ID raz Name Employee Code / Username Phone Number Type Select Operation Select …" at bounding box center [639, 243] width 979 height 286
click at [429, 232] on table "ID raz Name Employee Code / Username Phone Number Type Select Operation Select …" at bounding box center [639, 243] width 979 height 286
click at [51, 121] on p "Planning" at bounding box center [46, 124] width 33 height 12
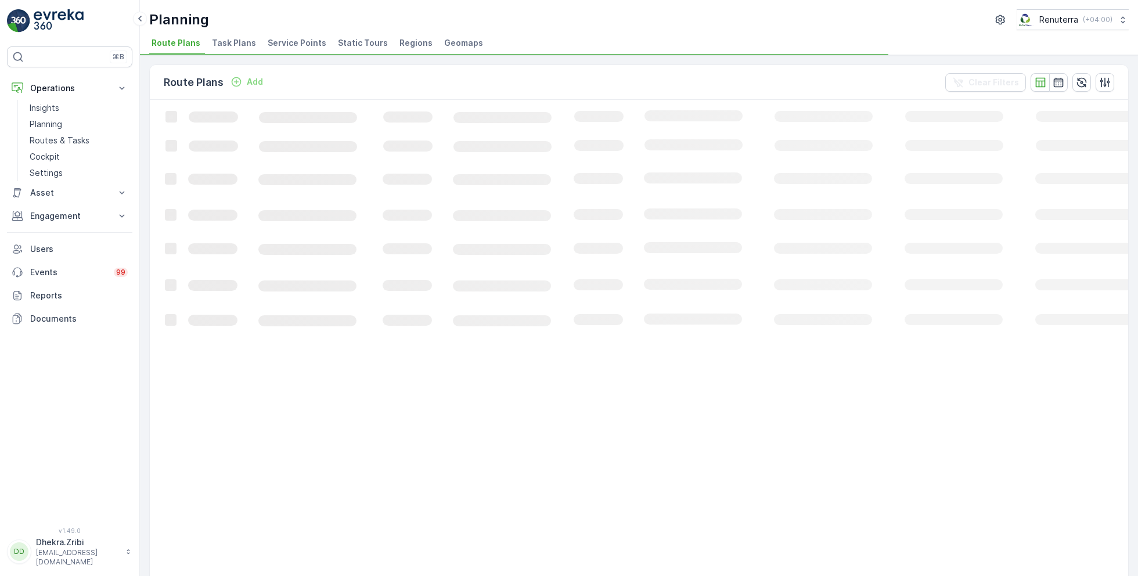
click at [287, 36] on li "Service Points" at bounding box center [298, 45] width 66 height 20
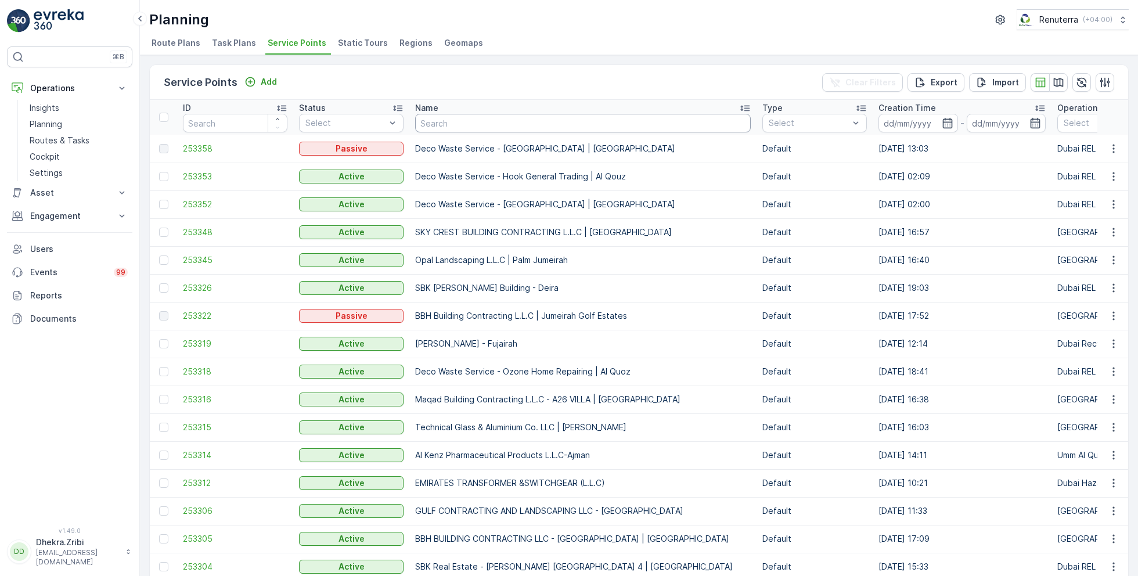
click at [508, 126] on input "text" at bounding box center [583, 123] width 336 height 19
type input "rixos"
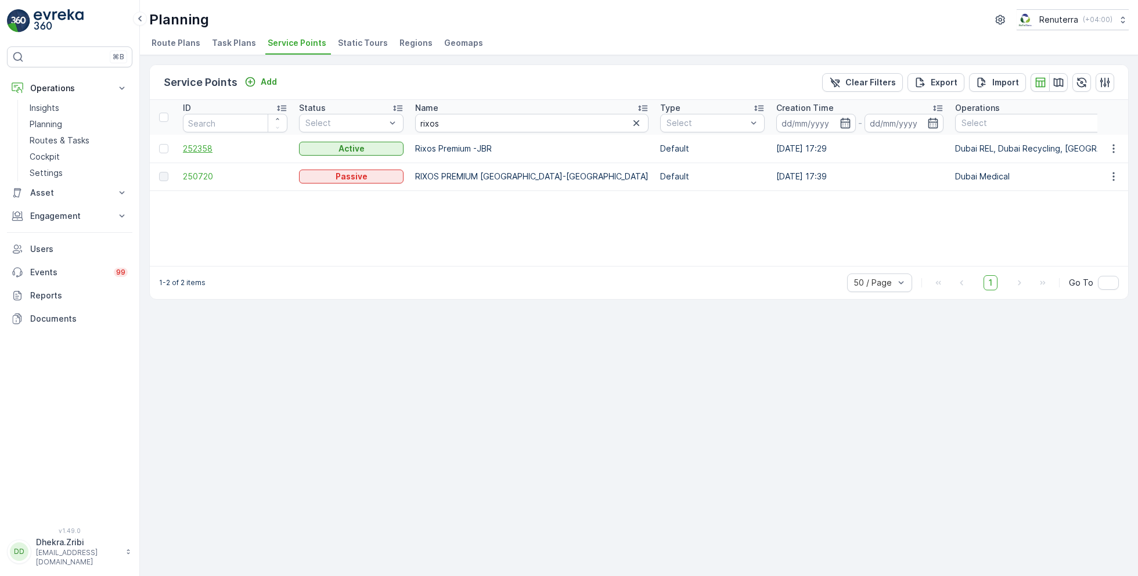
click at [201, 147] on span "252358" at bounding box center [235, 149] width 105 height 12
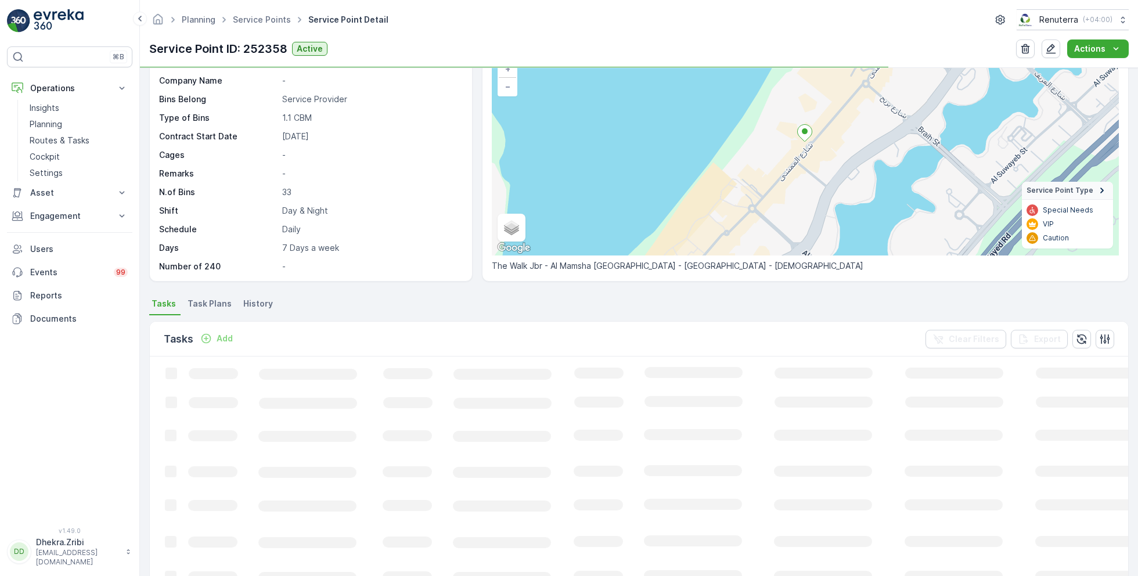
scroll to position [87, 0]
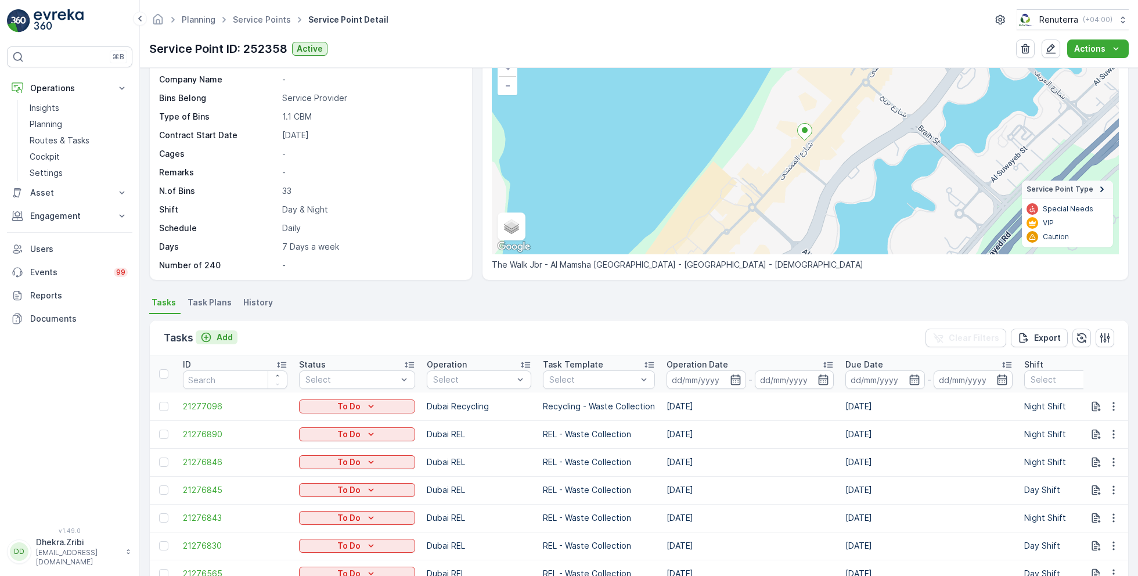
click at [220, 336] on p "Add" at bounding box center [225, 338] width 16 height 12
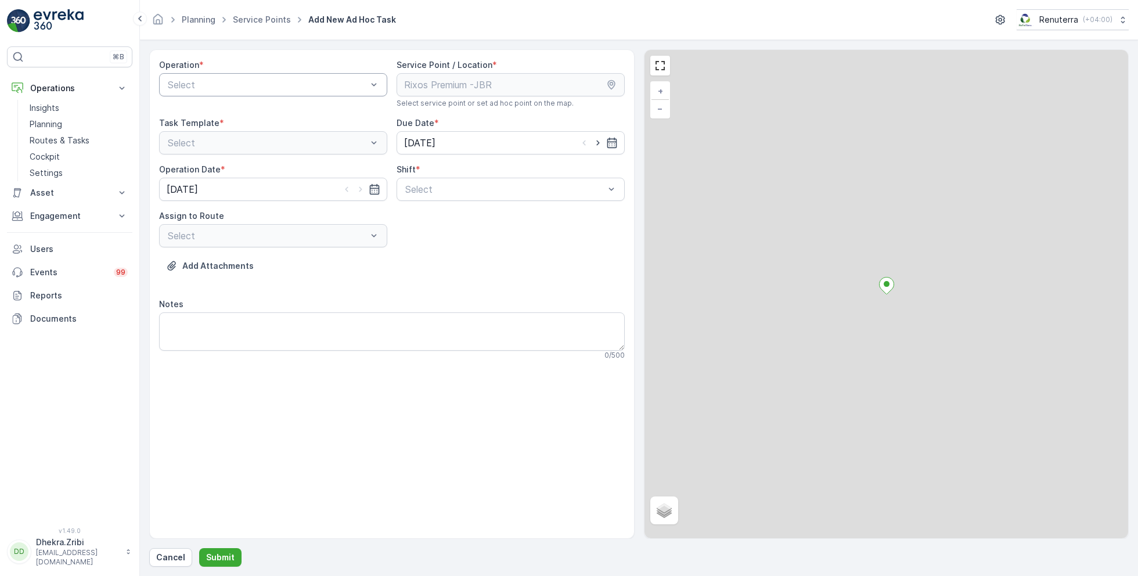
click at [246, 88] on div at bounding box center [268, 85] width 202 height 10
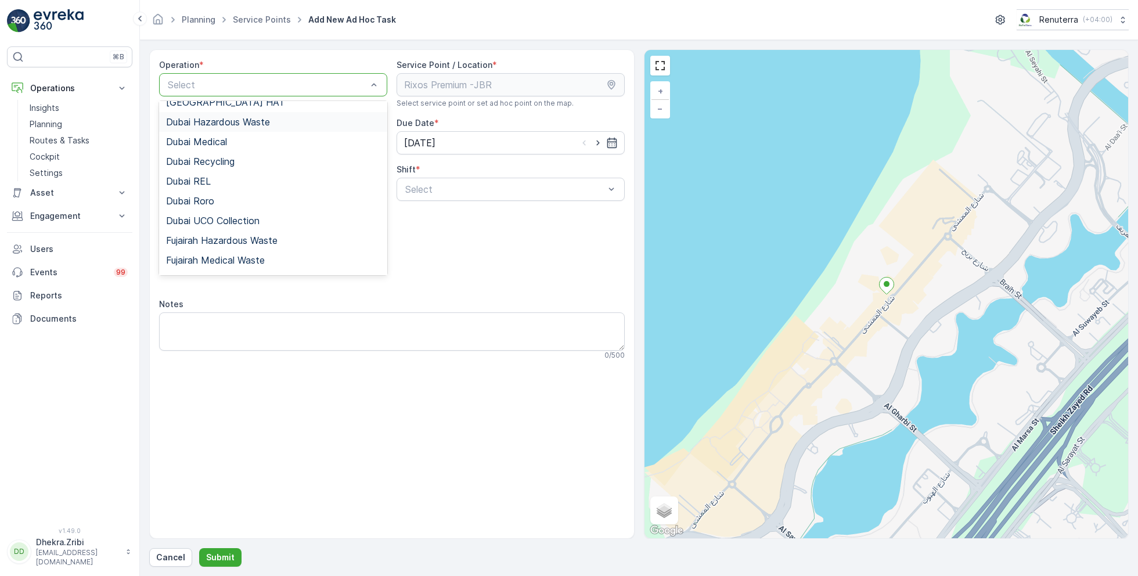
scroll to position [72, 0]
click at [225, 215] on span "Dubai UCO Collection" at bounding box center [213, 219] width 94 height 10
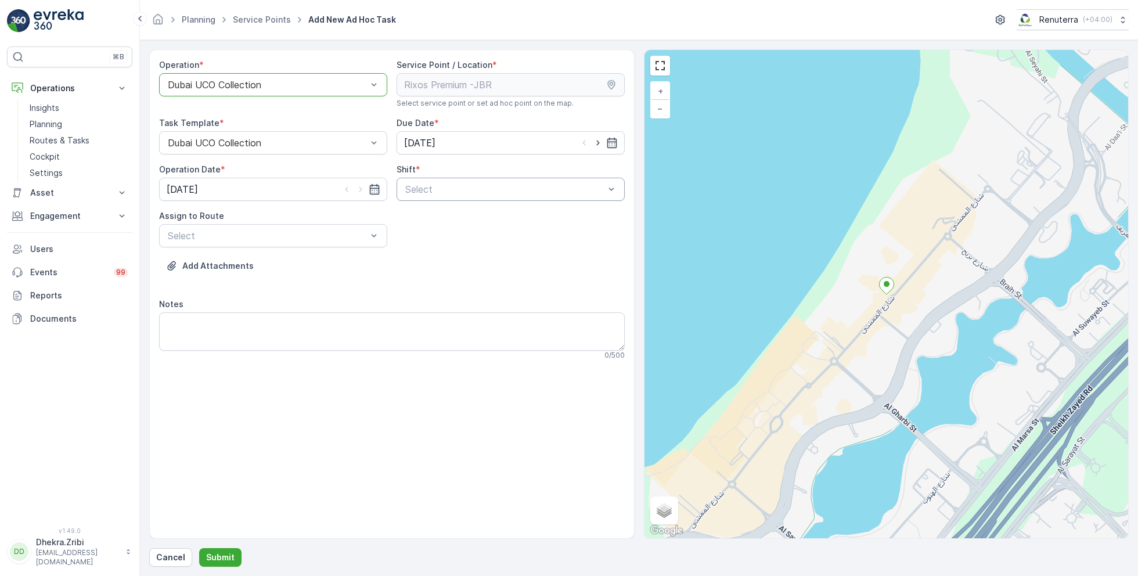
click at [457, 186] on div at bounding box center [505, 189] width 202 height 10
click at [426, 219] on span "Day Shift" at bounding box center [424, 218] width 41 height 10
click at [440, 192] on div at bounding box center [505, 189] width 202 height 10
click at [432, 239] on span "Night Shift" at bounding box center [427, 237] width 47 height 10
click at [264, 232] on div at bounding box center [268, 236] width 202 height 10
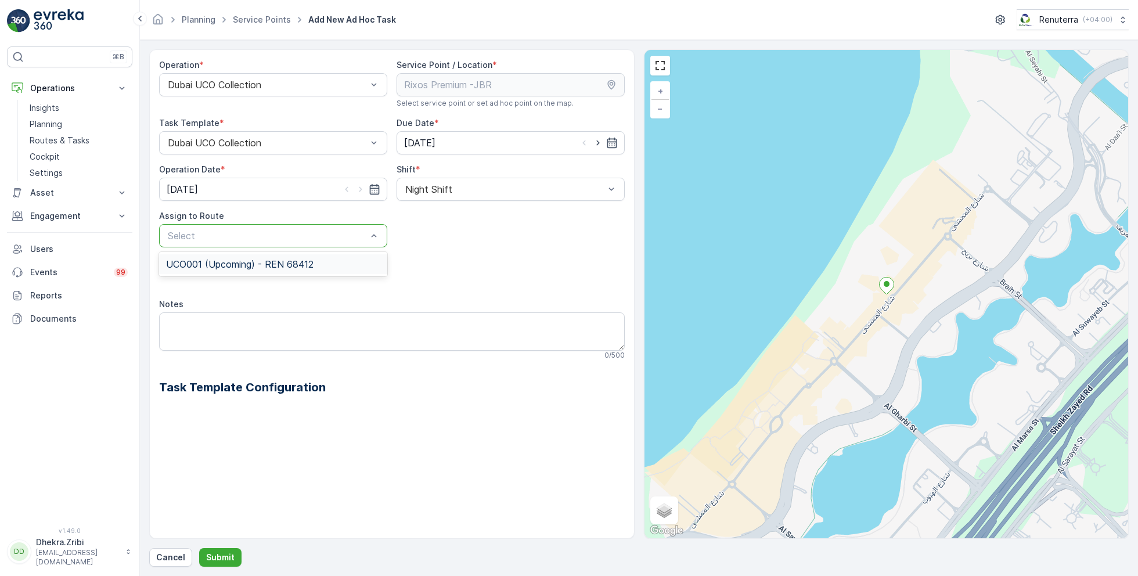
click at [227, 263] on span "UCO001 (Upcoming) - REN 68412" at bounding box center [240, 264] width 148 height 10
click at [211, 555] on p "Submit" at bounding box center [220, 558] width 28 height 12
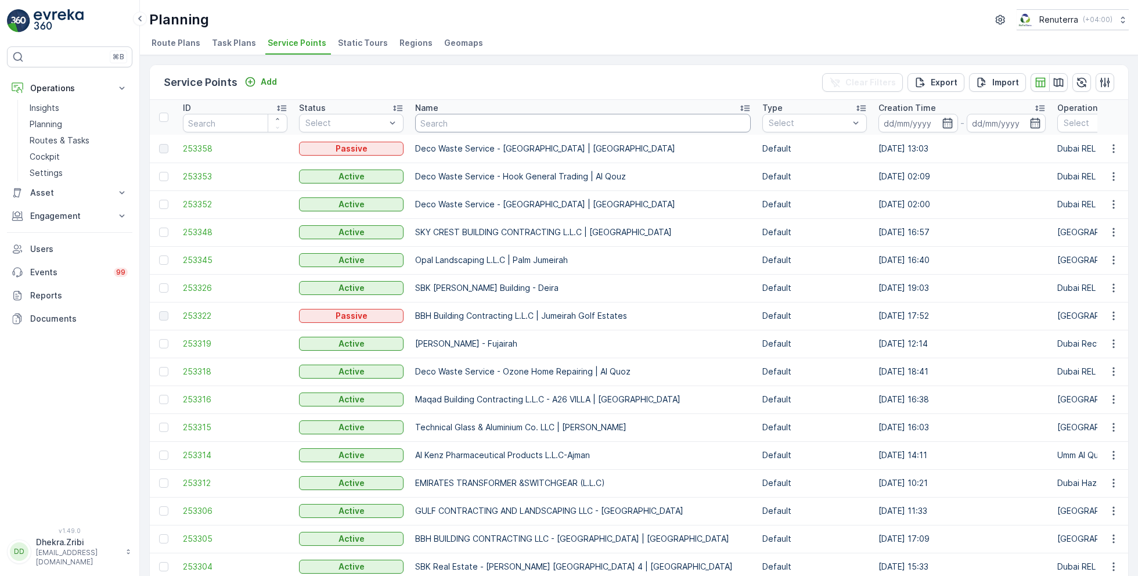
click at [447, 121] on input "text" at bounding box center [583, 123] width 336 height 19
type input "rix"
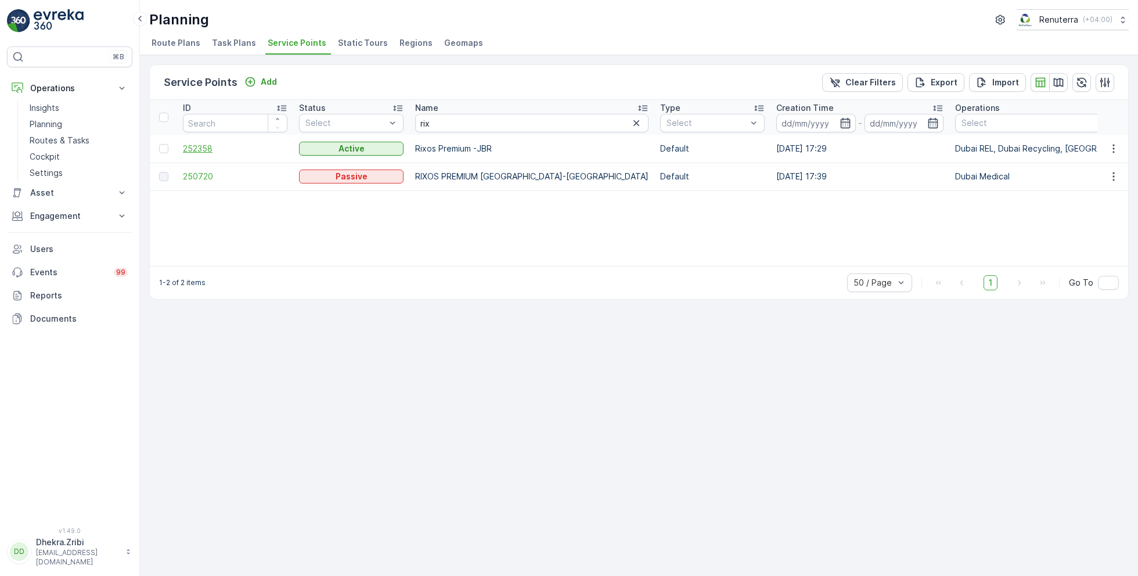
click at [199, 143] on span "252358" at bounding box center [235, 149] width 105 height 12
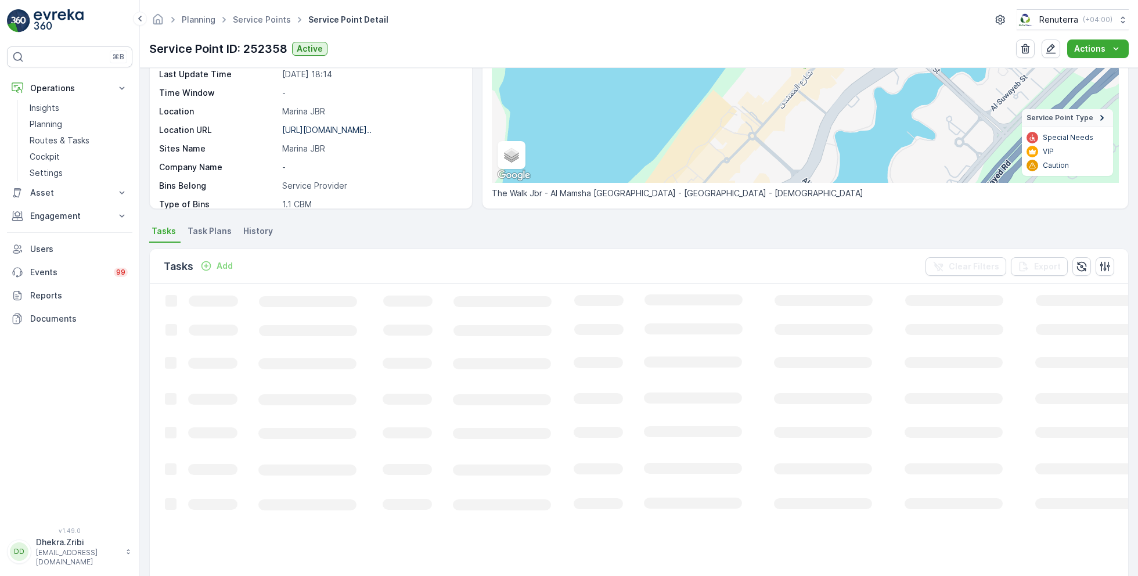
scroll to position [184, 0]
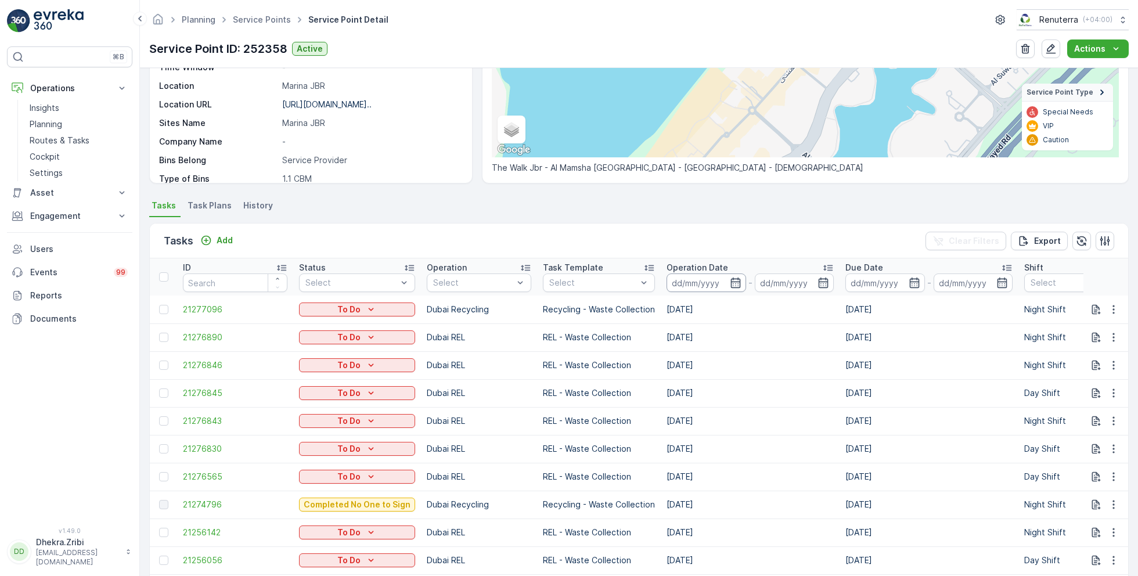
click at [710, 284] on input at bounding box center [707, 283] width 80 height 19
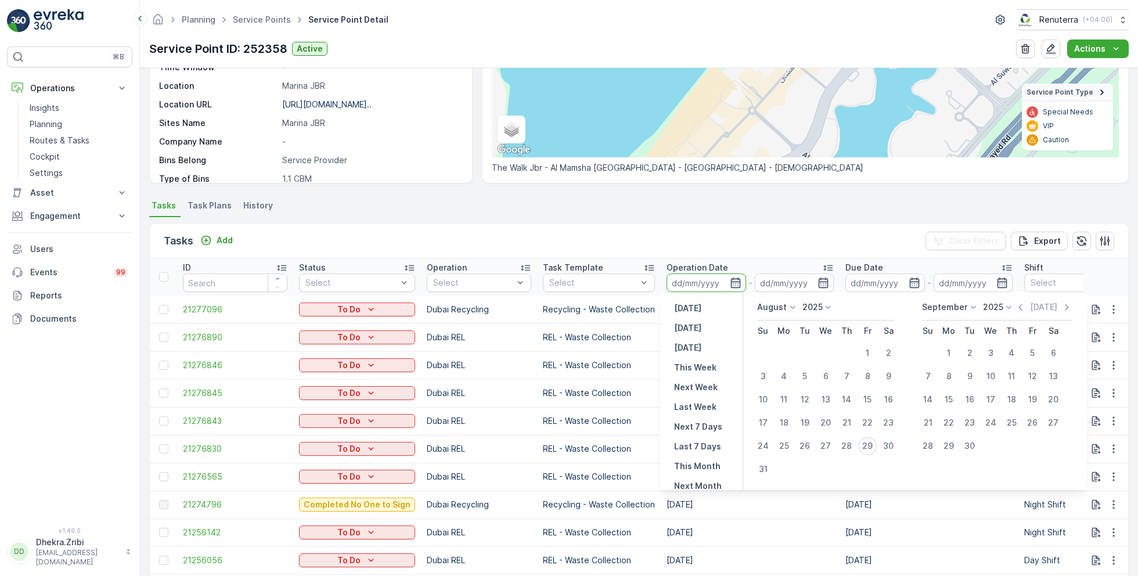
click at [870, 447] on div "29" at bounding box center [867, 446] width 19 height 19
type input "[DATE]"
click at [870, 447] on div "29" at bounding box center [867, 446] width 19 height 19
type input "[DATE]"
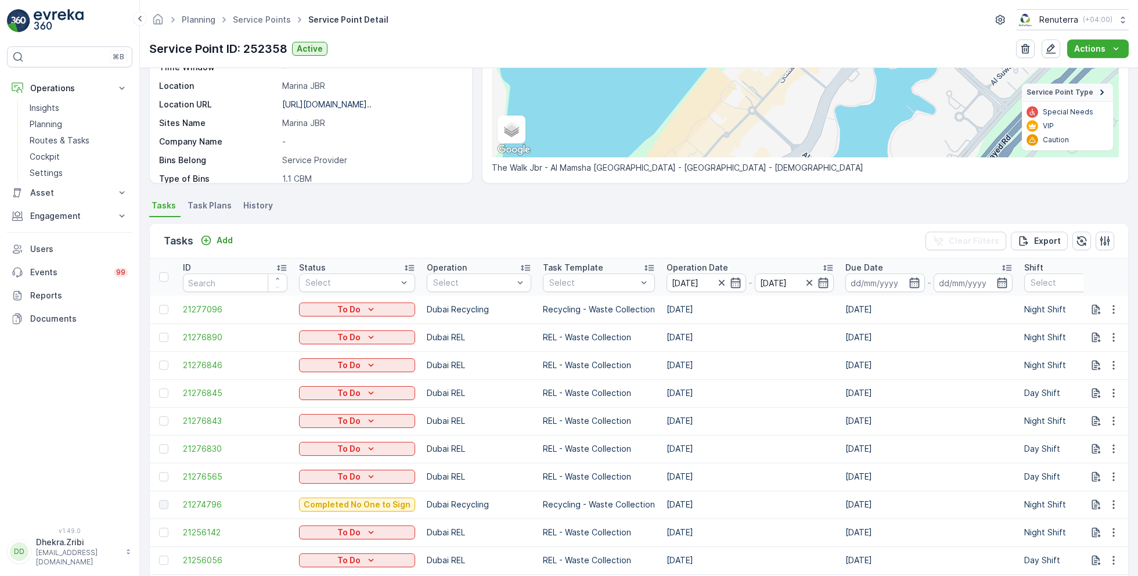
click at [649, 206] on ul "Tasks Task Plans History" at bounding box center [639, 207] width 980 height 20
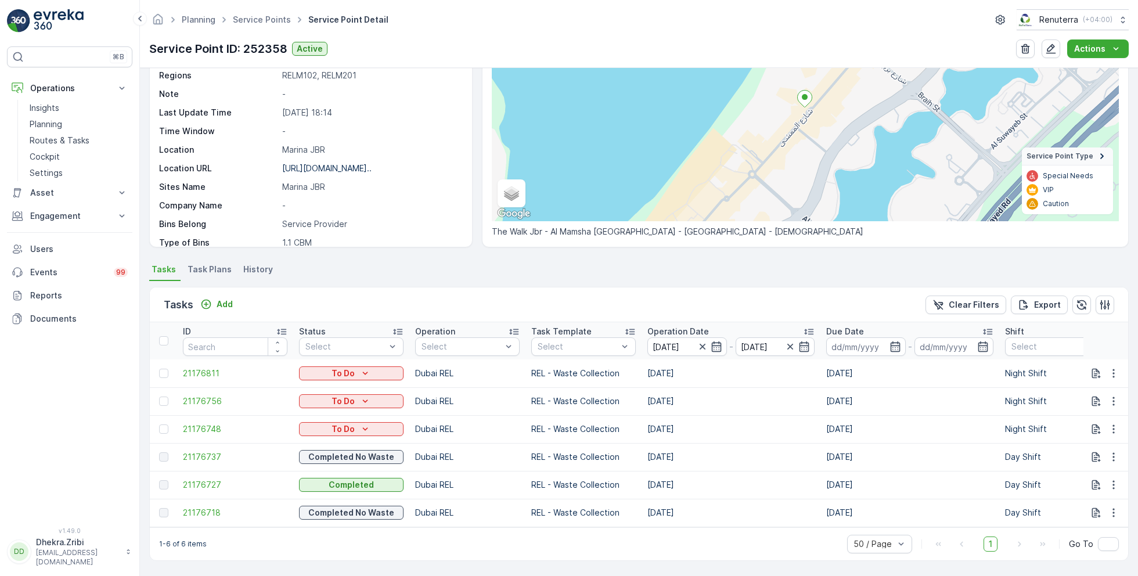
scroll to position [124, 0]
click at [577, 343] on div at bounding box center [578, 346] width 82 height 9
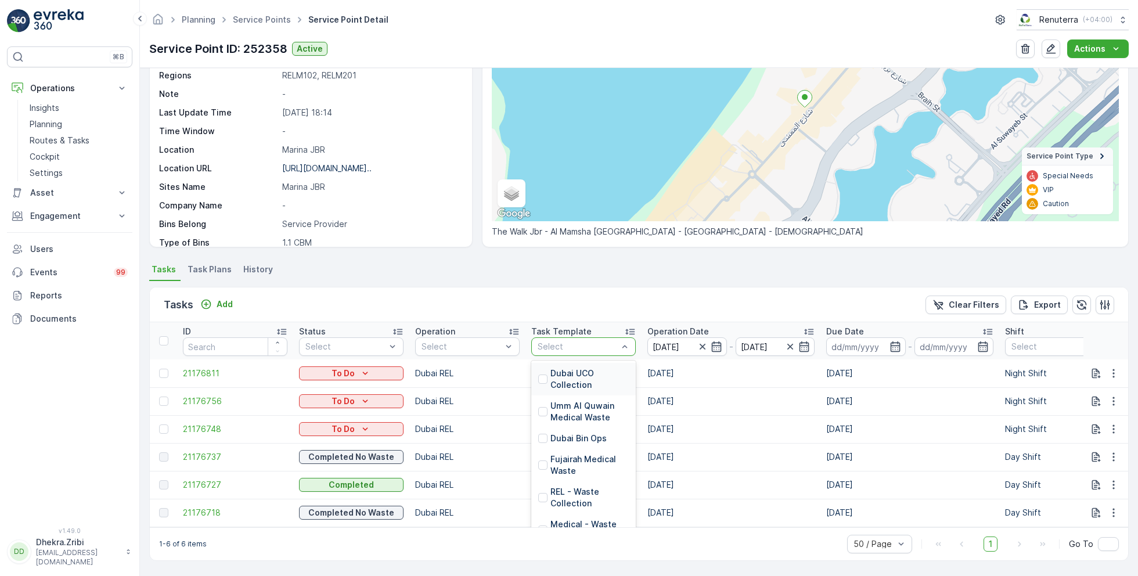
click at [580, 372] on p "Dubai UCO Collection" at bounding box center [590, 379] width 78 height 23
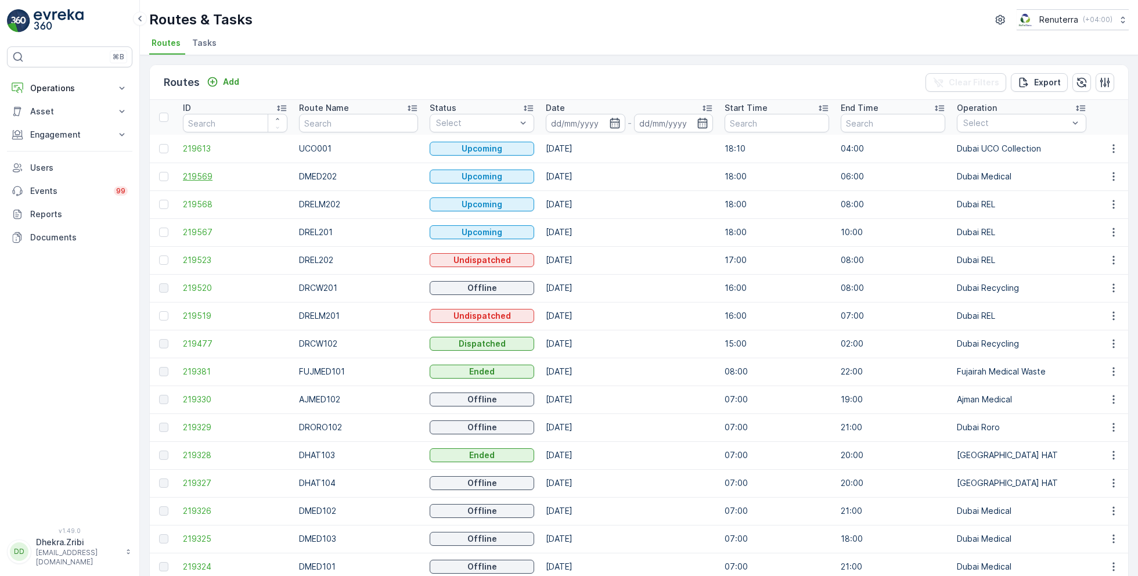
click at [198, 174] on span "219569" at bounding box center [235, 177] width 105 height 12
click at [204, 150] on span "219613" at bounding box center [235, 149] width 105 height 12
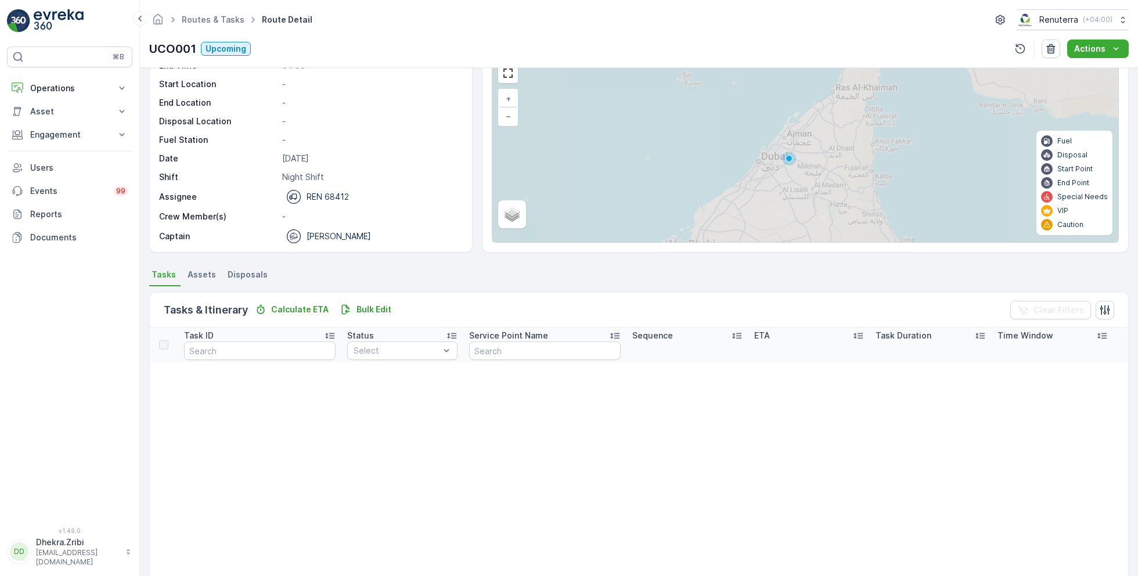
scroll to position [64, 0]
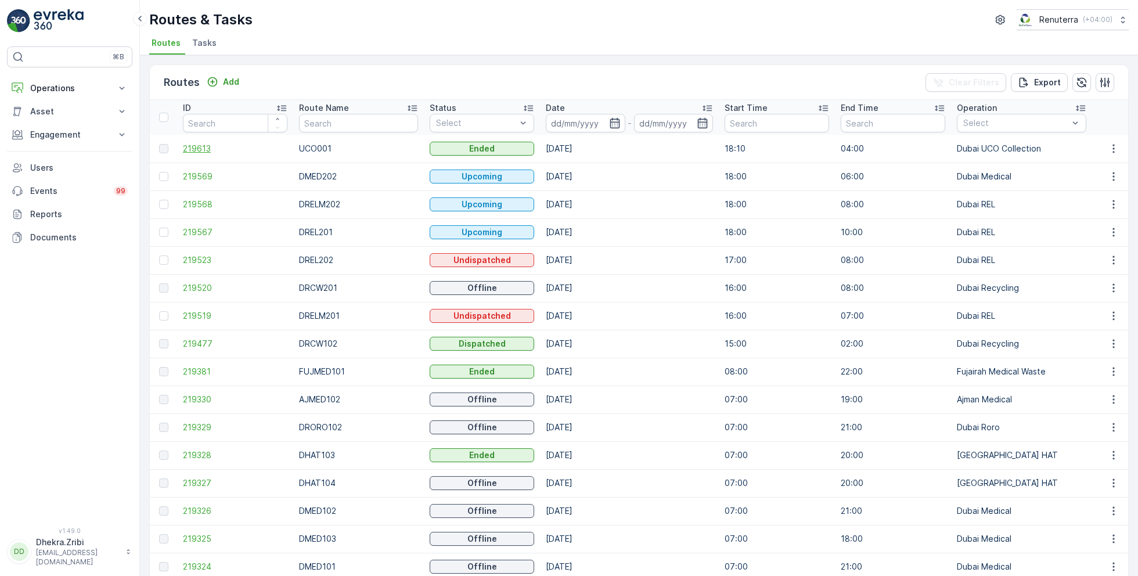
click at [200, 146] on span "219613" at bounding box center [235, 149] width 105 height 12
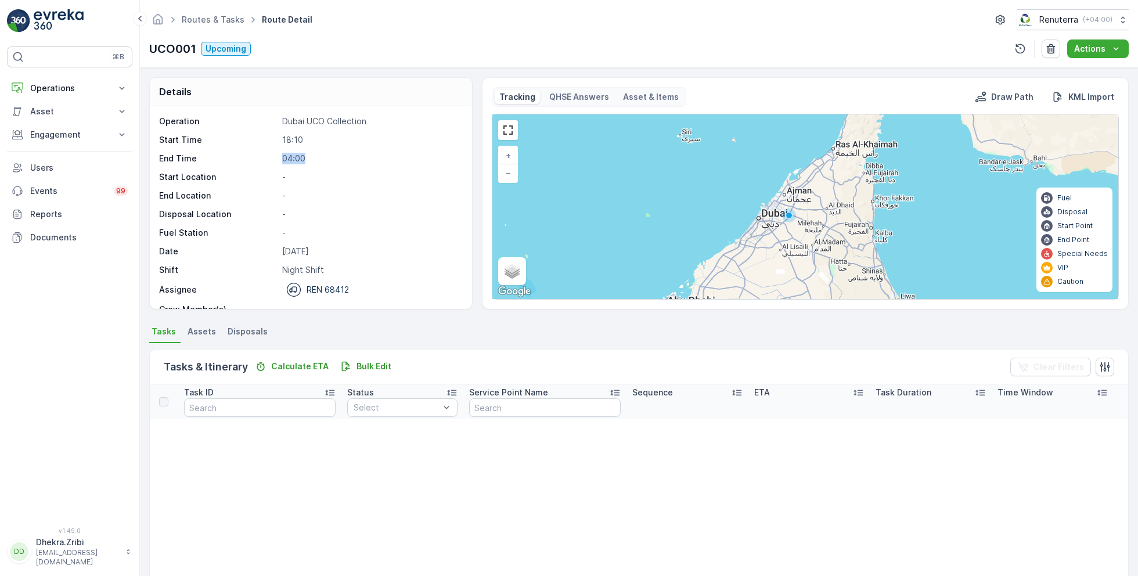
drag, startPoint x: 283, startPoint y: 158, endPoint x: 328, endPoint y: 159, distance: 44.7
click at [328, 159] on p "04:00" at bounding box center [371, 159] width 178 height 12
drag, startPoint x: 279, startPoint y: 157, endPoint x: 322, endPoint y: 157, distance: 42.4
click at [322, 157] on div "End Time 04:00" at bounding box center [309, 159] width 301 height 12
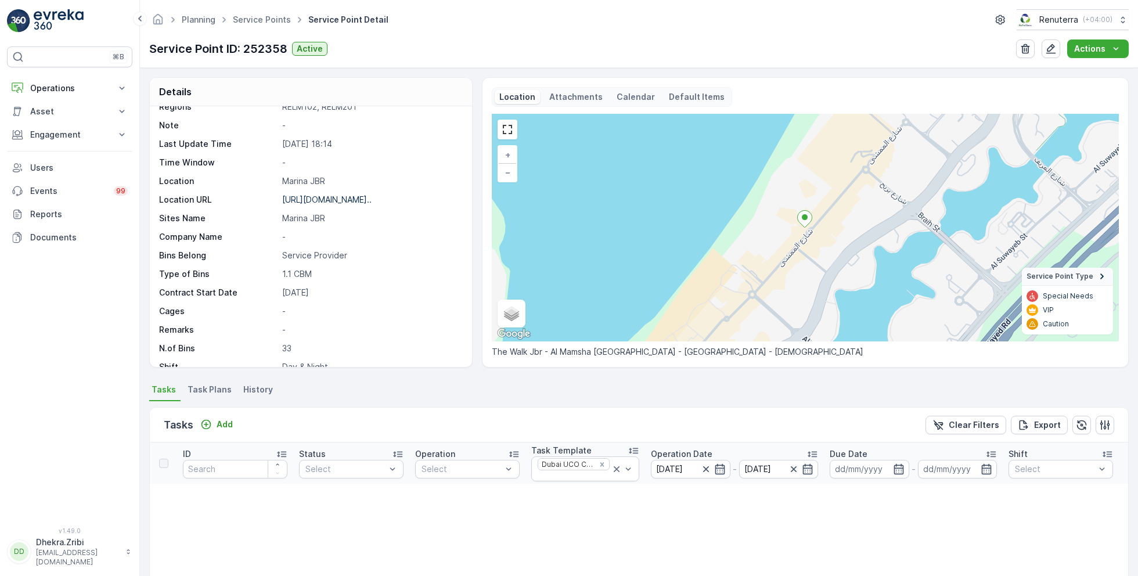
scroll to position [159, 0]
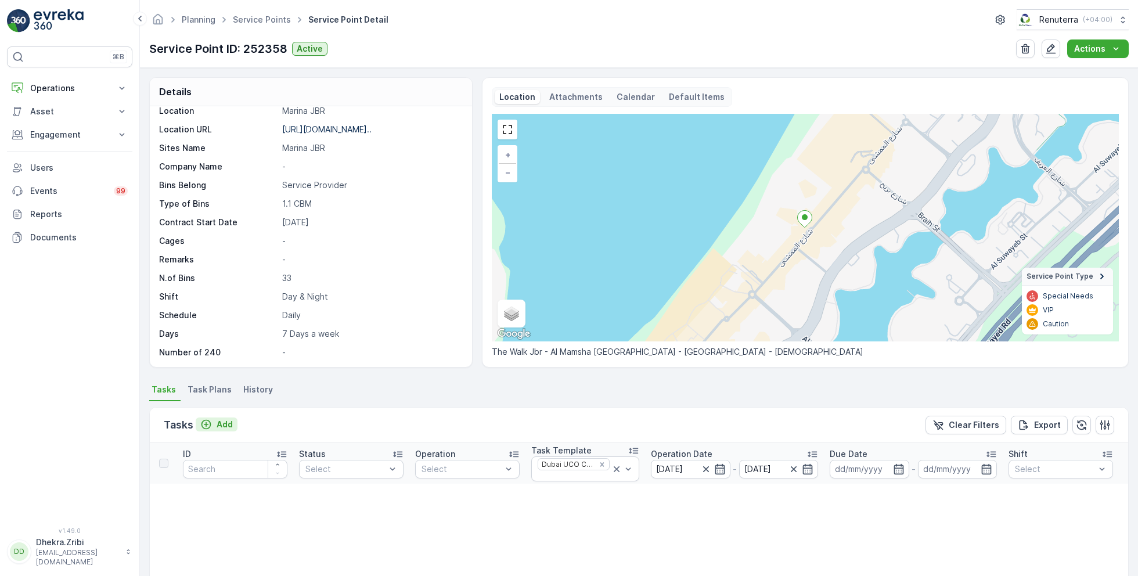
click at [225, 420] on p "Add" at bounding box center [225, 425] width 16 height 12
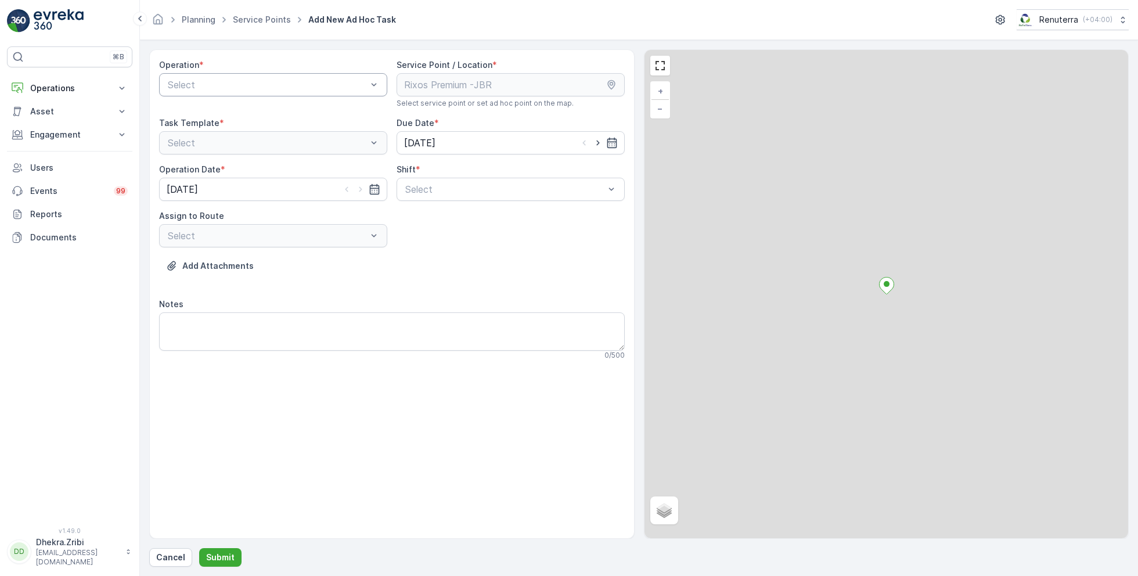
click at [329, 82] on div at bounding box center [268, 85] width 202 height 10
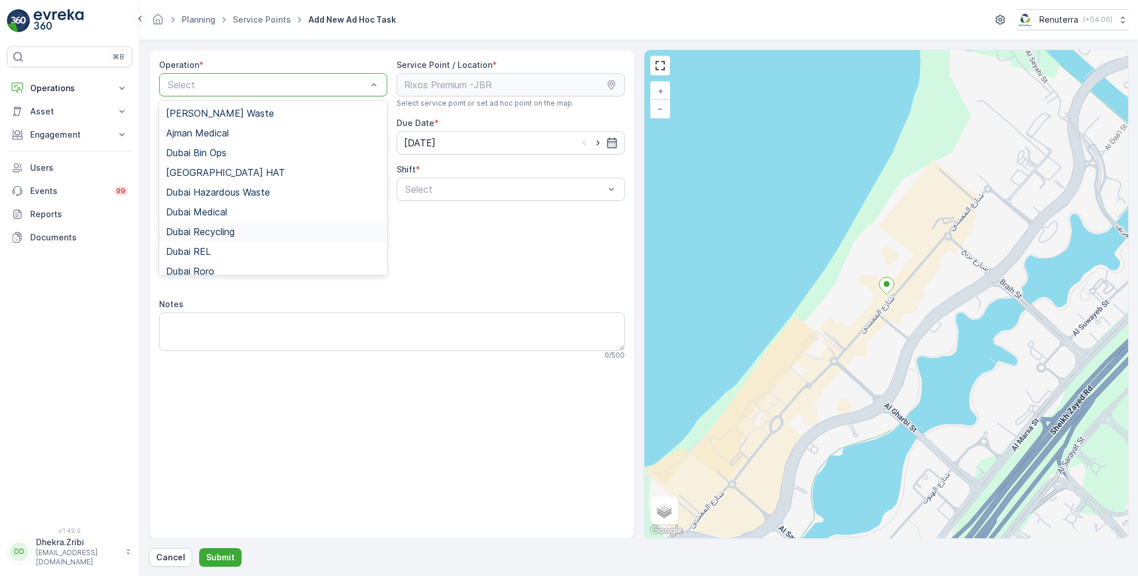
scroll to position [146, 0]
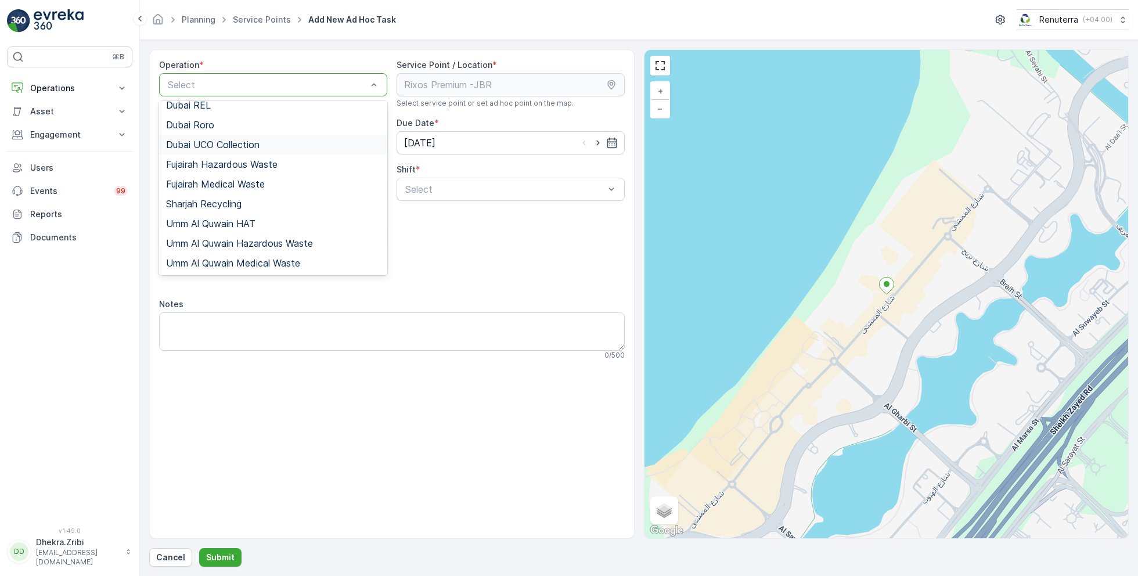
click at [239, 150] on div "Dubai UCO Collection" at bounding box center [273, 145] width 228 height 20
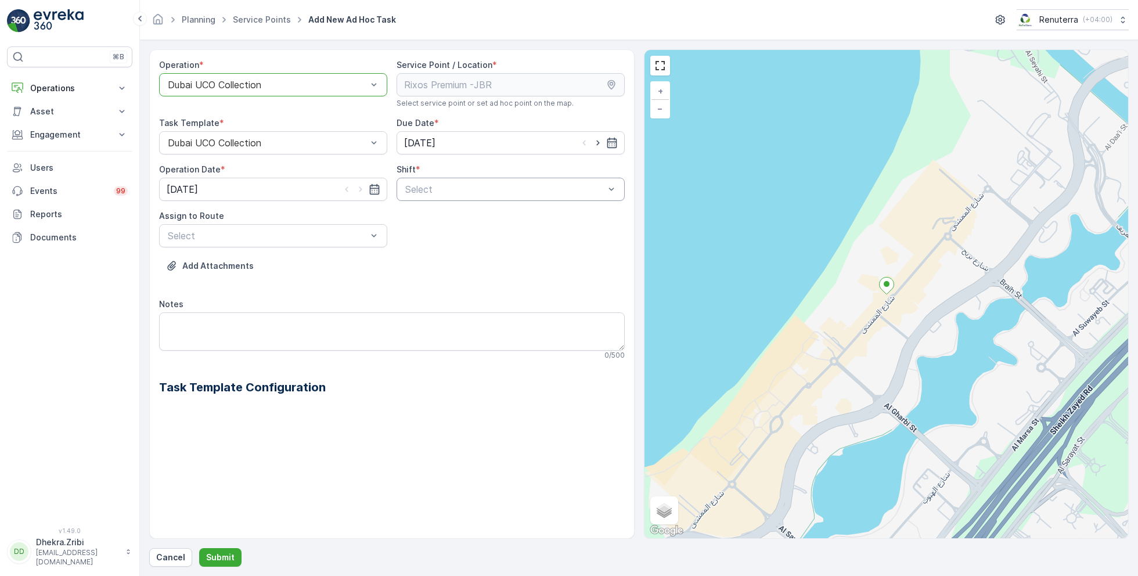
click at [434, 188] on div at bounding box center [505, 189] width 202 height 10
click at [433, 237] on span "Night Shift" at bounding box center [427, 237] width 47 height 10
click at [332, 232] on div at bounding box center [268, 236] width 202 height 10
click at [269, 260] on span "UCO001 (Ended) - REN 68412" at bounding box center [232, 264] width 132 height 10
click at [285, 233] on div at bounding box center [268, 236] width 202 height 10
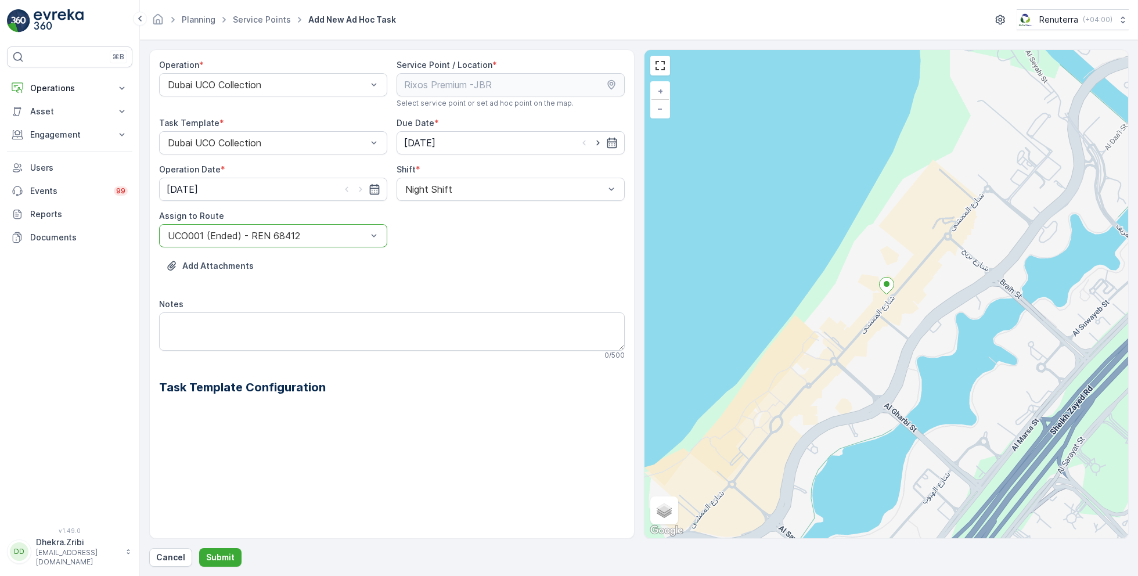
click at [285, 233] on div at bounding box center [268, 236] width 202 height 10
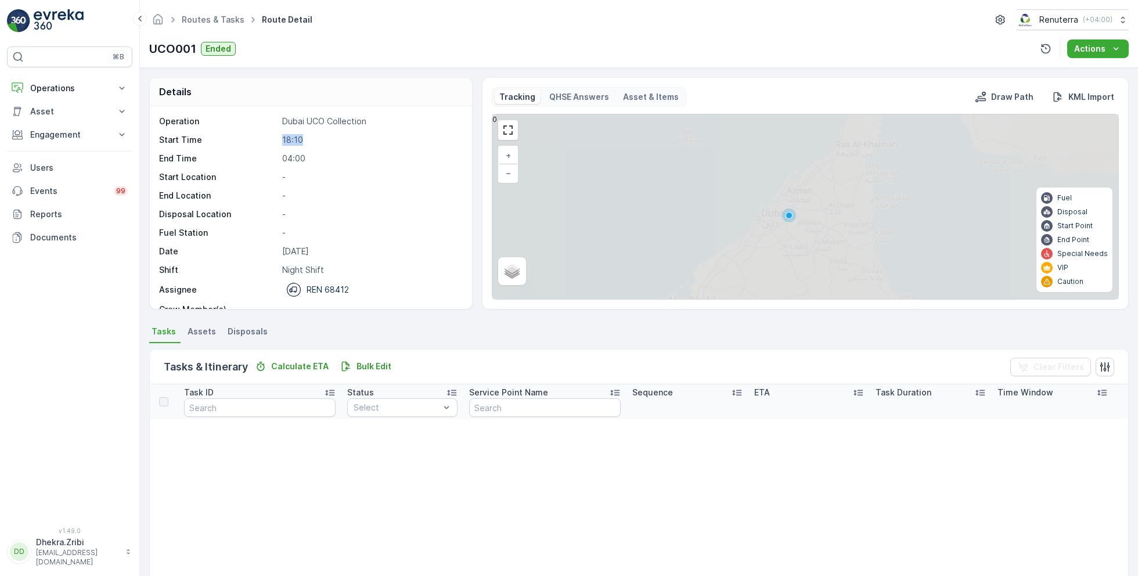
drag, startPoint x: 282, startPoint y: 136, endPoint x: 310, endPoint y: 136, distance: 27.9
click at [311, 136] on p "18:10" at bounding box center [371, 140] width 178 height 12
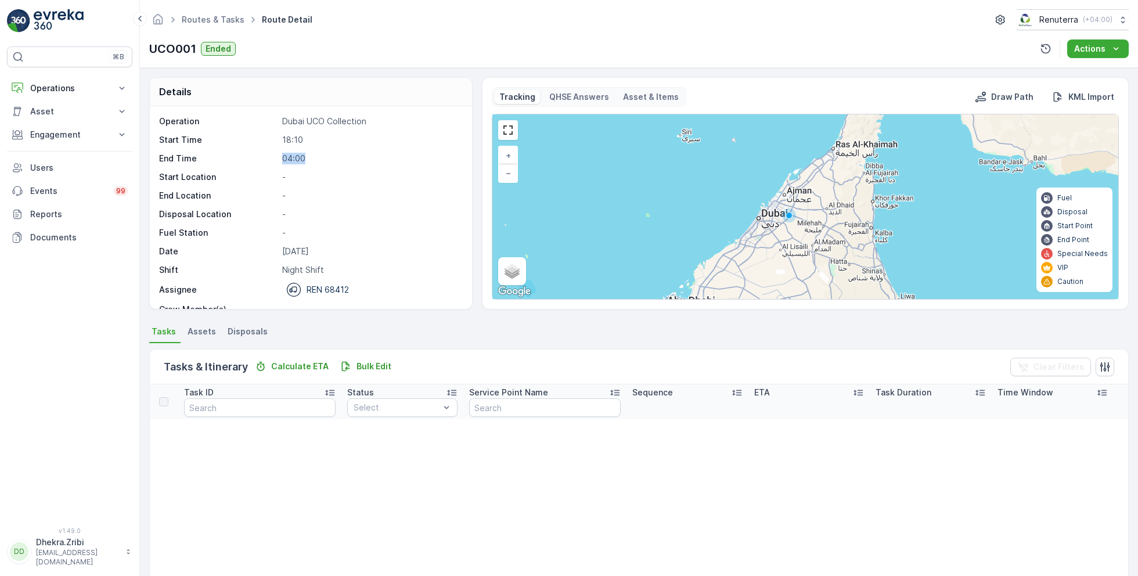
drag, startPoint x: 276, startPoint y: 160, endPoint x: 313, endPoint y: 160, distance: 36.6
click at [314, 160] on div "End Time 04:00" at bounding box center [309, 159] width 301 height 12
click at [336, 215] on p "-" at bounding box center [371, 214] width 178 height 12
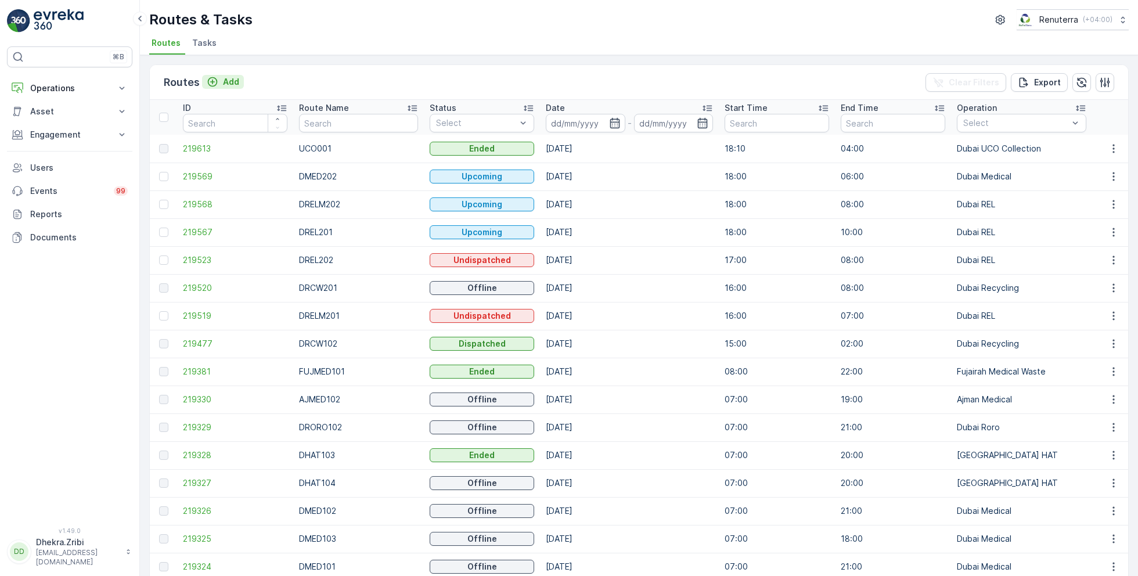
click at [228, 84] on p "Add" at bounding box center [231, 82] width 16 height 12
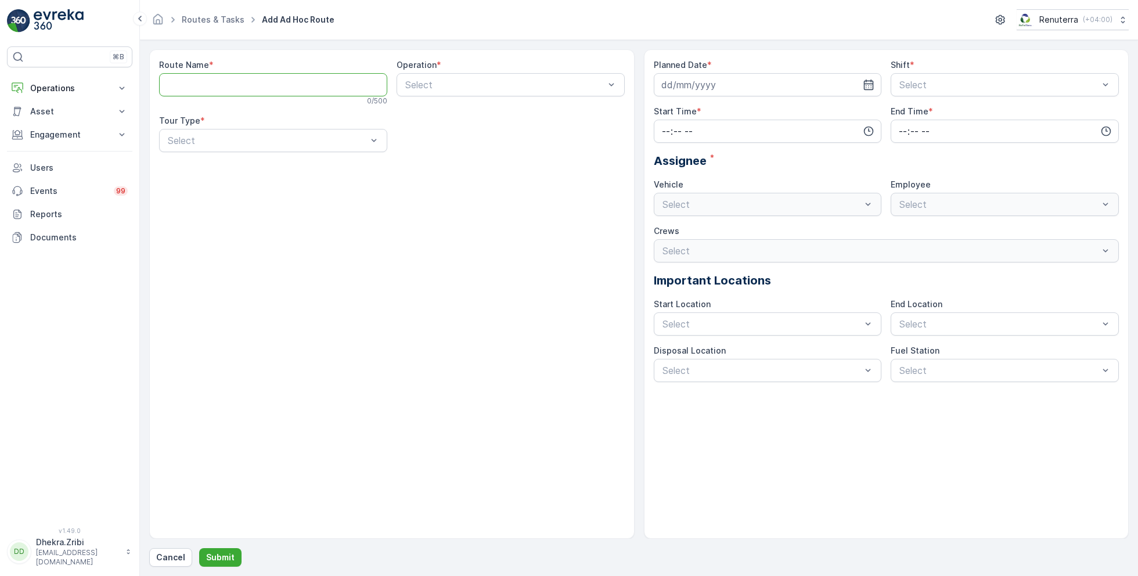
click at [228, 84] on Name "Route Name" at bounding box center [273, 84] width 228 height 23
type Name "UCO002"
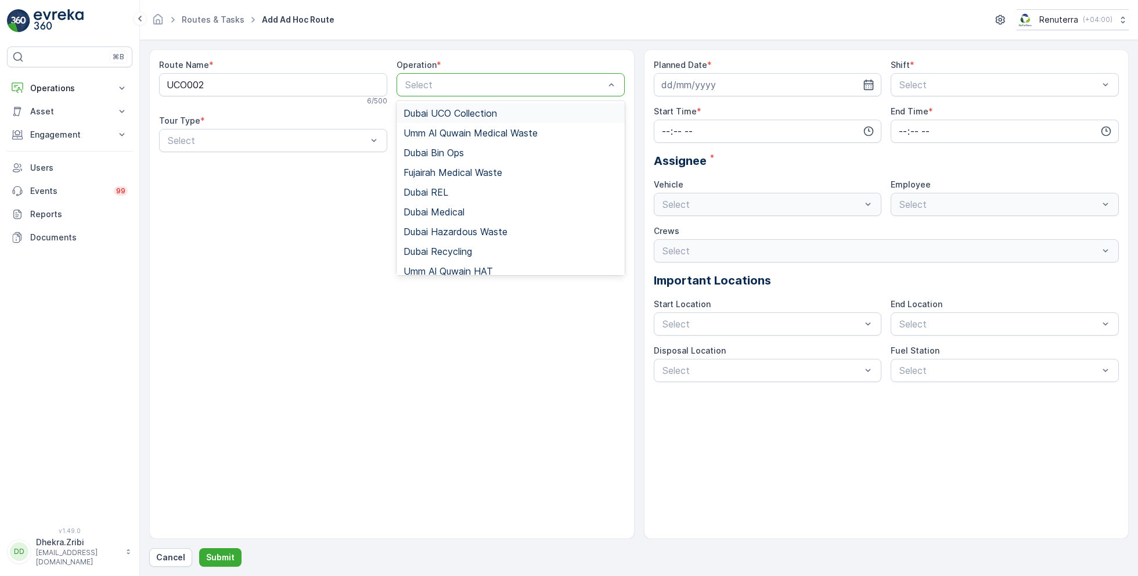
click at [456, 117] on span "Dubai UCO Collection" at bounding box center [451, 113] width 94 height 10
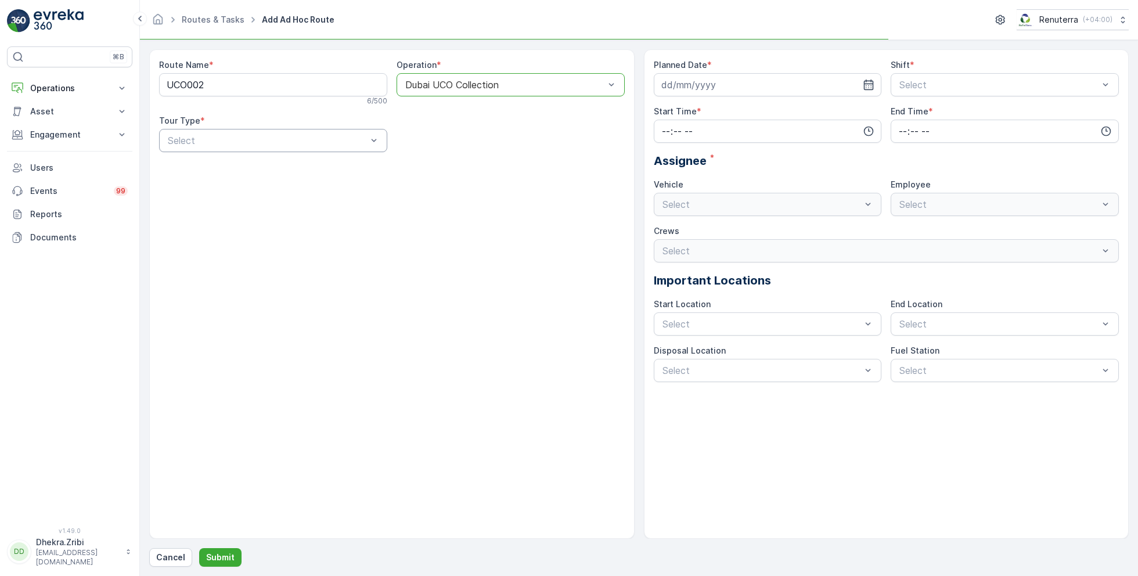
click at [296, 142] on div at bounding box center [268, 140] width 202 height 10
click at [244, 190] on div "Dynamic" at bounding box center [273, 189] width 214 height 10
click at [728, 81] on input at bounding box center [768, 84] width 228 height 23
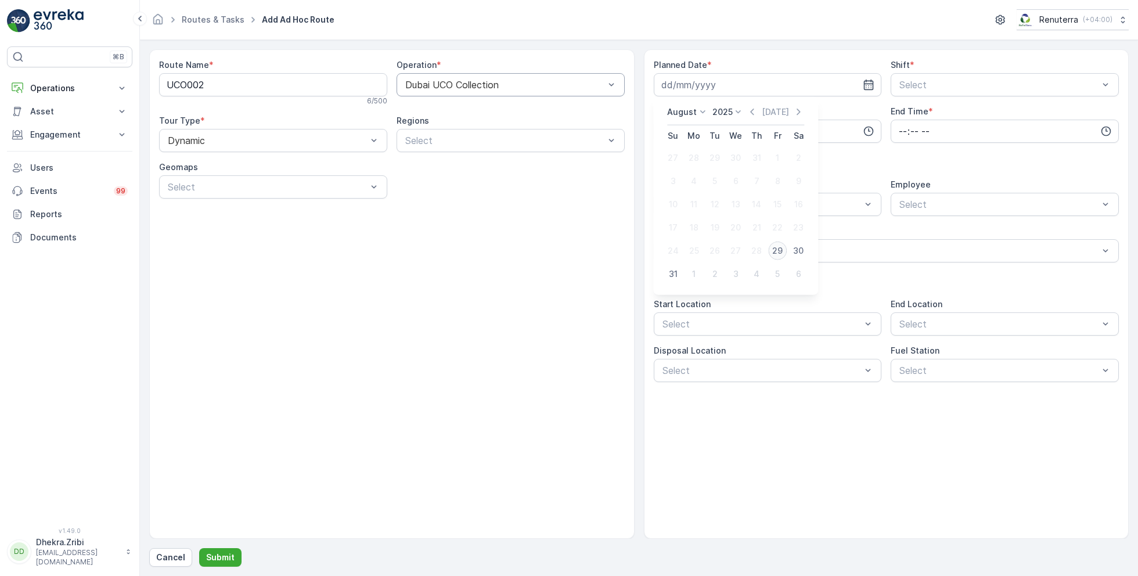
click at [779, 252] on div "29" at bounding box center [777, 251] width 19 height 19
type input "[DATE]"
click at [950, 93] on div "Select" at bounding box center [1005, 84] width 228 height 23
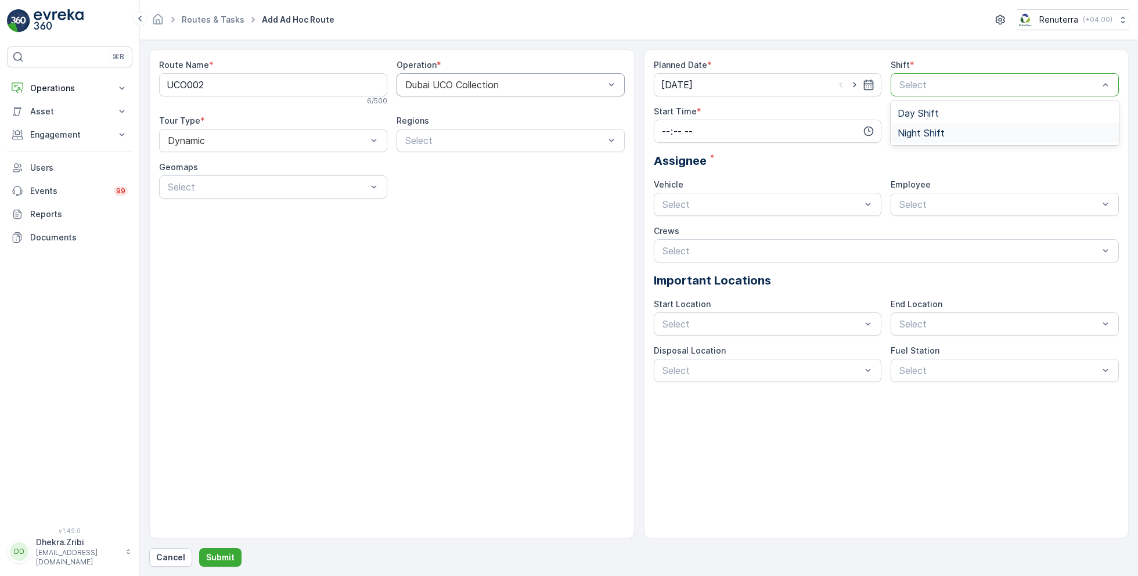
click at [933, 133] on span "Night Shift" at bounding box center [921, 133] width 47 height 10
click at [792, 121] on input "time" at bounding box center [768, 131] width 228 height 23
click at [665, 212] on span "19" at bounding box center [665, 214] width 9 height 12
type input "19:00"
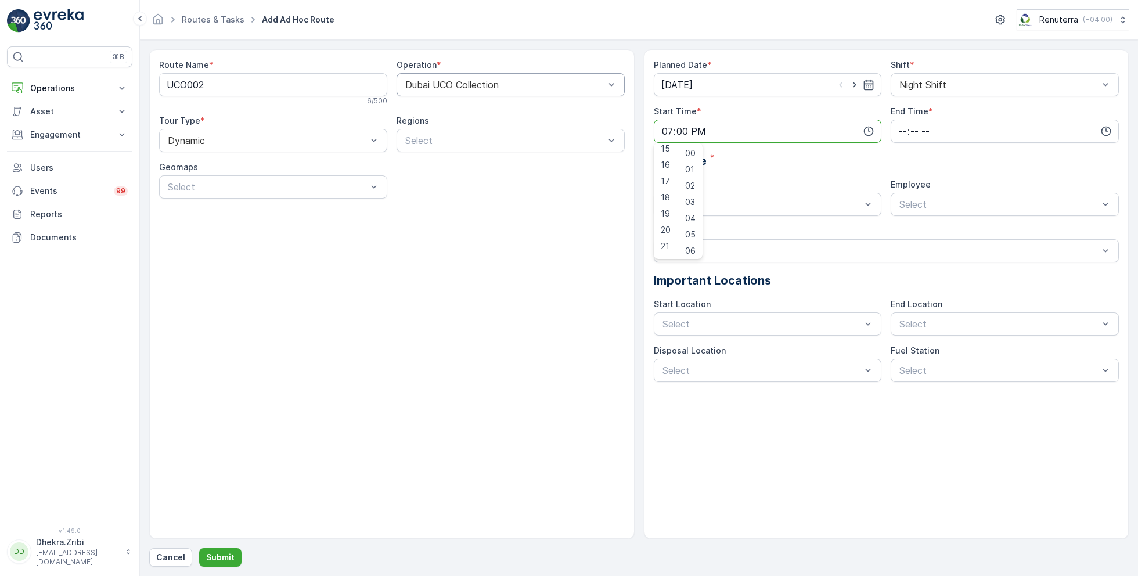
click at [828, 153] on div "Assignee *" at bounding box center [887, 160] width 466 height 17
click at [945, 123] on input "time" at bounding box center [1005, 131] width 228 height 23
click at [899, 188] on span "07" at bounding box center [903, 194] width 10 height 12
type input "07:00"
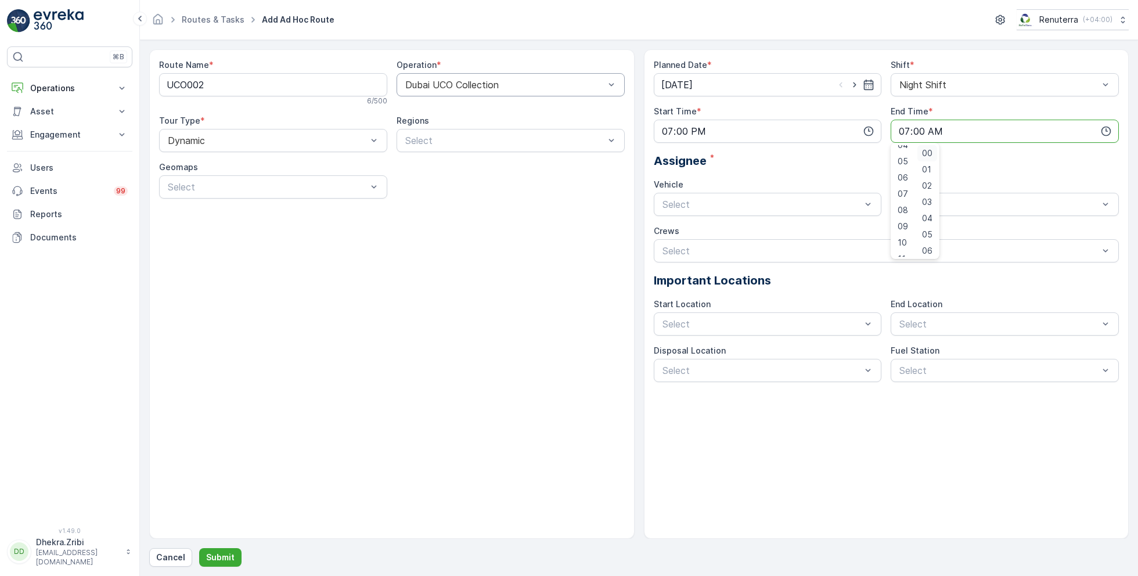
click at [936, 148] on div "00" at bounding box center [928, 153] width 20 height 16
click at [975, 152] on div "Assignee *" at bounding box center [887, 160] width 466 height 17
click at [799, 204] on div at bounding box center [762, 204] width 202 height 10
click at [702, 236] on span "REN 68412" at bounding box center [685, 233] width 49 height 10
click at [914, 199] on div at bounding box center [999, 204] width 202 height 10
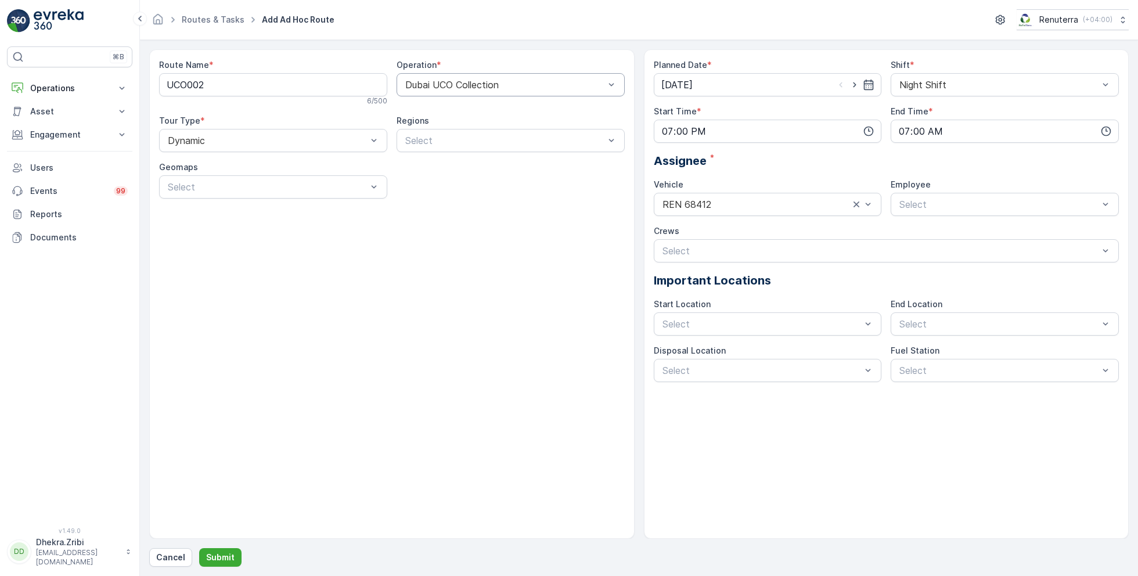
click at [855, 164] on div "Assignee *" at bounding box center [887, 160] width 466 height 17
click at [929, 205] on div at bounding box center [999, 204] width 202 height 10
click at [931, 232] on span "[PERSON_NAME]" at bounding box center [937, 233] width 78 height 10
click at [224, 550] on button "Submit" at bounding box center [220, 557] width 42 height 19
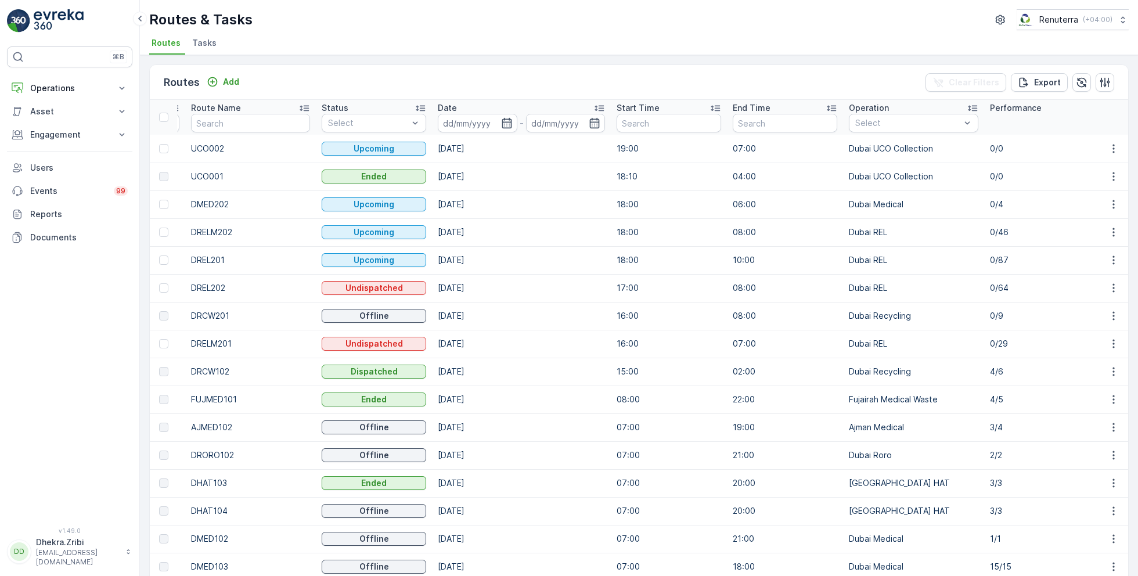
scroll to position [0, 107]
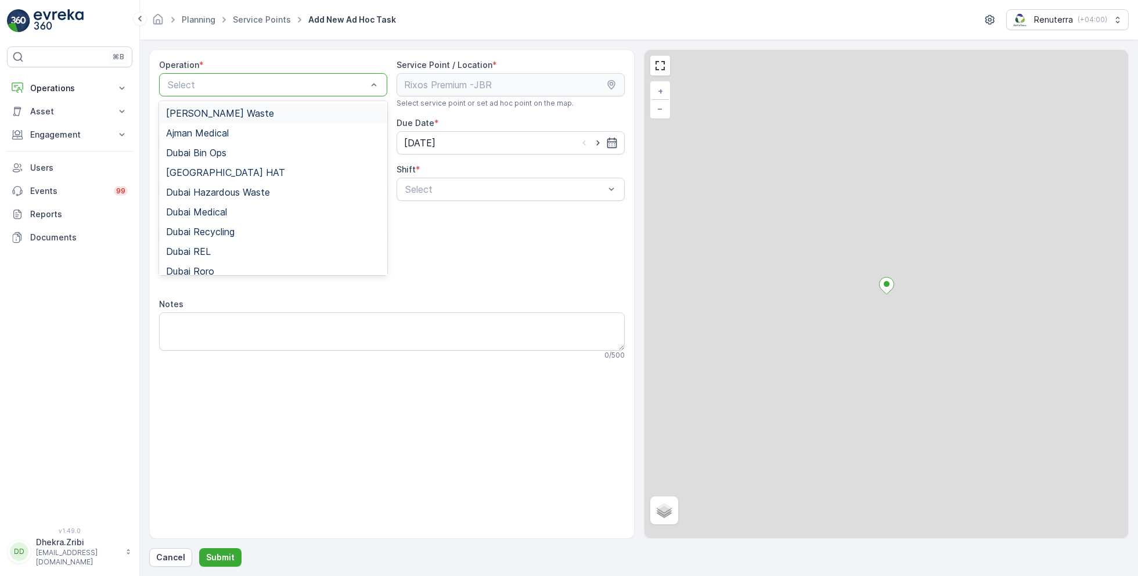
click at [287, 82] on div at bounding box center [268, 85] width 202 height 10
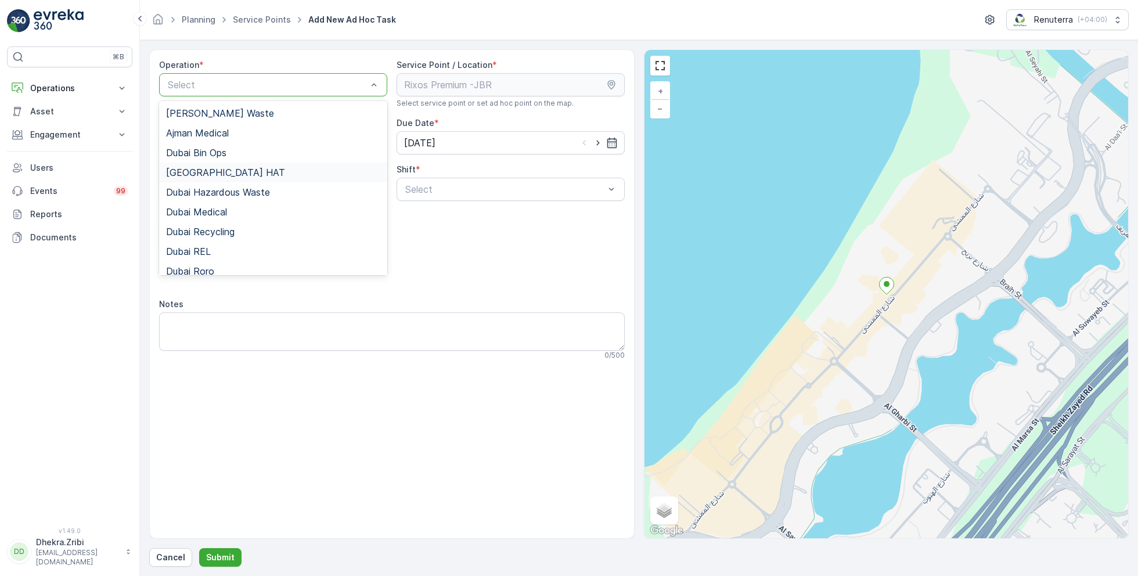
scroll to position [146, 0]
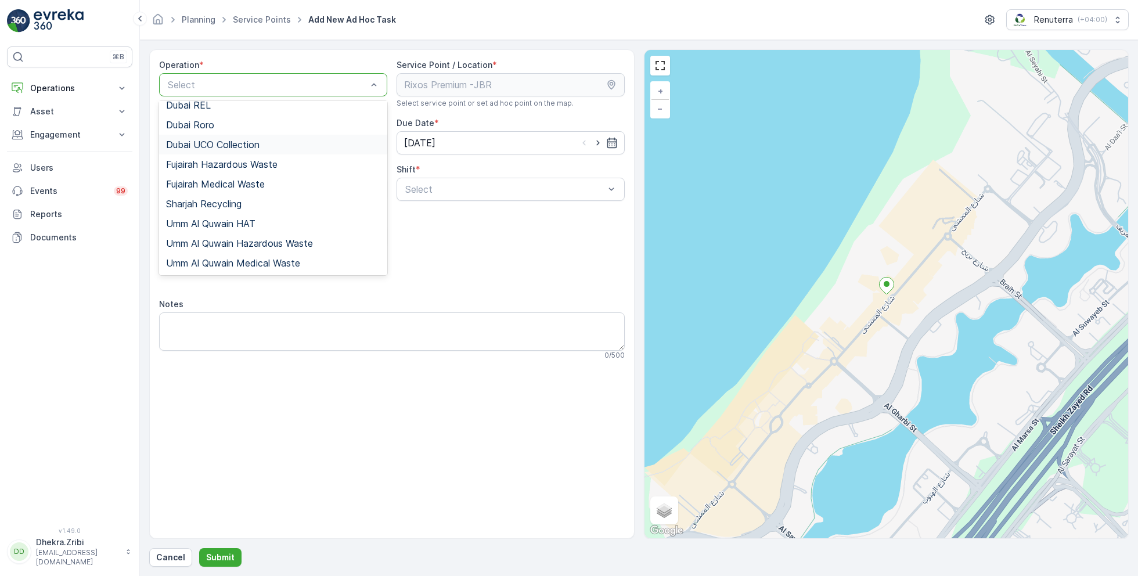
click at [225, 146] on span "Dubai UCO Collection" at bounding box center [213, 144] width 94 height 10
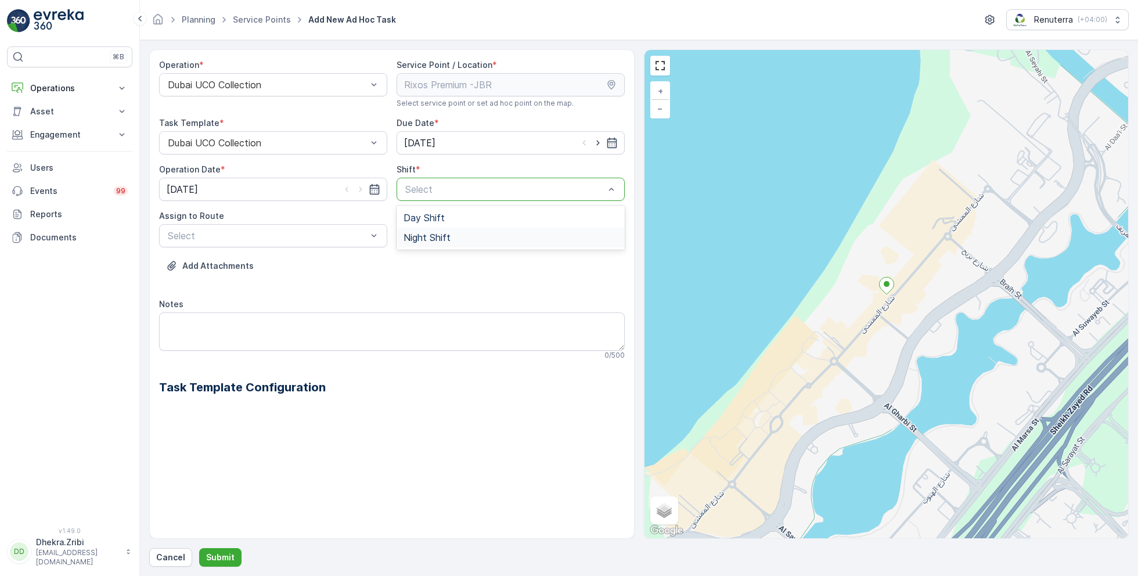
click at [432, 237] on span "Night Shift" at bounding box center [427, 237] width 47 height 10
click at [336, 238] on div at bounding box center [268, 236] width 202 height 10
click at [251, 266] on span "UCO002 (Upcoming) - REN 68412" at bounding box center [240, 264] width 149 height 10
click at [218, 556] on p "Submit" at bounding box center [220, 558] width 28 height 12
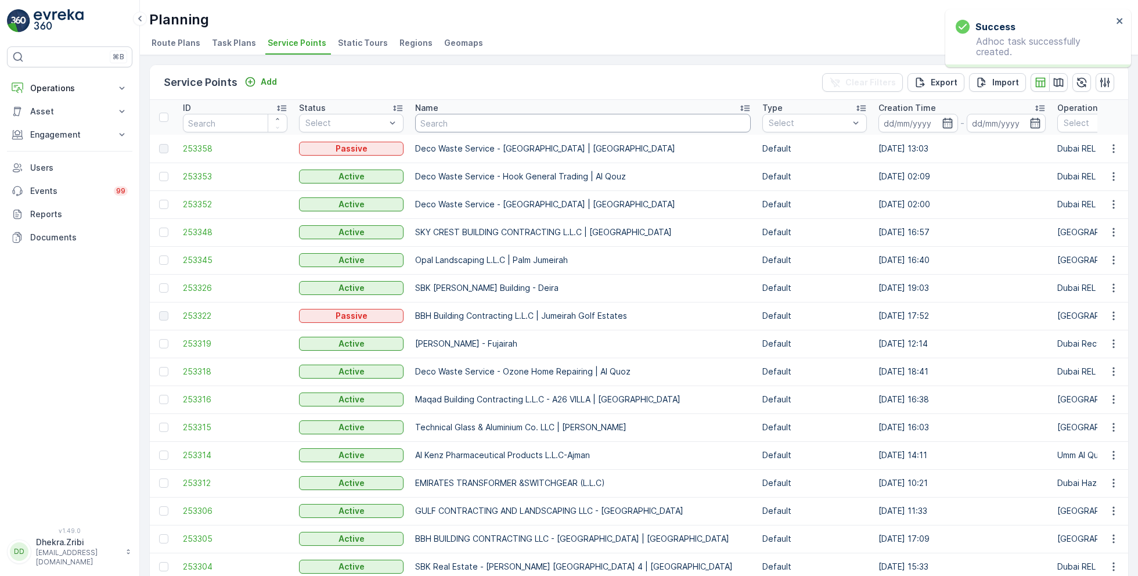
click at [484, 126] on input "text" at bounding box center [583, 123] width 336 height 19
type input "rixos"
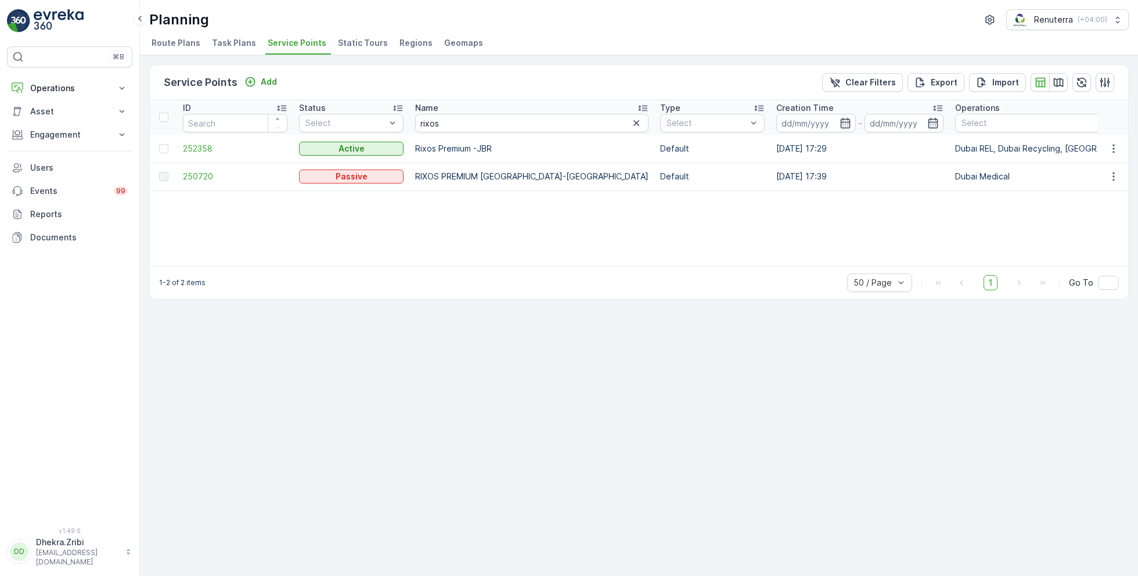
click at [204, 141] on td "252358" at bounding box center [235, 149] width 116 height 28
click at [205, 149] on span "252358" at bounding box center [235, 149] width 105 height 12
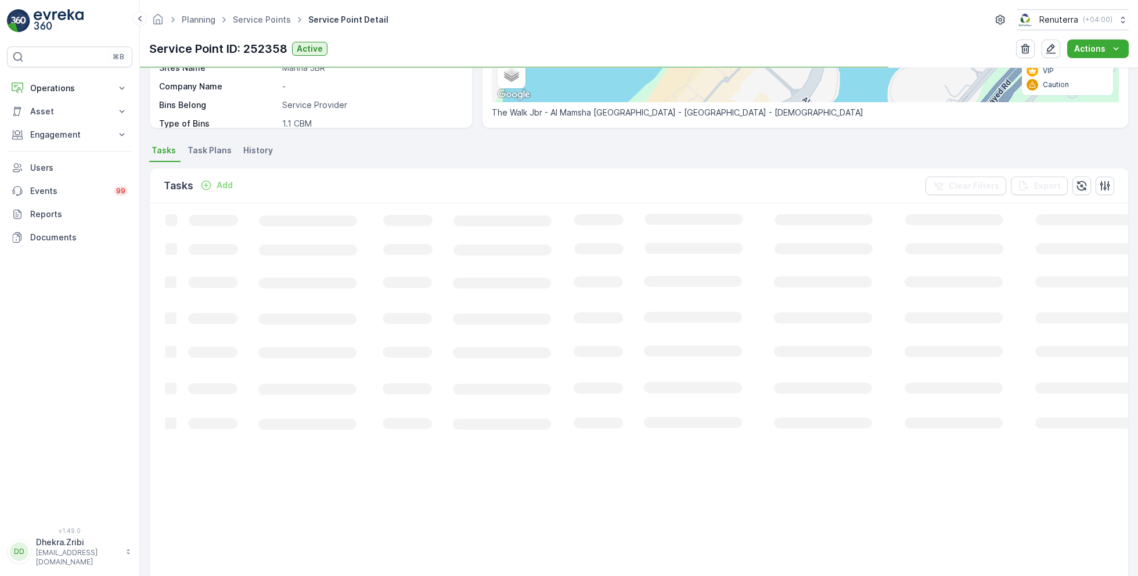
scroll to position [240, 0]
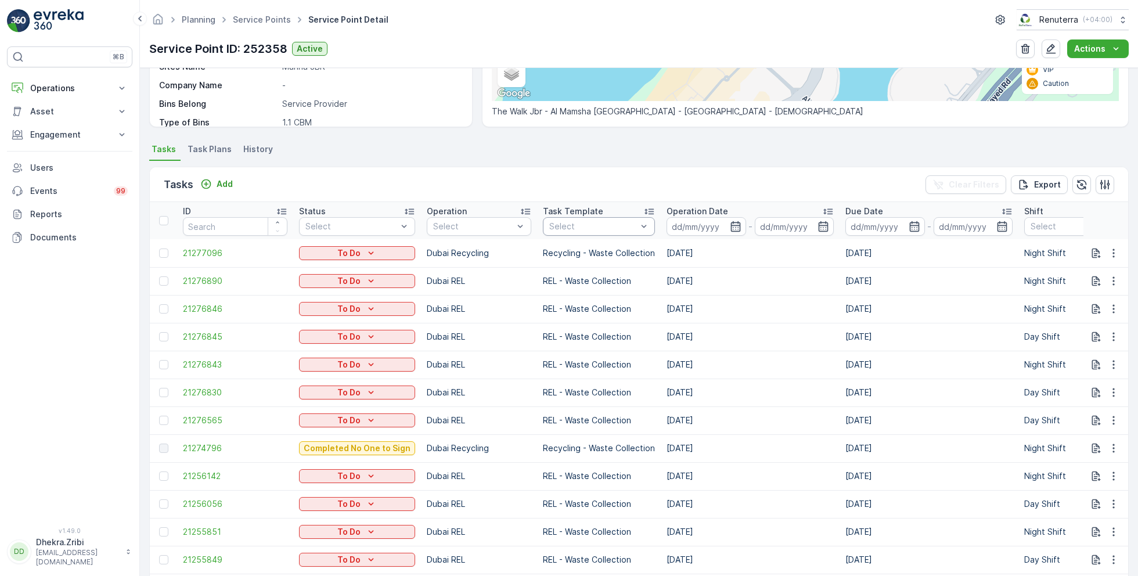
click at [621, 223] on div at bounding box center [593, 226] width 90 height 9
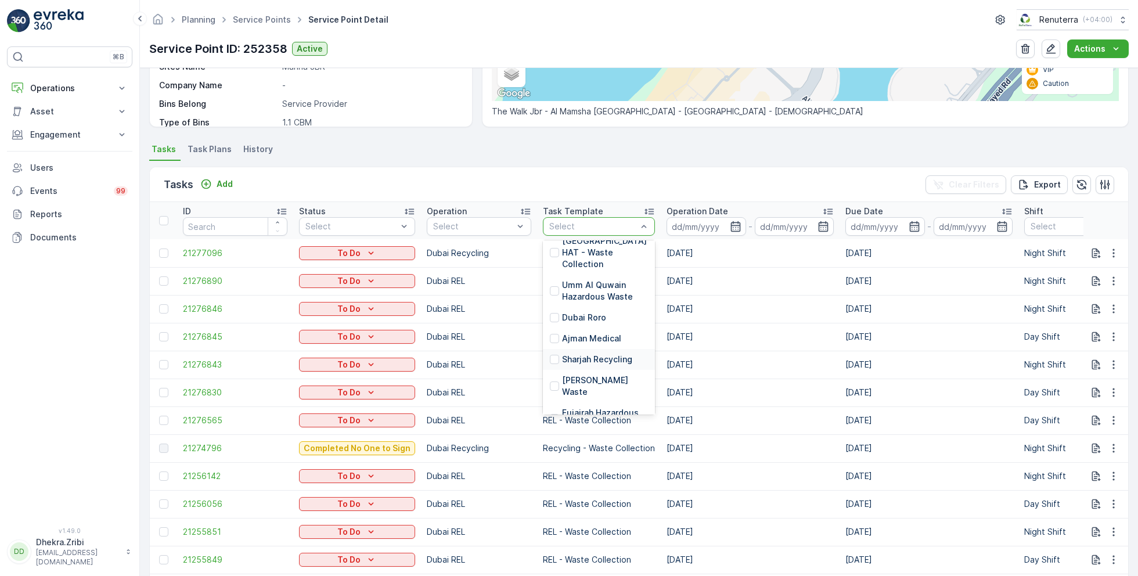
scroll to position [304, 0]
click at [486, 217] on div "Select" at bounding box center [479, 226] width 105 height 19
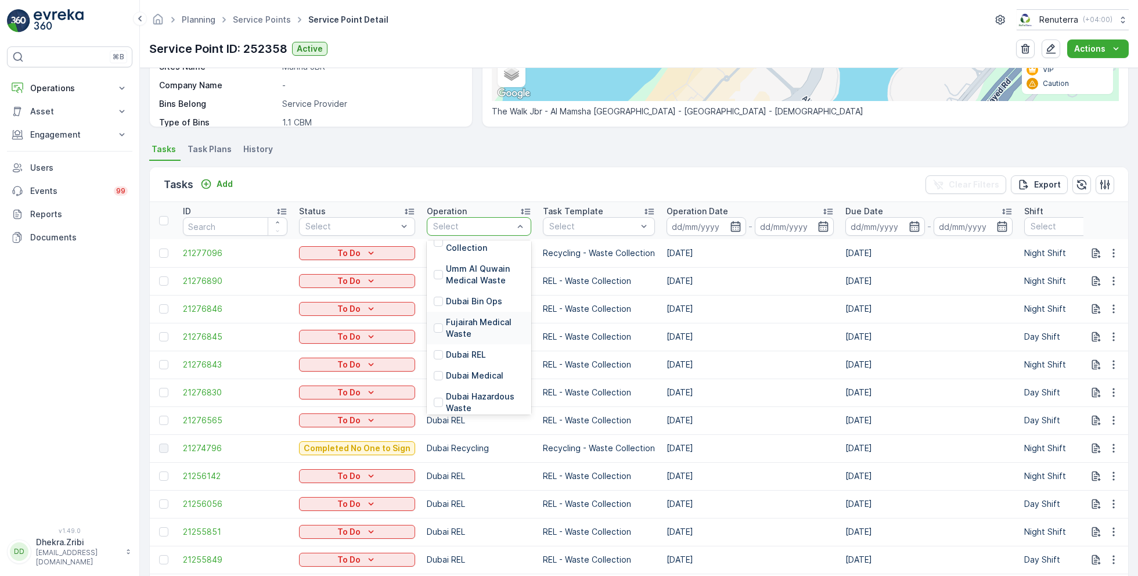
scroll to position [0, 0]
click at [470, 265] on p "Dubai UCO Collection" at bounding box center [485, 258] width 78 height 23
